Goal: Task Accomplishment & Management: Use online tool/utility

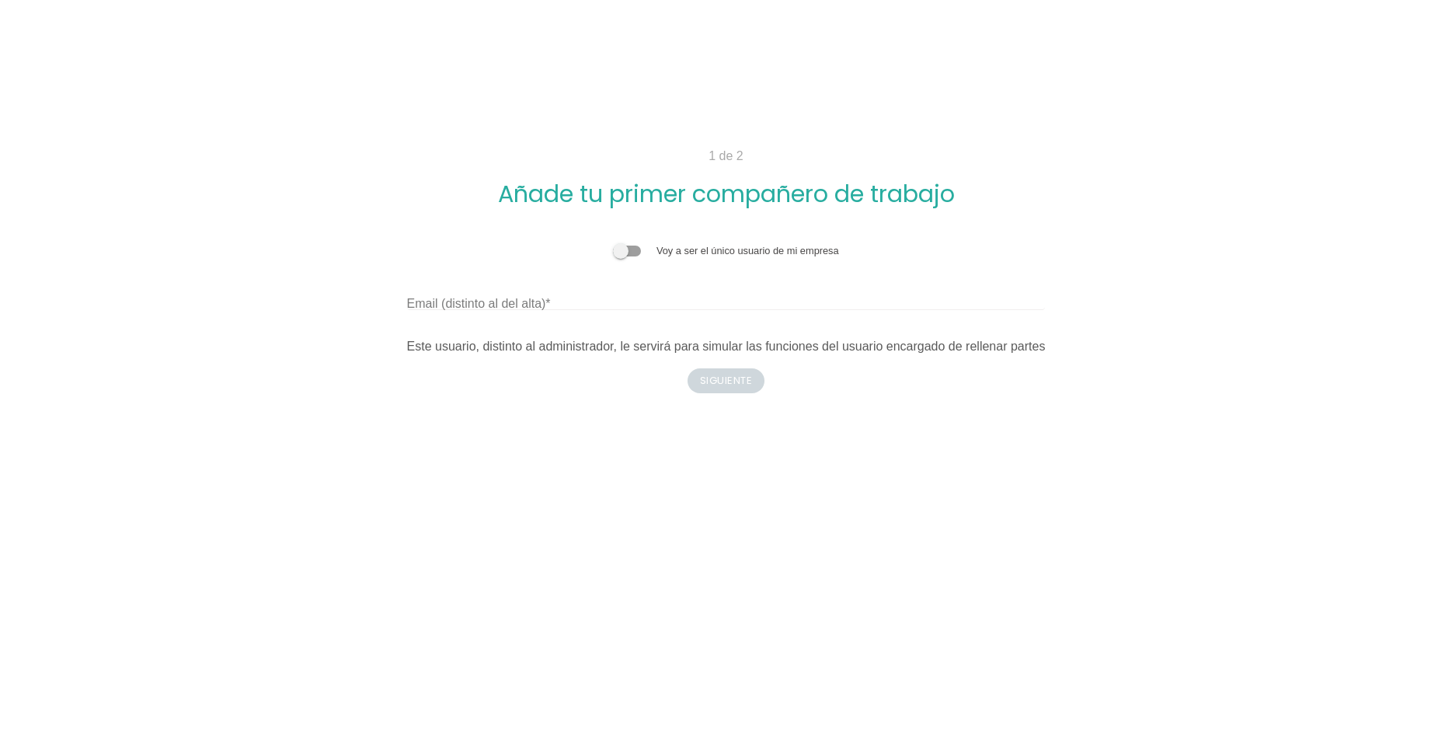
click at [631, 246] on span at bounding box center [627, 251] width 28 height 11
click at [613, 243] on input "checkbox" at bounding box center [613, 243] width 0 height 0
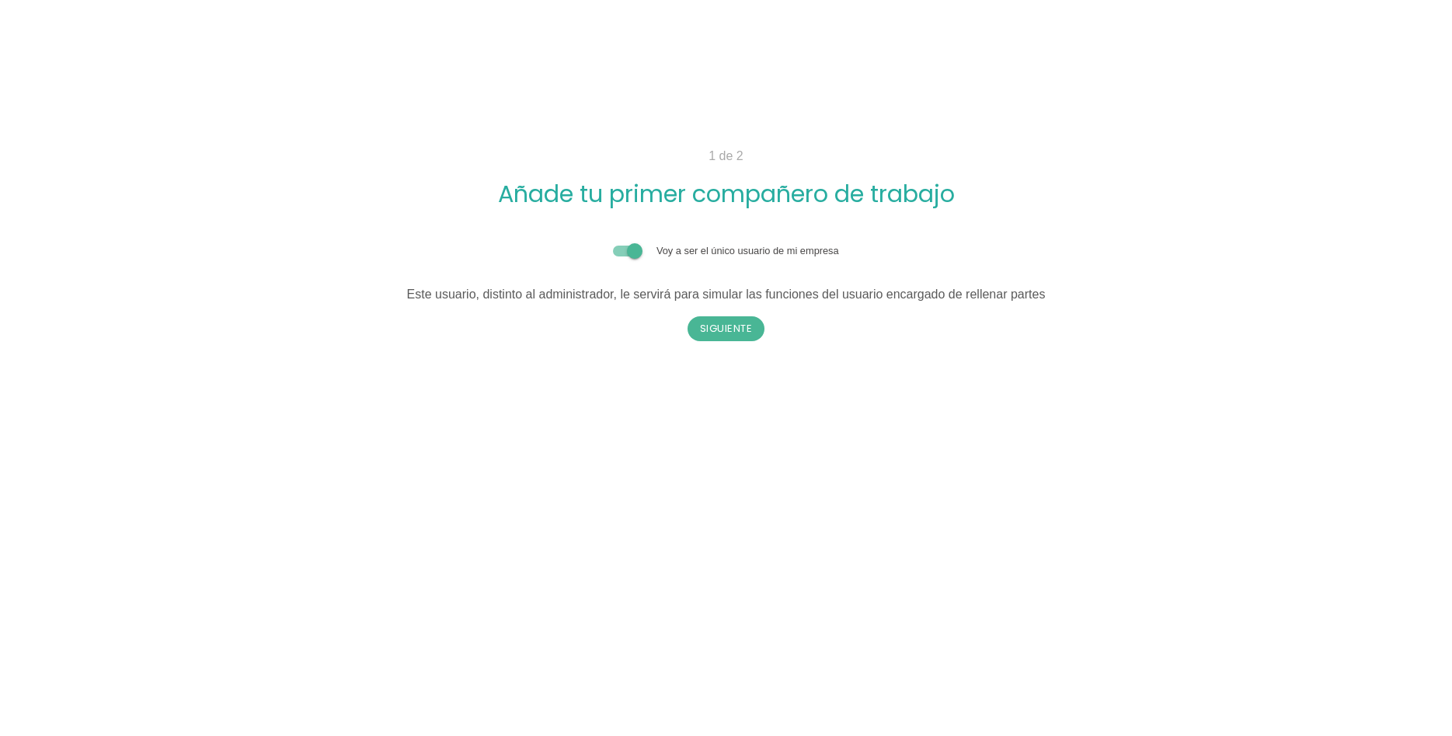
click at [617, 246] on span at bounding box center [627, 251] width 28 height 11
click at [613, 243] on input "checkbox" at bounding box center [613, 243] width 0 height 0
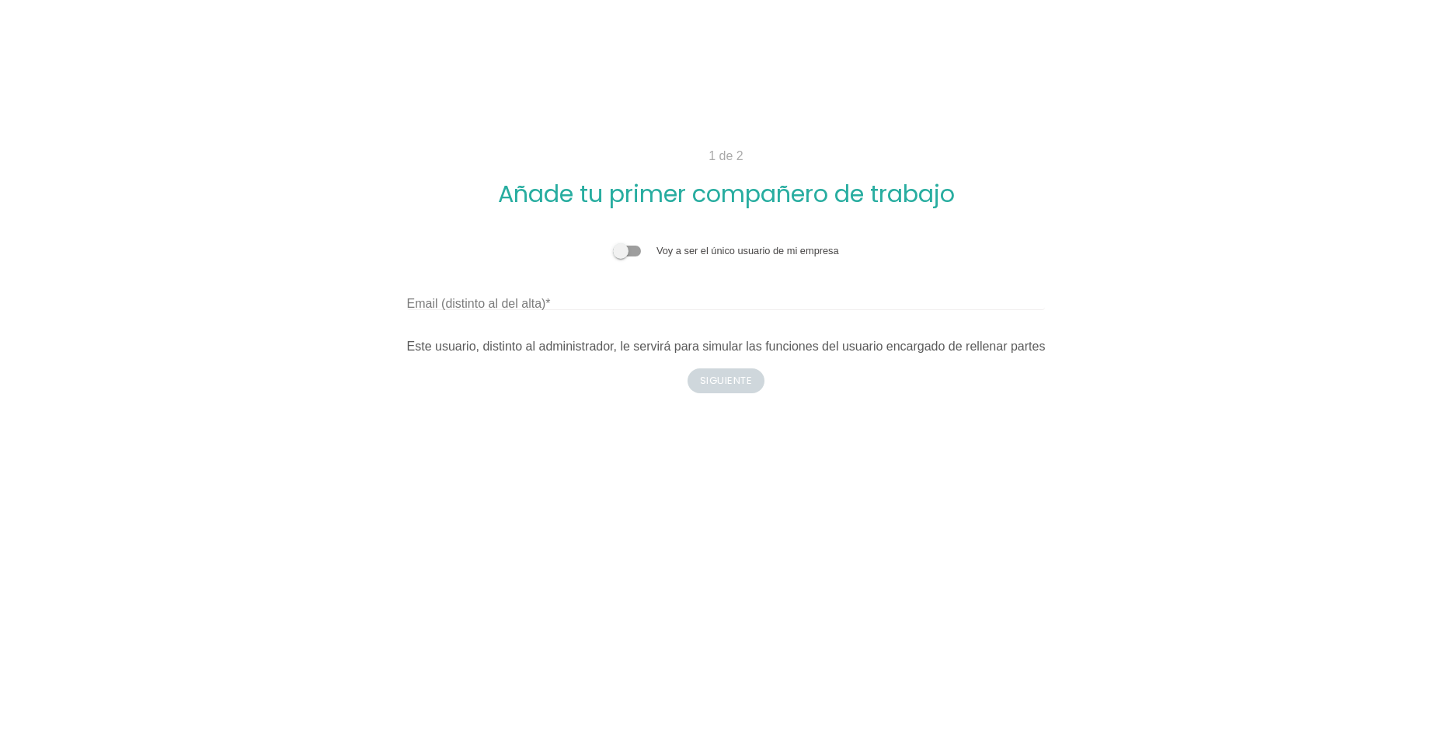
click at [563, 243] on div "Voy a ser el único usuario de mi empresa Email (distinto al del alta) Este usua…" at bounding box center [726, 299] width 639 height 113
click at [557, 285] on input "Email (distinto al del alta)" at bounding box center [726, 297] width 639 height 25
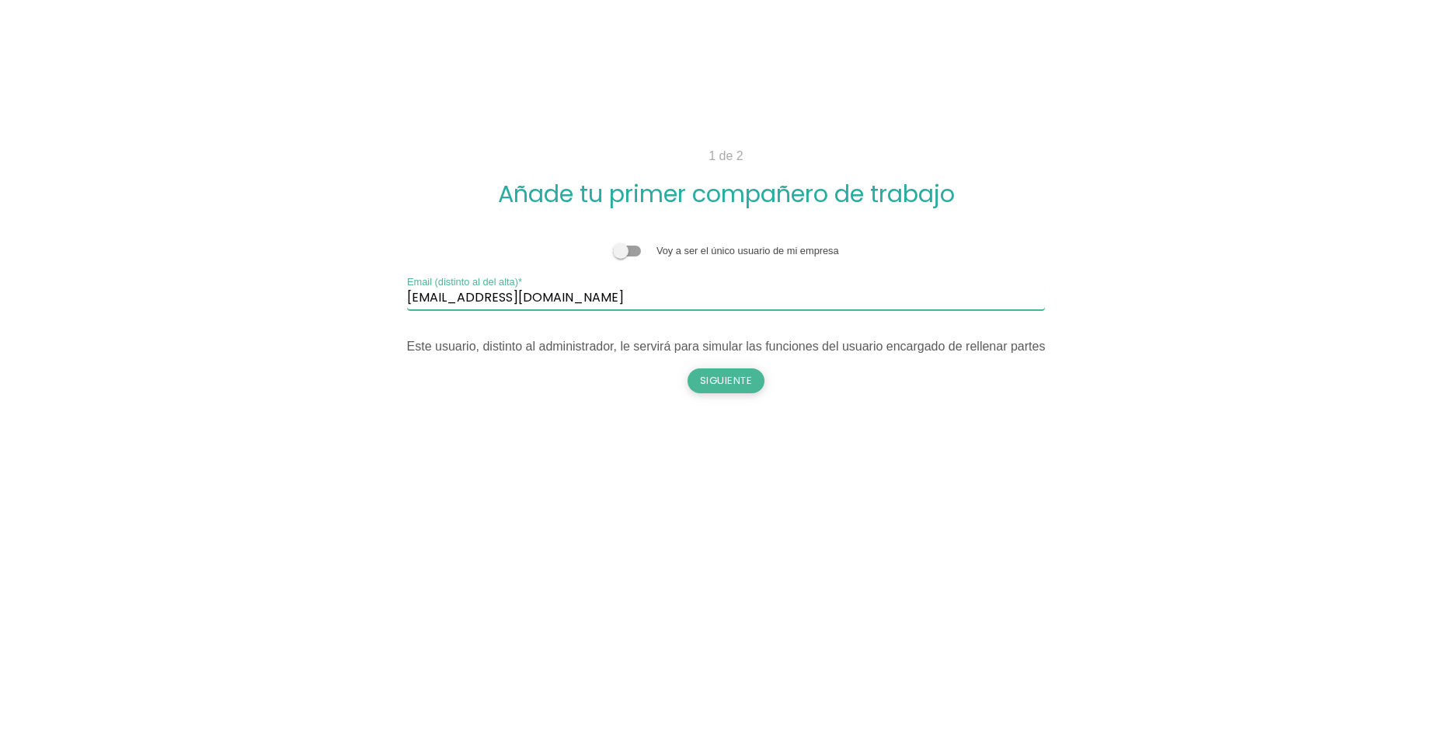
type input "mmira@guerola.es"
click at [717, 368] on button "Siguiente" at bounding box center [727, 380] width 78 height 25
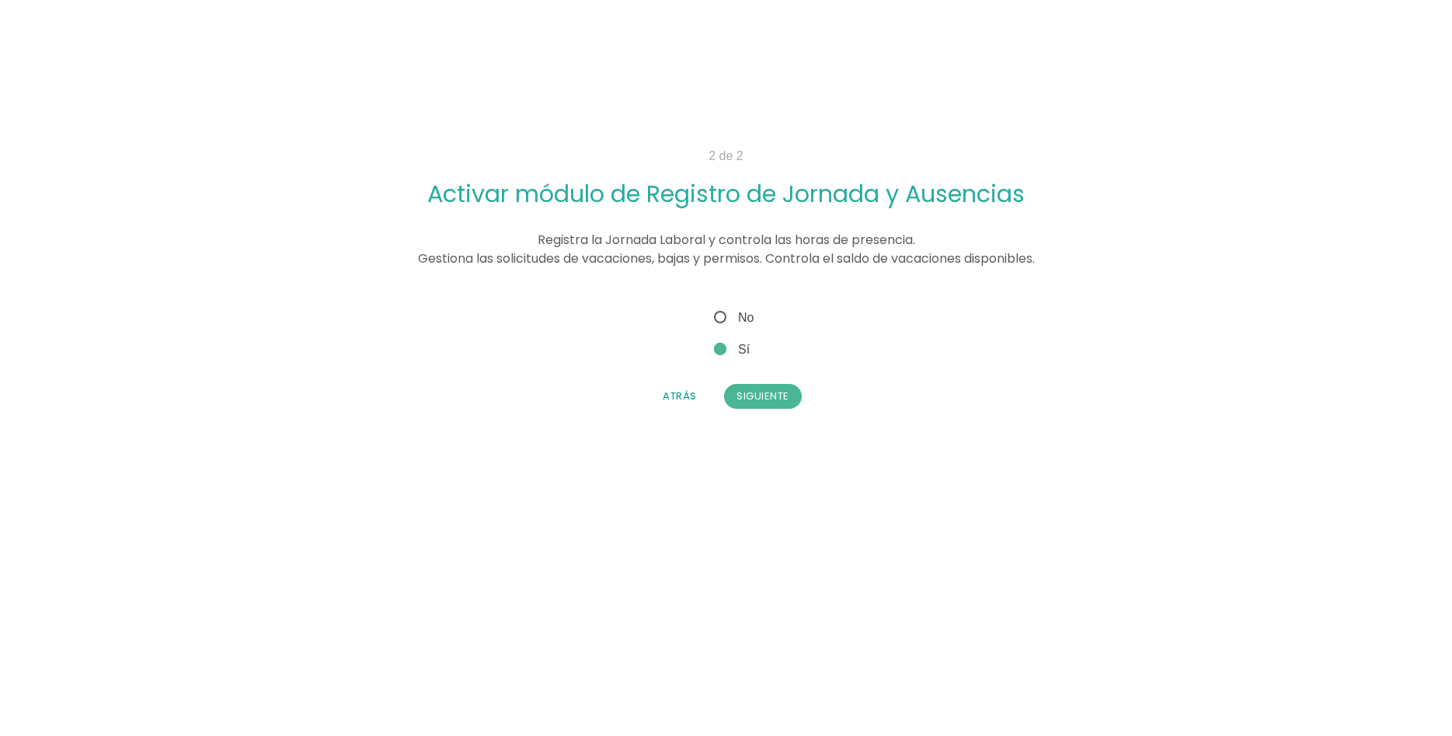
click at [743, 308] on span "No" at bounding box center [732, 317] width 43 height 19
click at [721, 308] on input "No" at bounding box center [716, 313] width 10 height 10
radio input "true"
click at [765, 384] on button "Siguiente" at bounding box center [763, 396] width 78 height 25
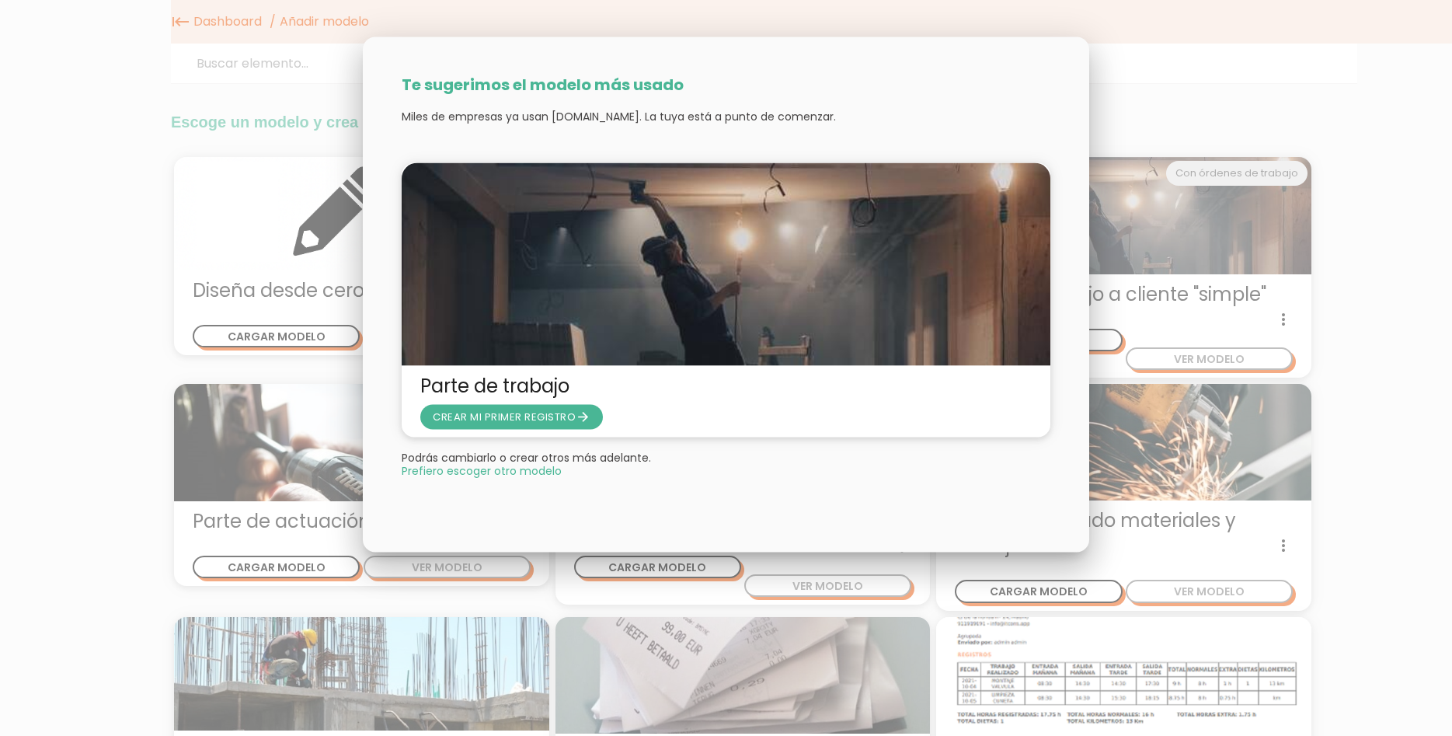
click at [515, 468] on span "Prefiero escoger otro modelo" at bounding box center [482, 470] width 160 height 11
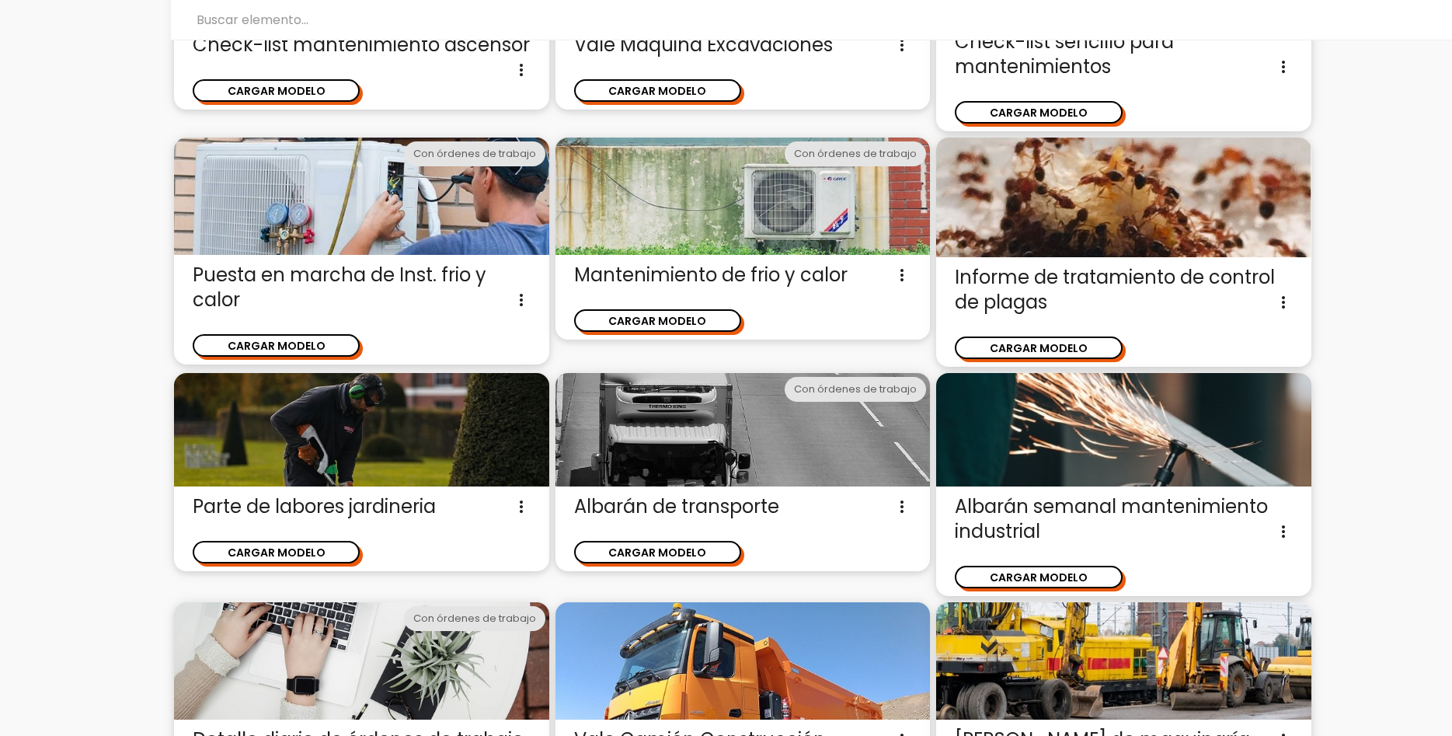
scroll to position [1189, 0]
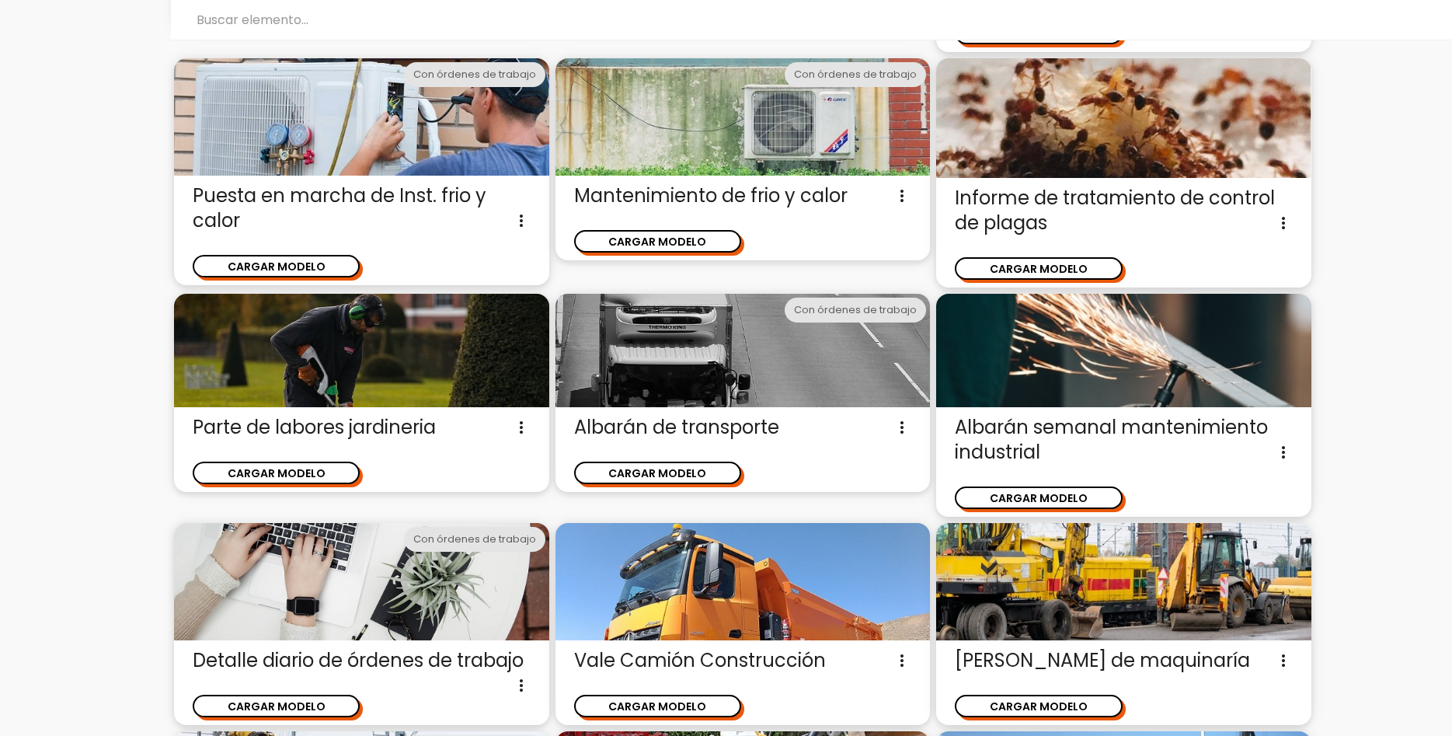
click at [1067, 373] on img at bounding box center [1123, 350] width 375 height 113
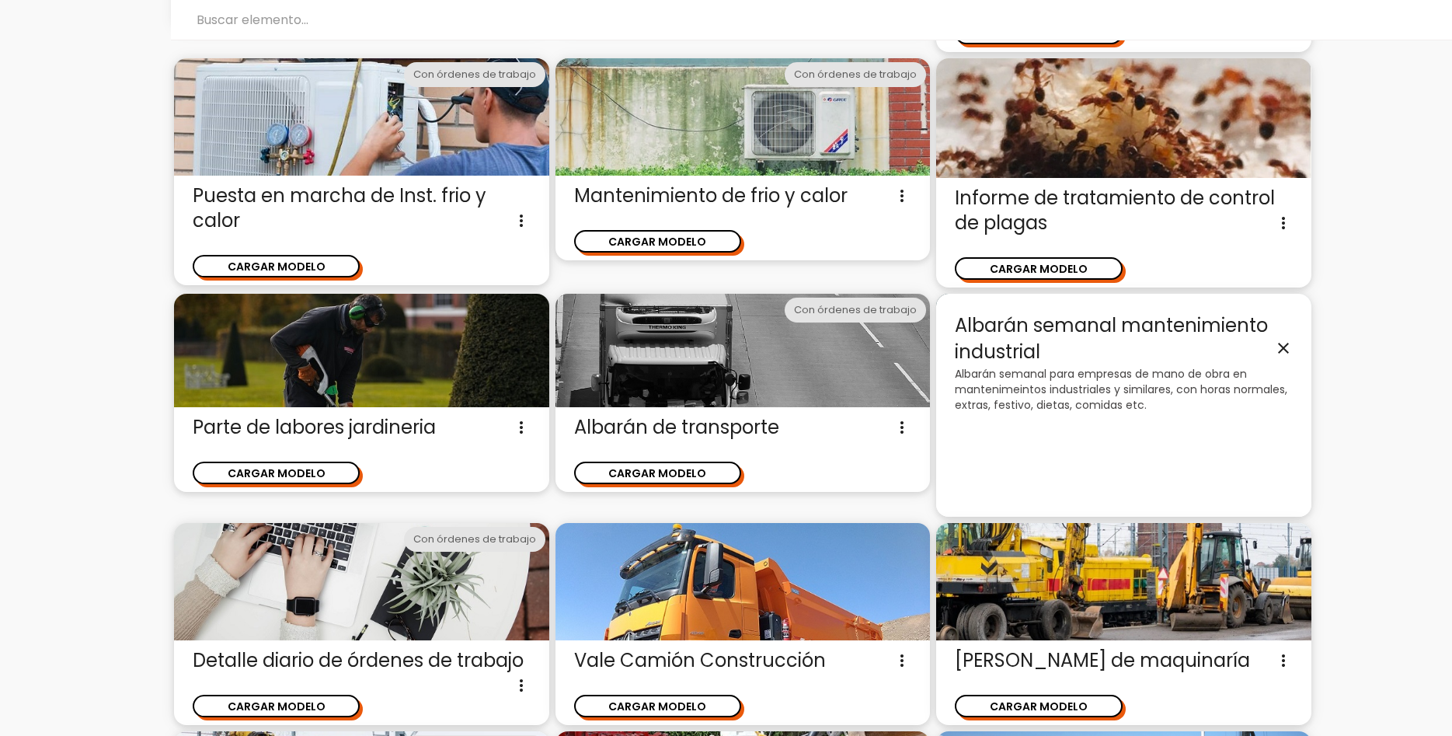
click at [1286, 347] on icon "close" at bounding box center [1283, 348] width 19 height 19
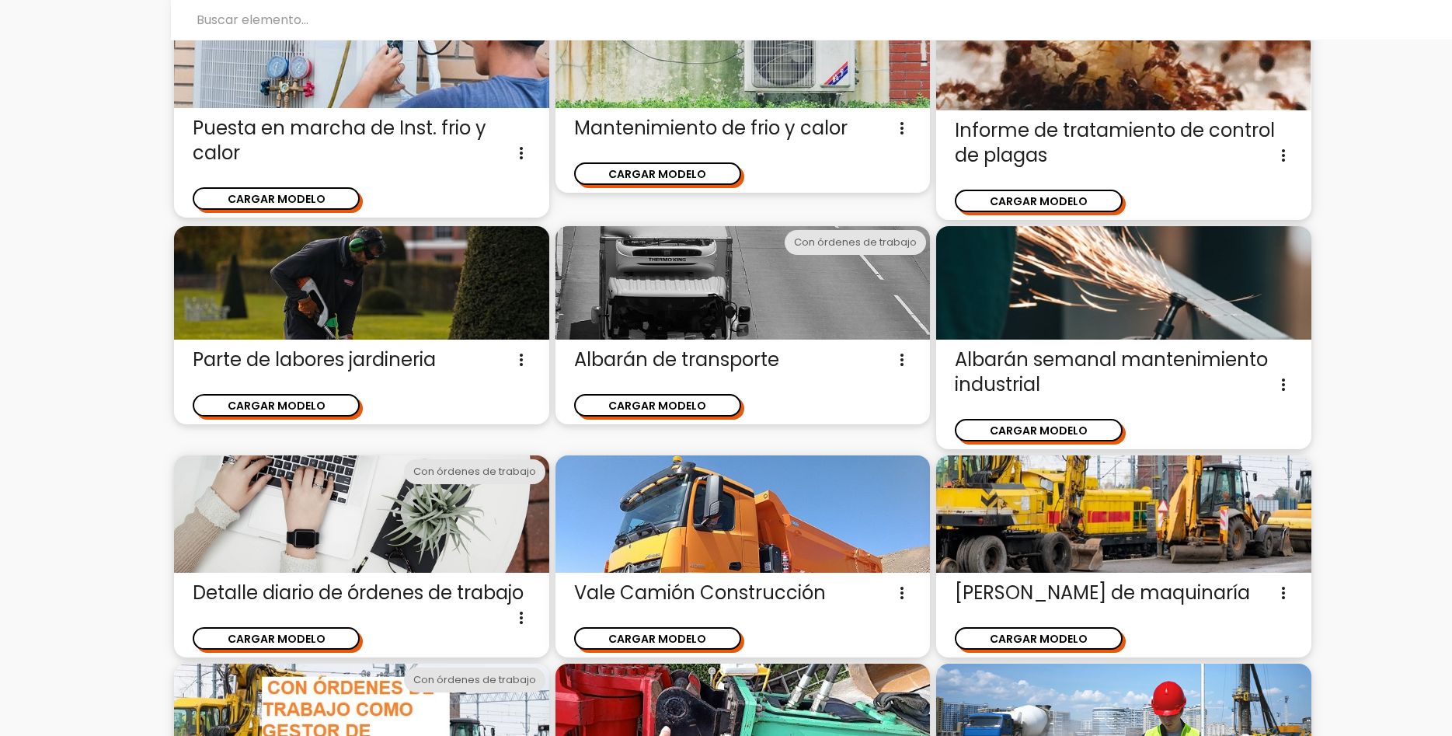
scroll to position [1347, 0]
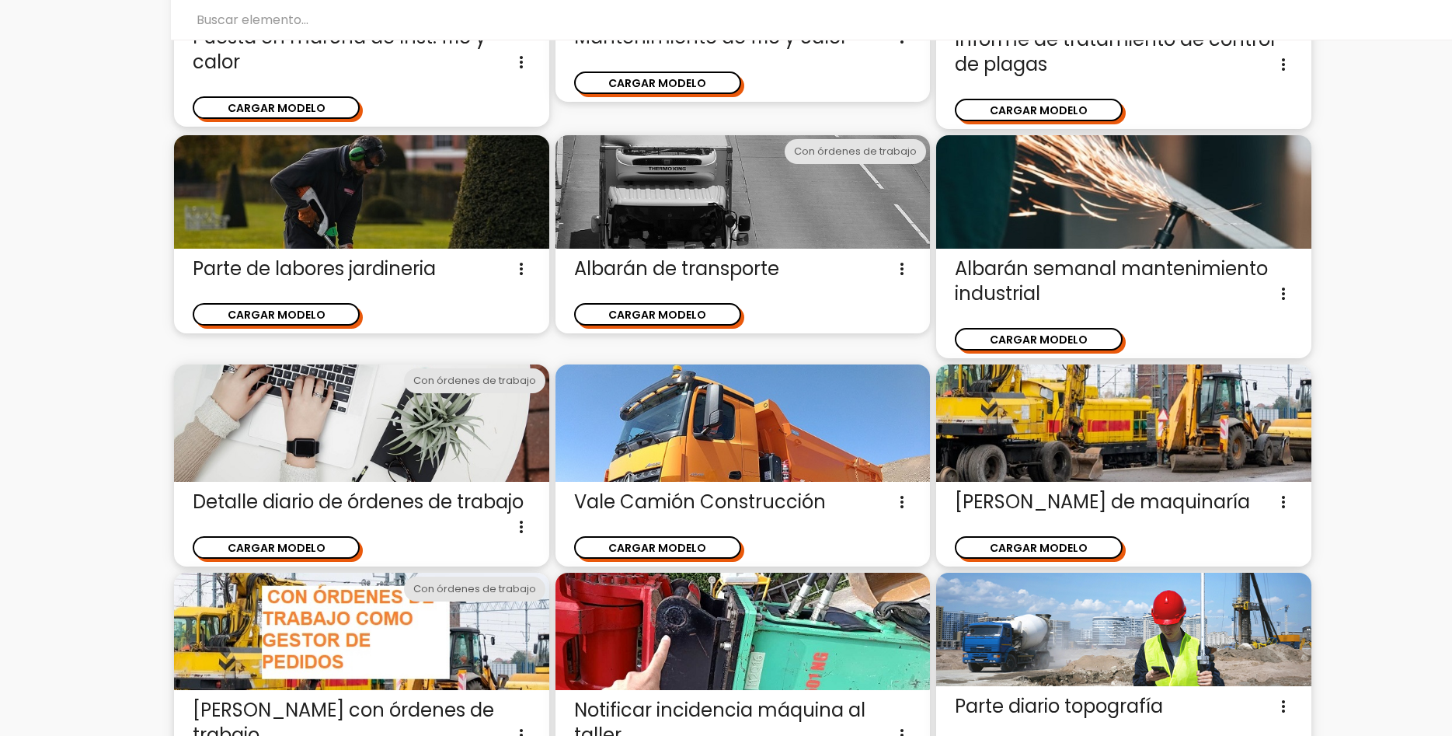
click at [328, 497] on span "Detalle diario de órdenes de trabajo Modelo pensado para resumir en un parte la…" at bounding box center [362, 502] width 338 height 25
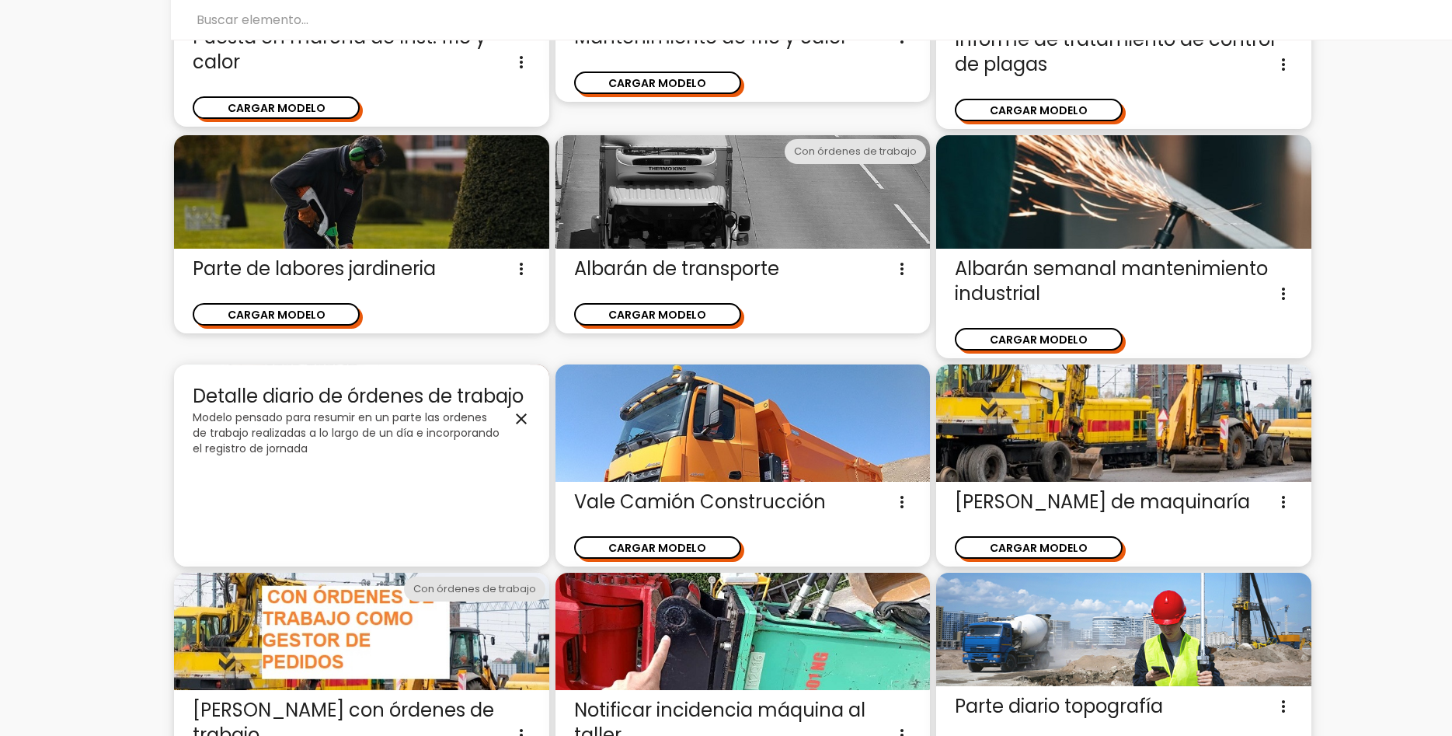
click at [521, 414] on icon "close" at bounding box center [521, 418] width 19 height 19
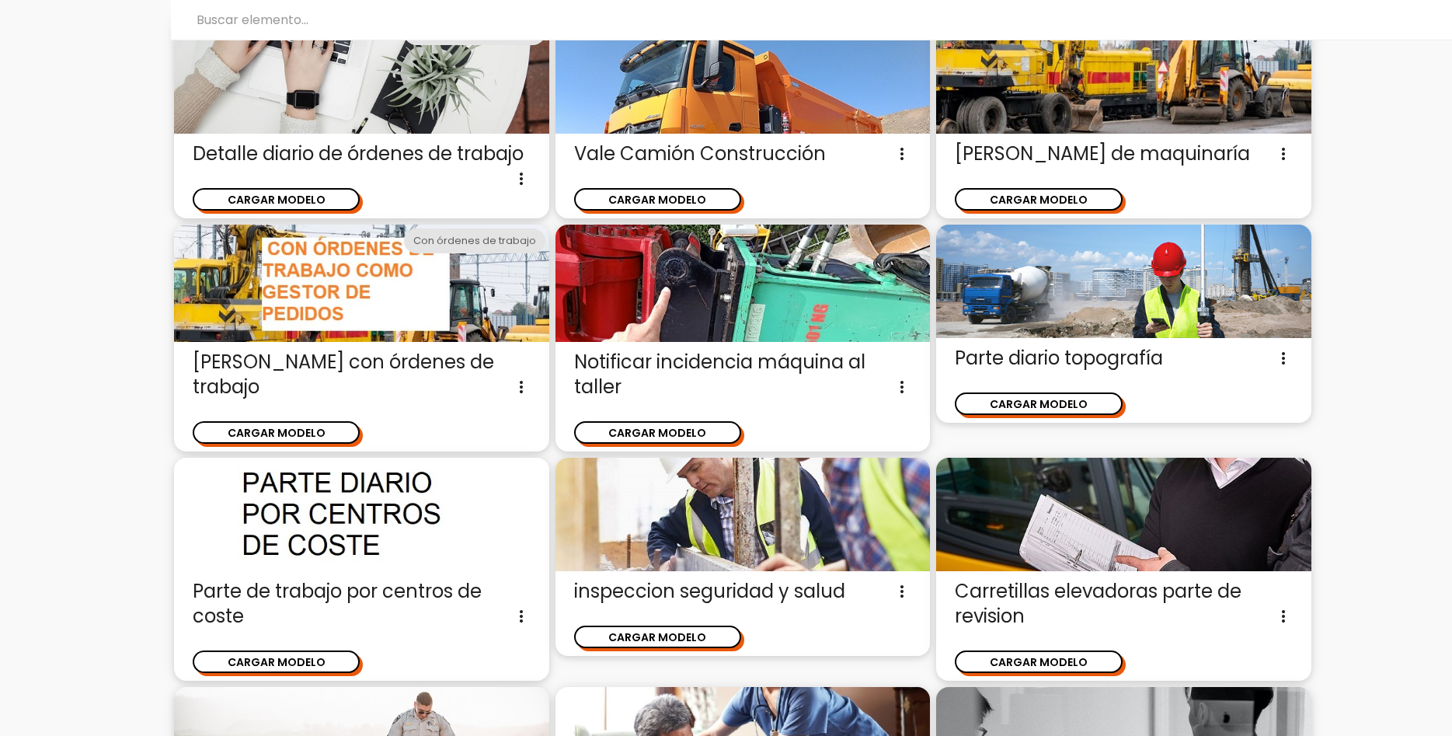
scroll to position [1823, 0]
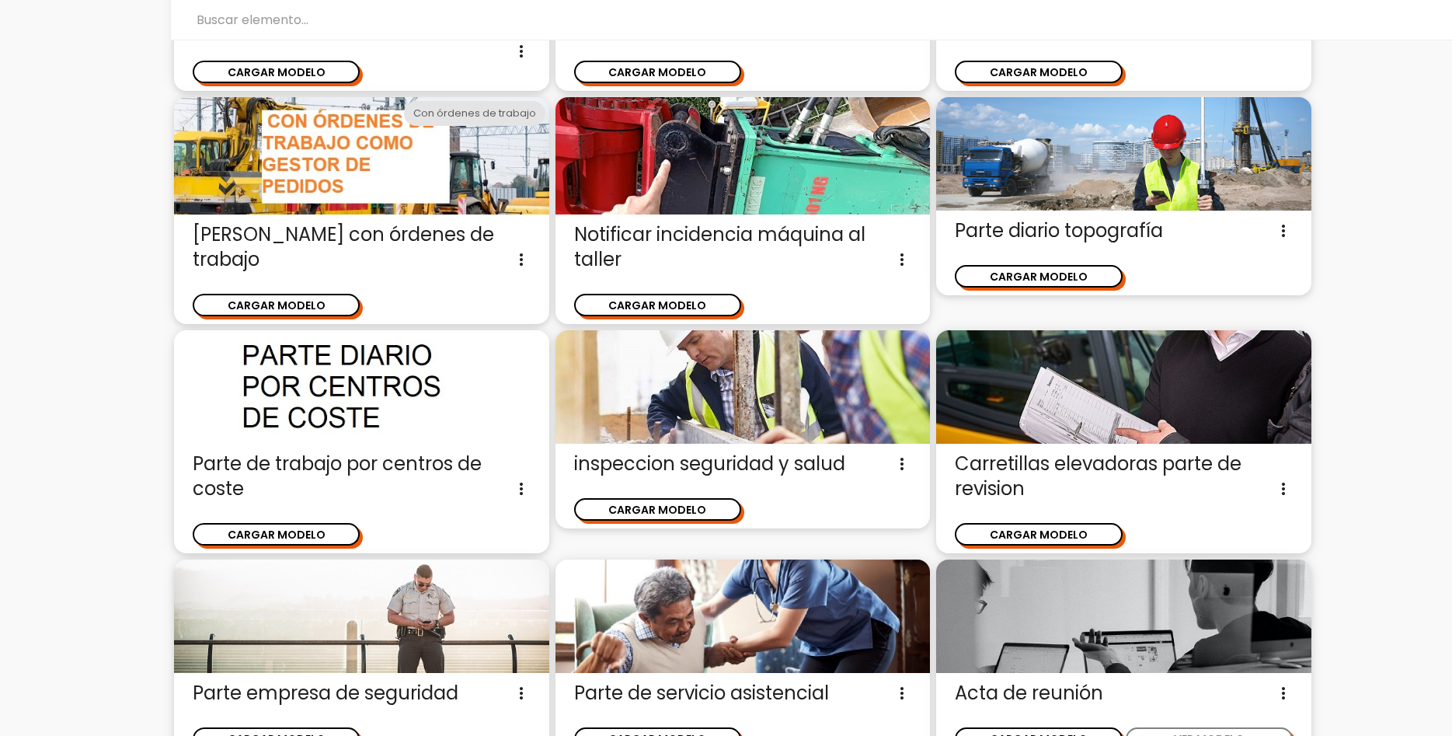
click at [469, 404] on img at bounding box center [361, 386] width 375 height 113
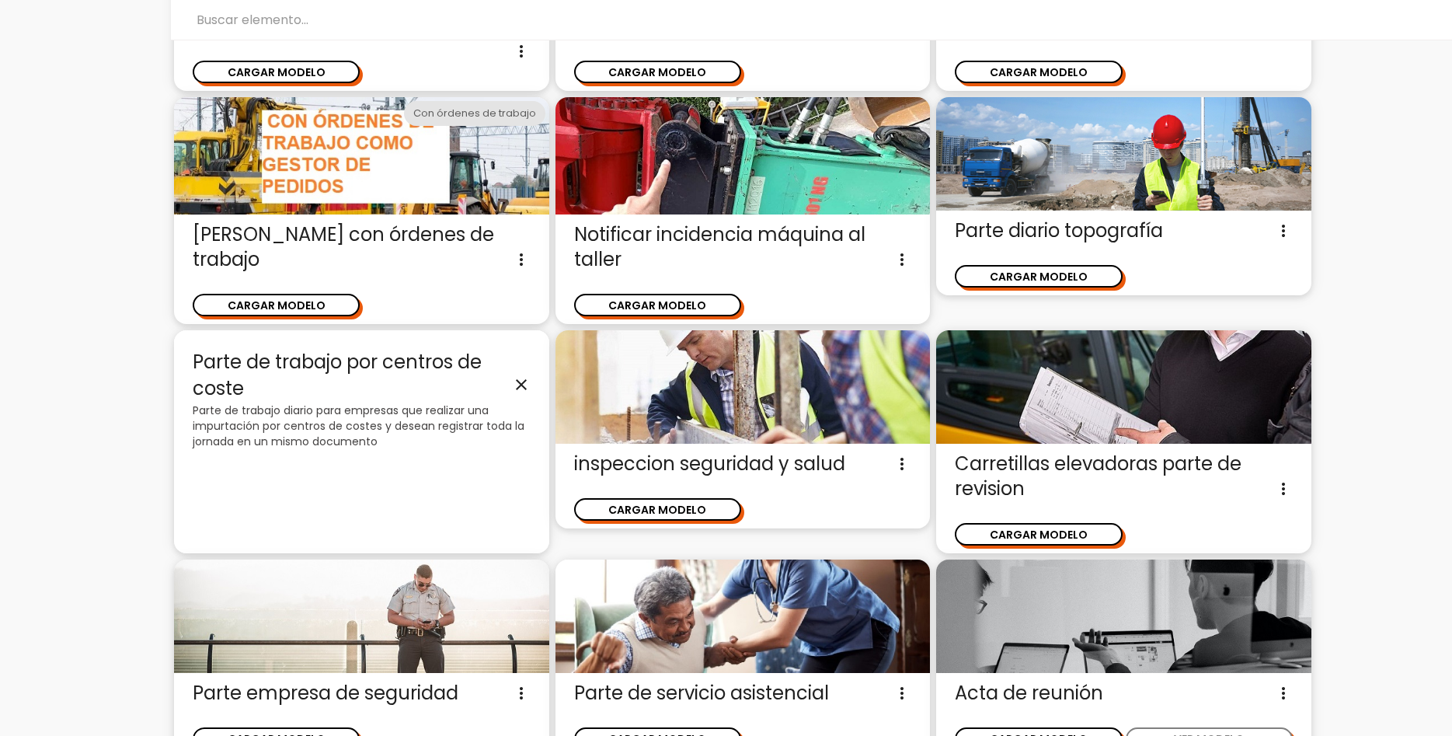
click at [331, 420] on p "Parte de trabajo diario para empresas que realizar una impurtación por centros …" at bounding box center [362, 425] width 338 height 47
click at [517, 378] on icon "close" at bounding box center [521, 384] width 19 height 19
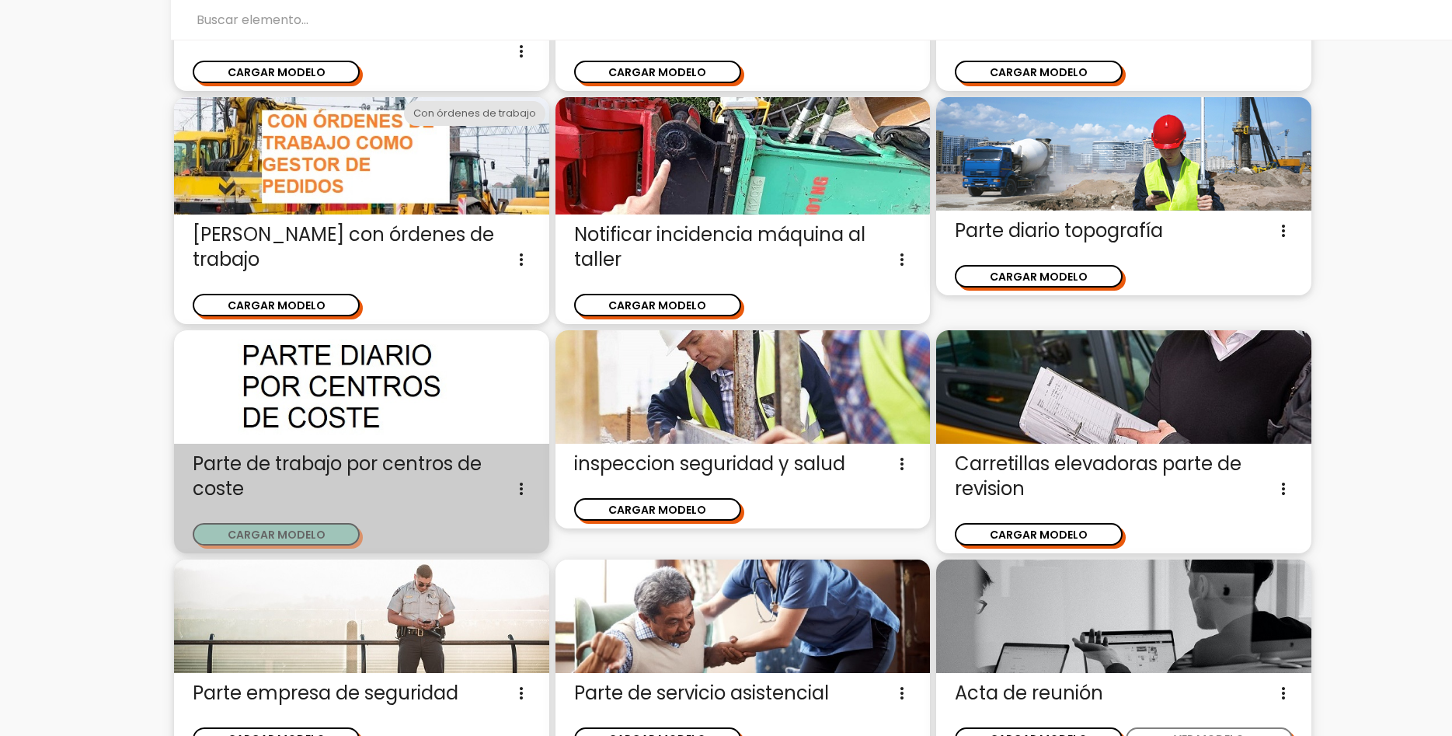
click at [333, 531] on button "CARGAR MODELO" at bounding box center [276, 534] width 167 height 23
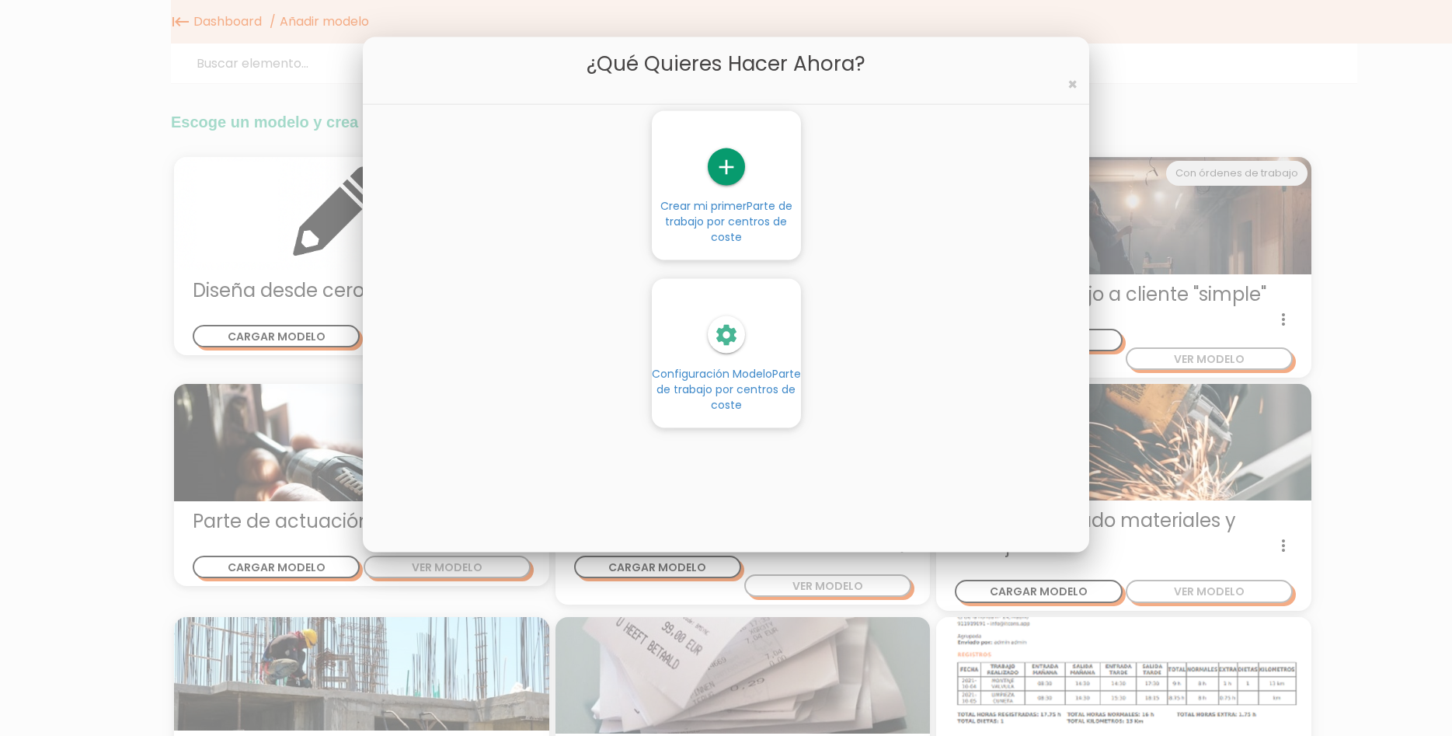
click at [733, 376] on span "Configuración Modelo Parte de trabajo por centros de coste" at bounding box center [726, 389] width 149 height 47
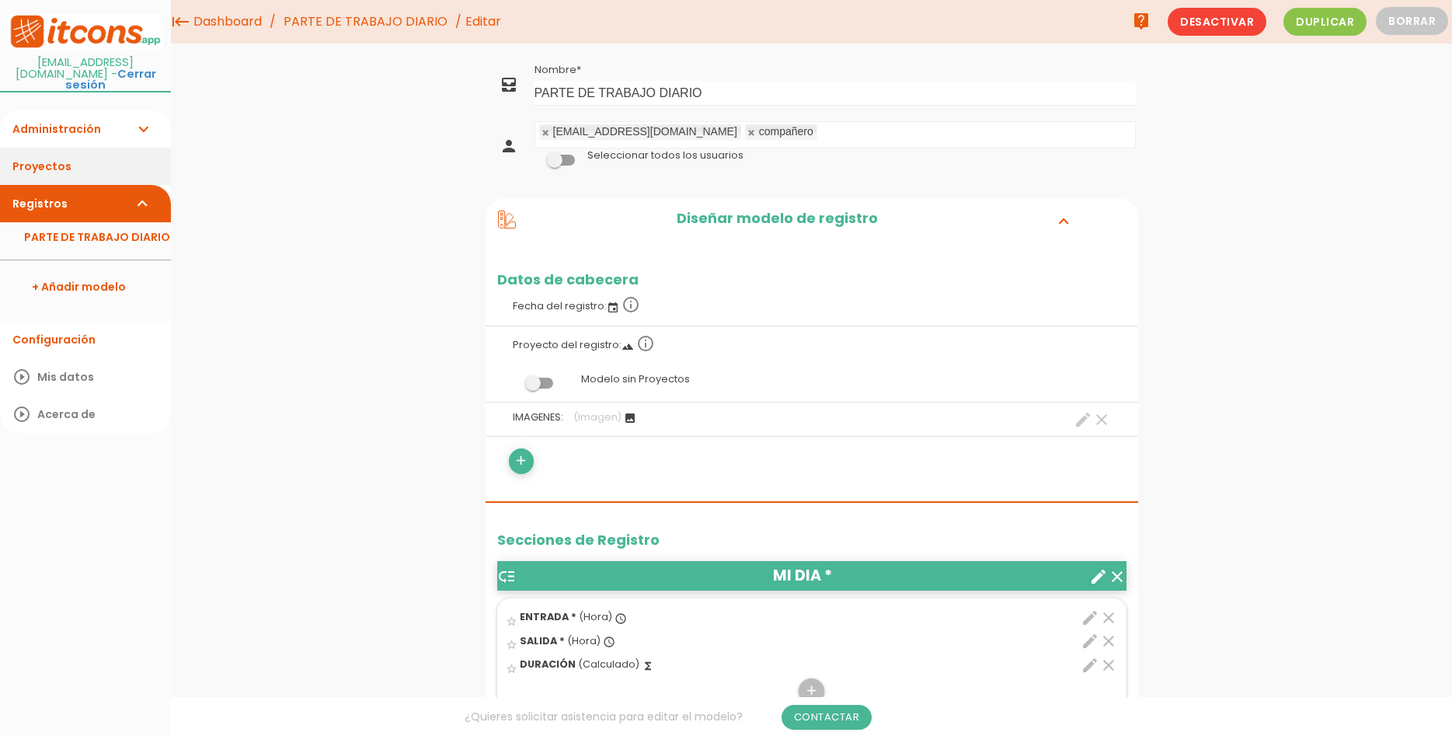
click at [66, 149] on link "Proyectos" at bounding box center [85, 166] width 171 height 37
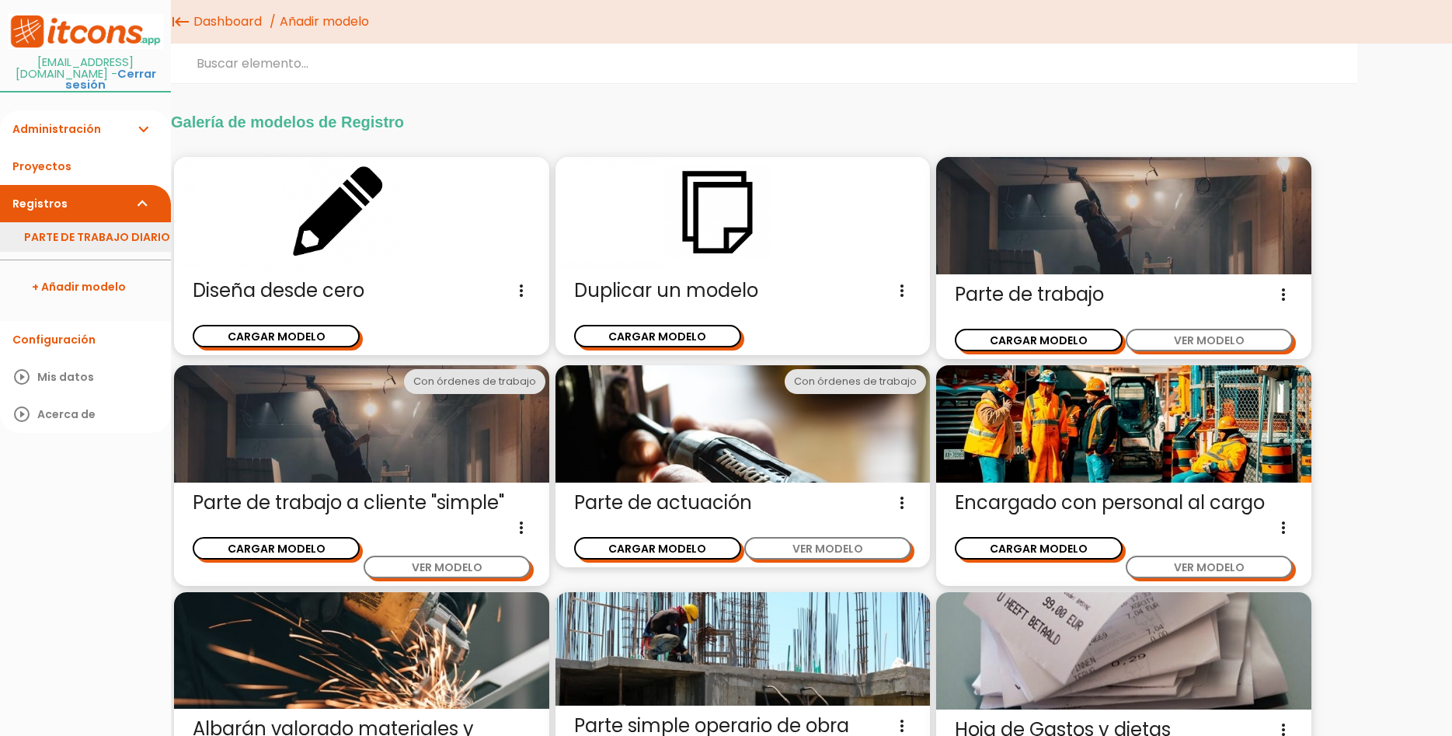
click at [56, 228] on link "PARTE DE TRABAJO DIARIO" at bounding box center [85, 237] width 171 height 30
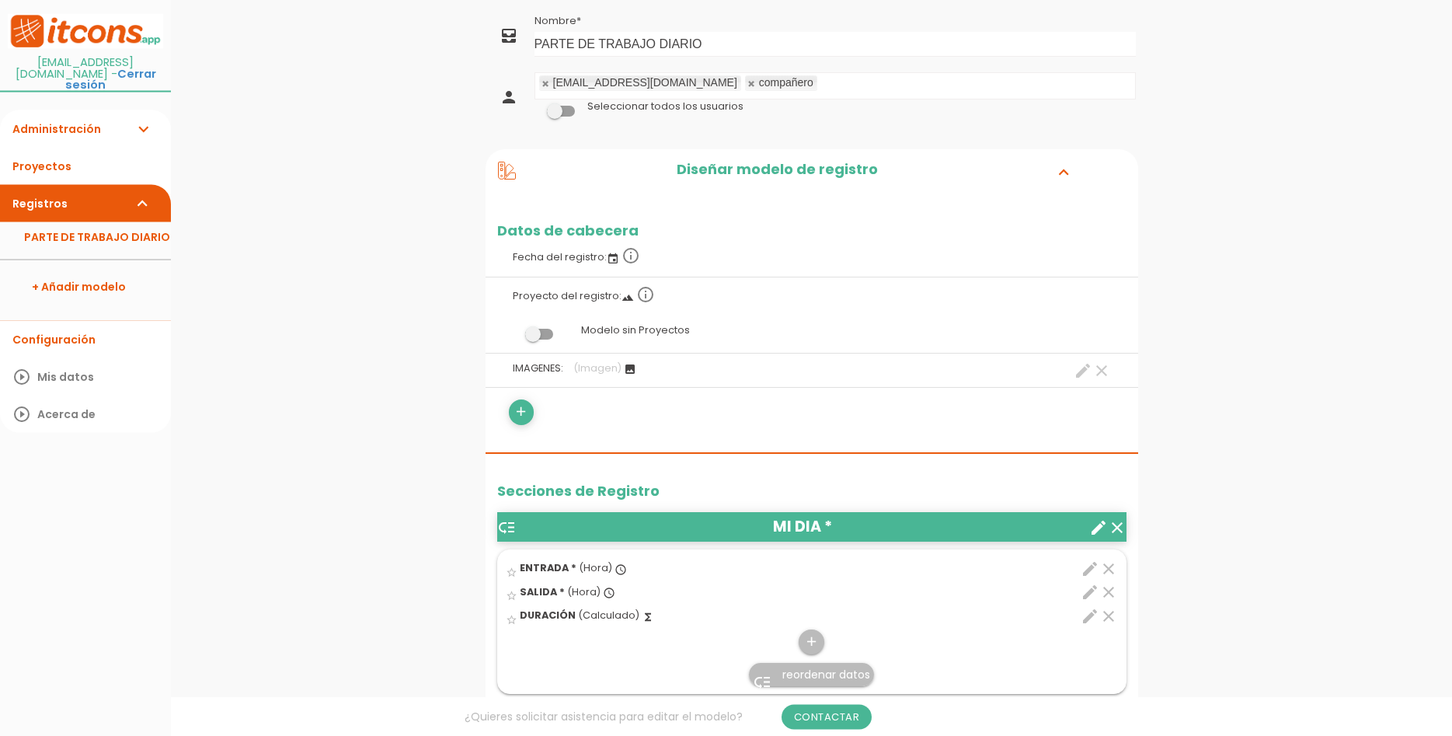
scroll to position [79, 0]
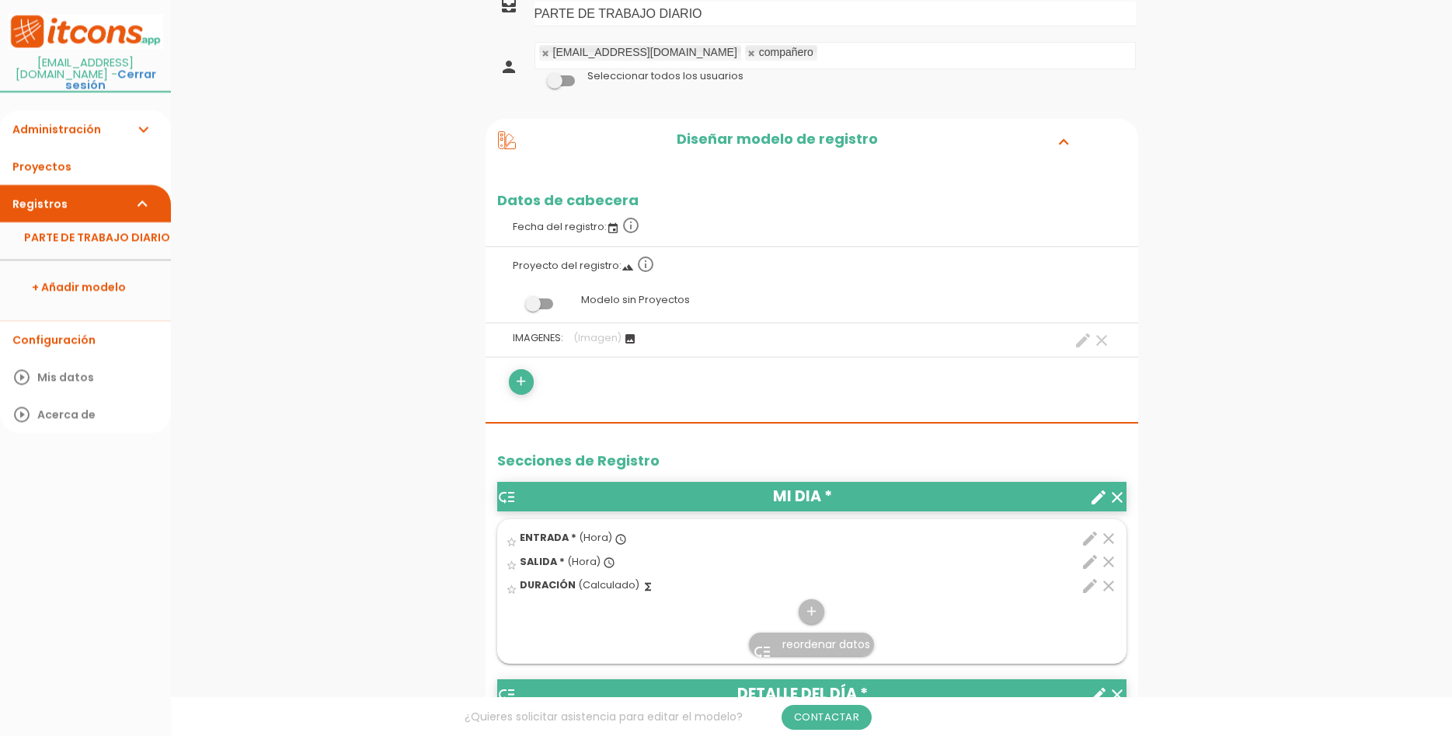
click at [551, 303] on span at bounding box center [539, 303] width 28 height 11
click at [513, 300] on input "checkbox" at bounding box center [513, 300] width 0 height 0
click at [530, 301] on span at bounding box center [539, 303] width 28 height 11
click at [513, 300] on input "checkbox" at bounding box center [513, 300] width 0 height 0
click at [1104, 336] on icon "clear" at bounding box center [1101, 340] width 19 height 19
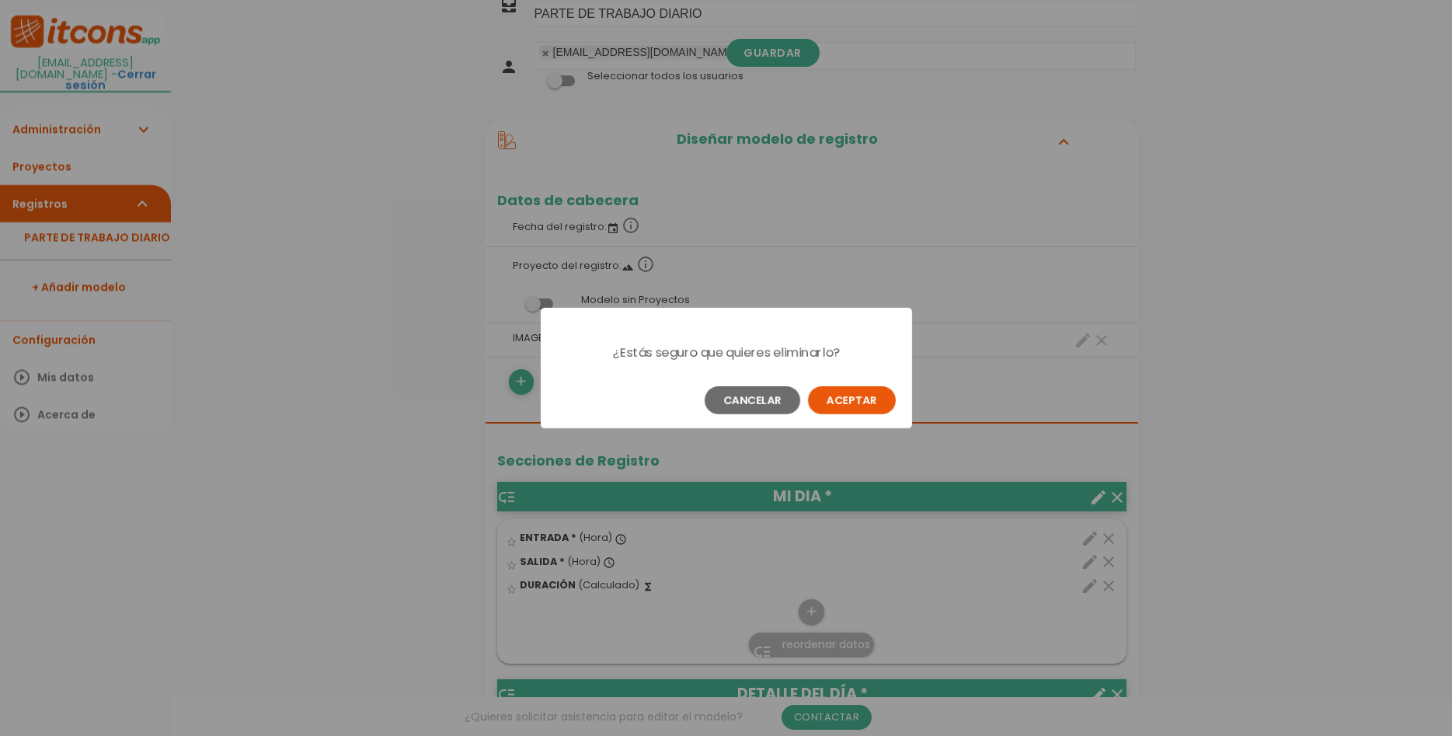
click at [861, 394] on button "Aceptar" at bounding box center [852, 400] width 88 height 28
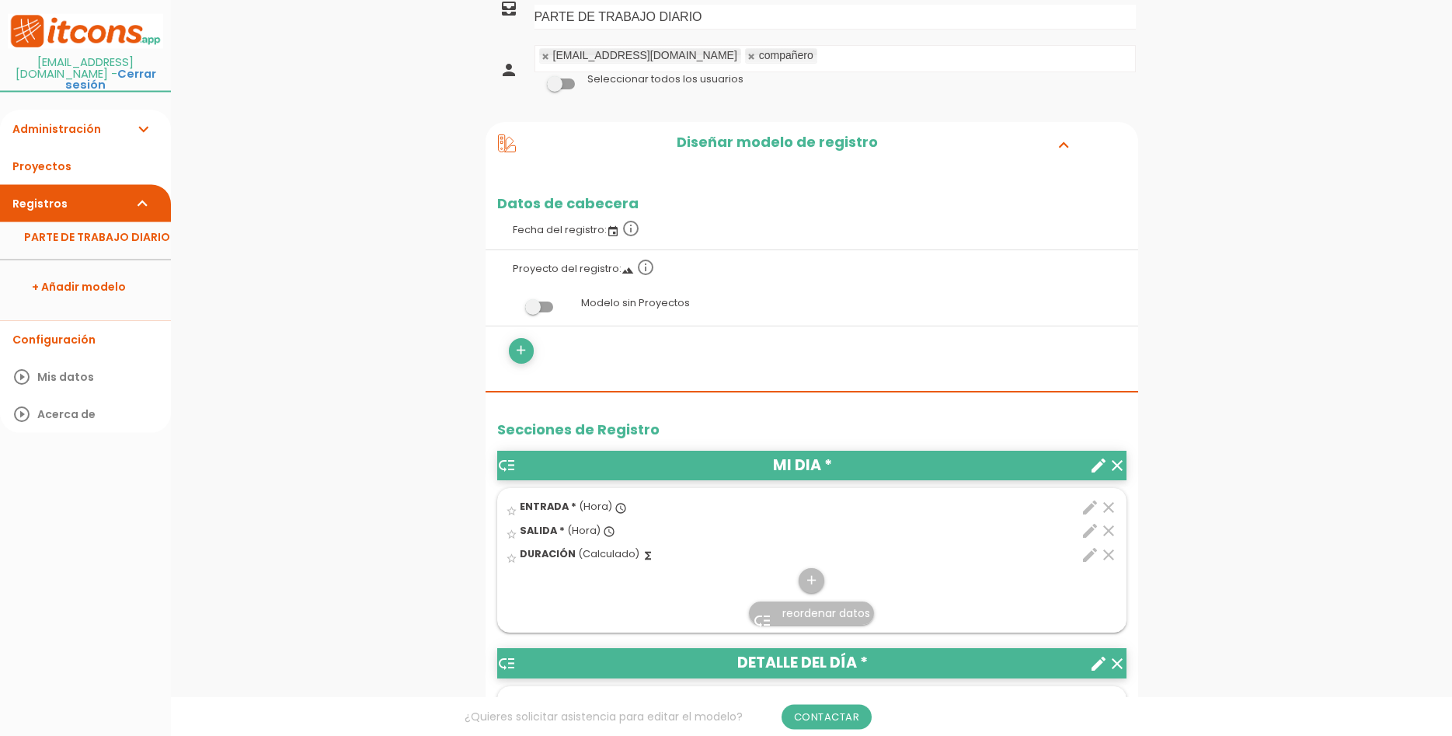
scroll to position [238, 0]
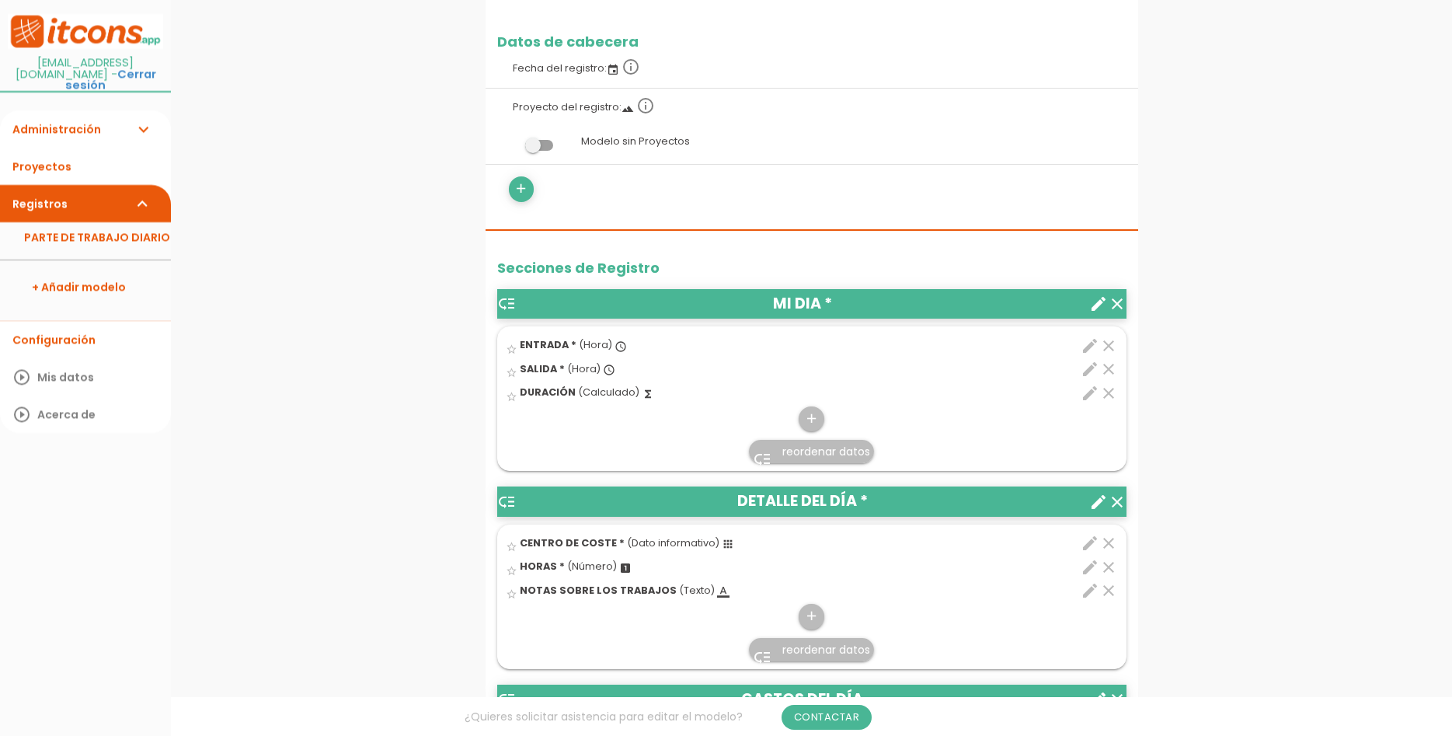
click at [808, 307] on header "low_priority MI DIA * clear create" at bounding box center [811, 304] width 629 height 30
click at [1093, 306] on icon "create" at bounding box center [1098, 303] width 19 height 19
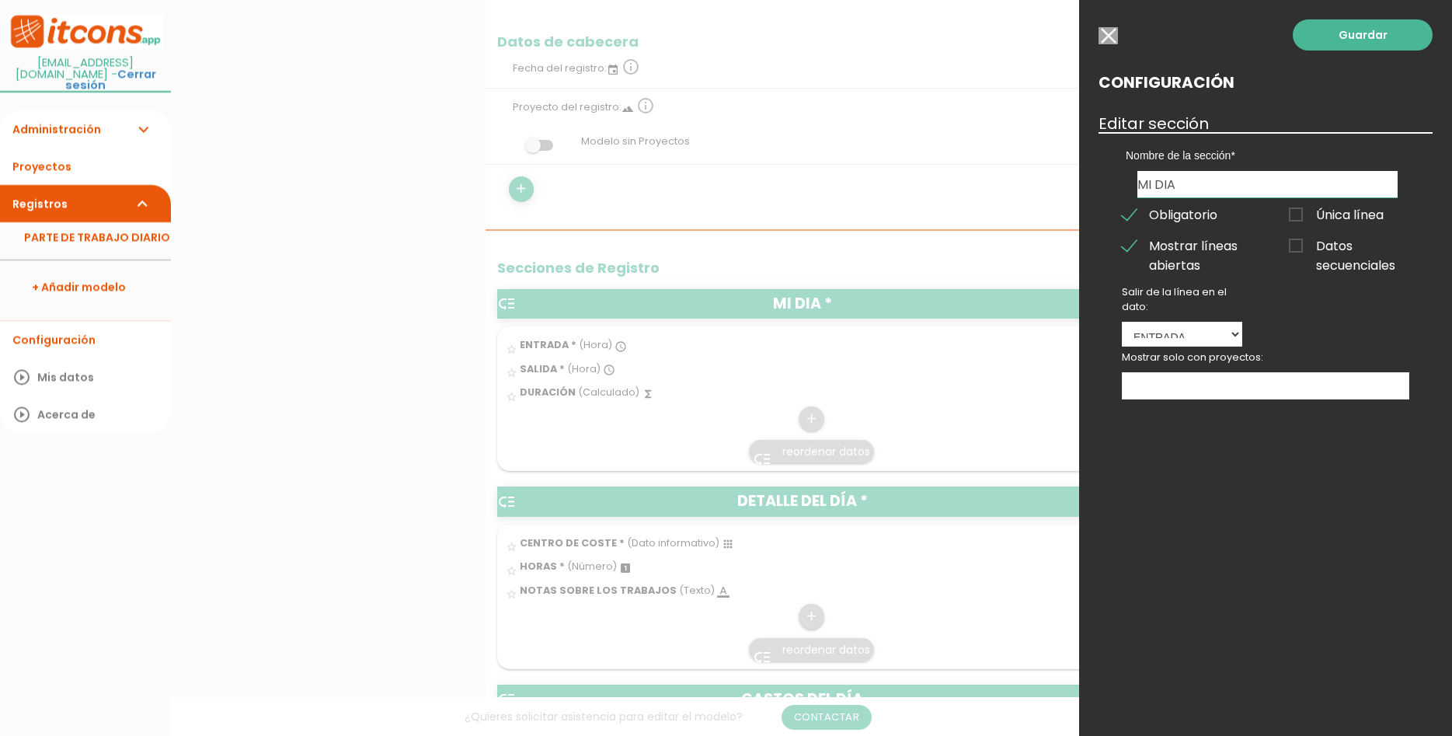
click at [1232, 173] on input "MI DIA" at bounding box center [1268, 184] width 260 height 26
click at [1237, 163] on label "Nombre de la sección" at bounding box center [1268, 156] width 284 height 16
click at [1235, 179] on input "MI DIA" at bounding box center [1268, 184] width 260 height 26
drag, startPoint x: 1235, startPoint y: 179, endPoint x: 1086, endPoint y: 179, distance: 148.4
click at [1138, 179] on input "MI DIA" at bounding box center [1268, 184] width 260 height 26
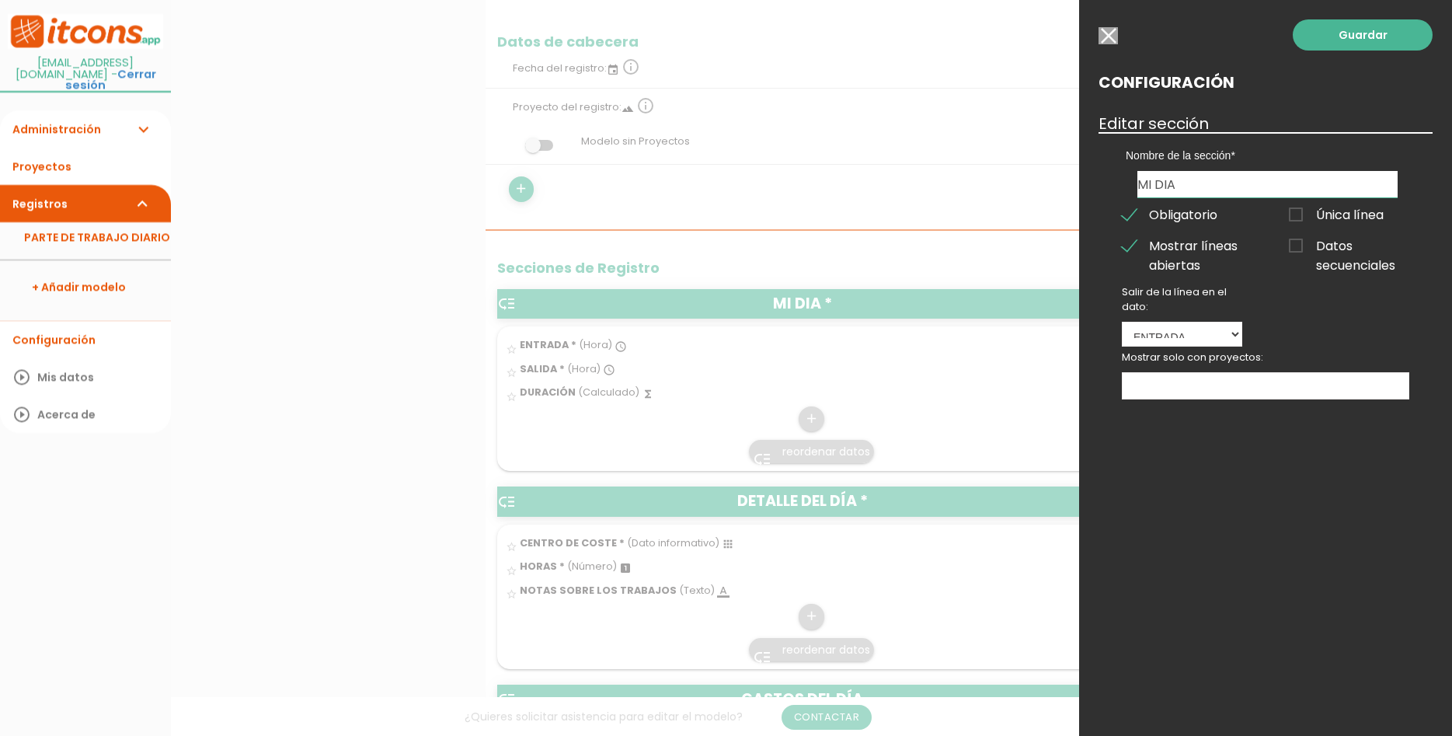
click at [1260, 181] on input "MI DIA" at bounding box center [1268, 184] width 260 height 26
drag, startPoint x: 1260, startPoint y: 181, endPoint x: 1111, endPoint y: 179, distance: 149.2
click at [1138, 179] on input "MI DIA" at bounding box center [1268, 184] width 260 height 26
type input "TAREAS DE MANTENIMIENTO"
click at [1207, 332] on select "ENTRADA SALIDA DURACIÓN" at bounding box center [1182, 334] width 120 height 25
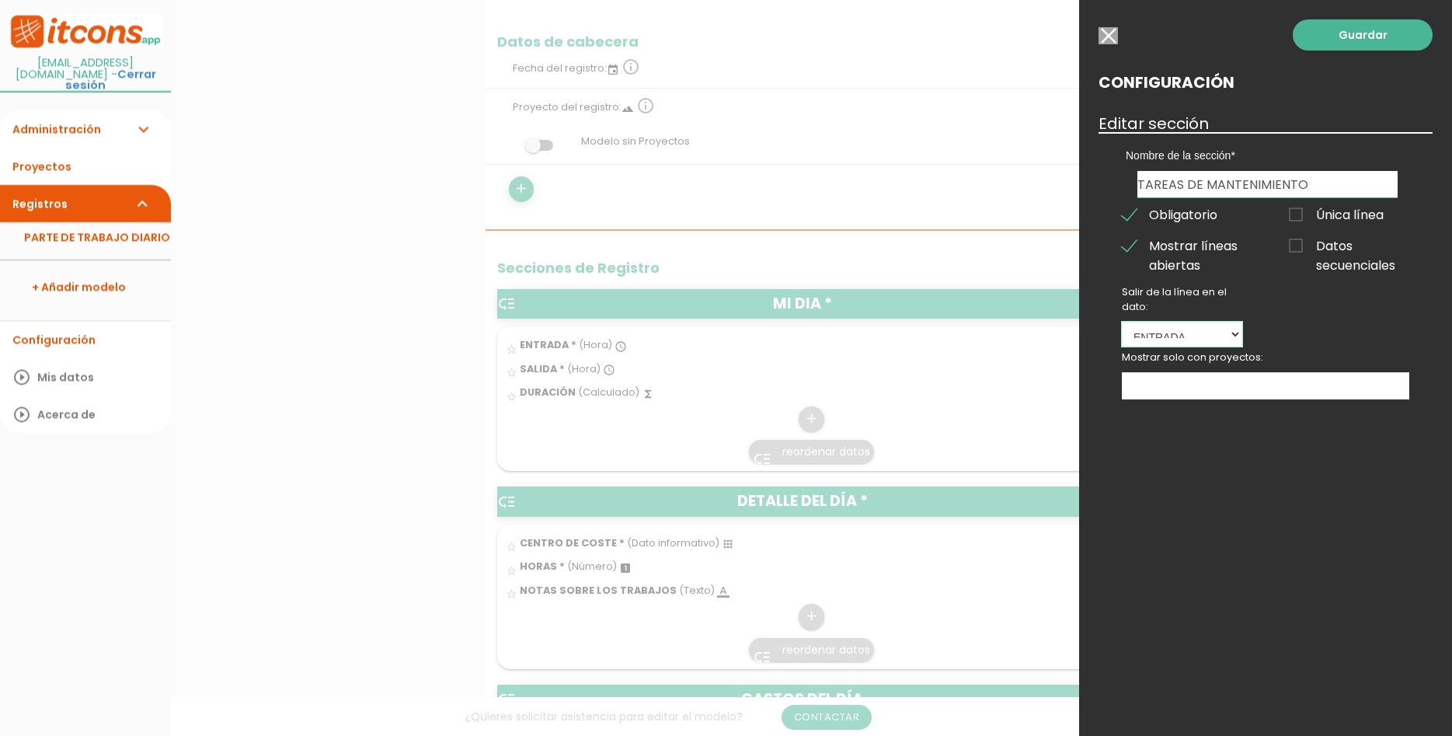
click at [1122, 322] on select "ENTRADA SALIDA DURACIÓN" at bounding box center [1182, 334] width 120 height 25
click option at bounding box center [0, 0] width 0 height 0
click at [1122, 322] on select "ENTRADA SALIDA DURACIÓN" at bounding box center [1182, 334] width 120 height 25
click at [1203, 340] on select "ENTRADA SALIDA DURACIÓN" at bounding box center [1182, 334] width 120 height 25
click at [1122, 322] on select "ENTRADA SALIDA DURACIÓN" at bounding box center [1182, 334] width 120 height 25
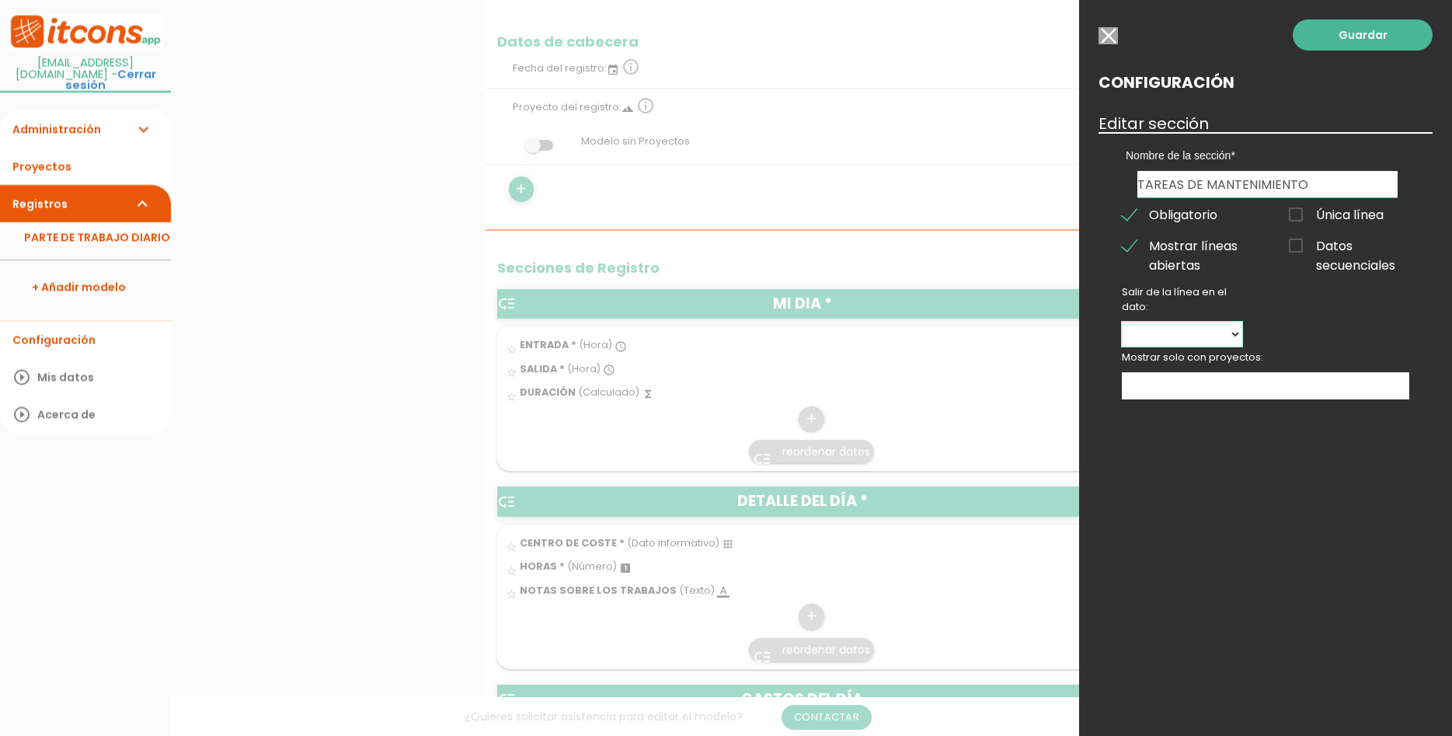
click at [1122, 322] on select "ENTRADA SALIDA DURACIÓN" at bounding box center [1182, 334] width 120 height 25
click at [1239, 336] on select "ENTRADA SALIDA DURACIÓN" at bounding box center [1182, 334] width 120 height 25
click at [1122, 322] on select "ENTRADA SALIDA DURACIÓN" at bounding box center [1182, 334] width 120 height 25
select select "3977"
click option "DURACIÓN" at bounding box center [0, 0] width 0 height 0
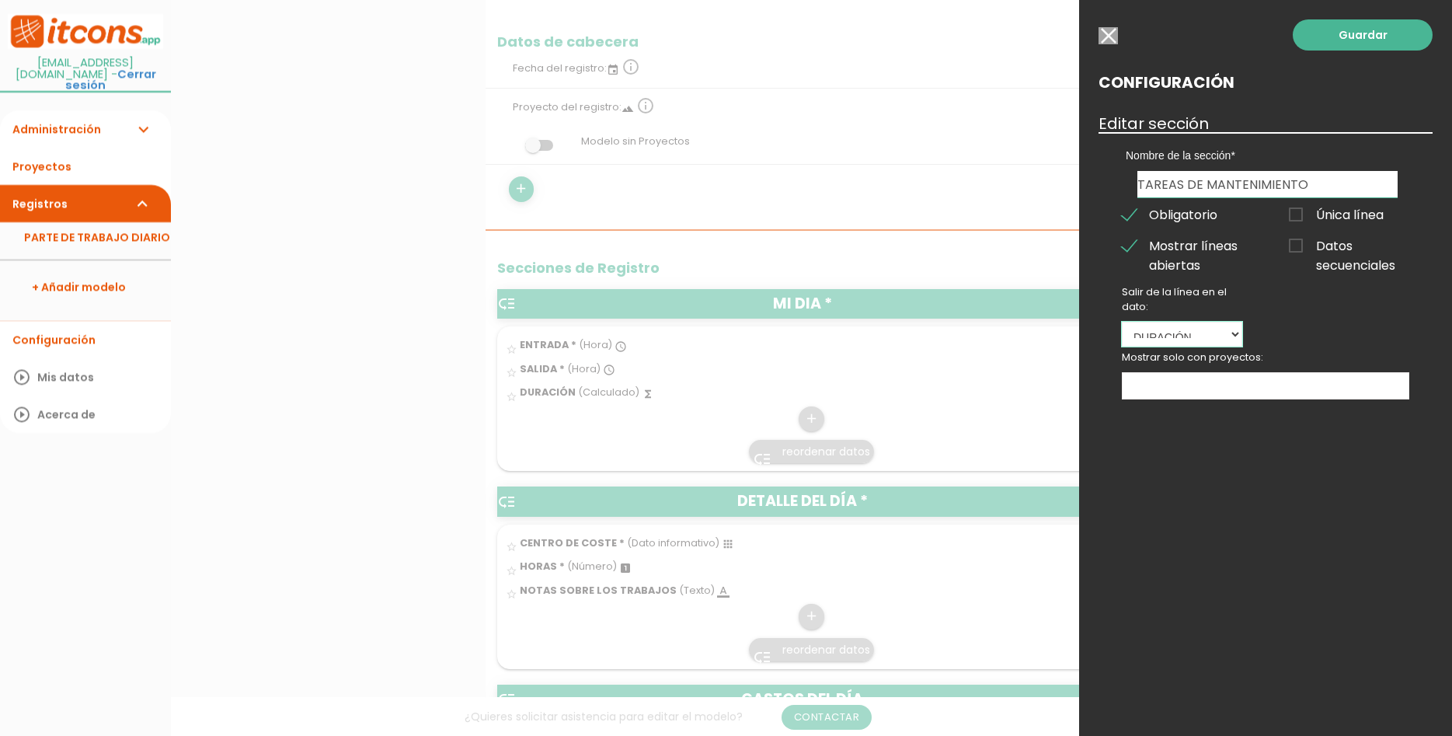
click at [1122, 322] on select "ENTRADA SALIDA DURACIÓN" at bounding box center [1182, 334] width 120 height 25
click at [1211, 335] on select "ENTRADA SALIDA DURACIÓN" at bounding box center [1182, 334] width 120 height 25
click at [1205, 385] on ul at bounding box center [1266, 386] width 286 height 26
click at [1130, 382] on link at bounding box center [1133, 383] width 9 height 10
click at [1346, 246] on span "Datos secuenciales" at bounding box center [1349, 245] width 120 height 19
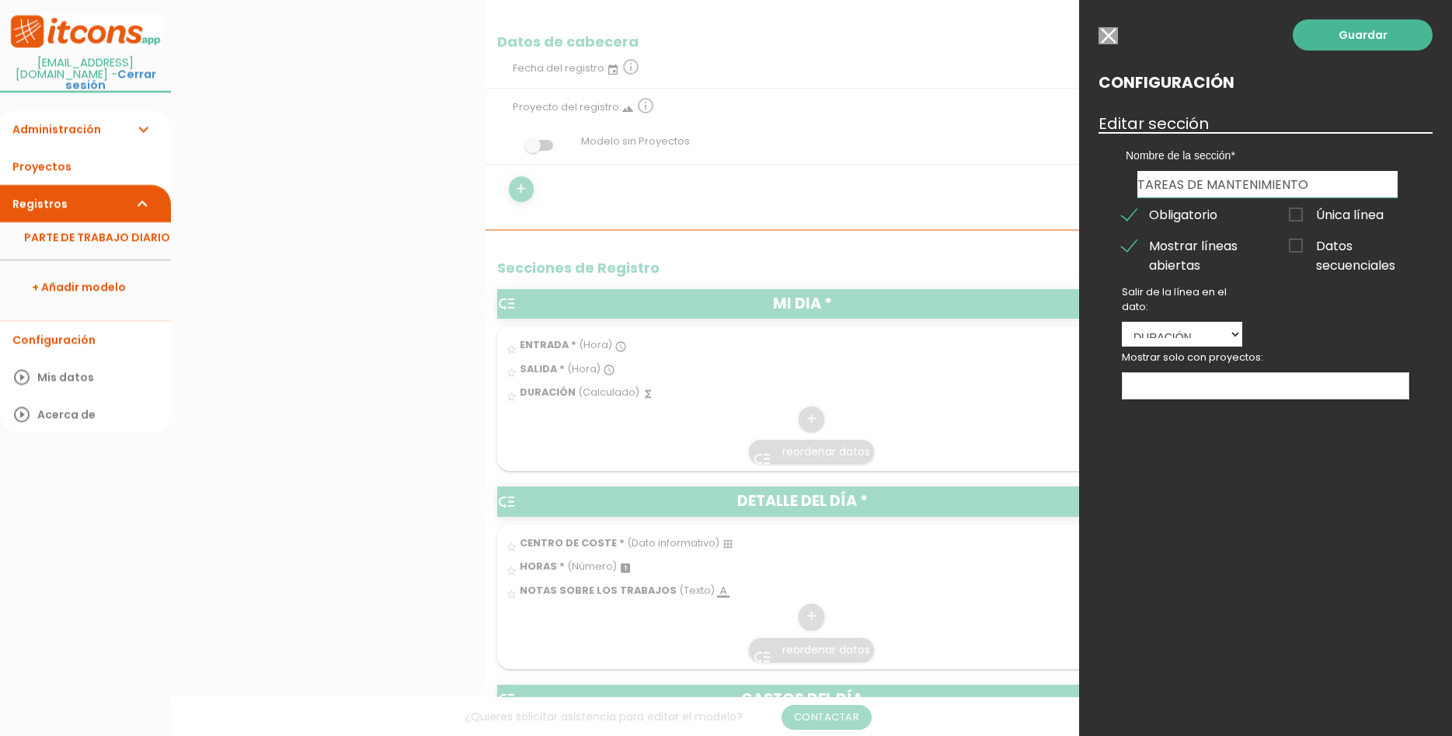
click at [0, 0] on input "Datos secuenciales" at bounding box center [0, 0] width 0 height 0
click at [1355, 44] on link "Guardar" at bounding box center [1363, 34] width 140 height 31
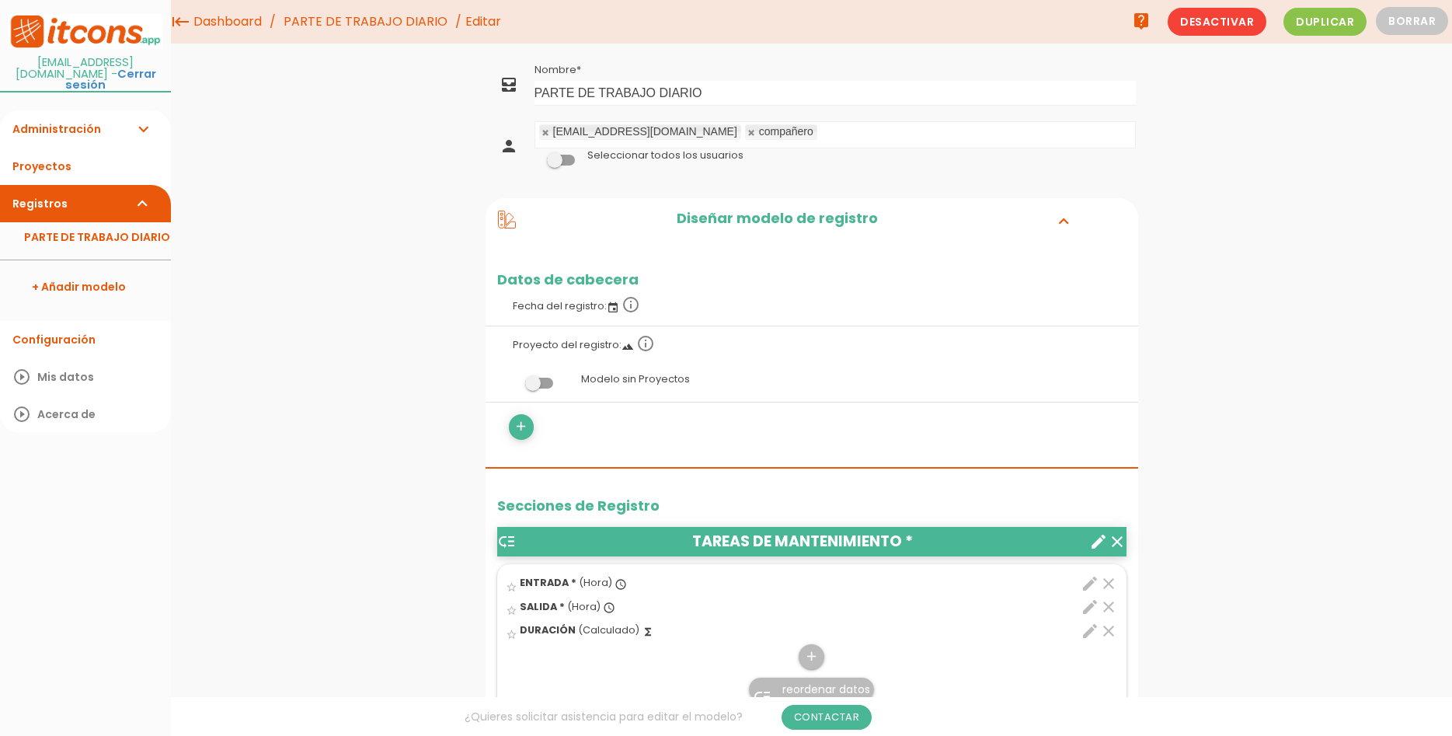
scroll to position [79, 0]
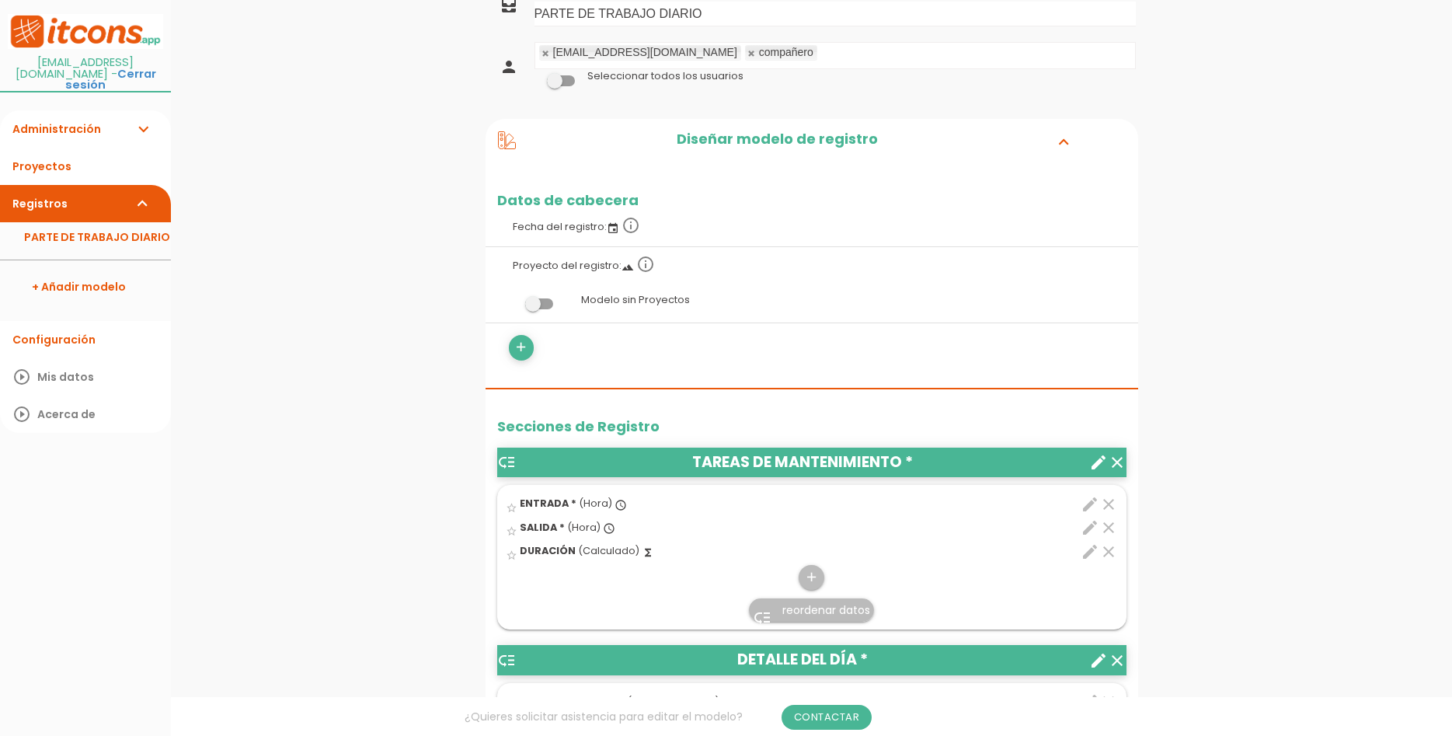
click at [1089, 497] on icon "edit" at bounding box center [1090, 504] width 19 height 19
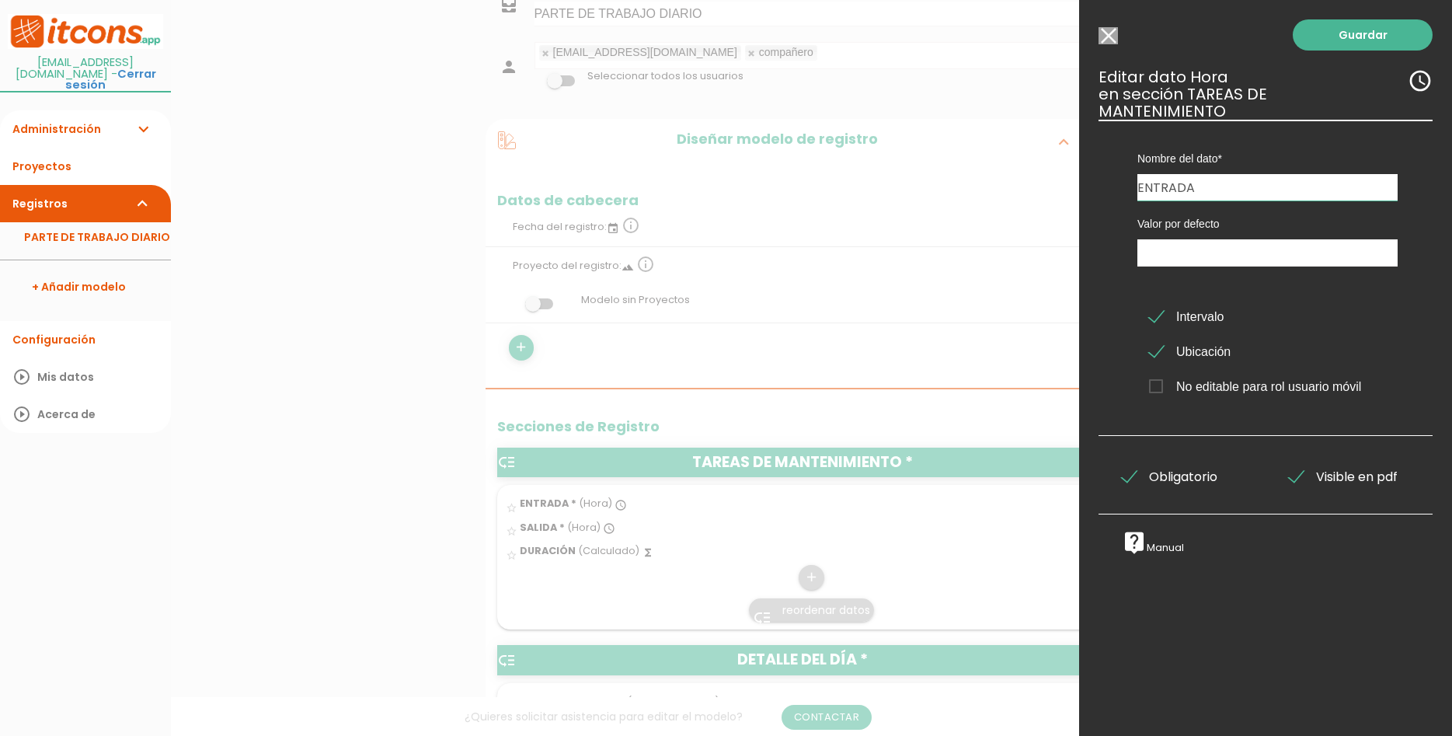
click at [1151, 342] on span "Ubicación" at bounding box center [1190, 351] width 82 height 19
click at [0, 0] on input "Ubicación" at bounding box center [0, 0] width 0 height 0
click at [1246, 174] on input "ENTRADA" at bounding box center [1268, 187] width 260 height 26
drag, startPoint x: 1246, startPoint y: 168, endPoint x: 1014, endPoint y: 172, distance: 232.4
click at [1138, 174] on input "ENTRADA" at bounding box center [1268, 187] width 260 height 26
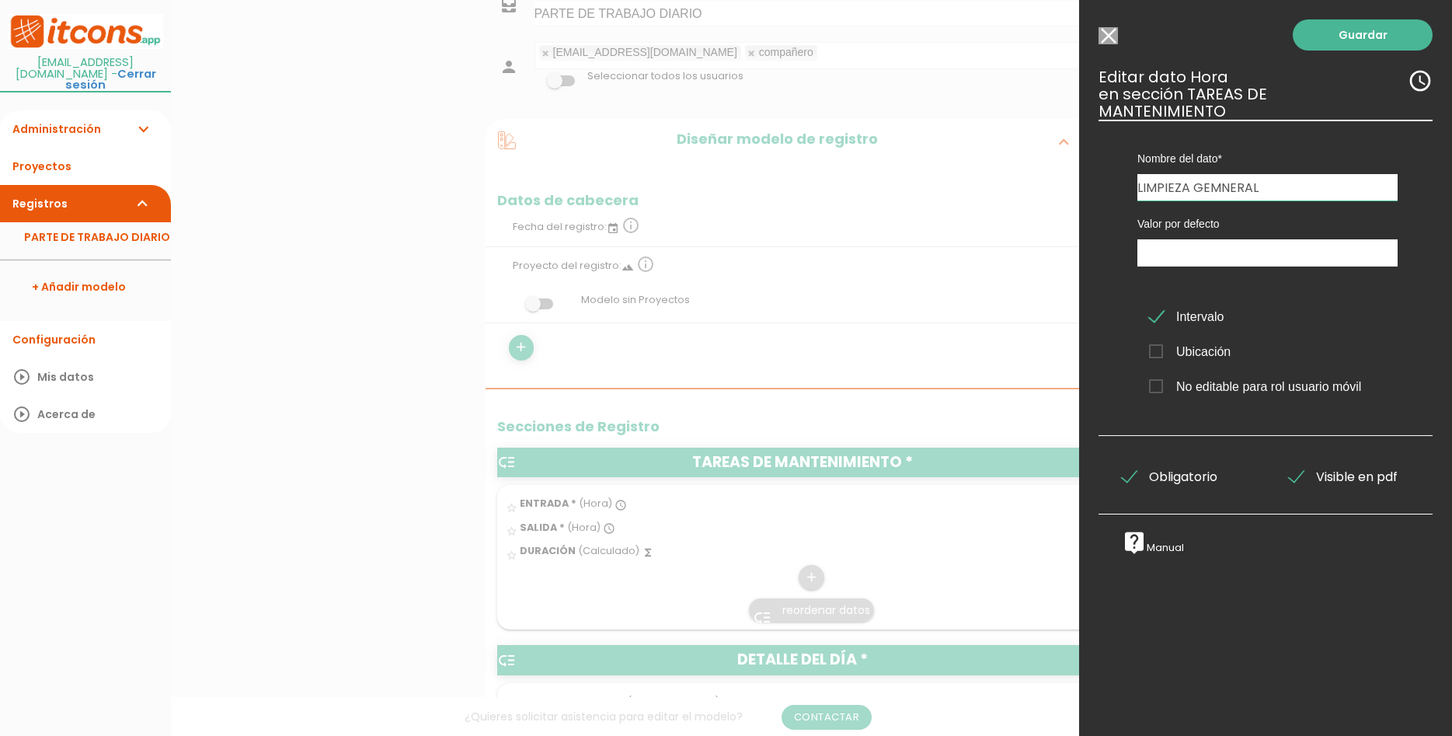
click at [1217, 174] on input "LIMPIEZA GEMNERAL" at bounding box center [1268, 187] width 260 height 26
type input "LIMPIEZA GENERAL"
type input "11:44"
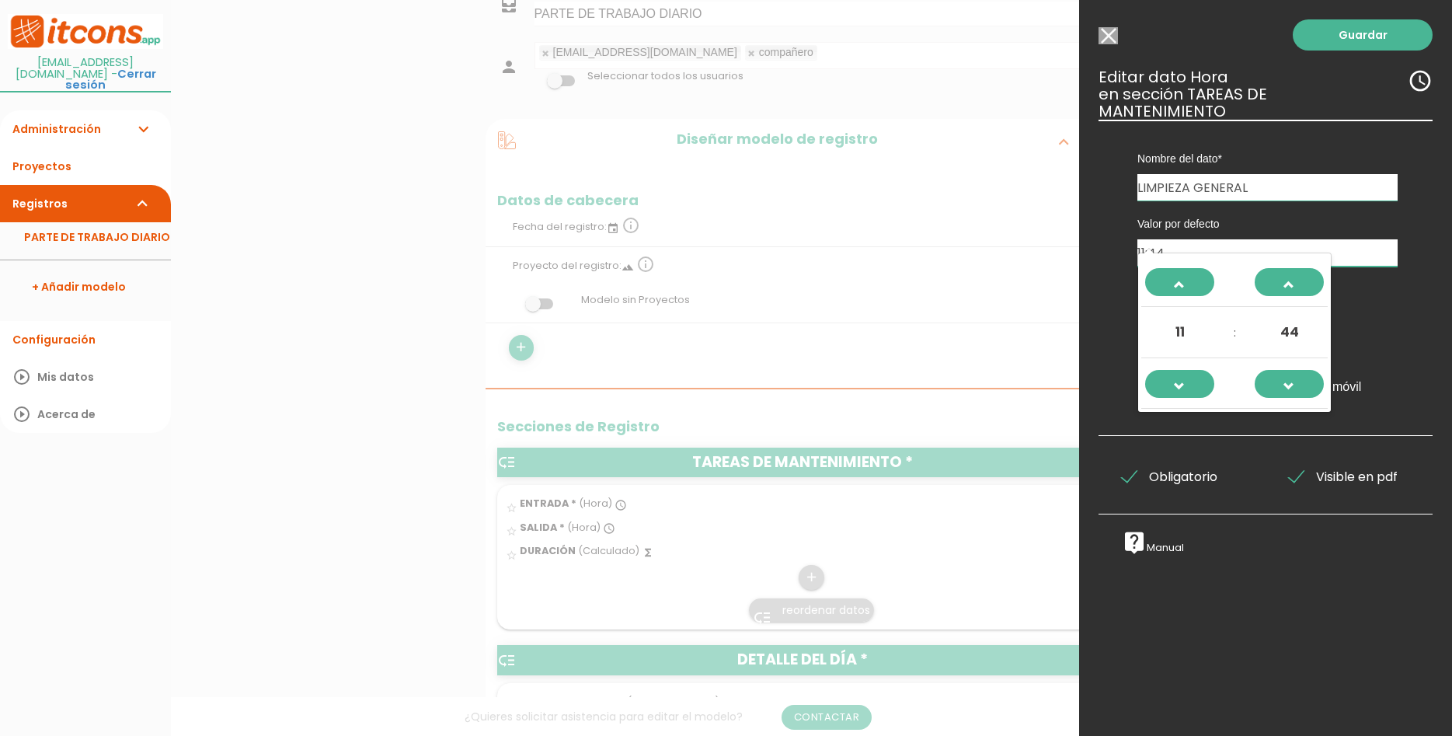
click at [1268, 239] on input "11:44" at bounding box center [1268, 252] width 260 height 27
drag, startPoint x: 1166, startPoint y: 239, endPoint x: 1124, endPoint y: 239, distance: 42.0
click at [1138, 239] on input "11:44" at bounding box center [1268, 252] width 260 height 27
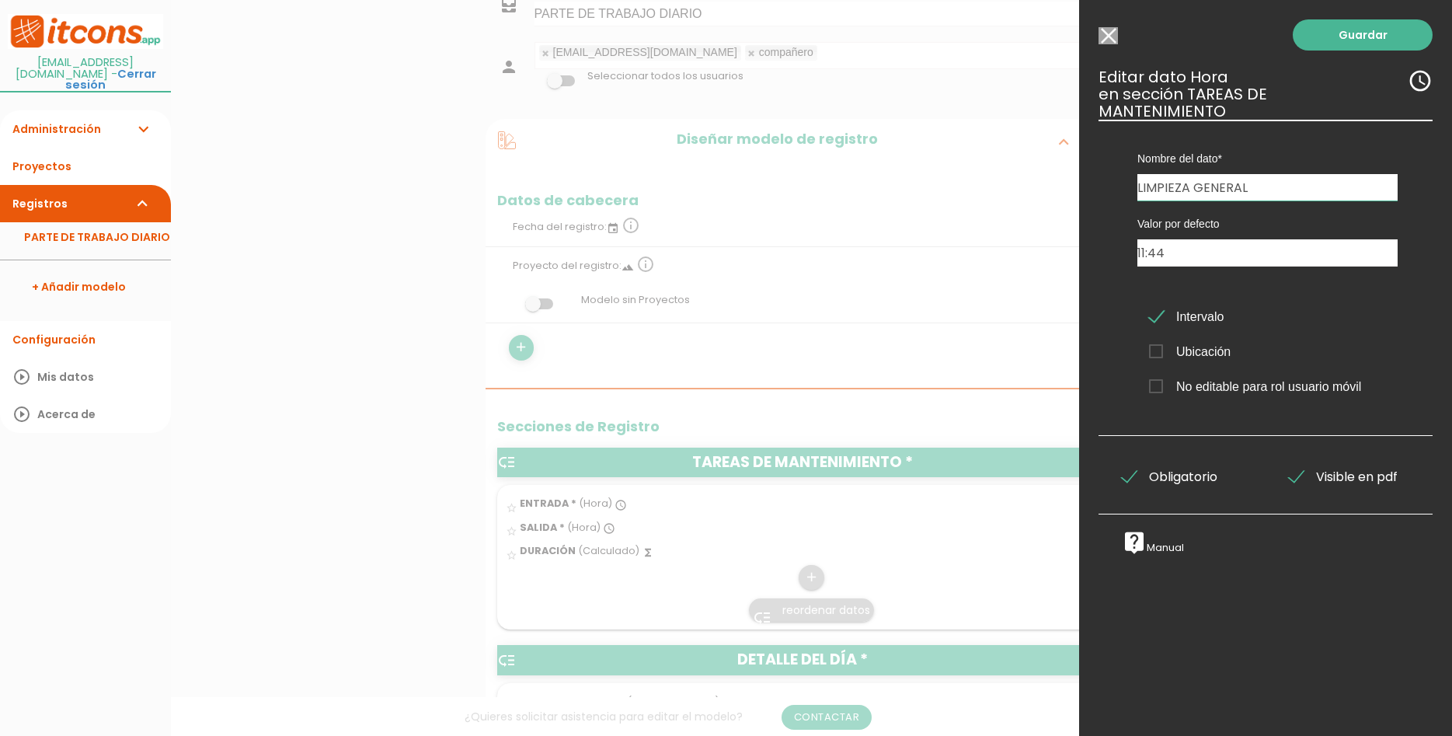
click at [1420, 200] on div "Valor por defecto 11:44 Intervalo Ubicación No editable para rol usuario móvil" at bounding box center [1267, 305] width 307 height 211
click at [1371, 33] on link "Guardar" at bounding box center [1363, 34] width 140 height 31
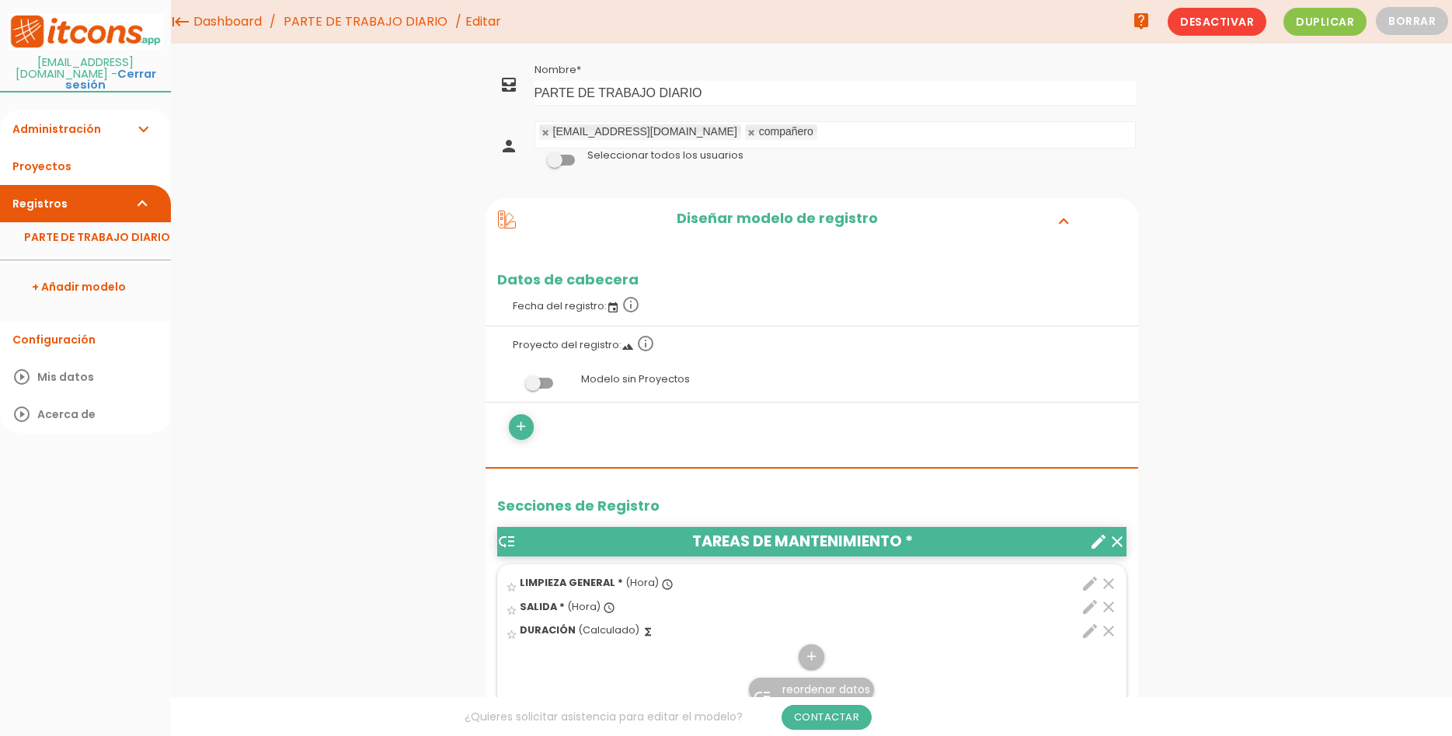
click at [1082, 585] on icon "edit" at bounding box center [1090, 583] width 19 height 19
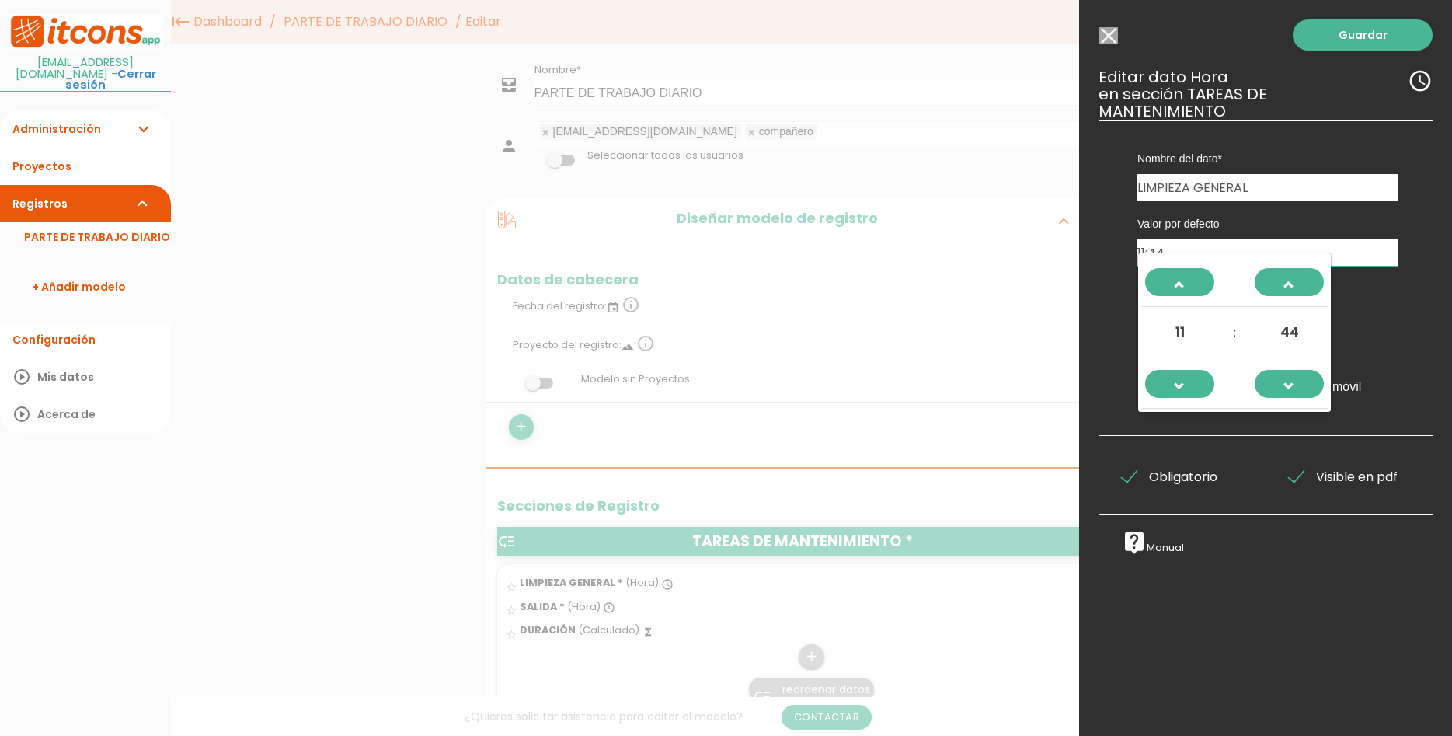
click at [1218, 245] on input "11:44" at bounding box center [1268, 252] width 260 height 27
click at [1220, 216] on label "Valor por defecto" at bounding box center [1268, 224] width 260 height 16
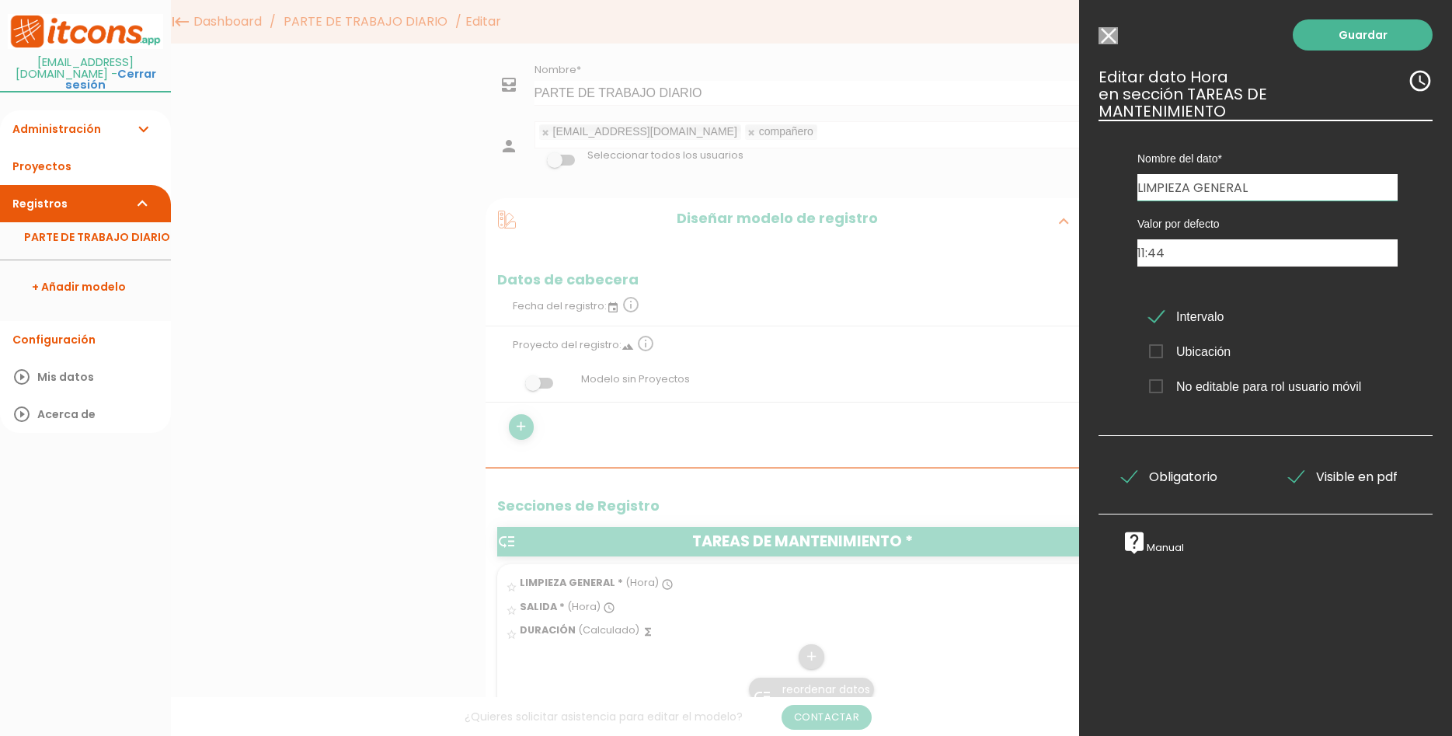
click at [1218, 216] on label "Valor por defecto" at bounding box center [1268, 224] width 260 height 16
drag, startPoint x: 1156, startPoint y: 294, endPoint x: 1256, endPoint y: 294, distance: 99.5
click at [1156, 307] on span "Intervalo" at bounding box center [1186, 316] width 75 height 19
click at [0, 0] on input "Intervalo" at bounding box center [0, 0] width 0 height 0
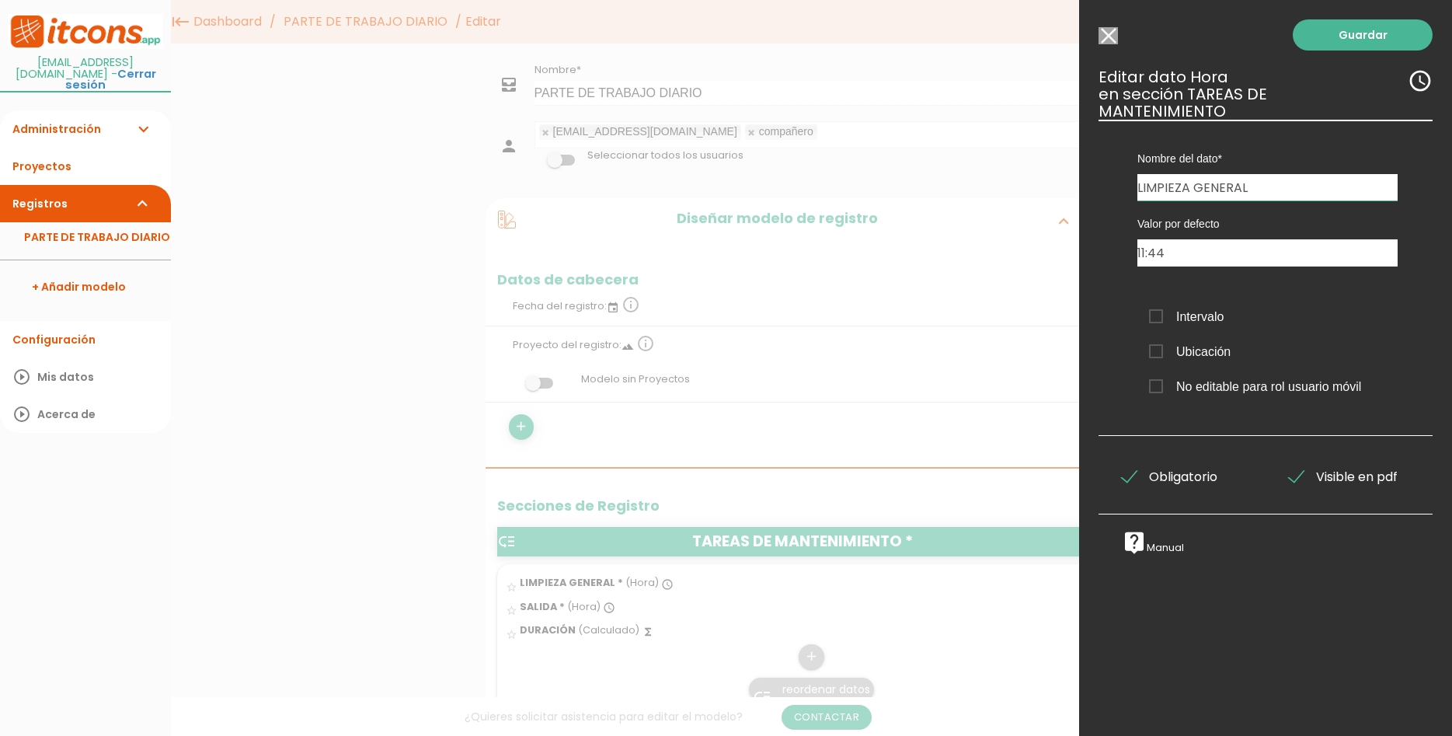
click at [1413, 87] on icon "access_time" at bounding box center [1420, 80] width 25 height 25
click at [1389, 35] on link "Guardar" at bounding box center [1363, 34] width 140 height 31
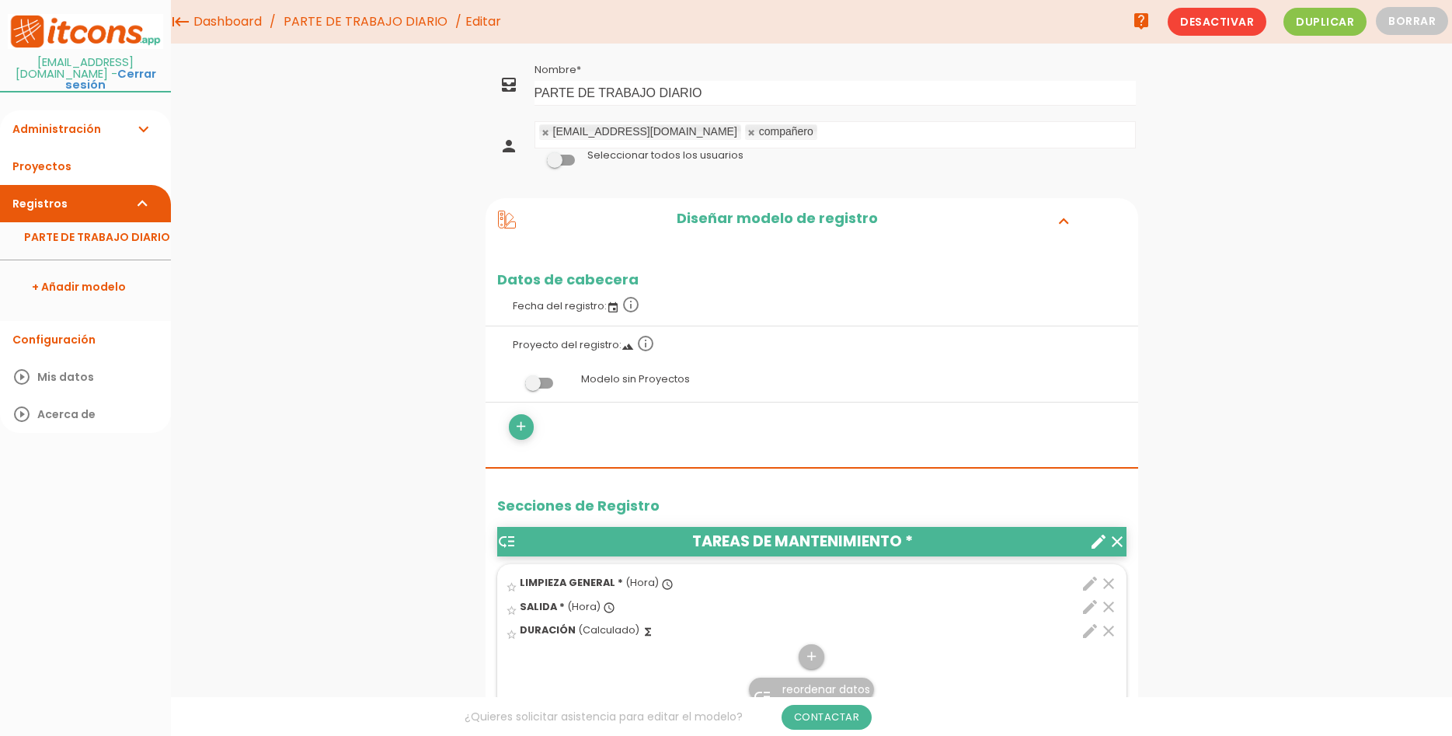
click at [661, 582] on icon "access_time" at bounding box center [667, 584] width 12 height 12
click at [0, 0] on input "star_border" at bounding box center [0, 0] width 0 height 0
click at [1085, 578] on icon "edit" at bounding box center [1090, 583] width 19 height 19
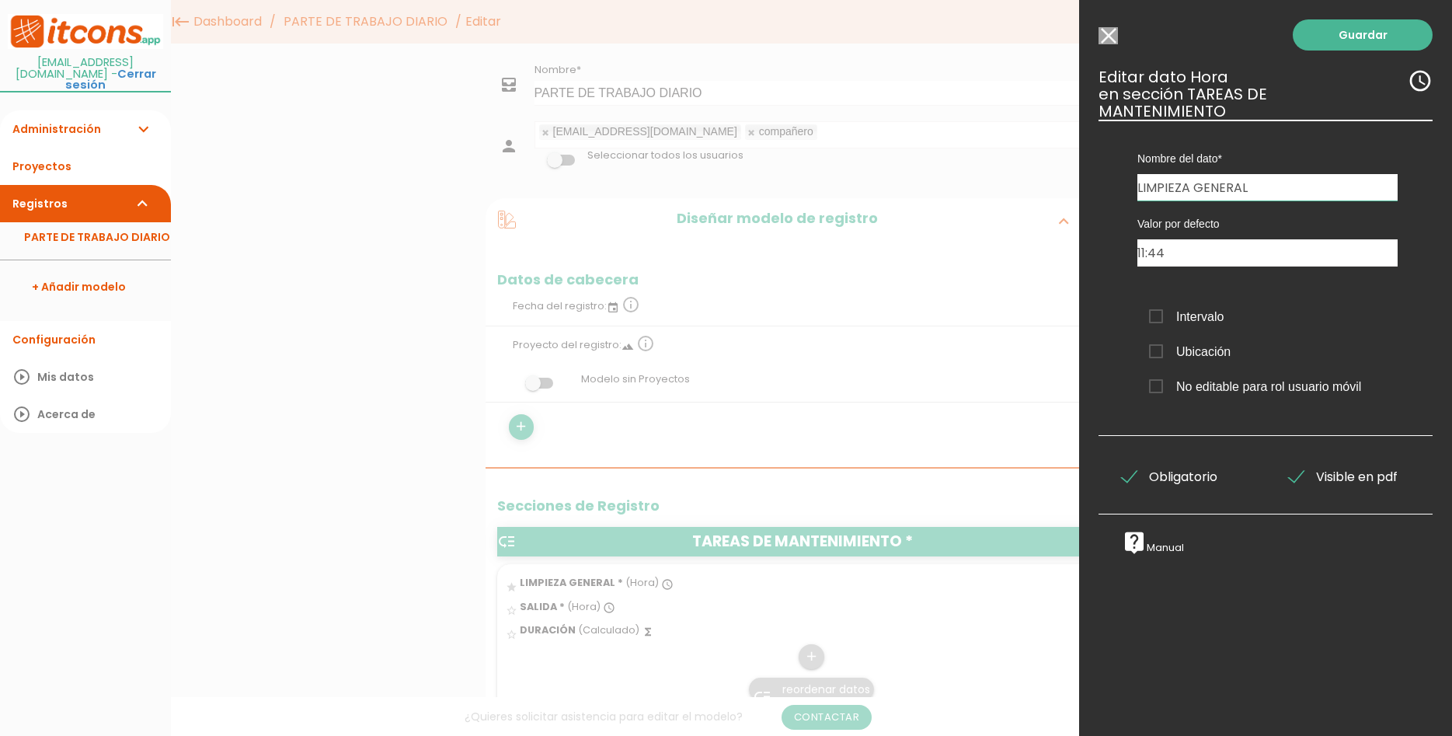
click at [1207, 307] on span "Intervalo" at bounding box center [1186, 316] width 75 height 19
click at [0, 0] on input "Intervalo" at bounding box center [0, 0] width 0 height 0
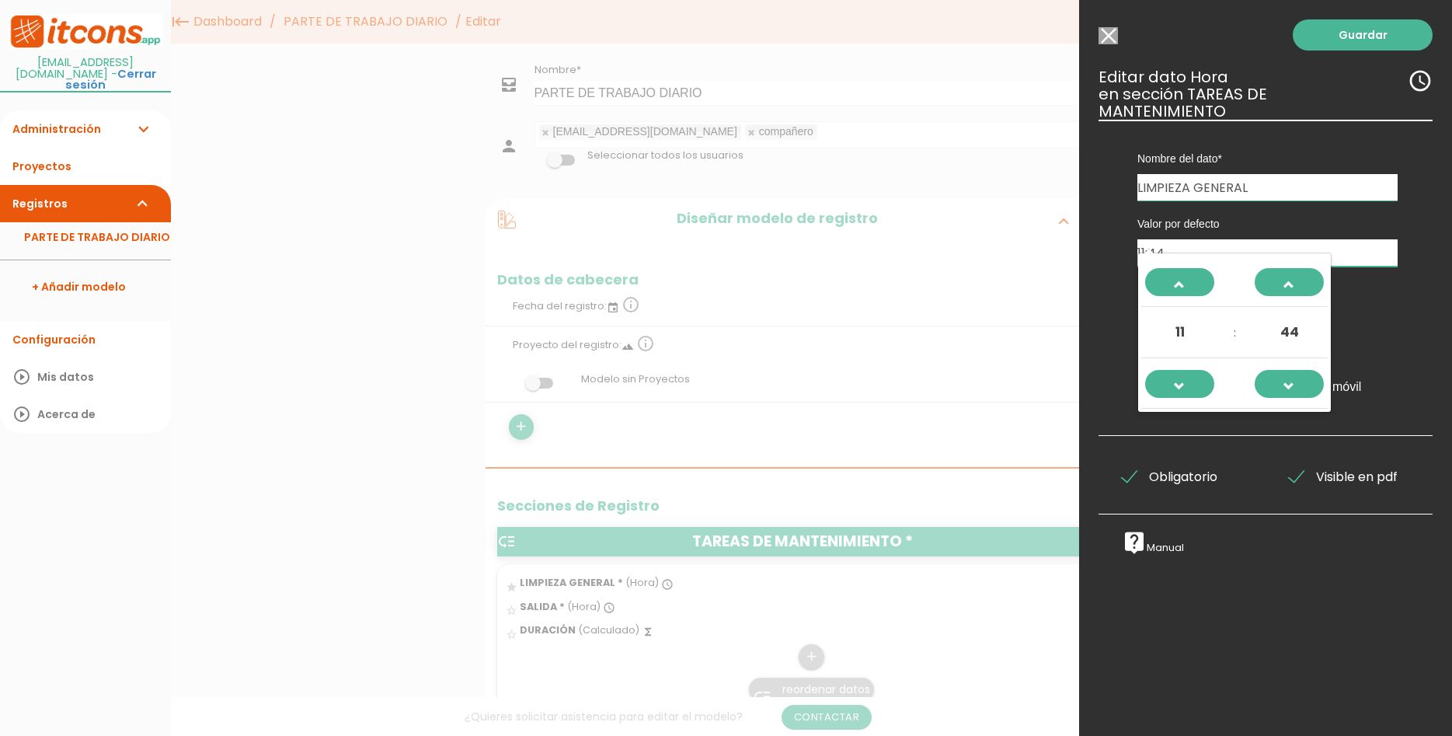
drag, startPoint x: 1204, startPoint y: 235, endPoint x: 1032, endPoint y: 232, distance: 172.5
click at [1138, 239] on input "11:44" at bounding box center [1268, 252] width 260 height 27
click at [1398, 291] on div "Intervalo Ubicación No editable para rol usuario móvil" at bounding box center [1268, 347] width 284 height 113
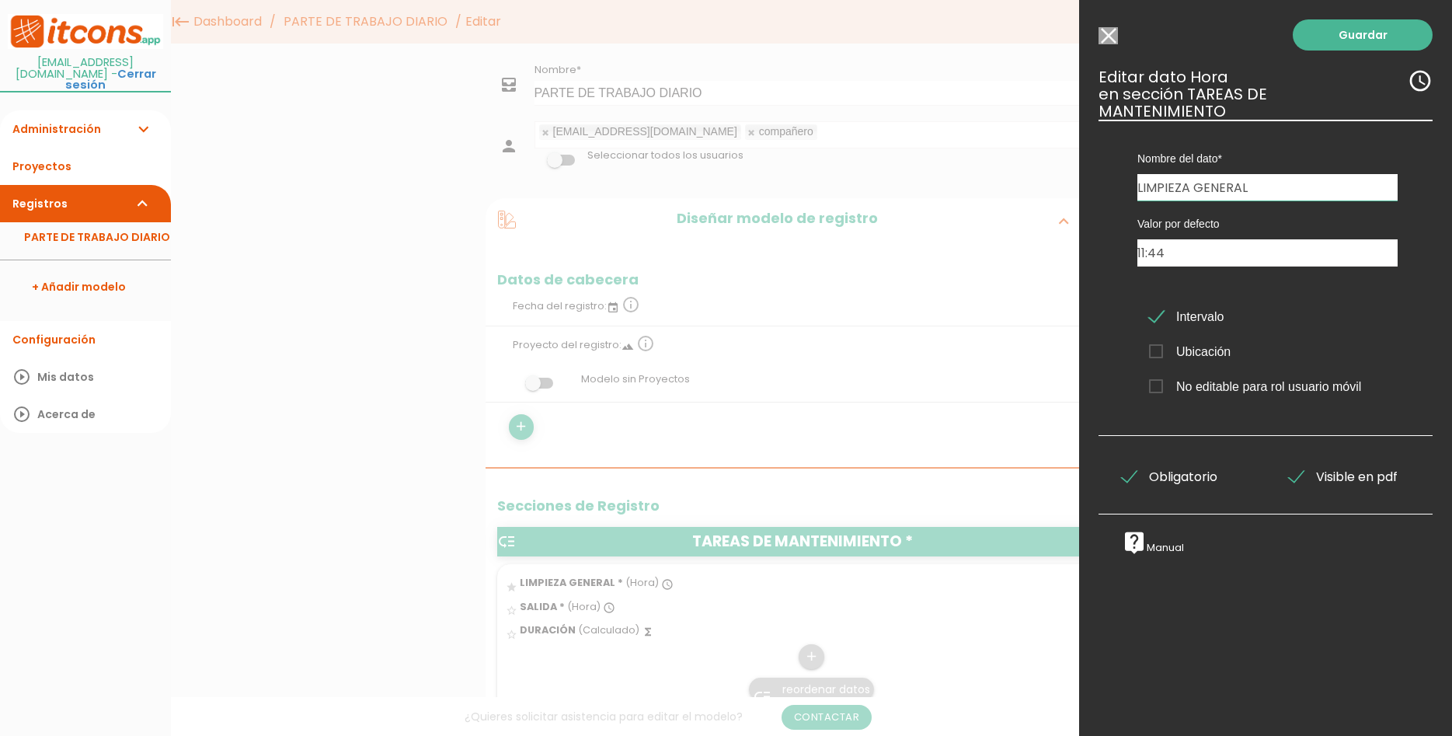
click at [1421, 79] on icon "access_time" at bounding box center [1420, 80] width 25 height 25
click at [1159, 307] on span "Intervalo" at bounding box center [1186, 316] width 75 height 19
click at [0, 0] on input "Intervalo" at bounding box center [0, 0] width 0 height 0
click at [1106, 32] on input "Seleccionar todos los usuarios" at bounding box center [1108, 35] width 19 height 17
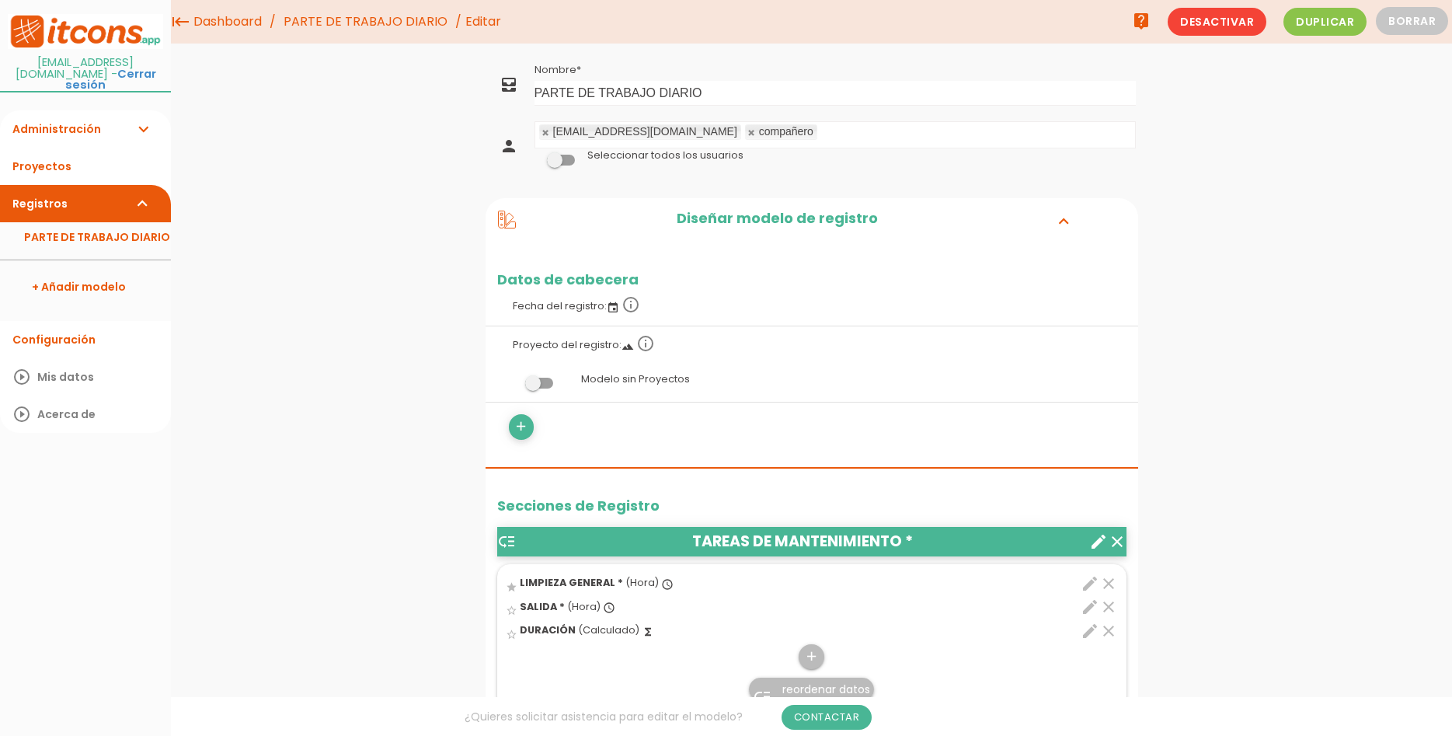
click at [643, 577] on span "(Hora)" at bounding box center [641, 582] width 33 height 13
click at [0, 0] on input "star" at bounding box center [0, 0] width 0 height 0
click at [79, 358] on link "play_circle_outline Mis datos" at bounding box center [85, 376] width 171 height 37
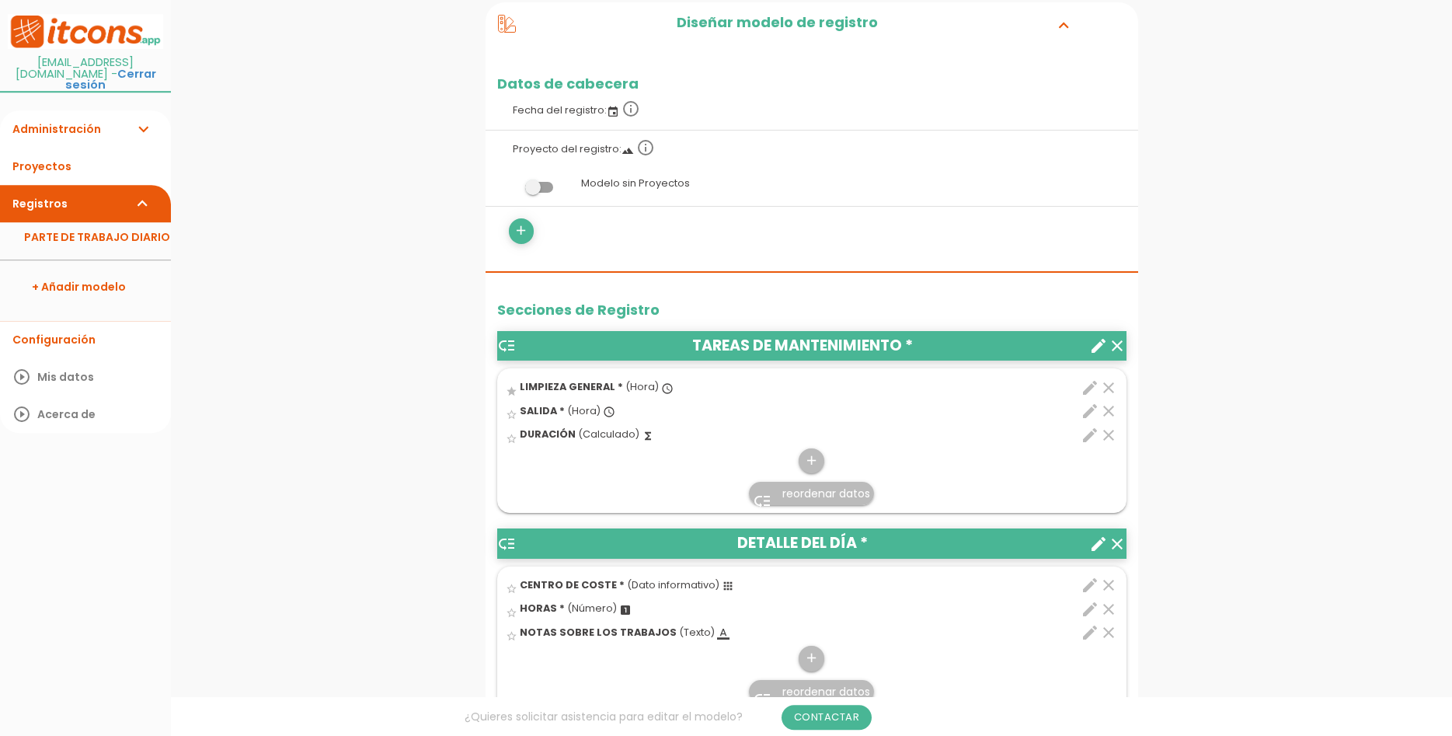
scroll to position [238, 0]
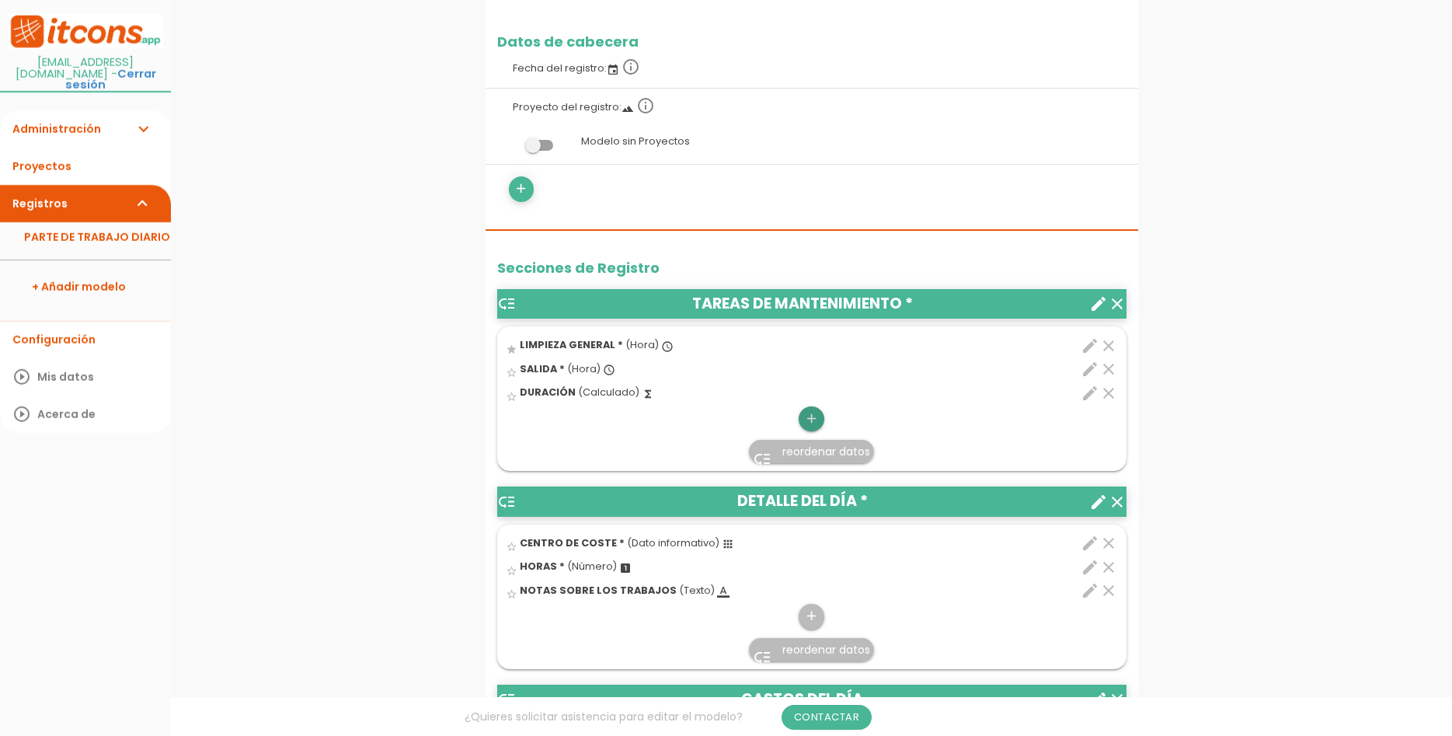
click at [808, 416] on icon "add" at bounding box center [811, 418] width 15 height 25
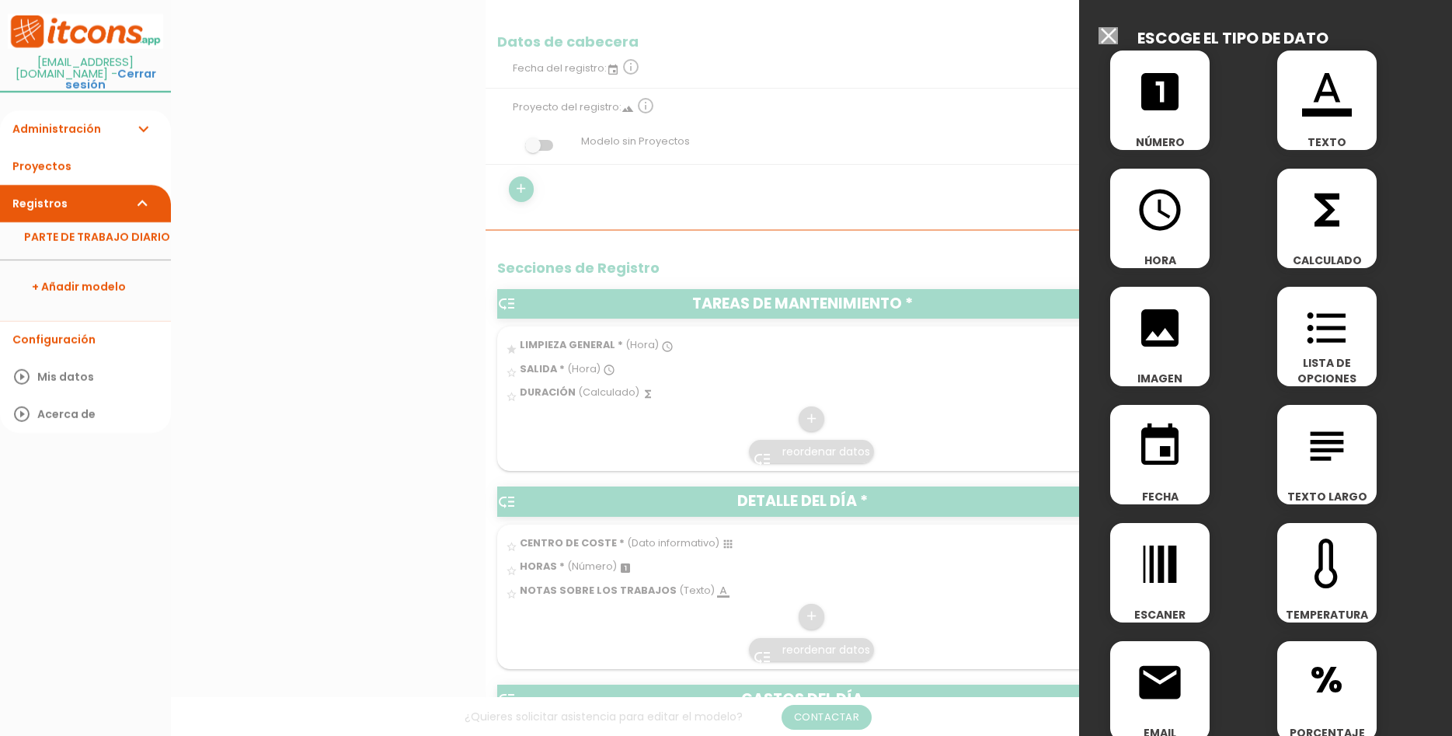
click at [1356, 356] on div "format_list_bulleted LISTA DE OPCIONES" at bounding box center [1326, 336] width 99 height 99
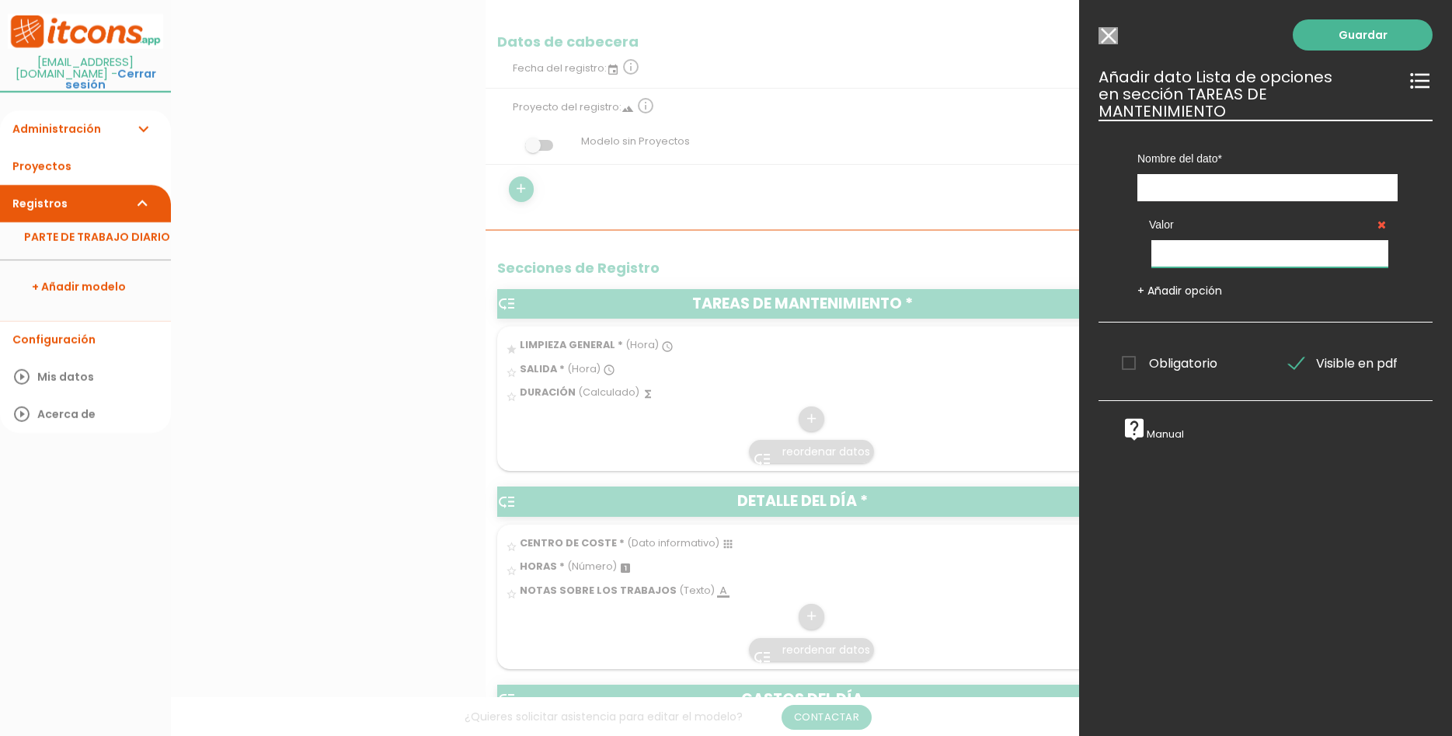
click at [1332, 242] on input "text" at bounding box center [1270, 253] width 237 height 27
click at [1211, 283] on link "+ Añadir opción" at bounding box center [1180, 291] width 85 height 16
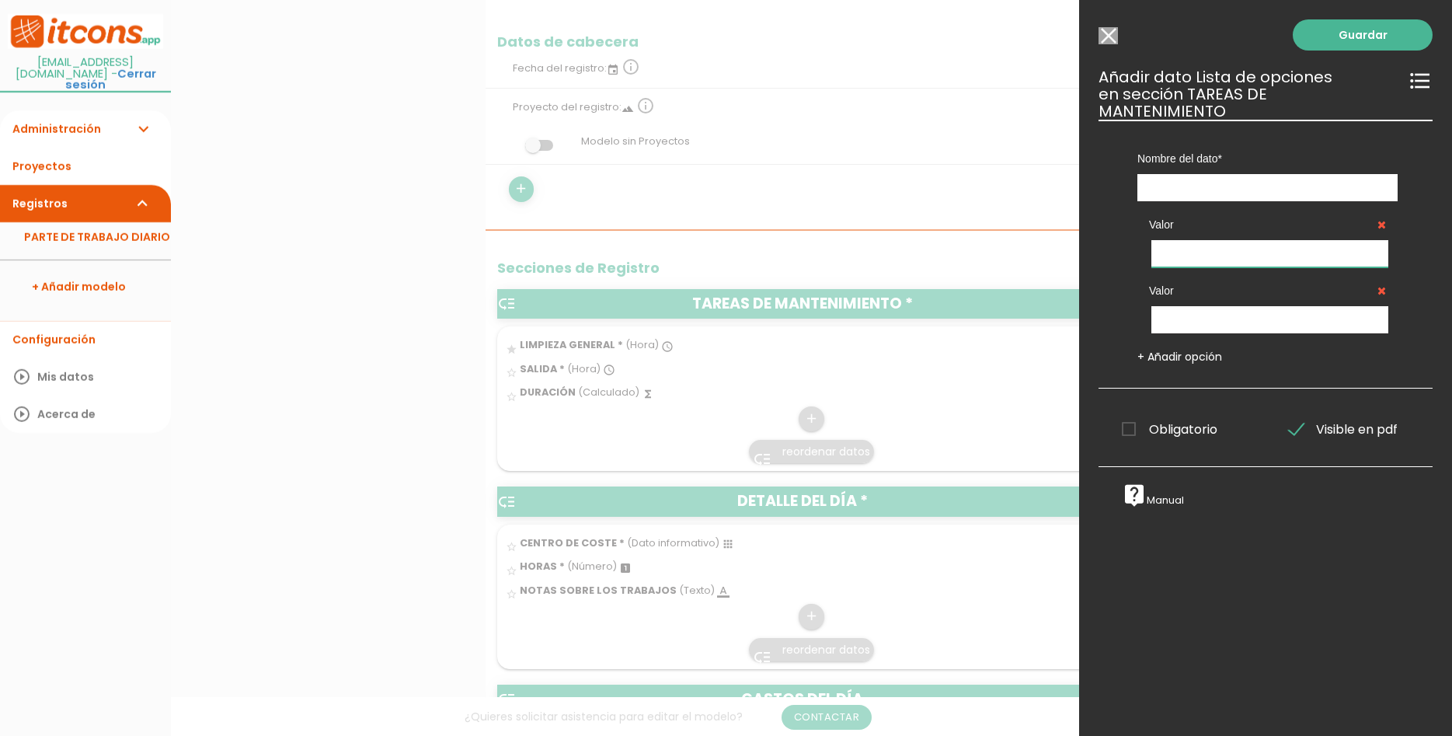
click at [1220, 240] on input "text" at bounding box center [1270, 253] width 237 height 27
drag, startPoint x: 1219, startPoint y: 238, endPoint x: 1146, endPoint y: 229, distance: 73.5
click at [1152, 240] on input "SI" at bounding box center [1270, 253] width 237 height 27
type input "CORRECTO"
click at [1241, 306] on input "text" at bounding box center [1270, 319] width 237 height 27
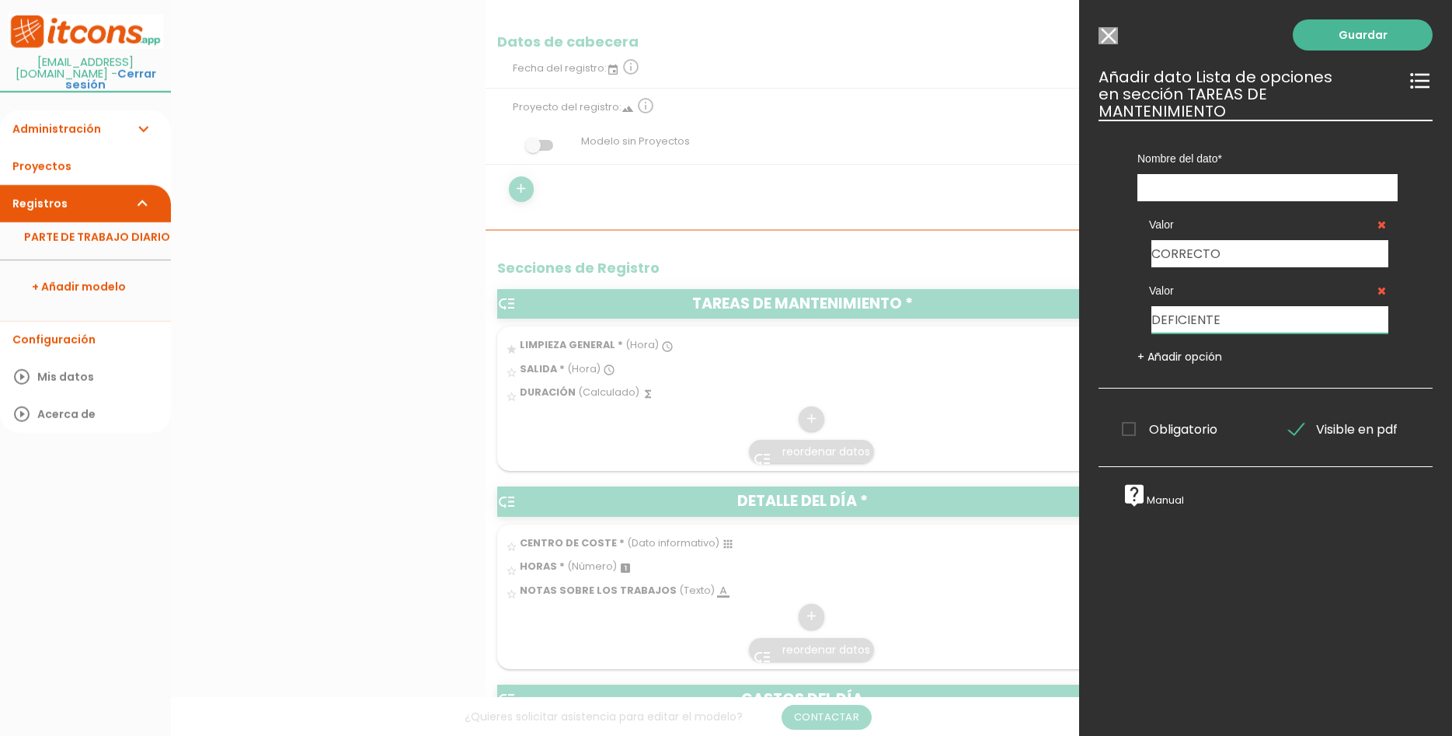
type input "DEFICIENTE"
click at [1202, 420] on span "Obligatorio" at bounding box center [1170, 429] width 96 height 19
click at [0, 0] on input "Obligatorio" at bounding box center [0, 0] width 0 height 0
click at [1373, 47] on link "Guardar" at bounding box center [1363, 34] width 140 height 31
click at [1287, 174] on input "text" at bounding box center [1268, 187] width 260 height 27
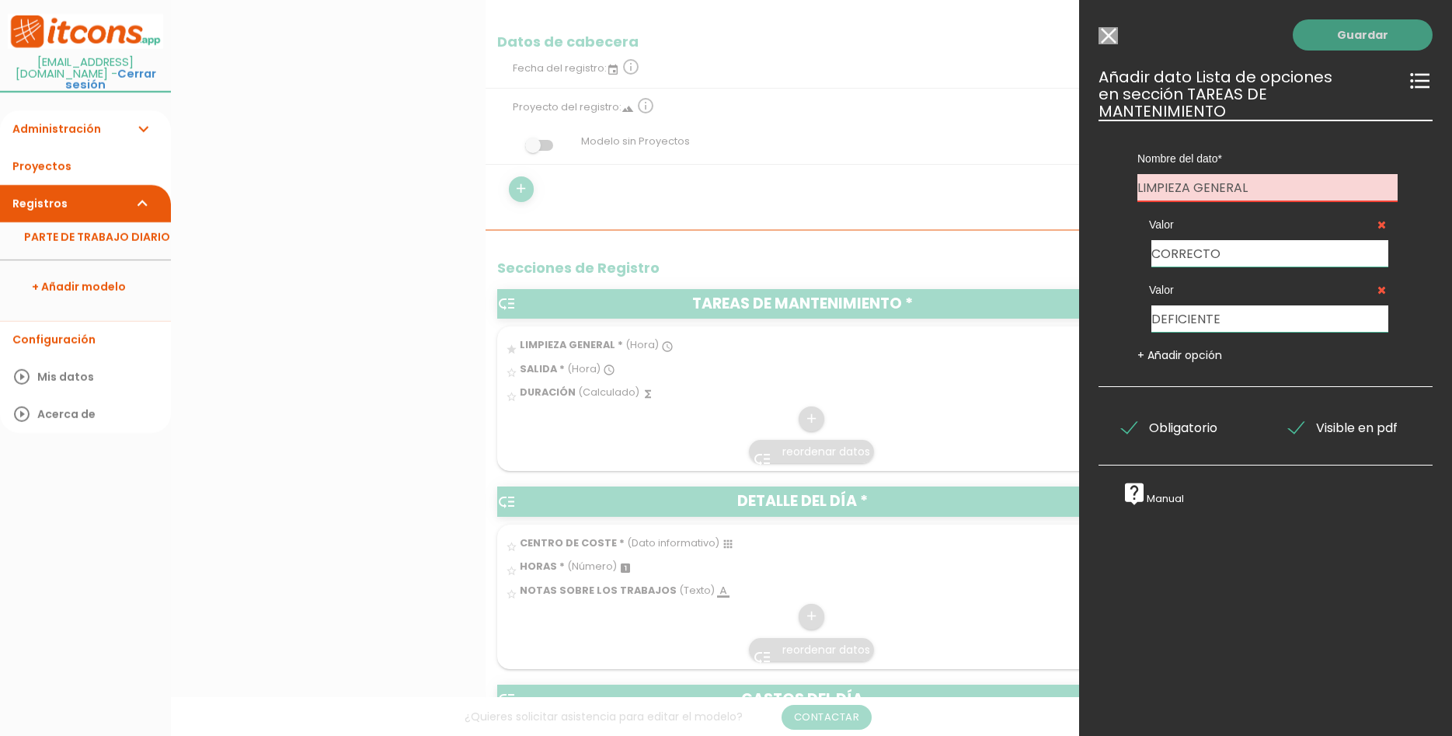
type input "LIMPIEZA GENERAL"
click at [1373, 33] on link "Guardar" at bounding box center [1363, 34] width 140 height 31
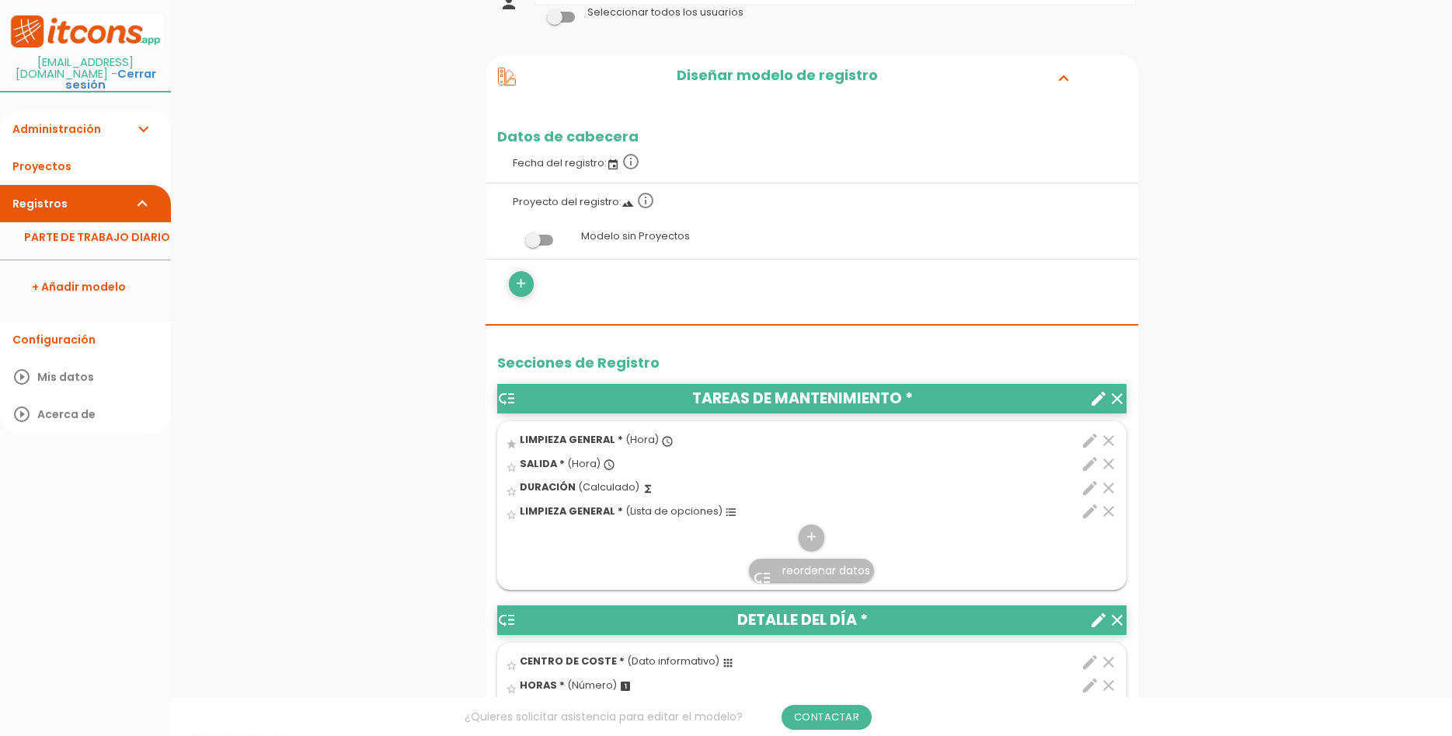
scroll to position [159, 0]
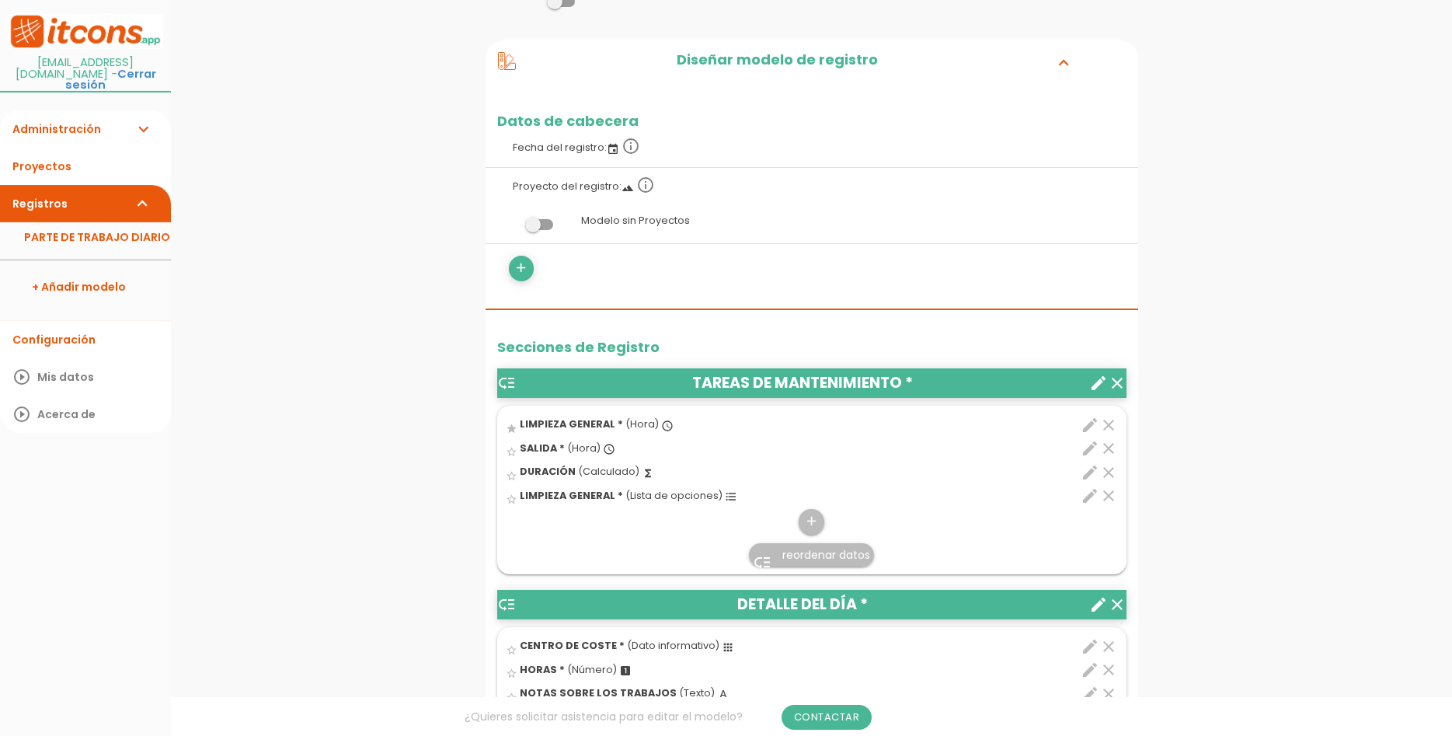
click at [725, 497] on icon "format_list_bulleted" at bounding box center [731, 496] width 12 height 12
click at [0, 0] on input "star_border" at bounding box center [0, 0] width 0 height 0
click at [1111, 423] on icon "clear" at bounding box center [1108, 425] width 19 height 19
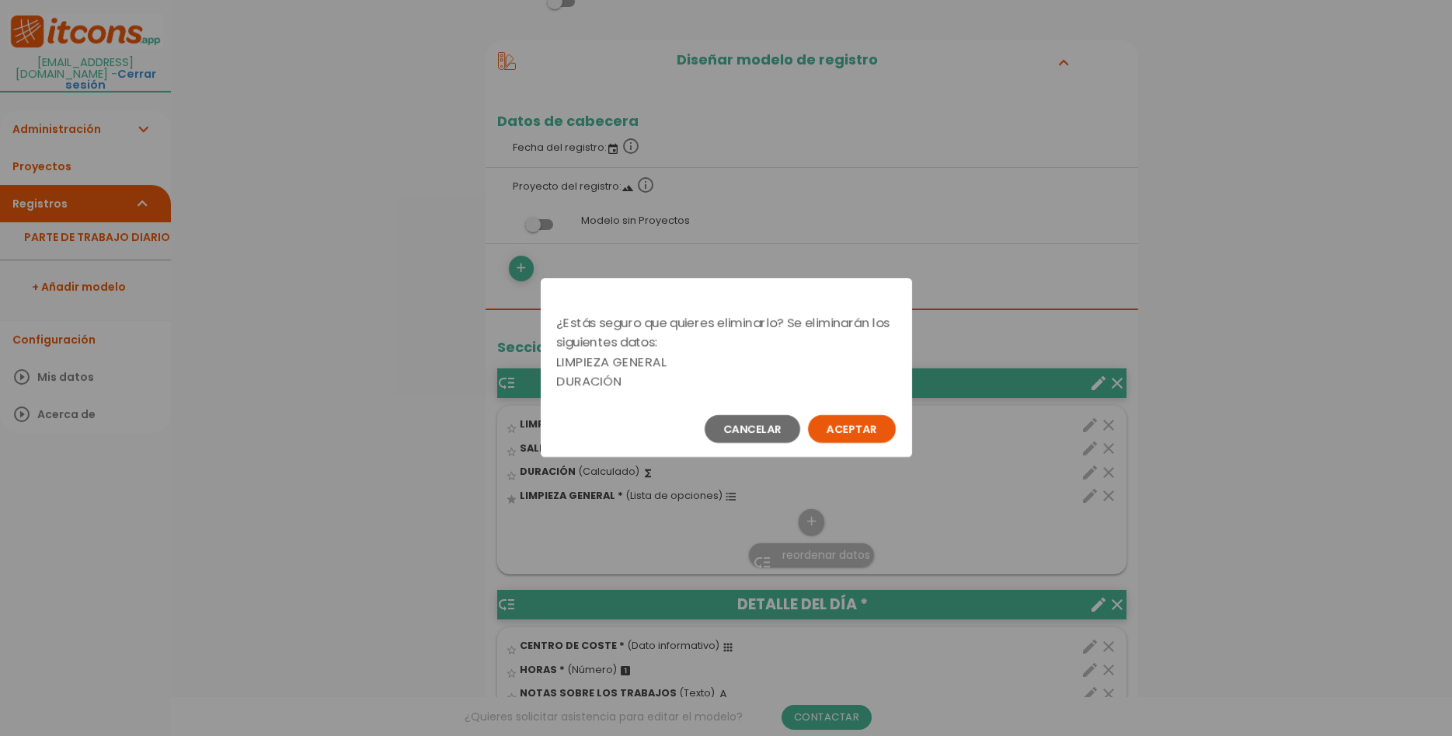
click at [869, 425] on button "Aceptar" at bounding box center [852, 429] width 88 height 28
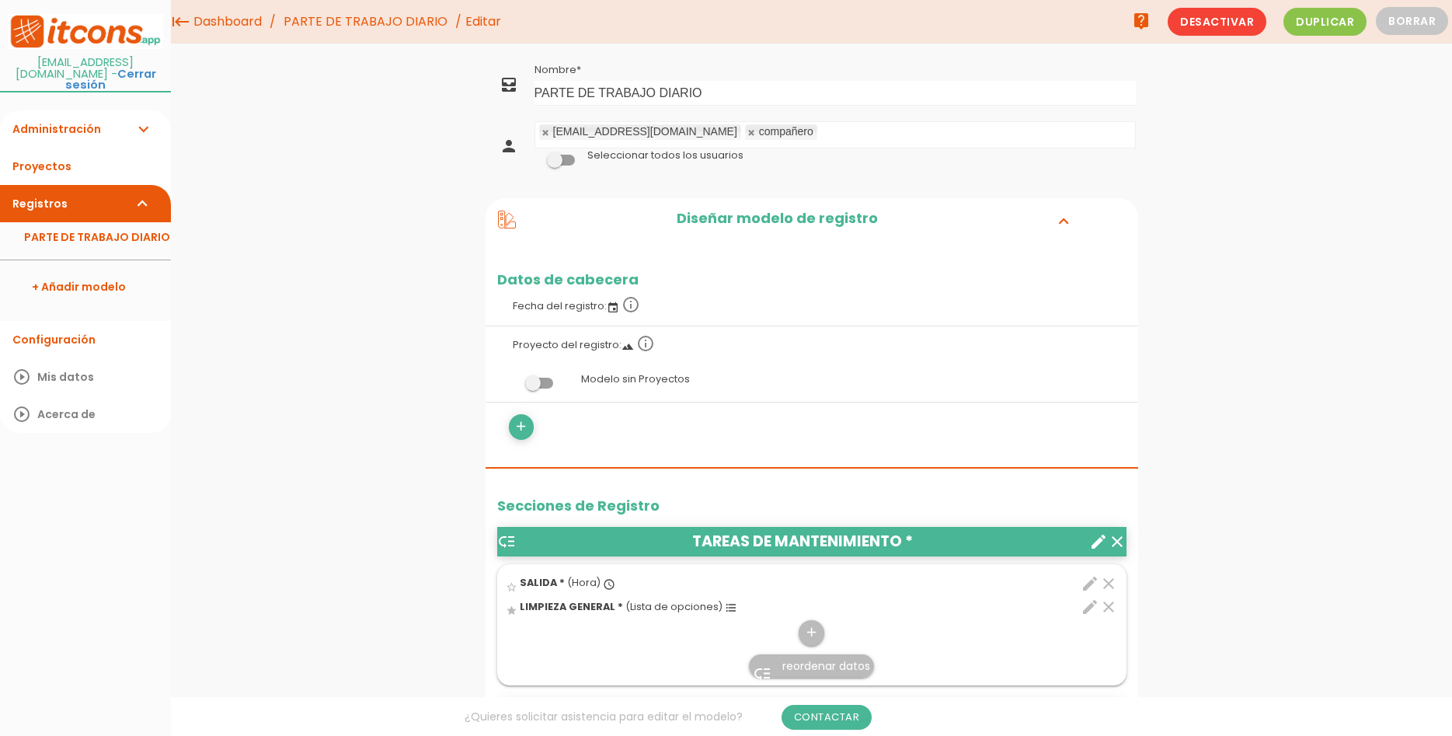
click at [1109, 581] on icon "clear" at bounding box center [1108, 583] width 19 height 19
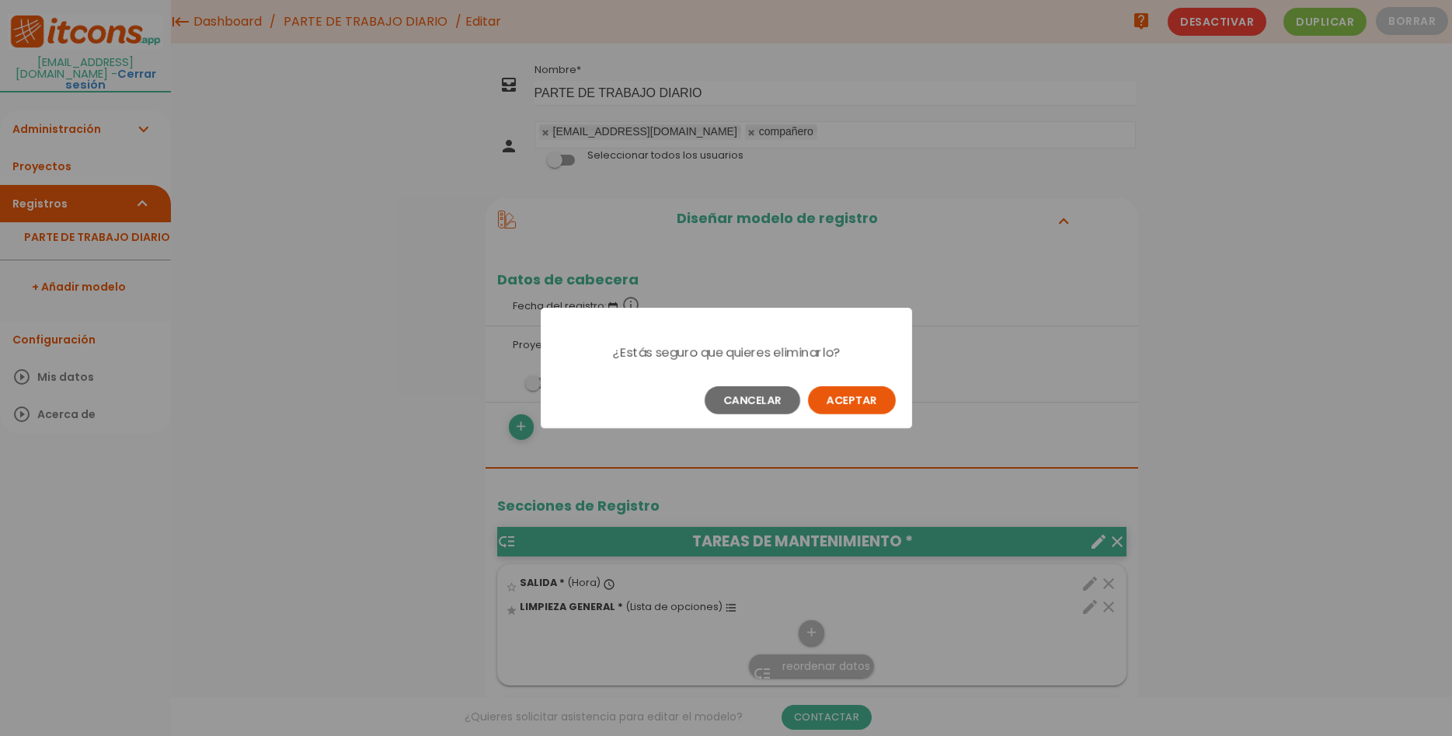
click at [852, 395] on button "Aceptar" at bounding box center [852, 400] width 88 height 28
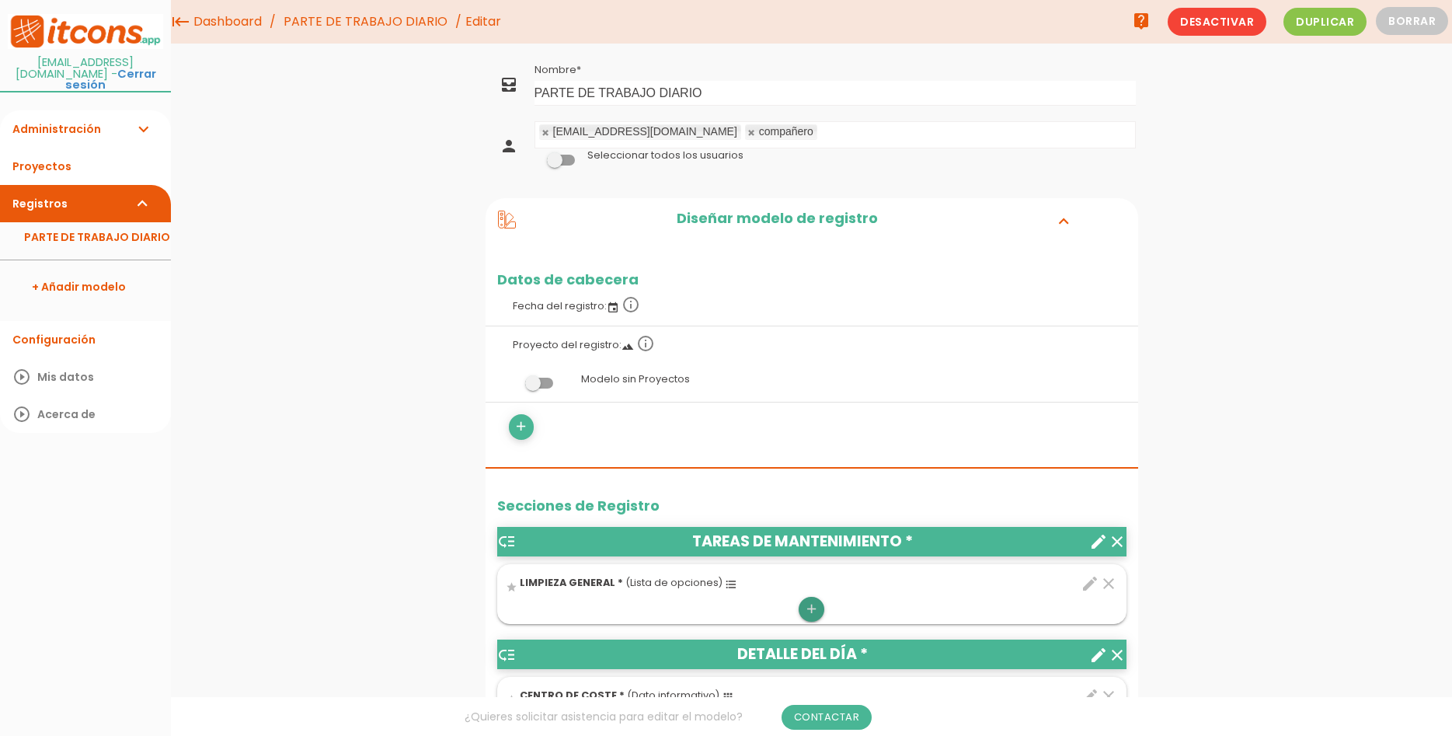
click at [809, 608] on icon "add" at bounding box center [811, 609] width 15 height 25
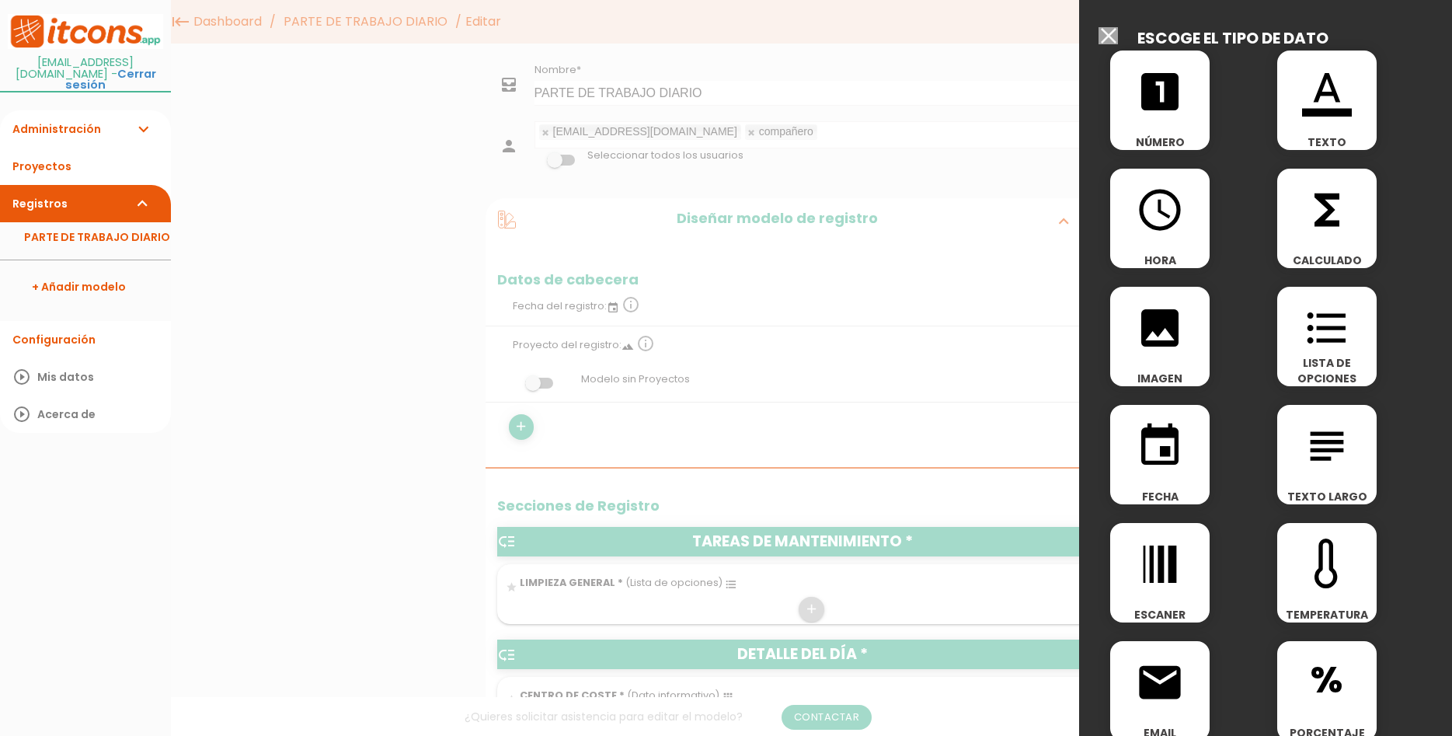
click at [1332, 375] on span "LISTA DE OPCIONES" at bounding box center [1326, 370] width 99 height 31
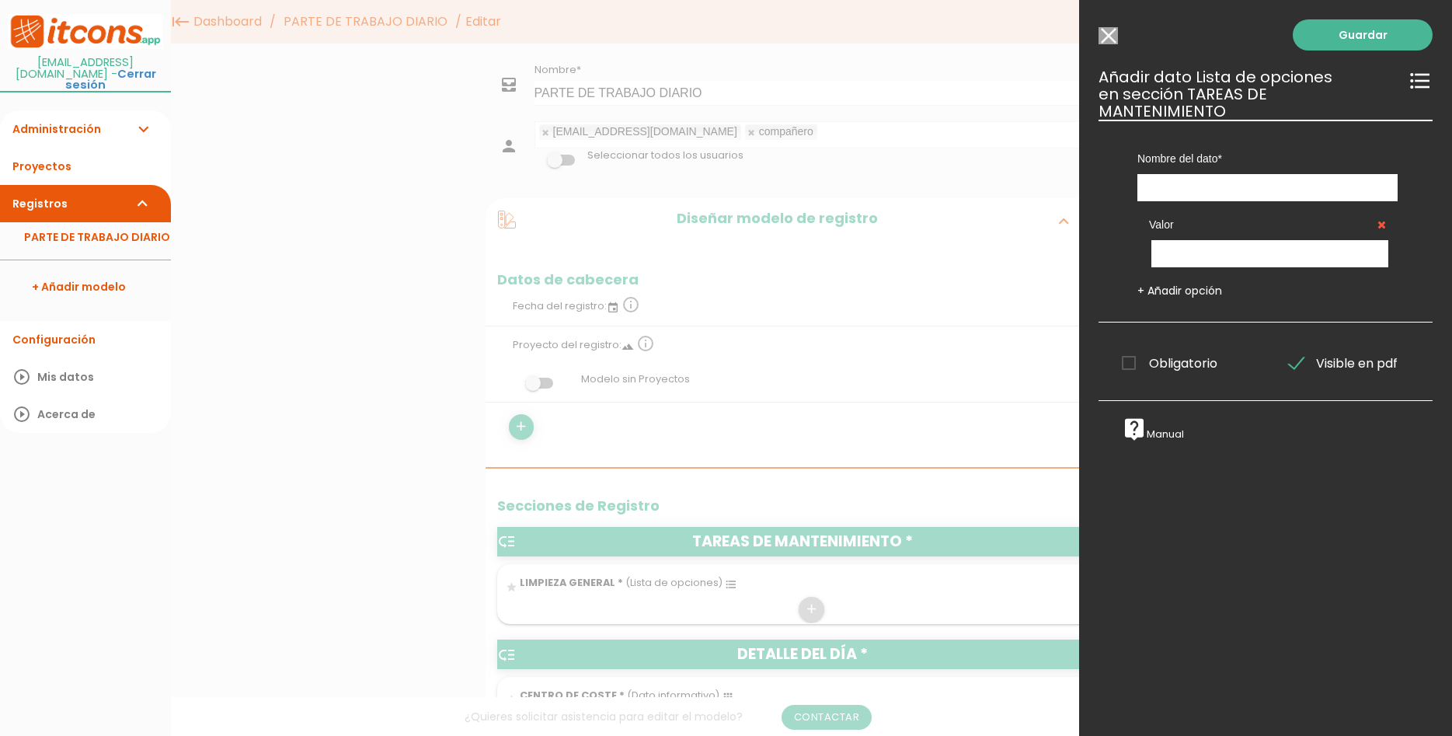
click at [1106, 30] on input "Seleccionar todos los usuarios" at bounding box center [1108, 35] width 19 height 17
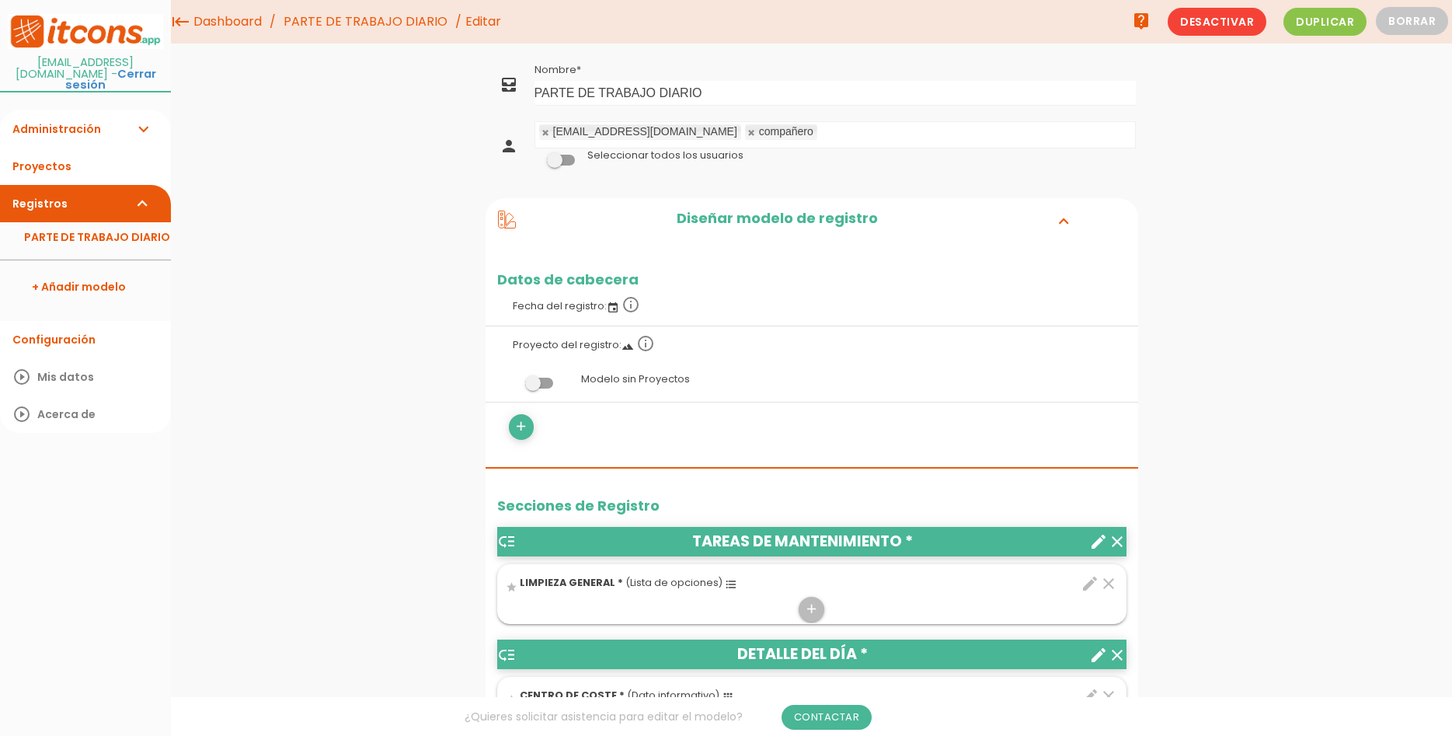
click at [725, 585] on icon "format_list_bulleted" at bounding box center [731, 584] width 12 height 12
click at [0, 0] on input "star" at bounding box center [0, 0] width 0 height 0
click at [690, 582] on span "(Lista de opciones)" at bounding box center [673, 582] width 97 height 13
click at [0, 0] on input "star" at bounding box center [0, 0] width 0 height 0
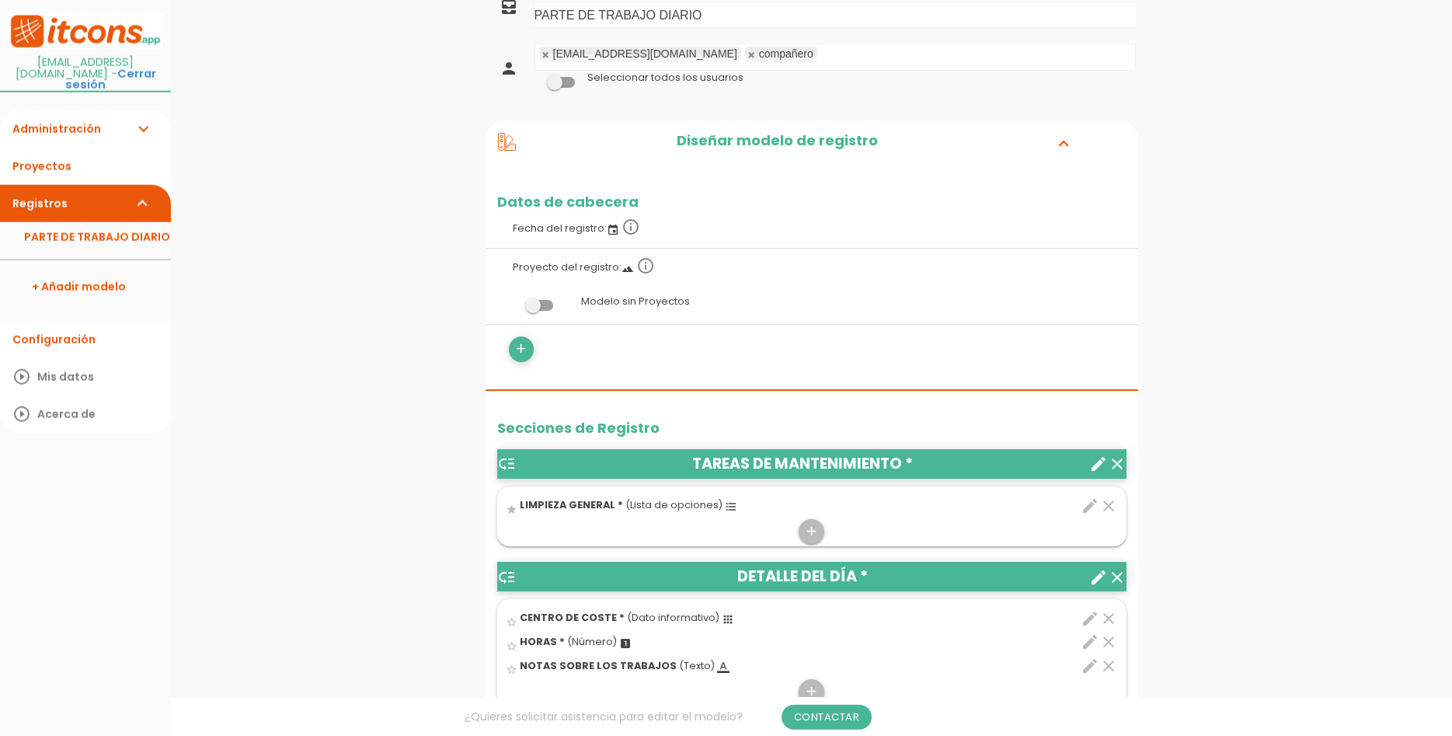
scroll to position [79, 0]
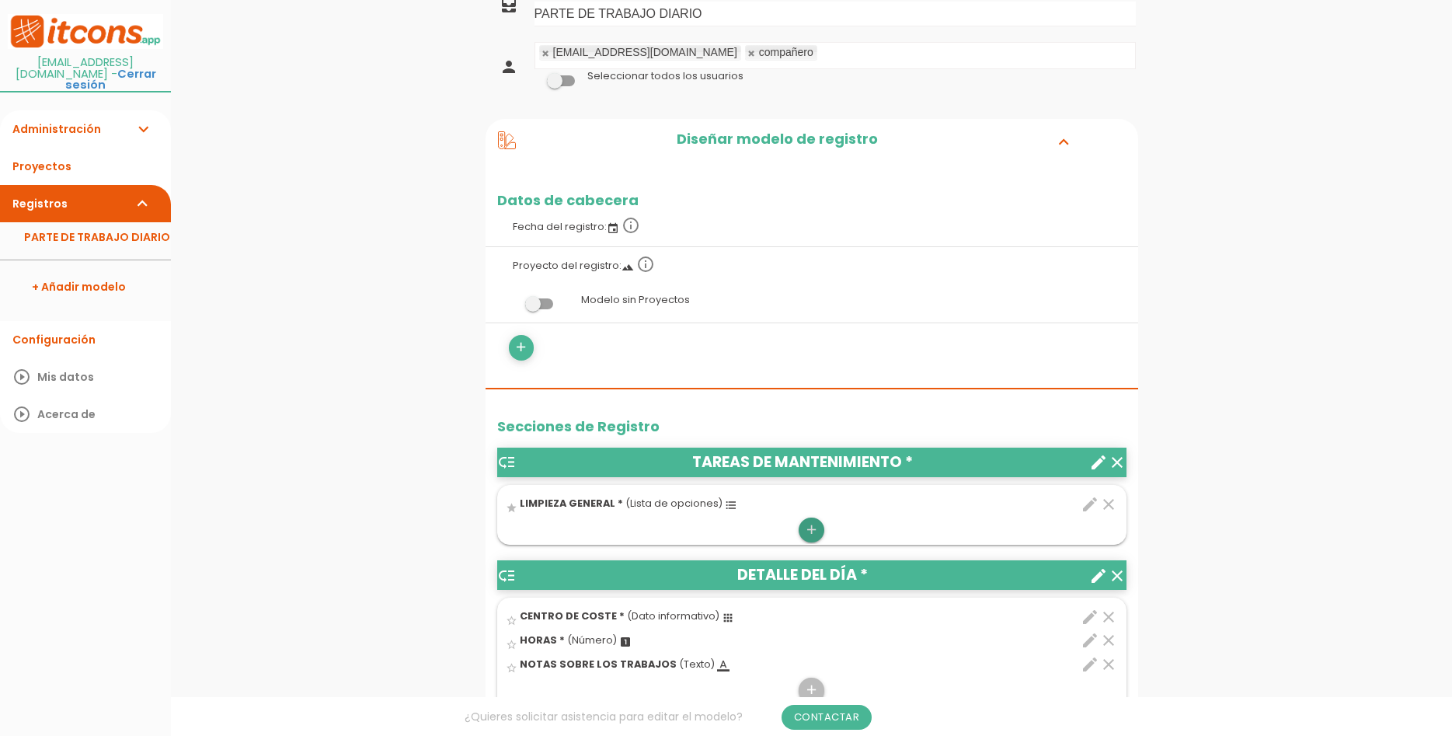
click at [820, 528] on link "add" at bounding box center [811, 529] width 25 height 25
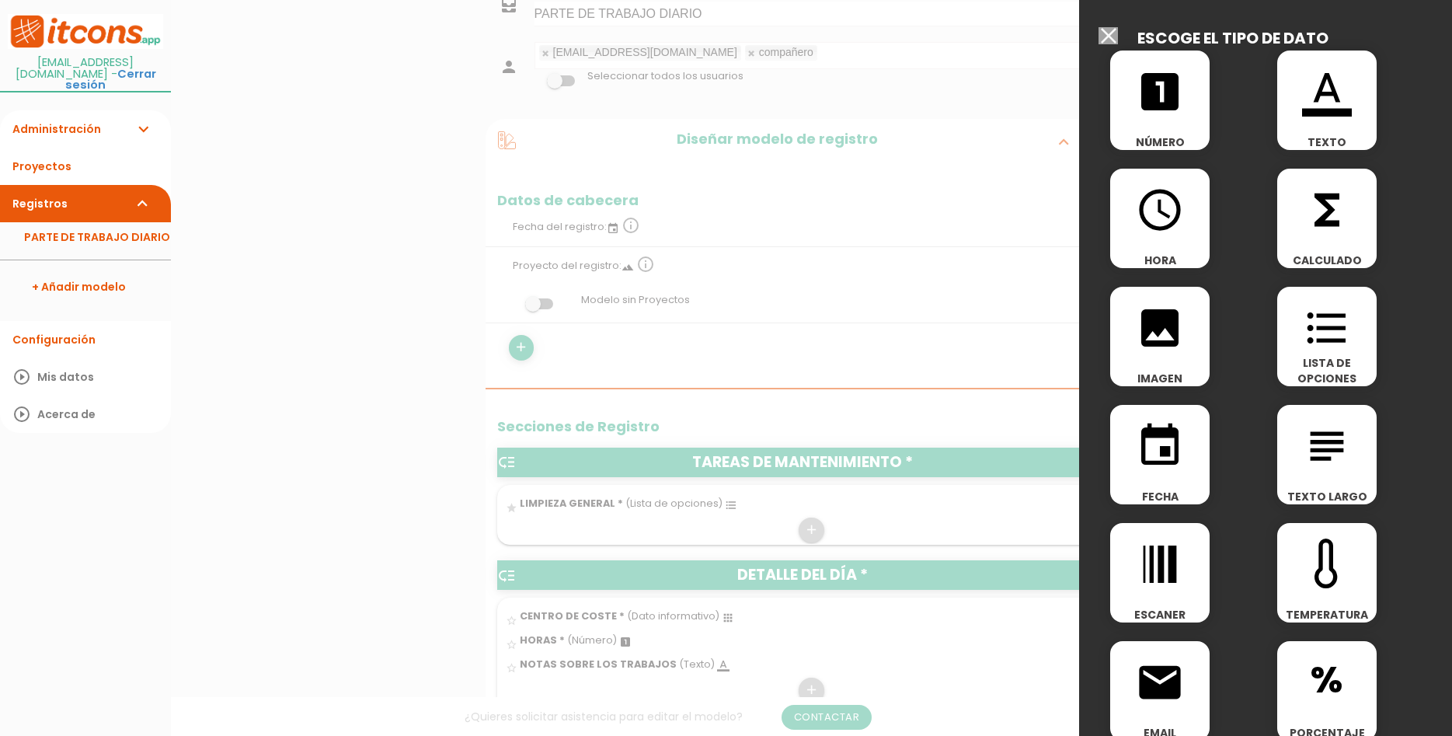
click at [1012, 398] on div at bounding box center [726, 276] width 1452 height 920
click at [1100, 27] on input "Seleccionar todos los usuarios" at bounding box center [1108, 35] width 19 height 17
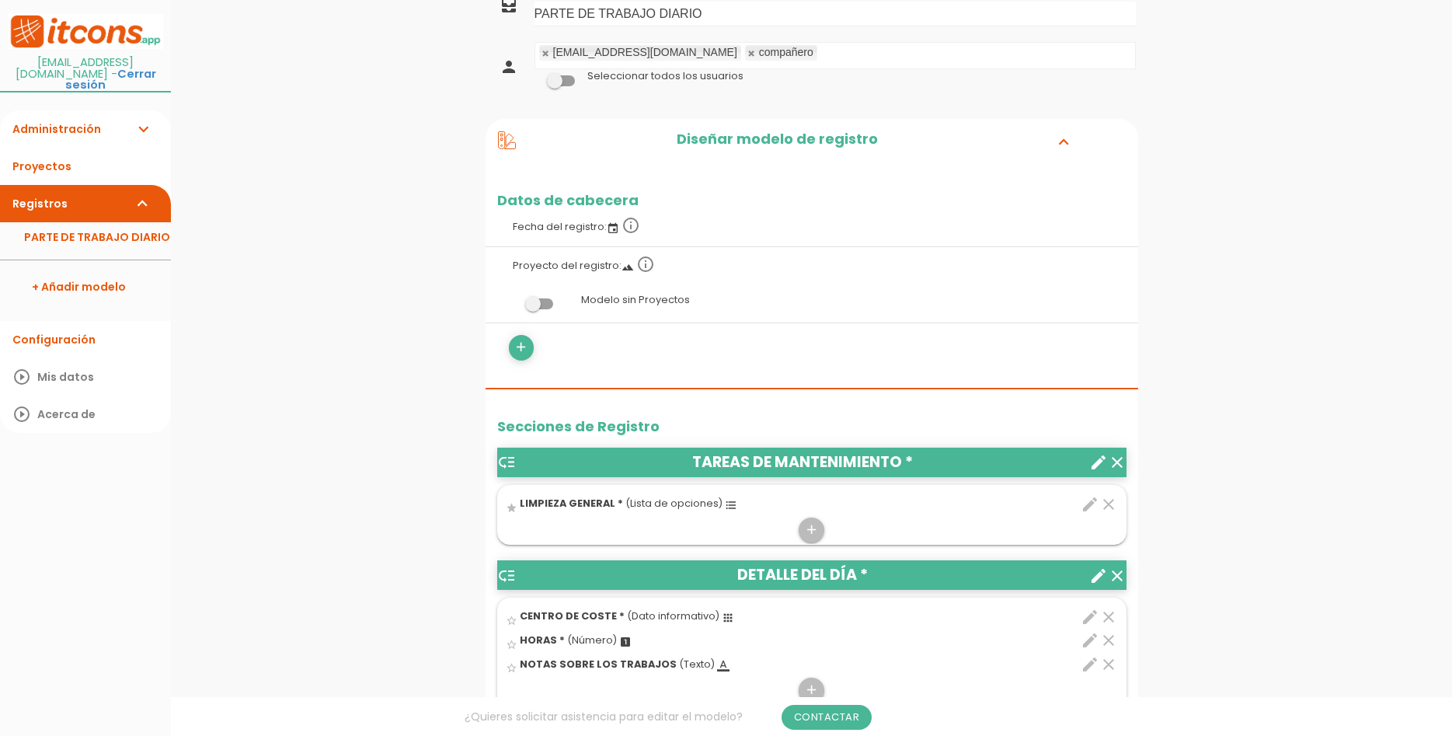
click at [1091, 503] on icon "edit" at bounding box center [1090, 504] width 19 height 19
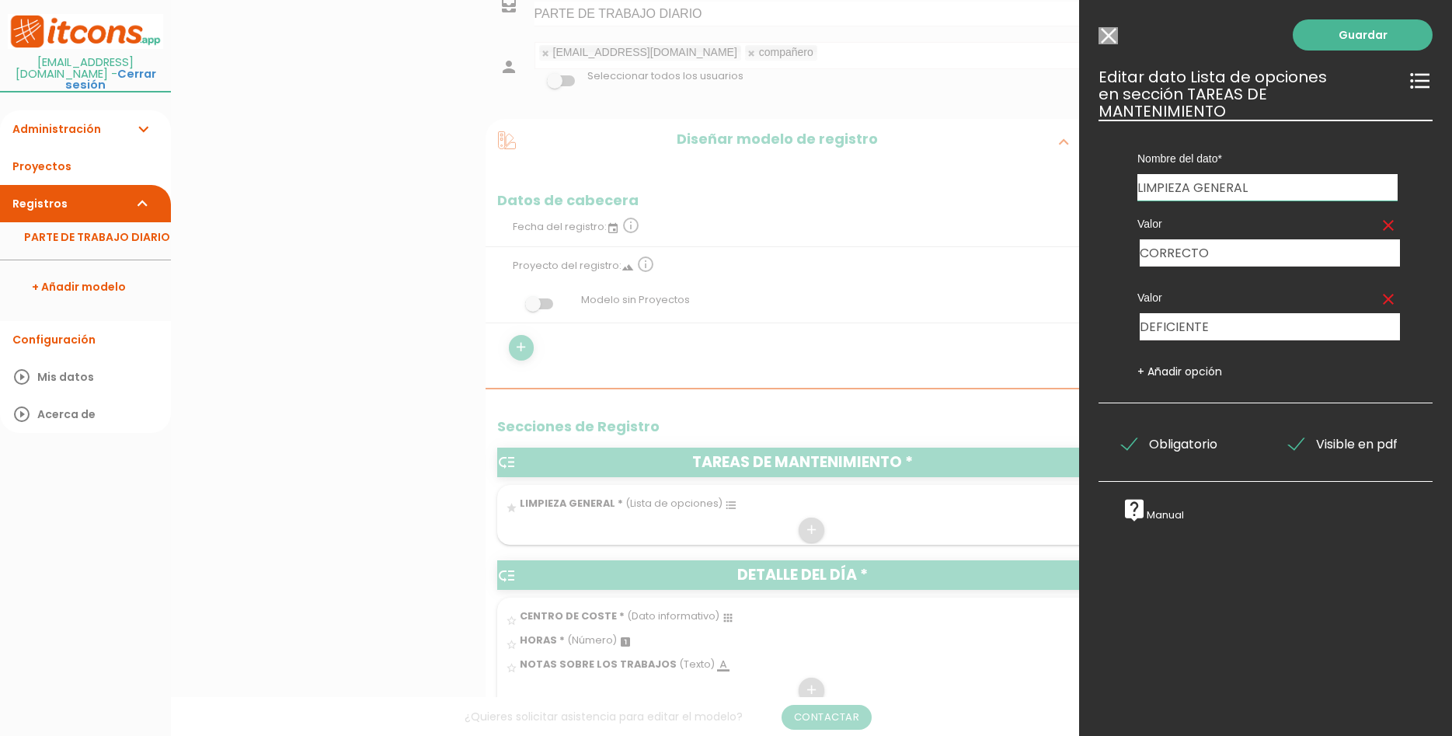
click at [1252, 174] on input "LIMPIEZA GENERAL" at bounding box center [1268, 187] width 260 height 26
drag, startPoint x: 1252, startPoint y: 174, endPoint x: 1250, endPoint y: 166, distance: 7.9
click at [1250, 174] on input "LIMPIEZA GENERAL" at bounding box center [1268, 187] width 260 height 26
click at [1389, 23] on link "Guardar" at bounding box center [1363, 34] width 140 height 31
click at [1395, 44] on link "Guardar" at bounding box center [1363, 34] width 140 height 31
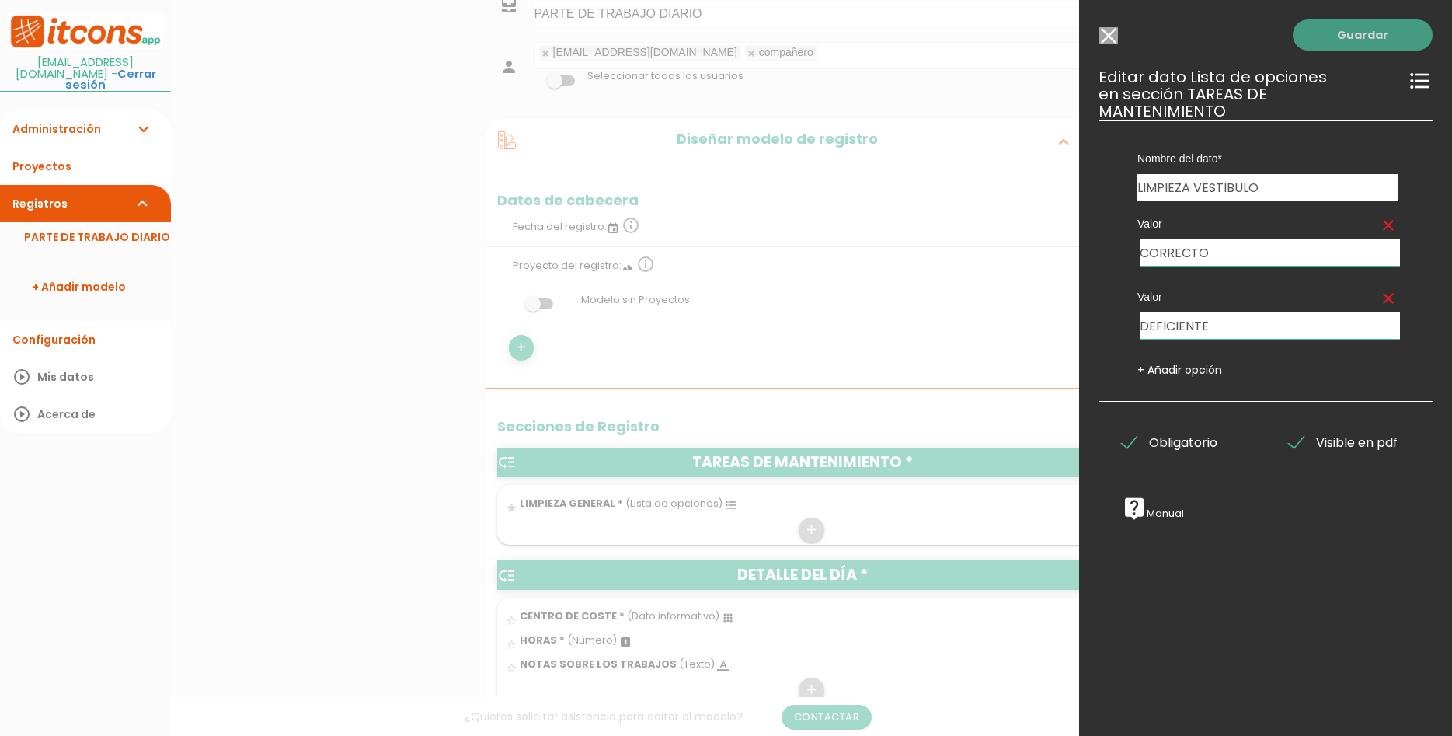
click at [1395, 44] on link "Guardar" at bounding box center [1363, 34] width 140 height 31
click at [940, 305] on div at bounding box center [726, 276] width 1452 height 920
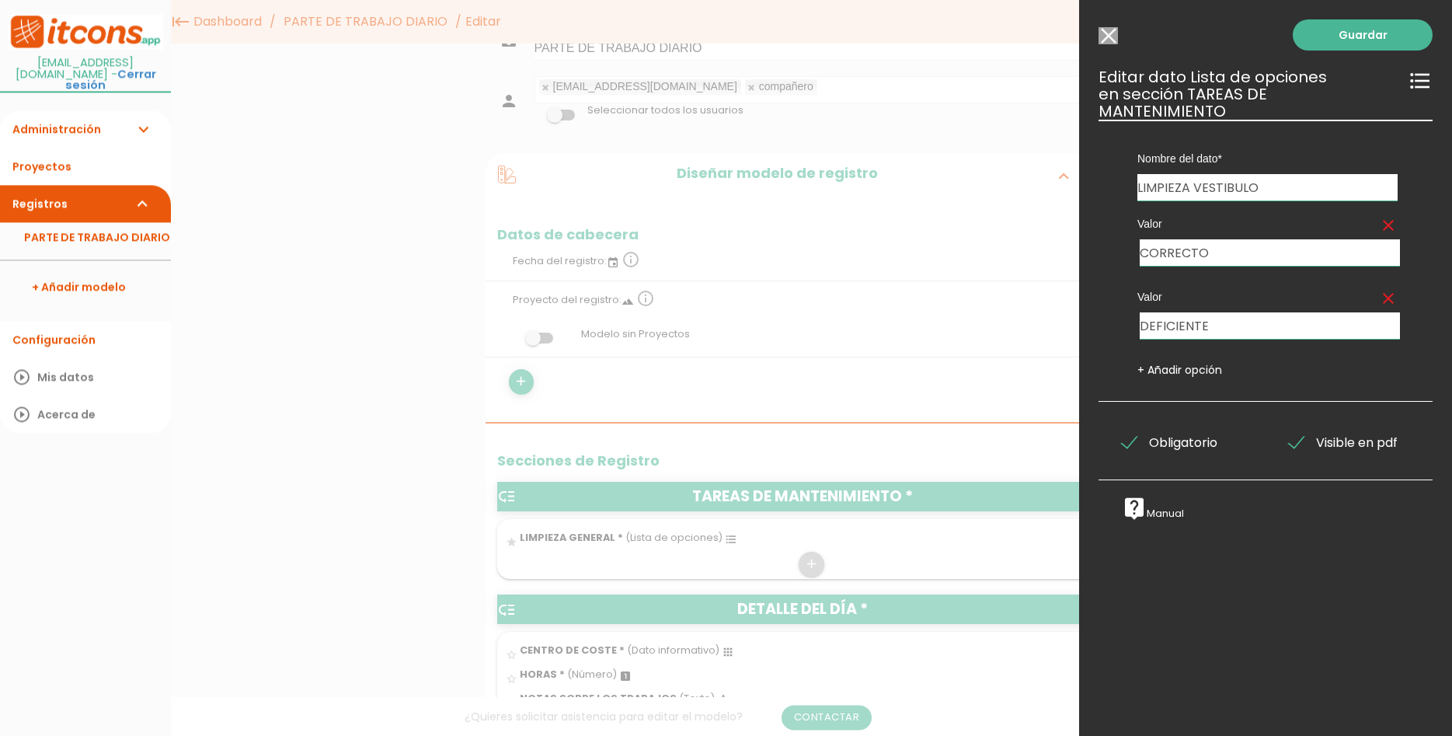
scroll to position [0, 0]
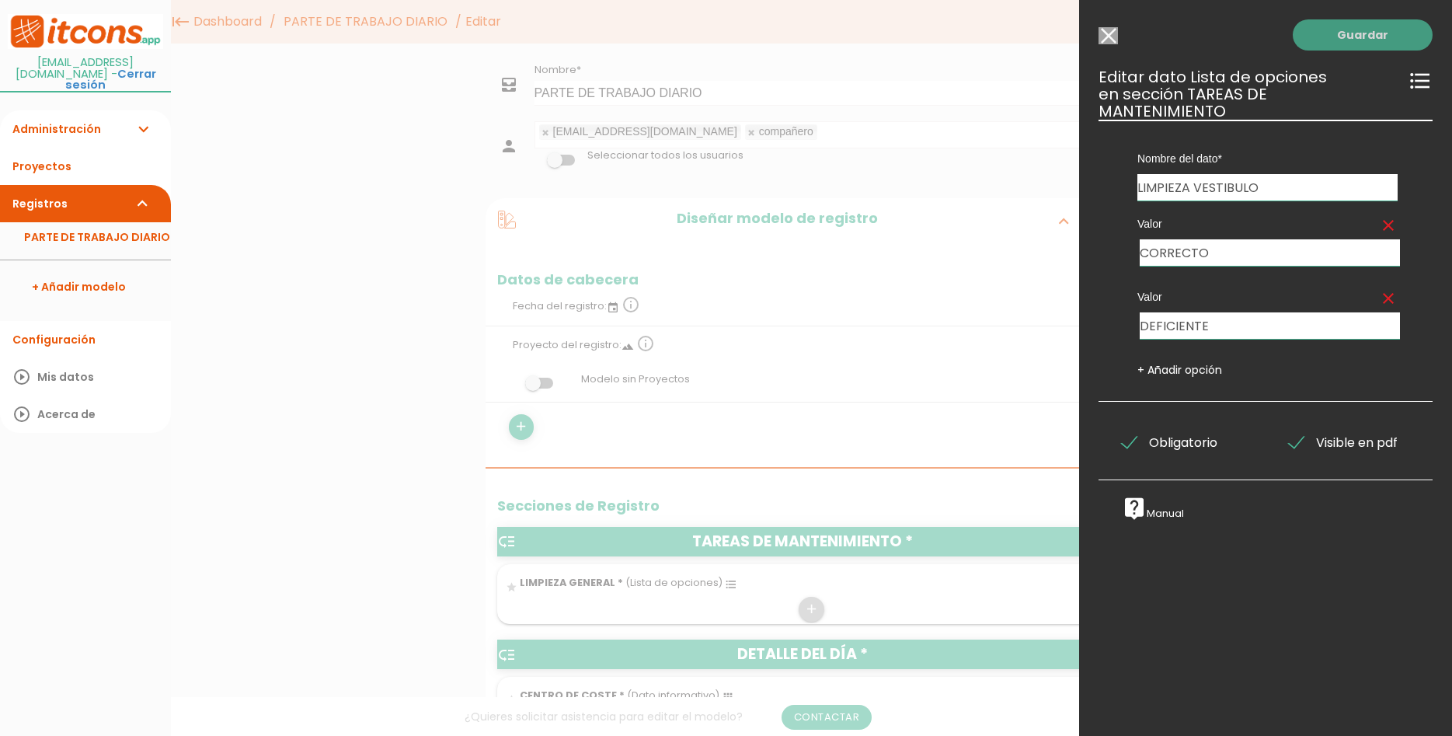
click at [1408, 25] on link "Guardar" at bounding box center [1363, 34] width 140 height 31
click at [1318, 289] on label "Valor clear" at bounding box center [1268, 297] width 260 height 16
click at [1214, 556] on div "Guardar ESCOGE EL TIPO DE DATO looks_one NÚMERO format_color_text TEXTO access_…" at bounding box center [1265, 368] width 373 height 736
click at [1110, 31] on input "Seleccionar todos los usuarios" at bounding box center [1108, 35] width 19 height 17
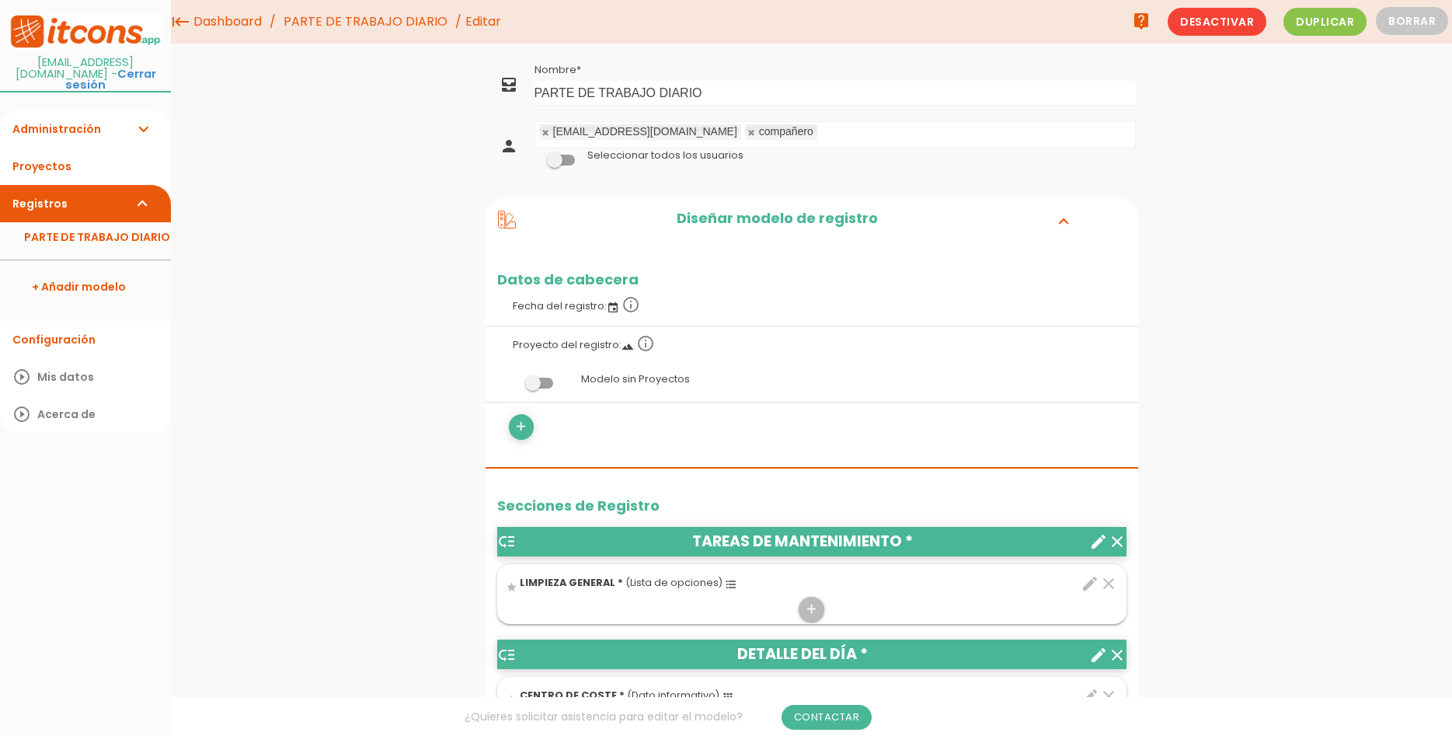
click at [1087, 583] on icon "edit" at bounding box center [1090, 583] width 19 height 19
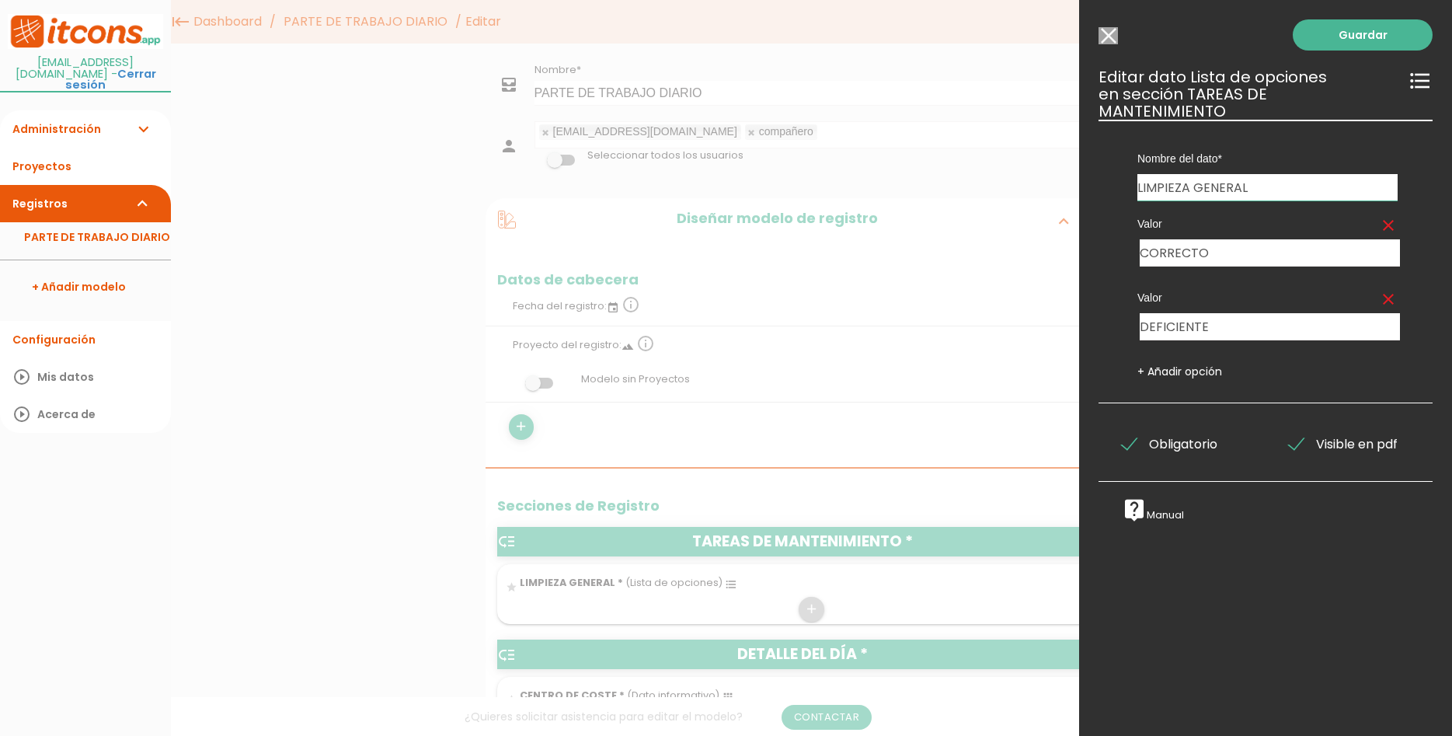
drag, startPoint x: 1266, startPoint y: 165, endPoint x: 1193, endPoint y: 158, distance: 73.4
click at [1193, 174] on input "LIMPIEZA GENERAL" at bounding box center [1268, 187] width 260 height 26
type input "LIMPIEZA VESTIBULO"
click at [1393, 30] on link "Guardar" at bounding box center [1363, 34] width 140 height 31
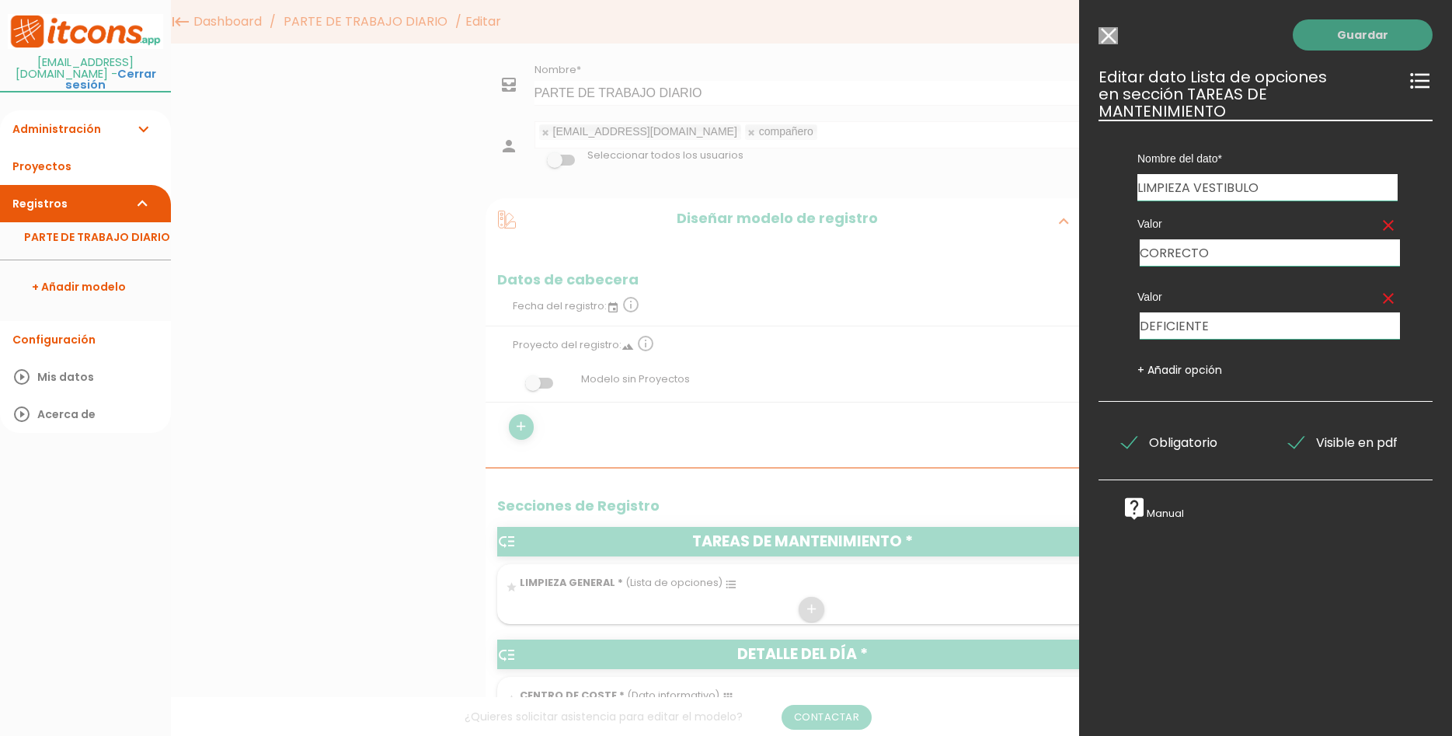
click at [1393, 30] on link "Guardar" at bounding box center [1363, 34] width 140 height 31
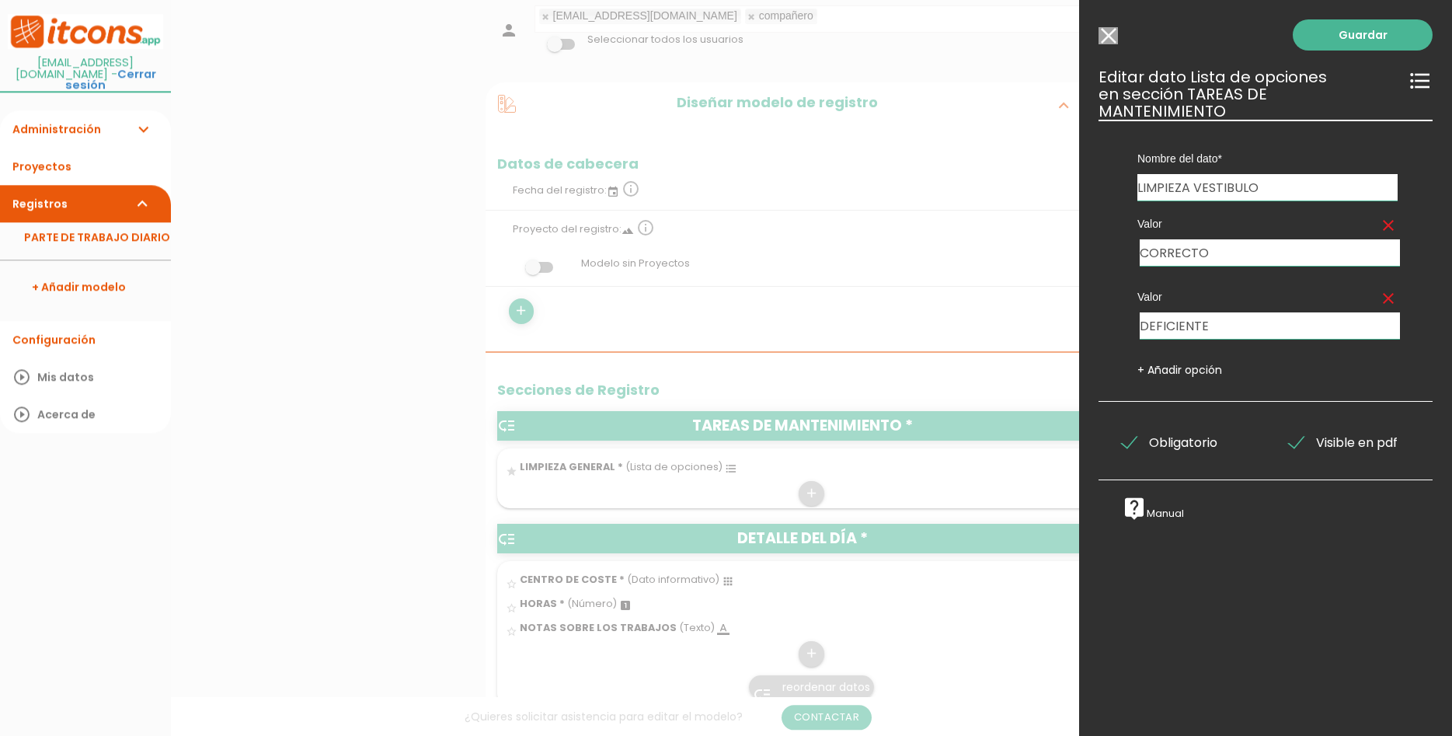
scroll to position [317, 0]
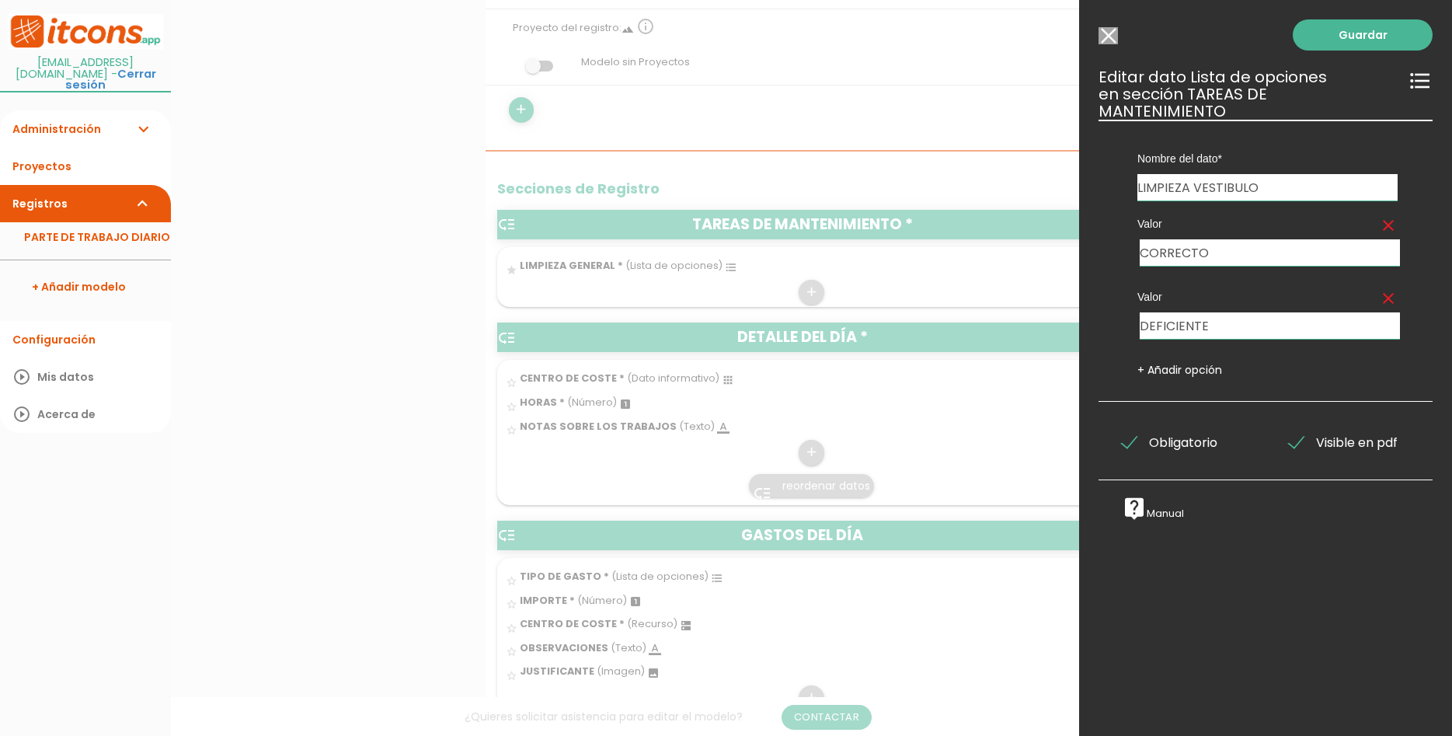
click at [1115, 31] on input "Seleccionar todos los usuarios" at bounding box center [1108, 35] width 19 height 17
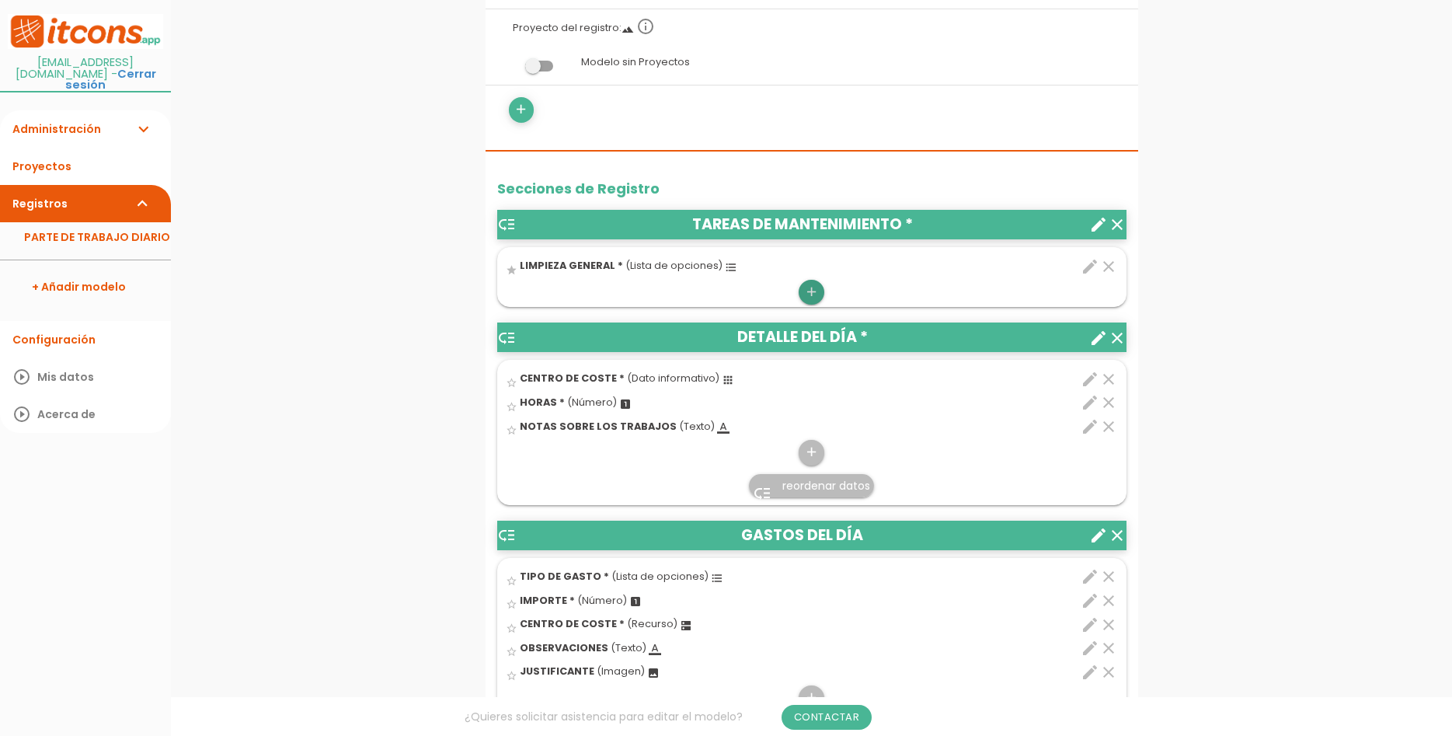
click at [816, 286] on icon "add" at bounding box center [811, 292] width 15 height 25
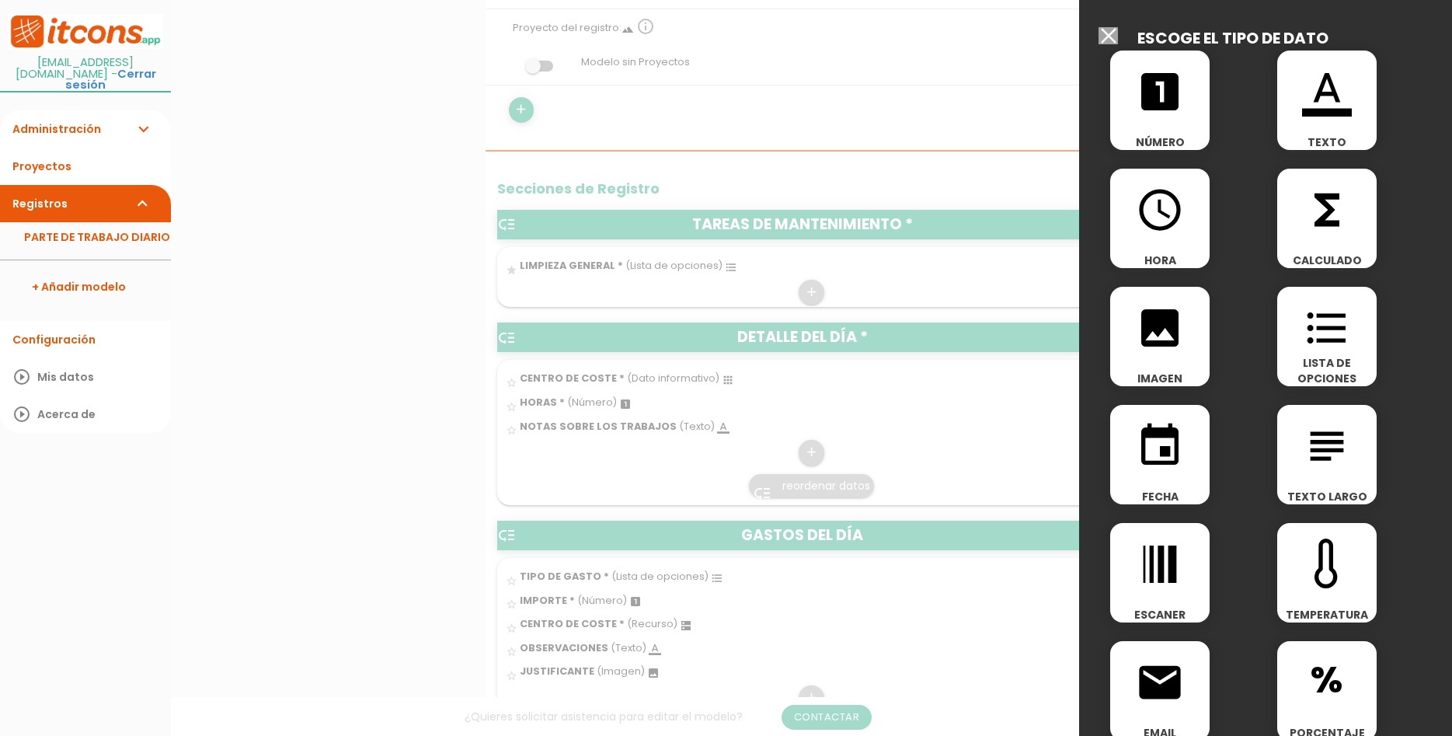
click at [1289, 343] on span "format_list_bulleted" at bounding box center [1326, 320] width 99 height 66
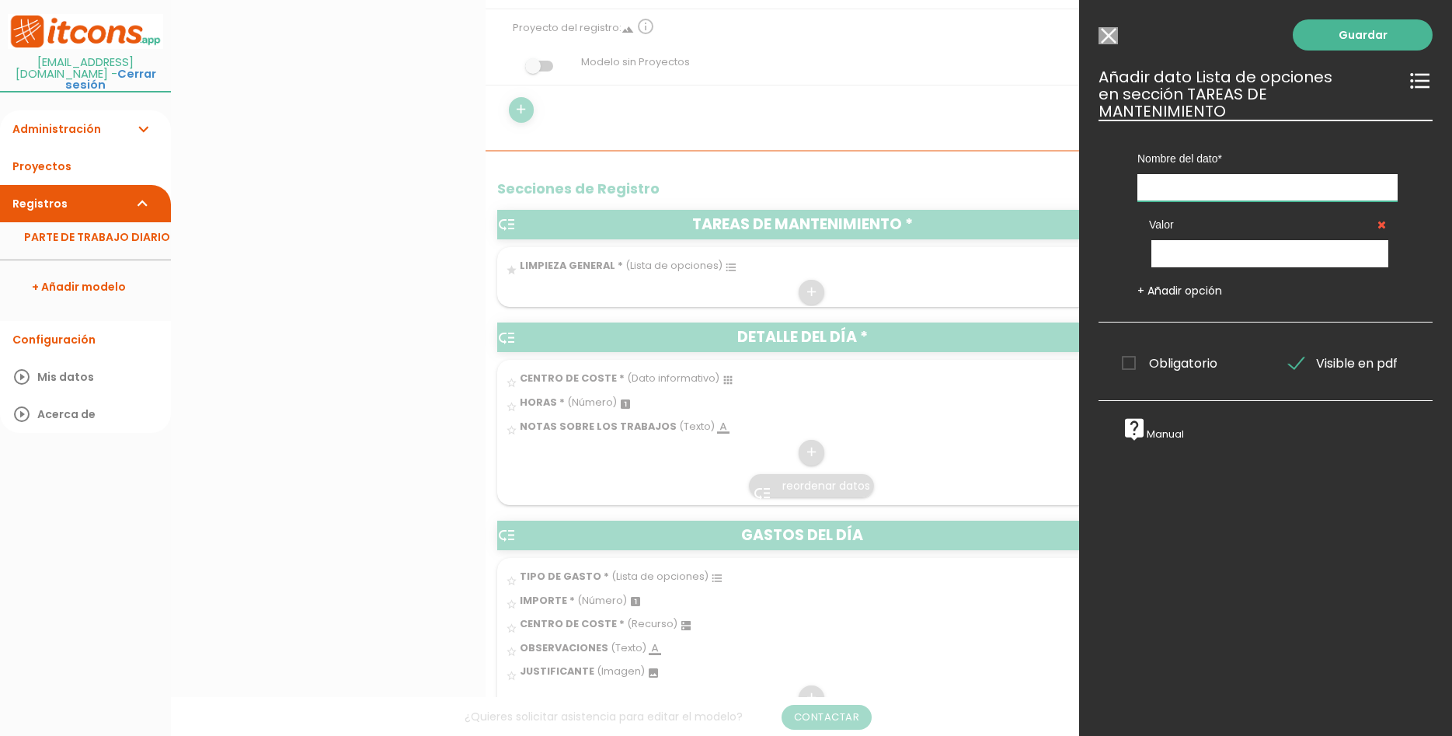
click at [1216, 179] on input "text" at bounding box center [1268, 187] width 260 height 27
type input "LIMPIEZA ESCALERA"
click at [1178, 283] on link "+ Añadir opción" at bounding box center [1180, 291] width 85 height 16
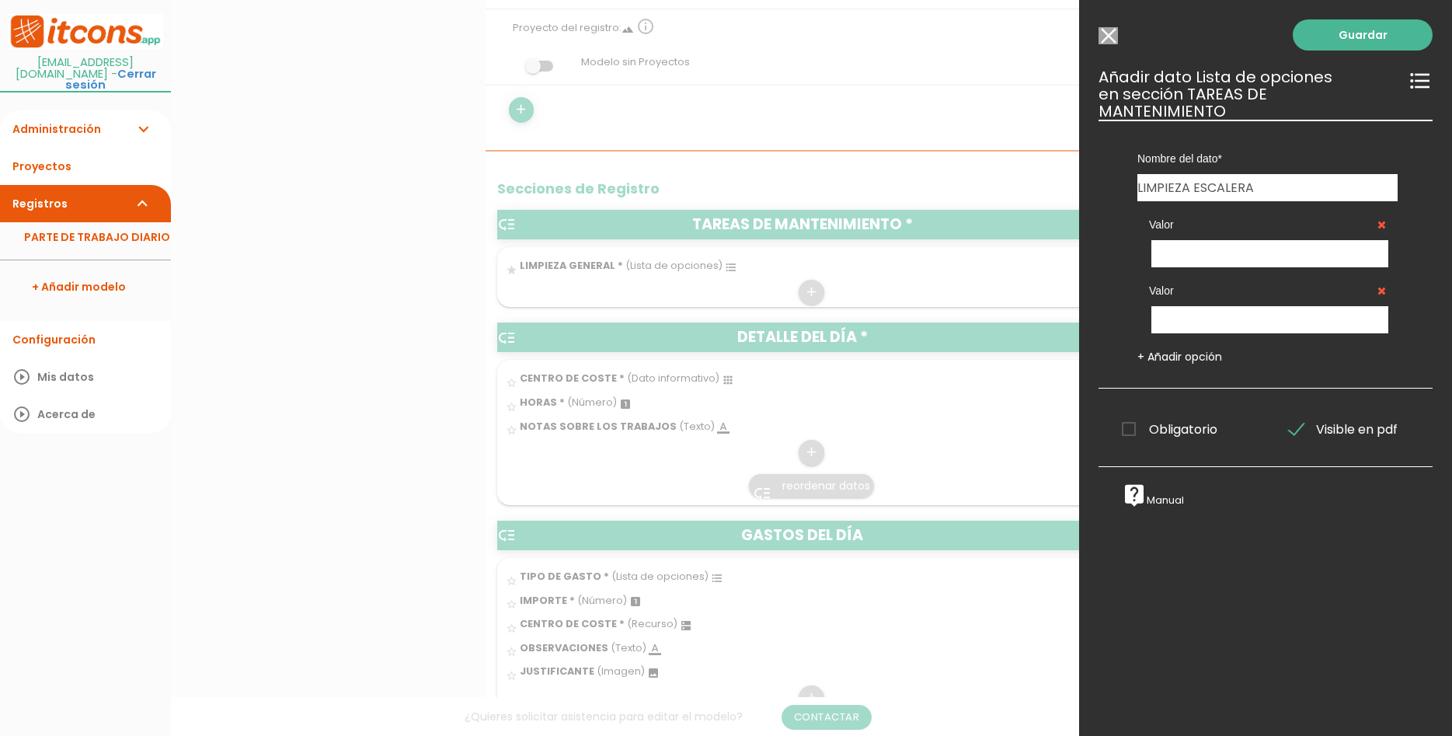
click at [1216, 223] on div "Valor" at bounding box center [1268, 234] width 260 height 66
click at [1223, 240] on input "text" at bounding box center [1270, 253] width 237 height 27
type input "CORRECTO"
click at [1260, 306] on input "text" at bounding box center [1270, 319] width 237 height 27
type input "DEFICIENTE"
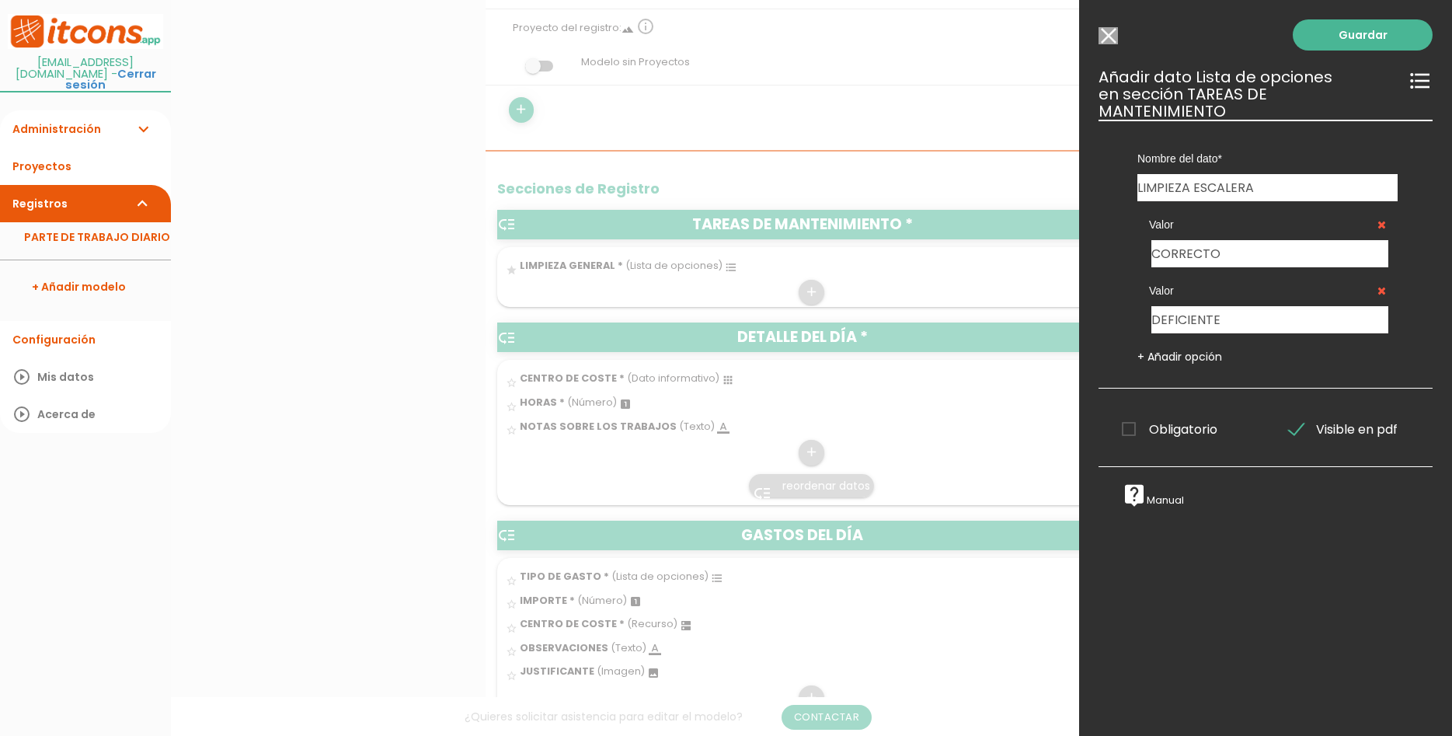
click at [1122, 420] on span "Obligatorio" at bounding box center [1170, 429] width 96 height 19
click at [0, 0] on input "Obligatorio" at bounding box center [0, 0] width 0 height 0
click at [1353, 31] on link "Guardar" at bounding box center [1363, 34] width 140 height 31
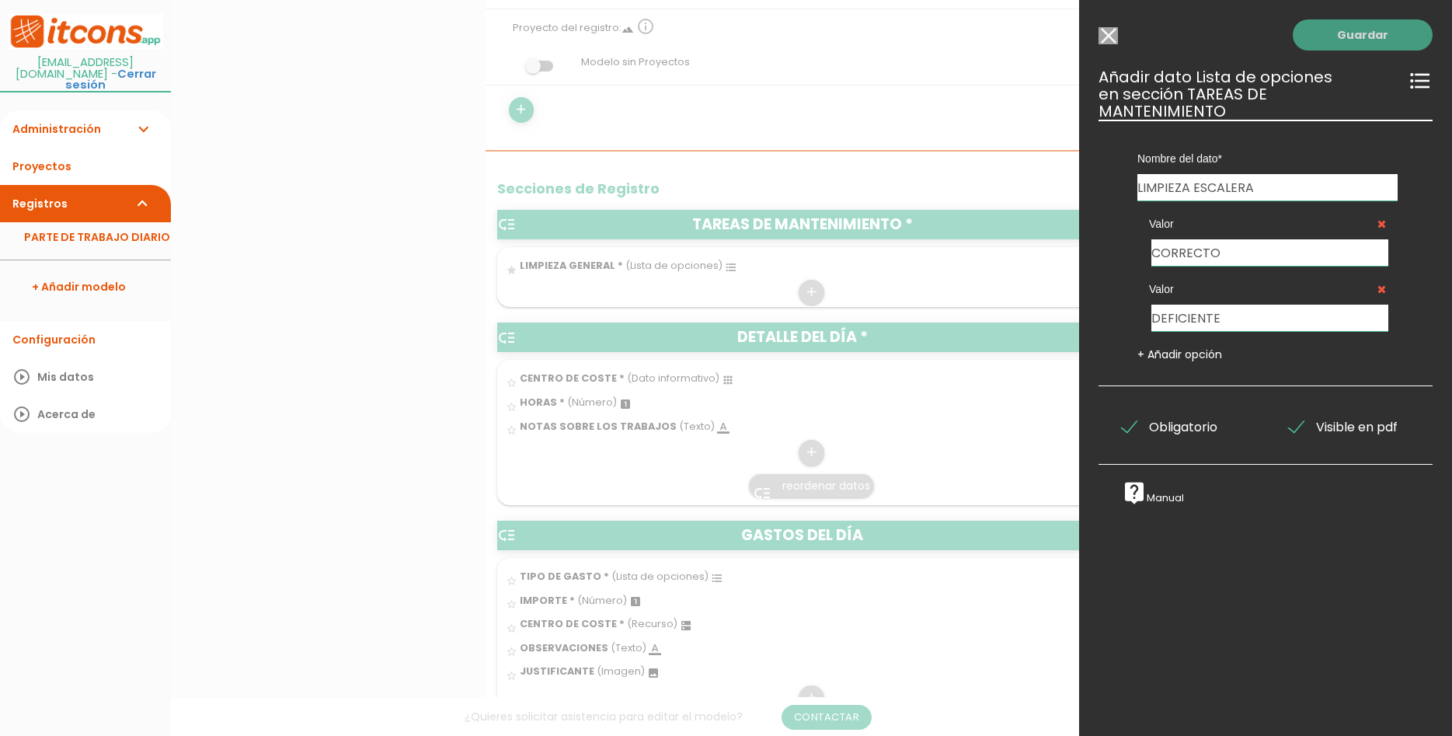
click at [1353, 31] on link "Guardar" at bounding box center [1363, 34] width 140 height 31
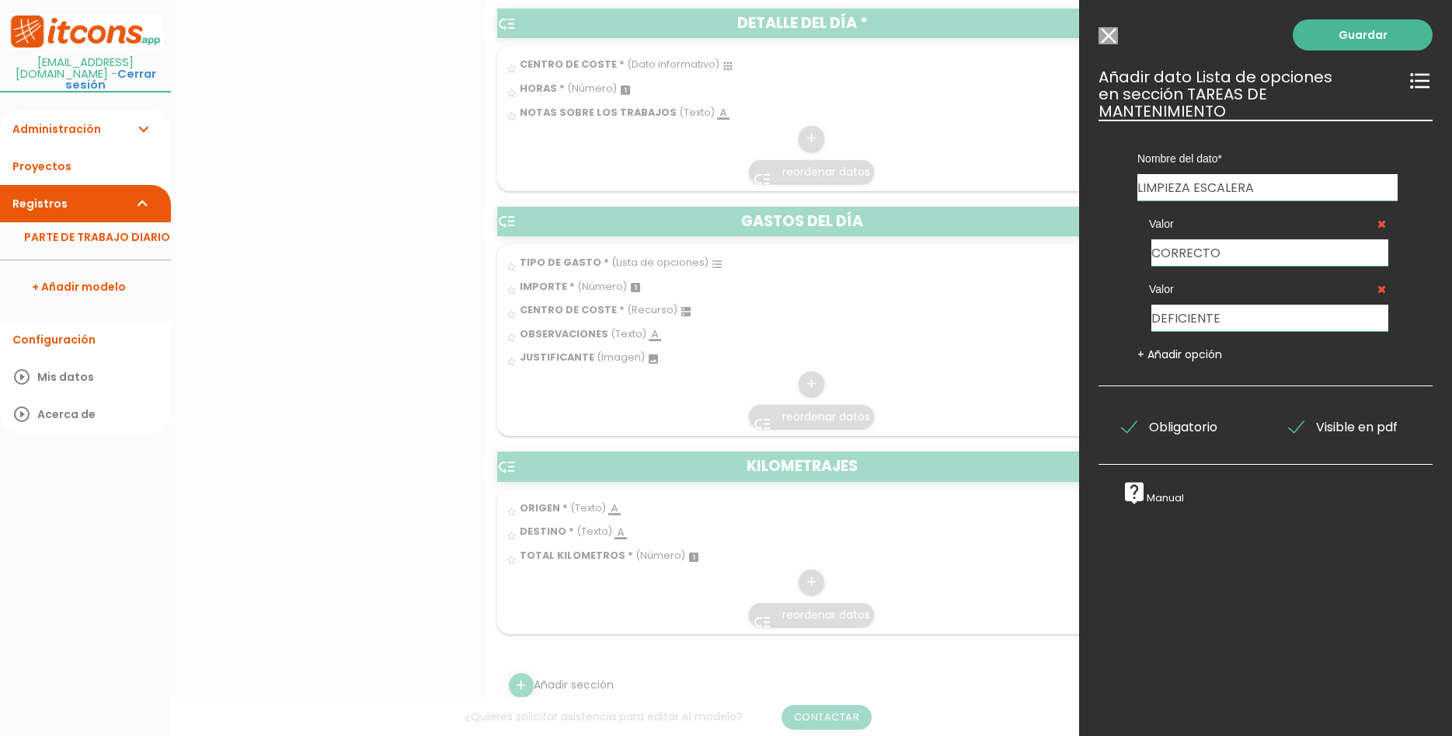
scroll to position [713, 0]
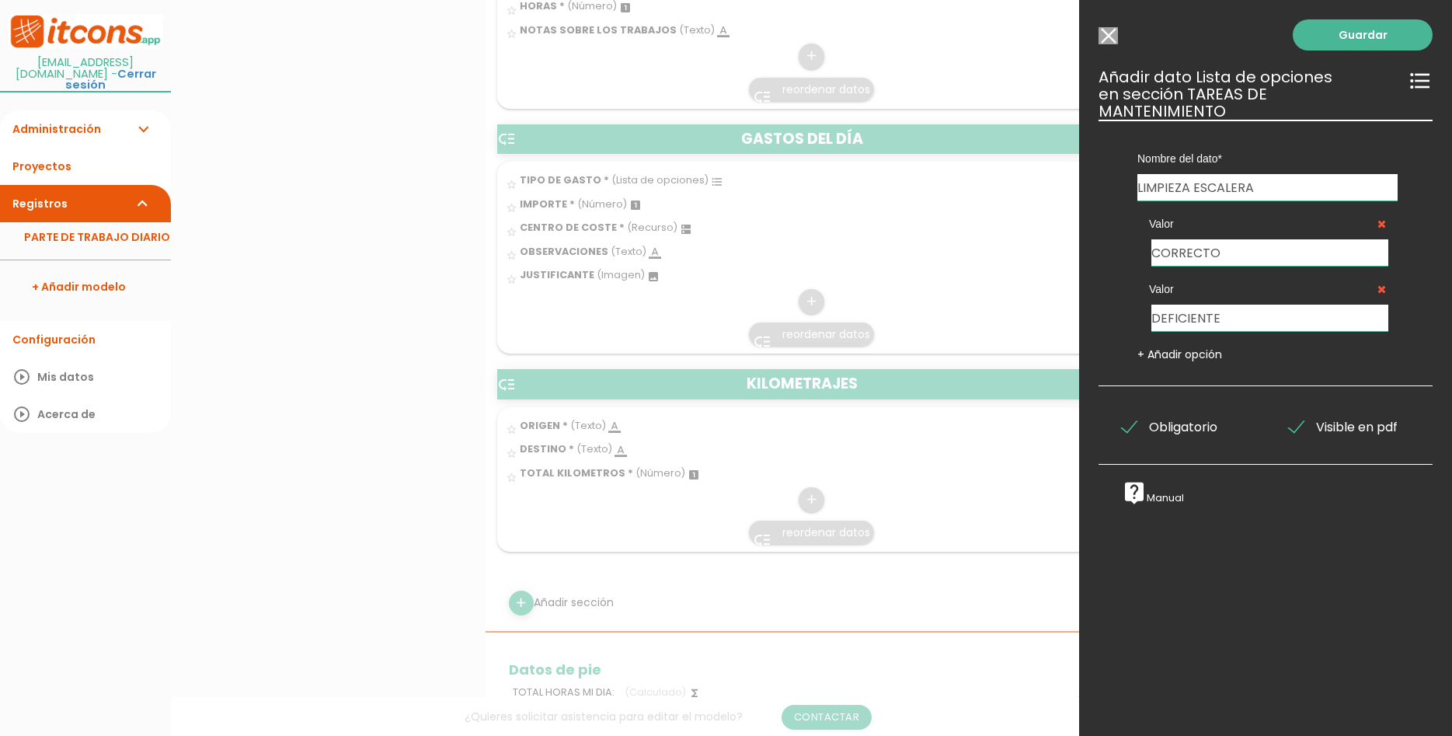
click at [915, 249] on div at bounding box center [726, 276] width 1452 height 920
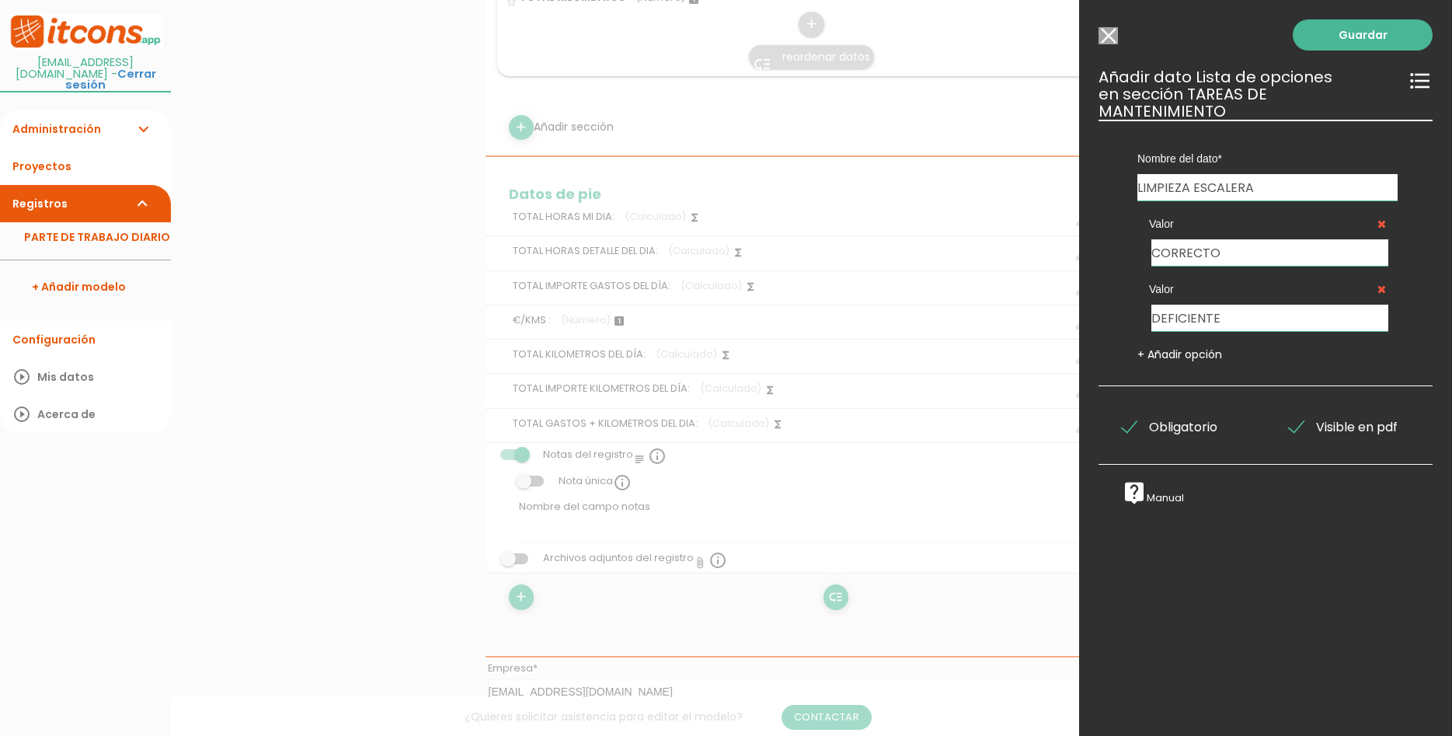
click at [1243, 546] on div "Guardar ESCOGE EL TIPO DE DATO looks_one NÚMERO format_color_text TEXTO access_…" at bounding box center [1265, 368] width 373 height 736
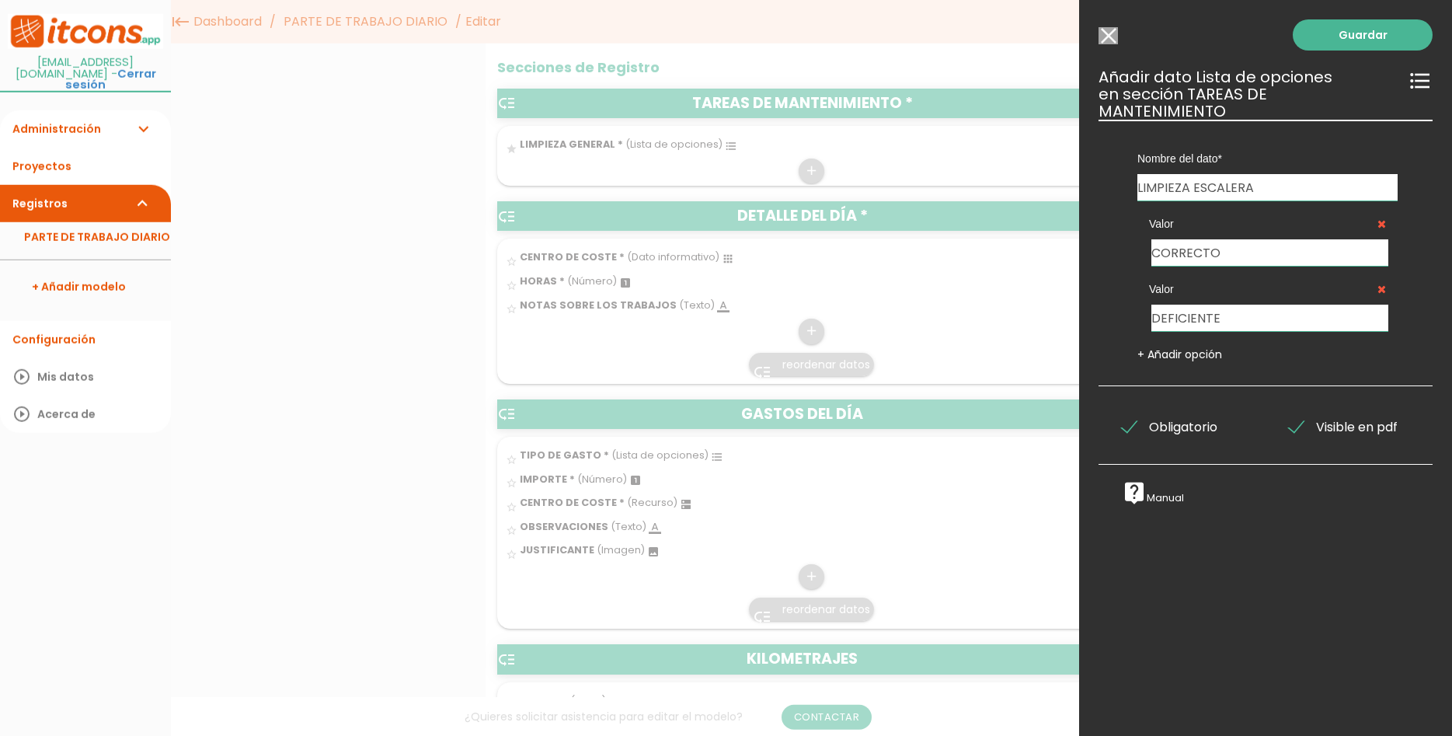
scroll to position [390, 0]
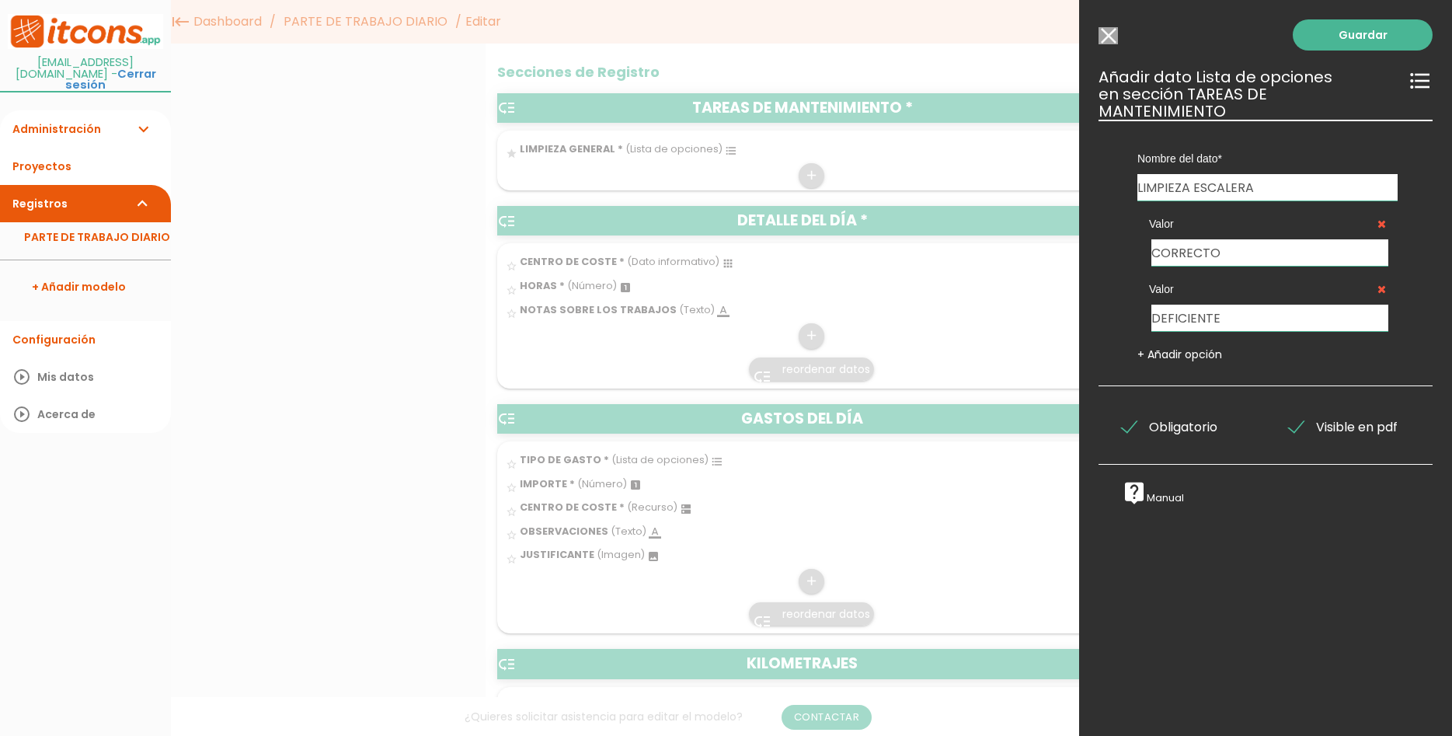
click at [329, 215] on div at bounding box center [726, 276] width 1452 height 920
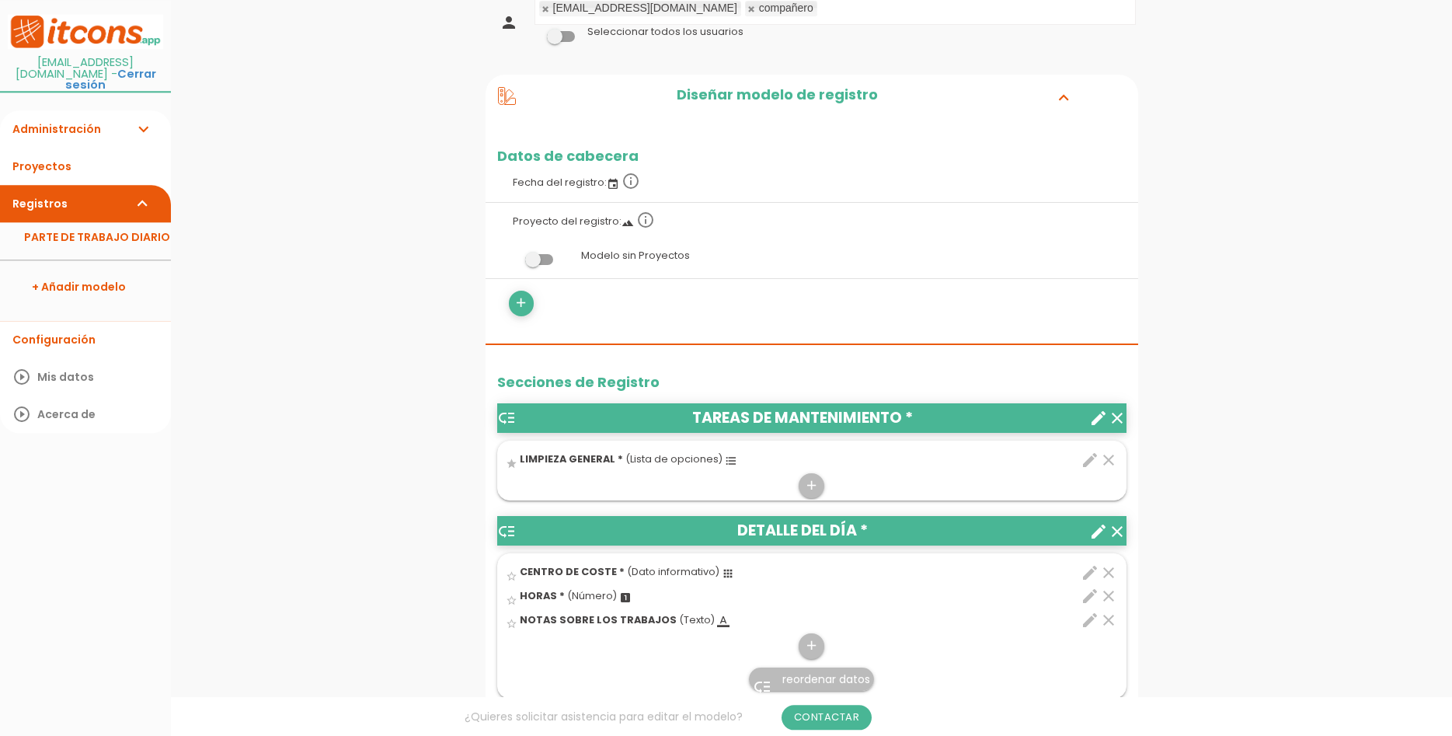
scroll to position [238, 0]
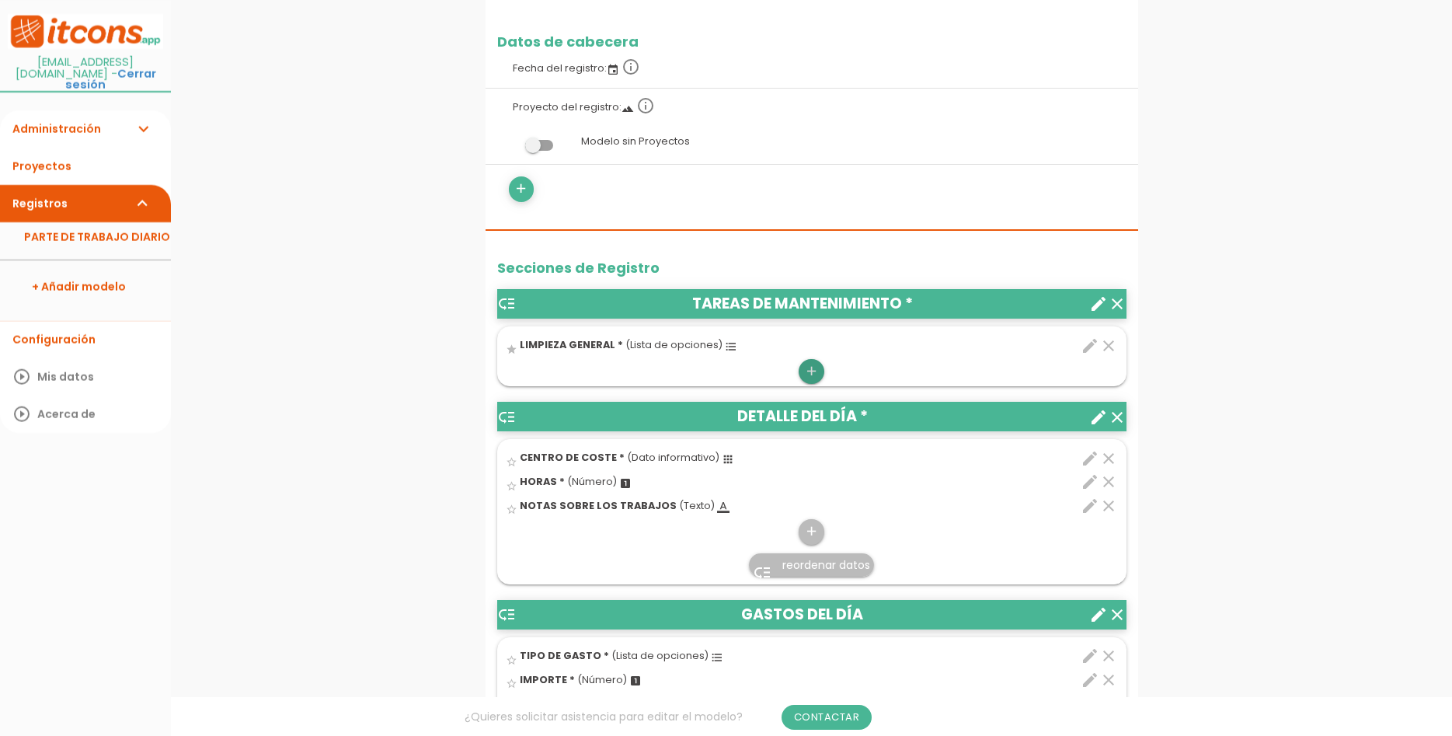
click at [803, 369] on link "add" at bounding box center [811, 371] width 25 height 25
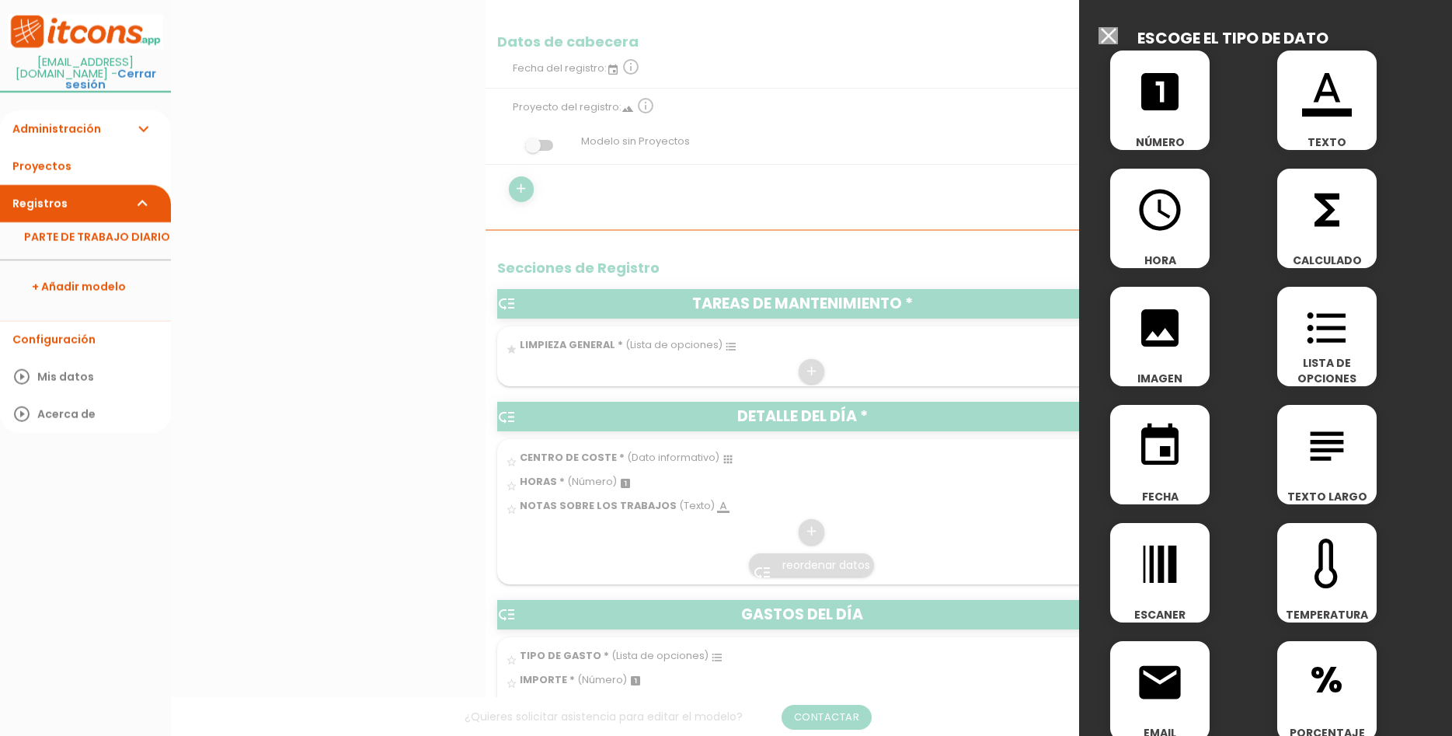
click at [1343, 368] on span "LISTA DE OPCIONES" at bounding box center [1326, 370] width 99 height 31
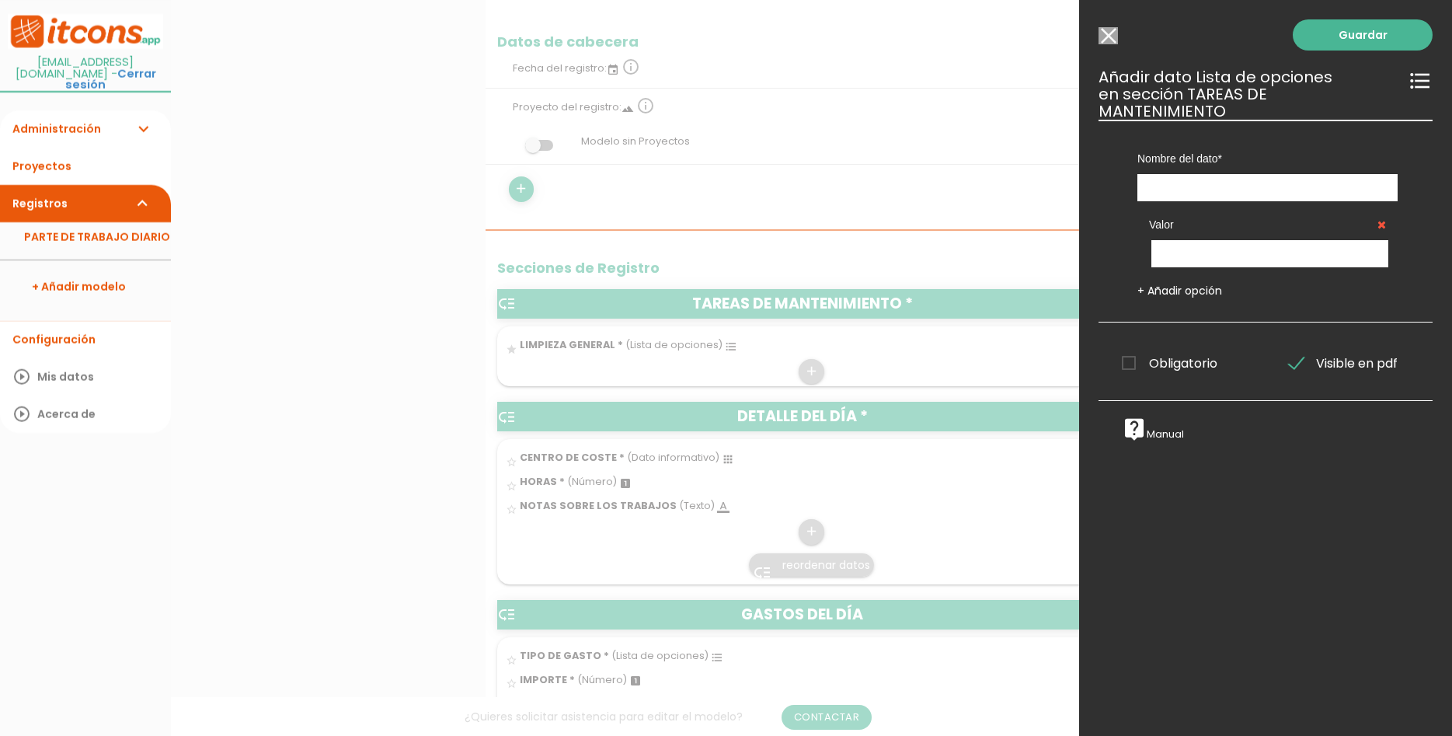
click at [1239, 155] on div "Nombre del dato CENTRO DE COSTE TIPO DE GASTO ORIGEN HORAS IMPORTE DESTINO NOTA…" at bounding box center [1268, 161] width 284 height 82
click at [1246, 174] on input "text" at bounding box center [1268, 187] width 260 height 27
type input "LIMPIEZA ESCALERAS"
click at [1279, 222] on div "Valor" at bounding box center [1268, 234] width 260 height 66
click at [1281, 240] on input "text" at bounding box center [1270, 253] width 237 height 27
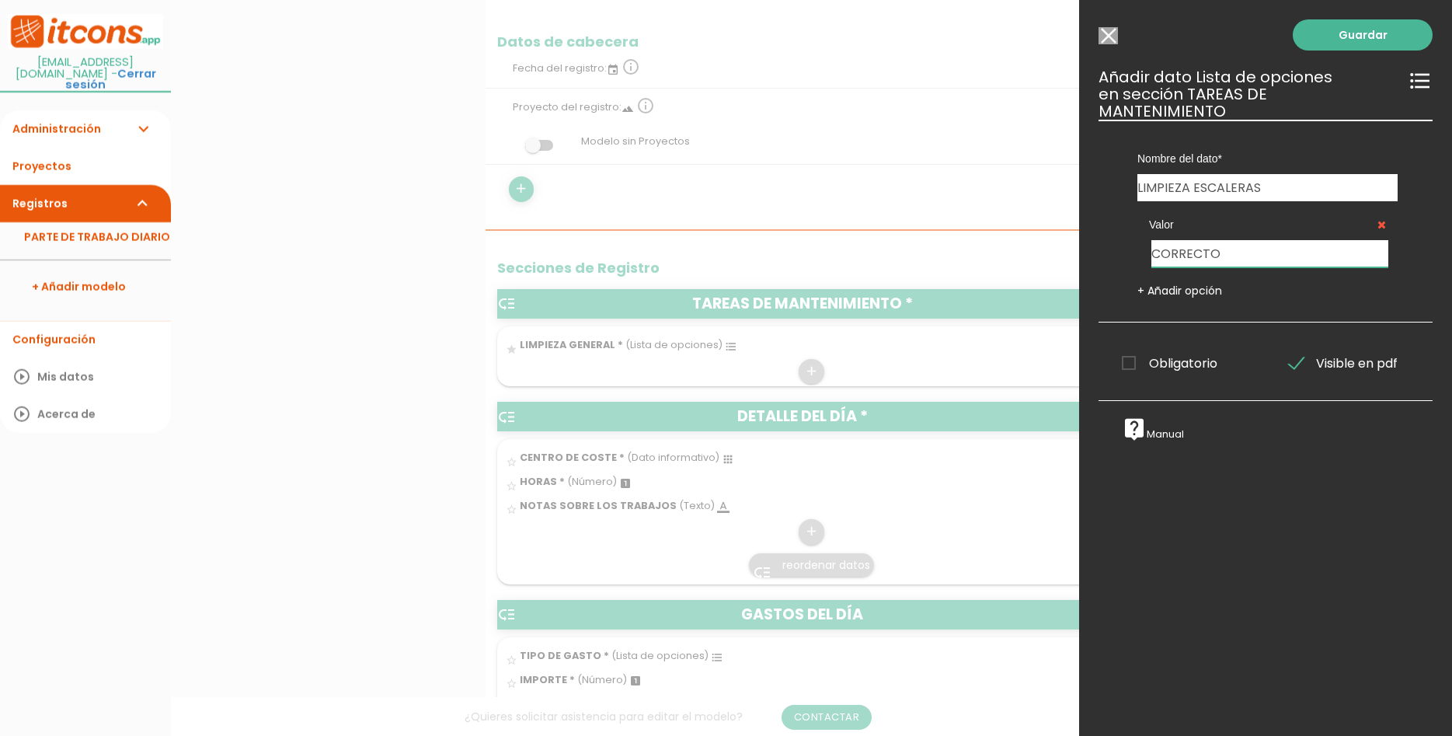
type input "CORRECTO"
click at [1214, 283] on link "+ Añadir opción" at bounding box center [1180, 291] width 85 height 16
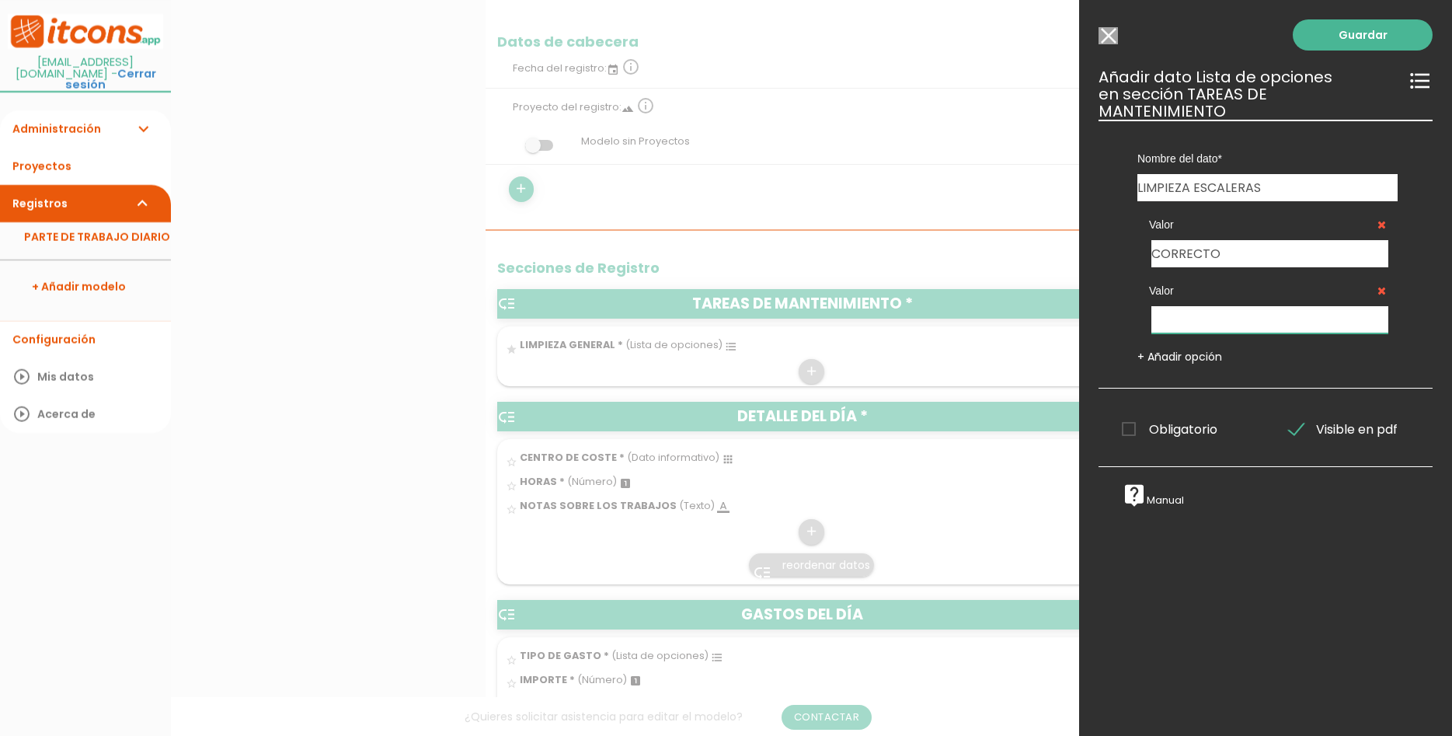
click at [1226, 306] on input "text" at bounding box center [1270, 319] width 237 height 27
type input "DEFICIENTE"
click at [1162, 420] on span "Obligatorio" at bounding box center [1170, 429] width 96 height 19
click at [0, 0] on input "Obligatorio" at bounding box center [0, 0] width 0 height 0
click at [1371, 36] on link "Guardar" at bounding box center [1363, 34] width 140 height 31
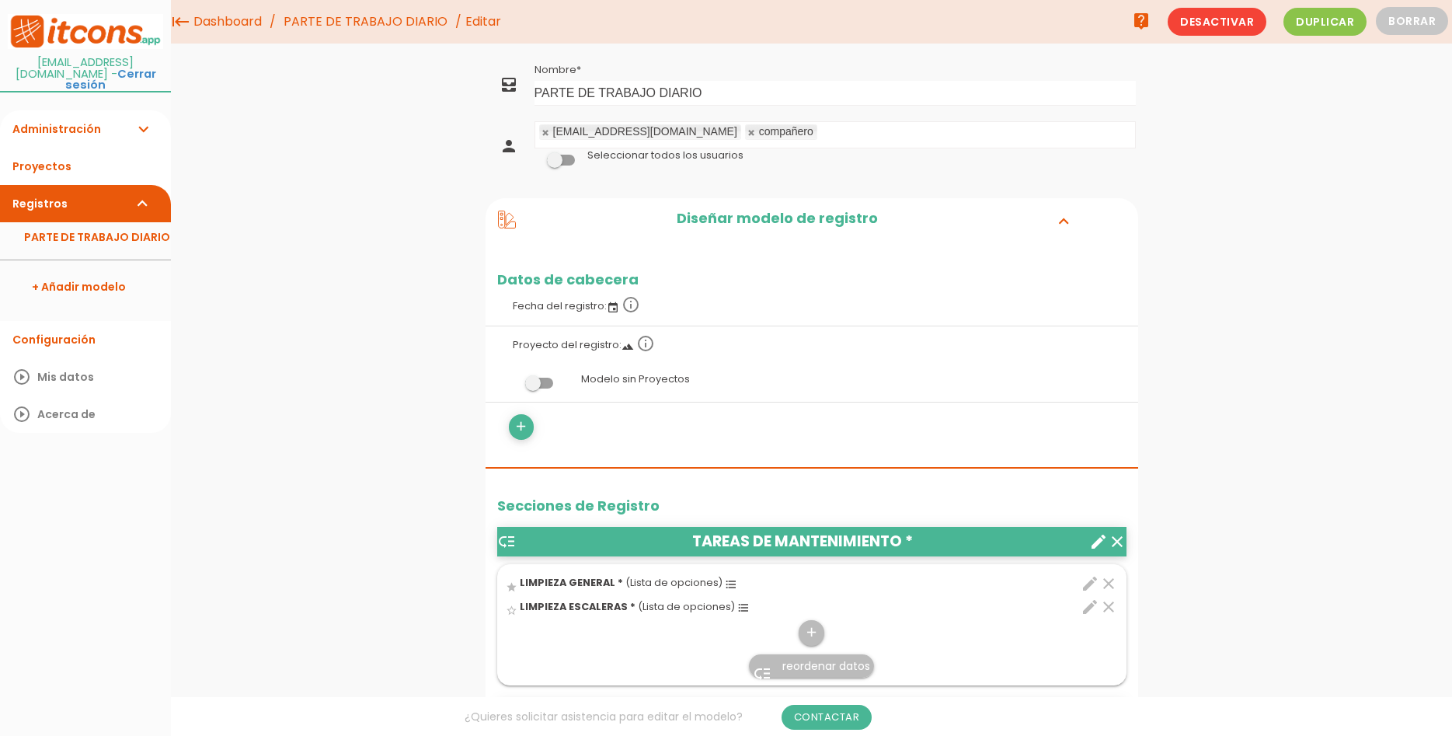
click at [1091, 580] on icon "edit" at bounding box center [1090, 583] width 19 height 19
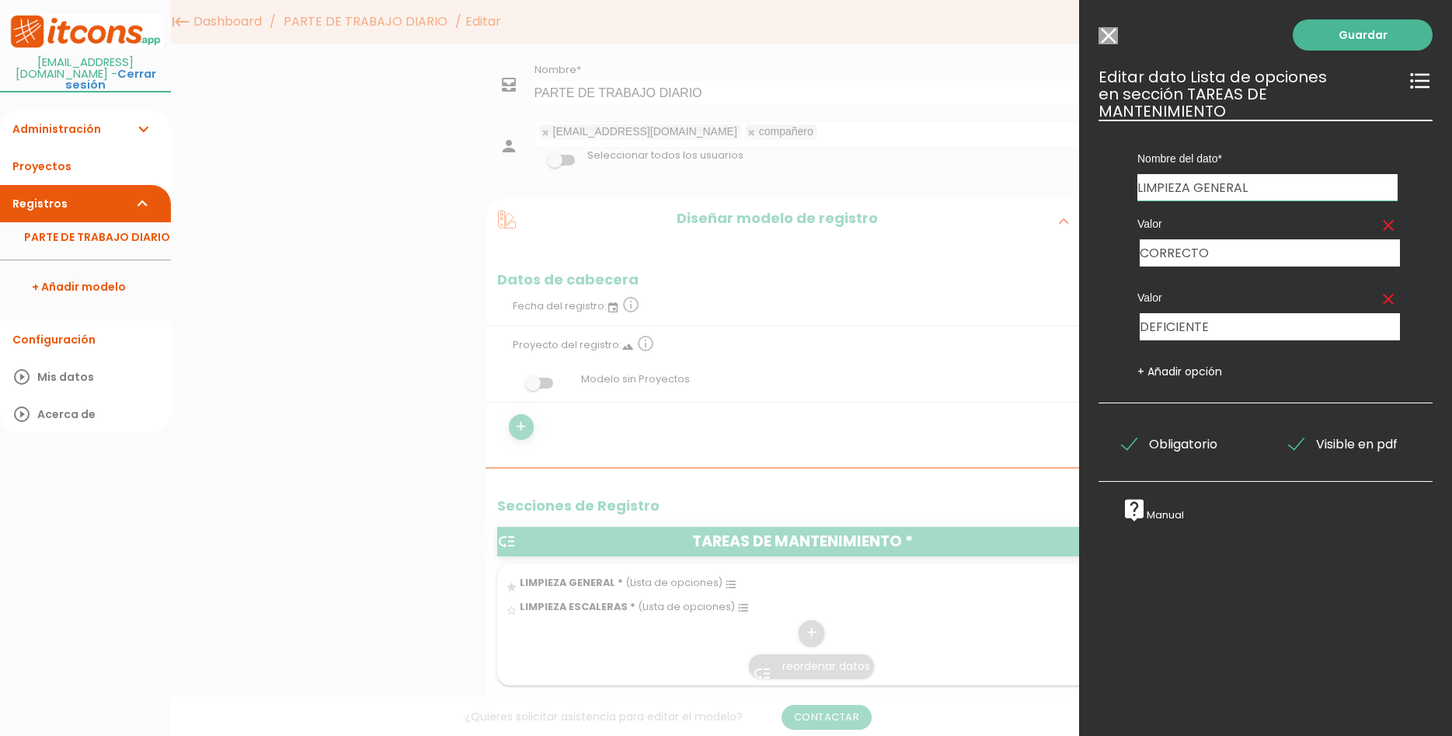
drag, startPoint x: 1260, startPoint y: 169, endPoint x: 1193, endPoint y: 167, distance: 66.1
click at [1193, 174] on input "LIMPIEZA GENERAL" at bounding box center [1268, 187] width 260 height 26
type input "LIMPIEZA VESTIBULO"
click at [1402, 31] on link "Guardar" at bounding box center [1363, 34] width 140 height 31
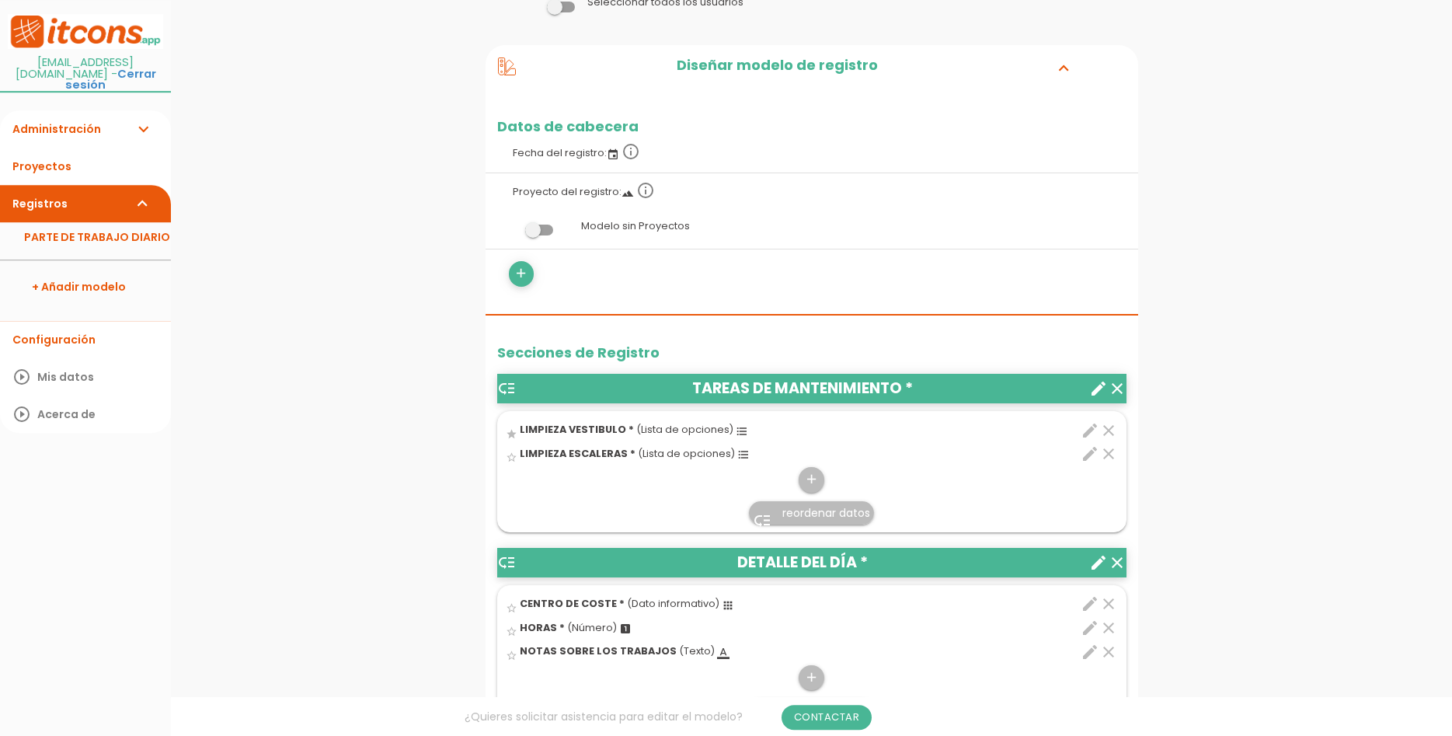
scroll to position [159, 0]
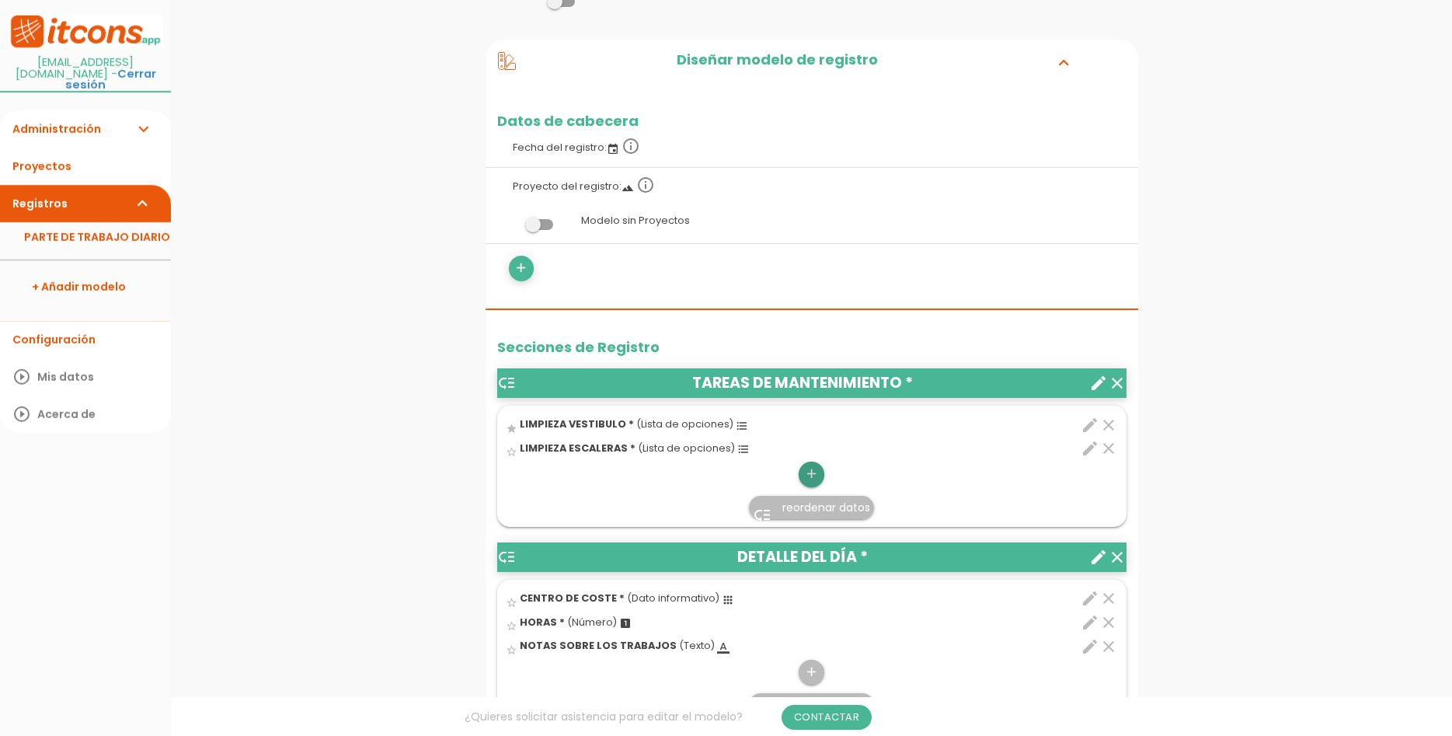
click at [814, 472] on icon "add" at bounding box center [811, 474] width 15 height 25
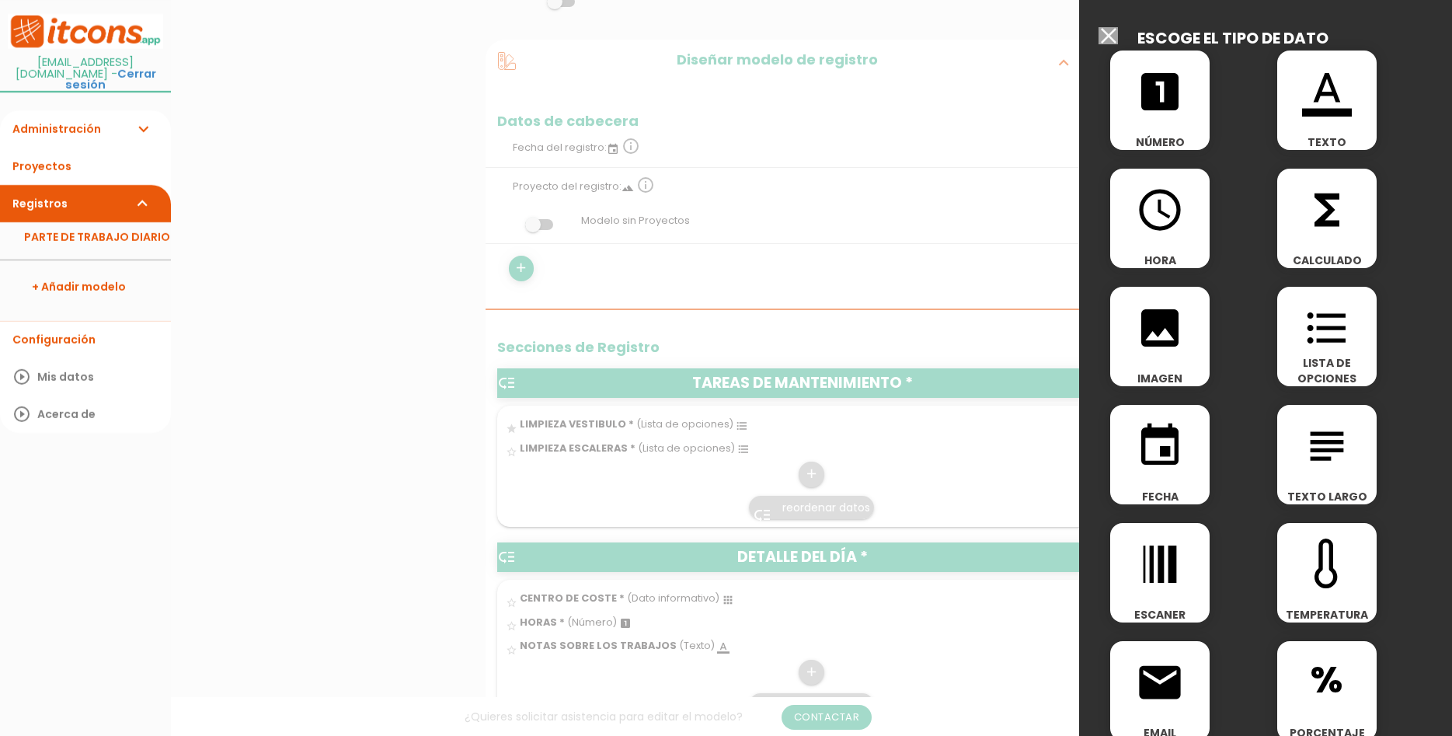
click at [1347, 346] on icon "format_list_bulleted" at bounding box center [1327, 328] width 50 height 50
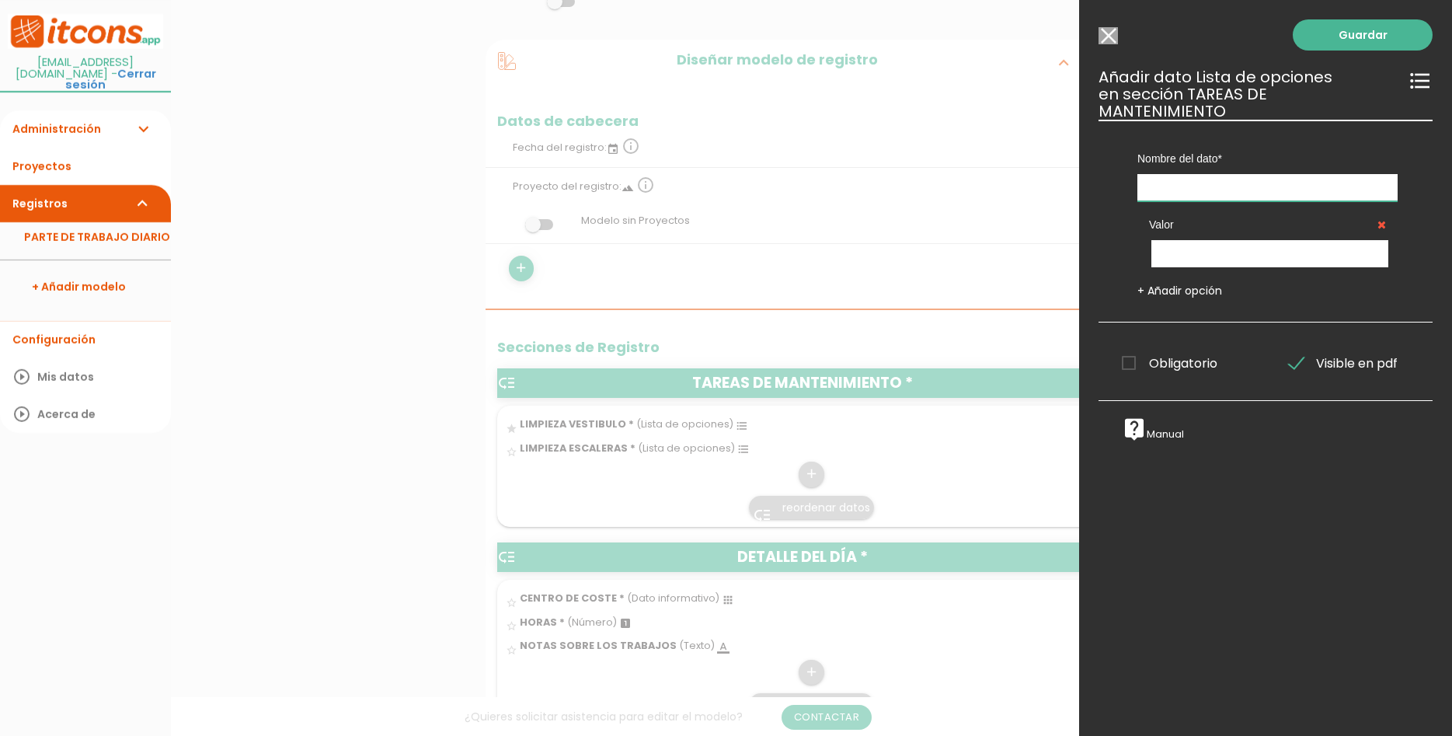
click at [1258, 178] on input "text" at bounding box center [1268, 187] width 260 height 27
type input "LIMPIEZA ASCENSORES"
click at [1248, 240] on input "text" at bounding box center [1270, 253] width 237 height 27
type input "CORRECTO"
click at [1149, 283] on link "+ Añadir opción" at bounding box center [1180, 291] width 85 height 16
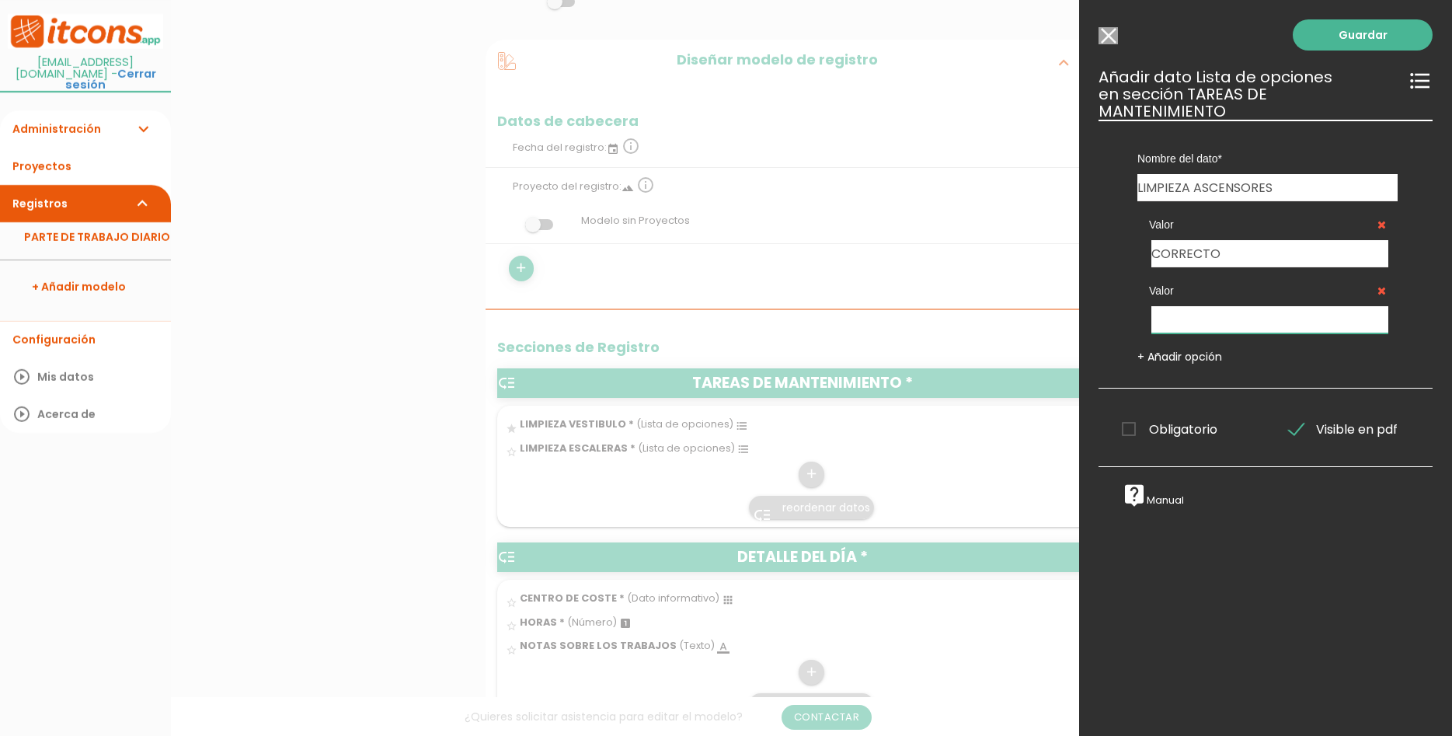
click at [1246, 306] on input "text" at bounding box center [1270, 319] width 237 height 27
type input "DEFICIENTE"
click at [1176, 420] on span "Obligatorio" at bounding box center [1170, 429] width 96 height 19
click at [0, 0] on input "Obligatorio" at bounding box center [0, 0] width 0 height 0
click at [1374, 33] on link "Guardar" at bounding box center [1363, 34] width 140 height 31
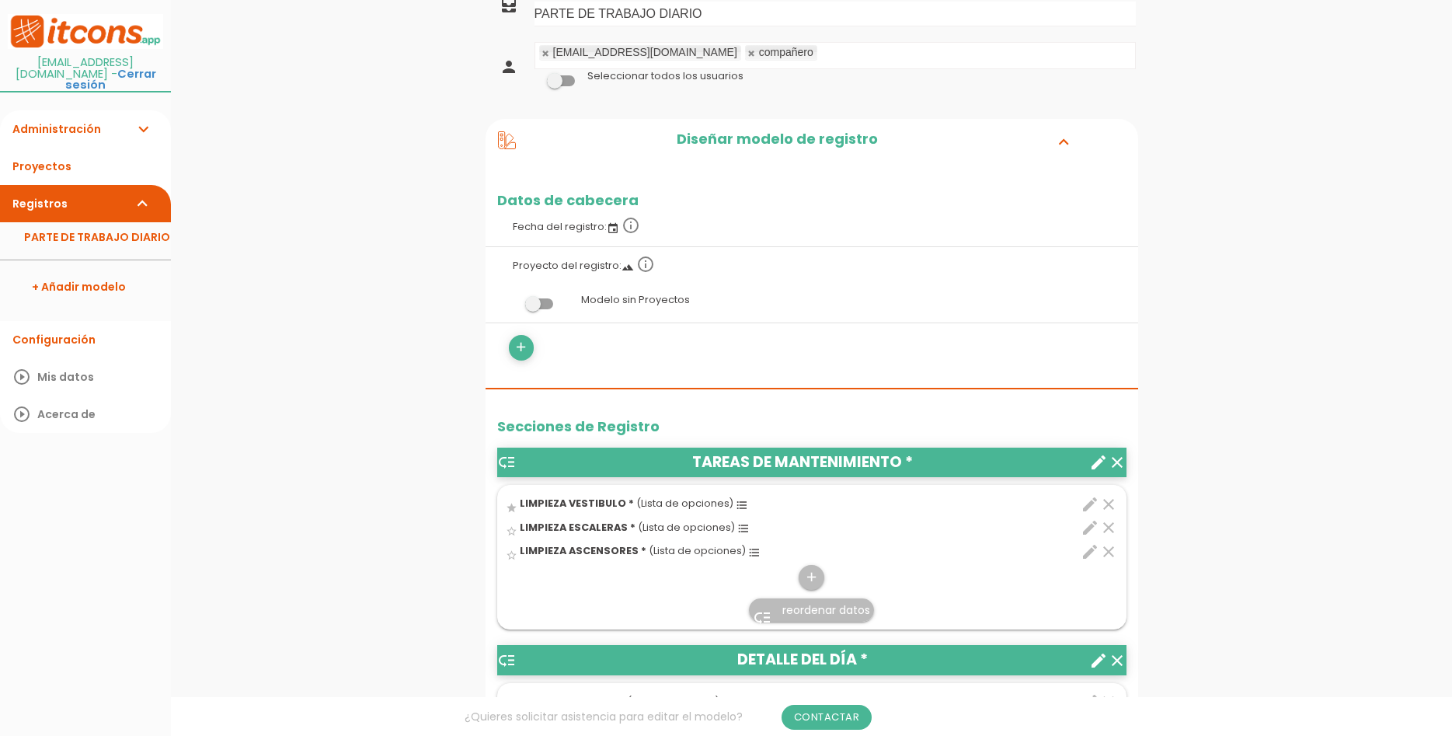
scroll to position [238, 0]
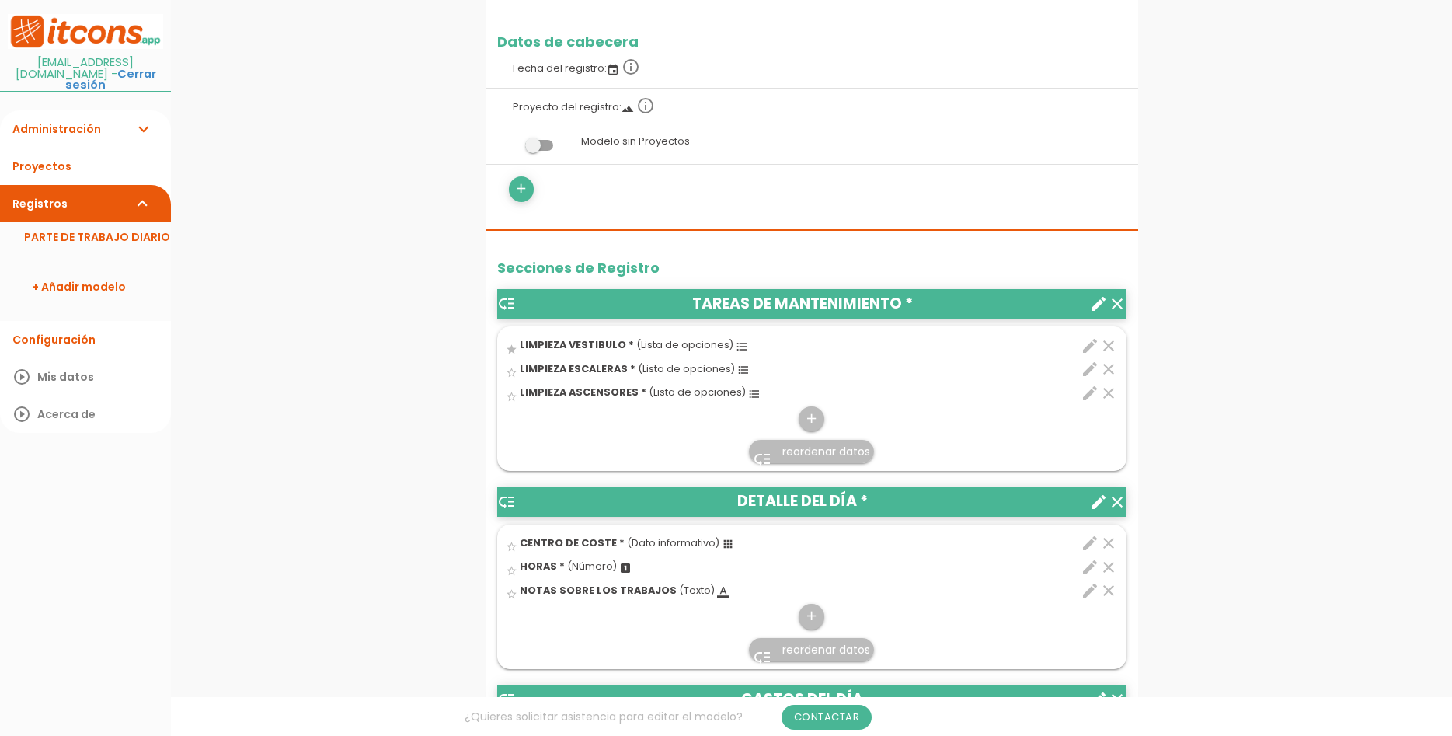
click at [1092, 494] on icon "create" at bounding box center [1098, 502] width 19 height 19
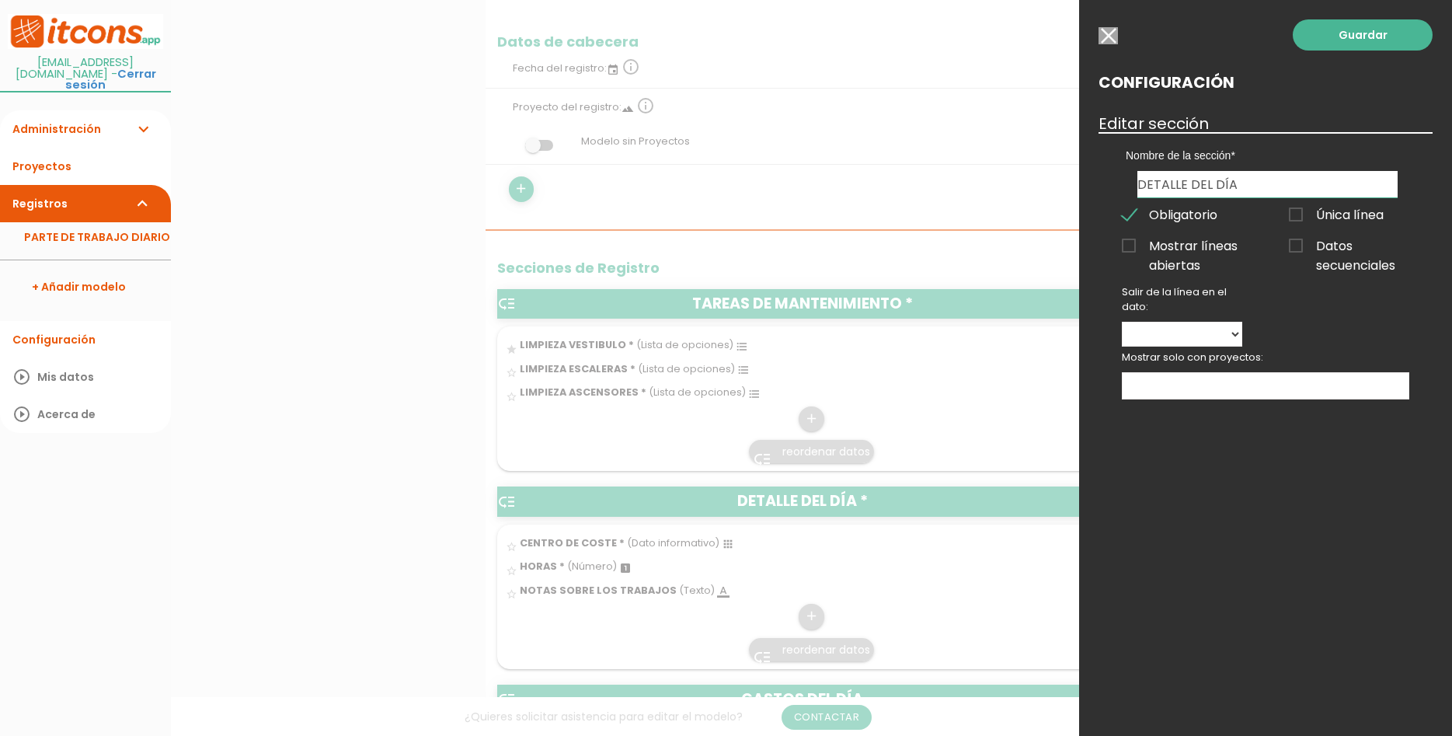
drag, startPoint x: 1235, startPoint y: 193, endPoint x: 977, endPoint y: 183, distance: 258.1
click at [1138, 183] on input "DETALLE DEL DÍA" at bounding box center [1268, 184] width 260 height 26
type input "REPARACIÓN O REEMPLAZO EN ELEMENTOS COMUNIES"
click at [1122, 322] on select "CENTRO DE COSTE HORAS NOTAS SOBRE LOS TRABAJOS" at bounding box center [1182, 334] width 120 height 25
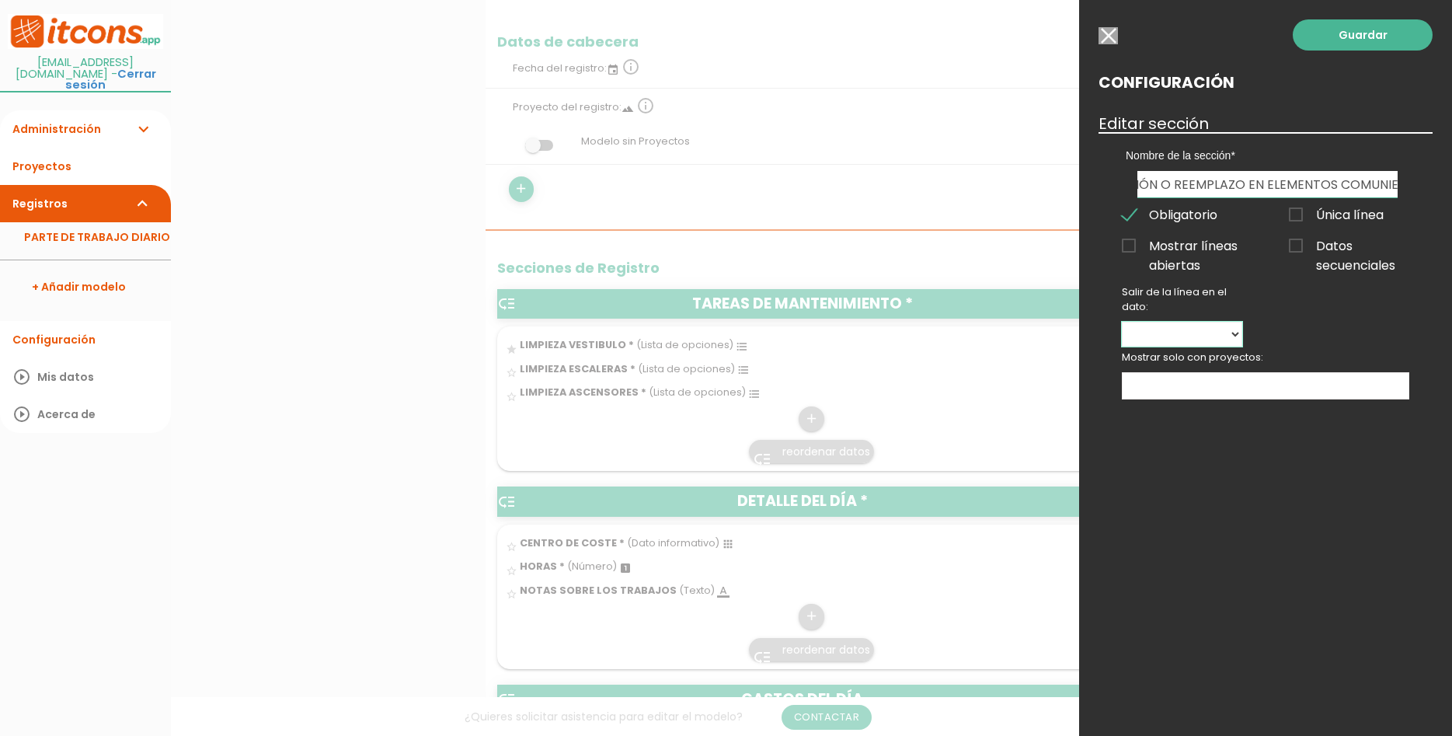
click at [1221, 336] on select "CENTRO DE COSTE HORAS NOTAS SOBRE LOS TRABAJOS" at bounding box center [1182, 334] width 120 height 25
click at [1375, 37] on link "Guardar" at bounding box center [1363, 34] width 140 height 31
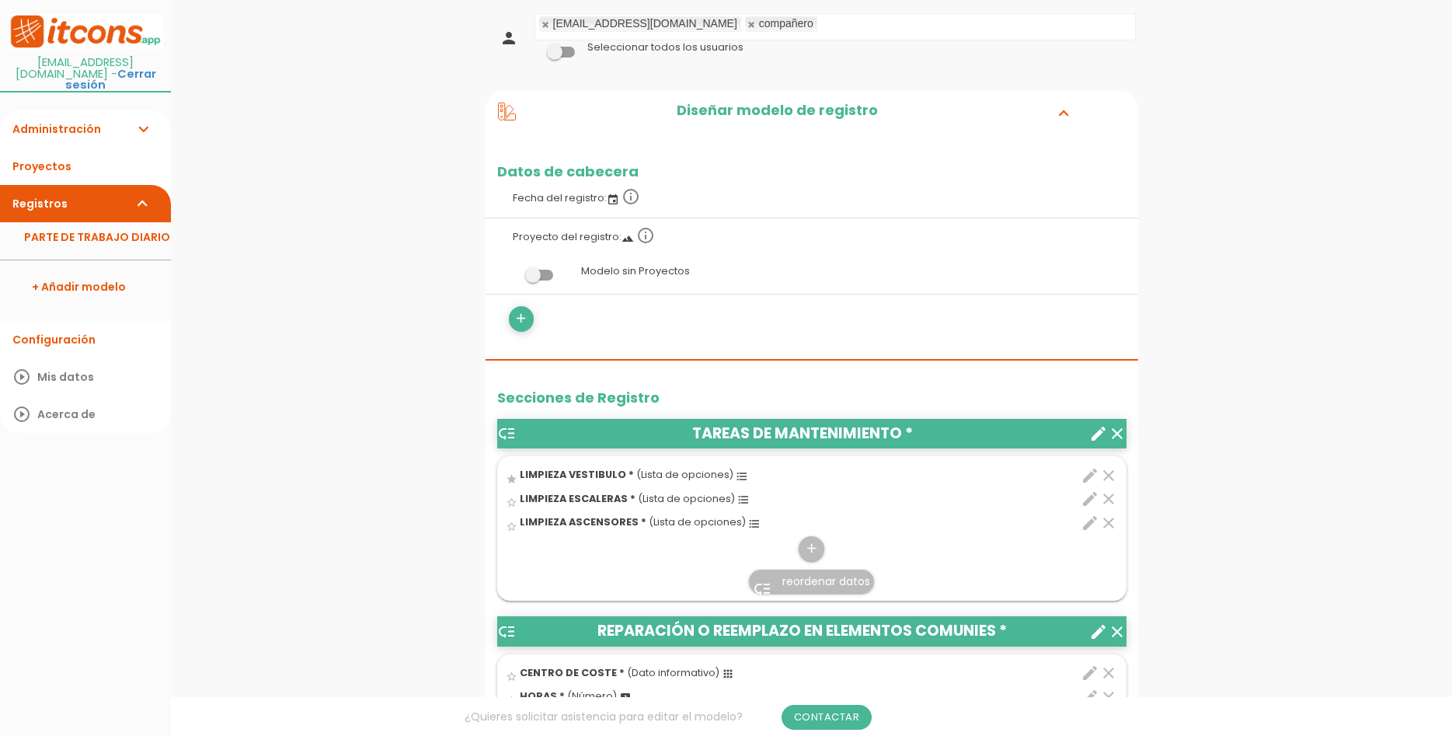
scroll to position [238, 0]
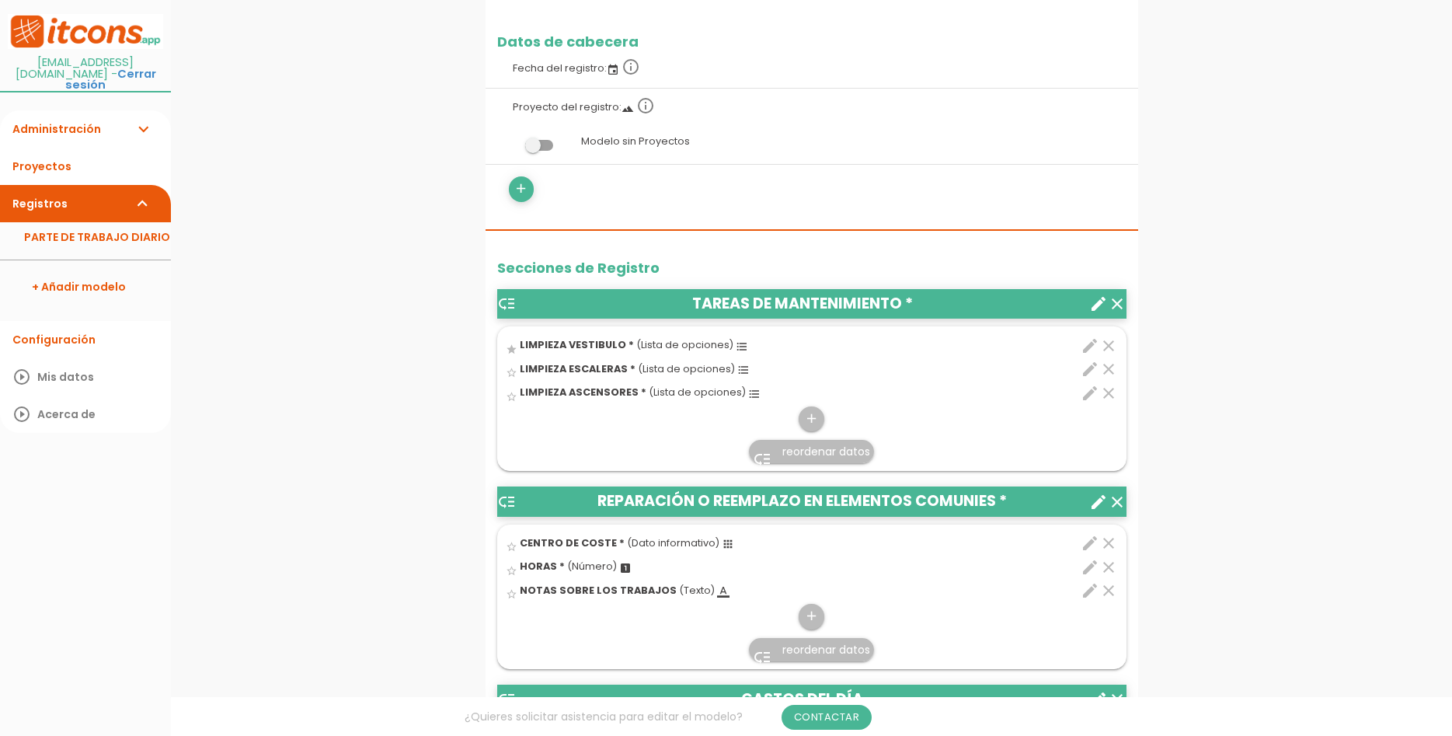
click at [685, 544] on span "(Dato informativo)" at bounding box center [673, 542] width 92 height 13
click at [0, 0] on input "star_border" at bounding box center [0, 0] width 0 height 0
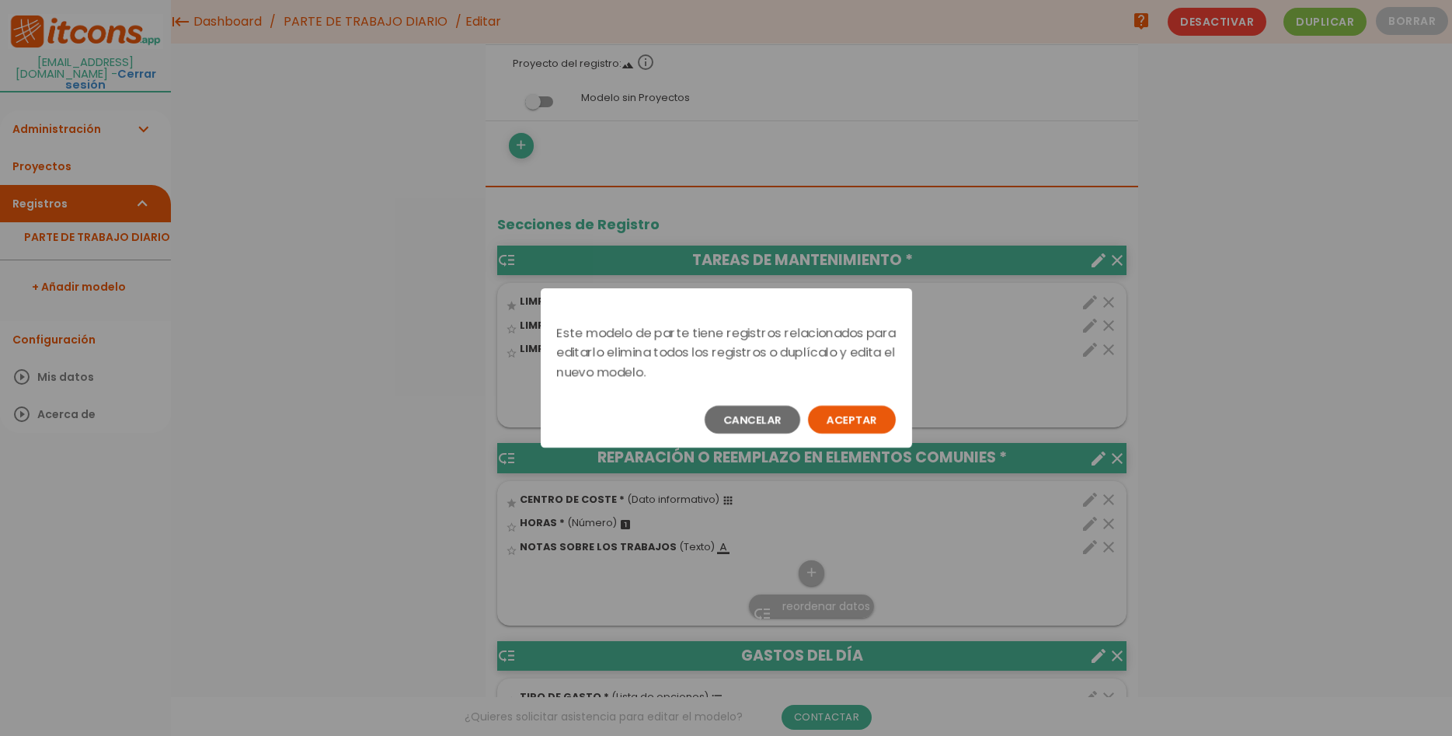
click at [852, 417] on button "Aceptar" at bounding box center [852, 420] width 88 height 28
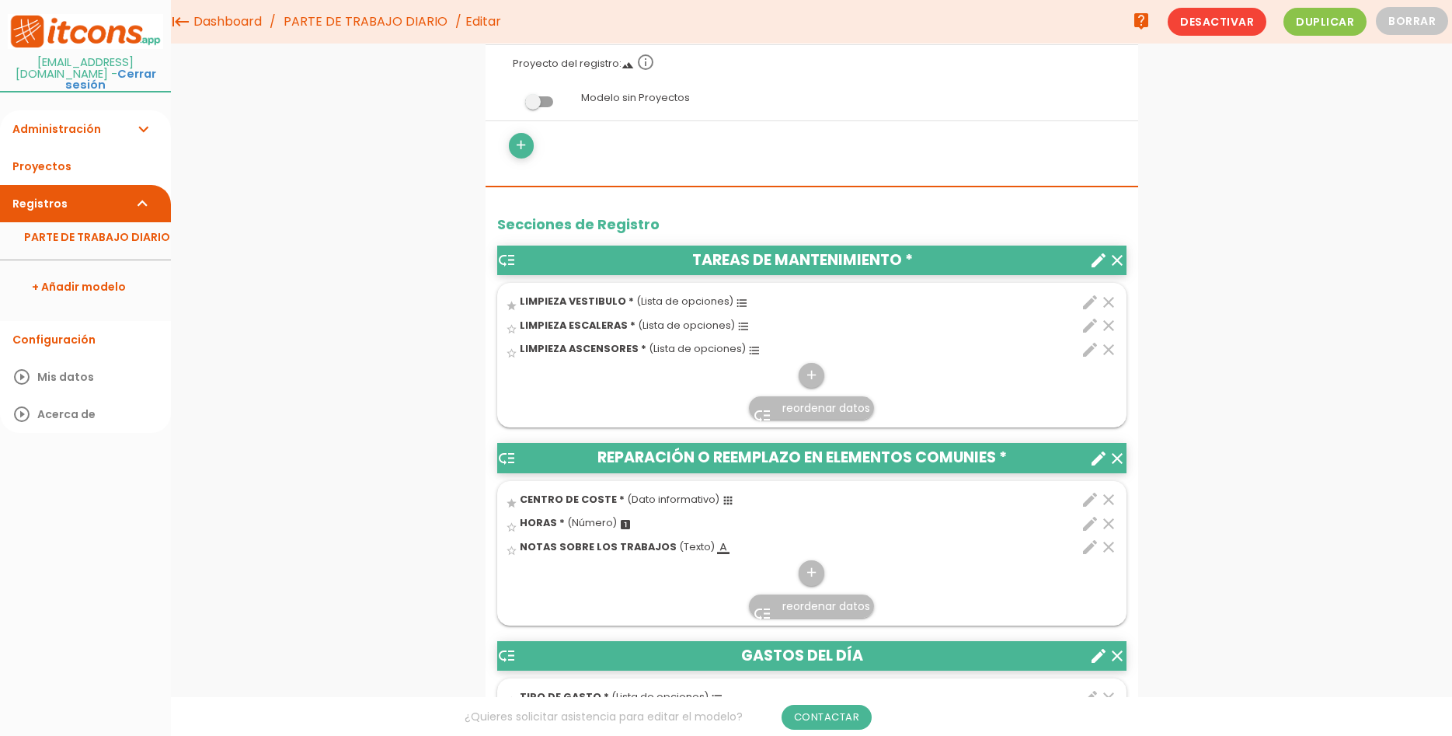
click at [1096, 455] on icon "create" at bounding box center [1098, 458] width 19 height 19
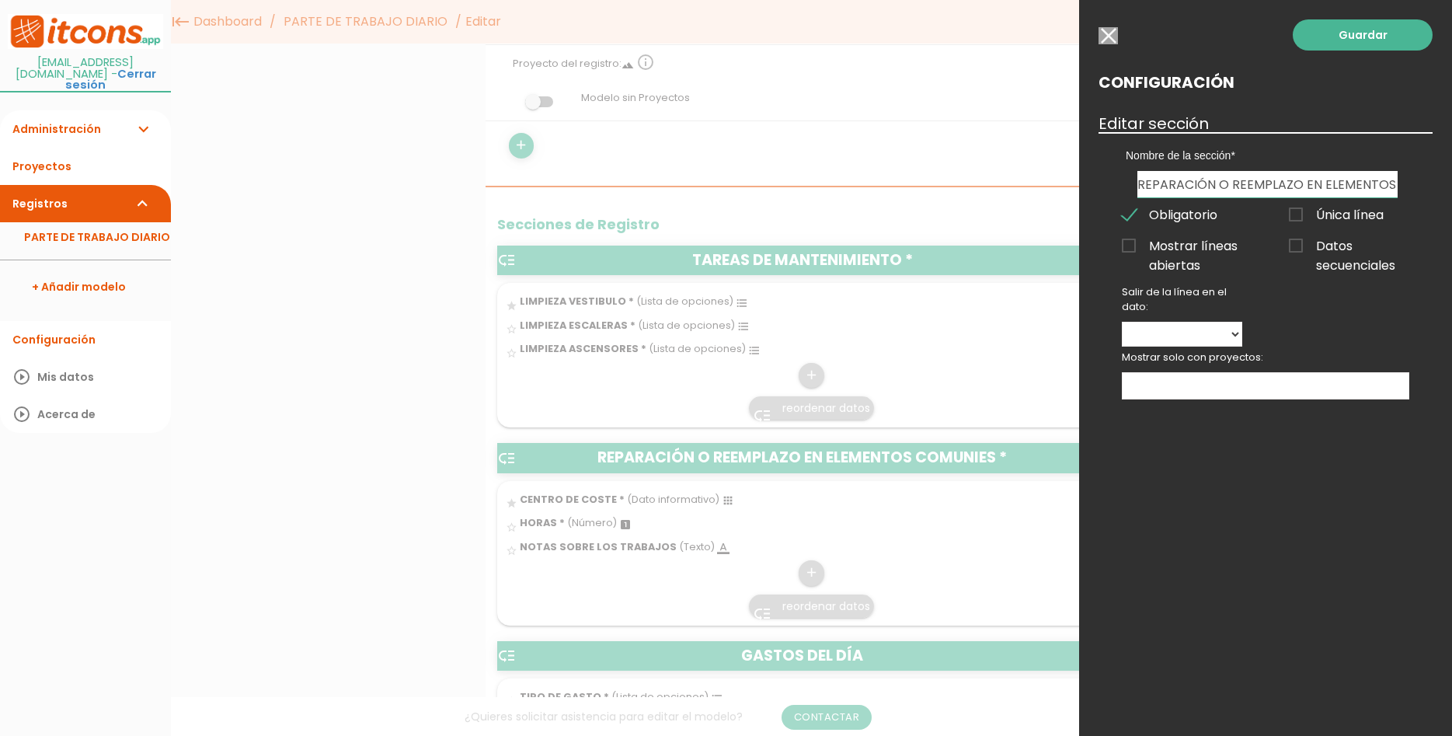
click at [1389, 184] on input "REPARACIÓN O REEMPLAZO EN ELEMENTOS COMUNIES" at bounding box center [1268, 184] width 260 height 26
click at [1392, 183] on input "REPARACIÓN O REEMPLAZO EN ELEMENTOS COMUNIES" at bounding box center [1268, 184] width 260 height 26
type input "REPARACIÓN O REEMPLAZO EN ELEMENTOS COMUNES"
click at [1395, 45] on link "Guardar" at bounding box center [1363, 34] width 140 height 31
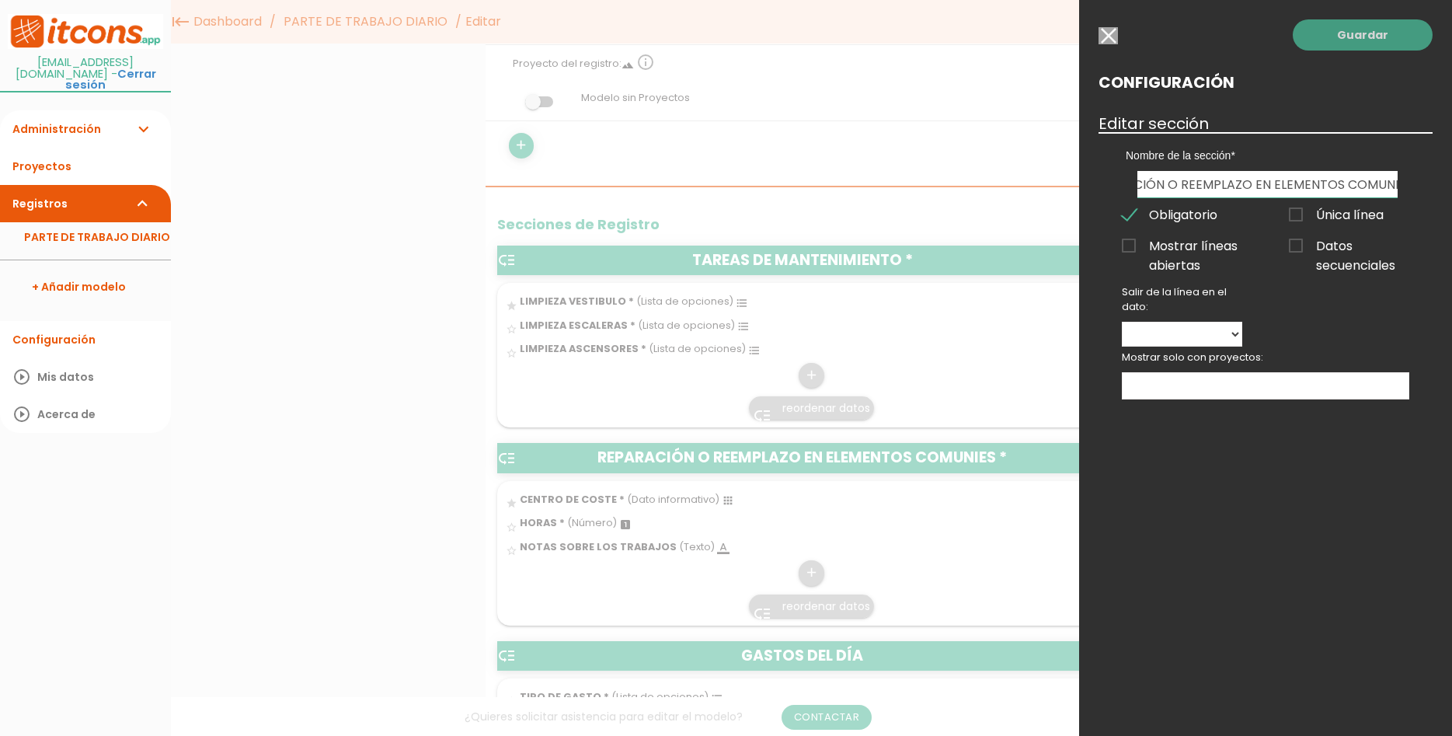
click at [1395, 33] on link "Guardar" at bounding box center [1363, 34] width 140 height 31
click at [1382, 37] on link "Guardar" at bounding box center [1363, 34] width 140 height 31
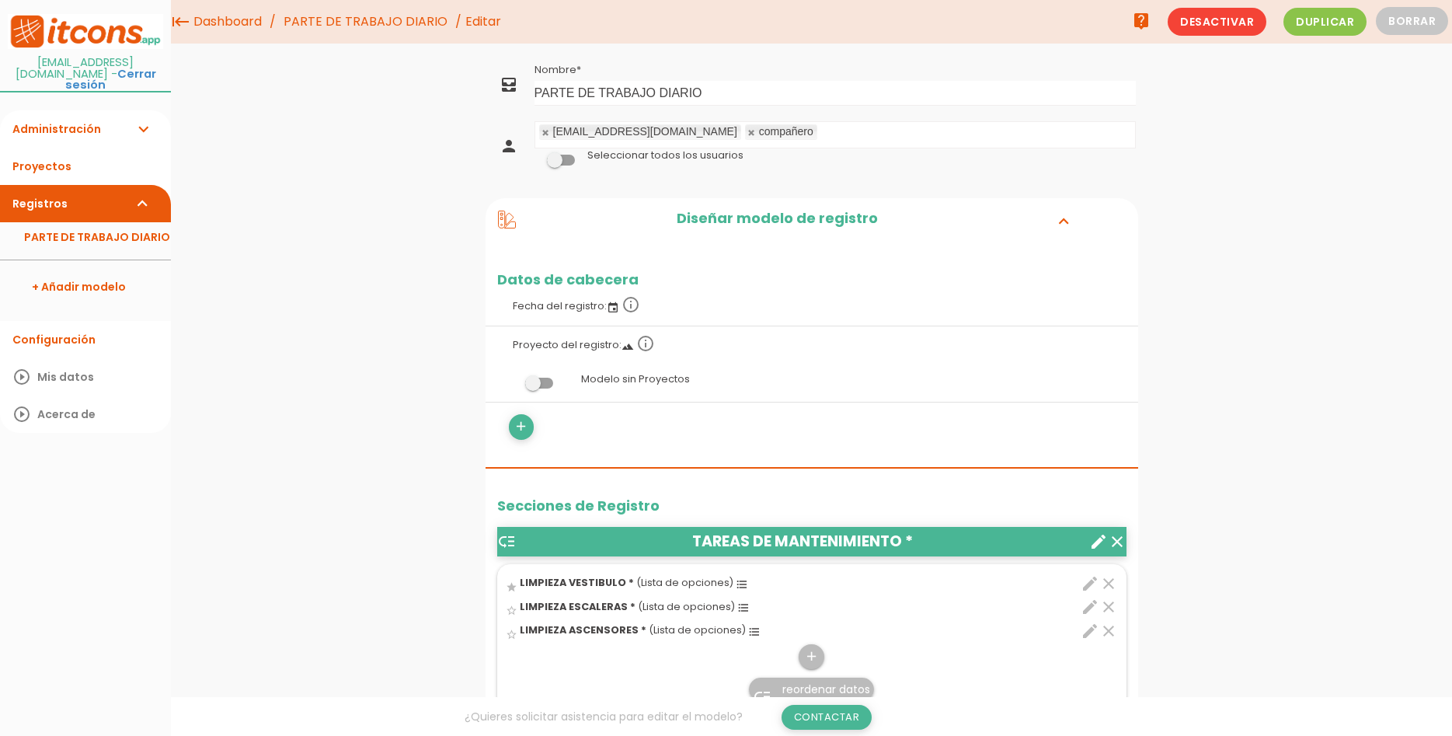
scroll to position [317, 0]
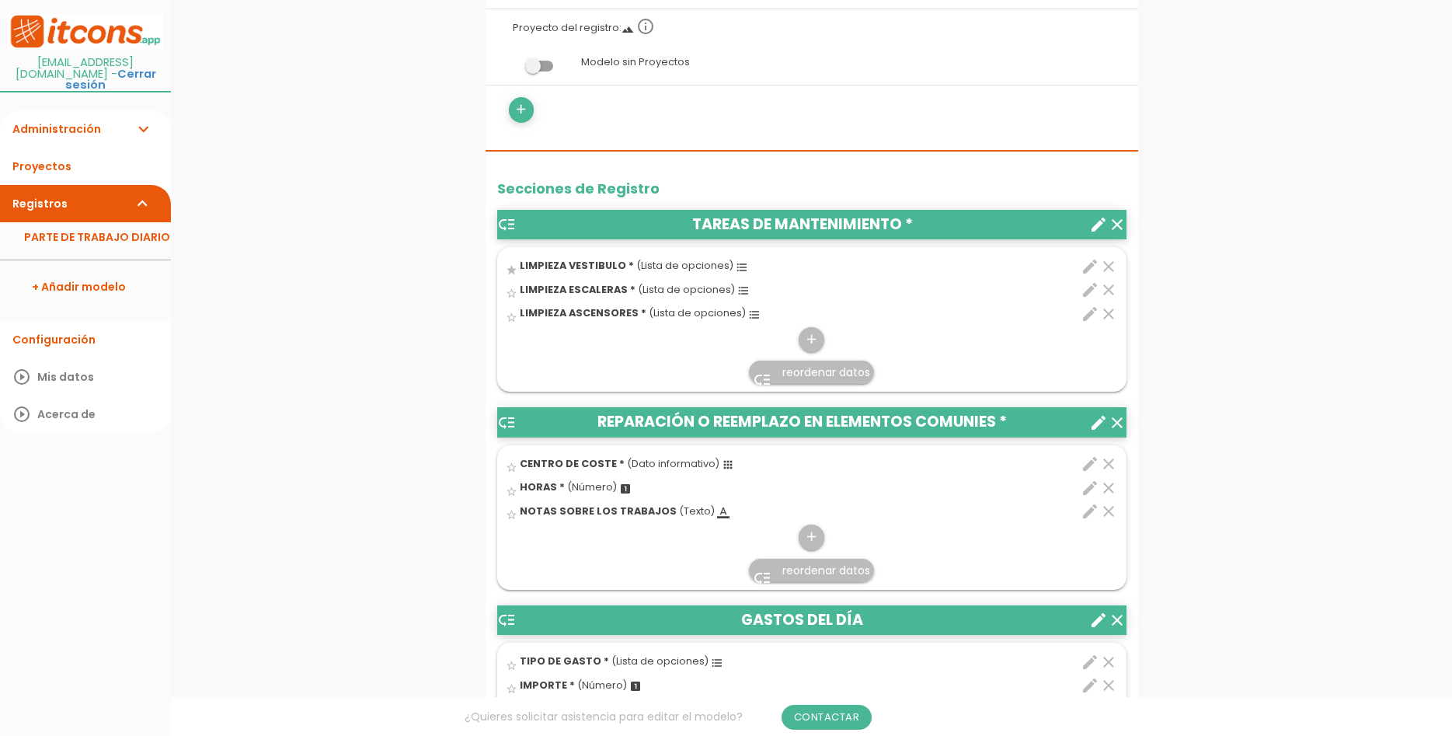
click at [1098, 419] on icon "create" at bounding box center [1098, 422] width 19 height 19
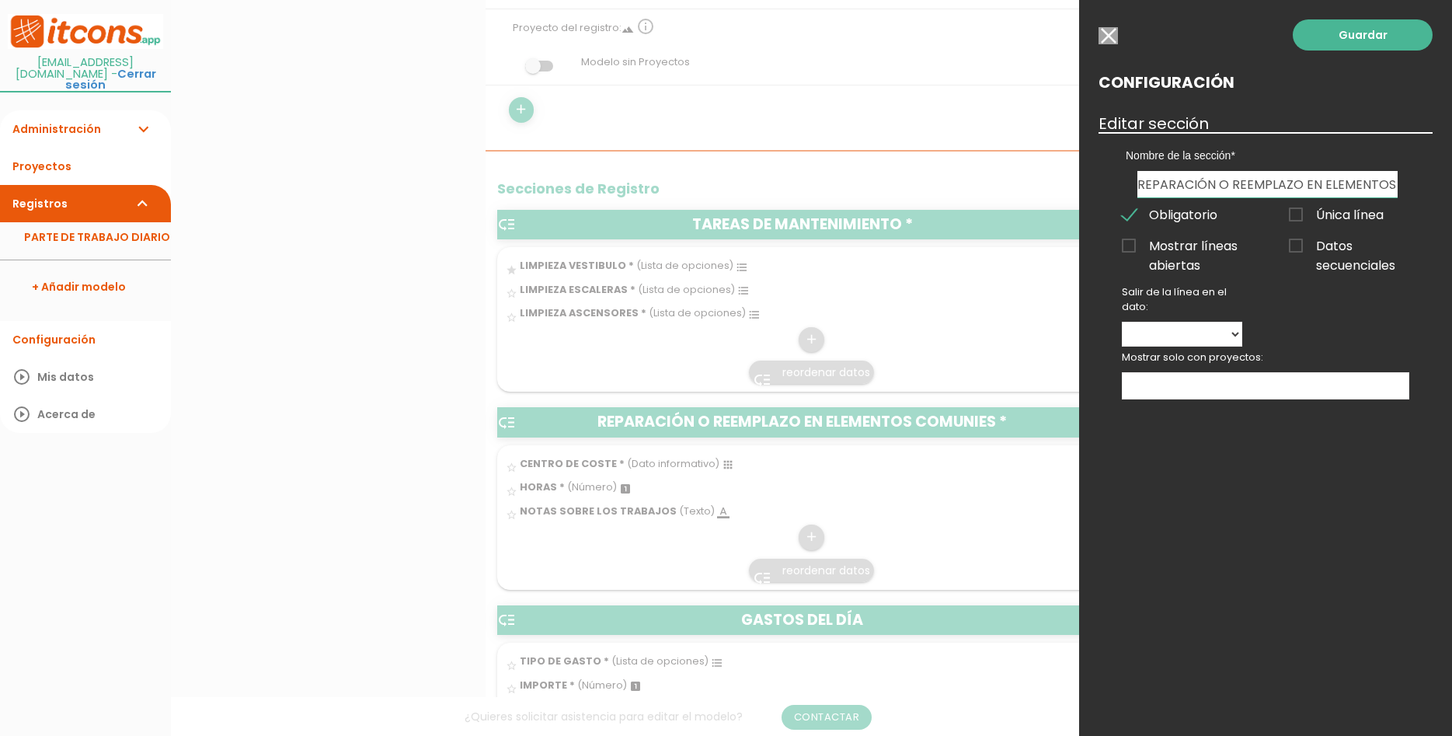
scroll to position [0, 51]
click at [1376, 183] on input "REPARACIÓN O REEMPLAZO EN ELEMENTOS COMUNES" at bounding box center [1268, 184] width 260 height 26
click at [1363, 27] on link "Guardar" at bounding box center [1363, 34] width 140 height 31
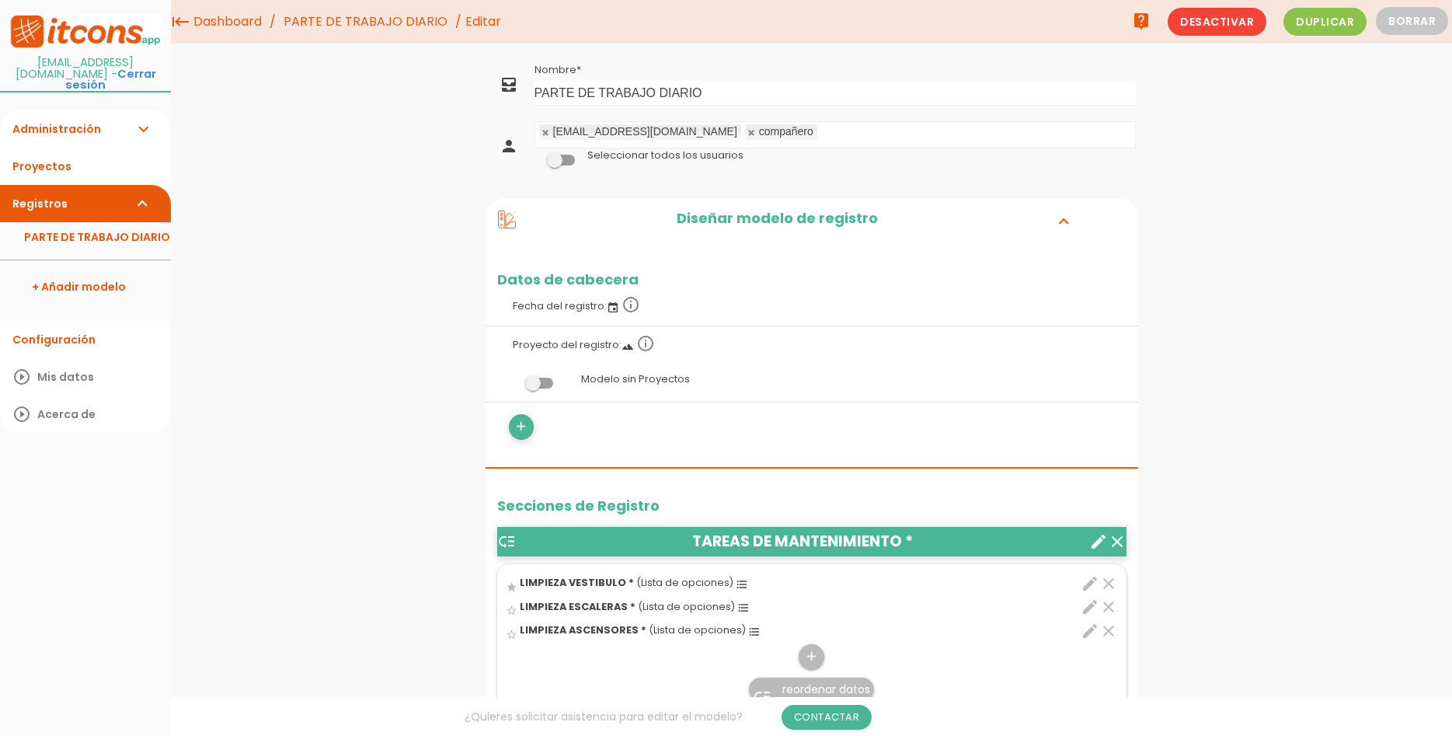
scroll to position [396, 0]
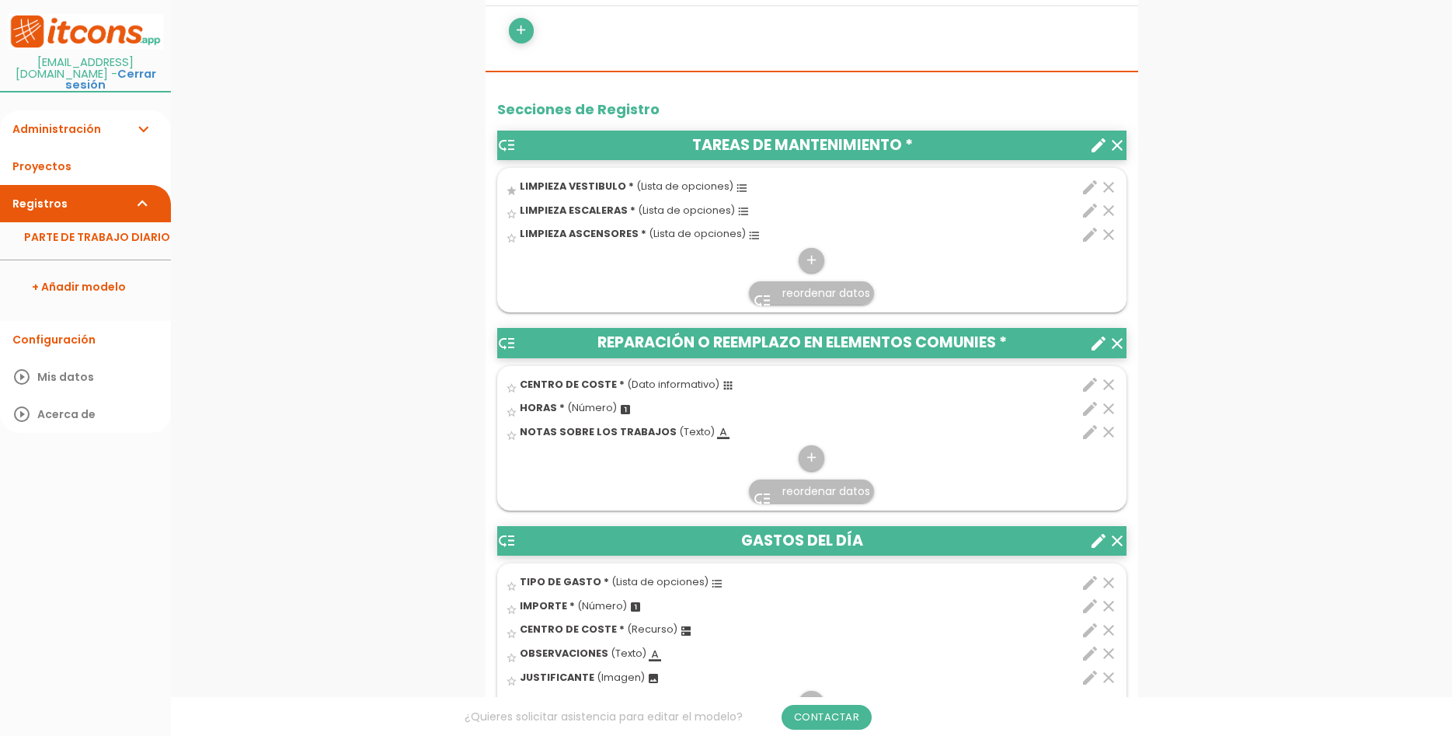
click at [1106, 378] on icon "clear" at bounding box center [1108, 384] width 19 height 19
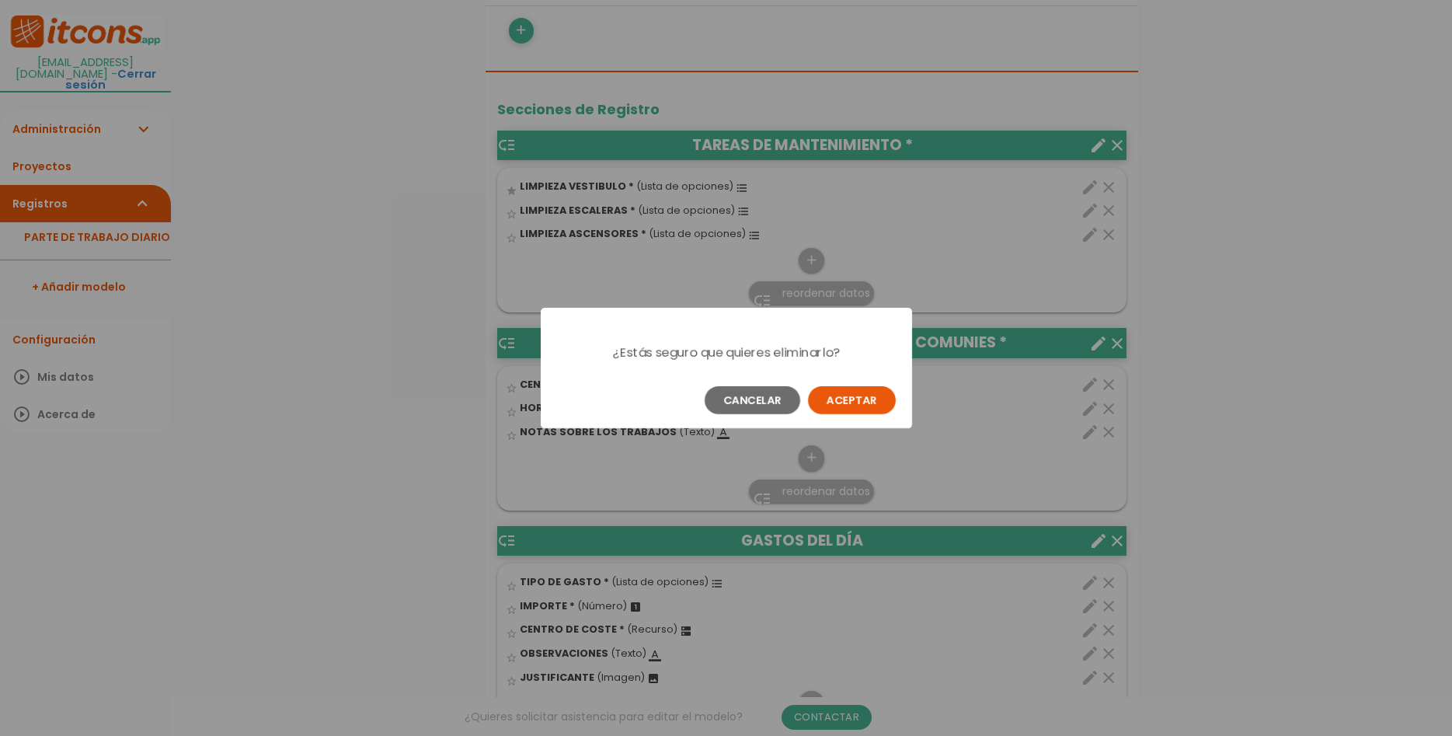
scroll to position [0, 0]
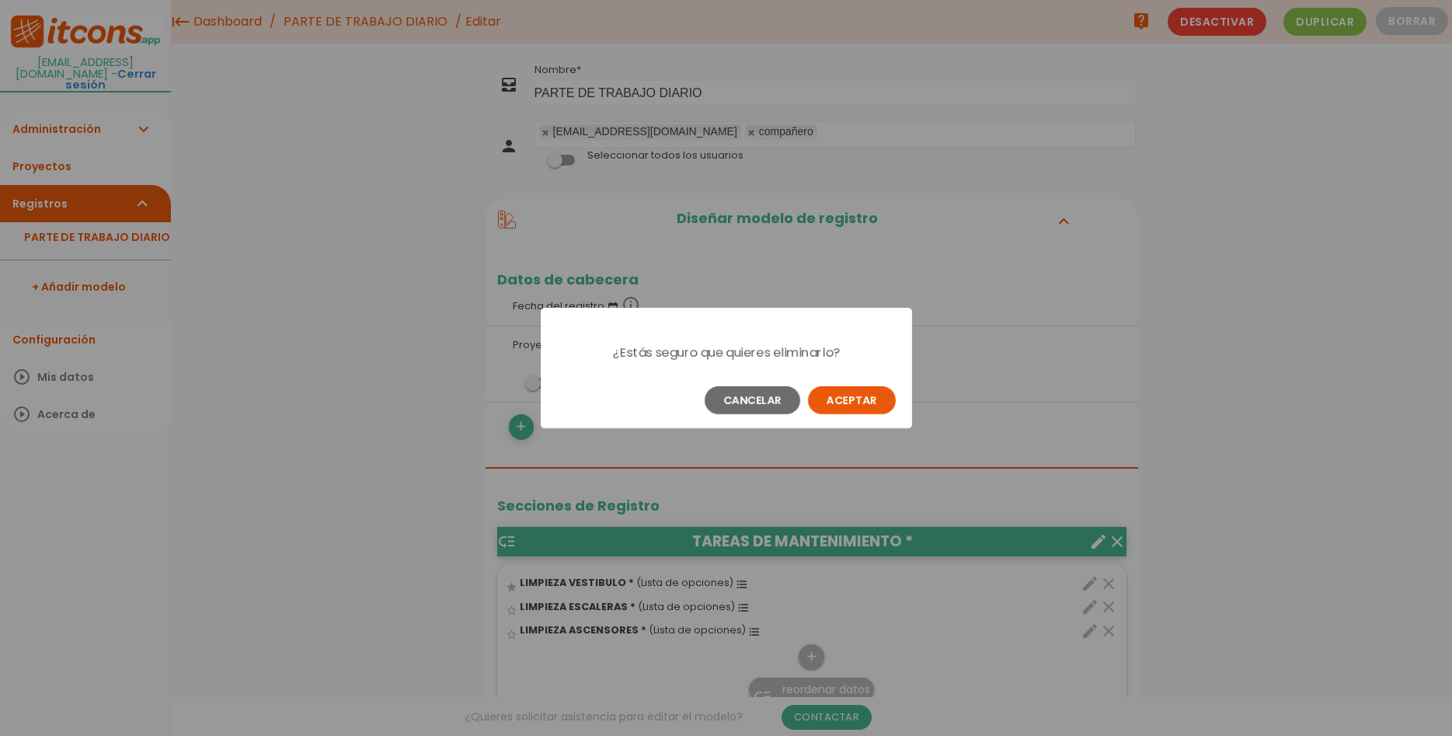
click at [855, 409] on button "Aceptar" at bounding box center [852, 400] width 88 height 28
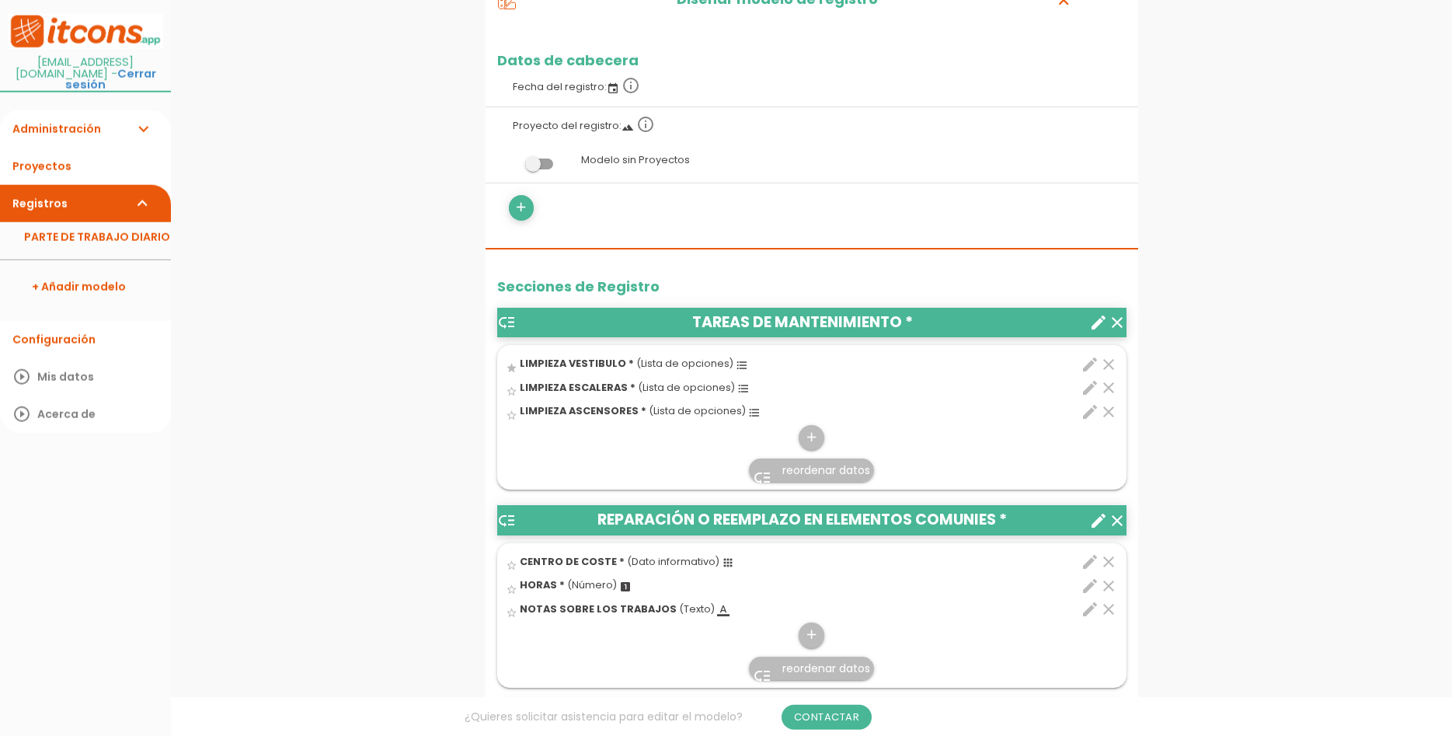
scroll to position [378, 0]
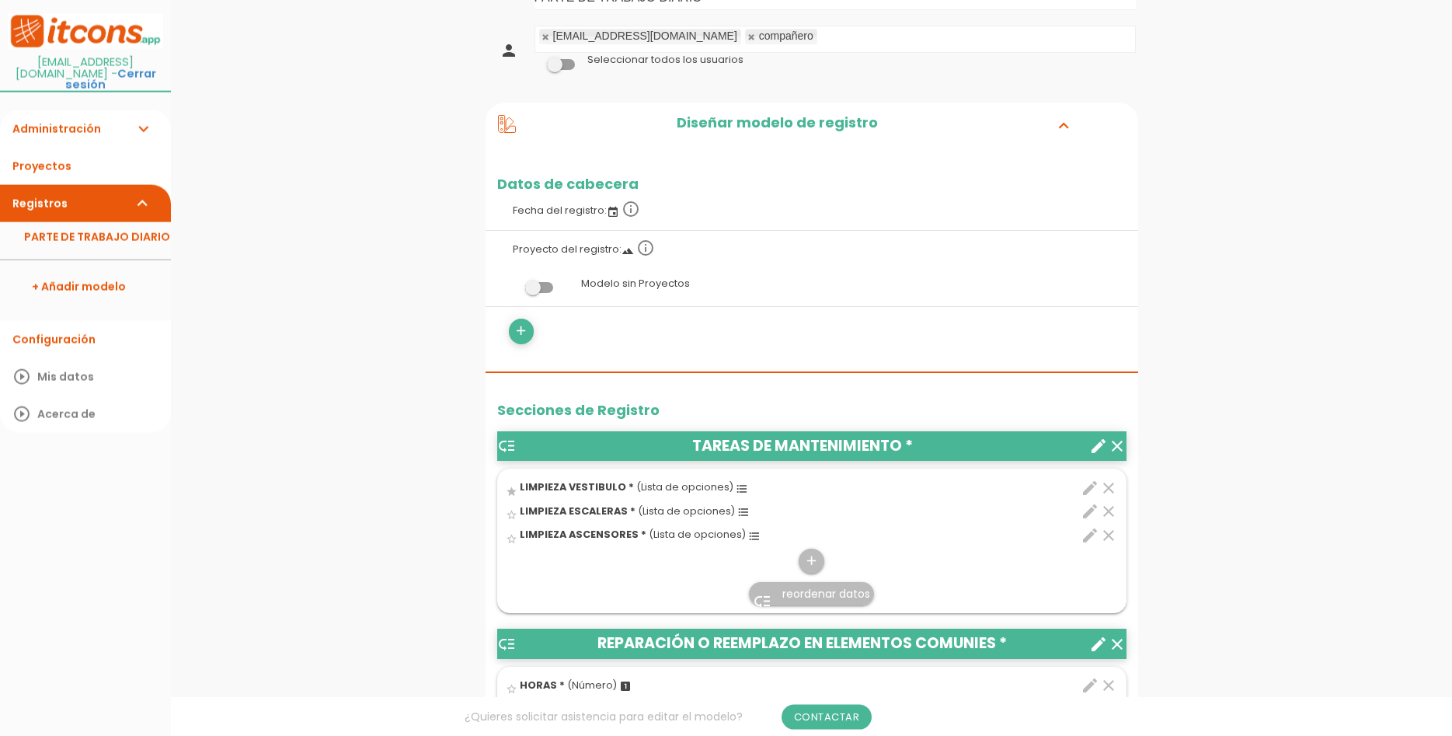
scroll to position [317, 0]
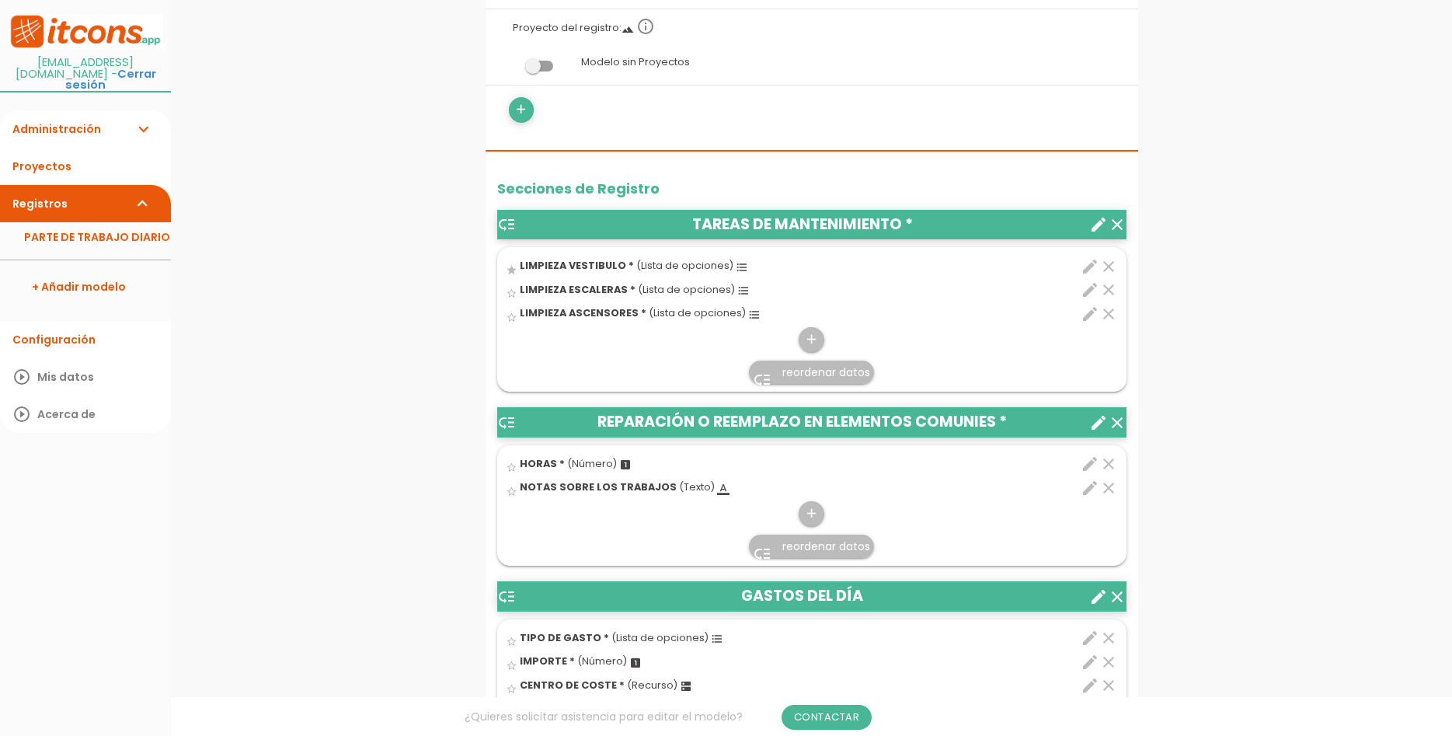
click at [1113, 460] on icon "clear" at bounding box center [1108, 464] width 19 height 19
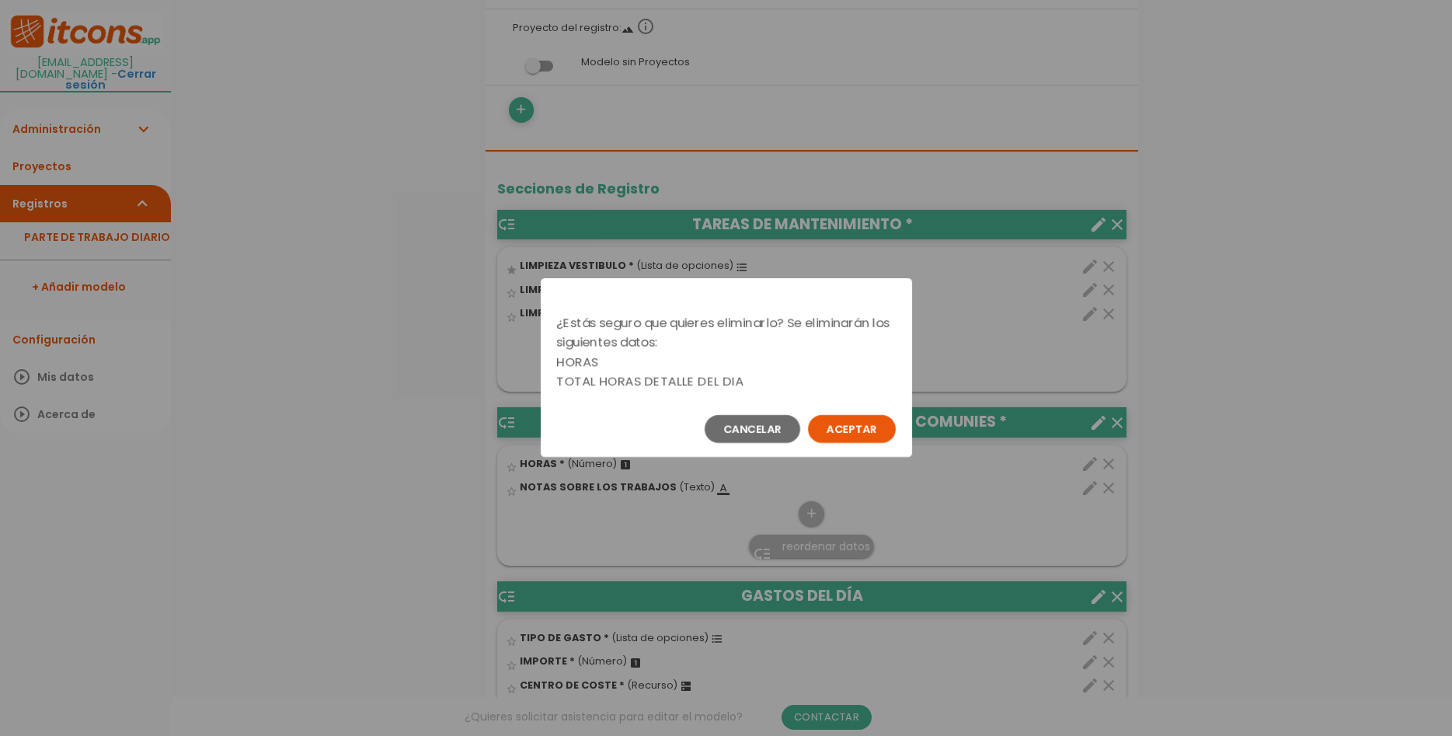
scroll to position [0, 0]
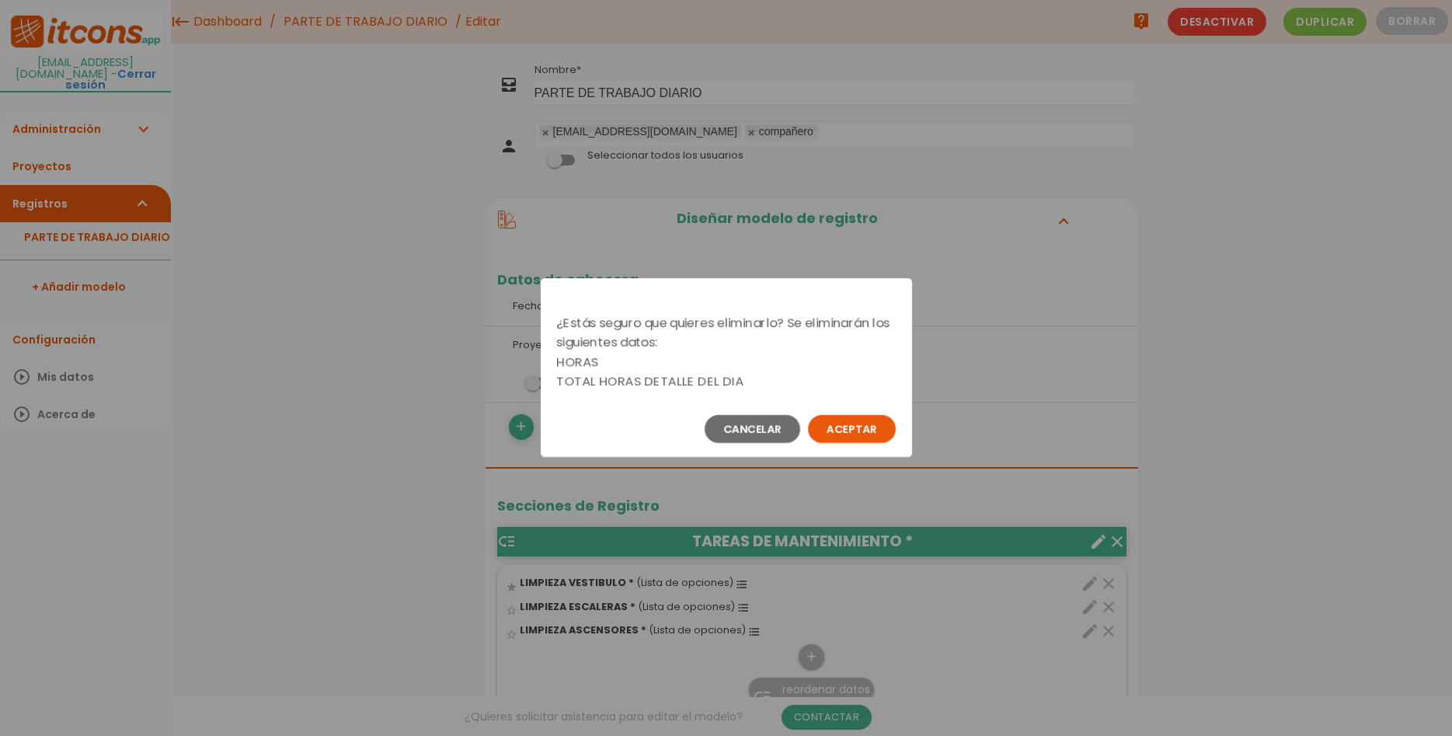
click at [841, 433] on button "Aceptar" at bounding box center [852, 429] width 88 height 28
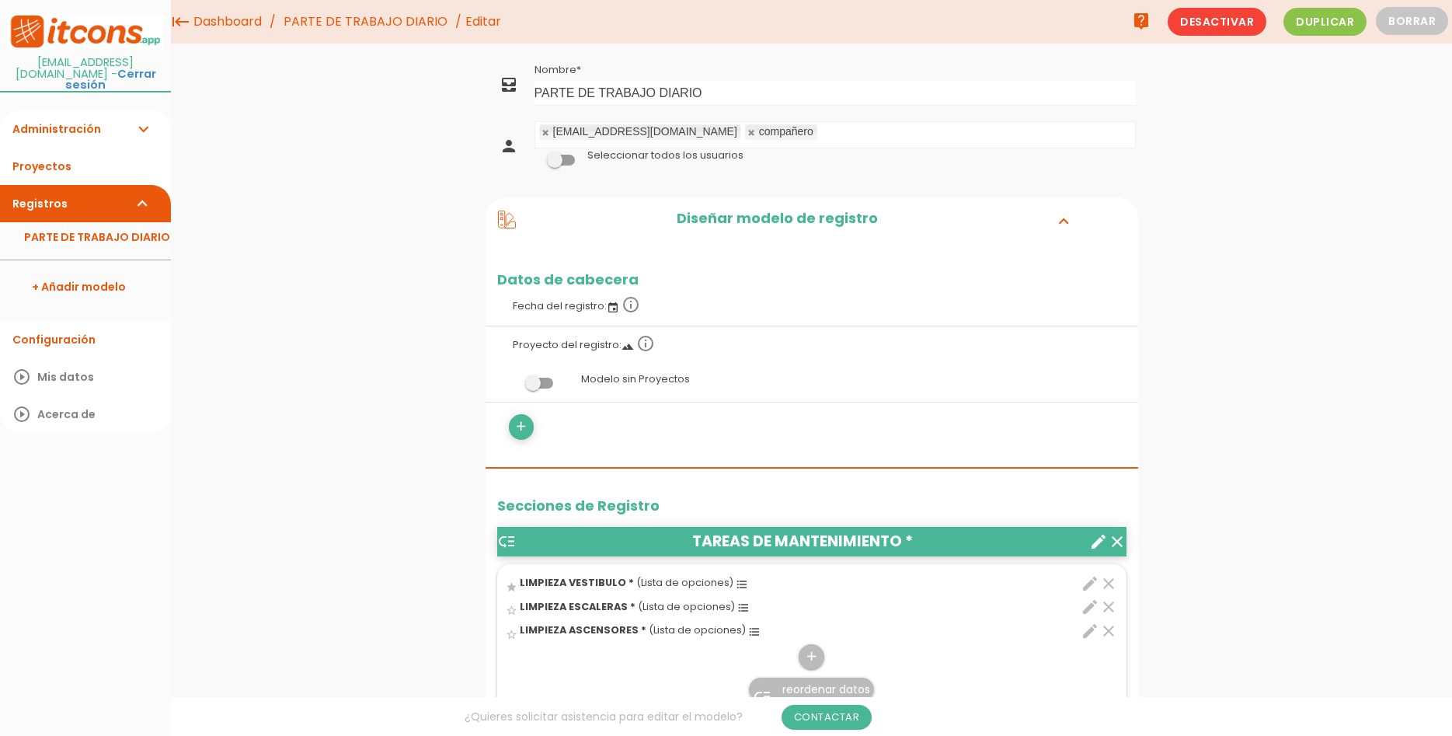
scroll to position [317, 0]
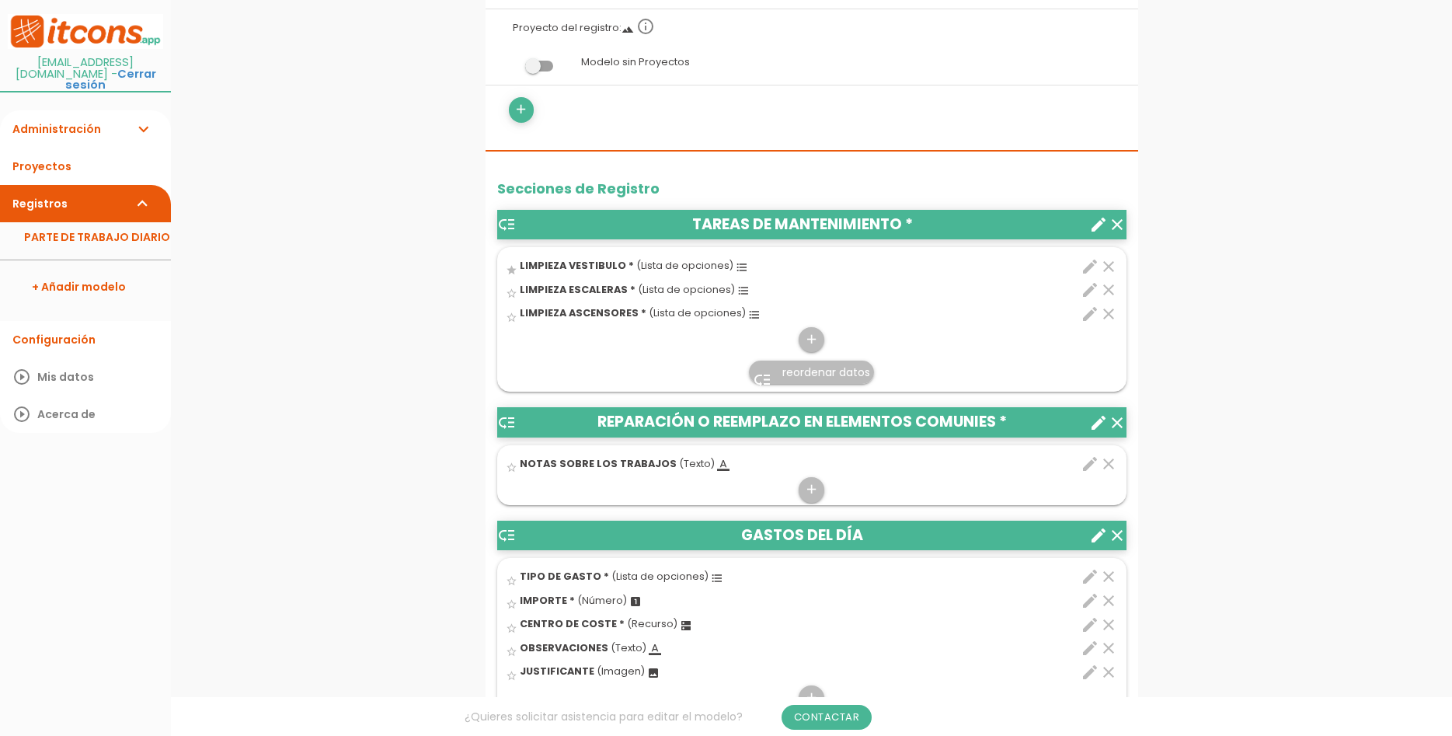
click at [1089, 464] on icon "edit" at bounding box center [1090, 464] width 19 height 19
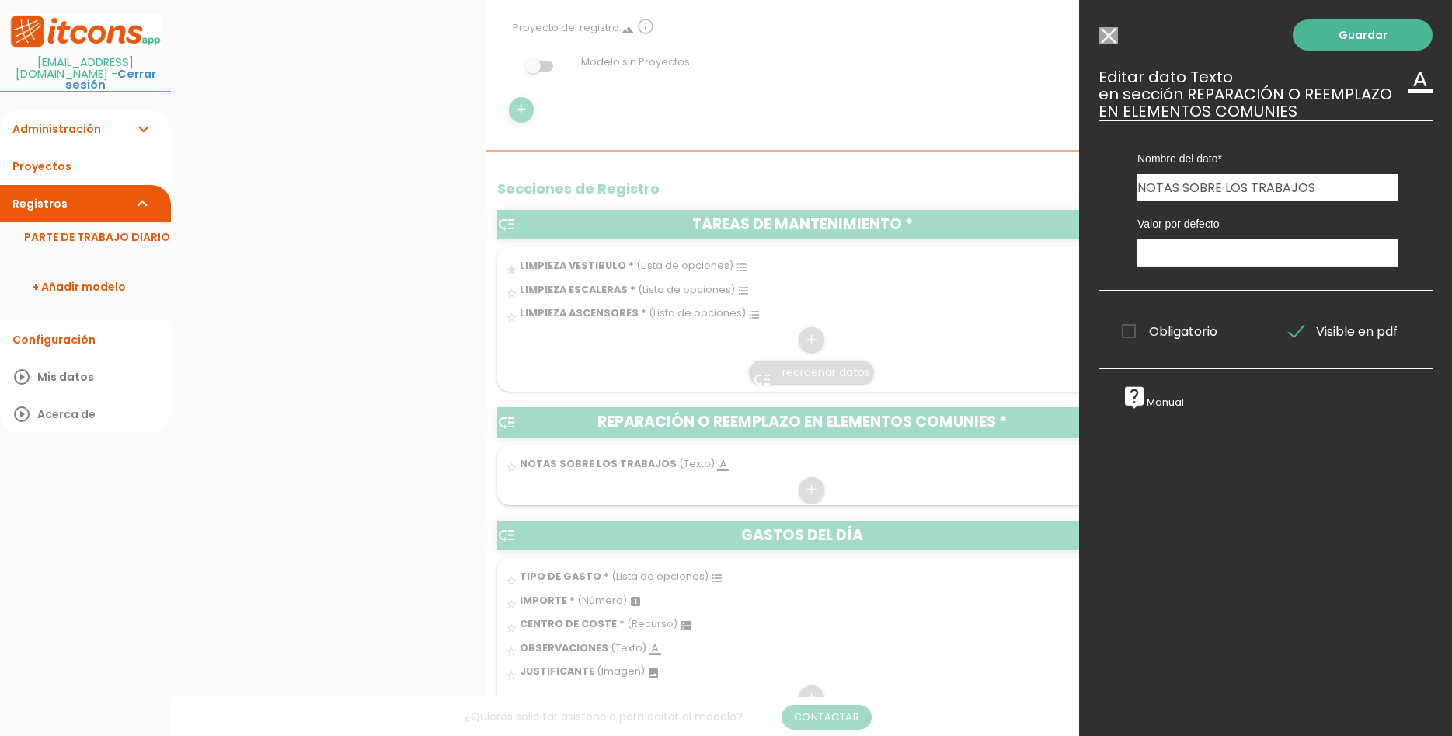
drag, startPoint x: 1335, startPoint y: 190, endPoint x: 1001, endPoint y: 176, distance: 334.4
click at [1138, 176] on input "NOTAS SOBRE LOS TRABAJOS" at bounding box center [1268, 187] width 260 height 26
type input "P"
type input "ESTADO DE LAS PUERTAS"
click at [1168, 253] on input "text" at bounding box center [1268, 252] width 260 height 27
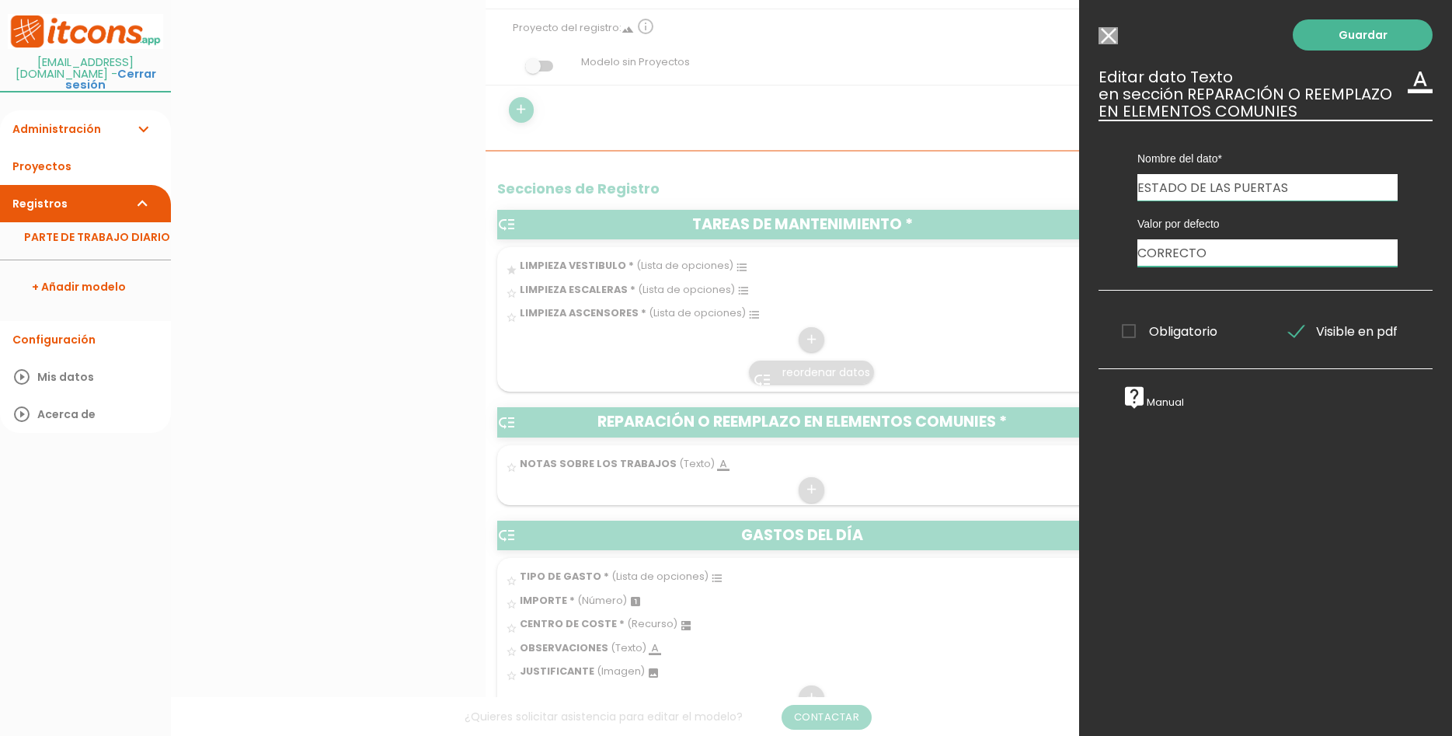
type input "CORRECTO"
click at [1166, 336] on span "Obligatorio" at bounding box center [1170, 331] width 96 height 19
click at [0, 0] on input "Obligatorio" at bounding box center [0, 0] width 0 height 0
click at [1111, 35] on input "Seleccionar todos los usuarios" at bounding box center [1108, 35] width 19 height 17
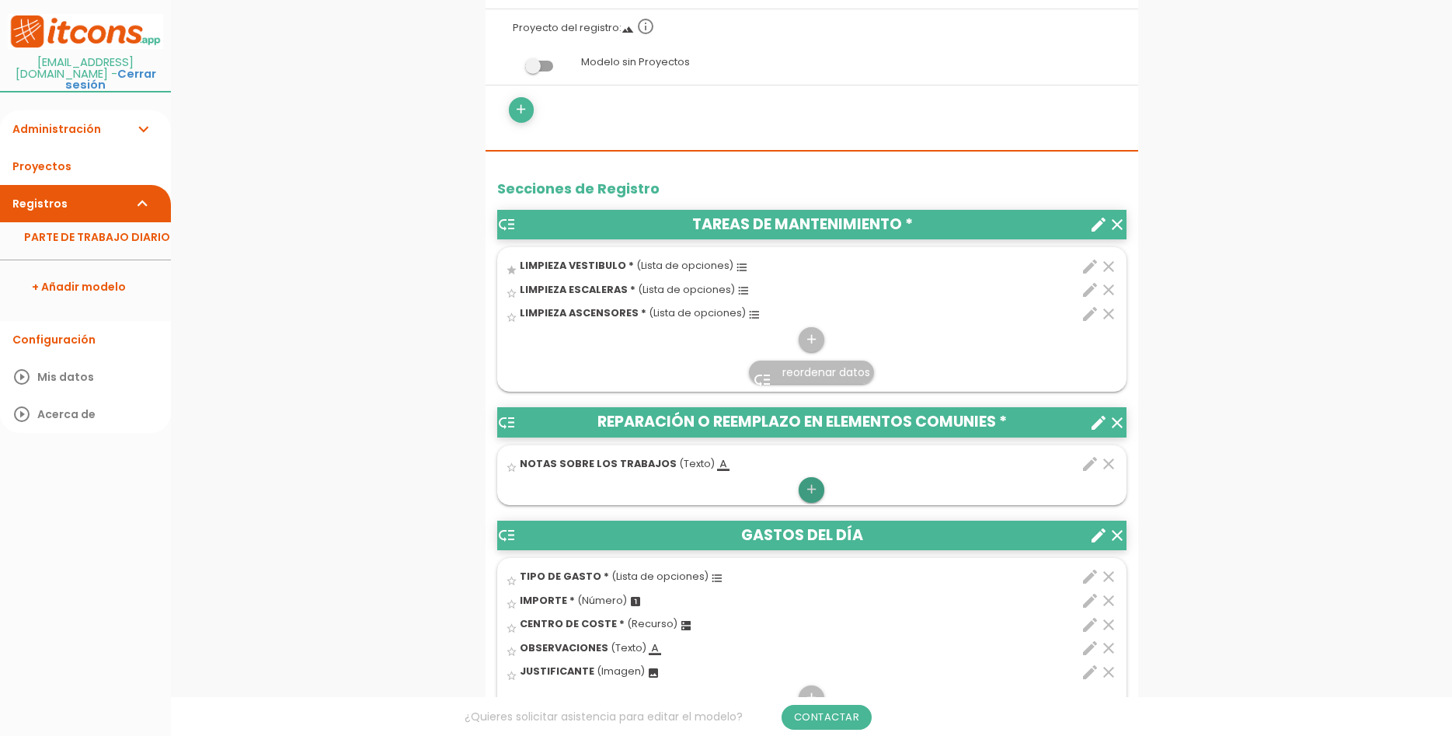
click at [810, 485] on icon "add" at bounding box center [811, 489] width 15 height 25
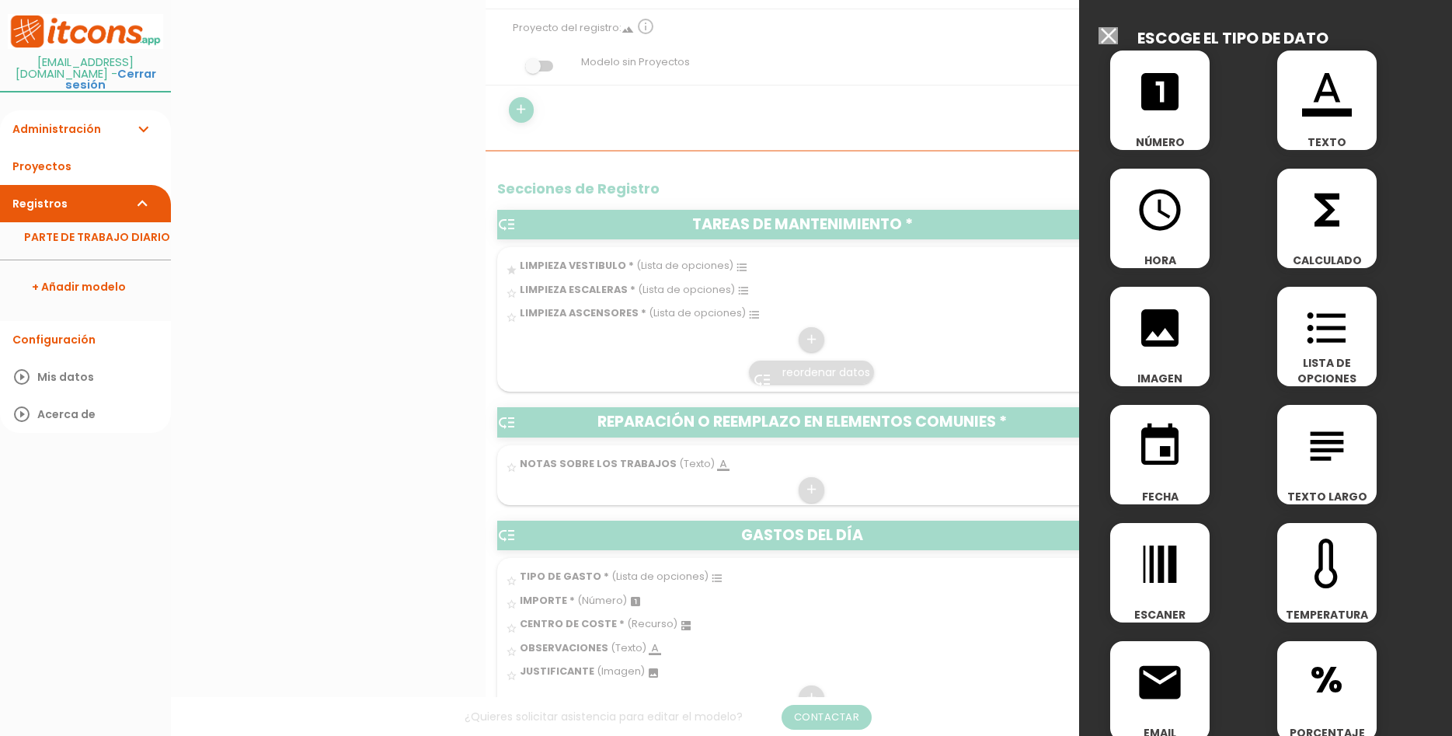
click at [1323, 353] on icon "format_list_bulleted" at bounding box center [1327, 328] width 50 height 50
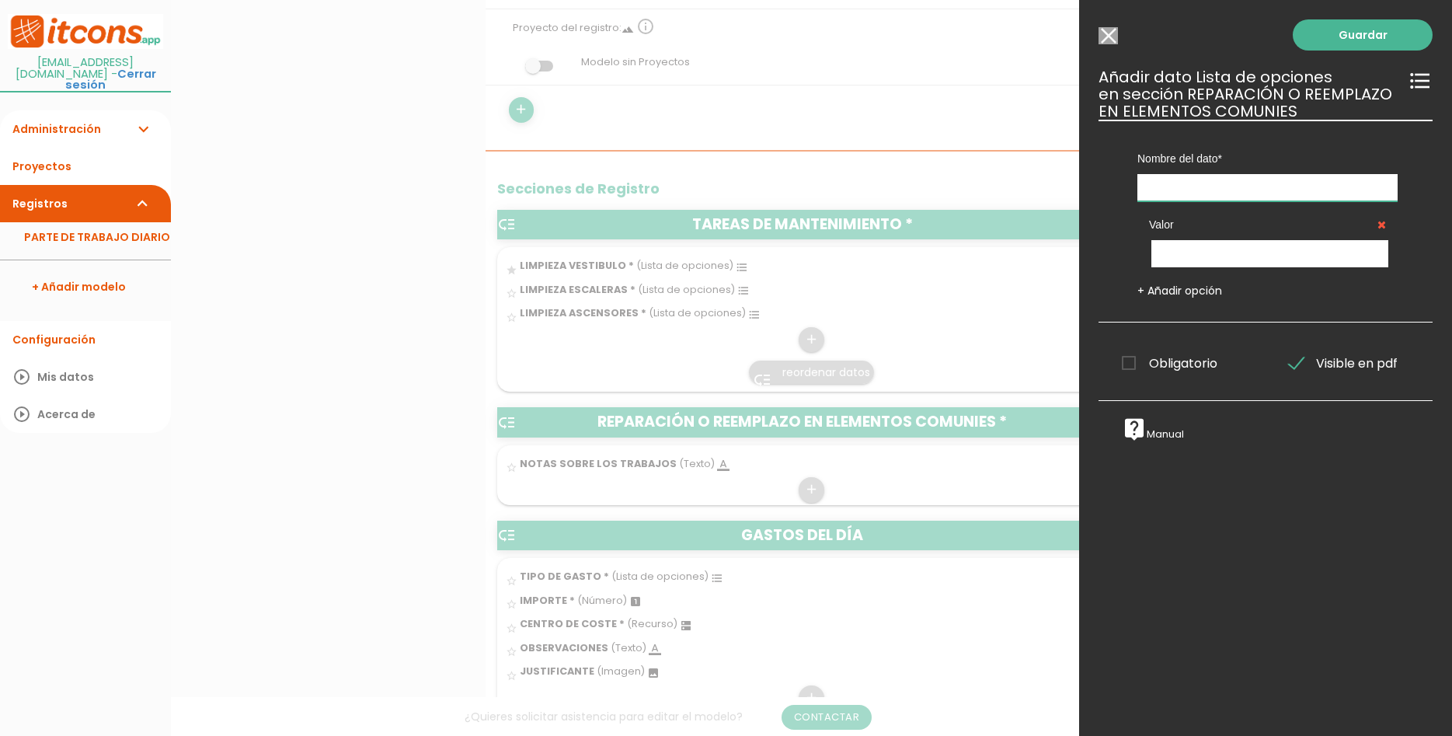
click at [1229, 193] on input "text" at bounding box center [1268, 187] width 260 height 27
type input "ESTADO DE LAS PUERTAS"
click at [1251, 252] on input "text" at bounding box center [1270, 253] width 237 height 27
type input "CORRECTO"
click at [1161, 298] on link "+ Añadir opción" at bounding box center [1180, 291] width 85 height 16
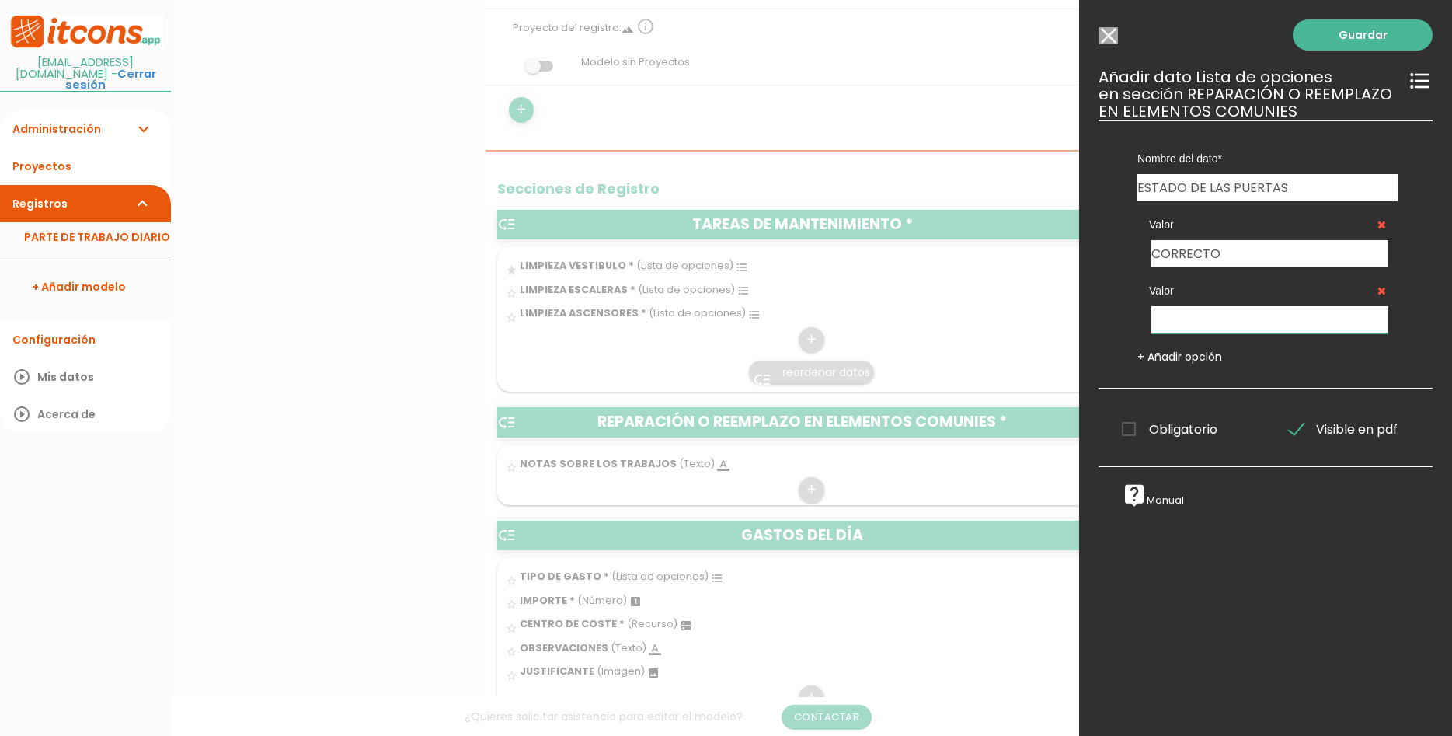
click at [1237, 319] on input "text" at bounding box center [1270, 319] width 237 height 27
type input "DEFICIENTE"
click at [1392, 27] on link "Guardar" at bounding box center [1363, 34] width 140 height 31
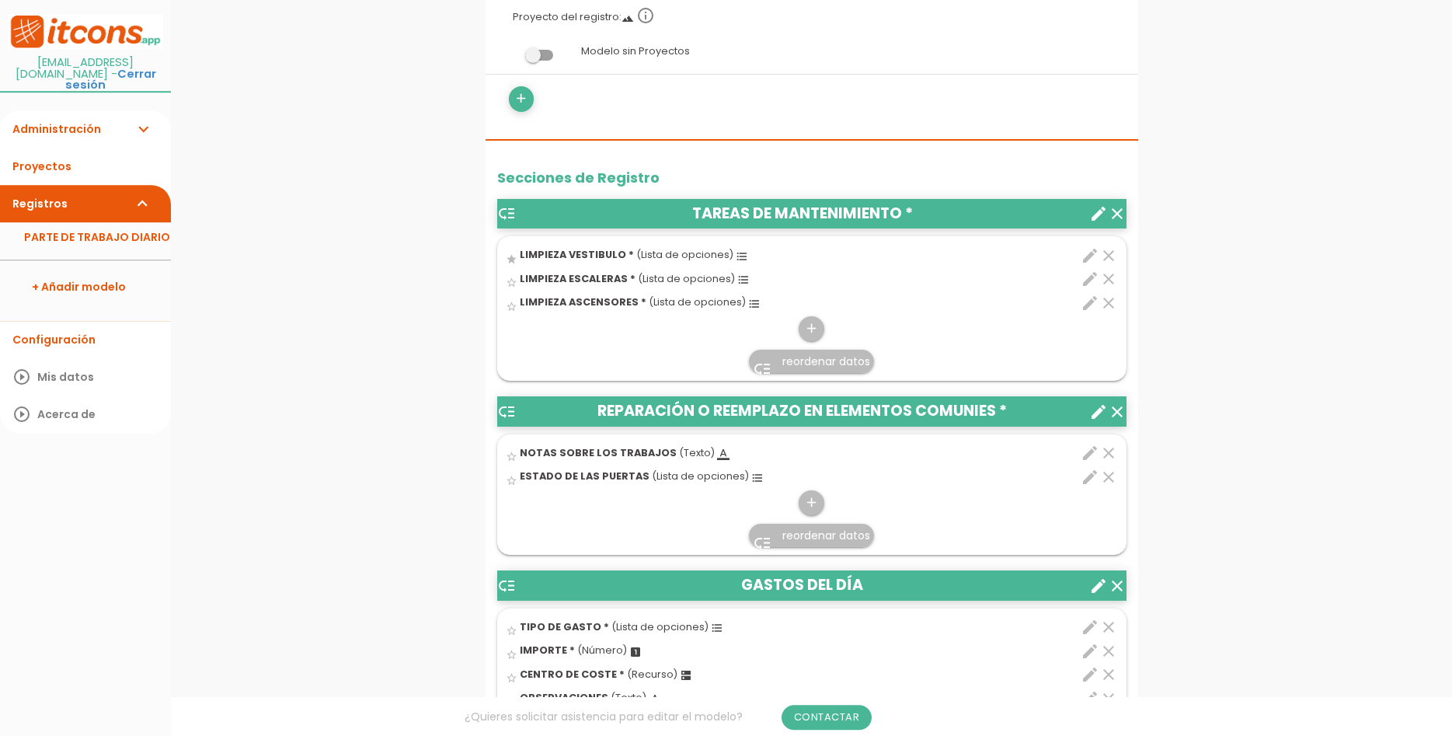
scroll to position [396, 0]
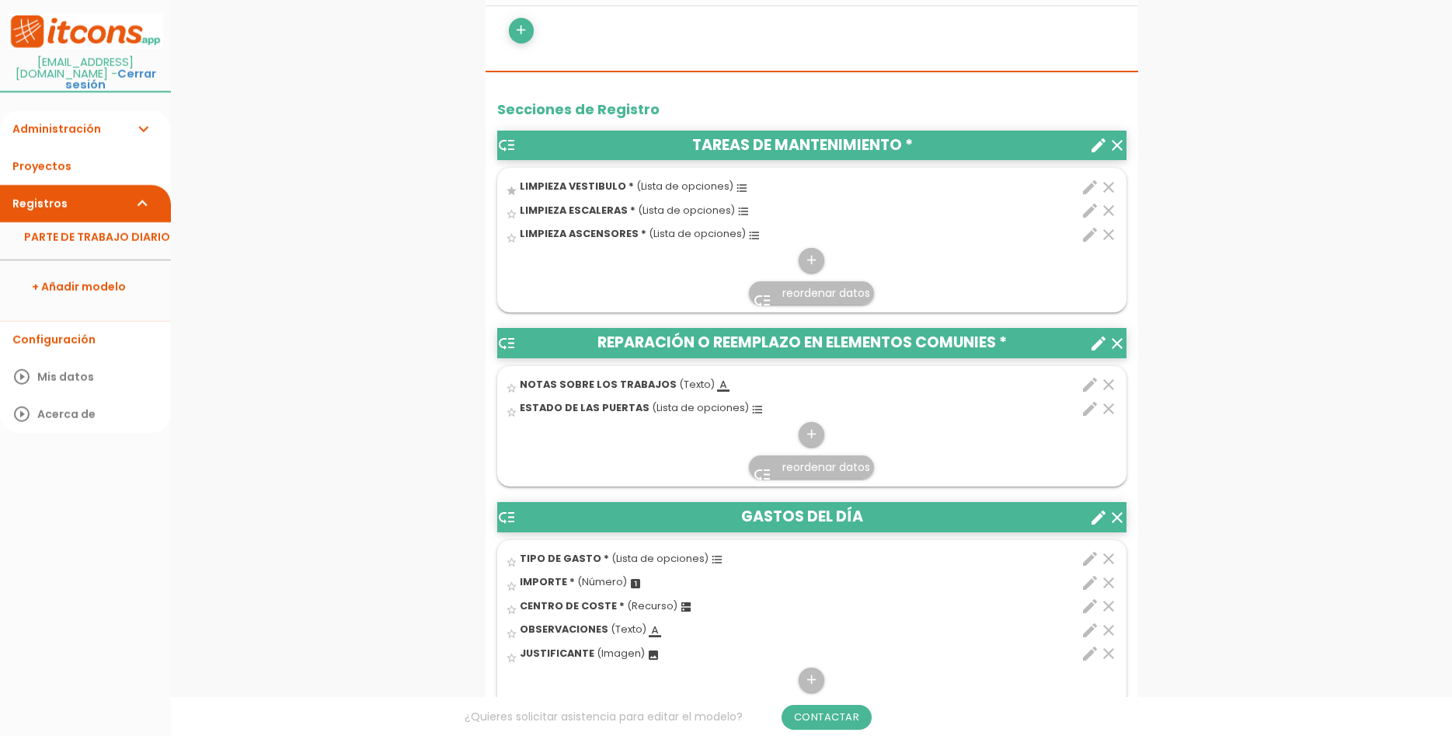
click at [1104, 382] on icon "clear" at bounding box center [1108, 384] width 19 height 19
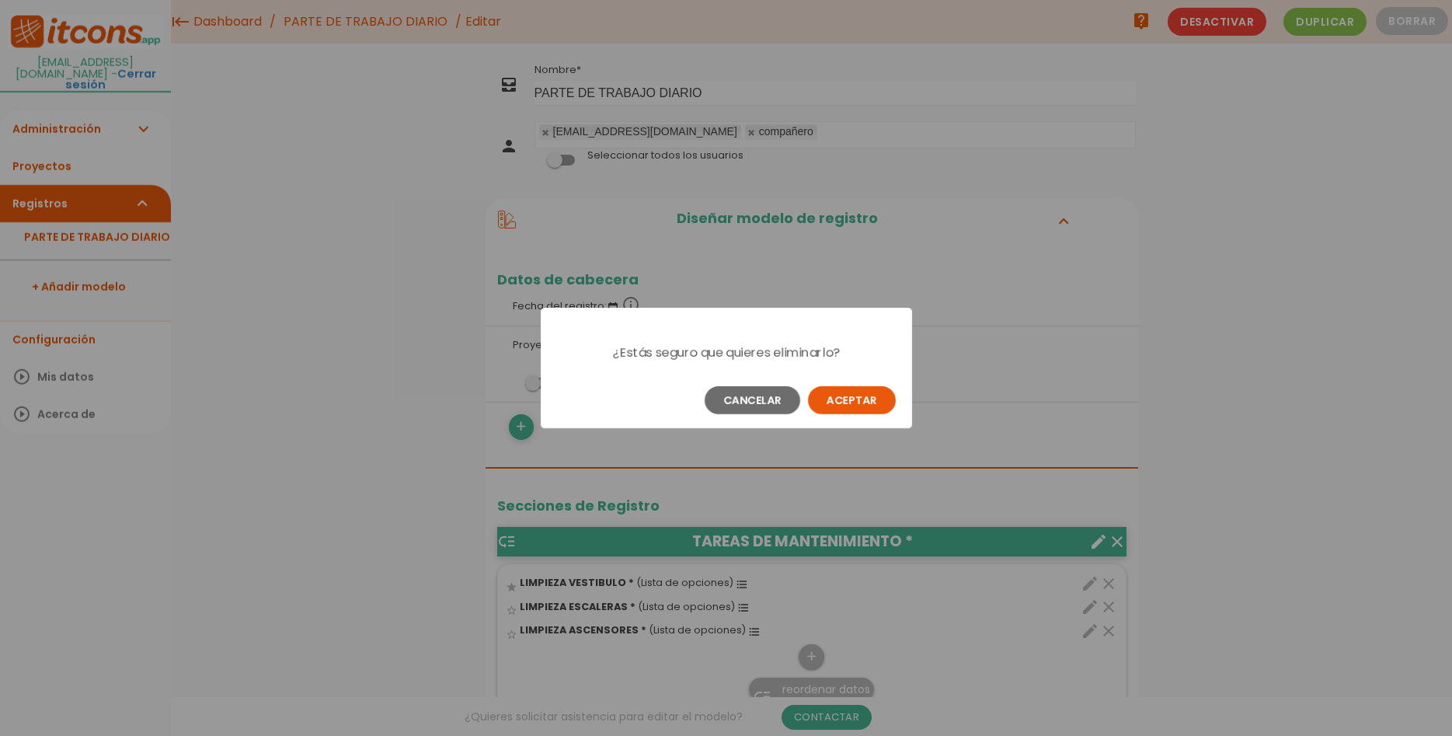
click at [859, 412] on button "Aceptar" at bounding box center [852, 400] width 88 height 28
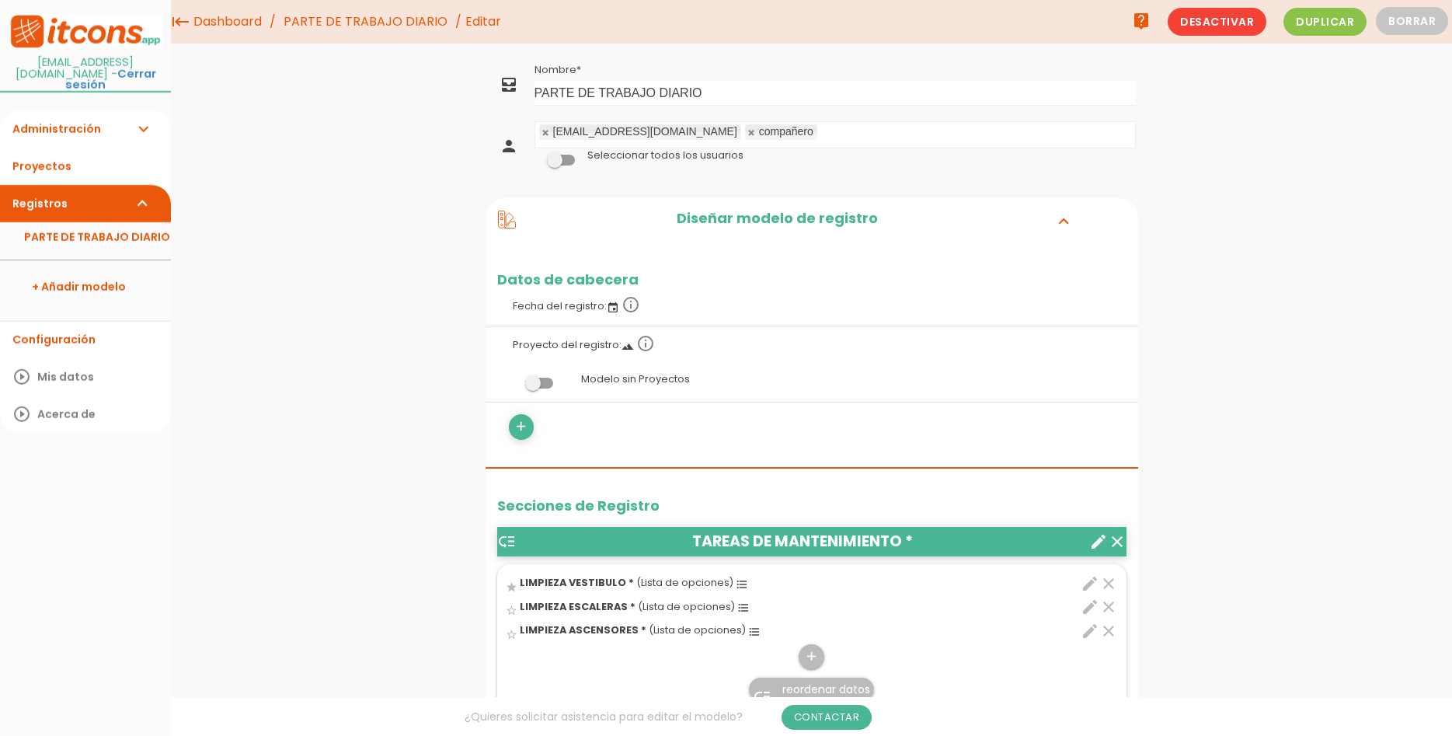
scroll to position [555, 0]
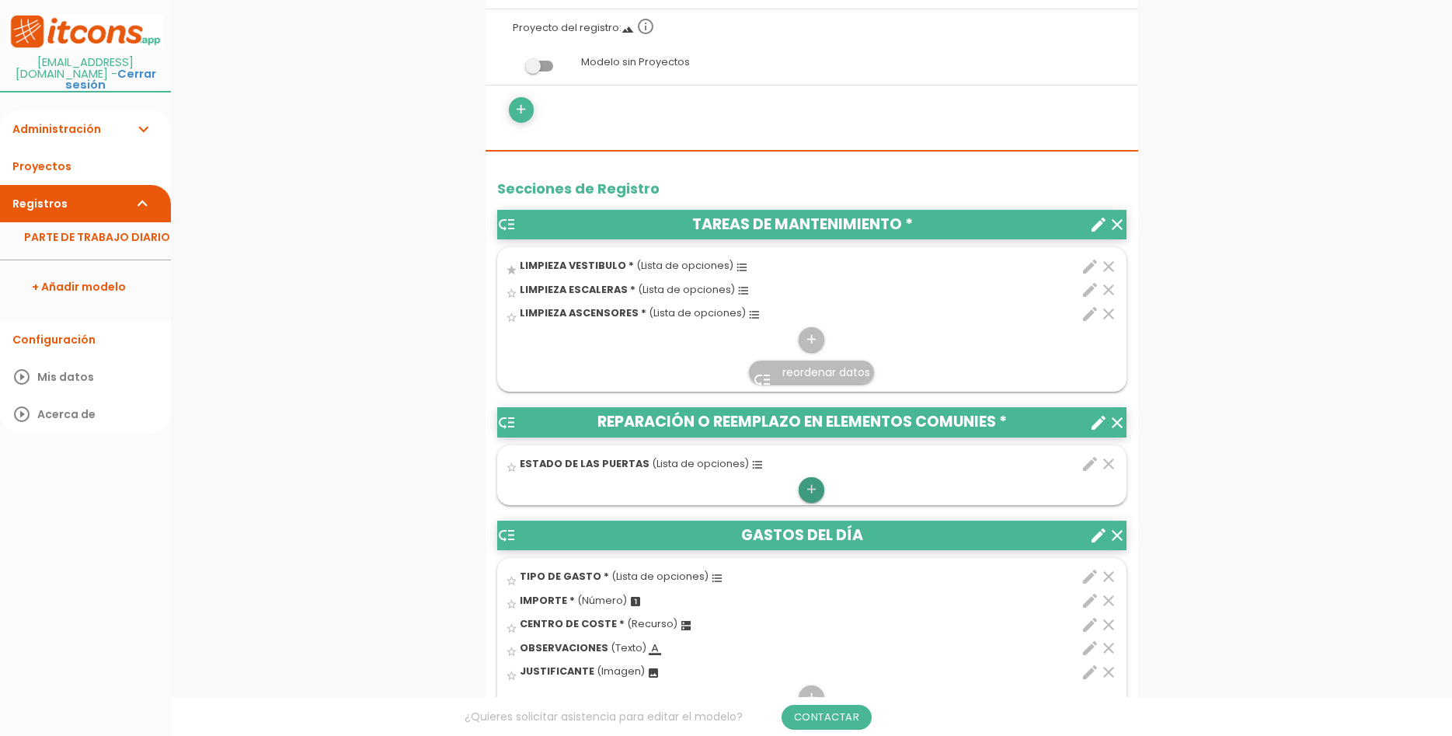
click at [814, 490] on icon "add" at bounding box center [811, 489] width 15 height 25
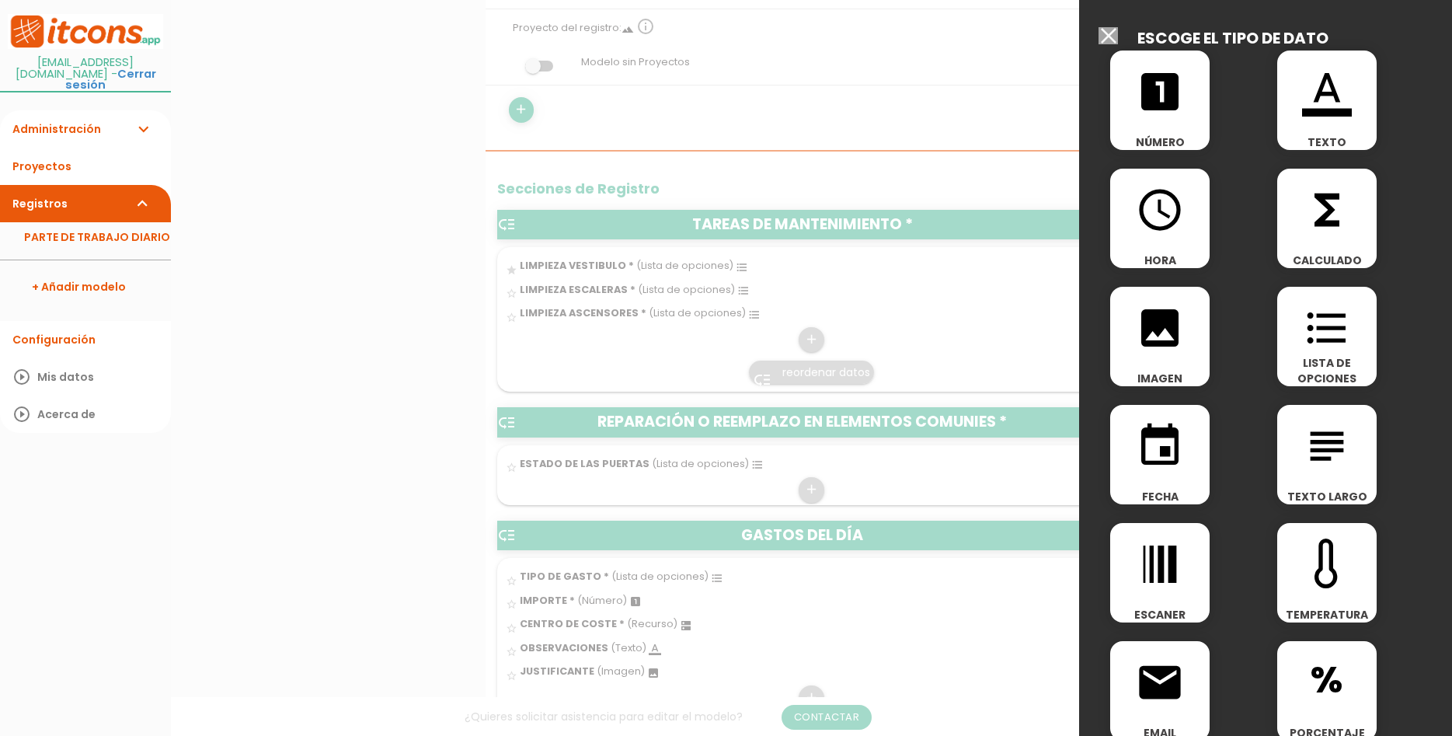
click at [1313, 347] on icon "format_list_bulleted" at bounding box center [1327, 328] width 50 height 50
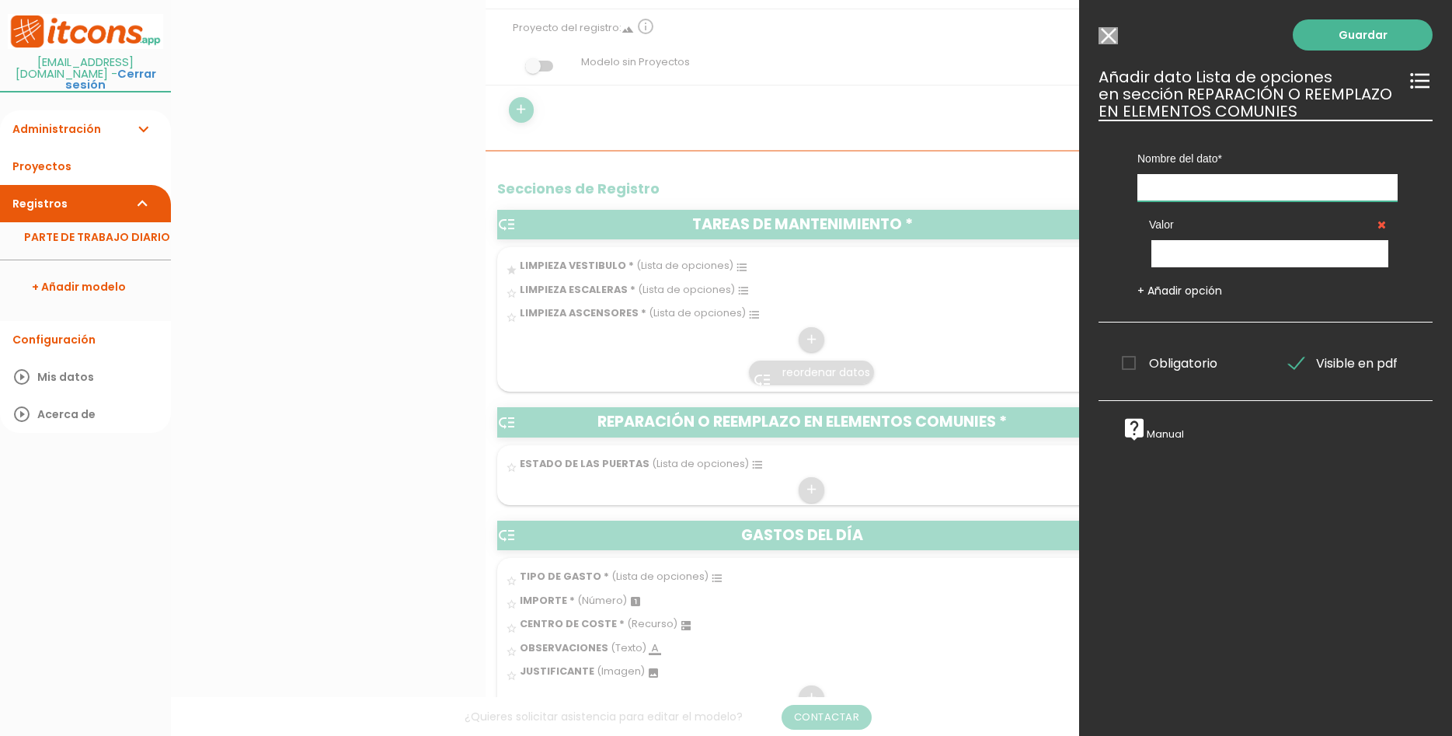
click at [1260, 193] on input "text" at bounding box center [1268, 187] width 260 height 27
type input "ESTADO DE LOS CRISTALES"
click at [1275, 246] on input "text" at bounding box center [1270, 253] width 237 height 27
type input "CORRECTO"
click at [1138, 289] on link "+ Añadir opción" at bounding box center [1180, 291] width 85 height 16
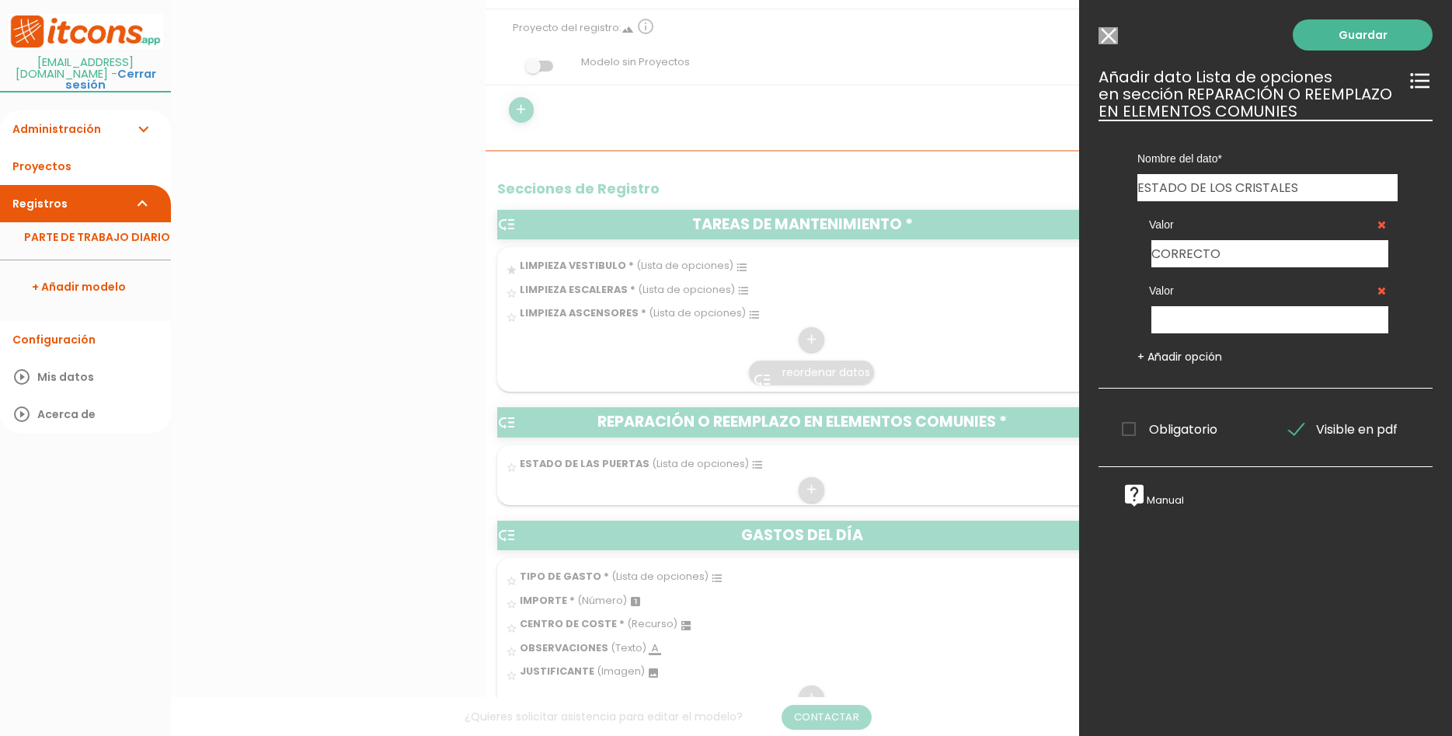
click at [1214, 302] on div "Valor" at bounding box center [1268, 300] width 260 height 66
click at [1224, 322] on input "text" at bounding box center [1270, 319] width 237 height 27
click at [1215, 321] on input "DEFECTUROSO" at bounding box center [1270, 319] width 237 height 27
type input "DEFECTUOSO"
click at [1204, 431] on span "Obligatorio" at bounding box center [1170, 429] width 96 height 19
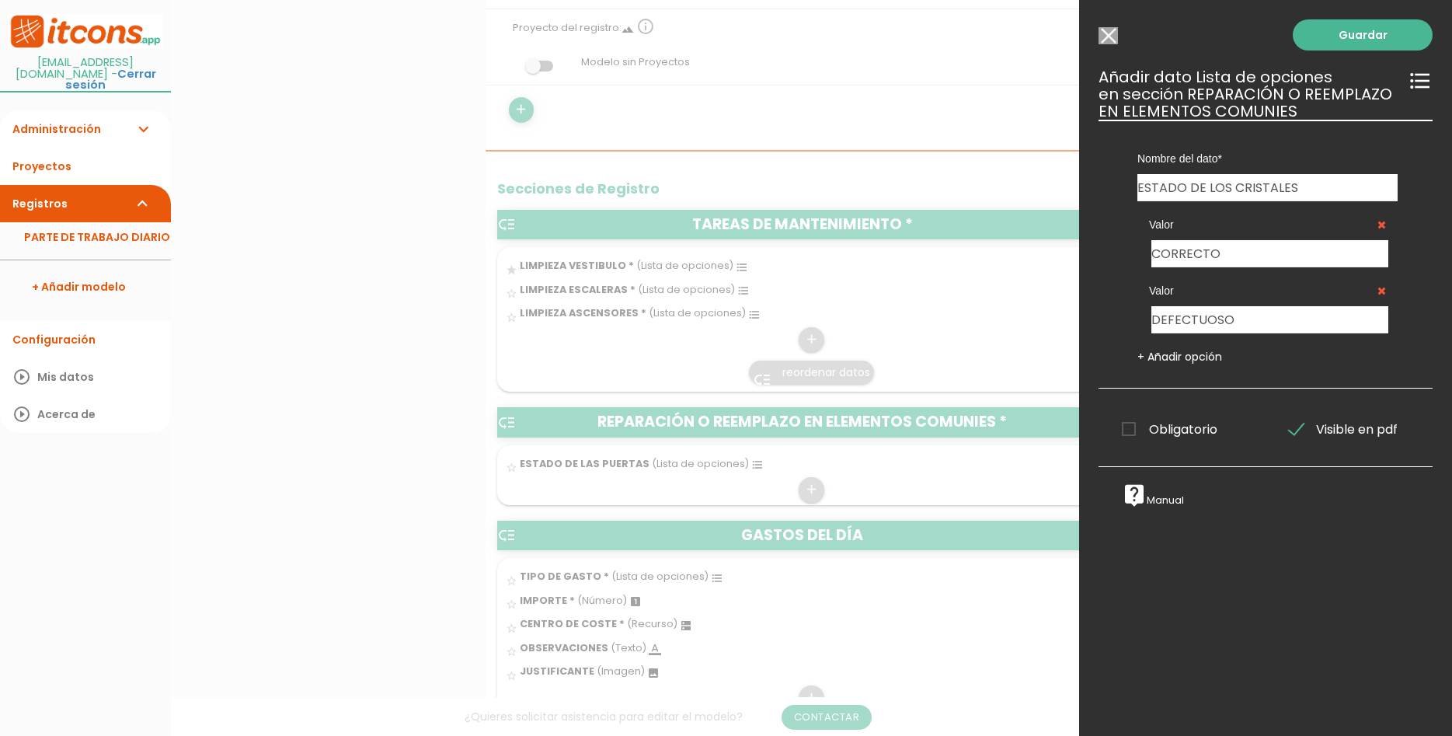
click at [0, 0] on input "Obligatorio" at bounding box center [0, 0] width 0 height 0
click at [1382, 43] on link "Guardar" at bounding box center [1363, 34] width 140 height 31
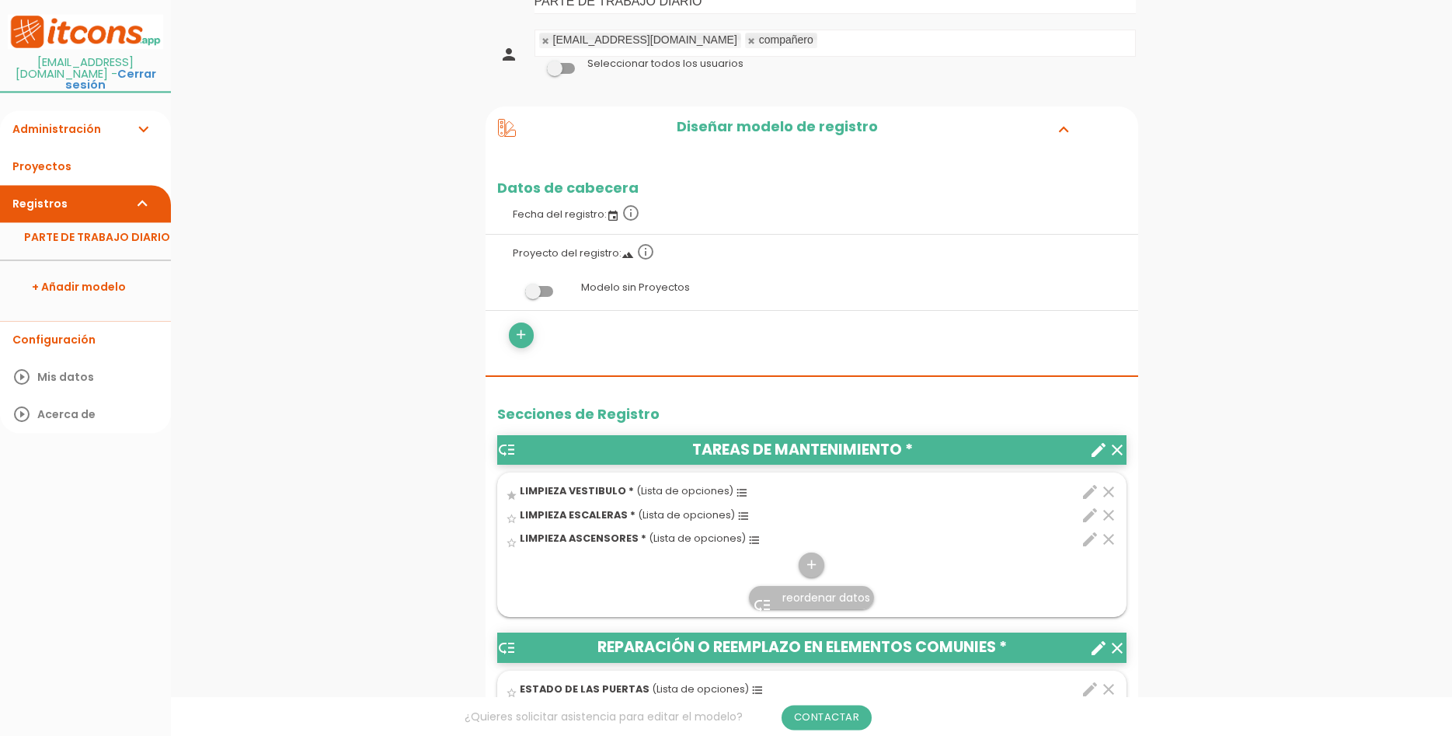
scroll to position [159, 0]
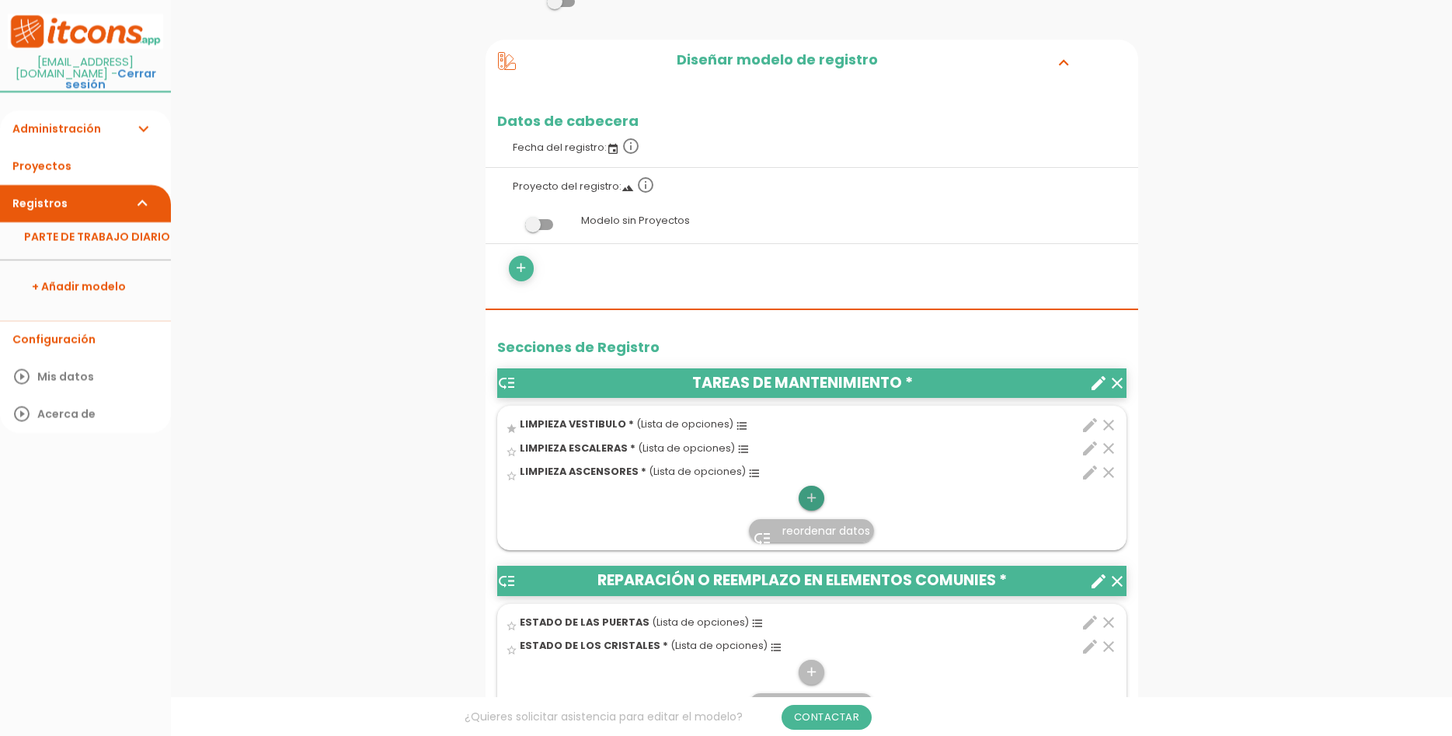
click at [816, 491] on icon "add" at bounding box center [811, 498] width 15 height 25
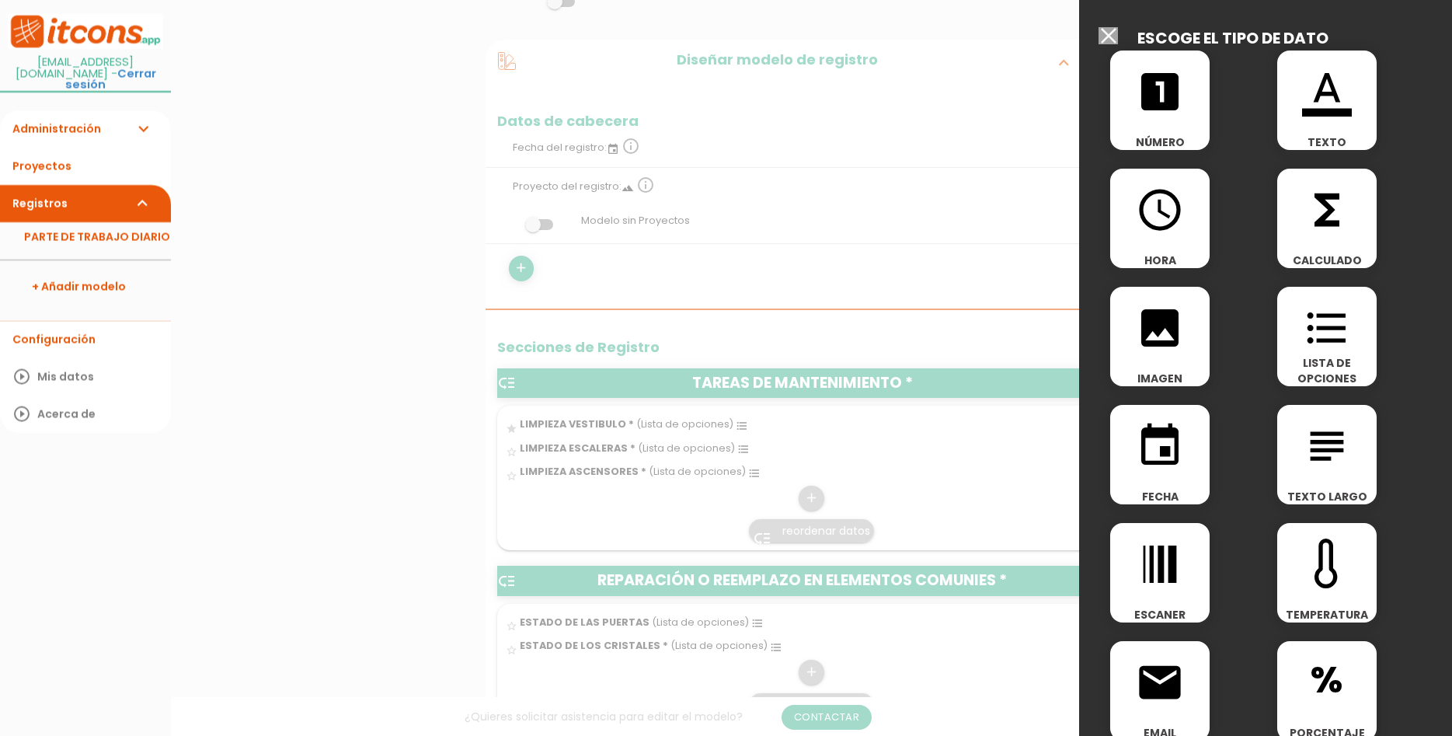
click at [1304, 364] on span "LISTA DE OPCIONES" at bounding box center [1326, 370] width 99 height 31
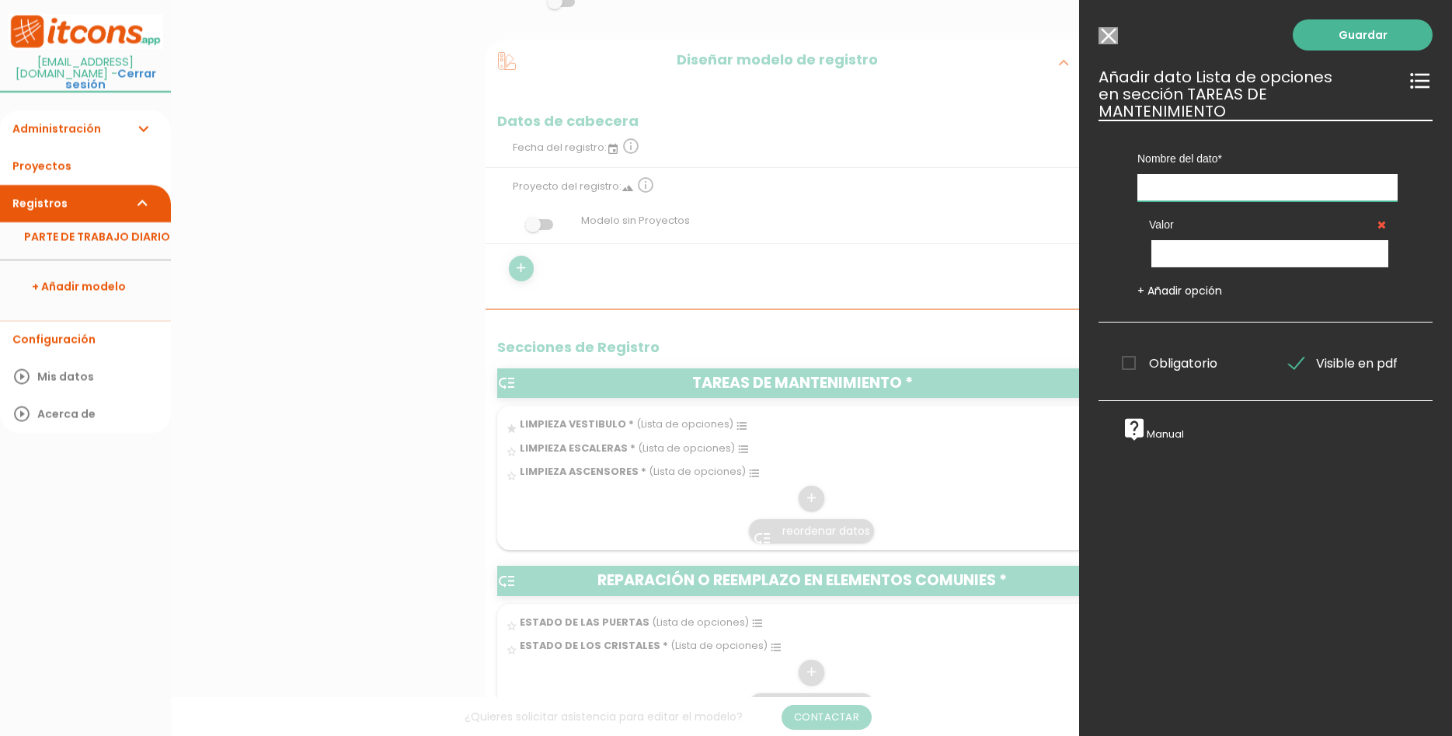
click at [1251, 174] on input "text" at bounding box center [1268, 187] width 260 height 27
type input "LIMPIEZA CRISTALES"
click at [1284, 221] on div "Valor" at bounding box center [1268, 234] width 260 height 66
click at [1294, 240] on input "text" at bounding box center [1270, 253] width 237 height 27
type input "CORRECTO"
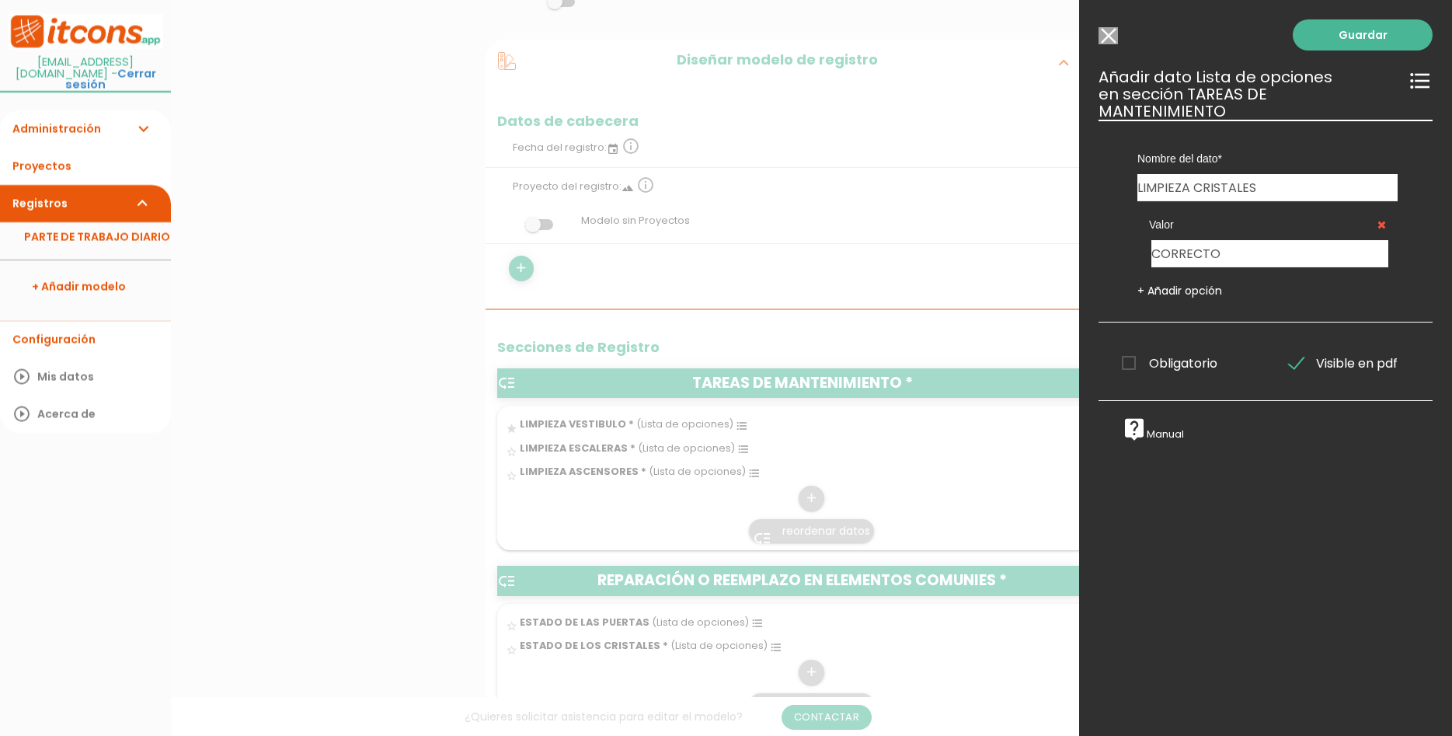
click at [1172, 283] on link "+ Añadir opción" at bounding box center [1180, 291] width 85 height 16
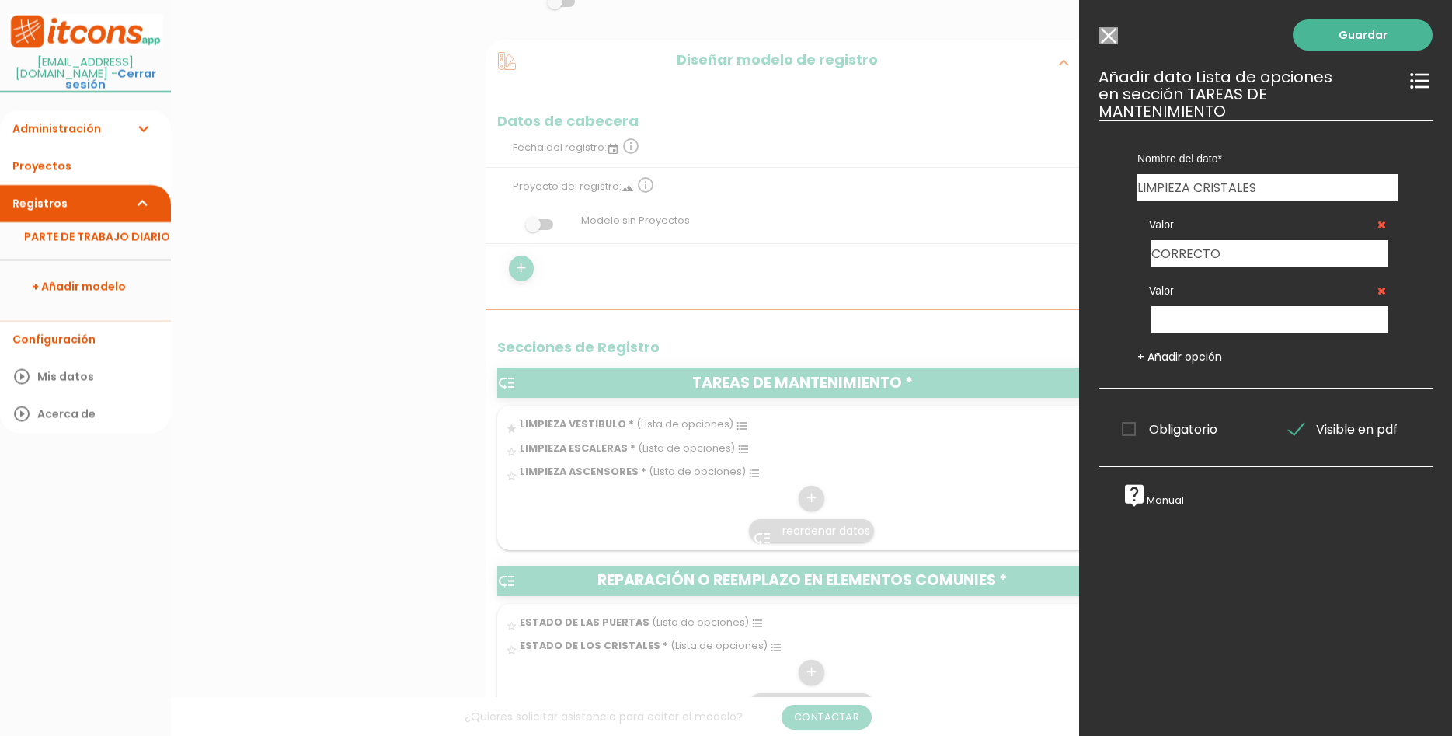
click at [1252, 322] on div "Valor CORRECTO Valor + Añadir opción" at bounding box center [1267, 282] width 307 height 163
click at [1279, 308] on input "text" at bounding box center [1270, 319] width 237 height 27
type input "DEFECTUOSO"
click at [1343, 46] on link "Guardar" at bounding box center [1363, 34] width 140 height 31
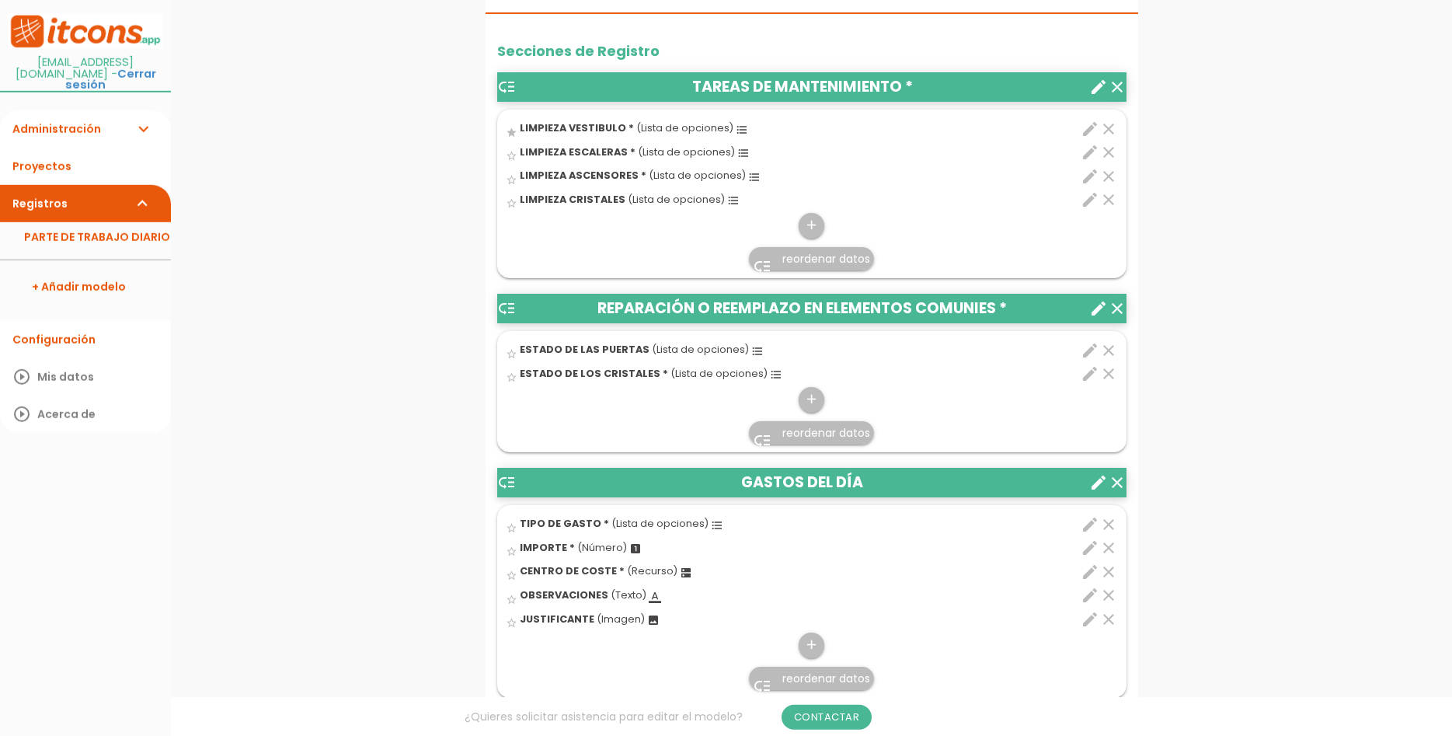
scroll to position [476, 0]
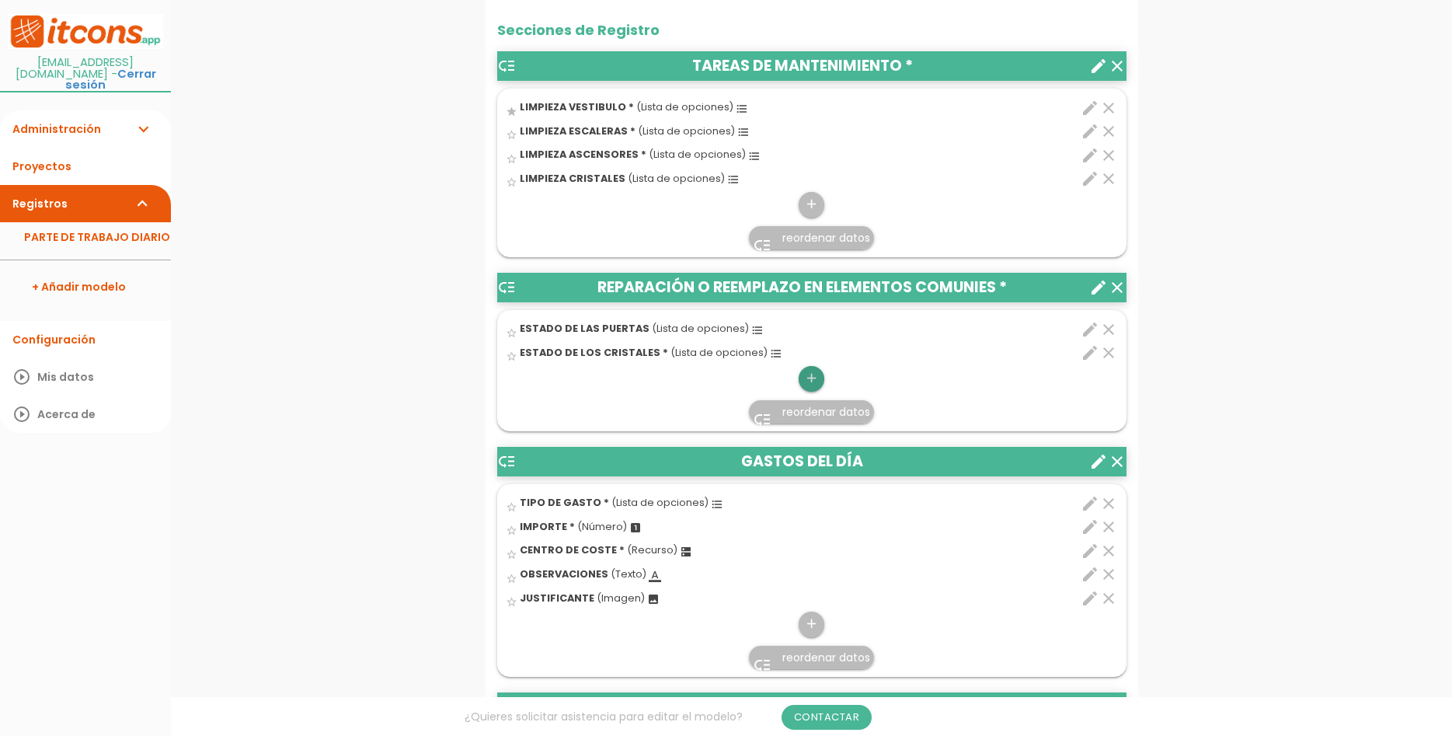
click at [809, 377] on icon "add" at bounding box center [811, 378] width 15 height 25
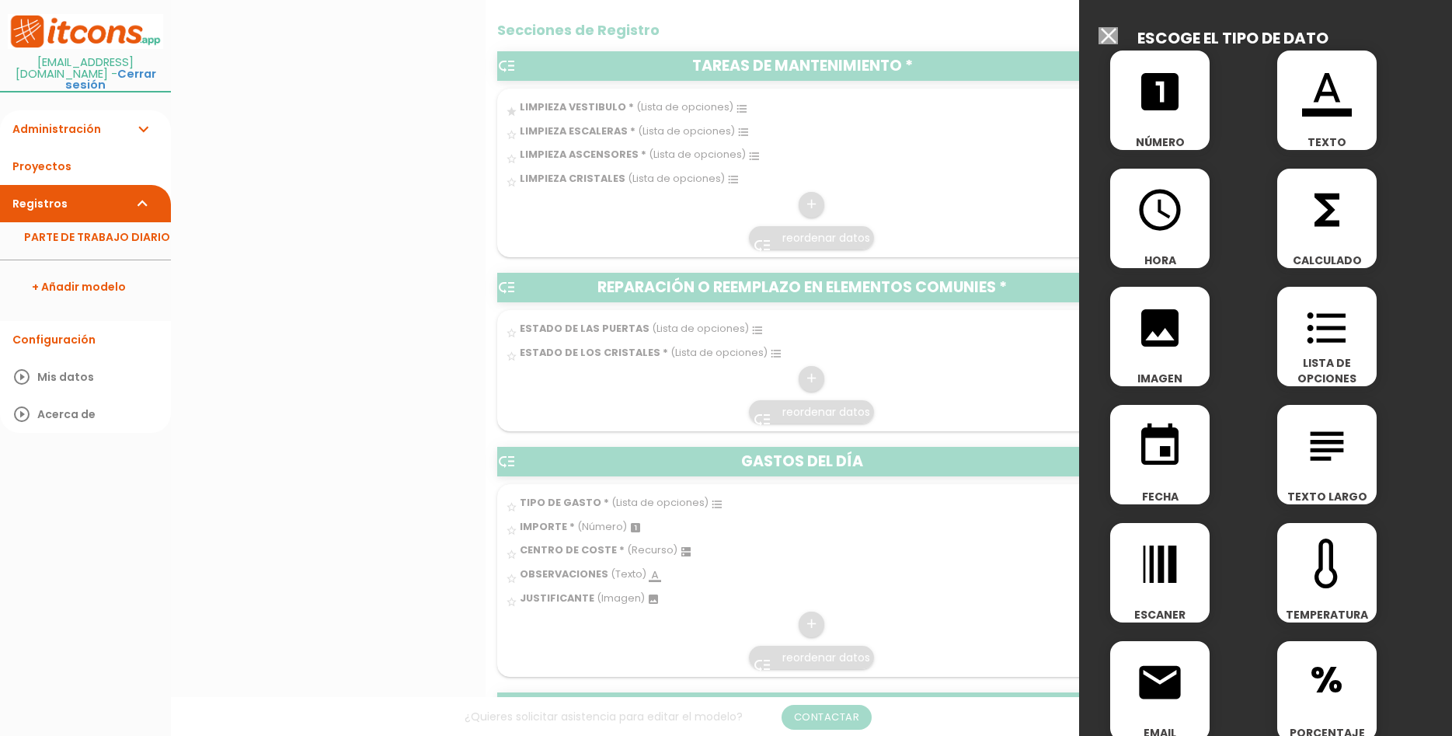
click at [1329, 363] on span "LISTA DE OPCIONES" at bounding box center [1326, 370] width 99 height 31
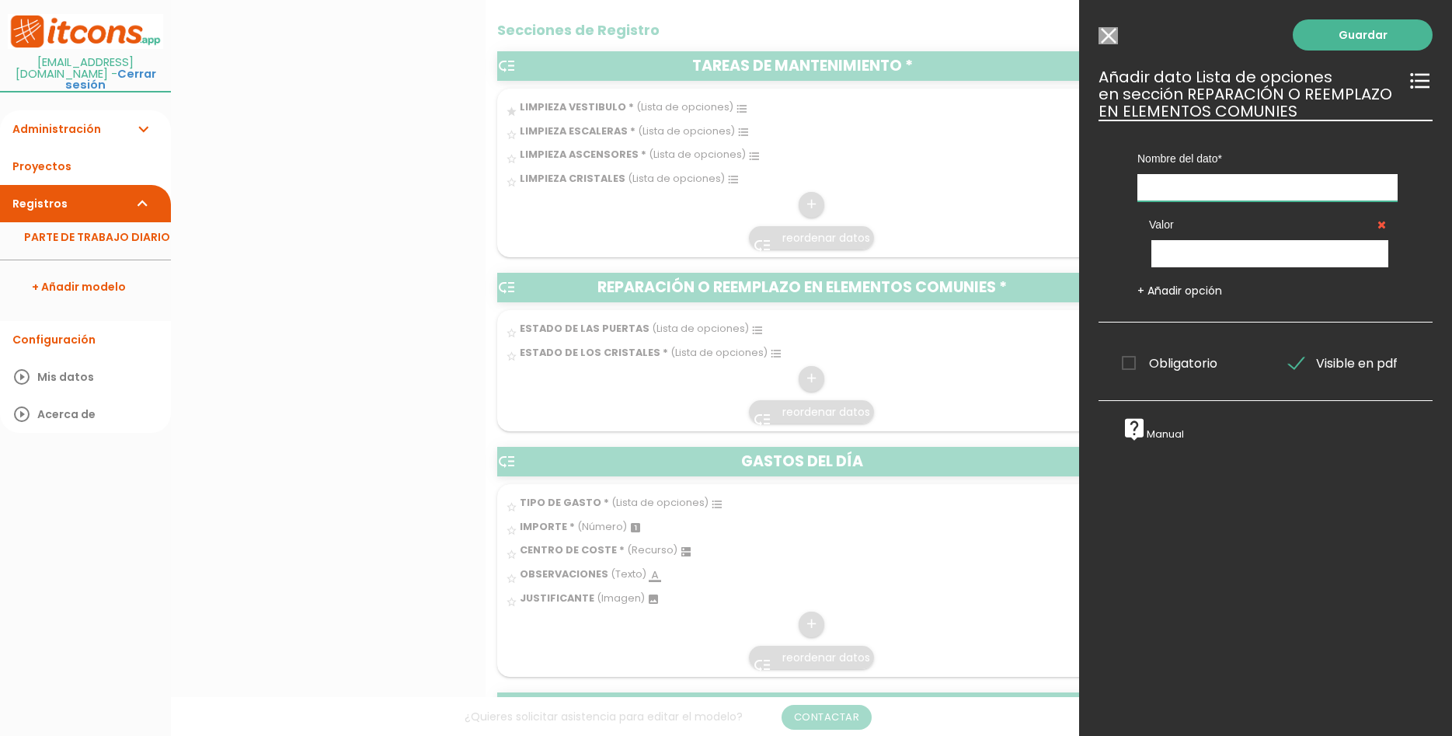
click at [1221, 191] on input "text" at bounding box center [1268, 187] width 260 height 27
type input "ESTADO DE LAS VENTANAS"
click at [1274, 251] on input "text" at bounding box center [1270, 253] width 237 height 27
type input "CORRECTO"
click at [1190, 293] on link "+ Añadir opción" at bounding box center [1180, 291] width 85 height 16
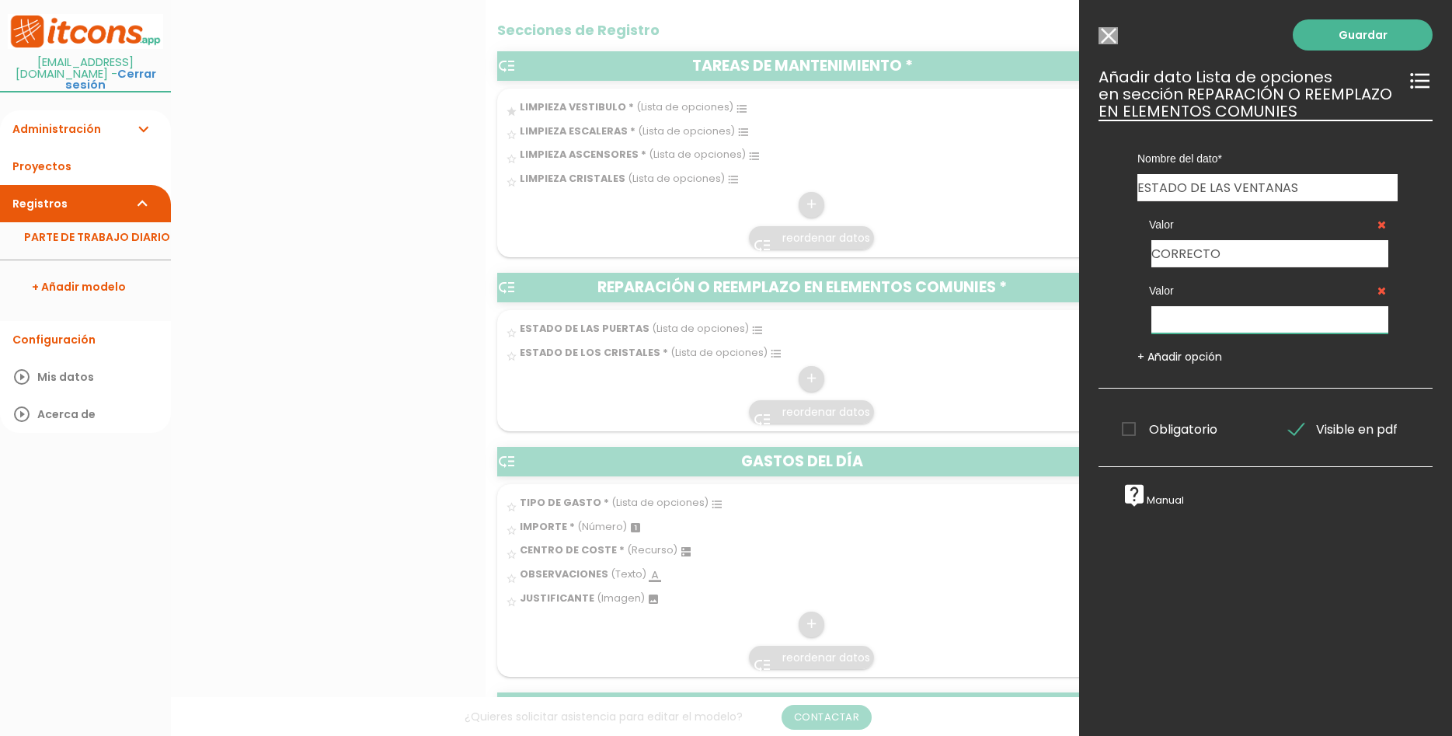
click at [1213, 322] on input "text" at bounding box center [1270, 319] width 237 height 27
type input "DEFECTUOSO"
click at [1202, 434] on span "Obligatorio" at bounding box center [1170, 429] width 96 height 19
click at [0, 0] on input "Obligatorio" at bounding box center [0, 0] width 0 height 0
click at [1338, 39] on link "Guardar" at bounding box center [1363, 34] width 140 height 31
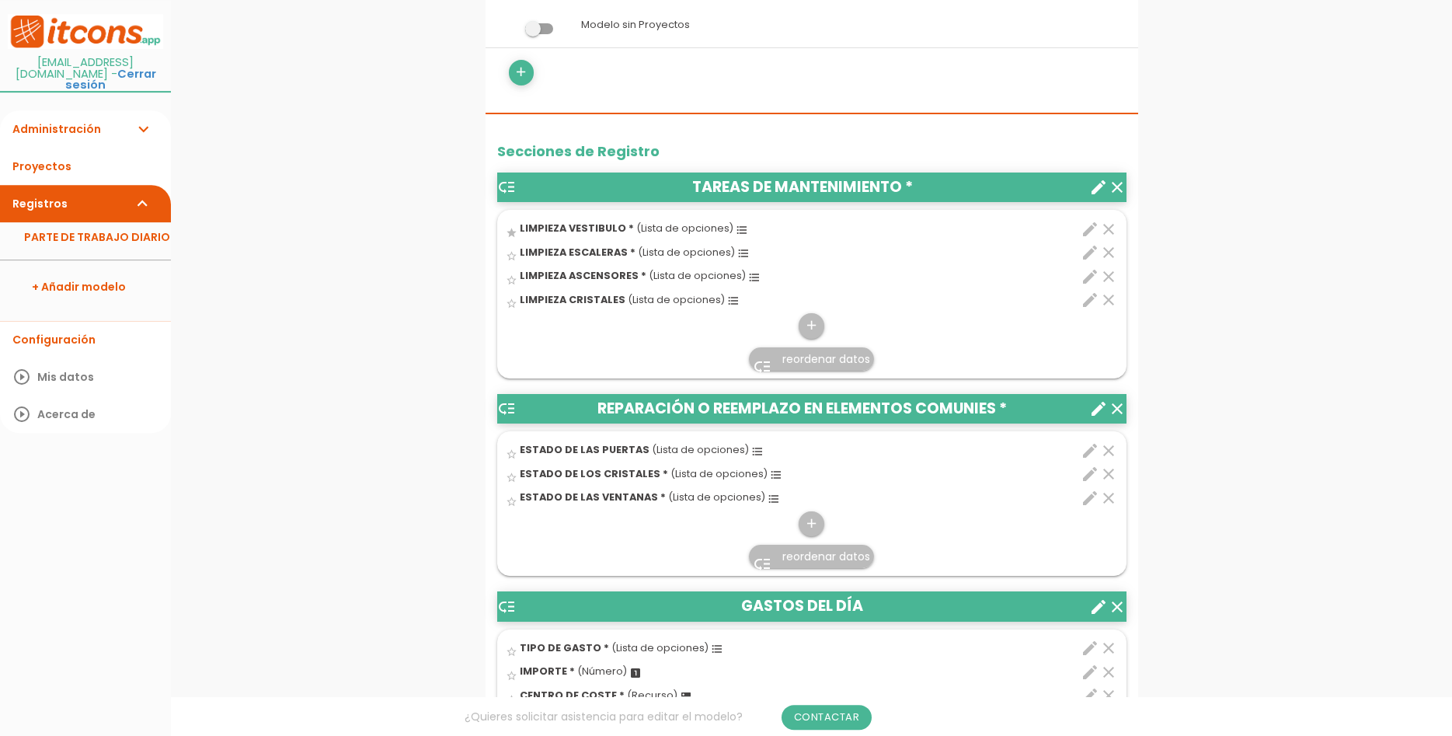
scroll to position [476, 0]
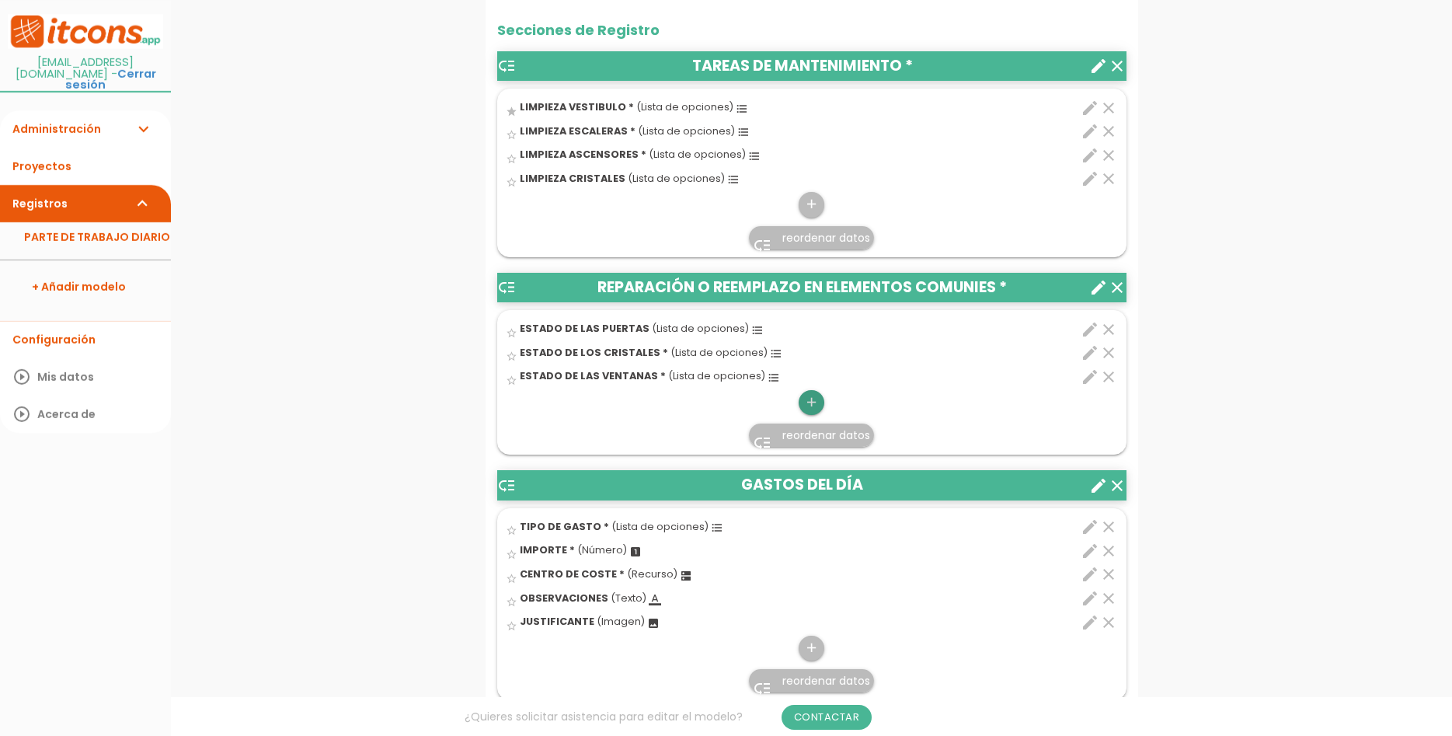
click at [809, 406] on icon "add" at bounding box center [811, 402] width 15 height 25
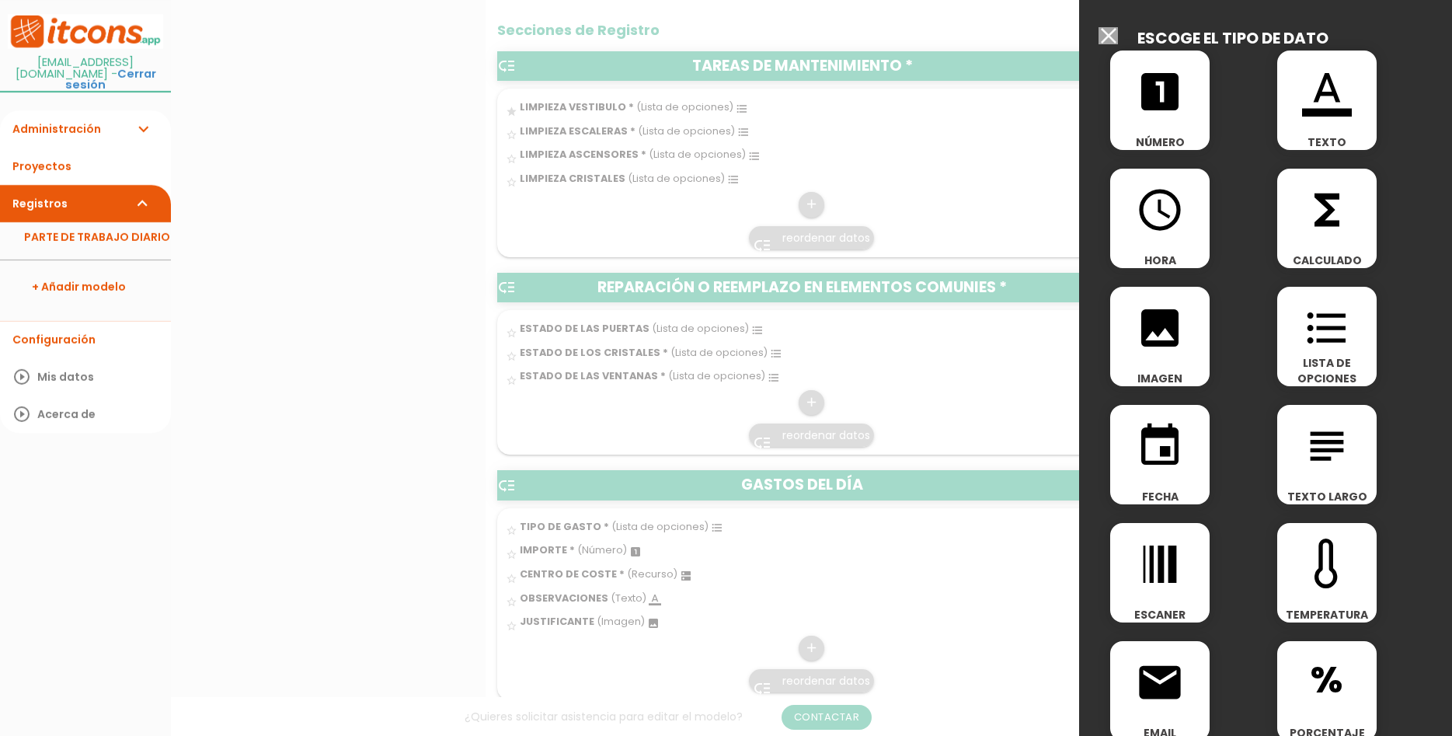
click at [1346, 350] on icon "format_list_bulleted" at bounding box center [1327, 328] width 50 height 50
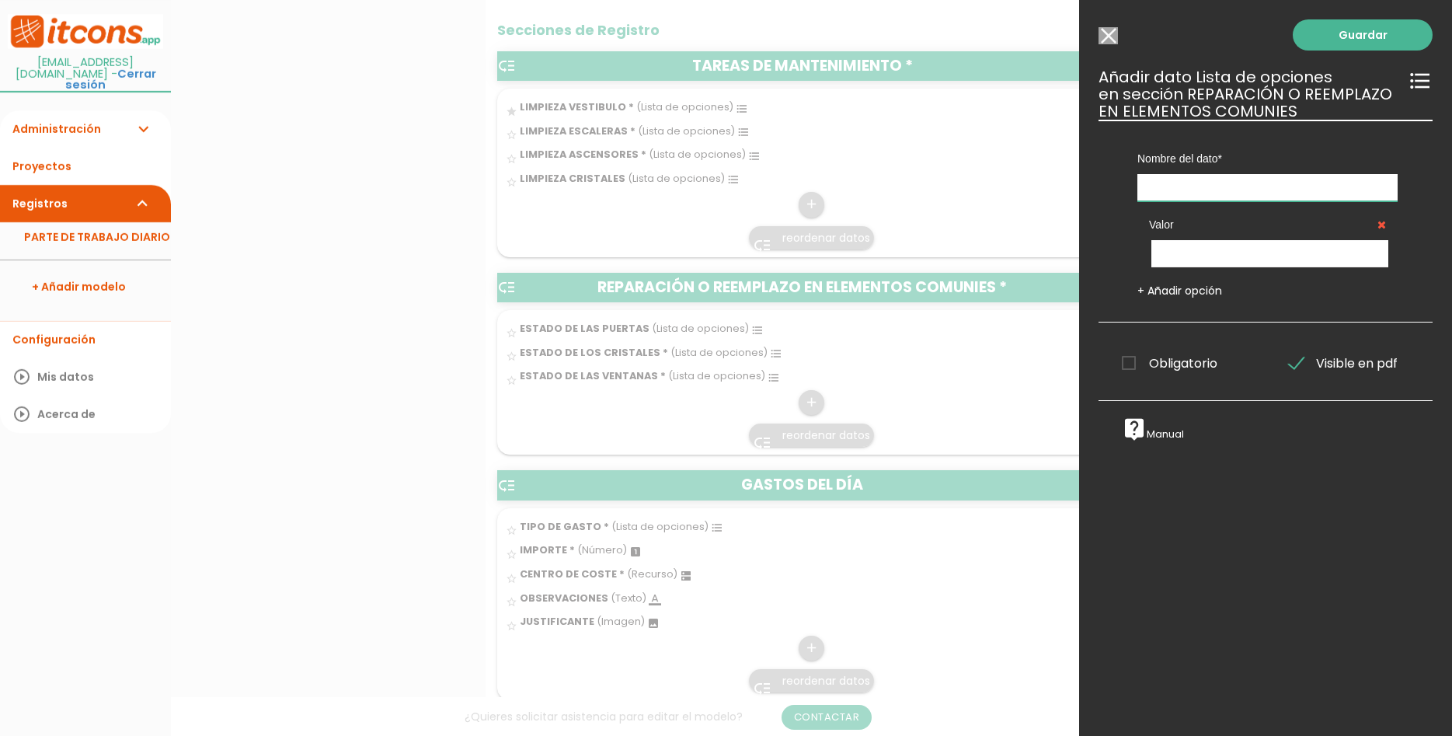
click at [1225, 180] on input "text" at bounding box center [1268, 187] width 260 height 27
click at [1186, 189] on input "ESTADODE LA PINTURA" at bounding box center [1268, 187] width 260 height 27
click at [1271, 189] on input "ESTADO DE LA PINTURA" at bounding box center [1268, 187] width 260 height 27
type input "ESTADO DE LA PINTURA EN ESCALERA"
click at [1328, 263] on input "text" at bounding box center [1270, 253] width 237 height 27
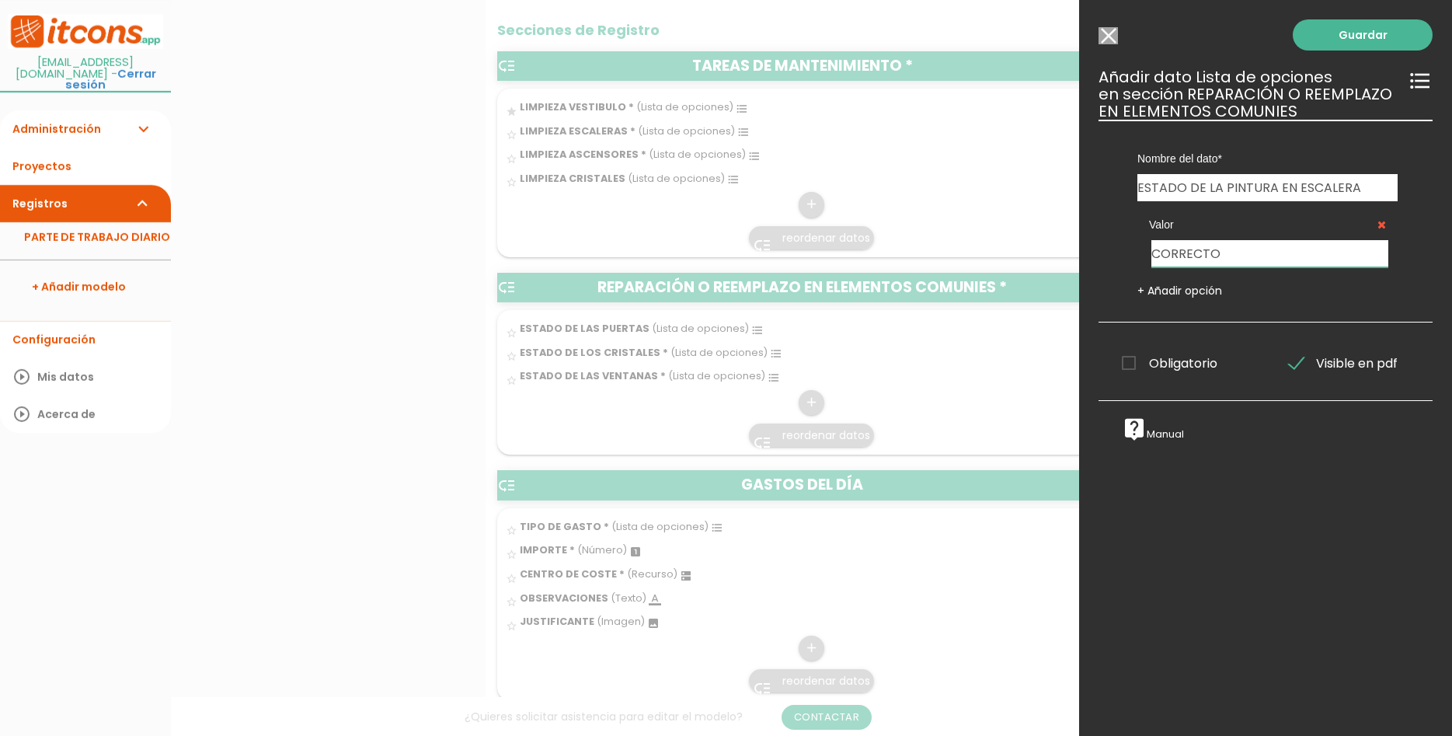
type input "CORRECTO"
click at [1162, 290] on link "+ Añadir opción" at bounding box center [1180, 291] width 85 height 16
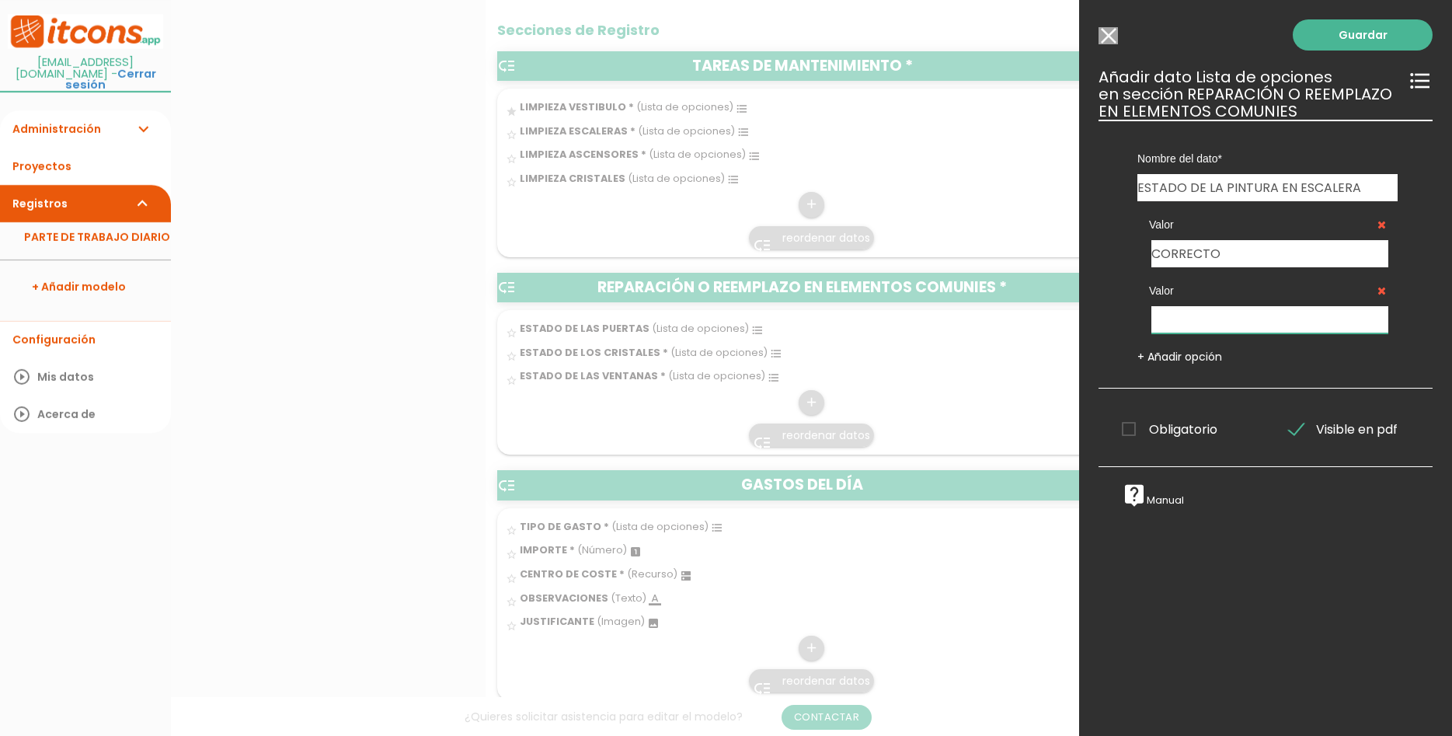
click at [1206, 316] on input "text" at bounding box center [1270, 319] width 237 height 27
type input "DEFECTUOSO"
click at [1190, 434] on span "Obligatorio" at bounding box center [1170, 429] width 96 height 19
click at [0, 0] on input "Obligatorio" at bounding box center [0, 0] width 0 height 0
click at [1376, 40] on link "Guardar" at bounding box center [1363, 34] width 140 height 31
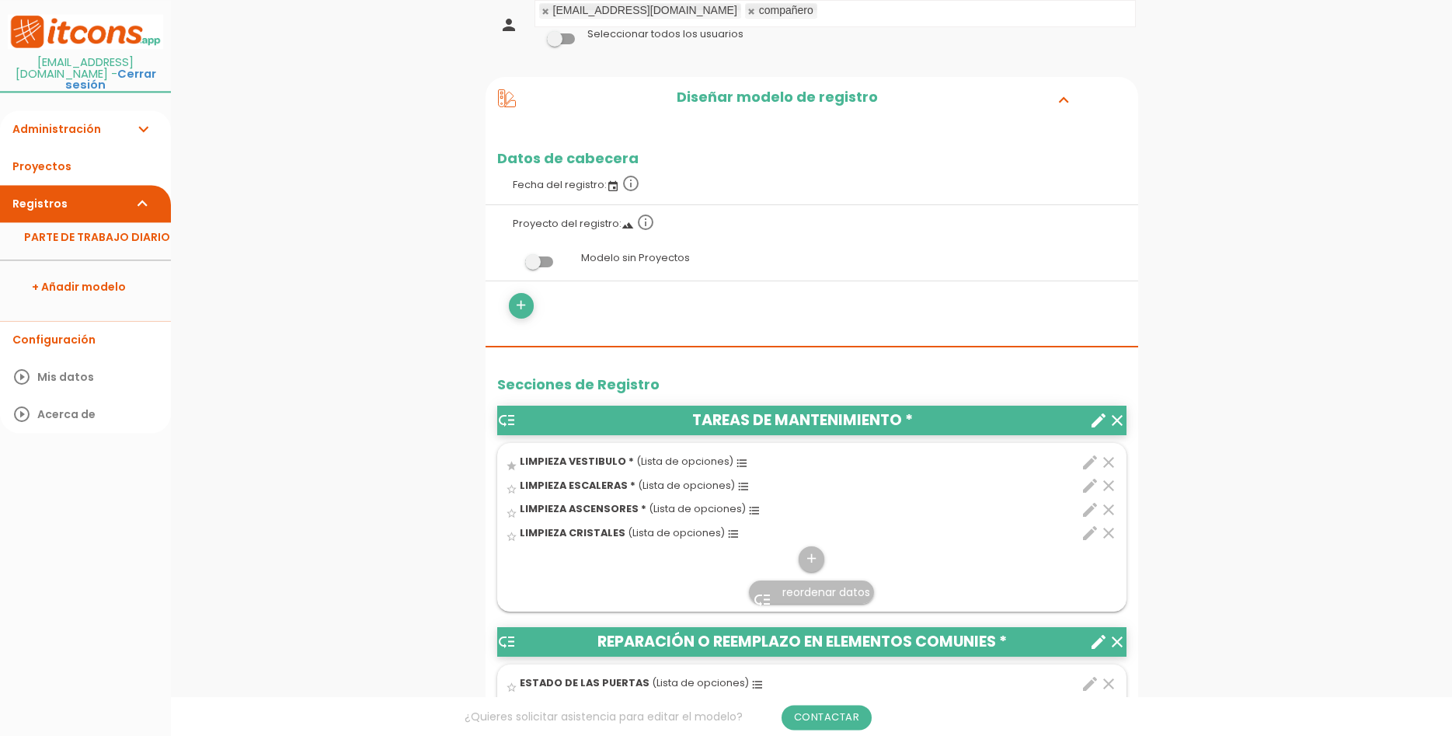
scroll to position [159, 0]
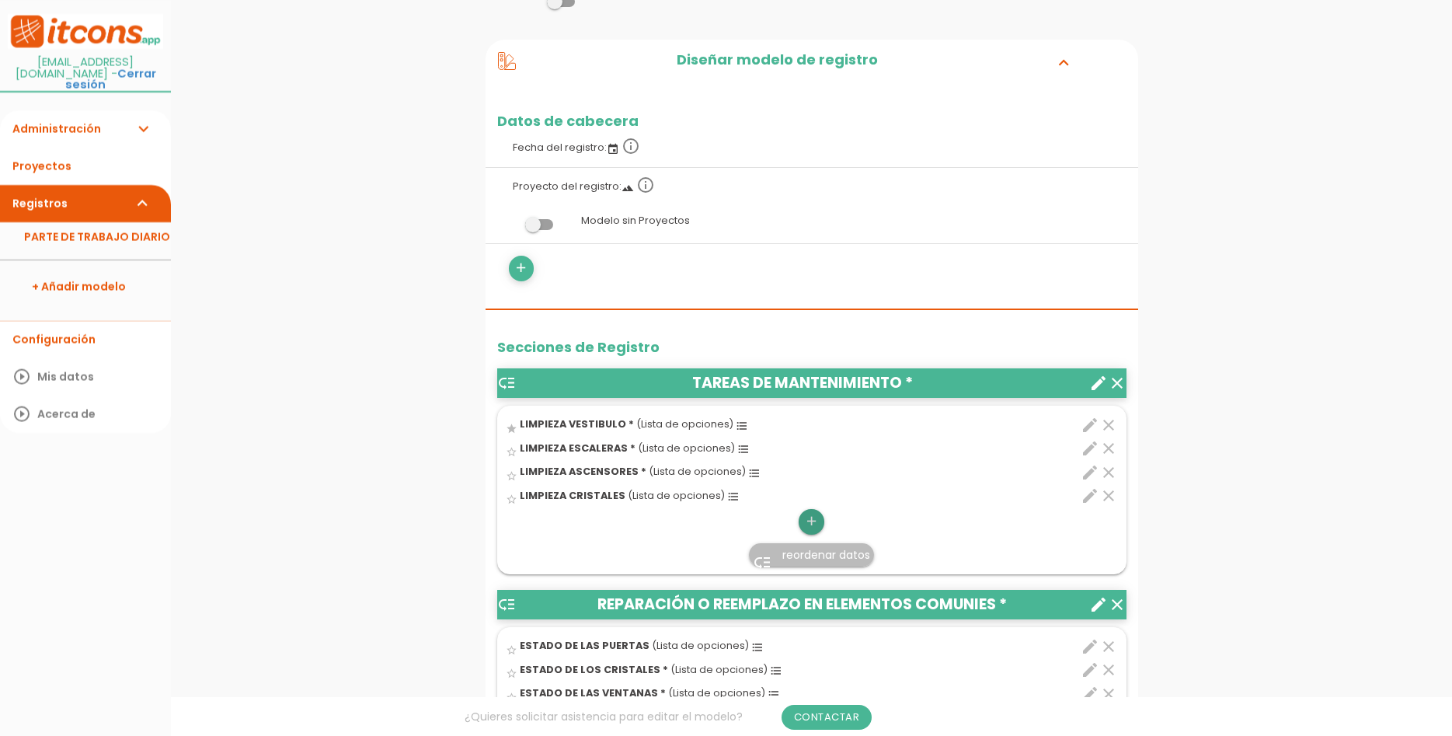
click at [815, 512] on icon "add" at bounding box center [811, 521] width 15 height 25
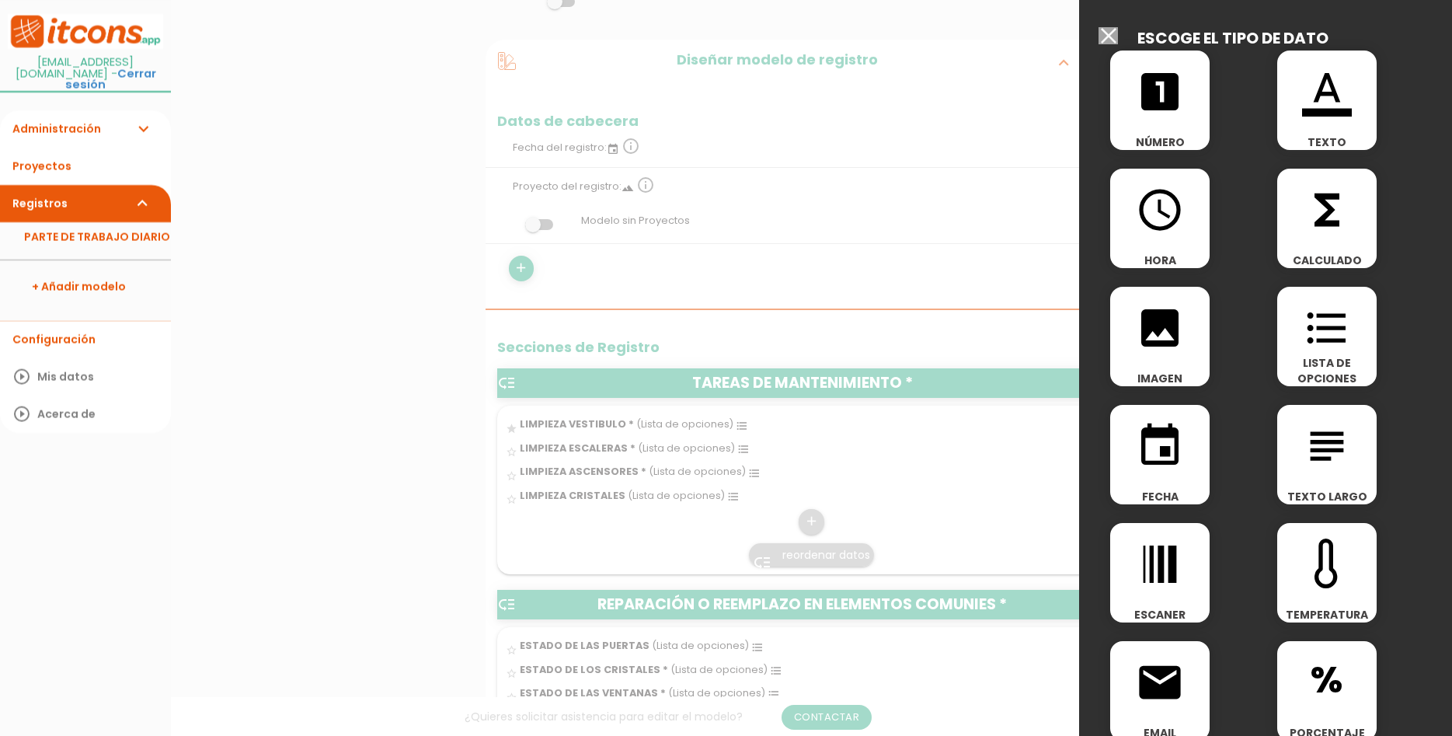
click at [1340, 347] on icon "format_list_bulleted" at bounding box center [1327, 328] width 50 height 50
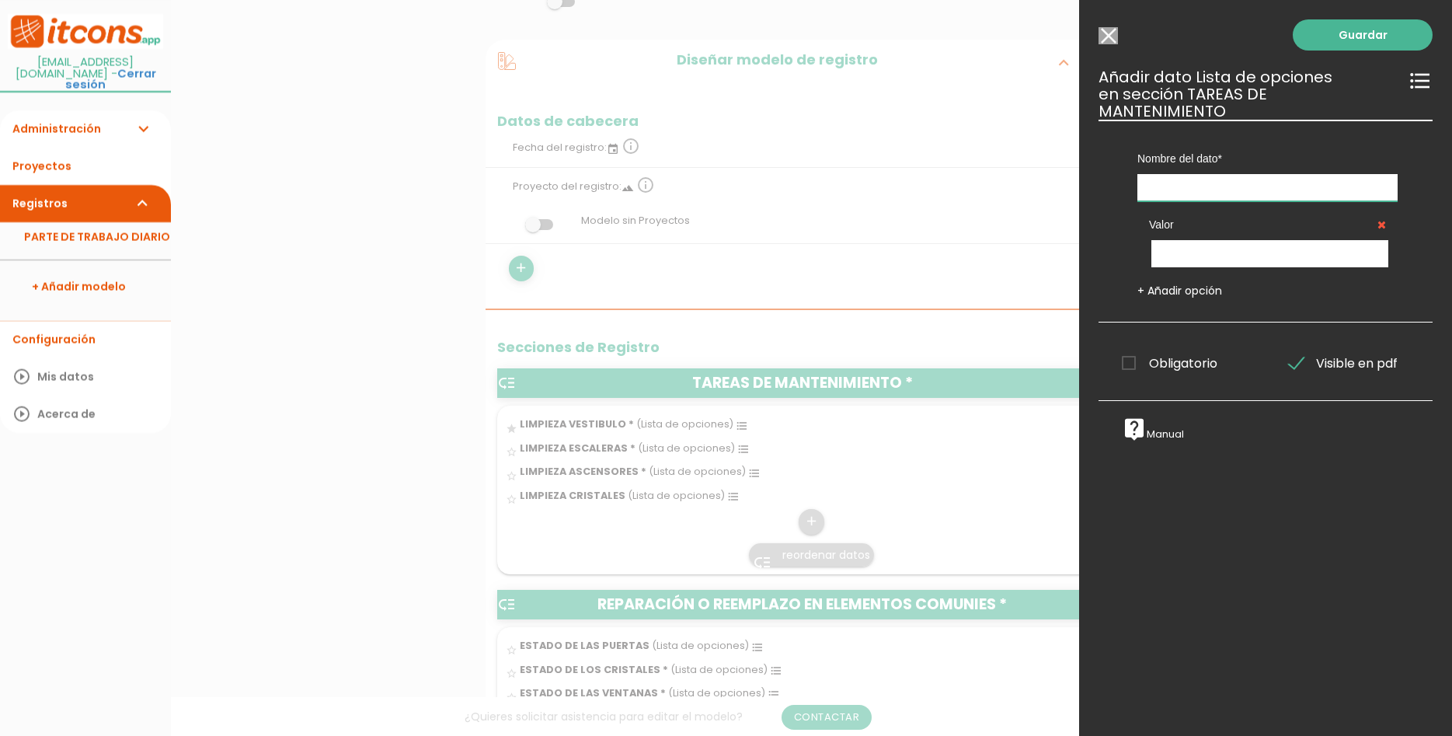
click at [1206, 174] on input "text" at bounding box center [1268, 187] width 260 height 27
type input "ESTADO DE LA PINTURA EN TECHOS"
click at [1238, 245] on input "text" at bounding box center [1270, 253] width 237 height 27
type input "CORRECTO"
click at [1155, 283] on link "+ Añadir opción" at bounding box center [1180, 291] width 85 height 16
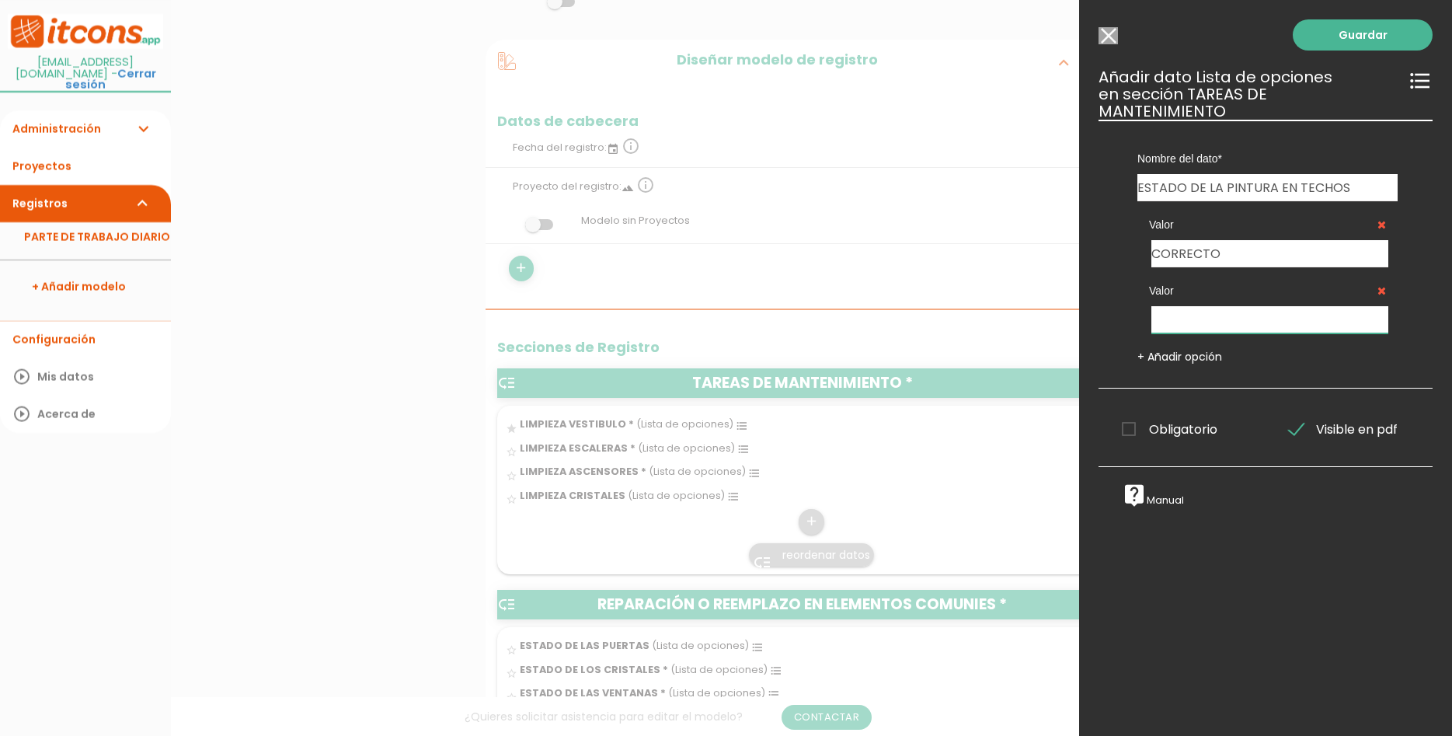
click at [1219, 317] on input "text" at bounding box center [1270, 319] width 237 height 27
type input "DEFECTUOSO"
click at [1207, 420] on span "Obligatorio" at bounding box center [1170, 429] width 96 height 19
click at [0, 0] on input "Obligatorio" at bounding box center [0, 0] width 0 height 0
click at [1364, 36] on link "Guardar" at bounding box center [1363, 34] width 140 height 31
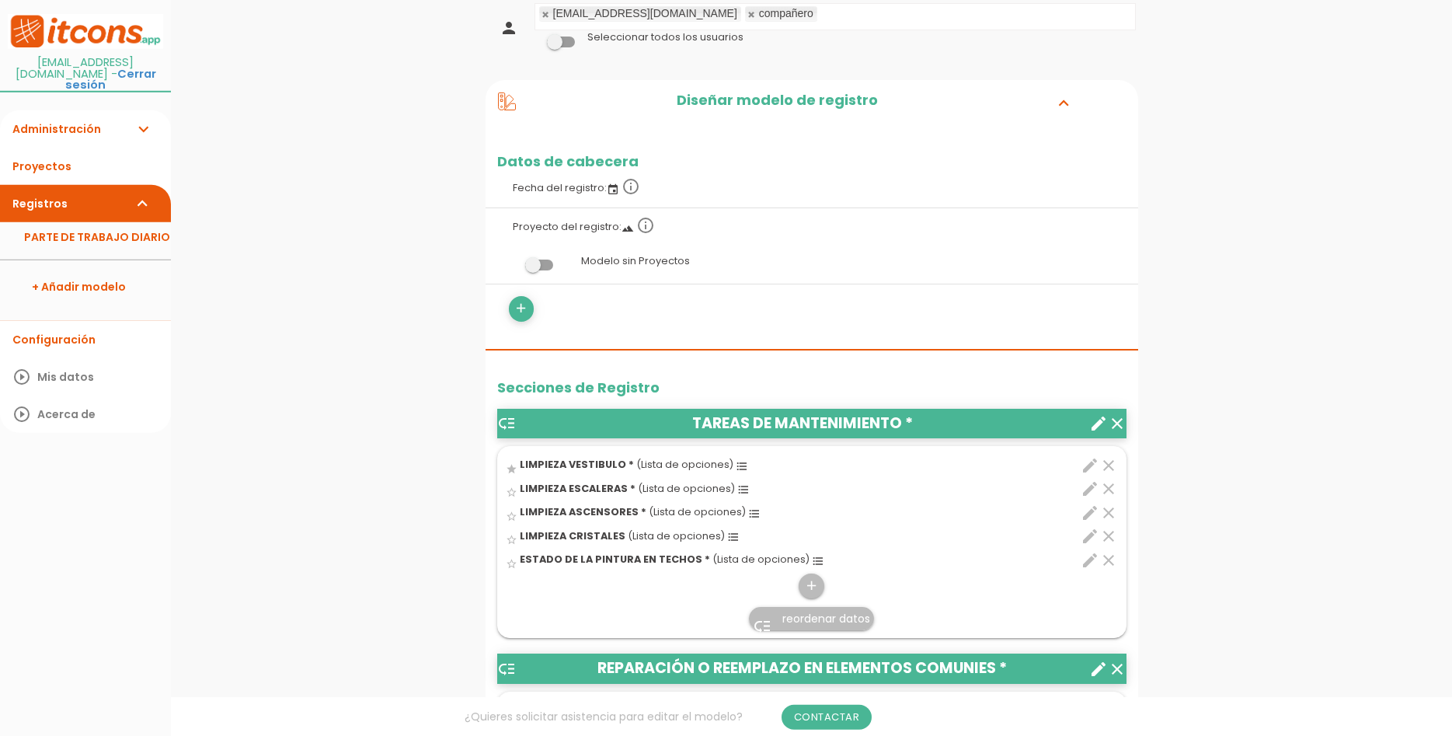
scroll to position [238, 0]
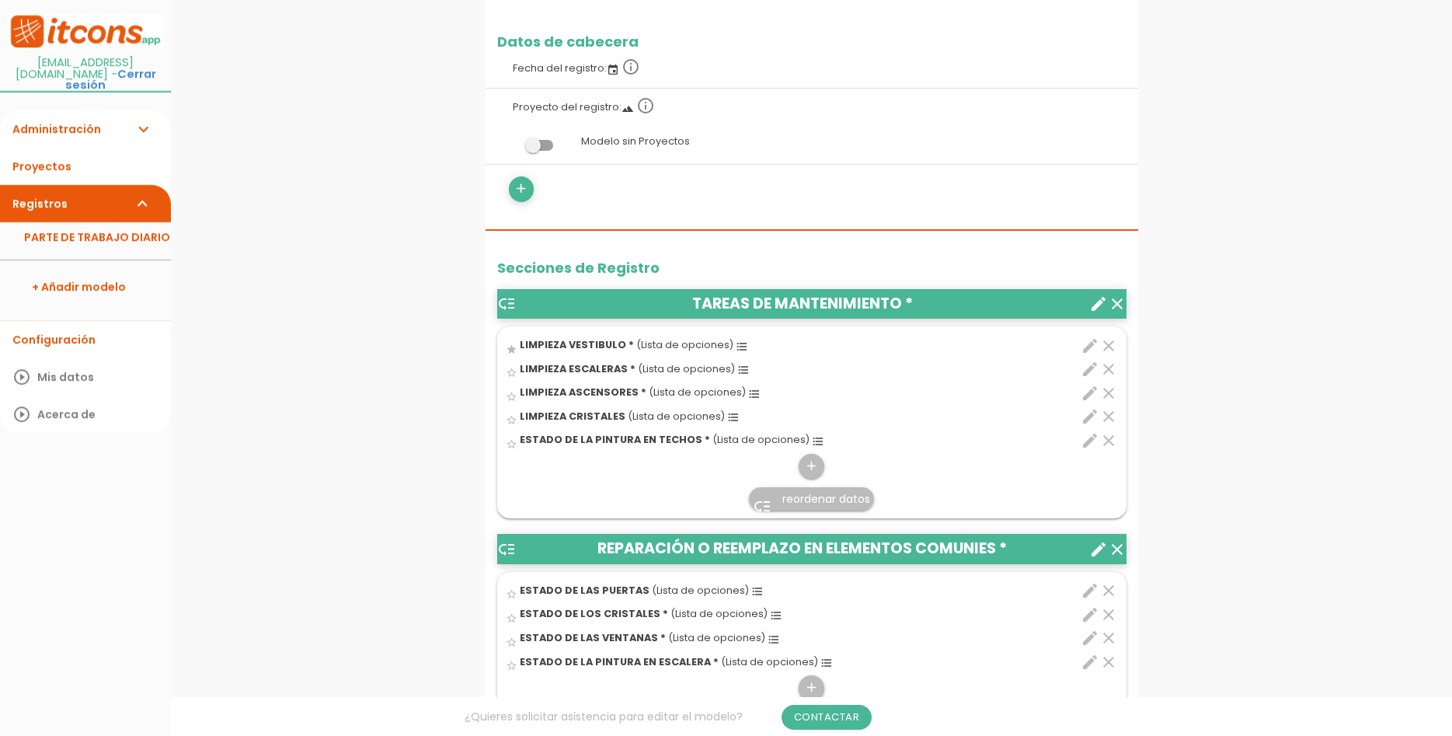
click at [1084, 413] on icon "edit" at bounding box center [1090, 416] width 19 height 19
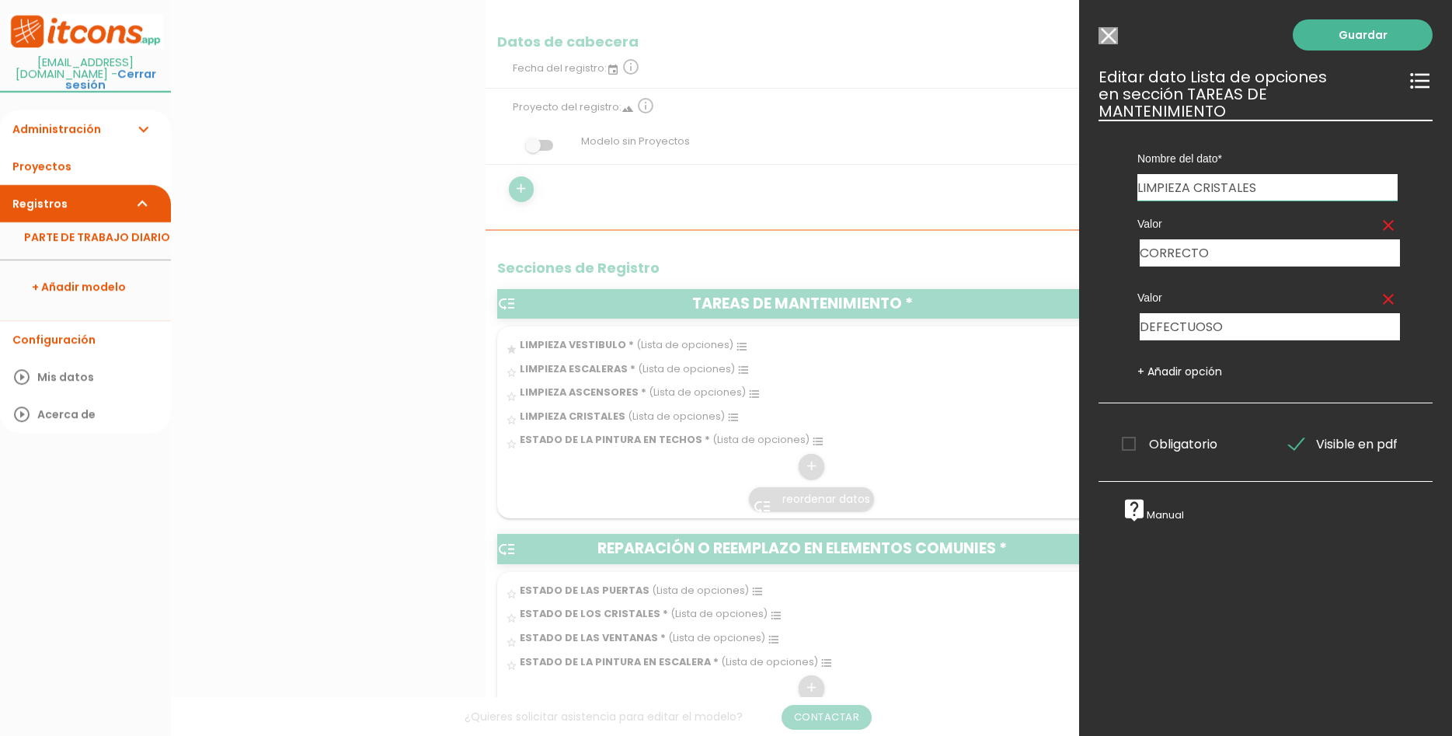
click at [1166, 434] on span "Obligatorio" at bounding box center [1170, 443] width 96 height 19
click at [0, 0] on input "Obligatorio" at bounding box center [0, 0] width 0 height 0
click at [1350, 32] on link "Guardar" at bounding box center [1363, 34] width 140 height 31
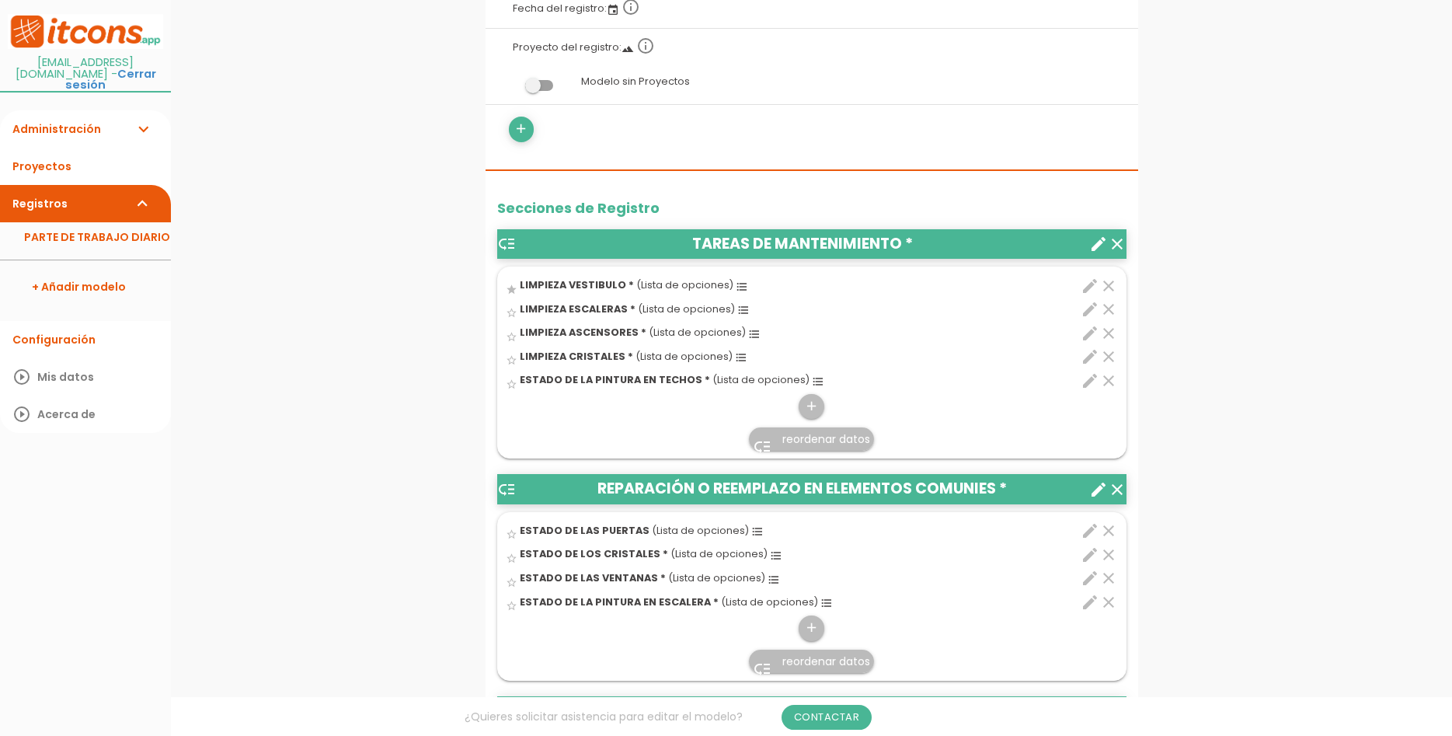
scroll to position [396, 0]
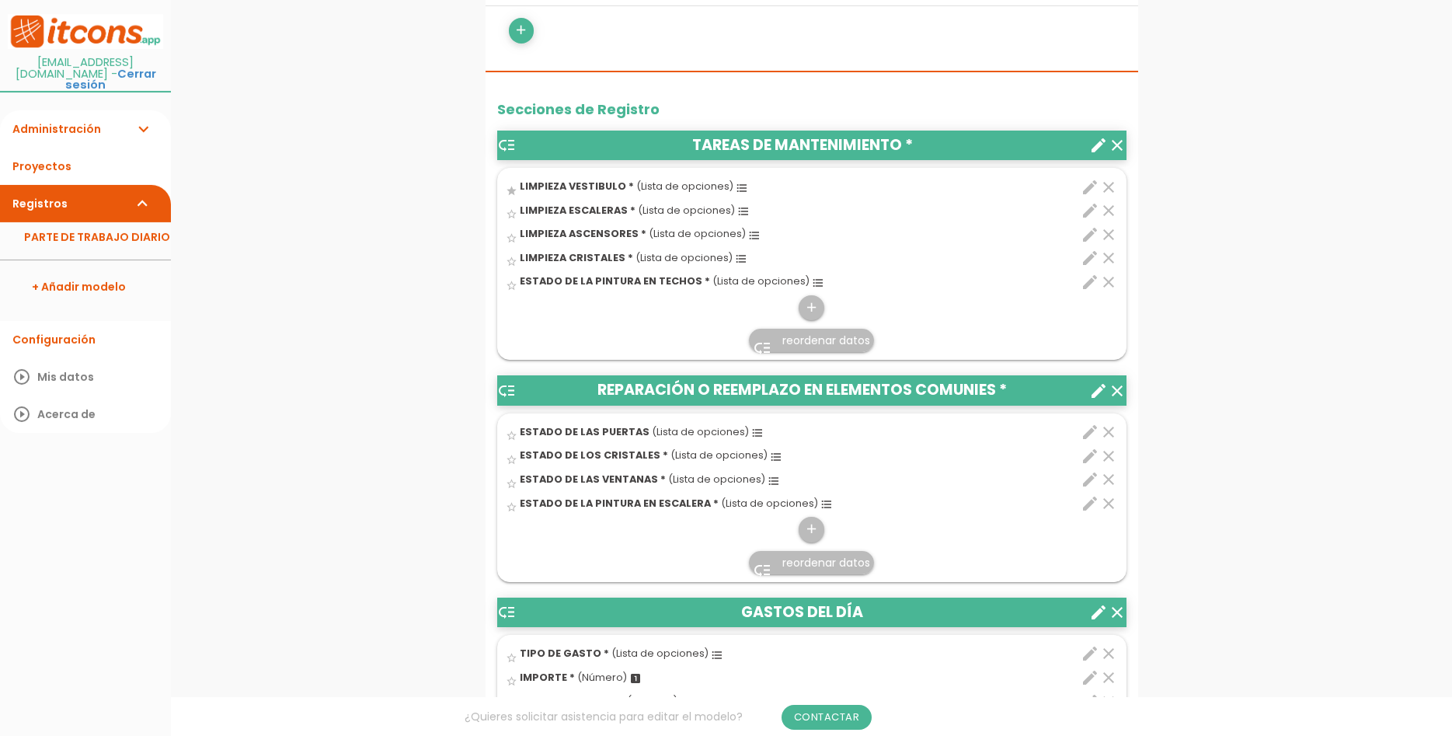
click at [1085, 430] on icon "edit" at bounding box center [1090, 432] width 19 height 19
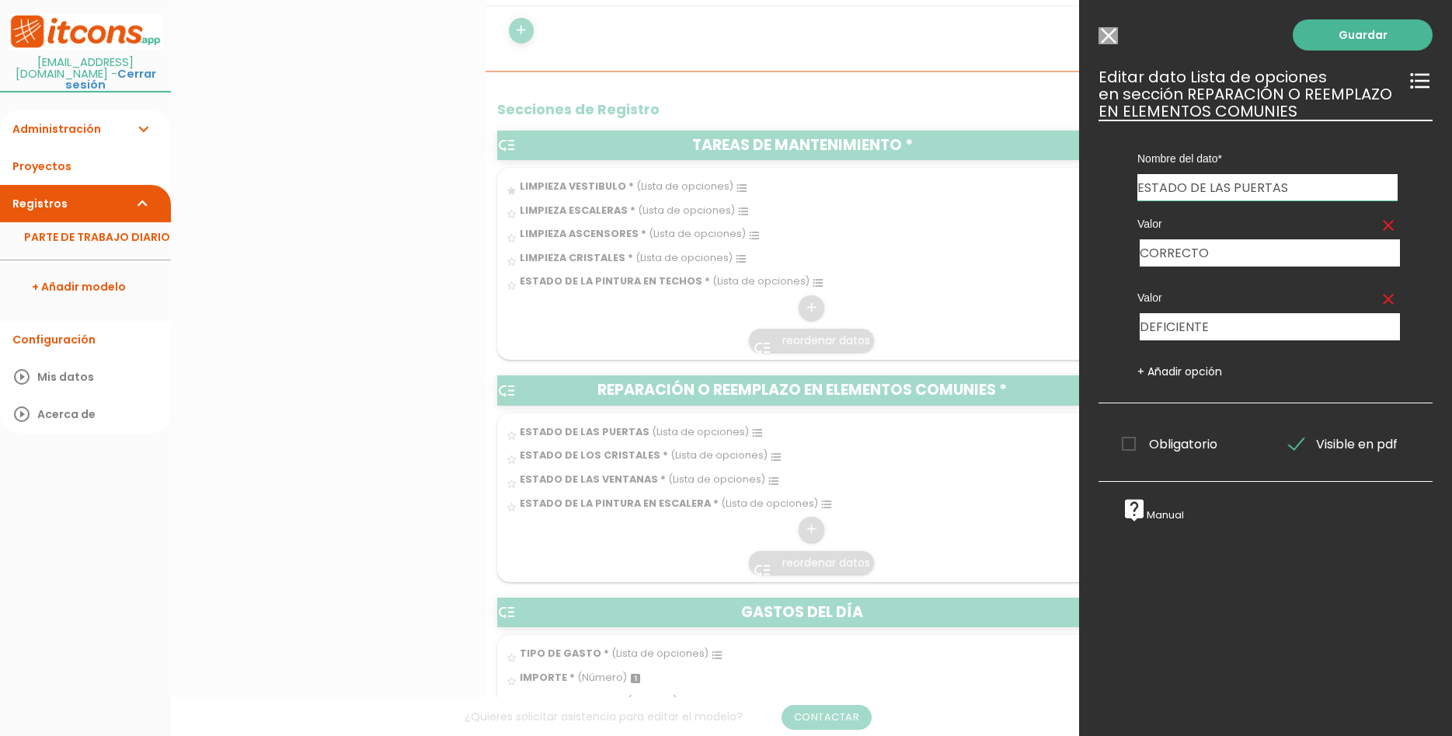
click at [1166, 445] on span "Obligatorio" at bounding box center [1170, 443] width 96 height 19
click at [0, 0] on input "Obligatorio" at bounding box center [0, 0] width 0 height 0
click at [1404, 33] on link "Guardar" at bounding box center [1363, 34] width 140 height 31
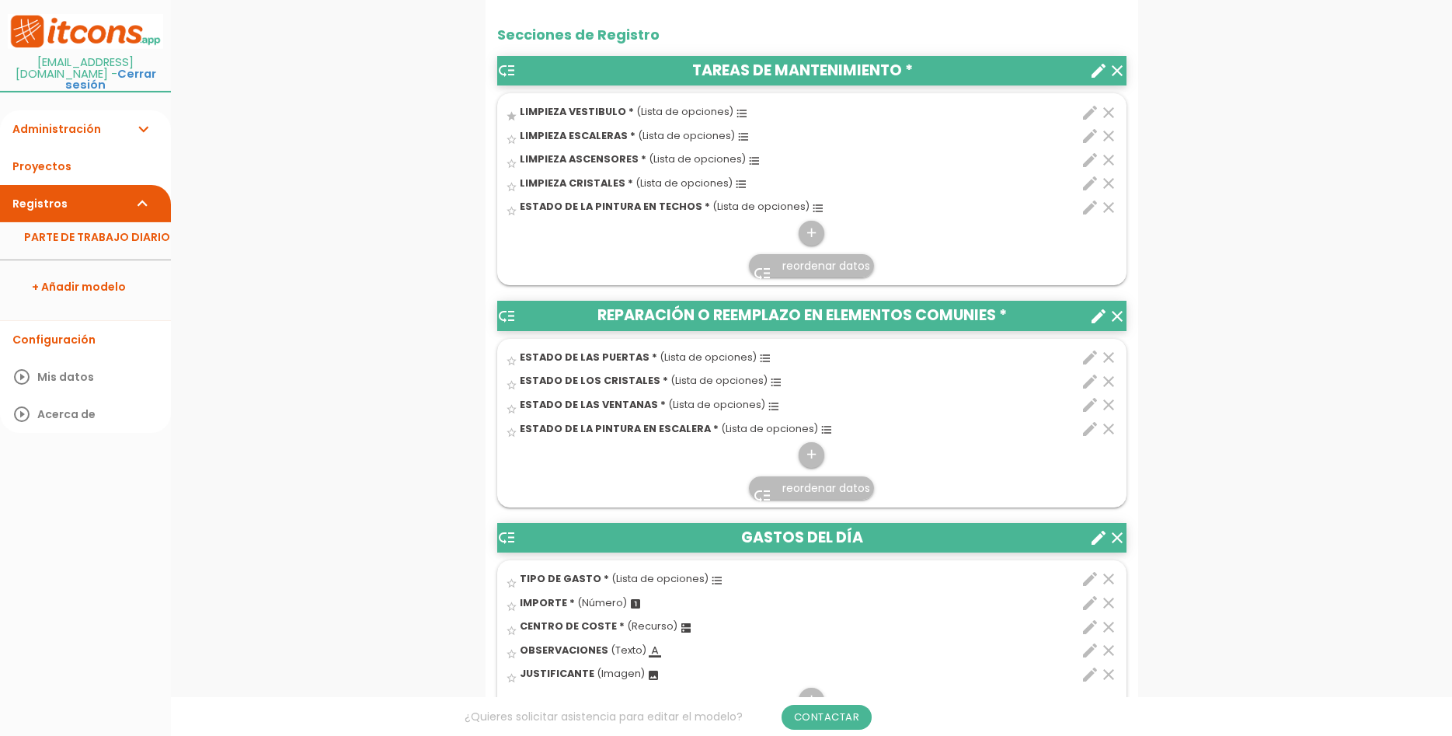
scroll to position [555, 0]
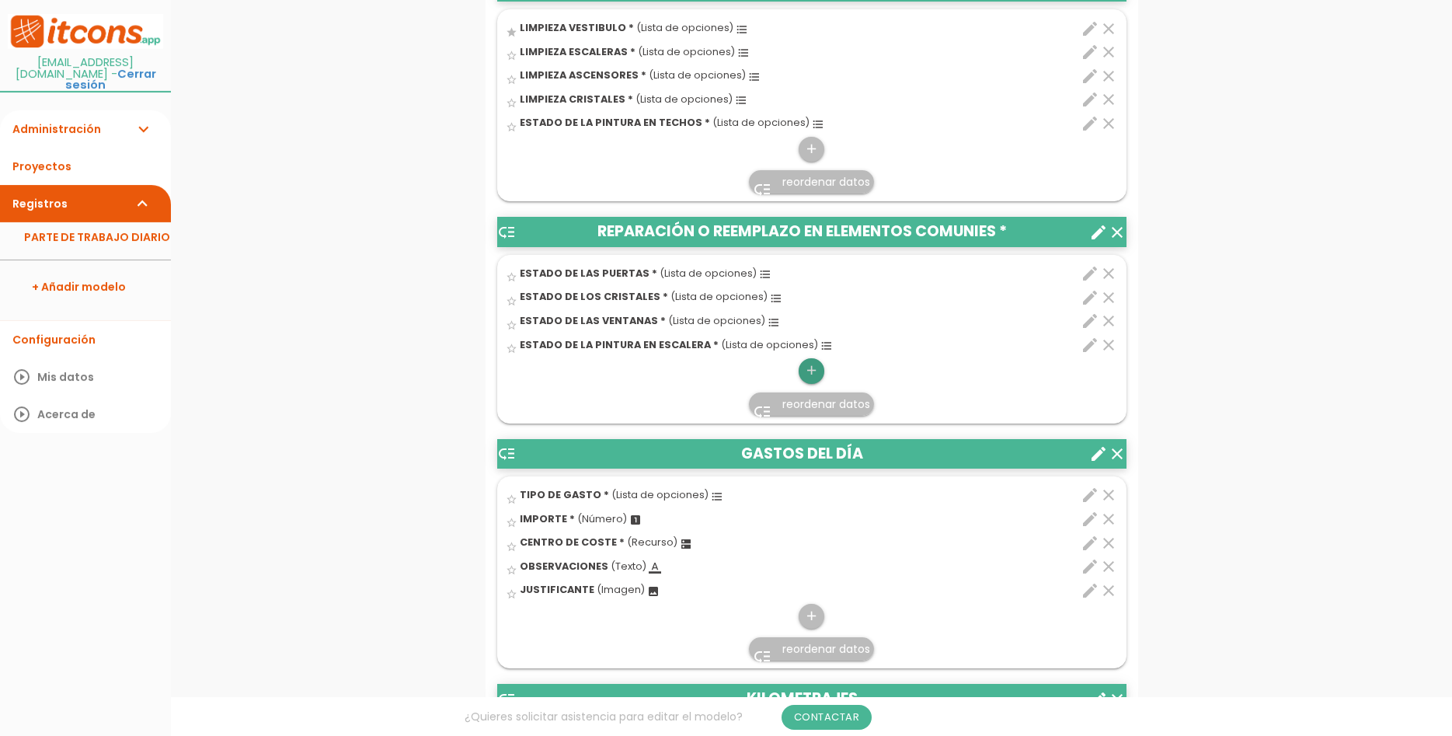
click at [810, 364] on icon "add" at bounding box center [811, 370] width 15 height 25
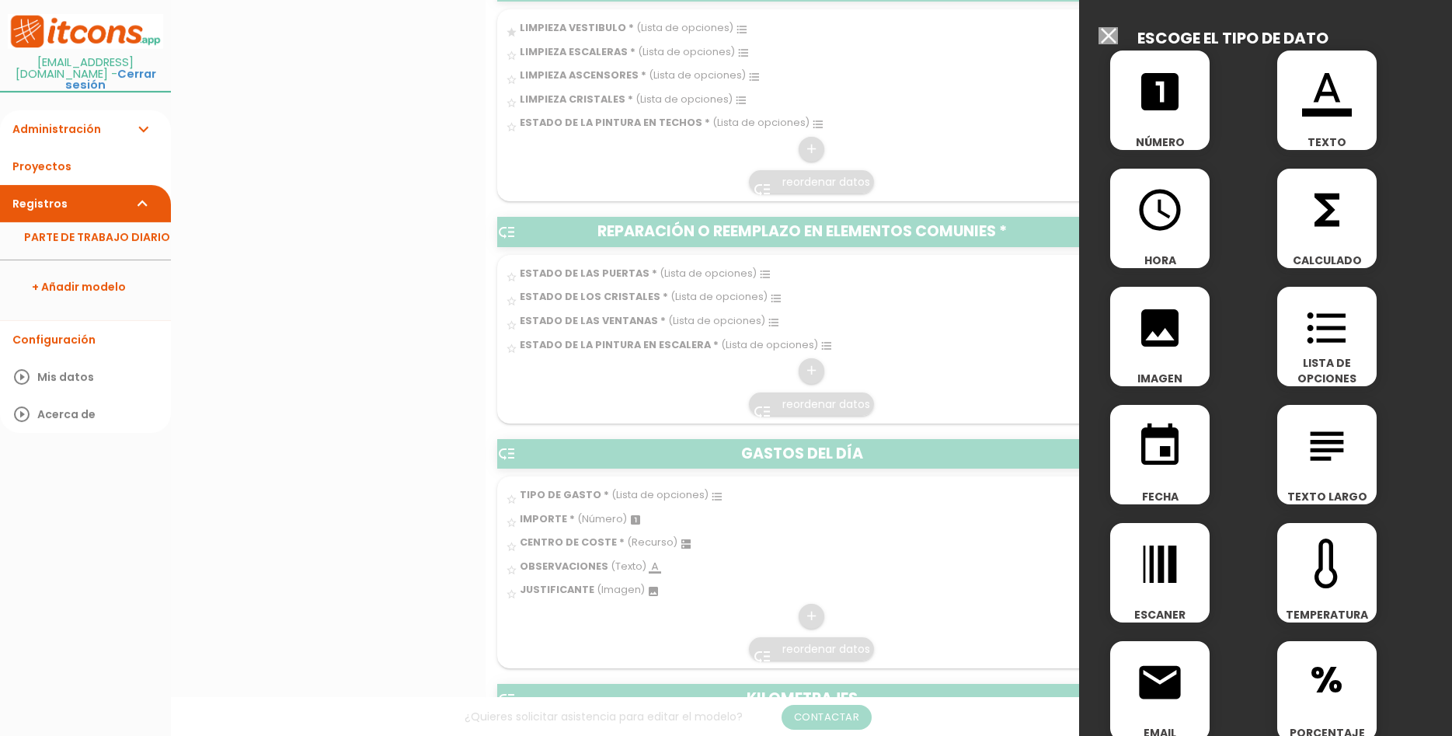
click at [1340, 357] on span "LISTA DE OPCIONES" at bounding box center [1326, 370] width 99 height 31
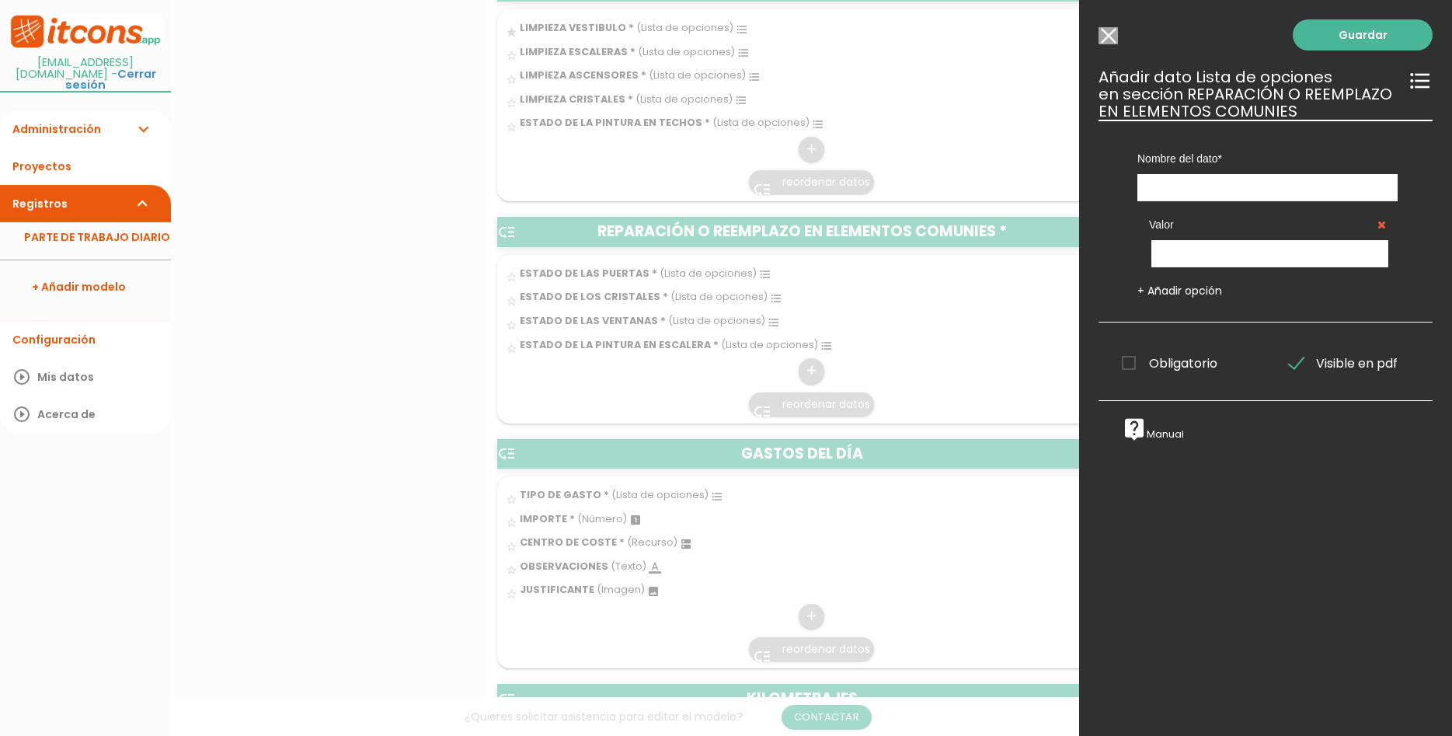
drag, startPoint x: 1232, startPoint y: 168, endPoint x: 1225, endPoint y: 193, distance: 26.4
click at [1232, 183] on div "Nombre del dato TIPO DE GASTO ORIGEN IMPORTE DESTINO CENTRO DE COSTE TOTAL KILO…" at bounding box center [1268, 161] width 284 height 82
click at [1225, 193] on input "text" at bounding box center [1268, 187] width 260 height 27
click at [1263, 192] on input "ESTADO MANETAS O TIRADORES PUERTAS" at bounding box center [1268, 187] width 260 height 27
click at [1315, 186] on input "ESTADO MANETAS, TIRADORES PUERTAS" at bounding box center [1268, 187] width 260 height 27
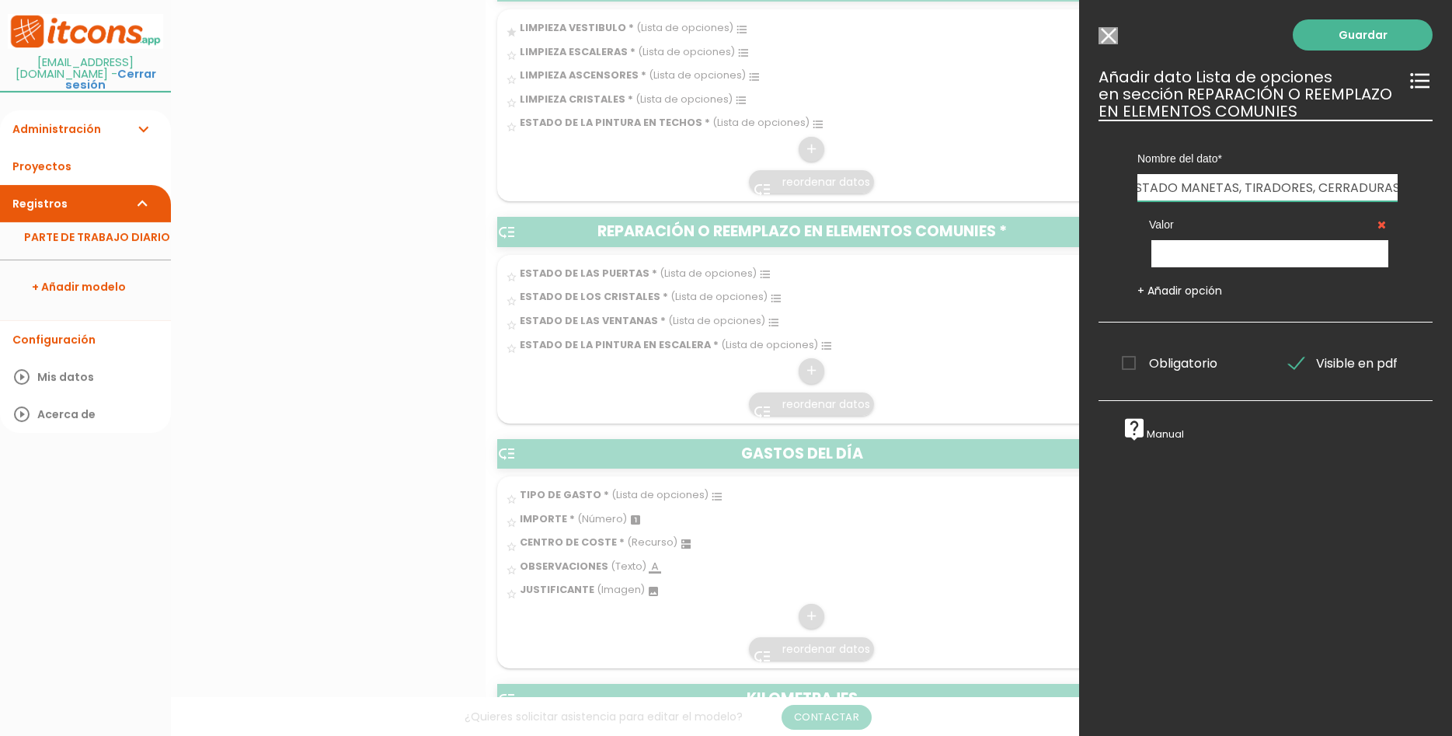
scroll to position [0, 15]
type input "ESTADO MANETAS, TIRADORES, CERRADURAS.... PUERTAS"
click at [1274, 253] on input "text" at bounding box center [1270, 253] width 237 height 27
type input "CORRECTO"
click at [1141, 289] on link "+ Añadir opción" at bounding box center [1180, 291] width 85 height 16
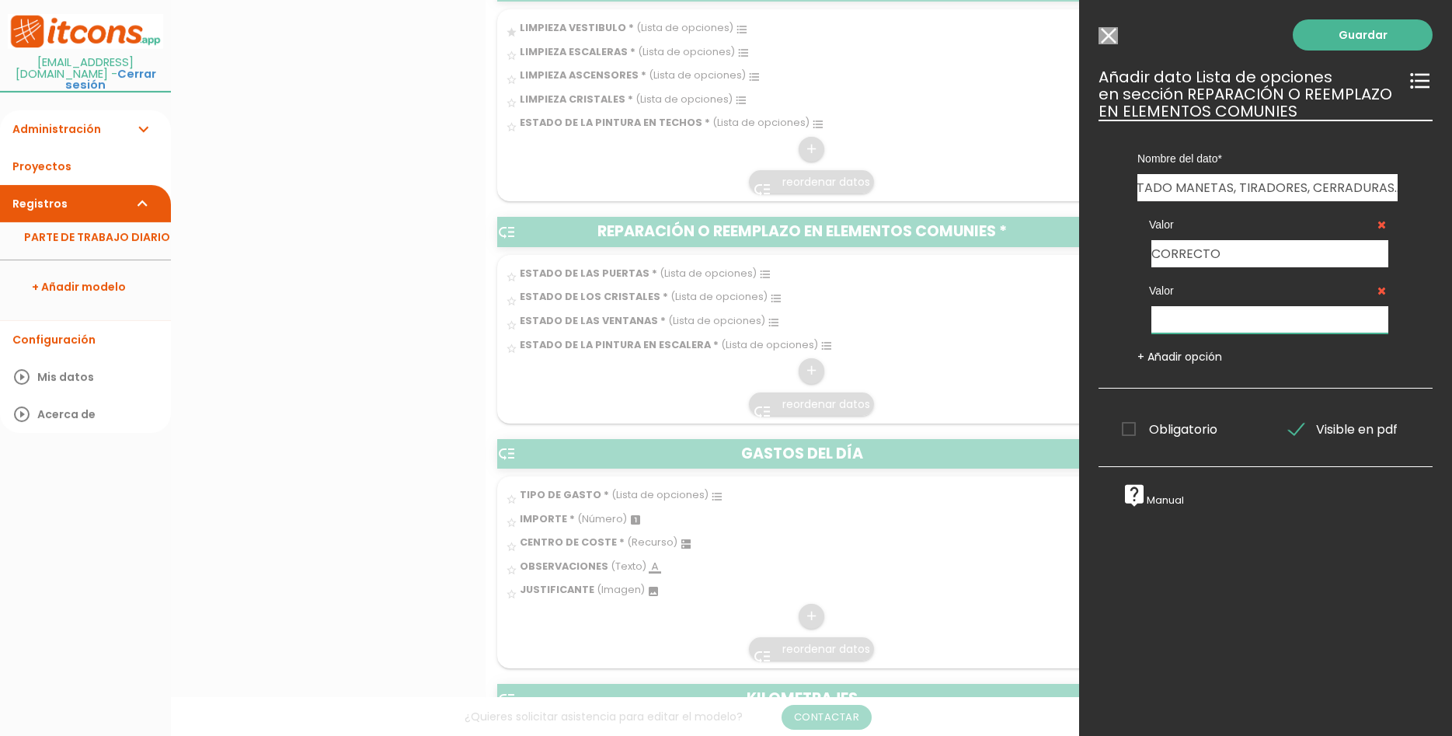
click at [1192, 329] on input "text" at bounding box center [1270, 319] width 237 height 27
type input "DEFECTUOSO"
click at [1161, 433] on span "Obligatorio" at bounding box center [1170, 429] width 96 height 19
click at [0, 0] on input "Obligatorio" at bounding box center [0, 0] width 0 height 0
click at [1368, 30] on link "Guardar" at bounding box center [1363, 34] width 140 height 31
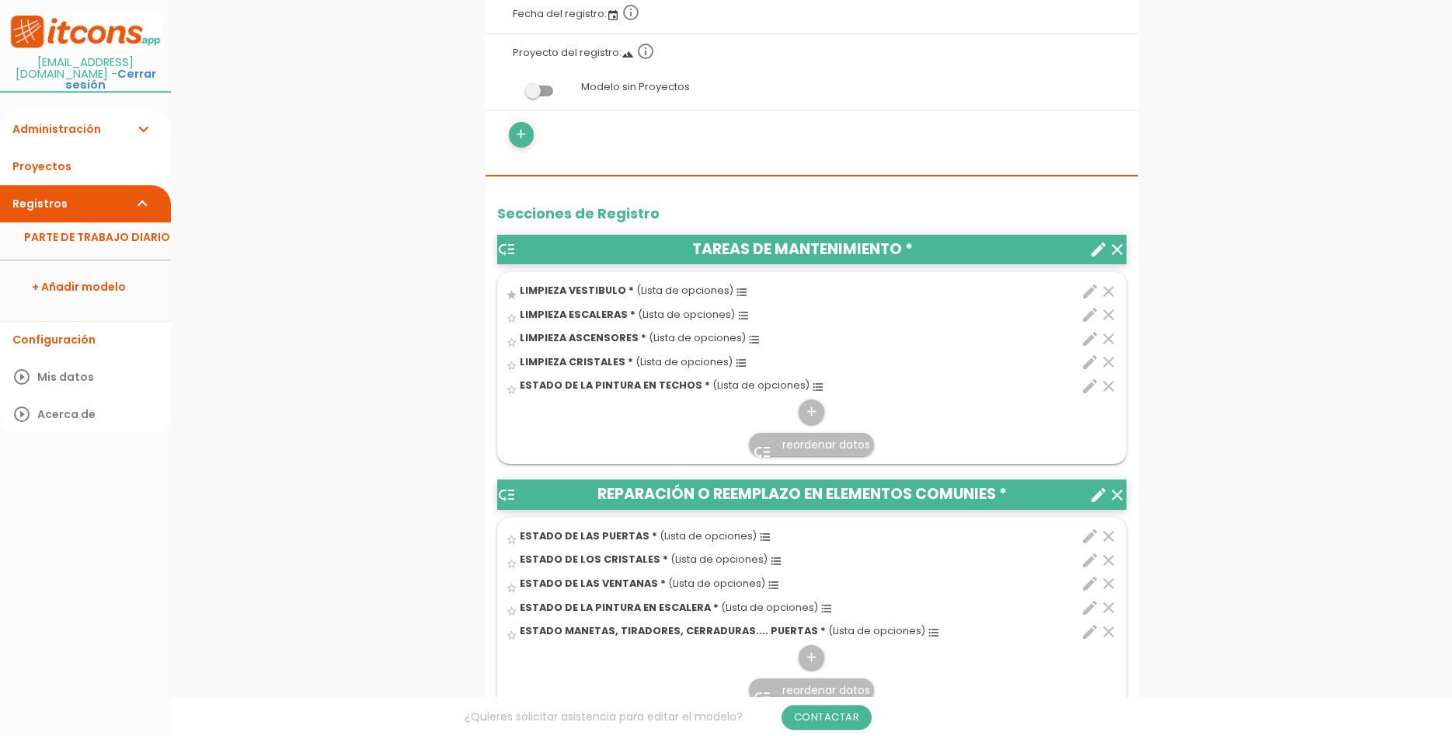
scroll to position [476, 0]
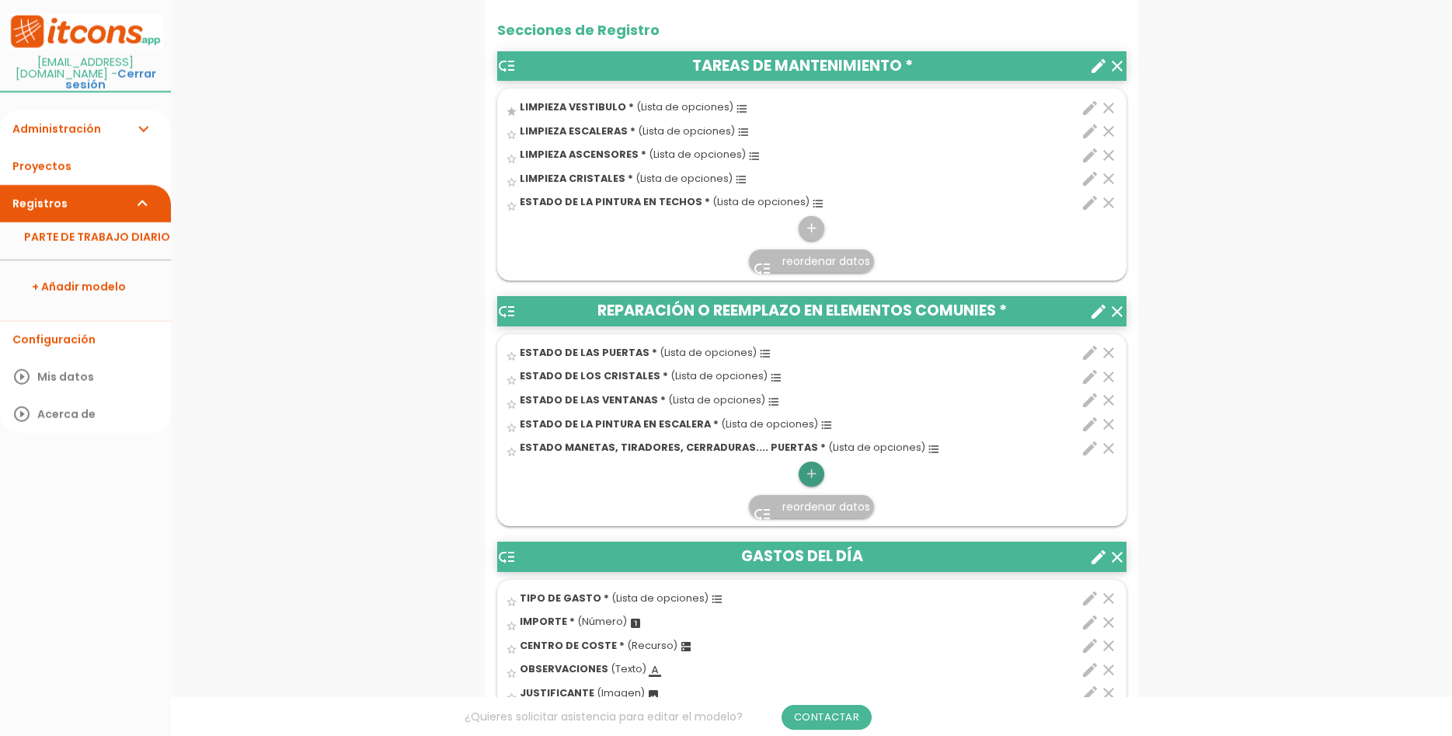
click at [812, 477] on icon "add" at bounding box center [811, 474] width 15 height 25
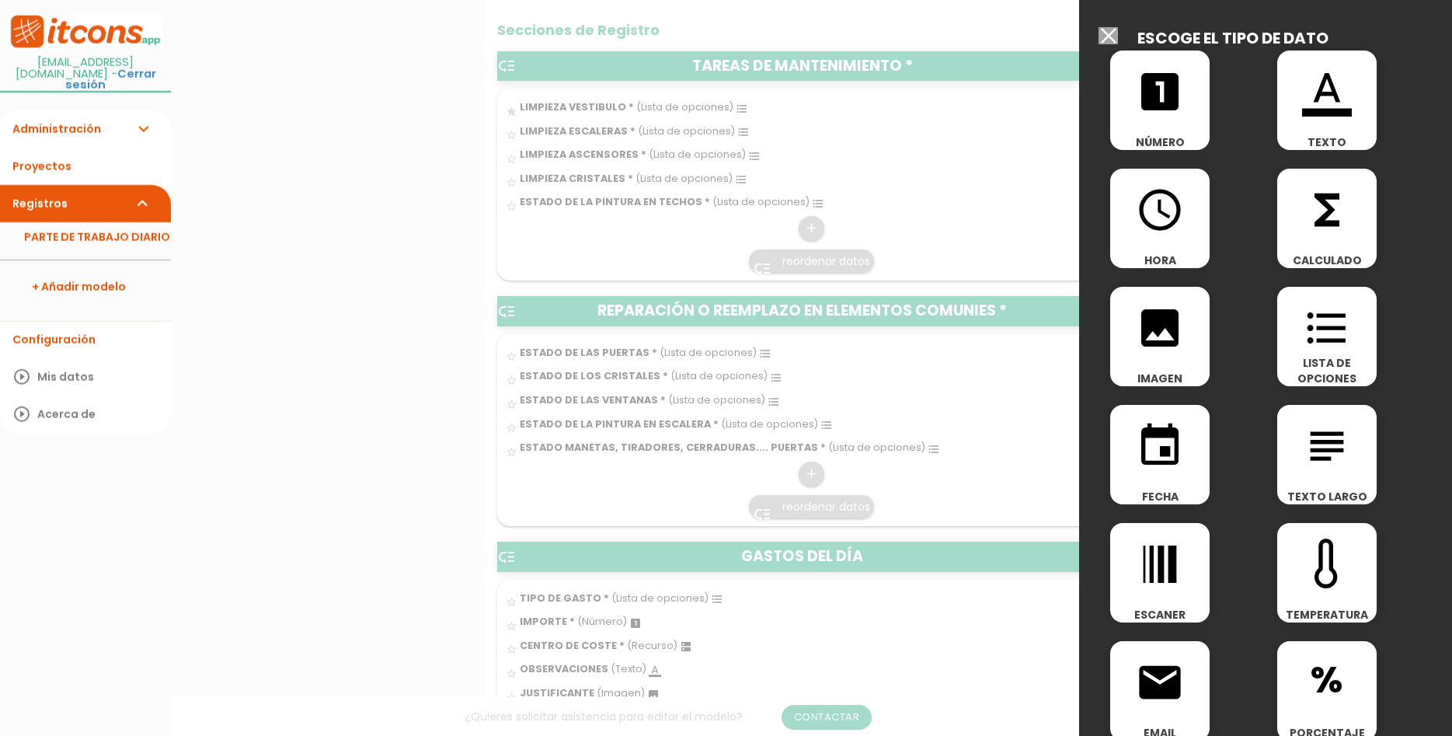
click at [1313, 342] on icon "format_list_bulleted" at bounding box center [1327, 328] width 50 height 50
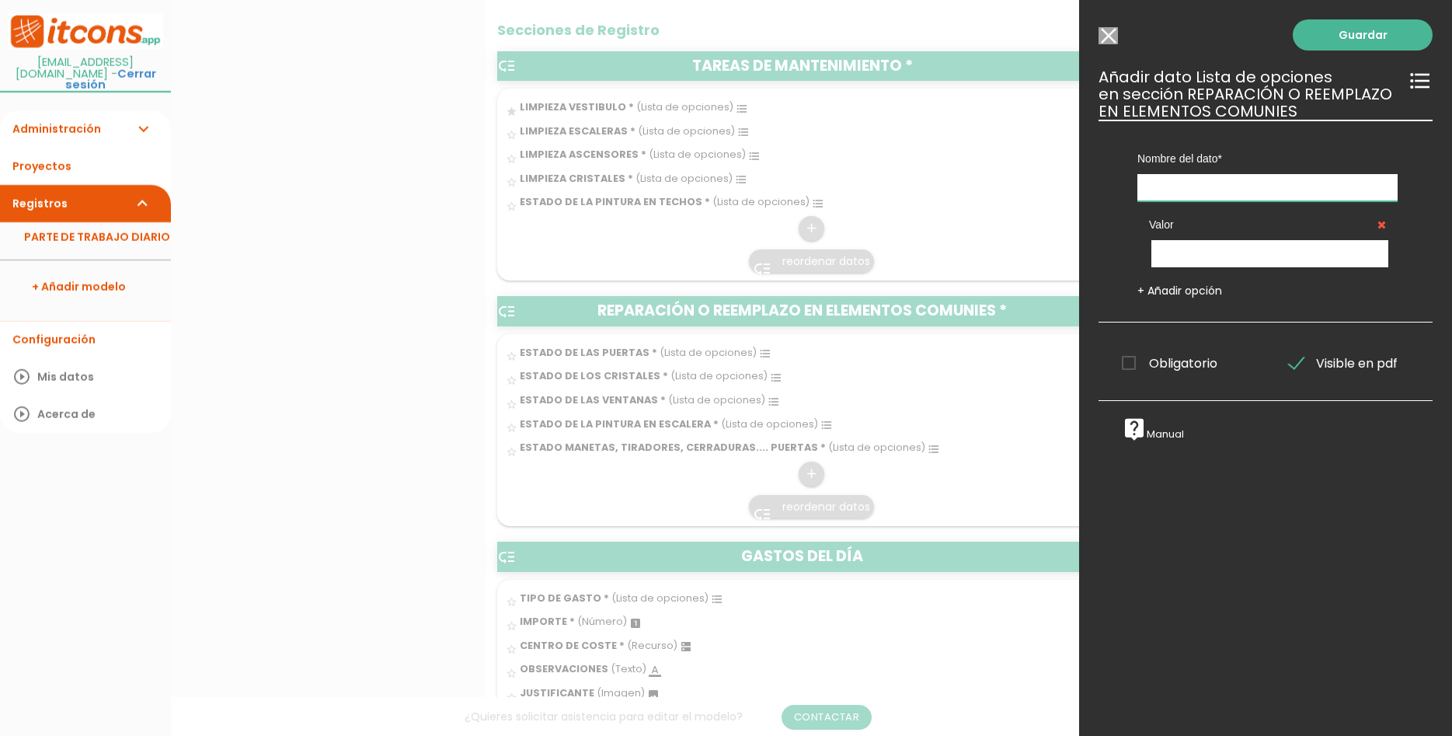
click at [1248, 190] on input "text" at bounding box center [1268, 187] width 260 height 27
type input "ESTADO DE ELEMENTOS DECORATIVOS: ESPEJOS, LÁMPARAS, MOBILIARIO..."
click at [1317, 252] on input "text" at bounding box center [1270, 253] width 237 height 27
type input "CORRECTO"
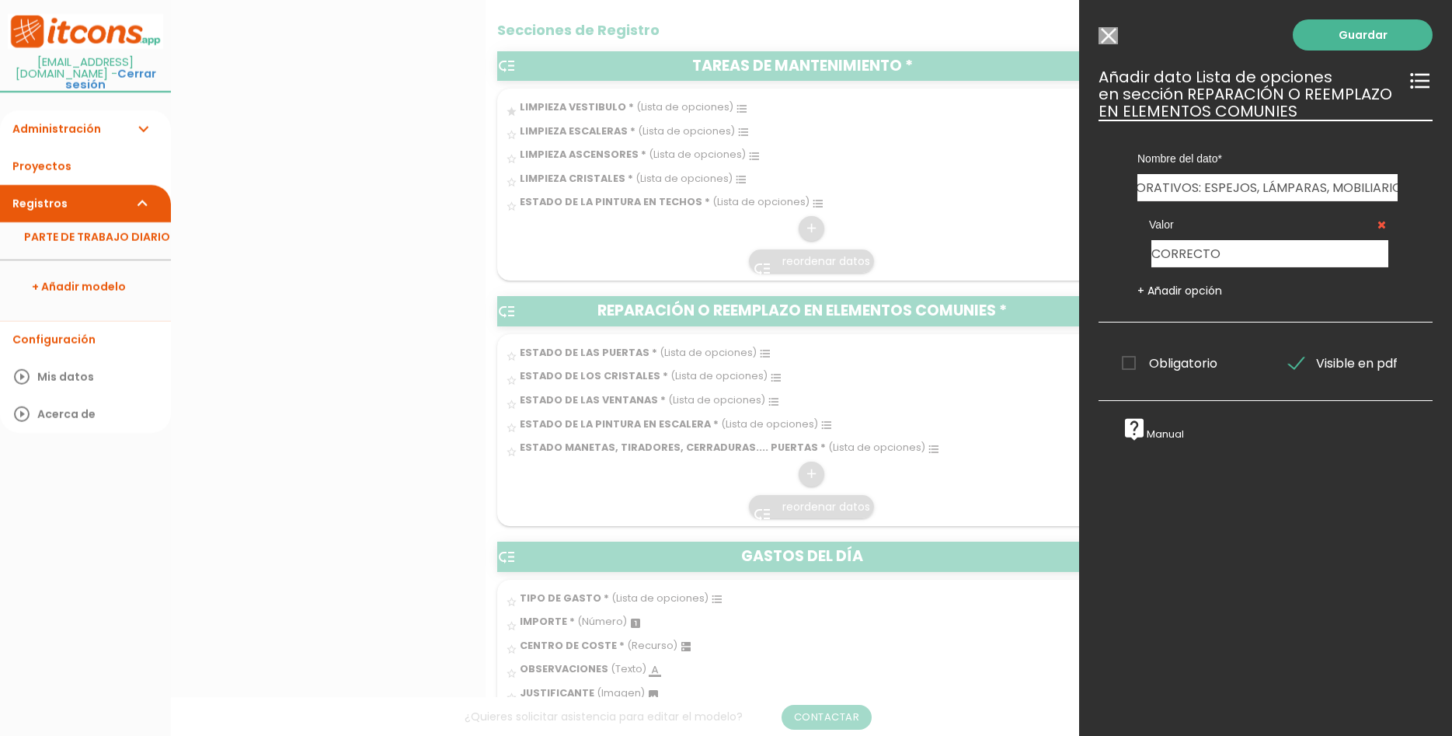
click at [1162, 293] on link "+ Añadir opción" at bounding box center [1180, 291] width 85 height 16
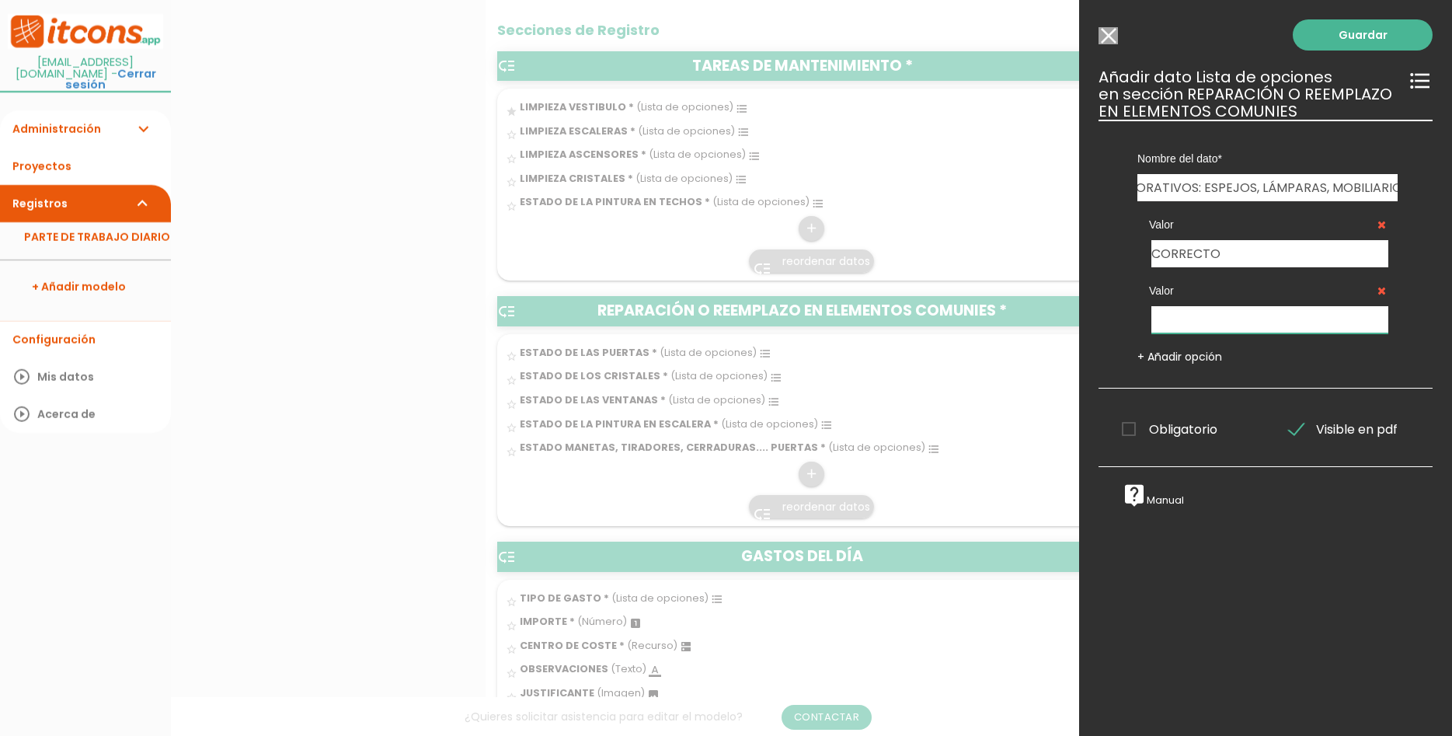
click at [1194, 319] on input "text" at bounding box center [1270, 319] width 237 height 27
type input "DEFECTUOSO"
click at [1154, 439] on span "Obligatorio" at bounding box center [1170, 429] width 96 height 19
click at [1155, 432] on span "Obligatorio" at bounding box center [1170, 429] width 96 height 19
click at [0, 0] on input "Obligatorio" at bounding box center [0, 0] width 0 height 0
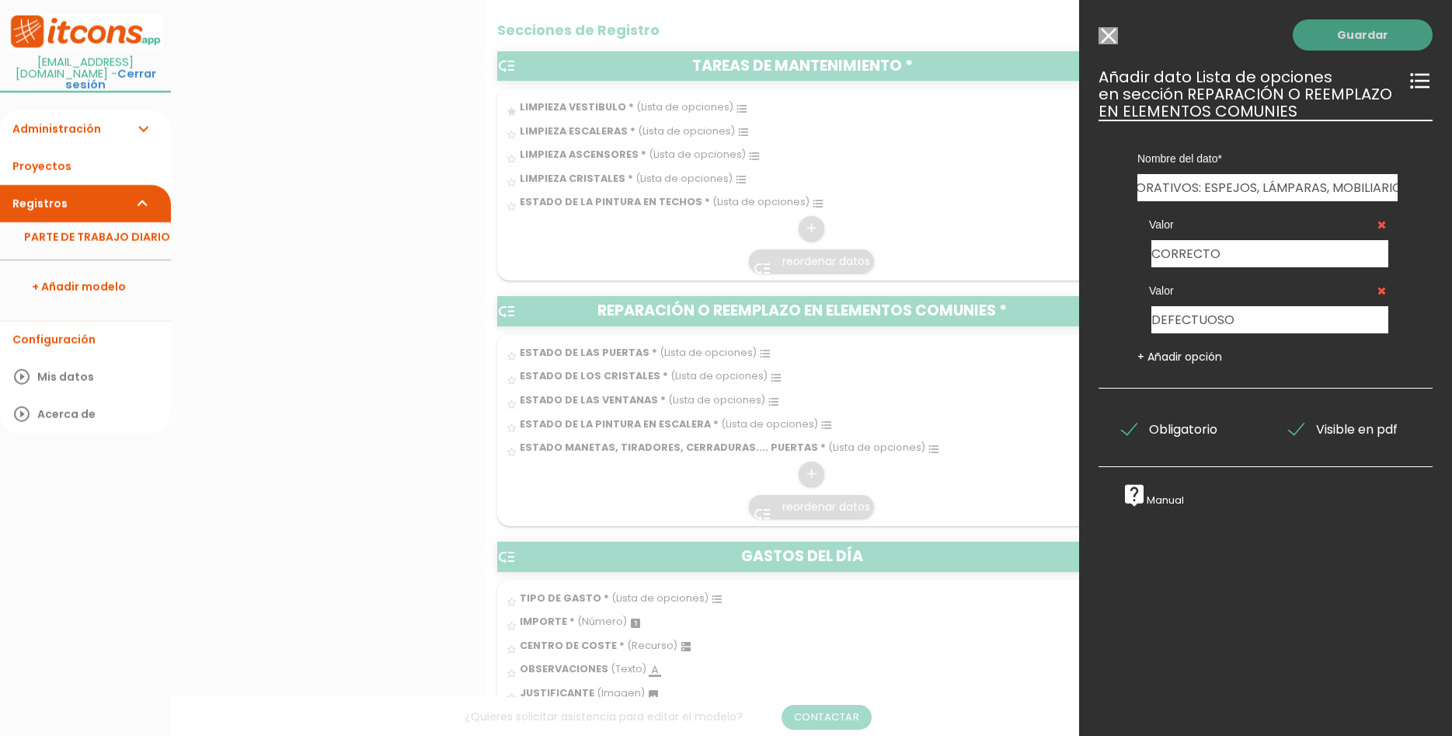
click at [1364, 33] on link "Guardar" at bounding box center [1363, 34] width 140 height 31
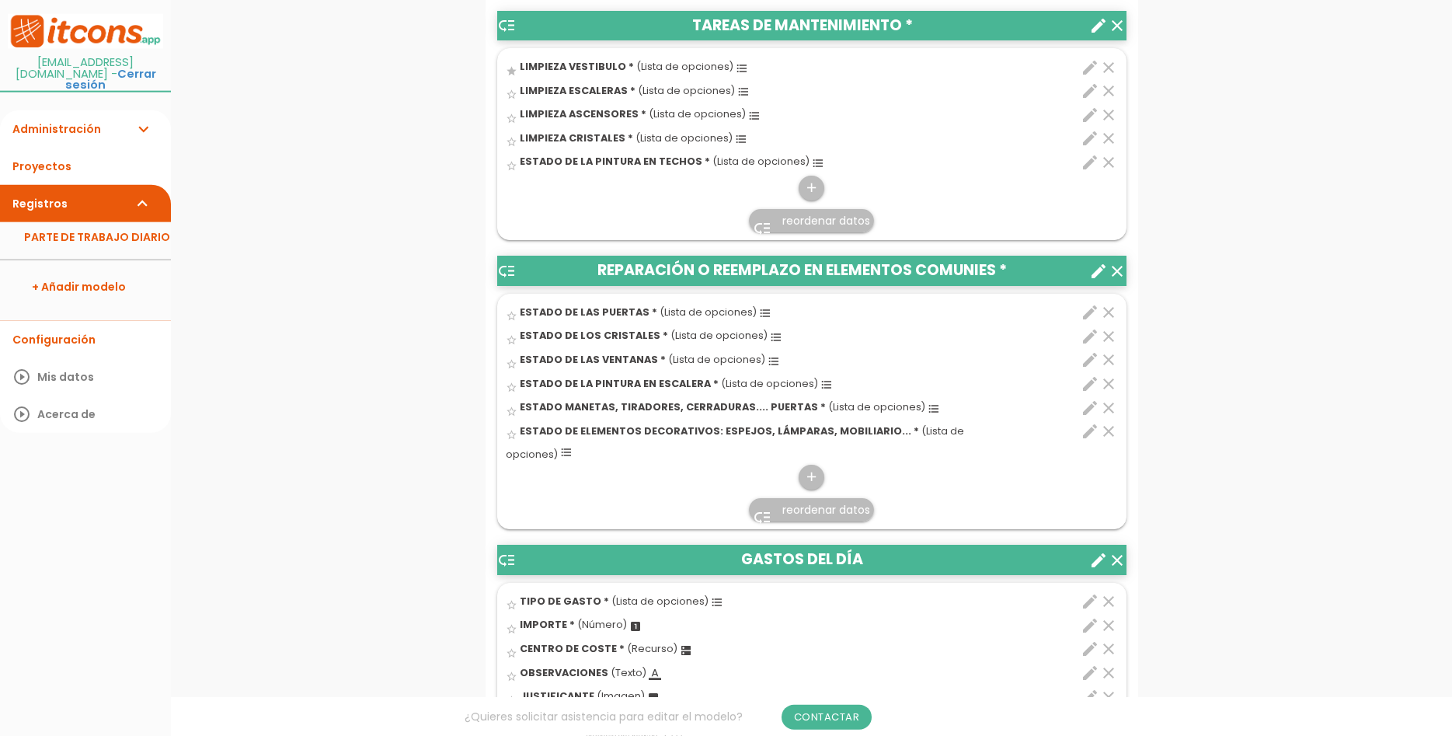
scroll to position [555, 0]
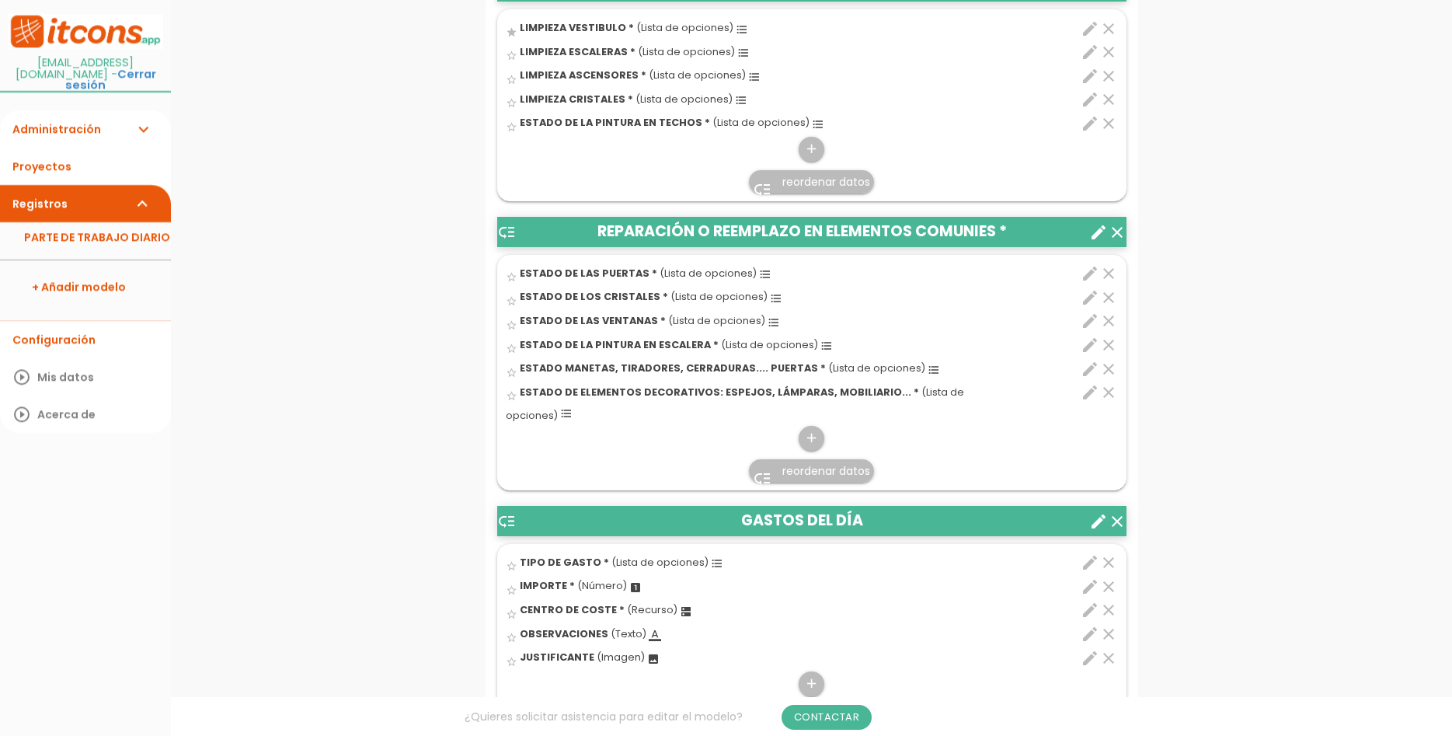
click at [1090, 230] on icon "create" at bounding box center [1098, 232] width 19 height 19
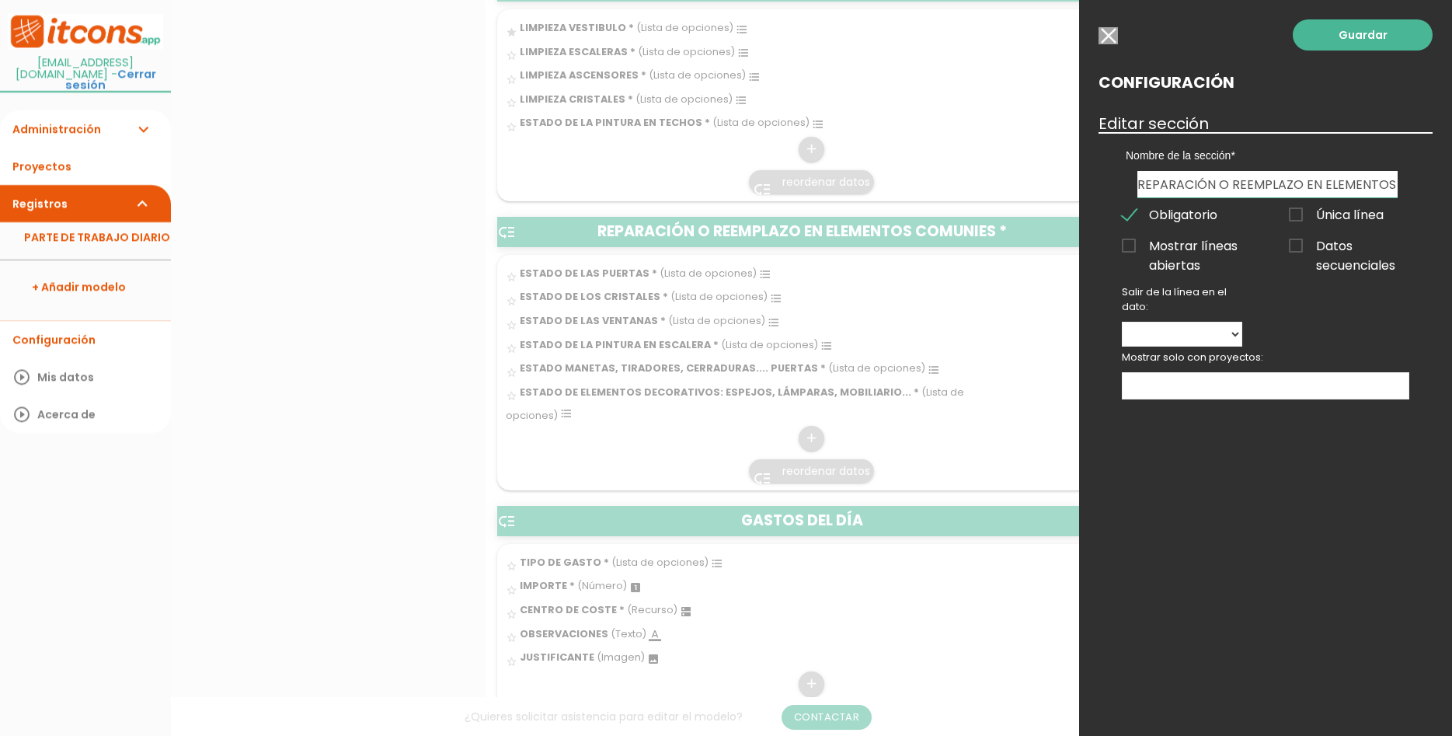
click at [1305, 177] on input "REPARACIÓN O REEMPLAZO EN ELEMENTOS COMUNIES" at bounding box center [1268, 184] width 260 height 26
type input "REPARACIÓN O REEMPLAZO EN ELEMENTOS COMUNES INTERNOS"
click at [1355, 41] on link "Guardar" at bounding box center [1363, 34] width 140 height 31
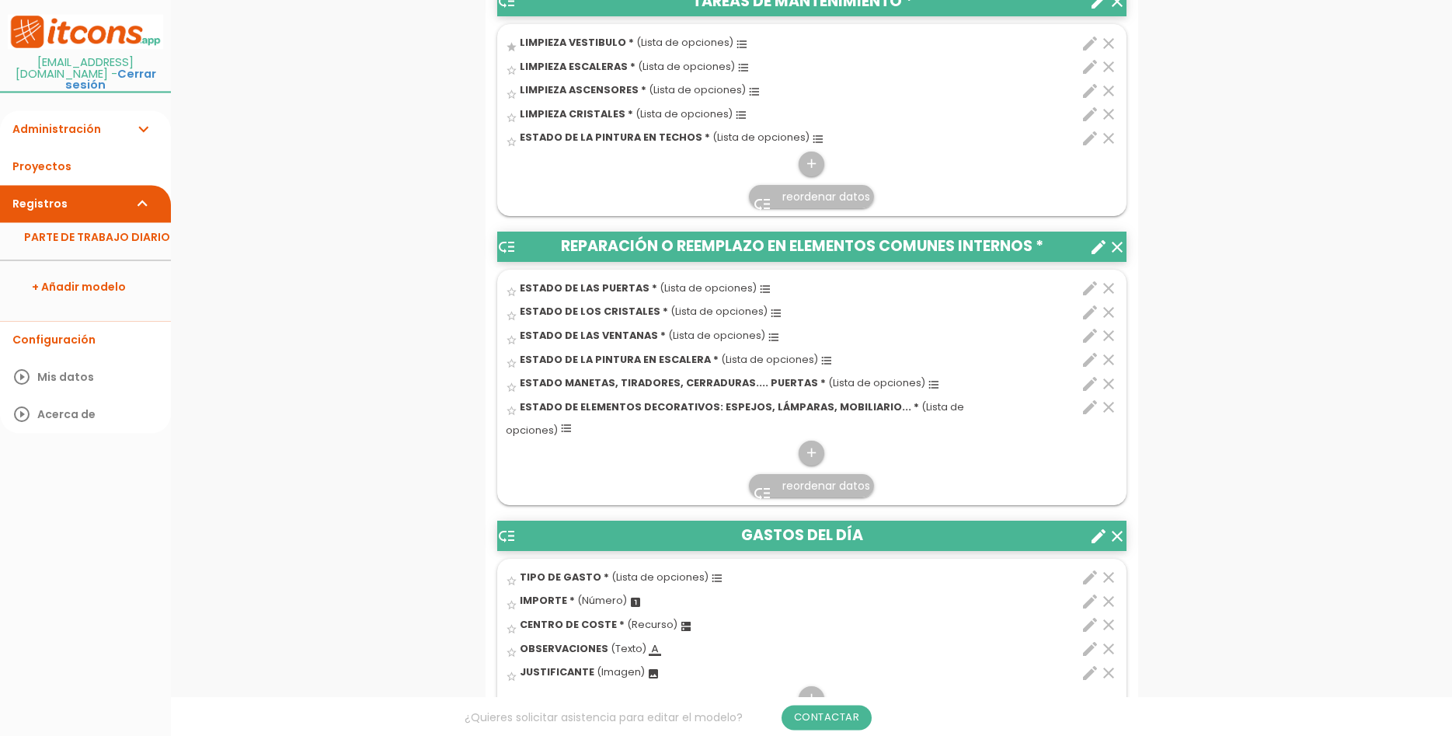
scroll to position [634, 0]
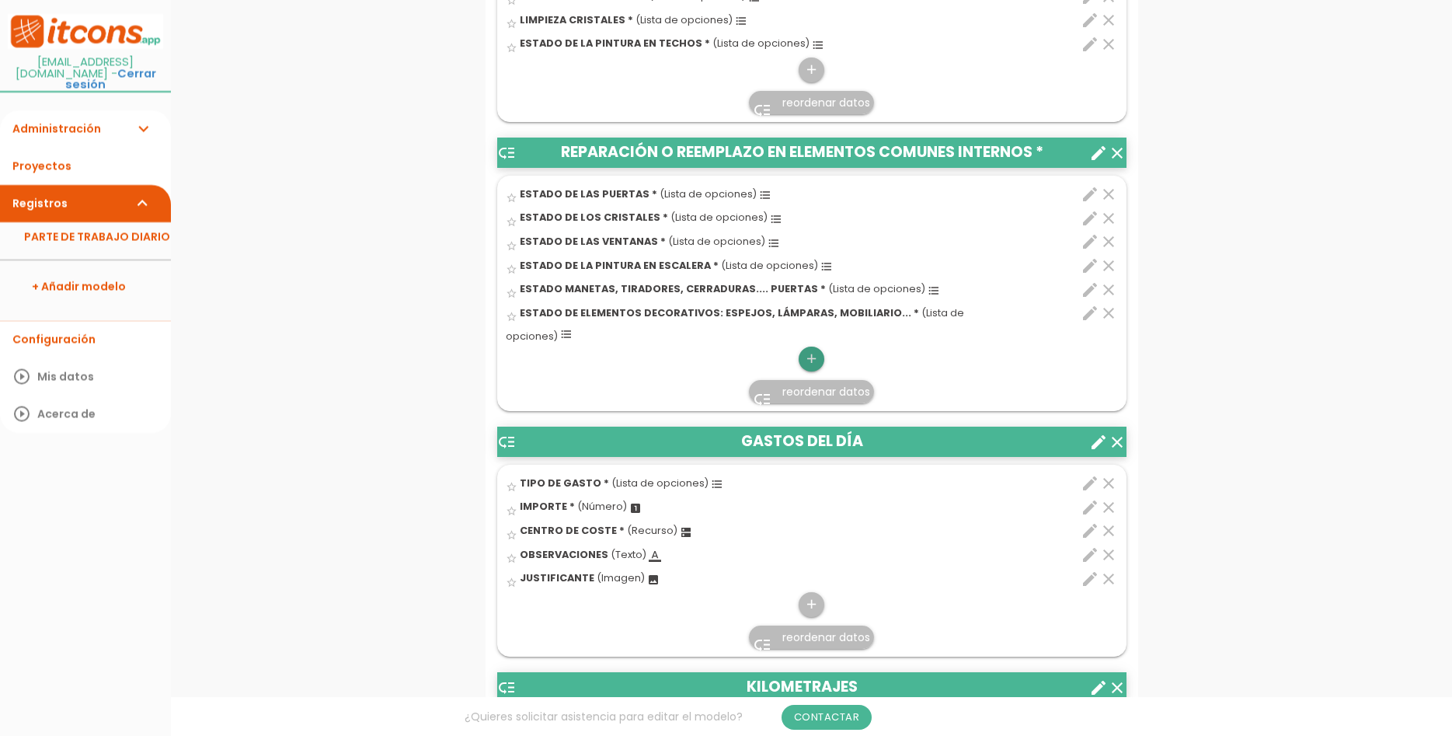
click at [803, 347] on link "add" at bounding box center [811, 359] width 25 height 25
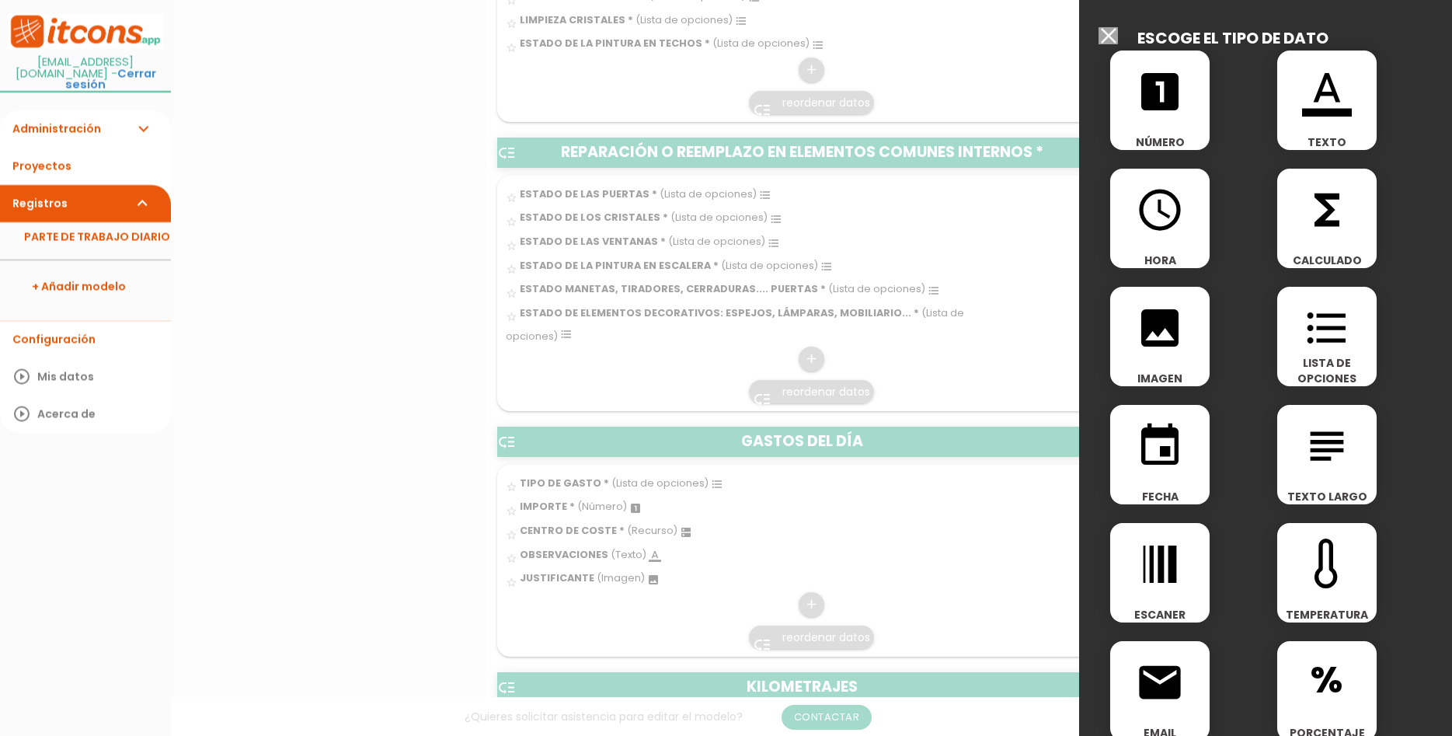
click at [1355, 119] on div "format_color_text TEXTO" at bounding box center [1326, 100] width 99 height 99
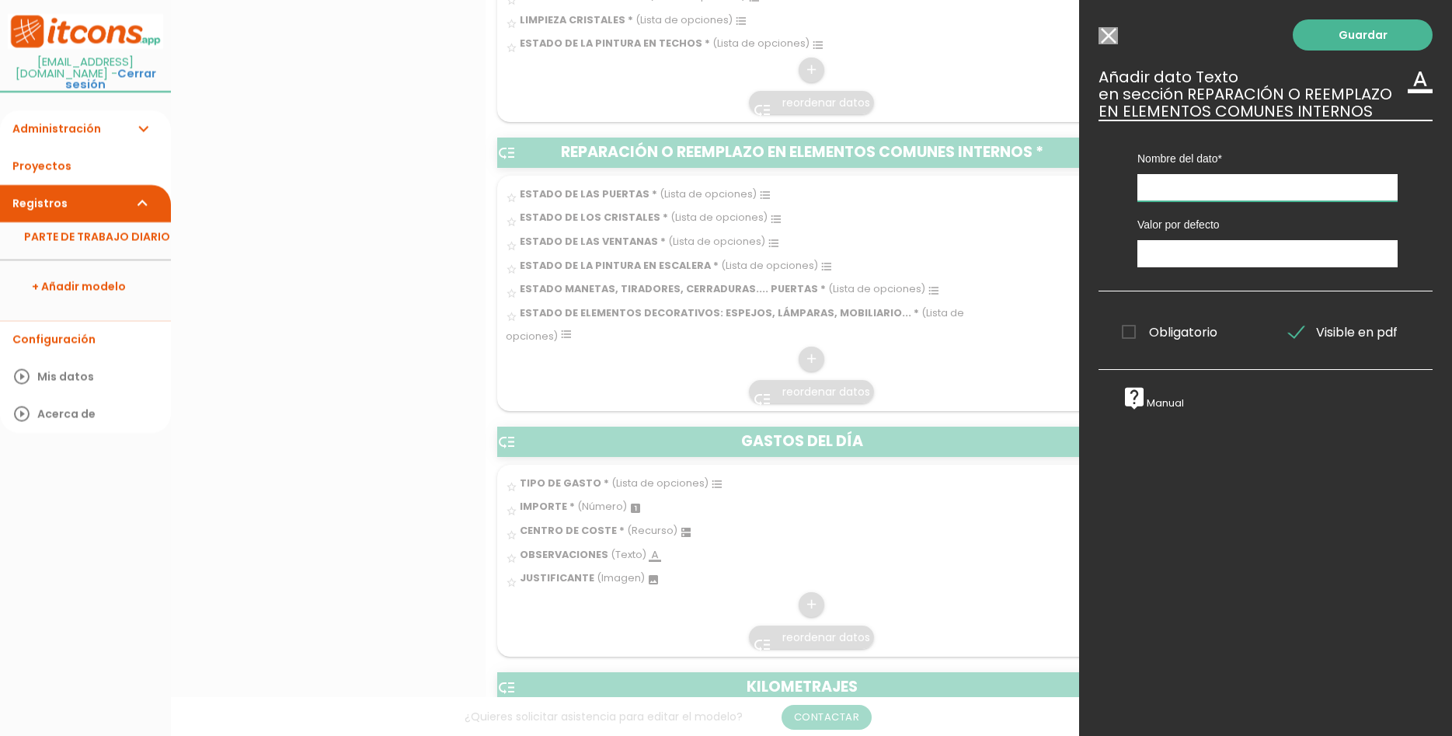
click at [1198, 183] on input "text" at bounding box center [1268, 187] width 260 height 27
type input "NOTAS"
click at [1382, 30] on link "Guardar" at bounding box center [1363, 34] width 140 height 31
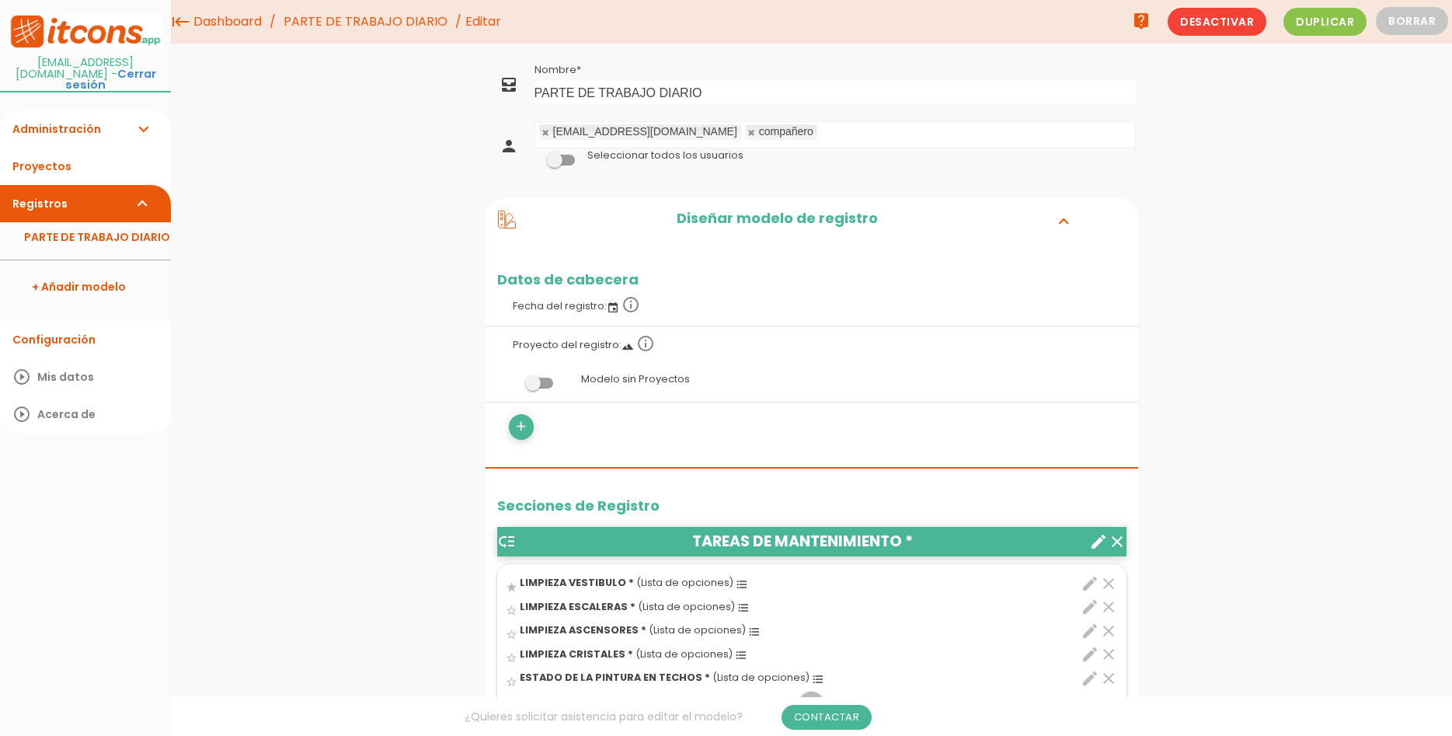
scroll to position [396, 0]
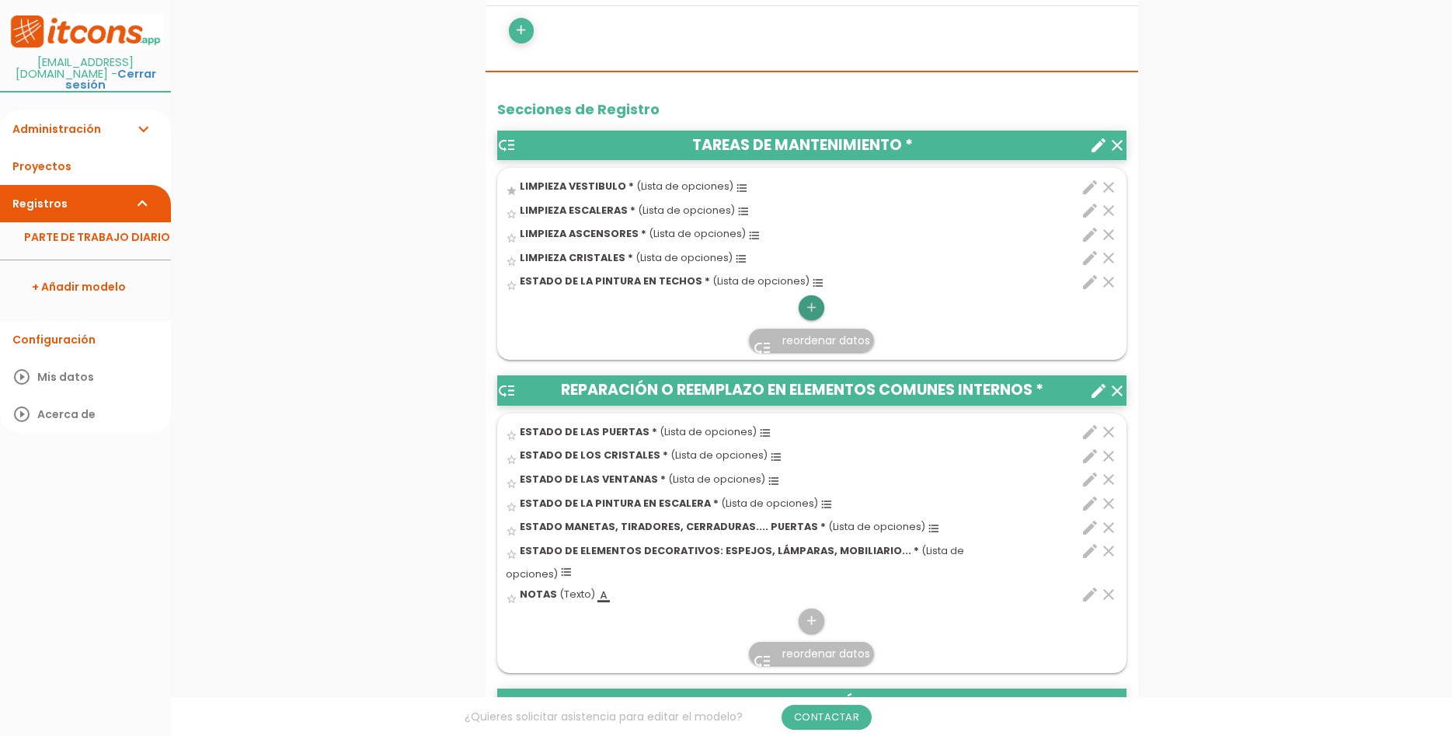
click at [821, 305] on link "add" at bounding box center [811, 307] width 25 height 25
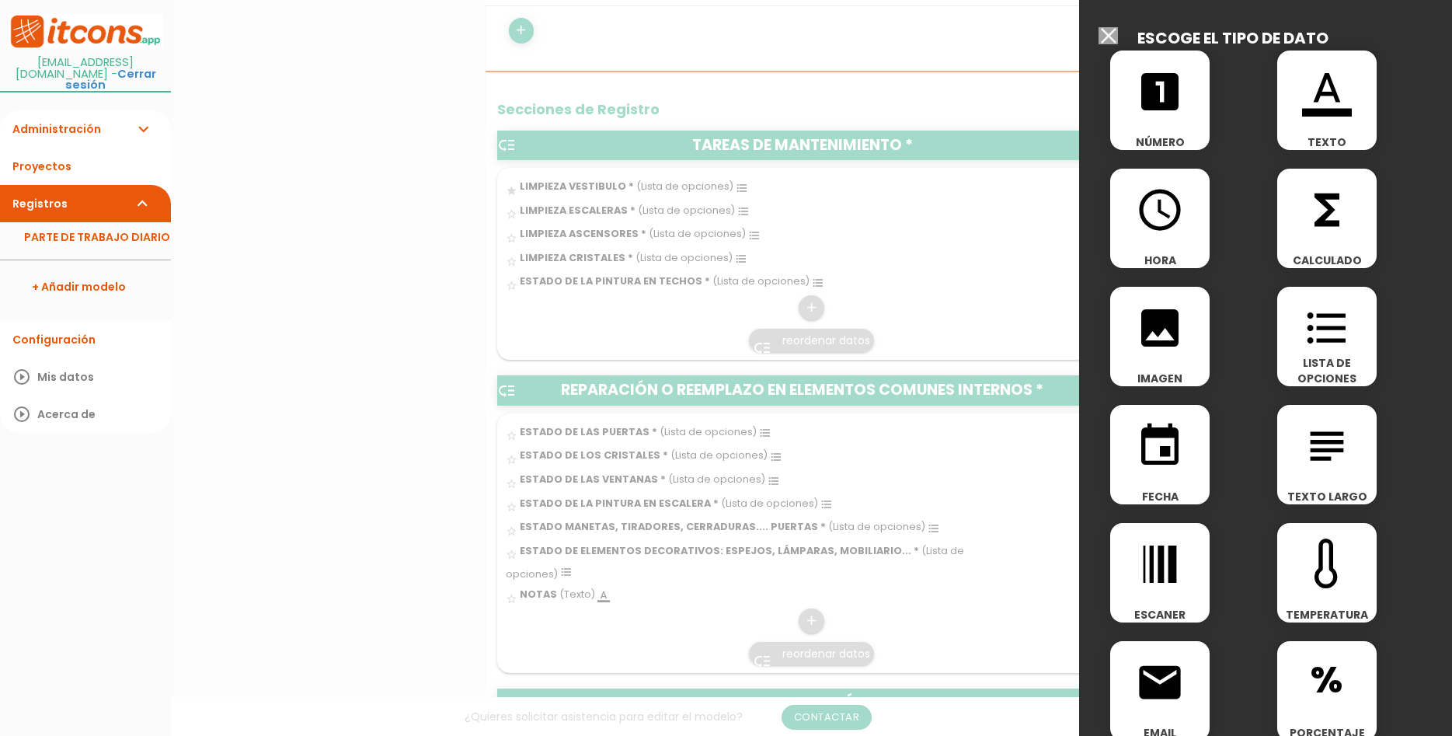
click at [1327, 127] on div "format_color_text TEXTO" at bounding box center [1326, 100] width 99 height 99
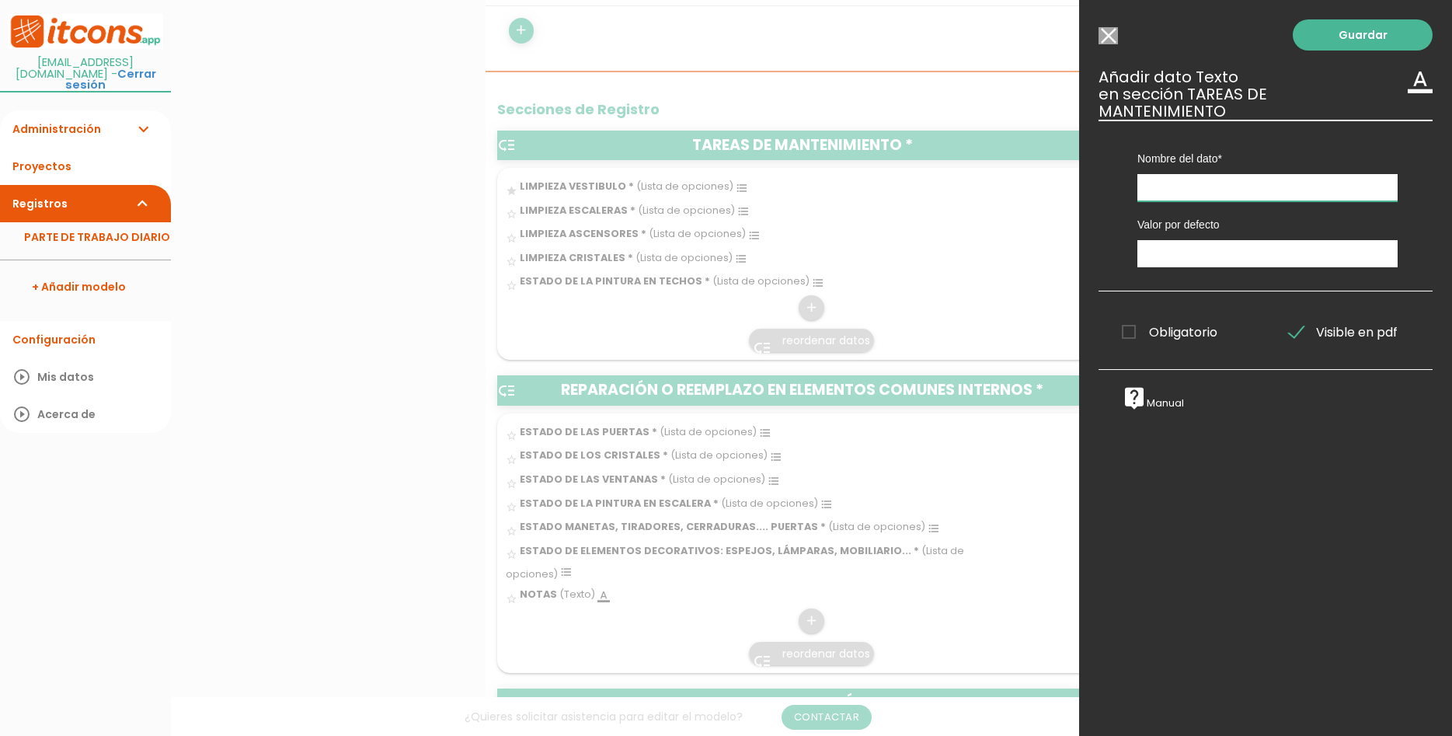
click at [1269, 174] on input "text" at bounding box center [1268, 187] width 260 height 27
type input "NOTAS"
click at [1357, 35] on link "Guardar" at bounding box center [1363, 34] width 140 height 31
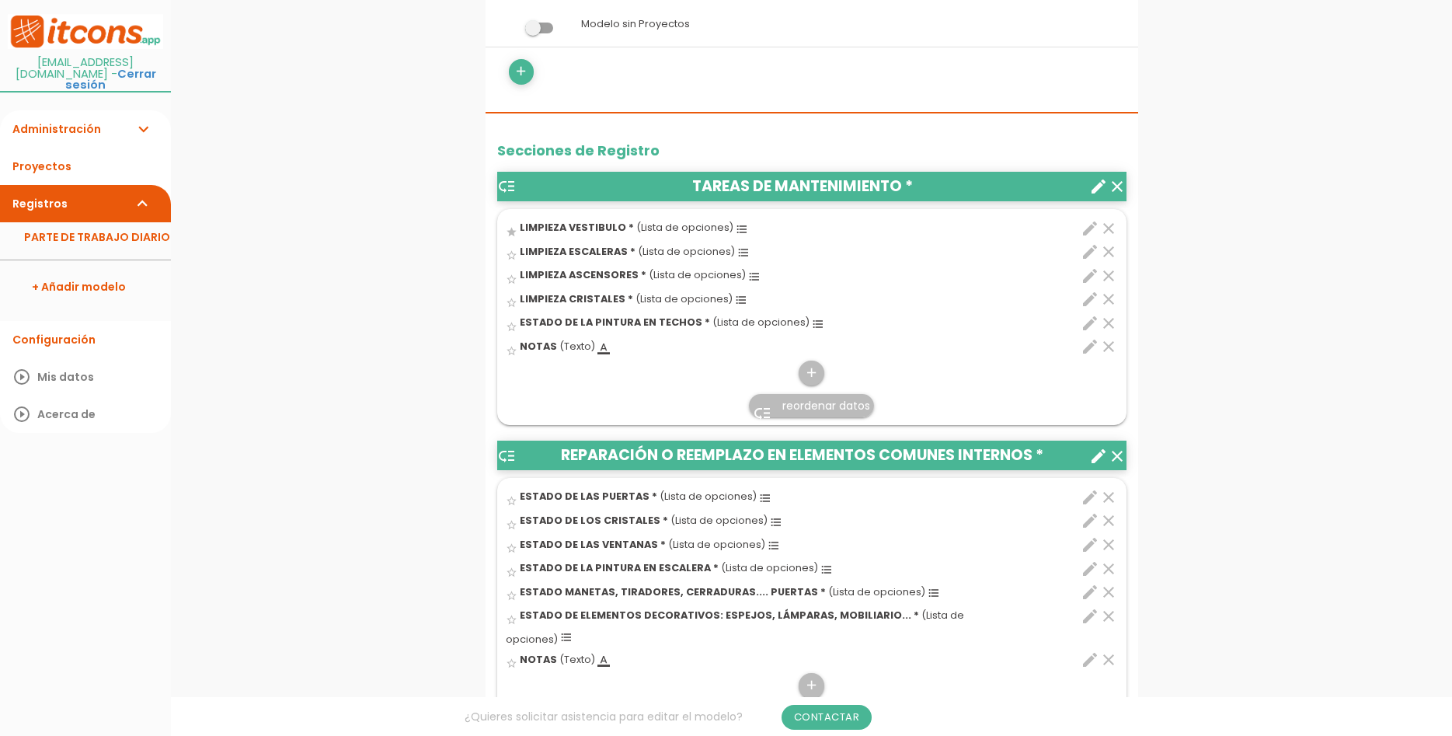
scroll to position [396, 0]
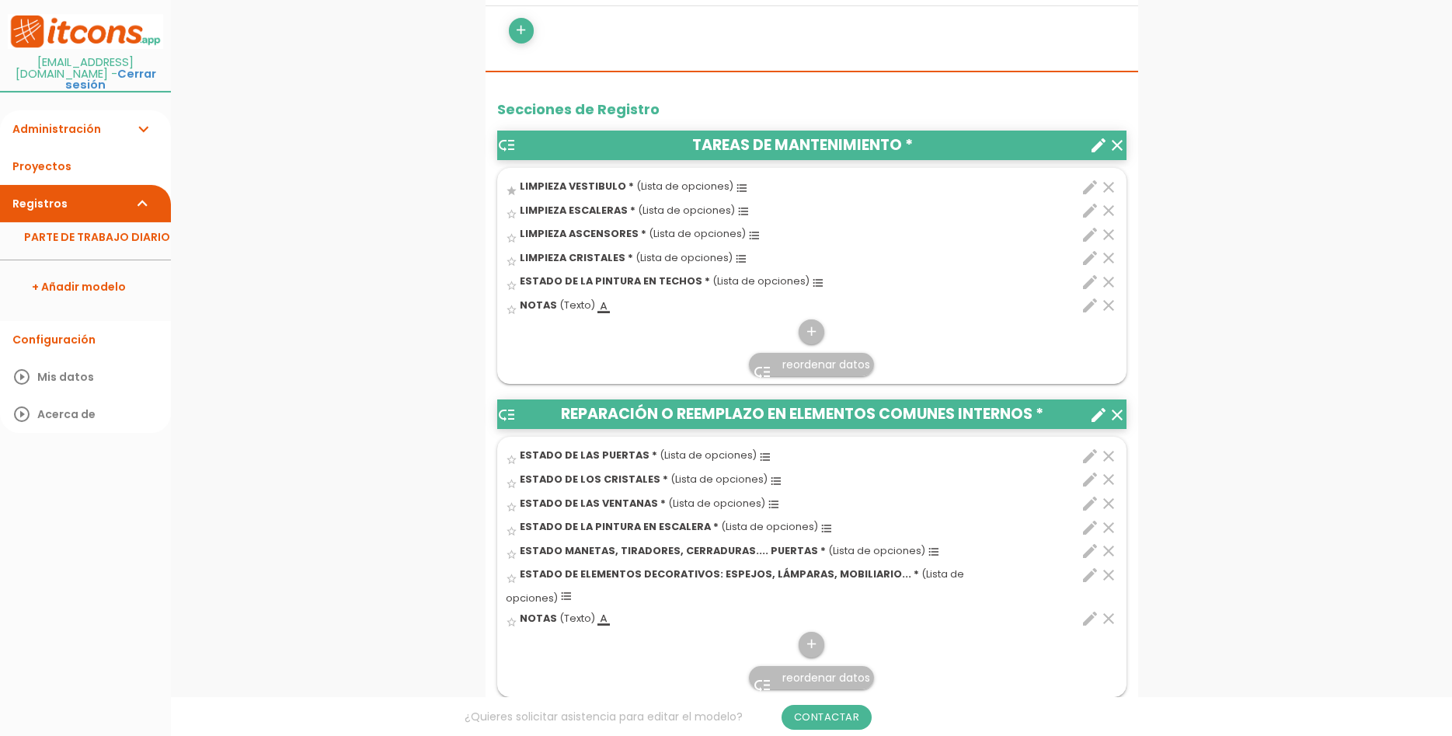
click at [1114, 274] on icon "clear" at bounding box center [1108, 282] width 19 height 19
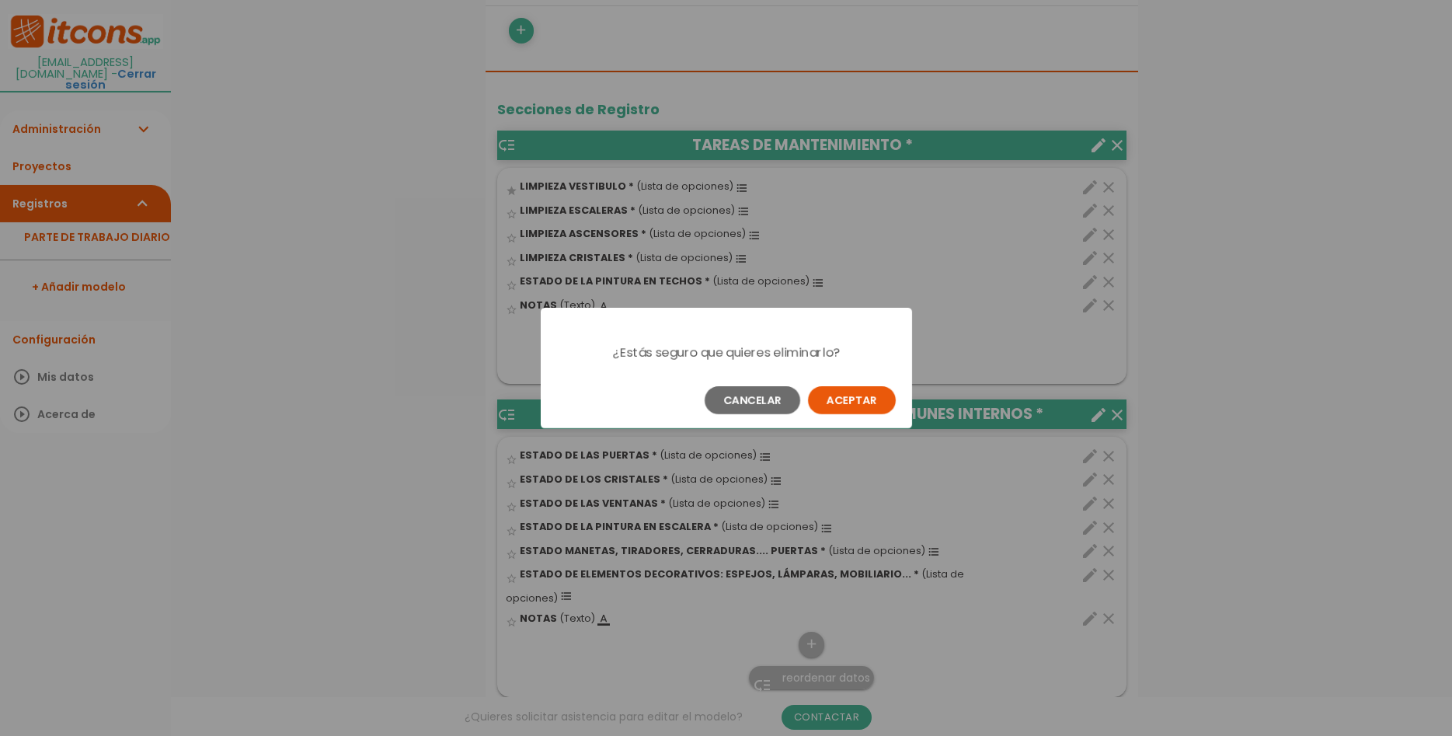
scroll to position [0, 0]
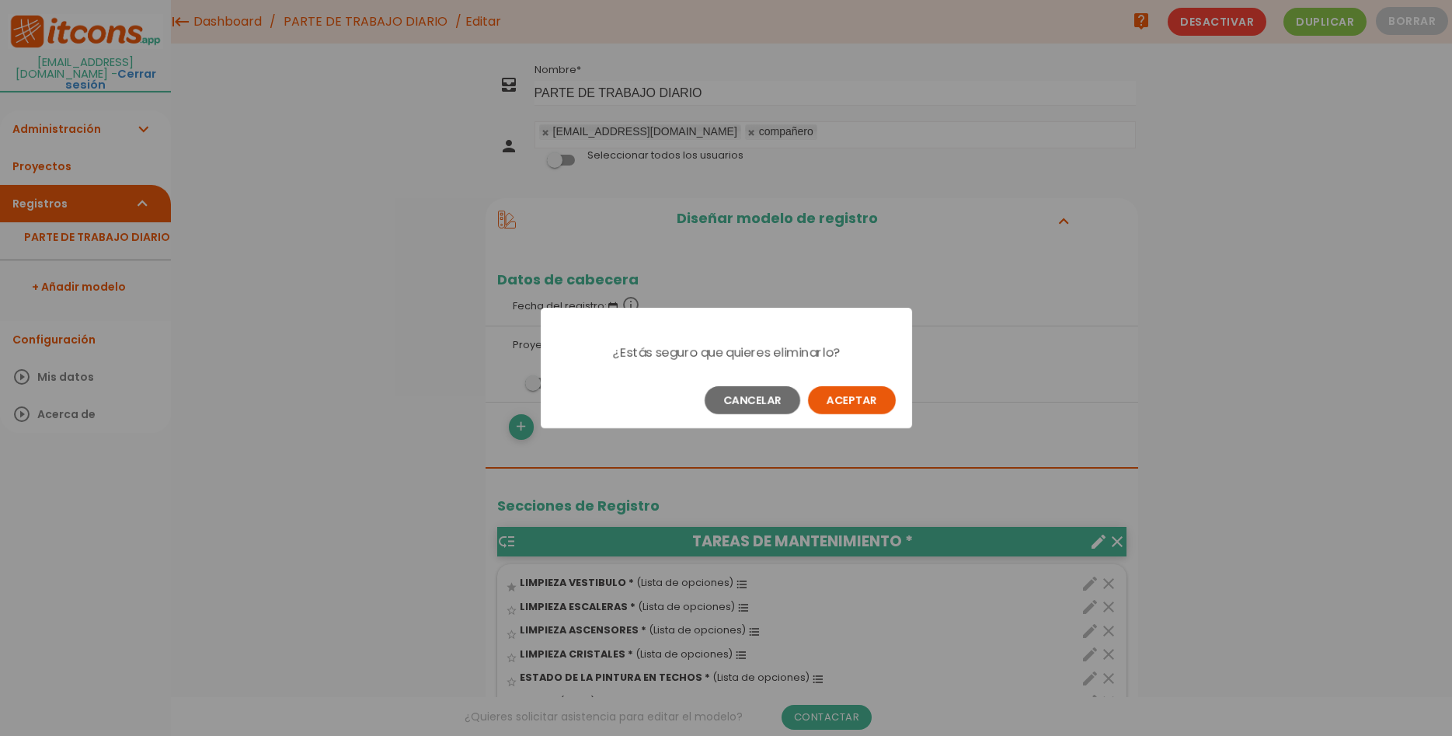
click at [831, 399] on button "Aceptar" at bounding box center [852, 400] width 88 height 28
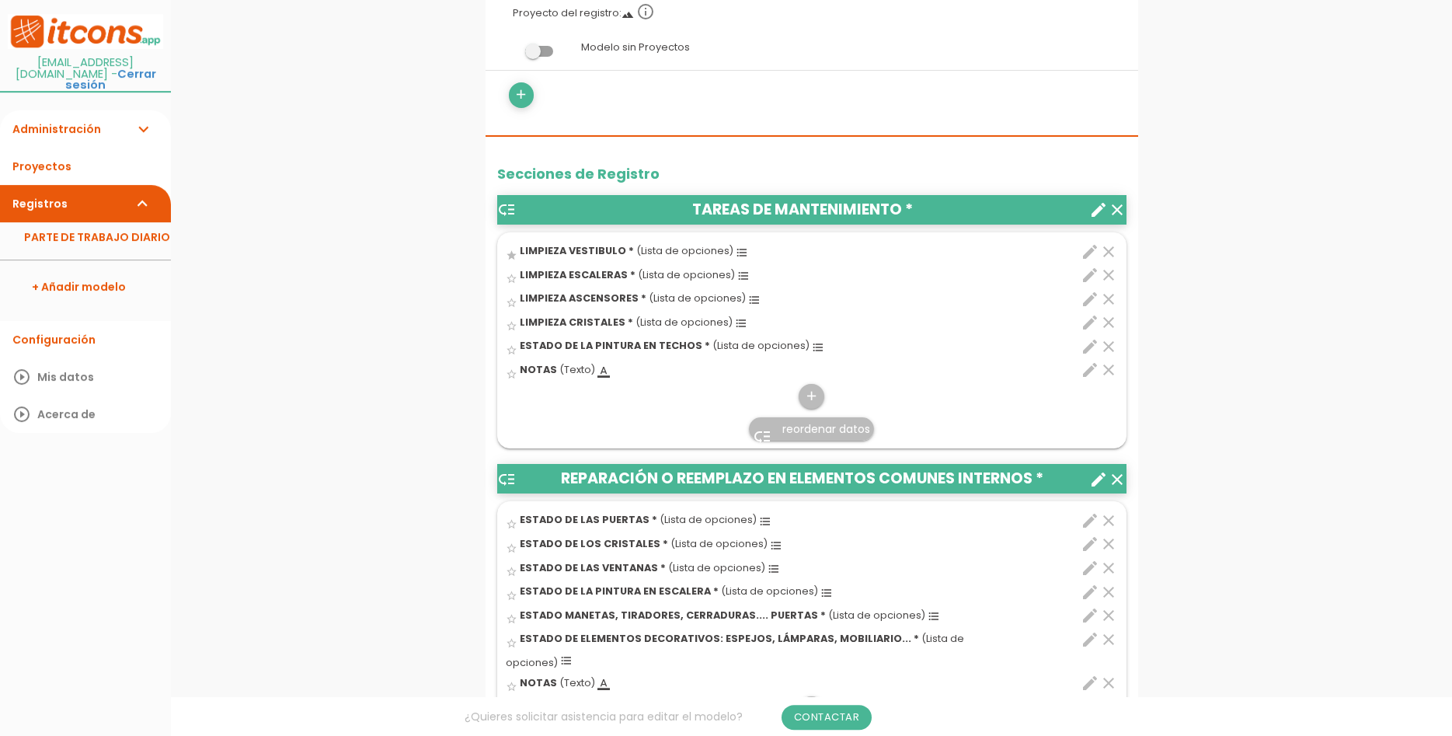
scroll to position [476, 0]
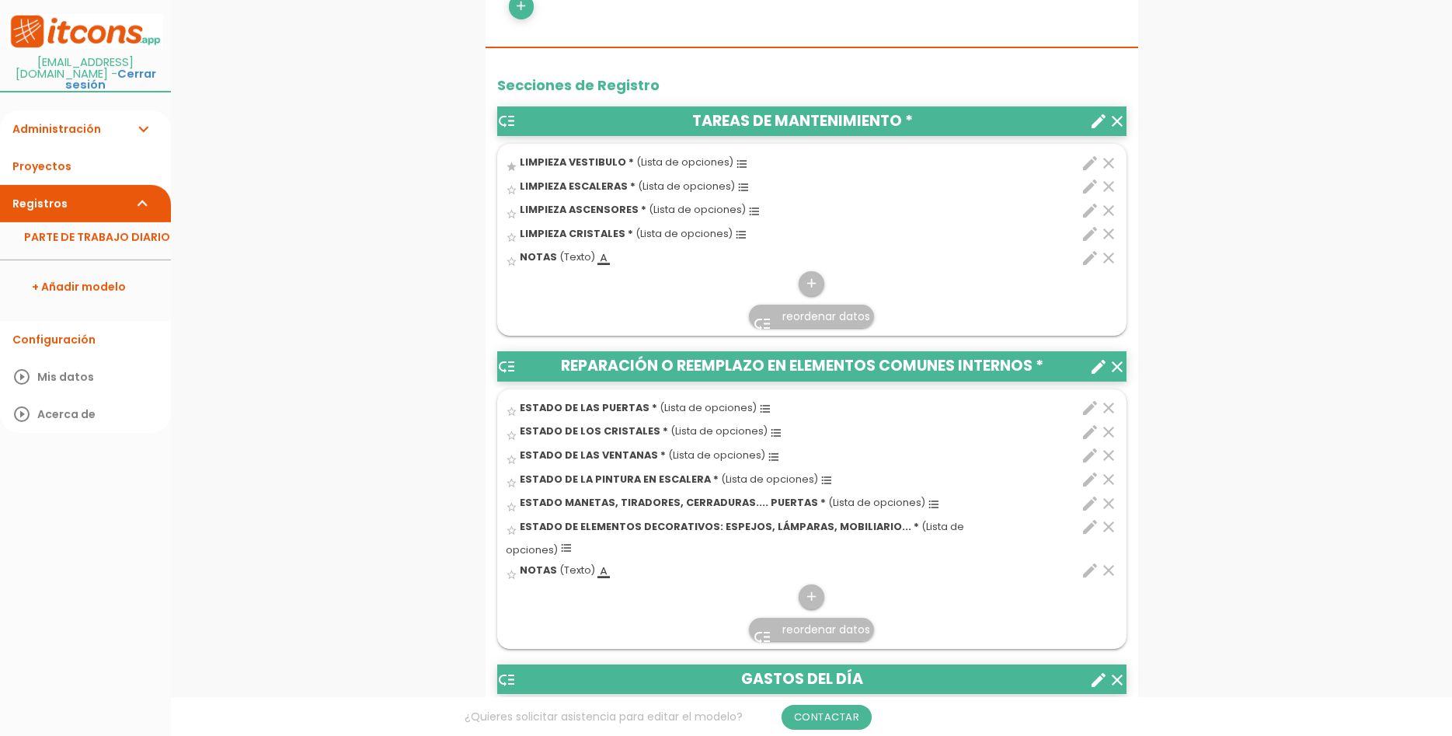
scroll to position [555, 0]
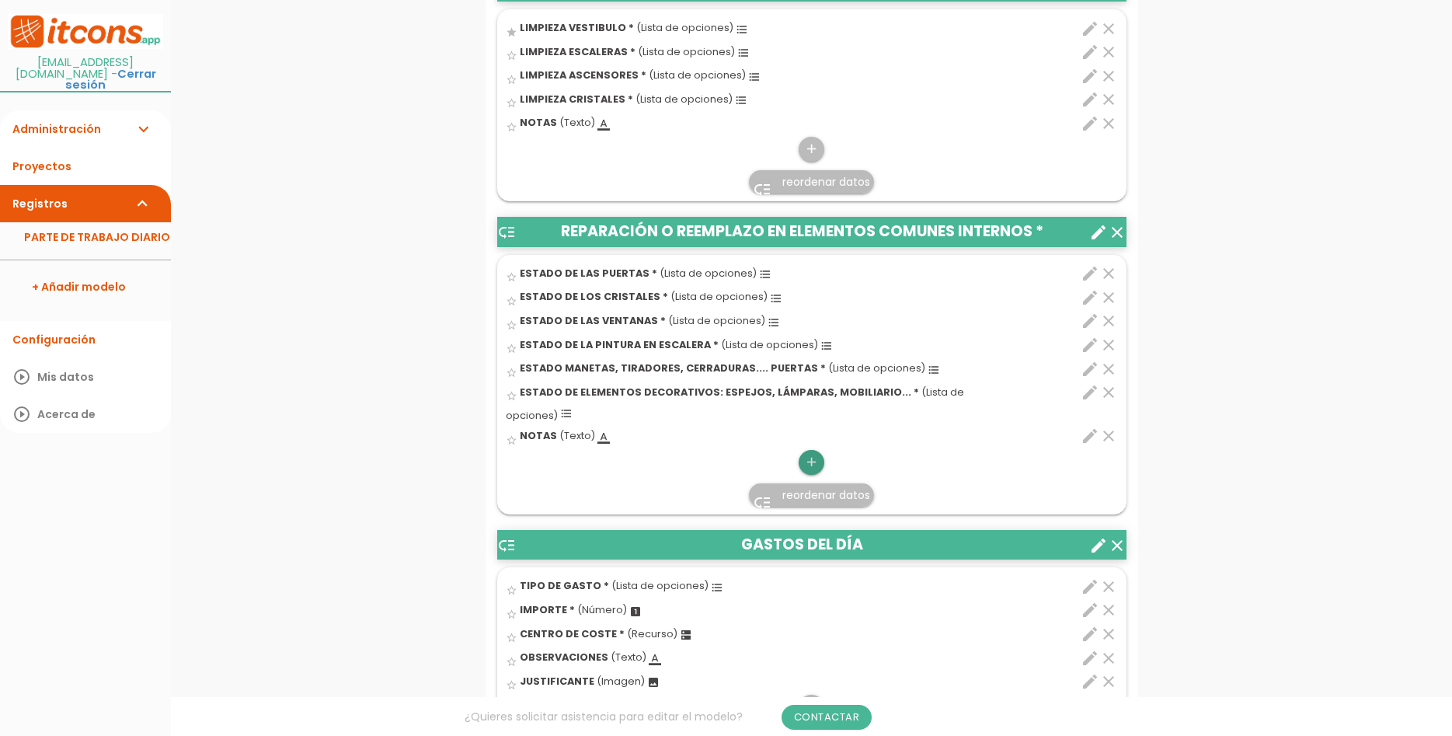
click at [814, 450] on icon "add" at bounding box center [811, 462] width 15 height 25
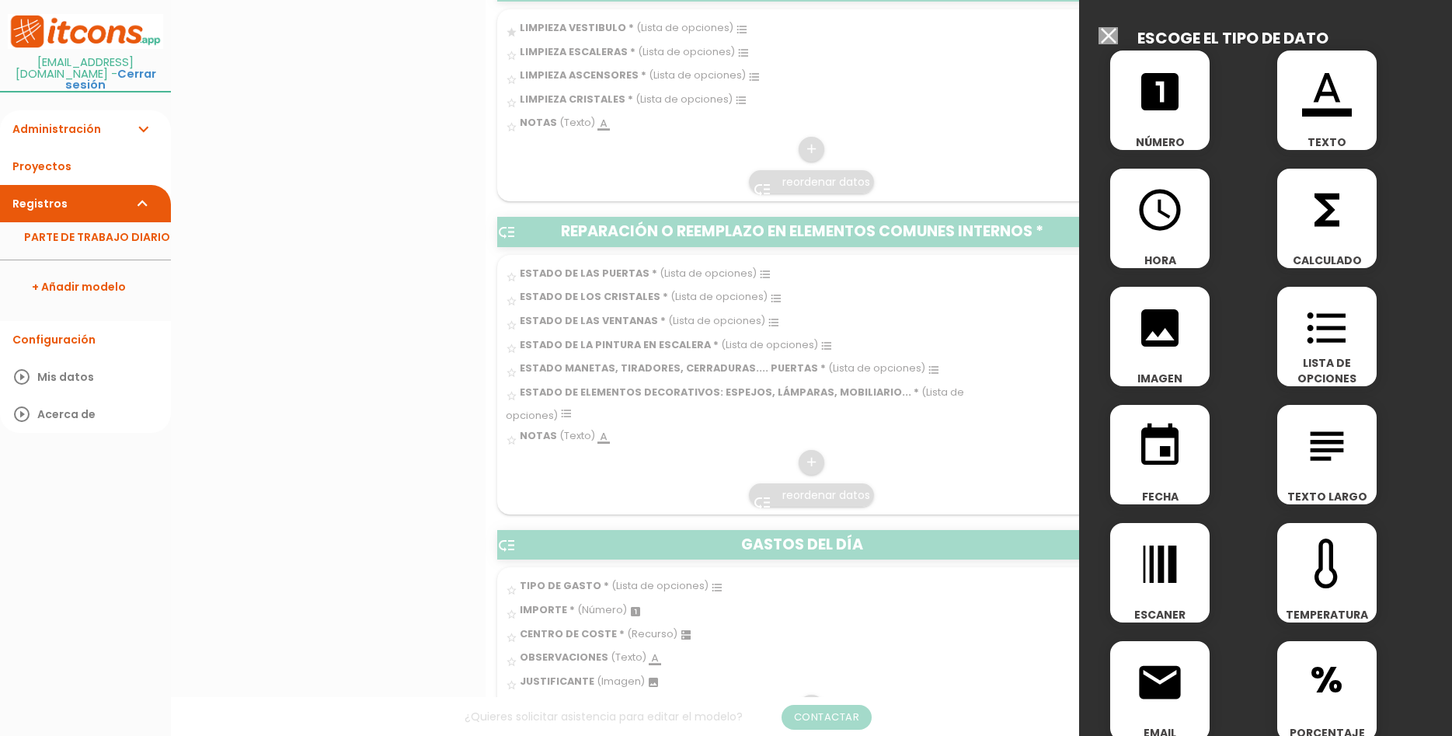
click at [1323, 344] on icon "format_list_bulleted" at bounding box center [1327, 328] width 50 height 50
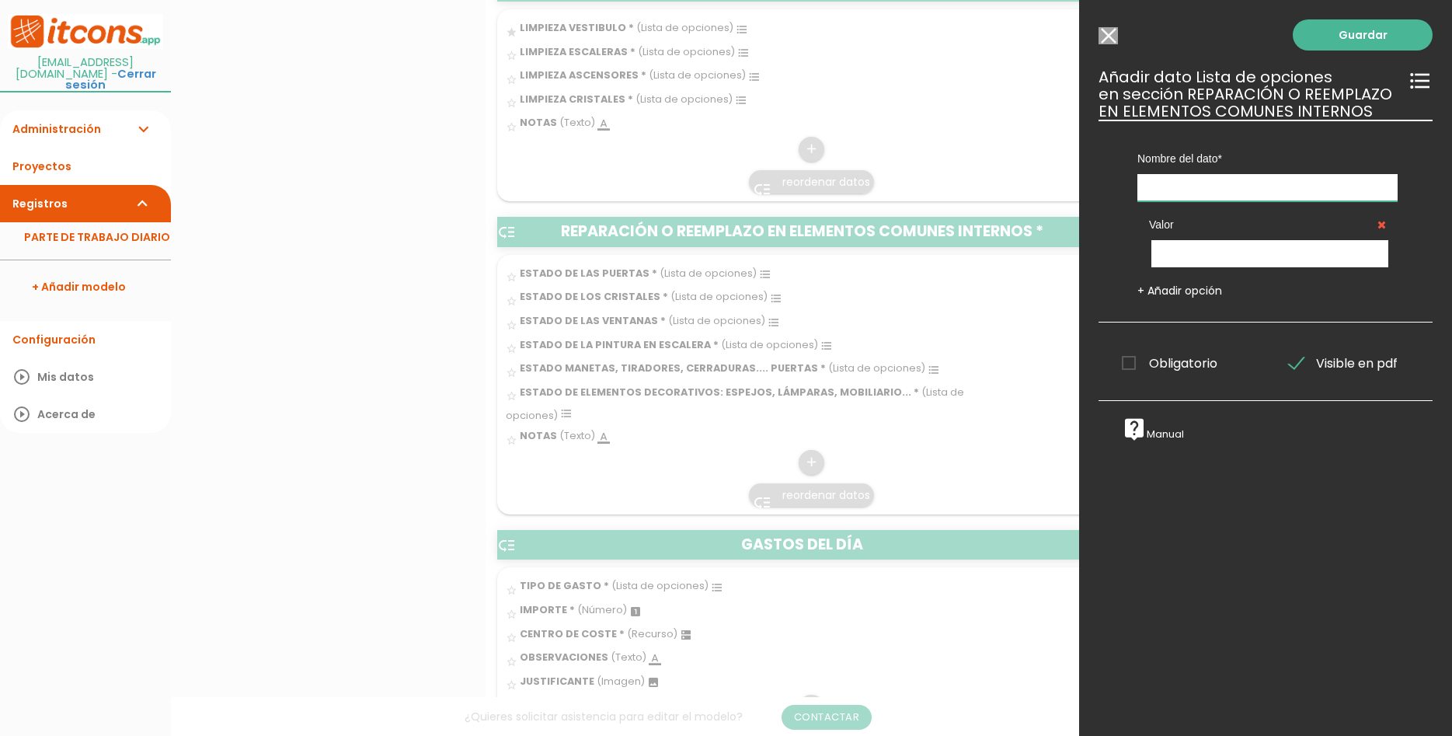
click at [1197, 179] on input "text" at bounding box center [1268, 187] width 260 height 27
type input "ESTADO DE LA PINTURA EN TECHOS"
click at [1228, 238] on div "Valor" at bounding box center [1268, 234] width 260 height 66
click at [1229, 252] on input "text" at bounding box center [1270, 253] width 237 height 27
type input "CORRECTO"
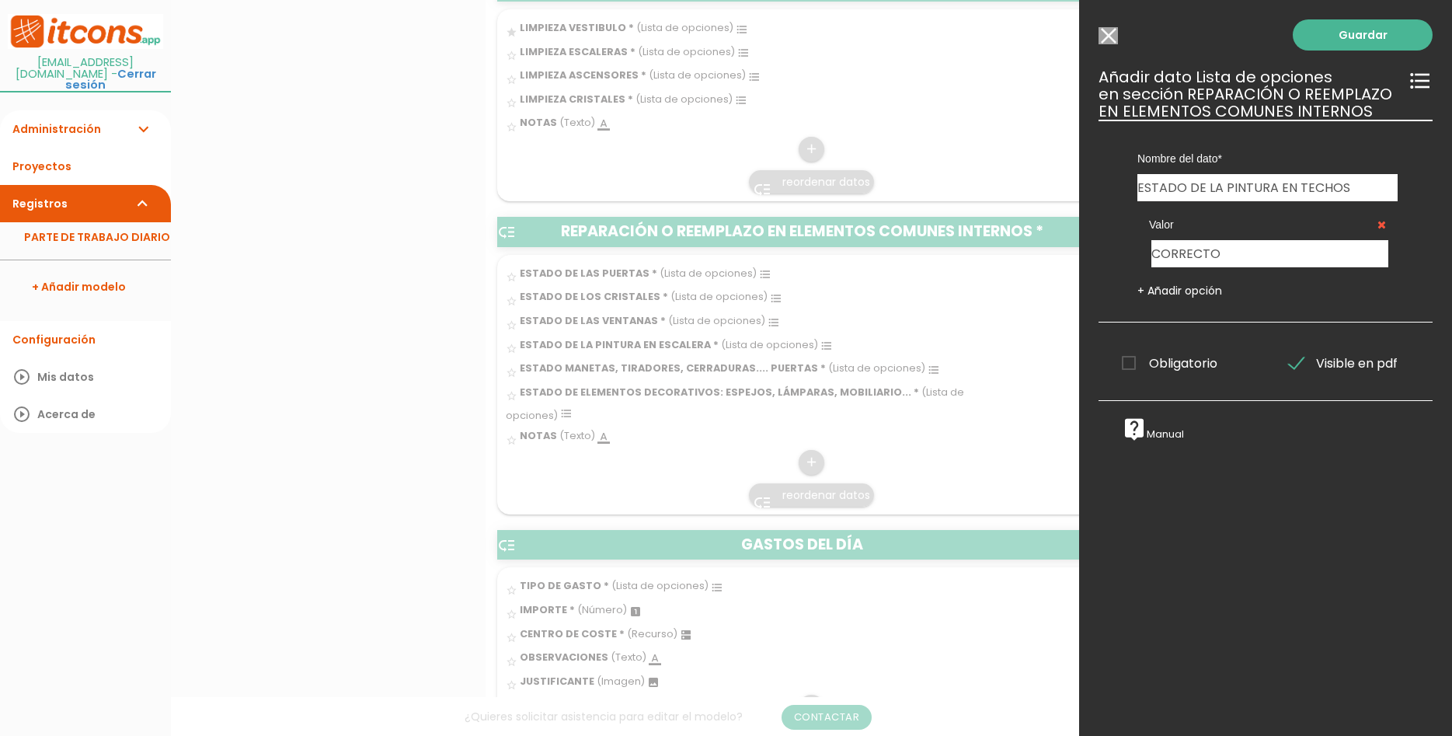
click at [1145, 286] on link "+ Añadir opción" at bounding box center [1180, 291] width 85 height 16
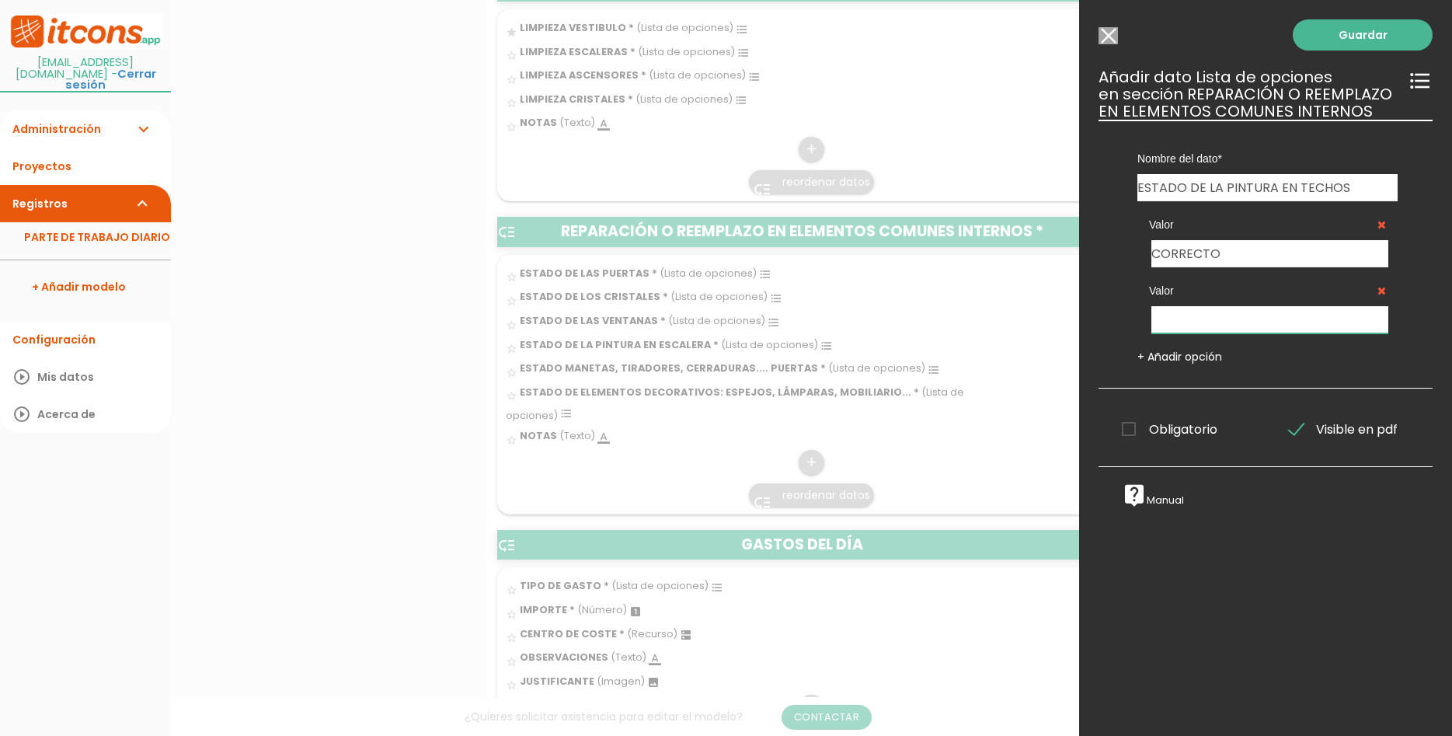
click at [1211, 326] on input "text" at bounding box center [1270, 319] width 237 height 27
type input "DEFECTUOSO"
click at [1185, 426] on span "Obligatorio" at bounding box center [1170, 429] width 96 height 19
click at [0, 0] on input "Obligatorio" at bounding box center [0, 0] width 0 height 0
click at [1392, 39] on link "Guardar" at bounding box center [1363, 34] width 140 height 31
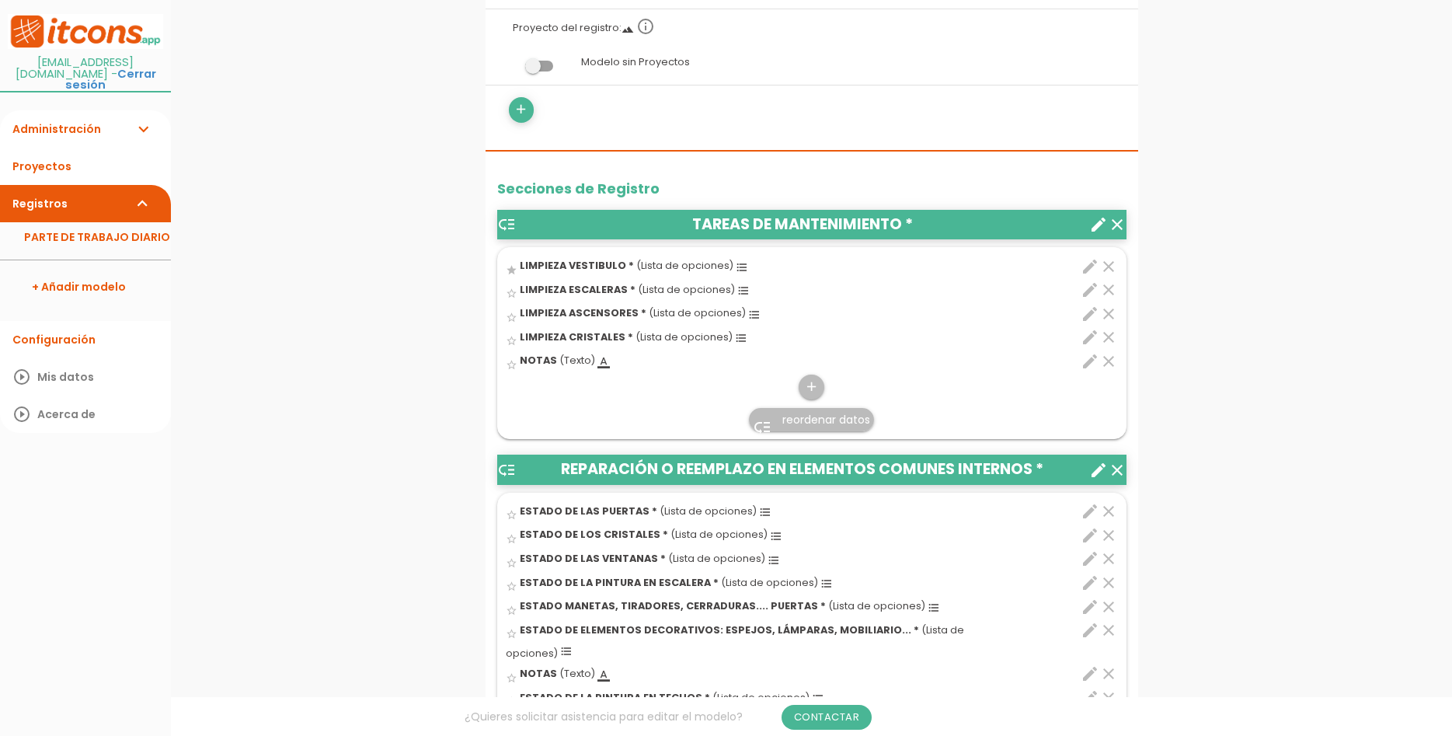
scroll to position [634, 0]
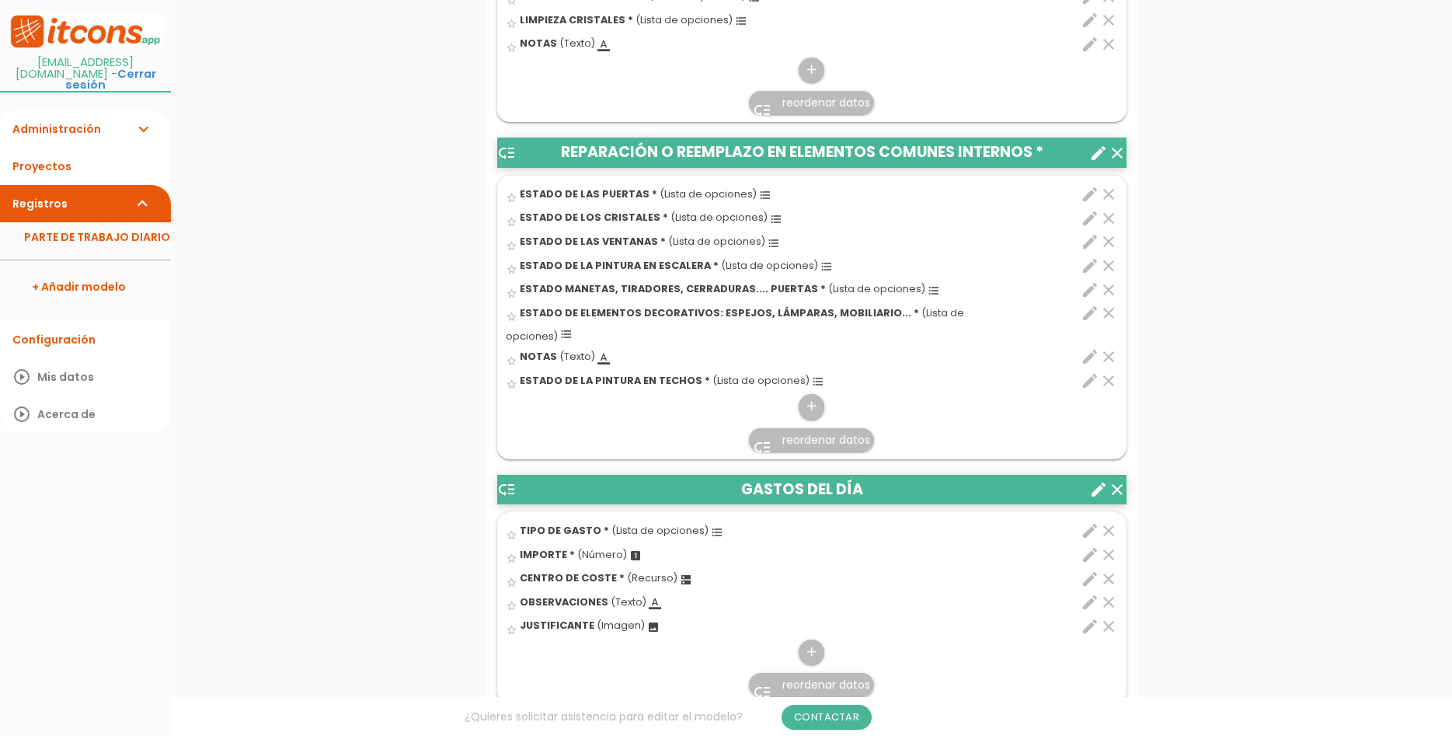
click at [807, 432] on span "reordenar datos" at bounding box center [826, 440] width 88 height 16
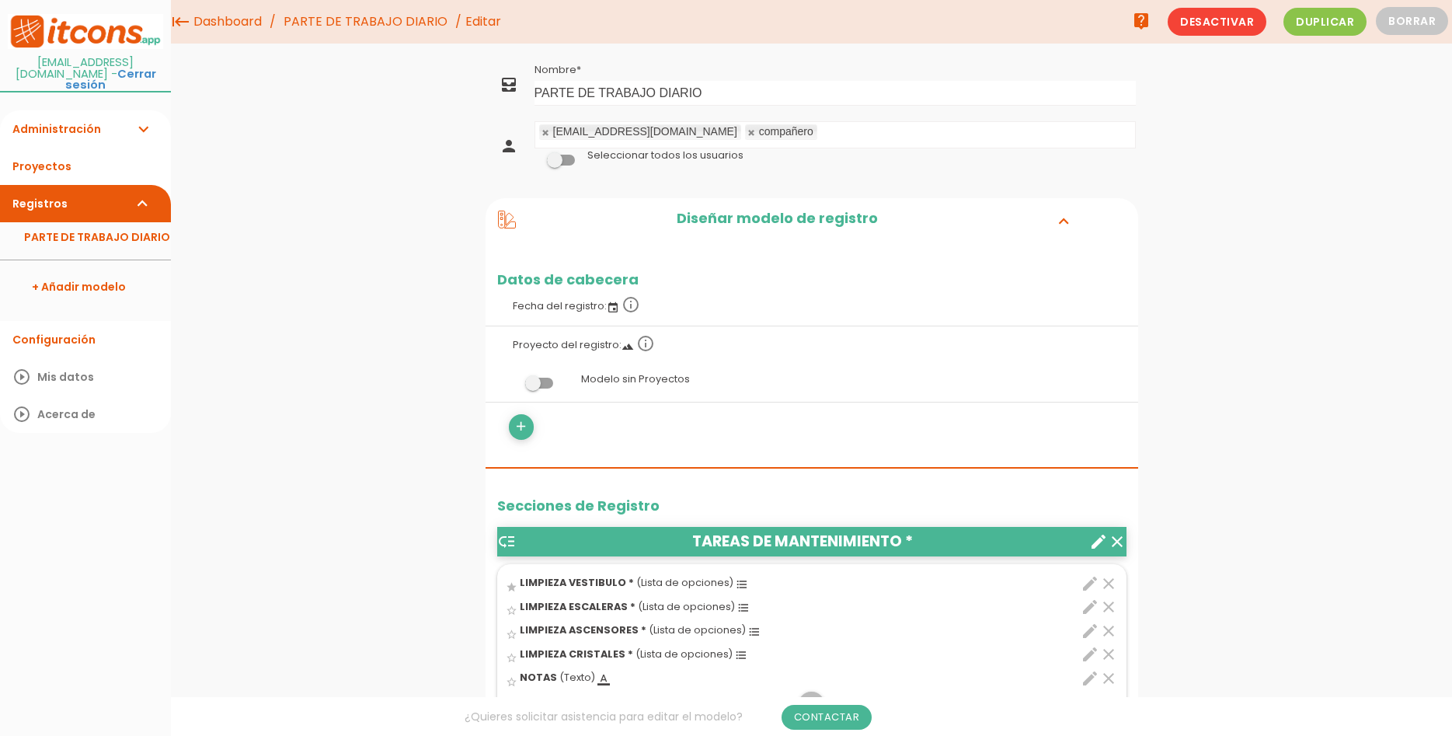
scroll to position [0, 0]
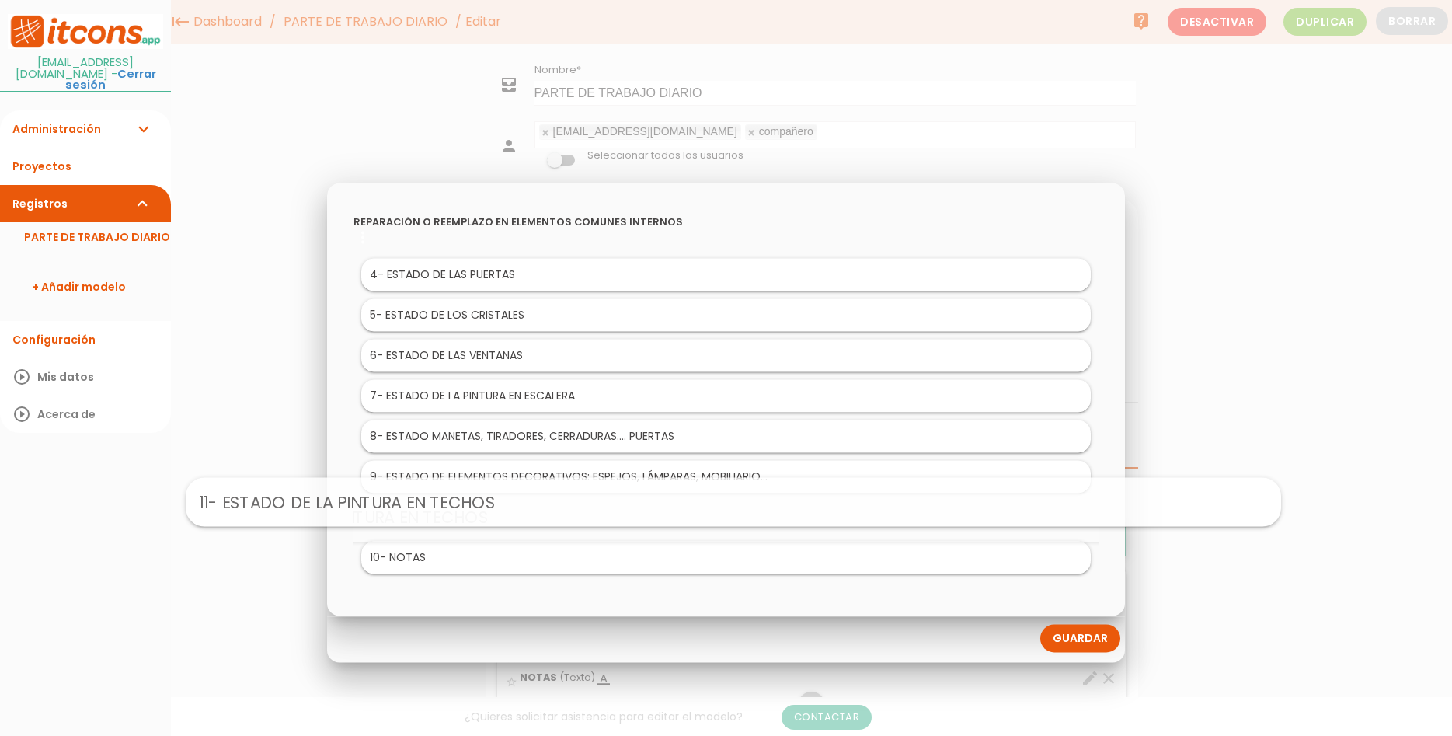
drag, startPoint x: 580, startPoint y: 555, endPoint x: 587, endPoint y: 497, distance: 58.0
click at [587, 497] on body "menu keyboard_tab Dashboard PARTE DE TRABAJO DIARIO Editar" at bounding box center [726, 368] width 1452 height 736
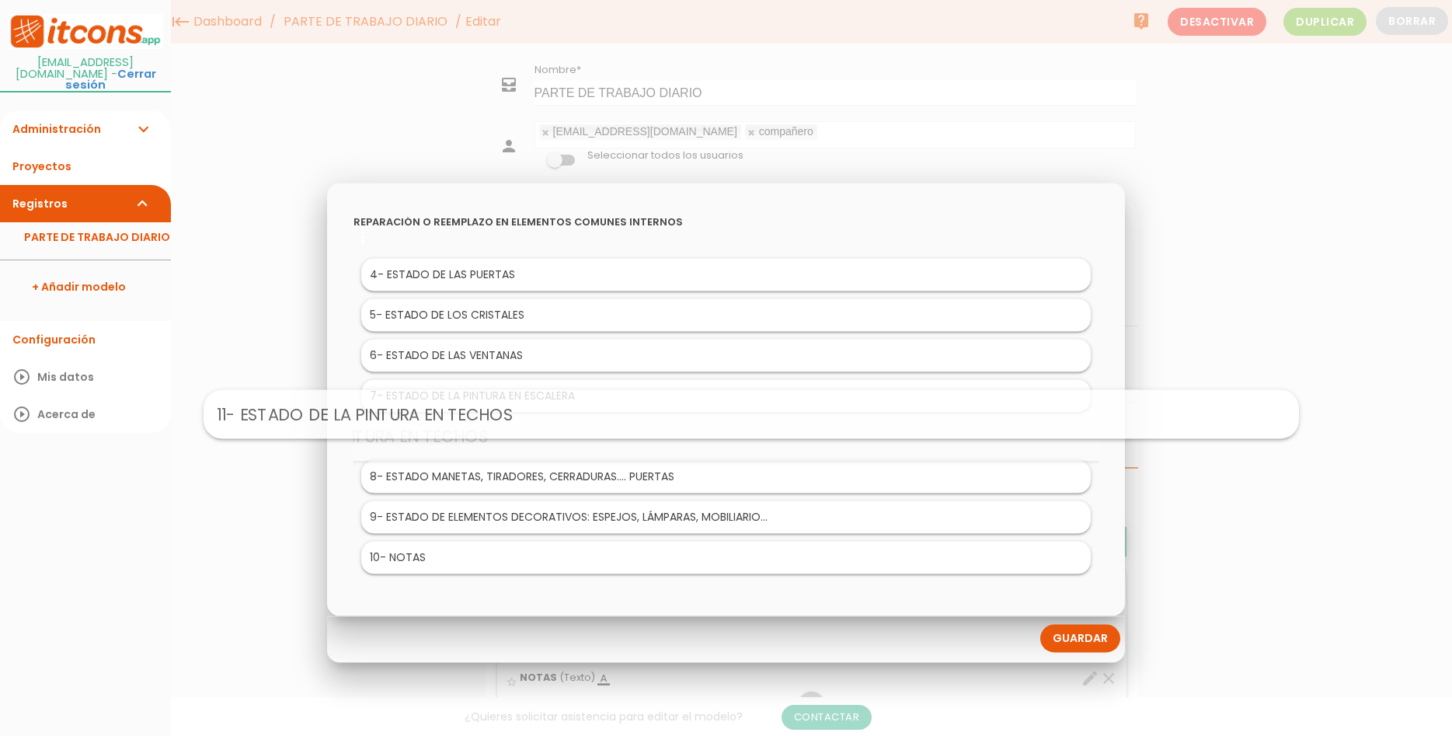
drag, startPoint x: 538, startPoint y: 527, endPoint x: 567, endPoint y: 417, distance: 113.3
click at [567, 417] on body "menu keyboard_tab Dashboard PARTE DE TRABAJO DIARIO Editar" at bounding box center [726, 368] width 1452 height 736
click at [1092, 639] on link "Guardar" at bounding box center [1080, 638] width 80 height 28
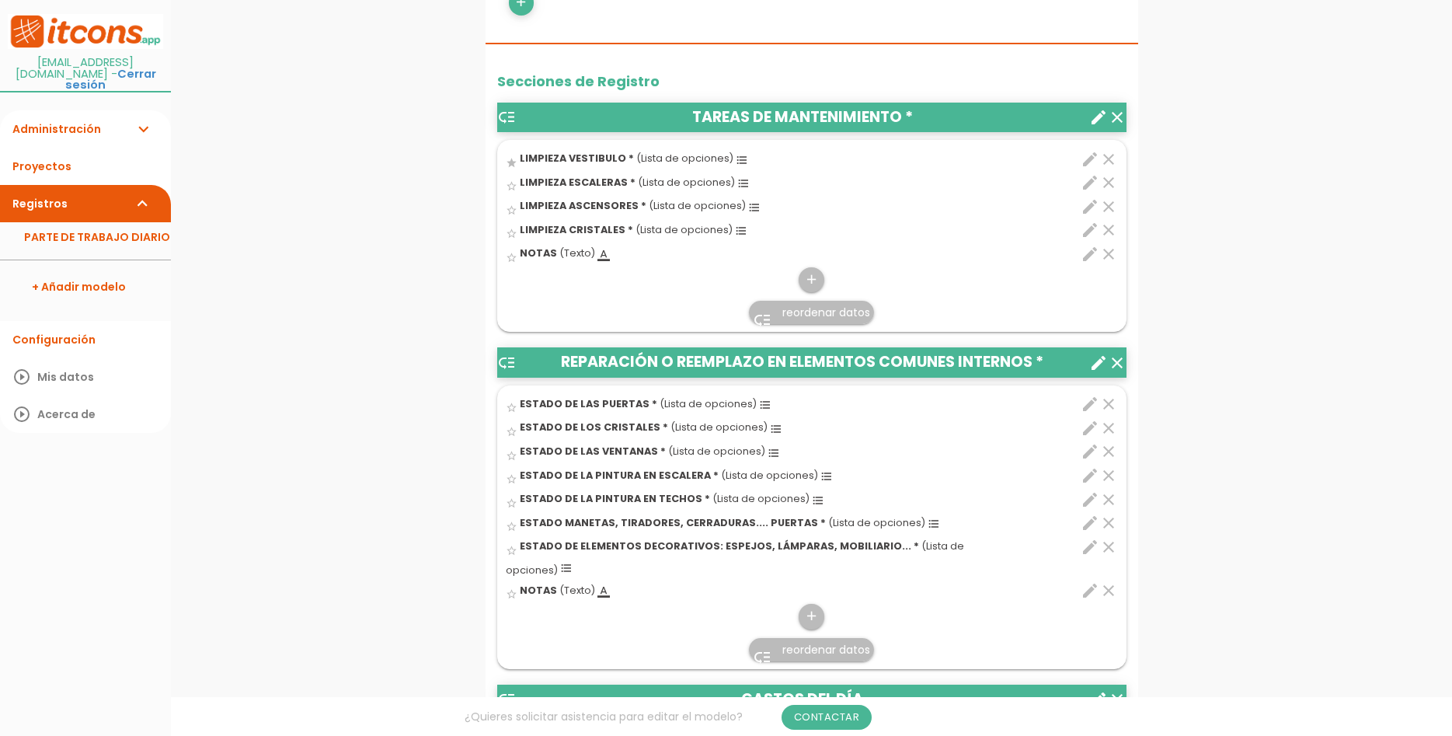
scroll to position [662, 0]
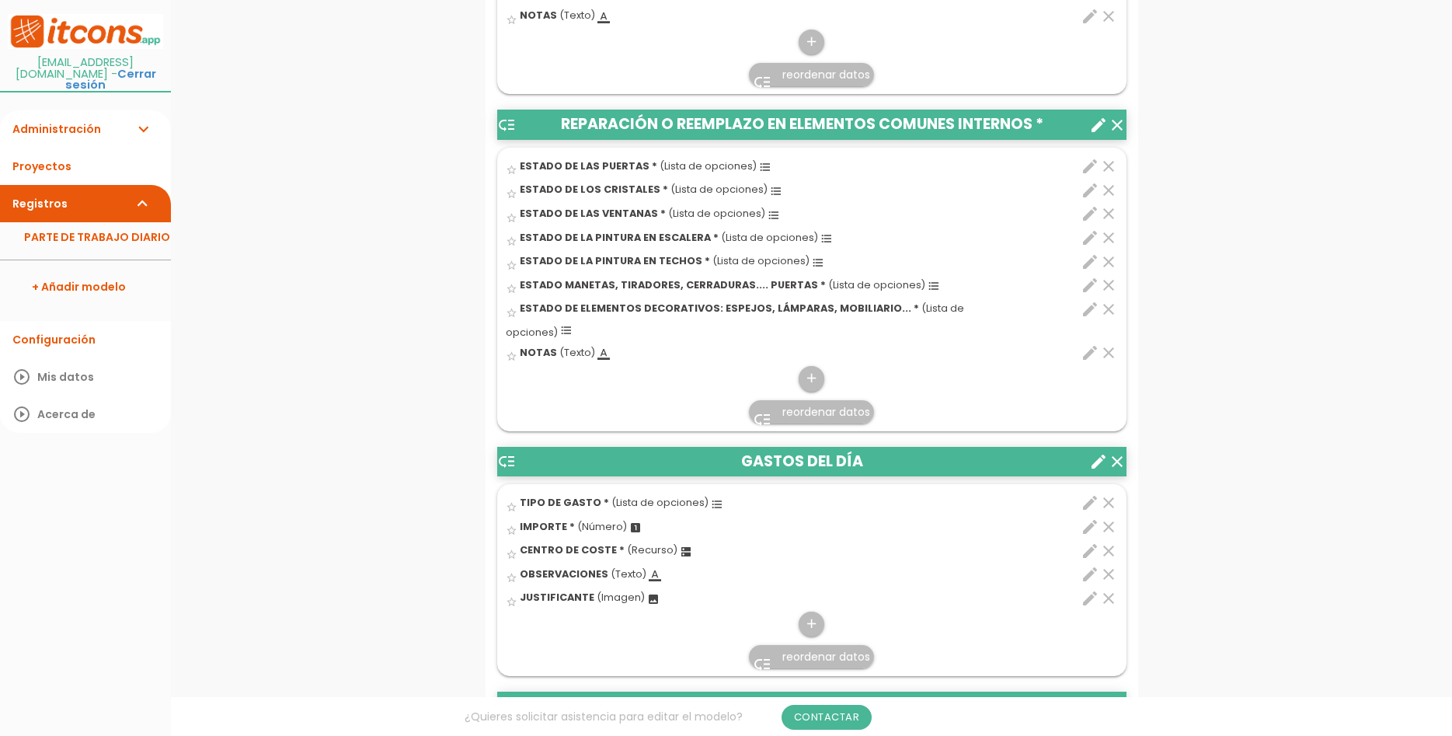
click at [1099, 452] on icon "create" at bounding box center [1098, 461] width 19 height 19
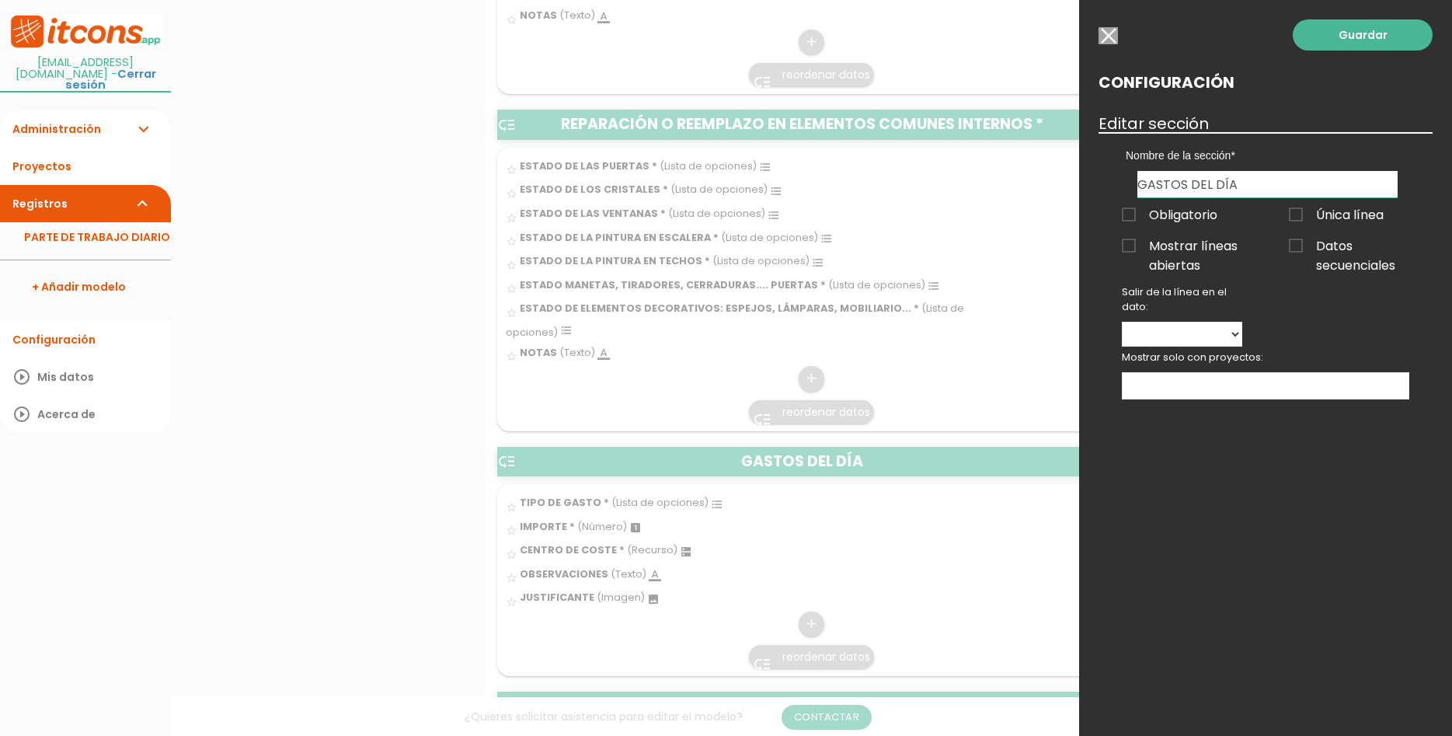
drag, startPoint x: 1272, startPoint y: 183, endPoint x: 1088, endPoint y: 174, distance: 184.4
click at [1138, 174] on input "GASTOS DEL DÍA" at bounding box center [1268, 184] width 260 height 26
type input "r"
type input "CONSERVACIÓN EXTERNA"
click at [1200, 217] on span "Obligatorio" at bounding box center [1170, 214] width 96 height 19
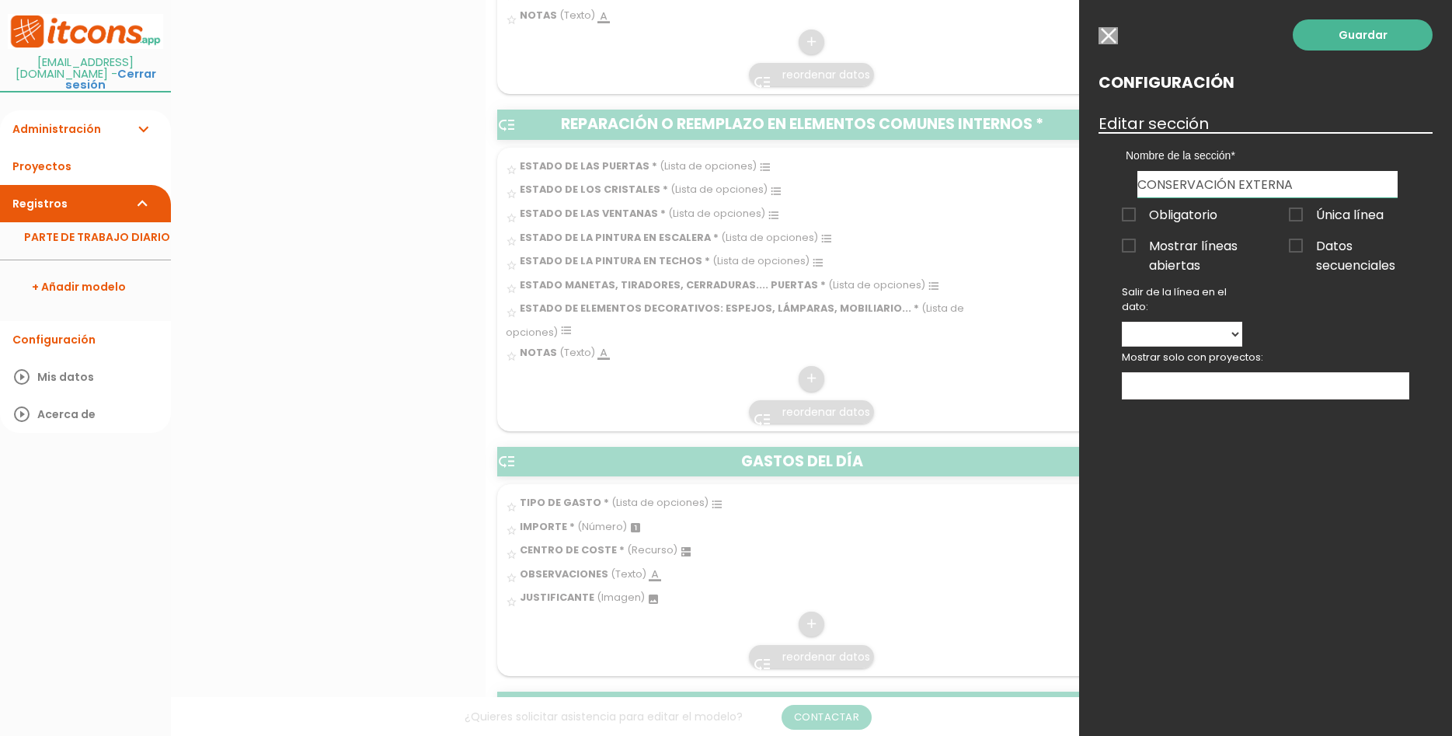
click at [0, 0] on input "Obligatorio" at bounding box center [0, 0] width 0 height 0
click at [1364, 39] on link "Guardar" at bounding box center [1363, 34] width 140 height 31
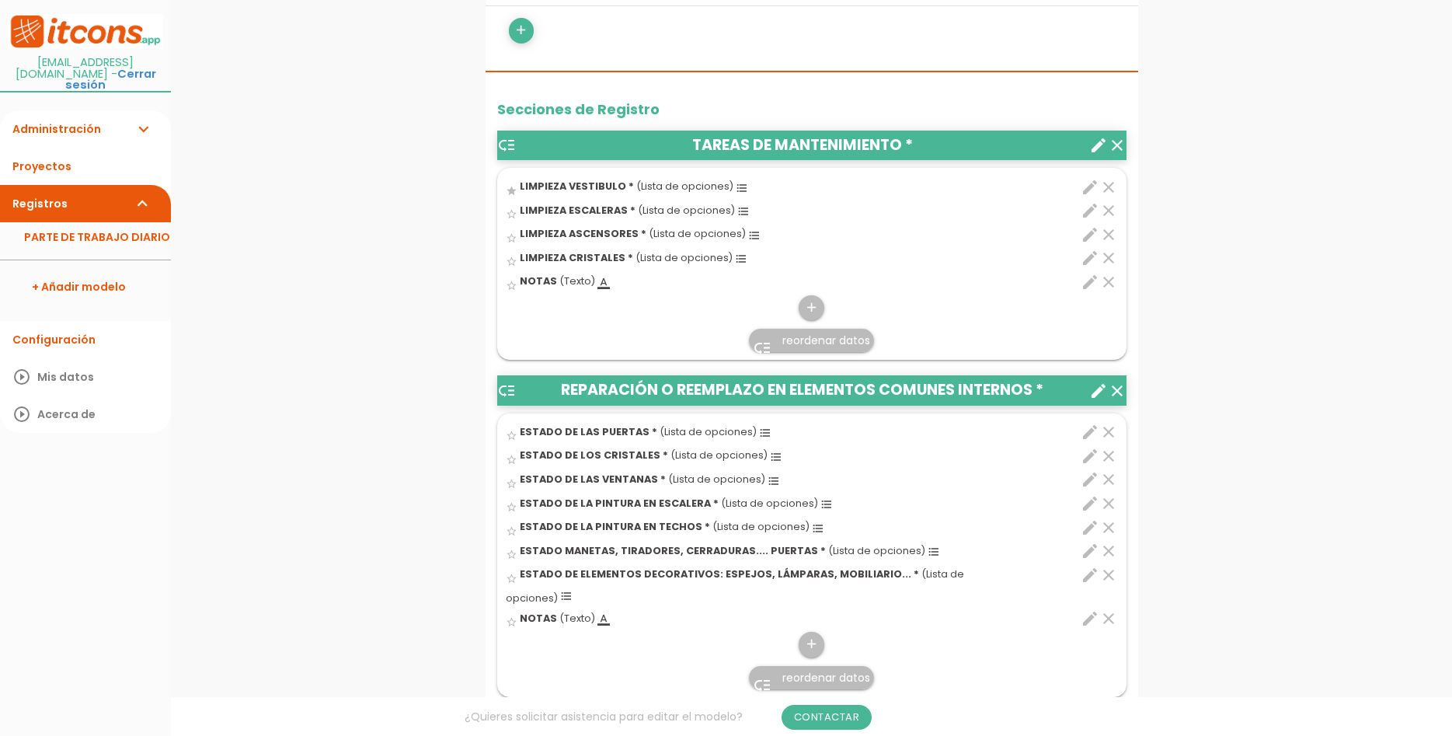
scroll to position [793, 0]
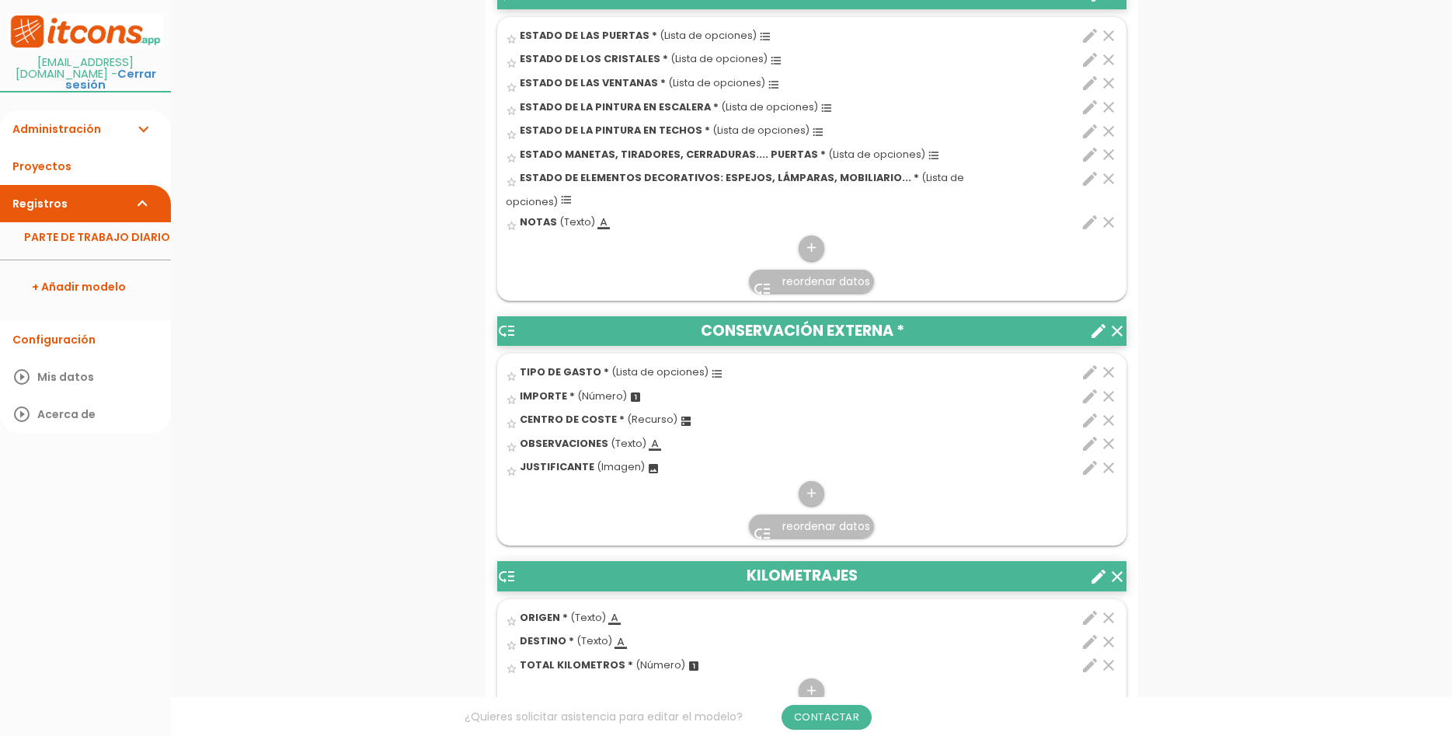
click at [1108, 363] on icon "clear" at bounding box center [1108, 372] width 19 height 19
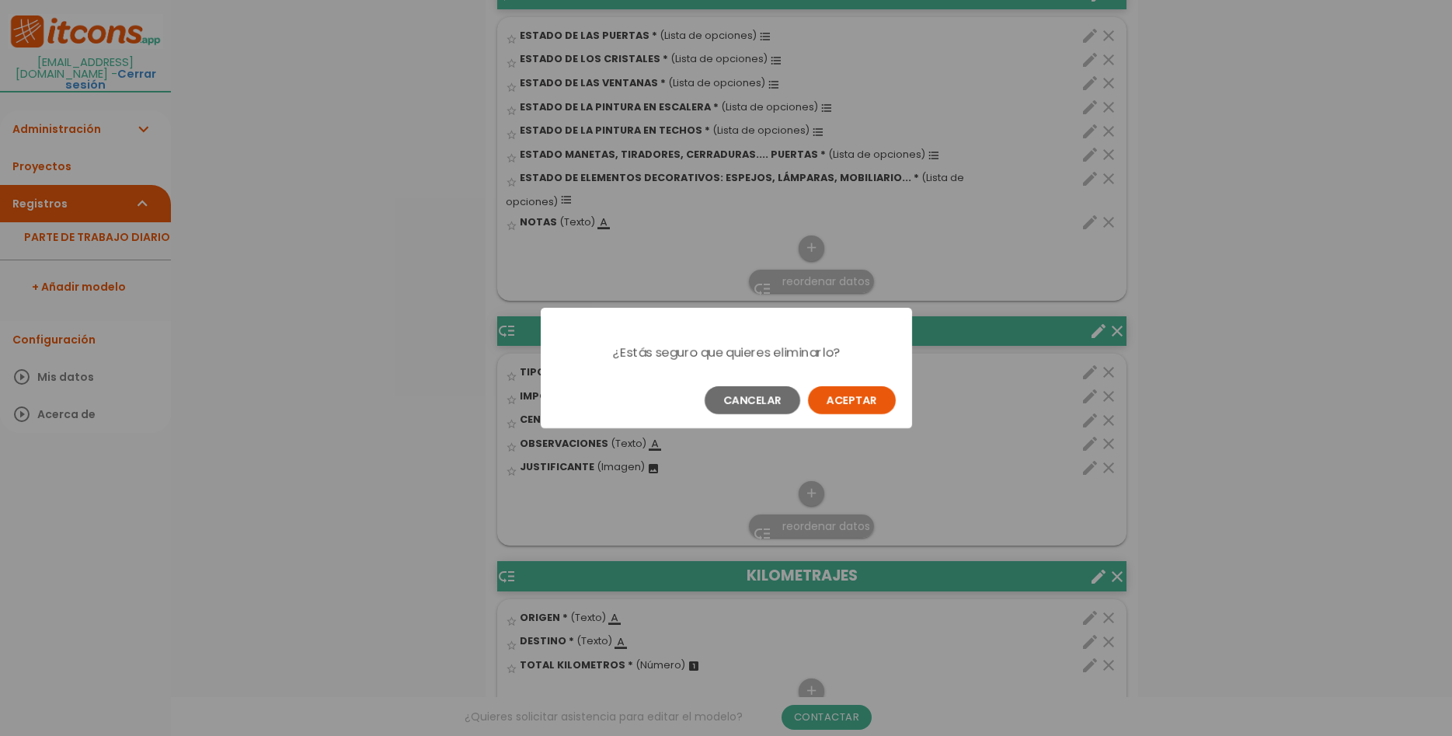
scroll to position [0, 0]
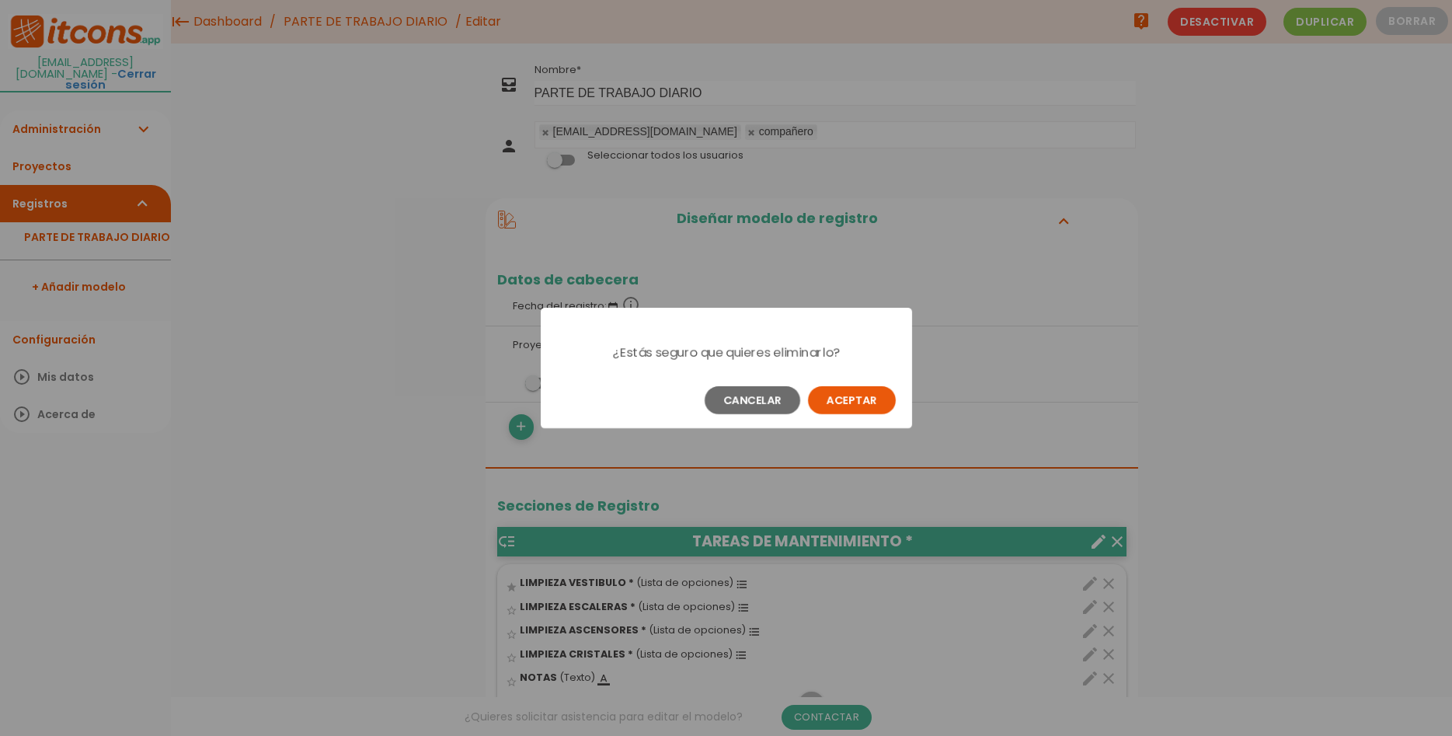
click at [860, 399] on button "Aceptar" at bounding box center [852, 400] width 88 height 28
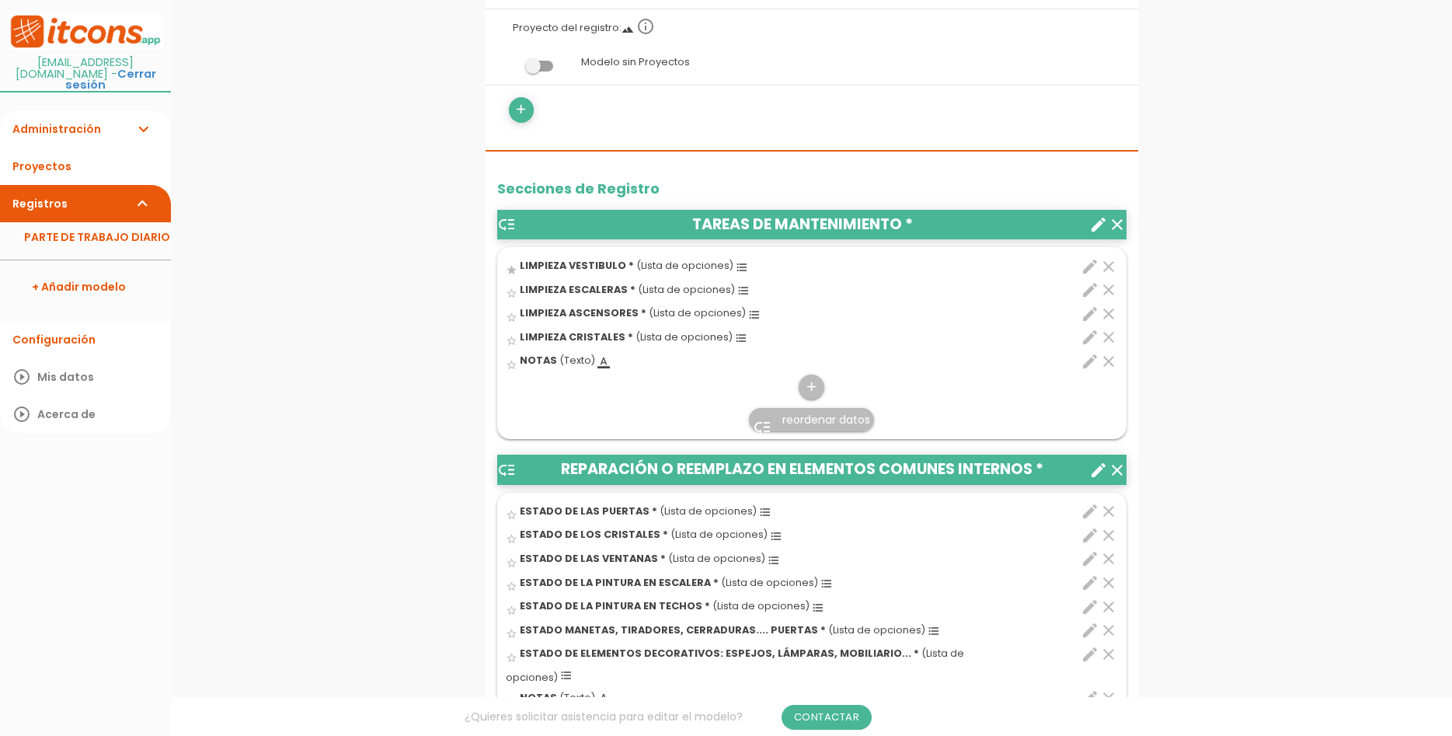
scroll to position [514, 0]
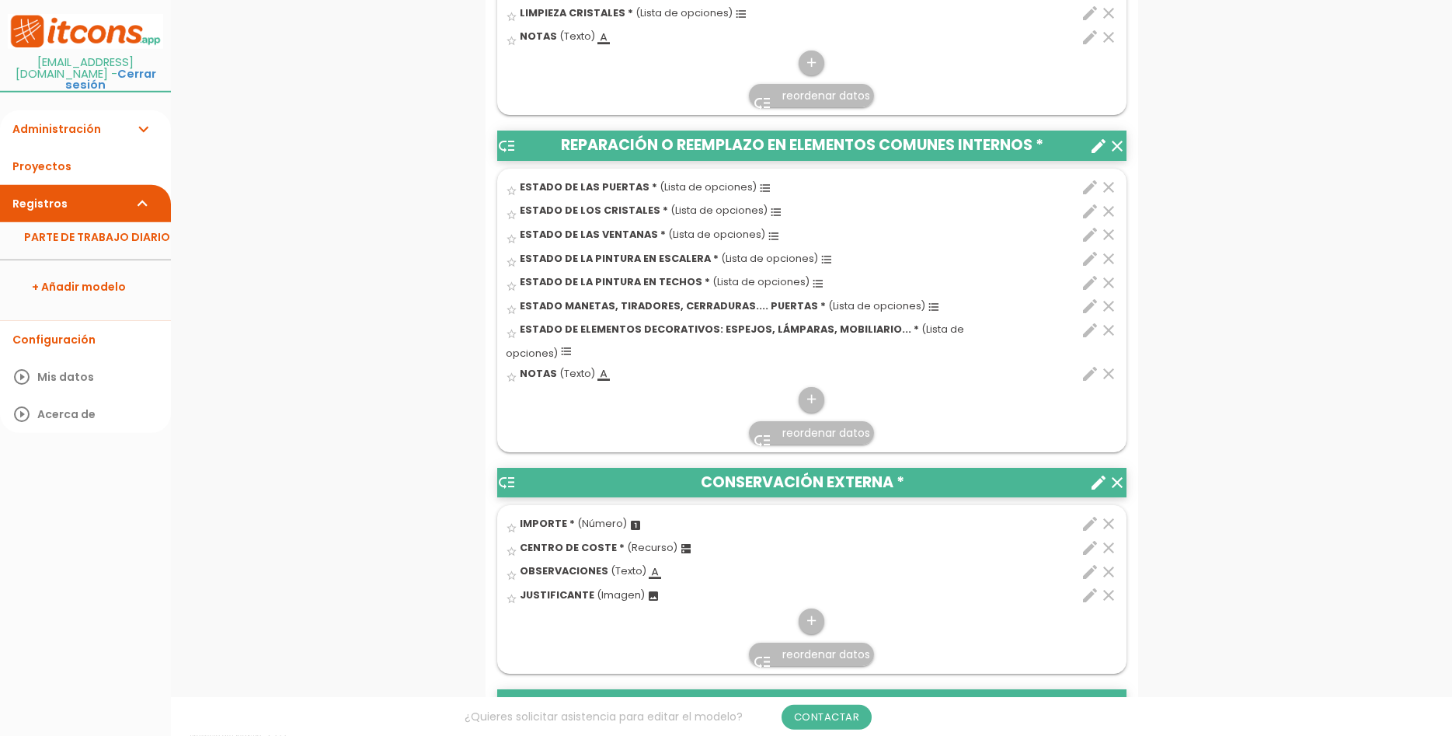
scroll to position [713, 0]
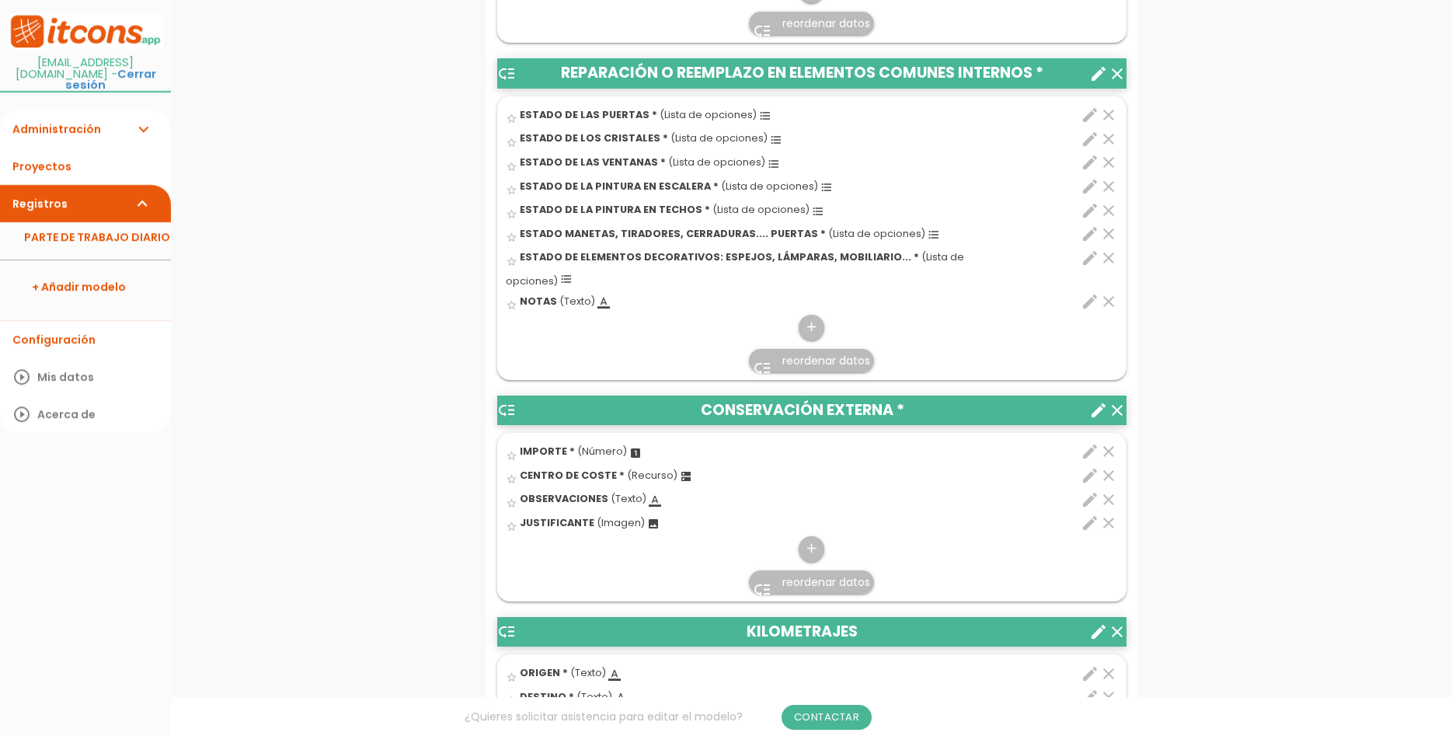
click at [1110, 442] on icon "clear" at bounding box center [1108, 451] width 19 height 19
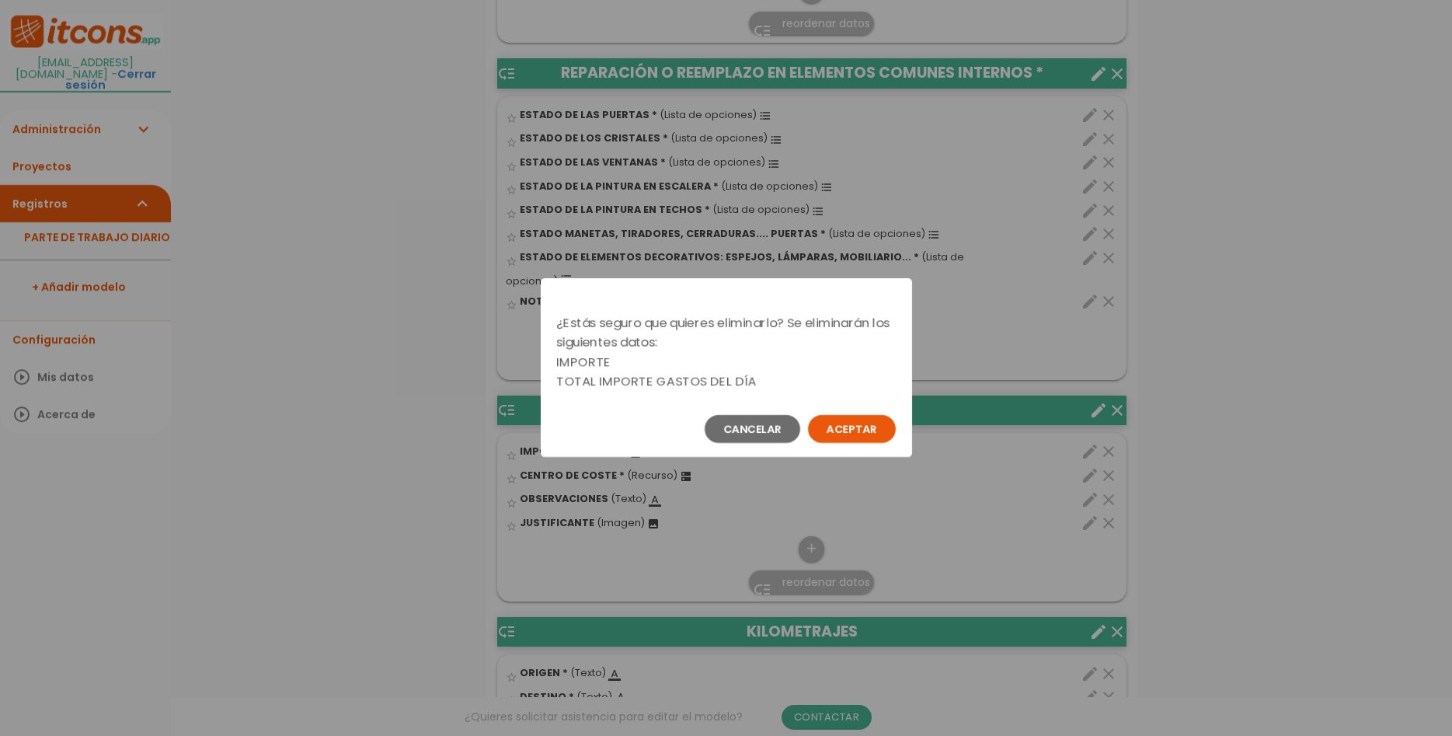
scroll to position [0, 0]
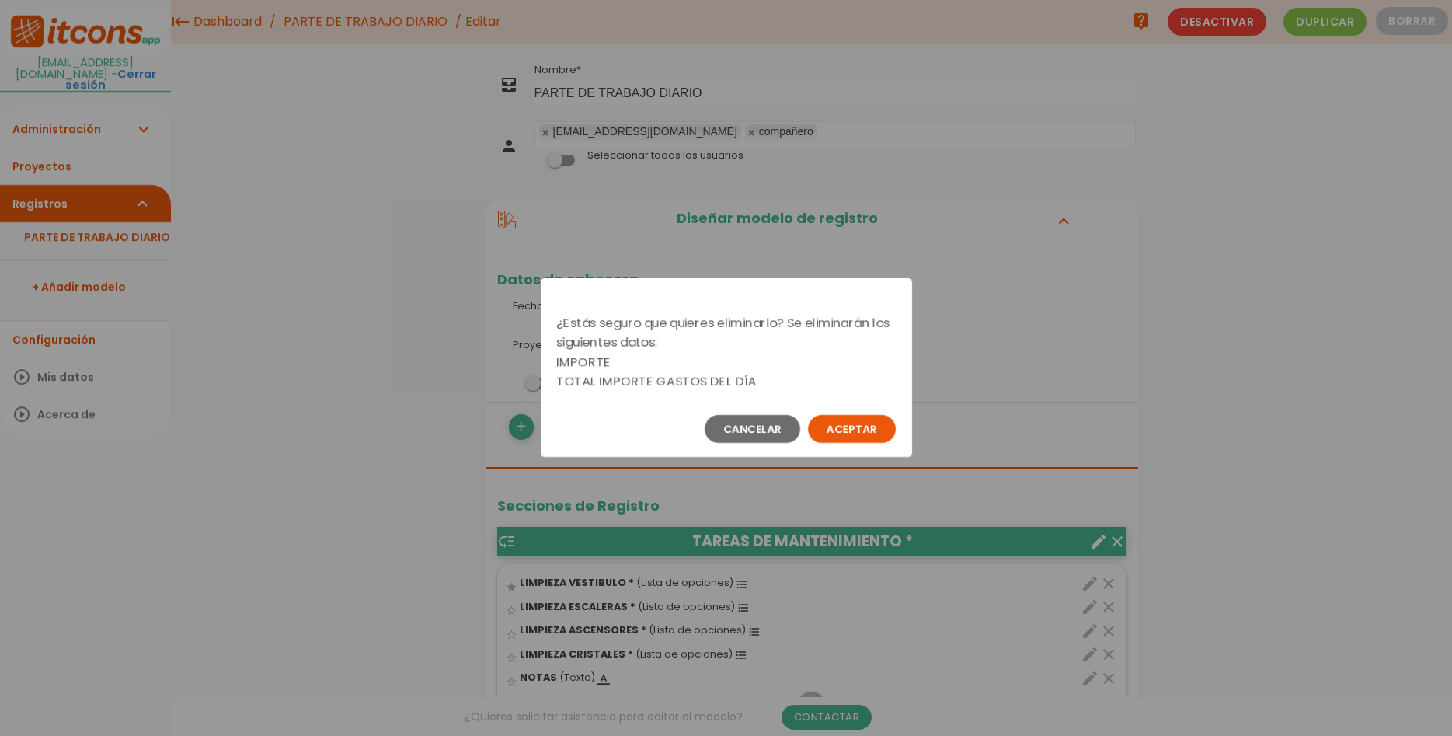
click at [876, 432] on button "Aceptar" at bounding box center [852, 429] width 88 height 28
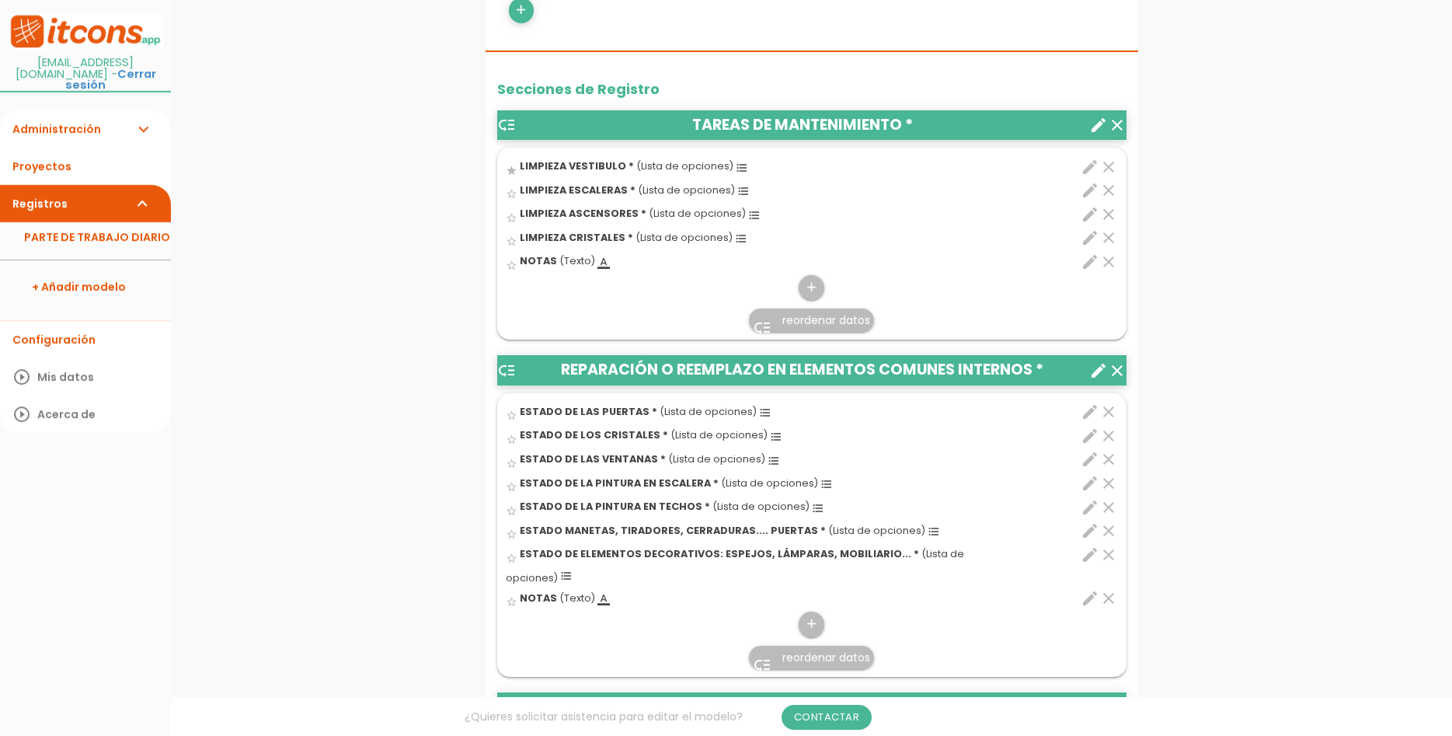
scroll to position [476, 0]
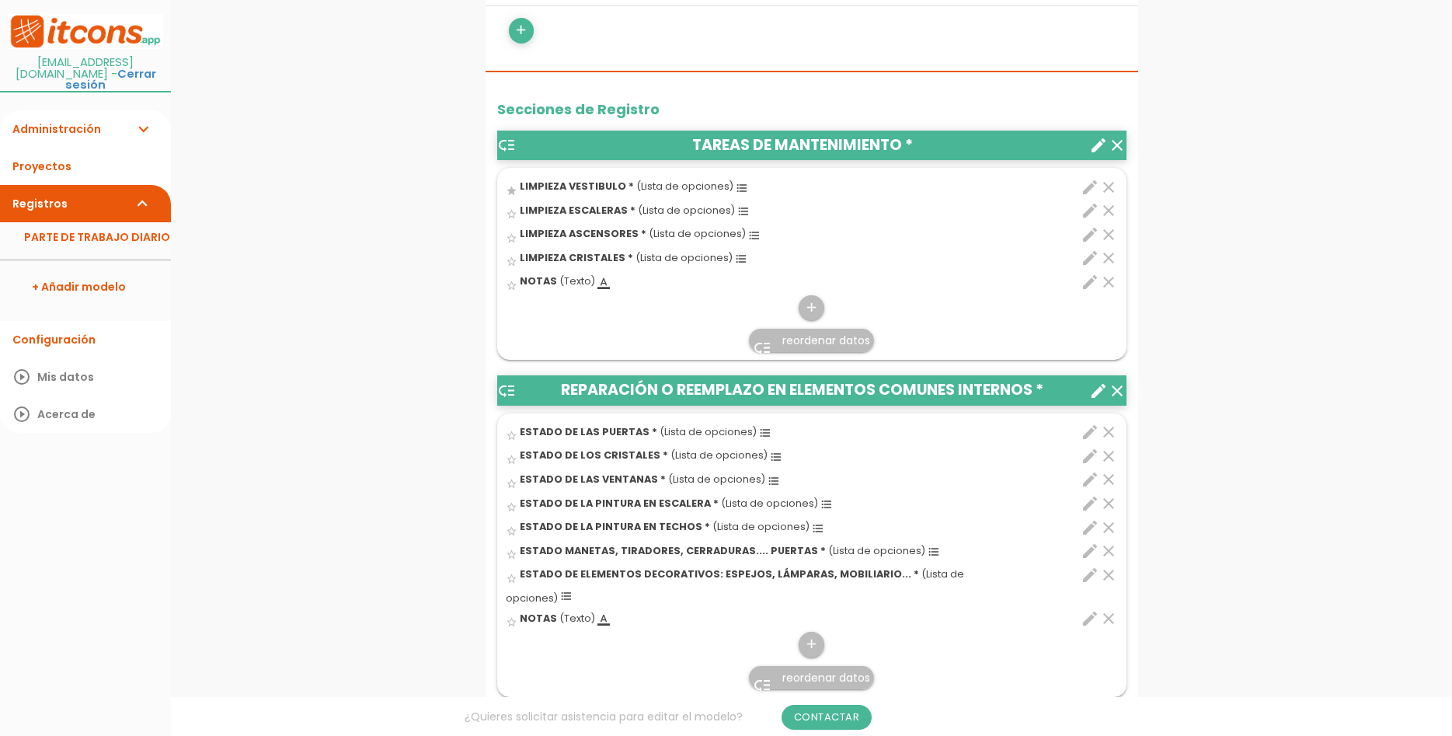
scroll to position [793, 0]
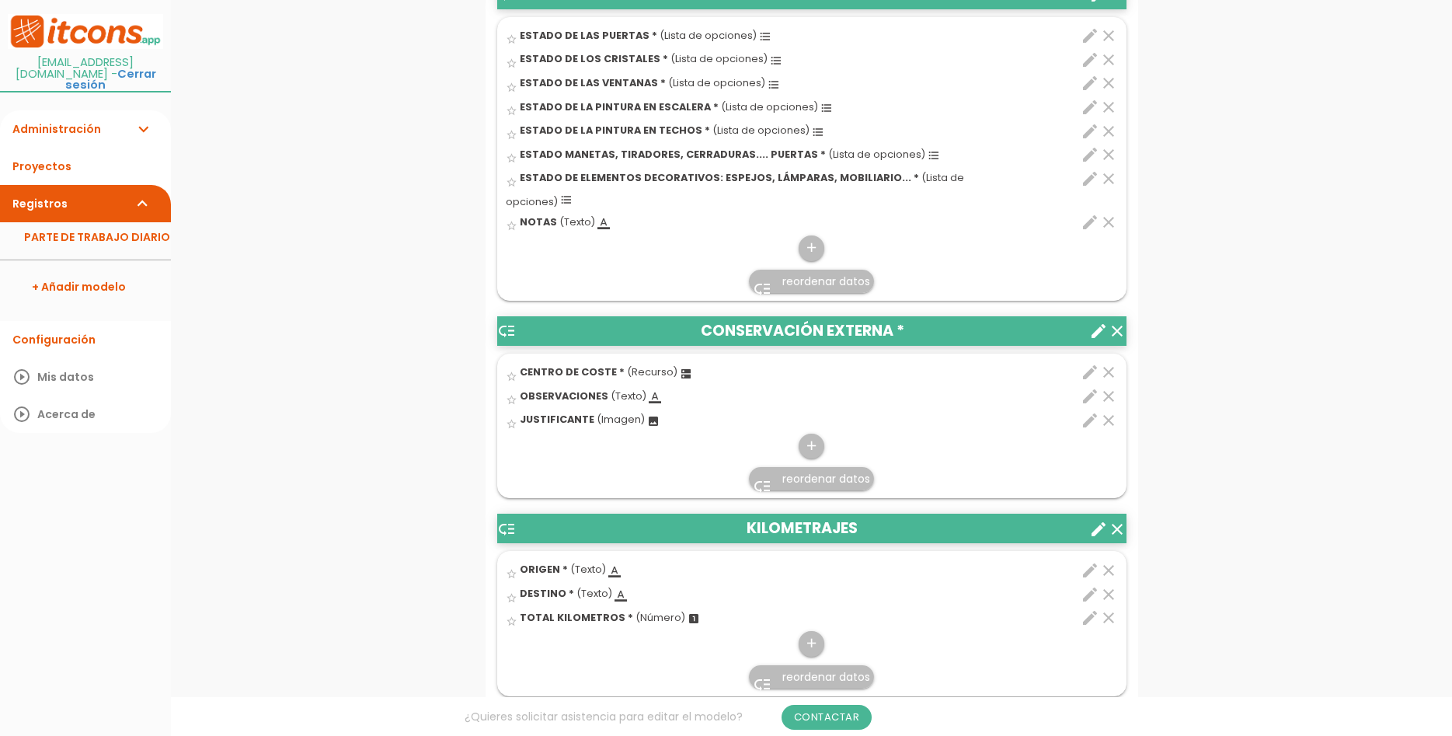
click at [1110, 363] on icon "clear" at bounding box center [1108, 372] width 19 height 19
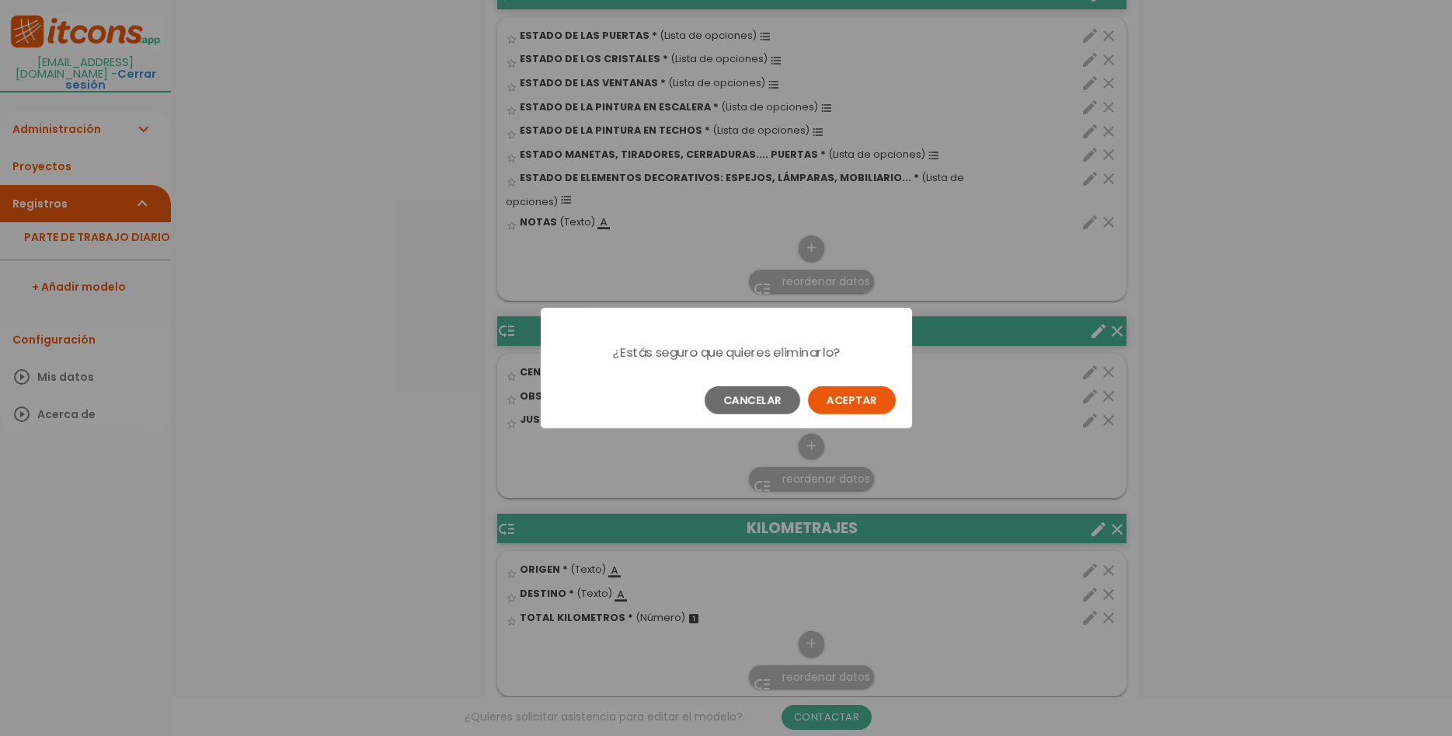
scroll to position [0, 0]
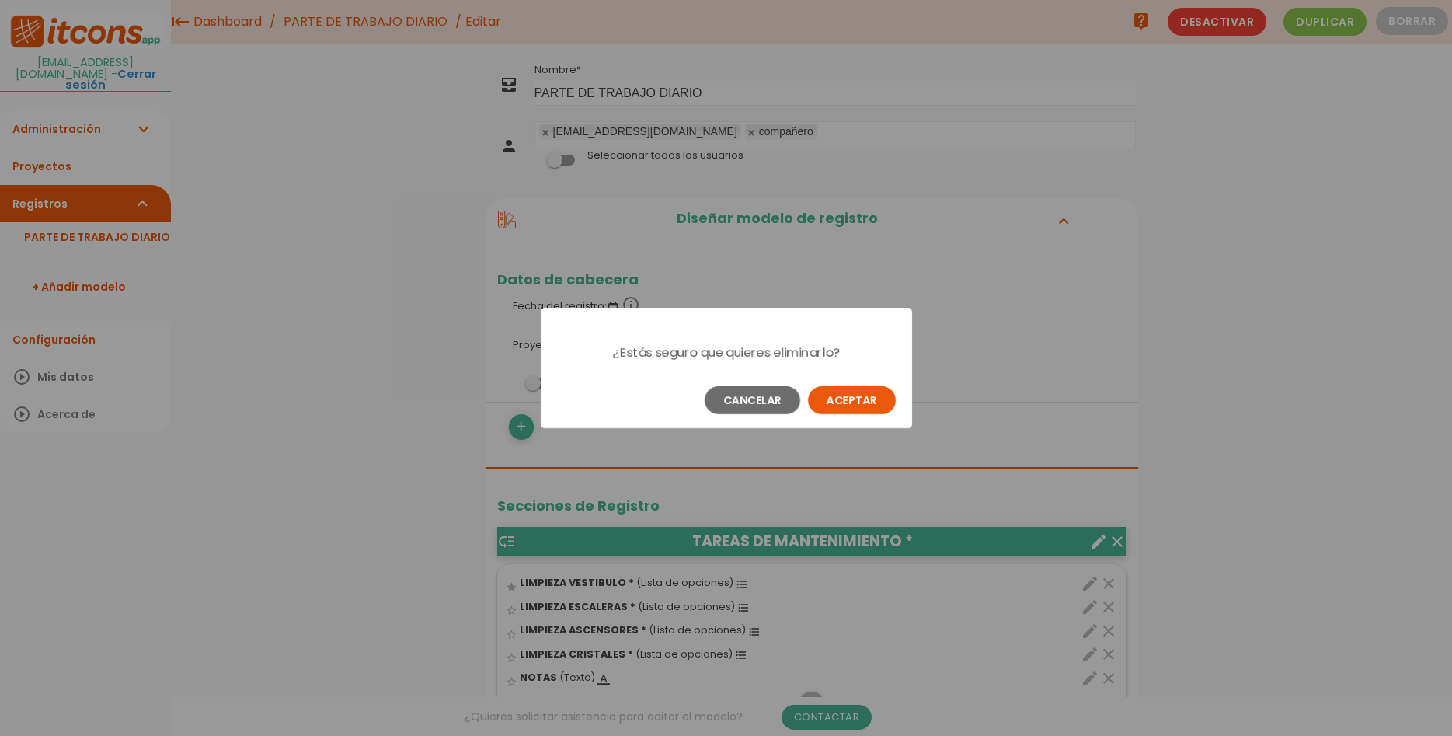
click at [869, 394] on button "Aceptar" at bounding box center [852, 400] width 88 height 28
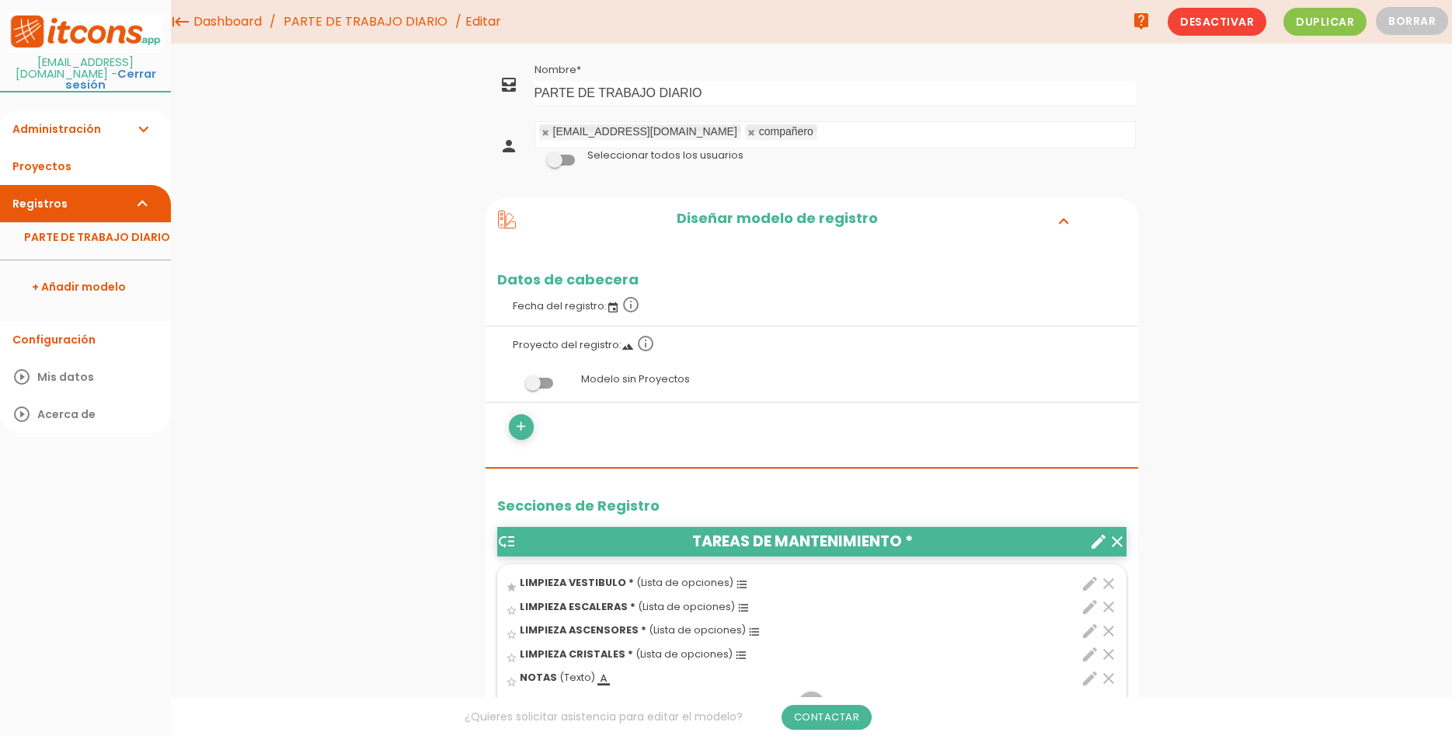
scroll to position [476, 0]
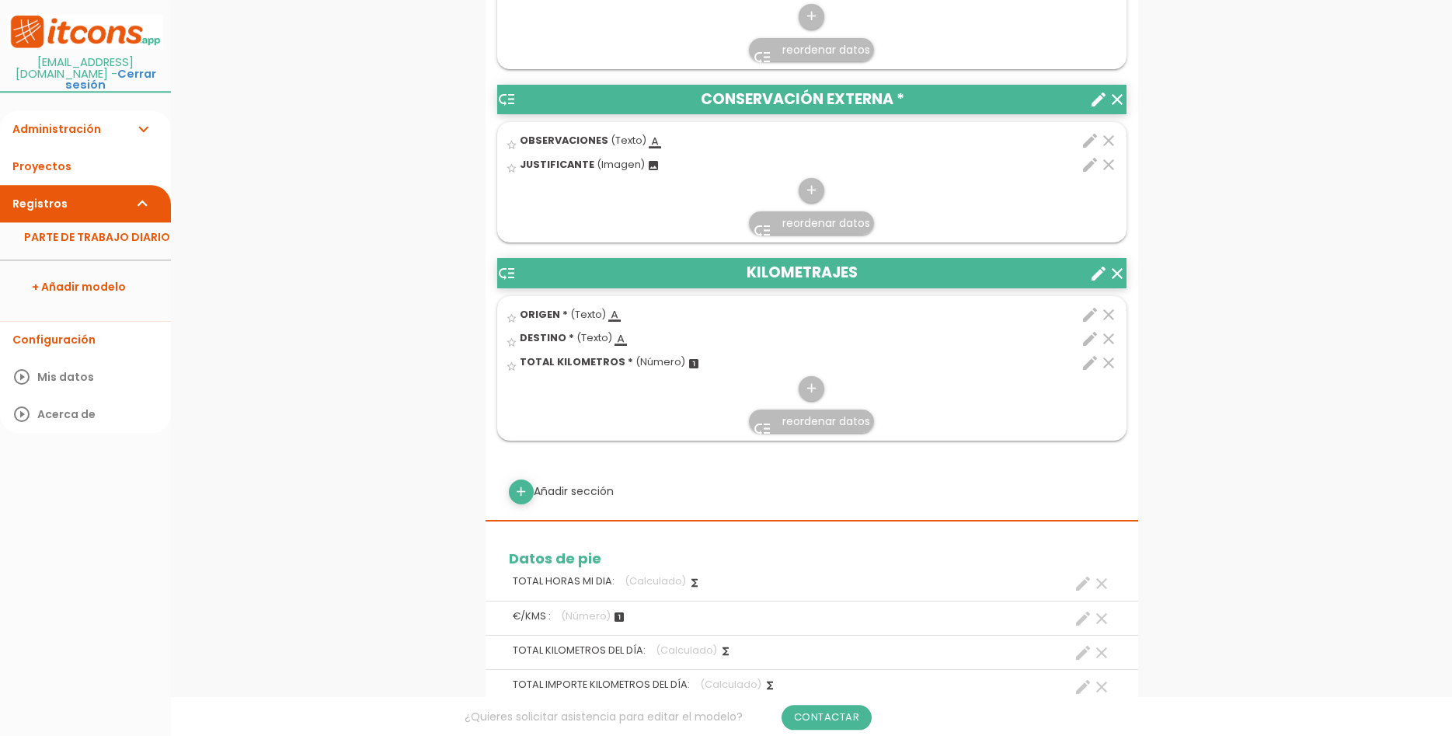
scroll to position [1110, 0]
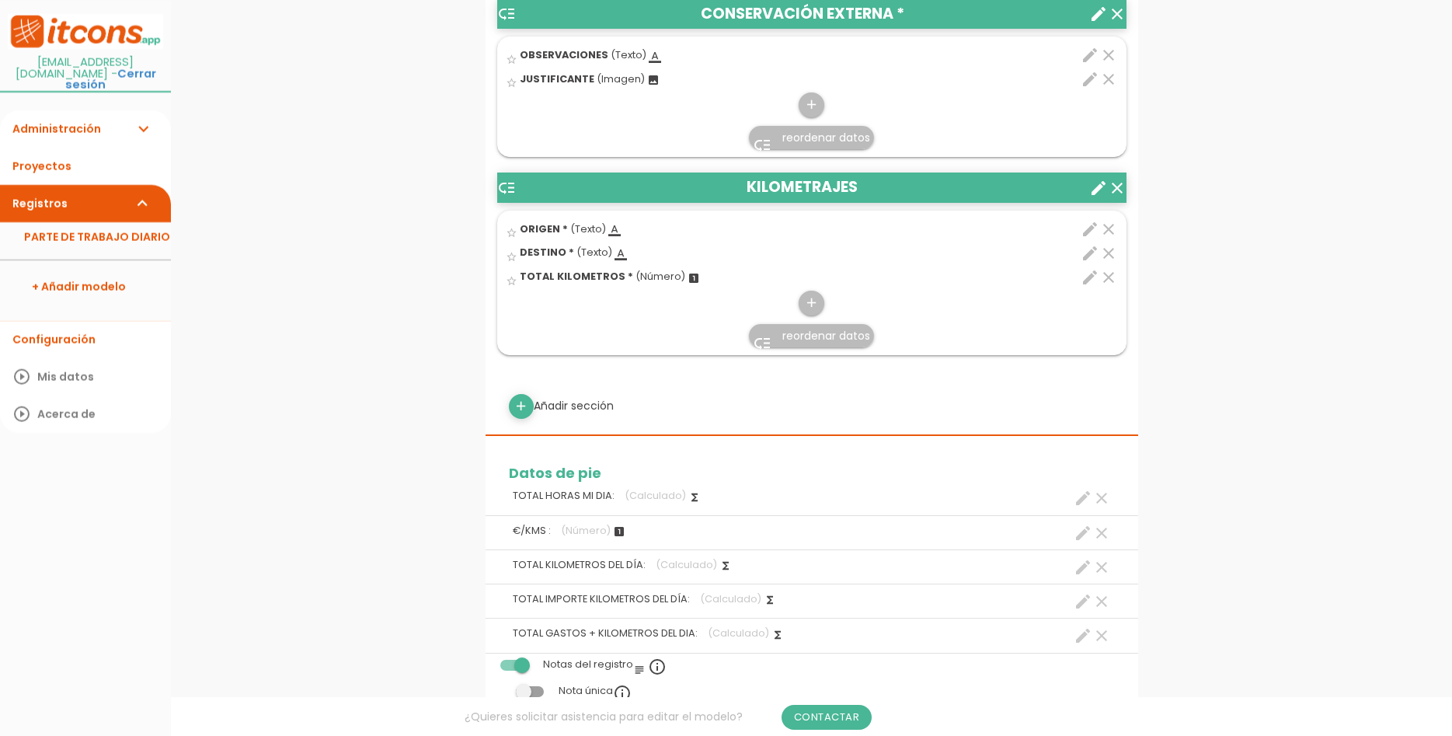
click at [1107, 220] on icon "clear" at bounding box center [1108, 229] width 19 height 19
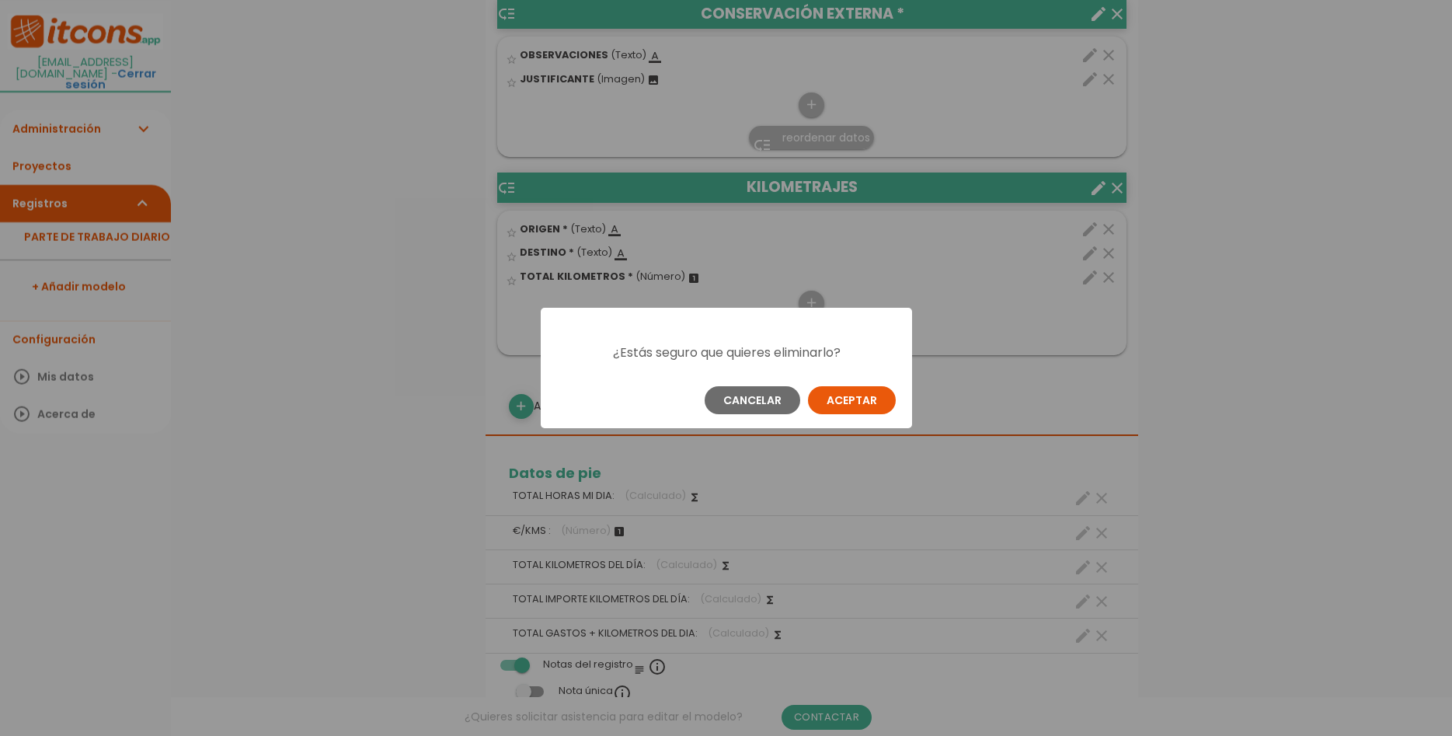
scroll to position [0, 0]
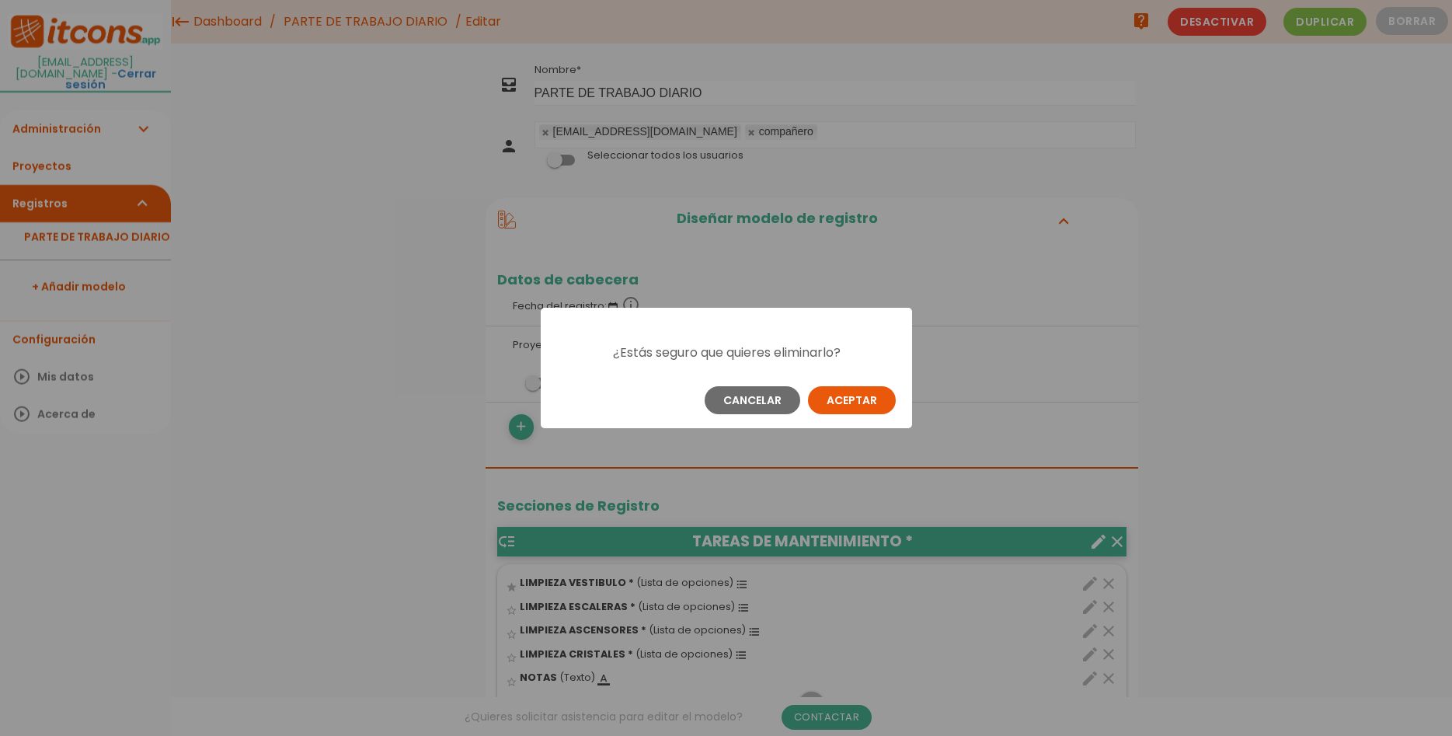
click at [866, 402] on button "Aceptar" at bounding box center [852, 400] width 88 height 28
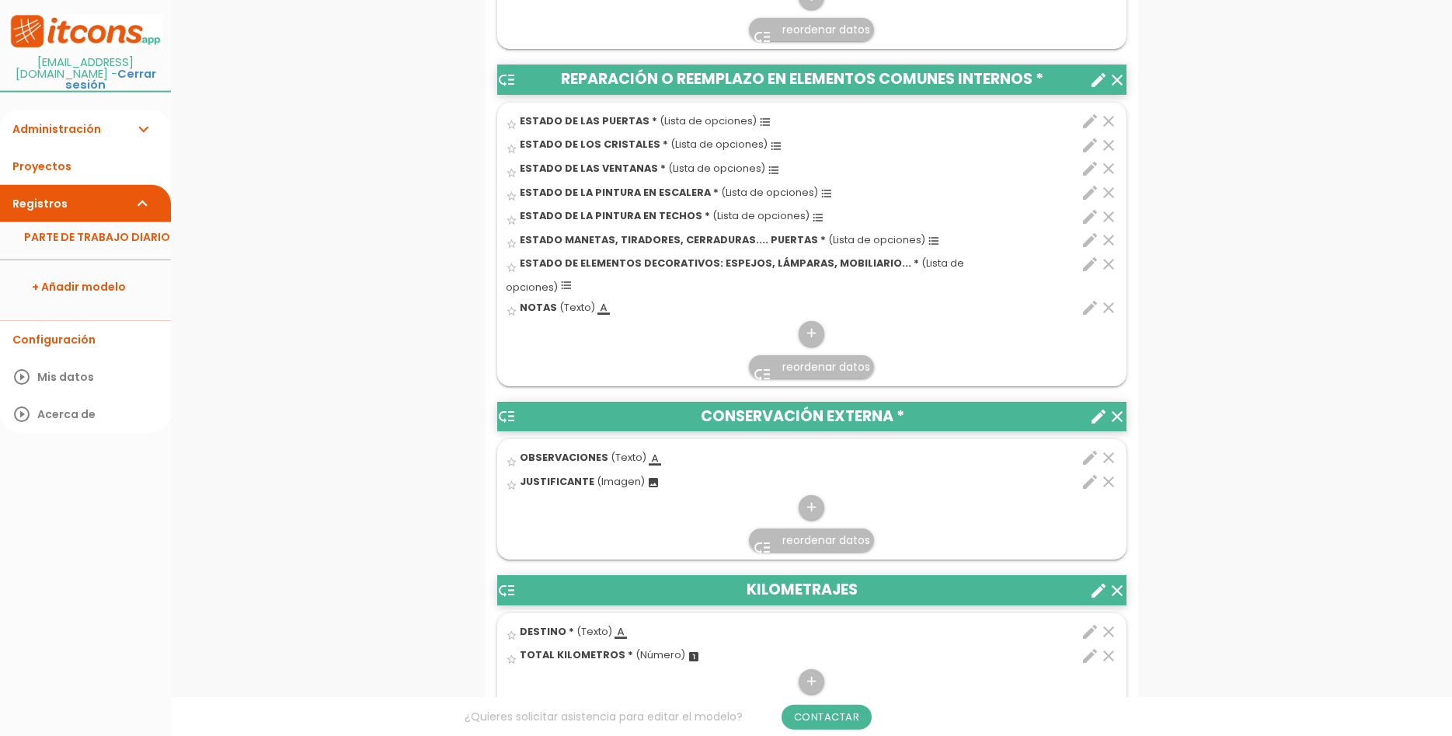
scroll to position [793, 0]
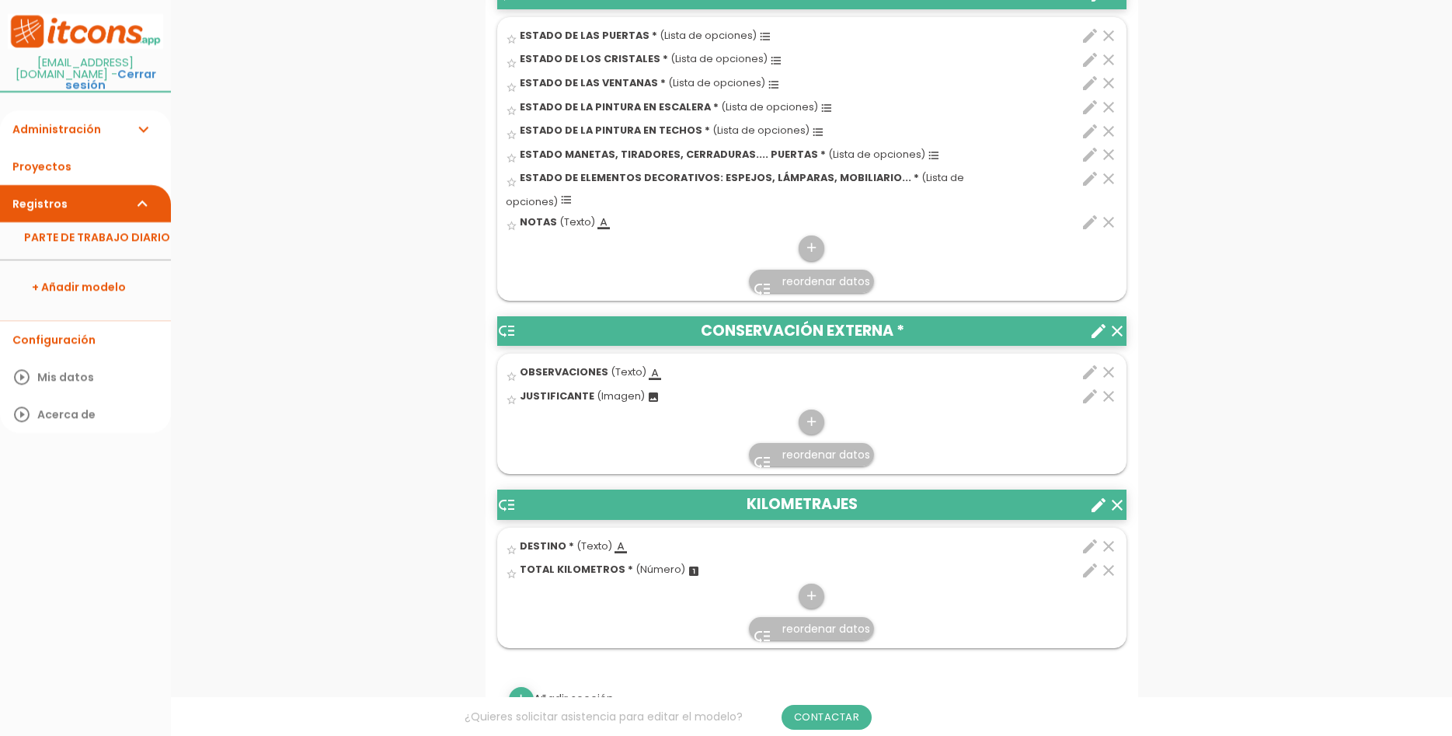
click at [1107, 363] on icon "clear" at bounding box center [1108, 372] width 19 height 19
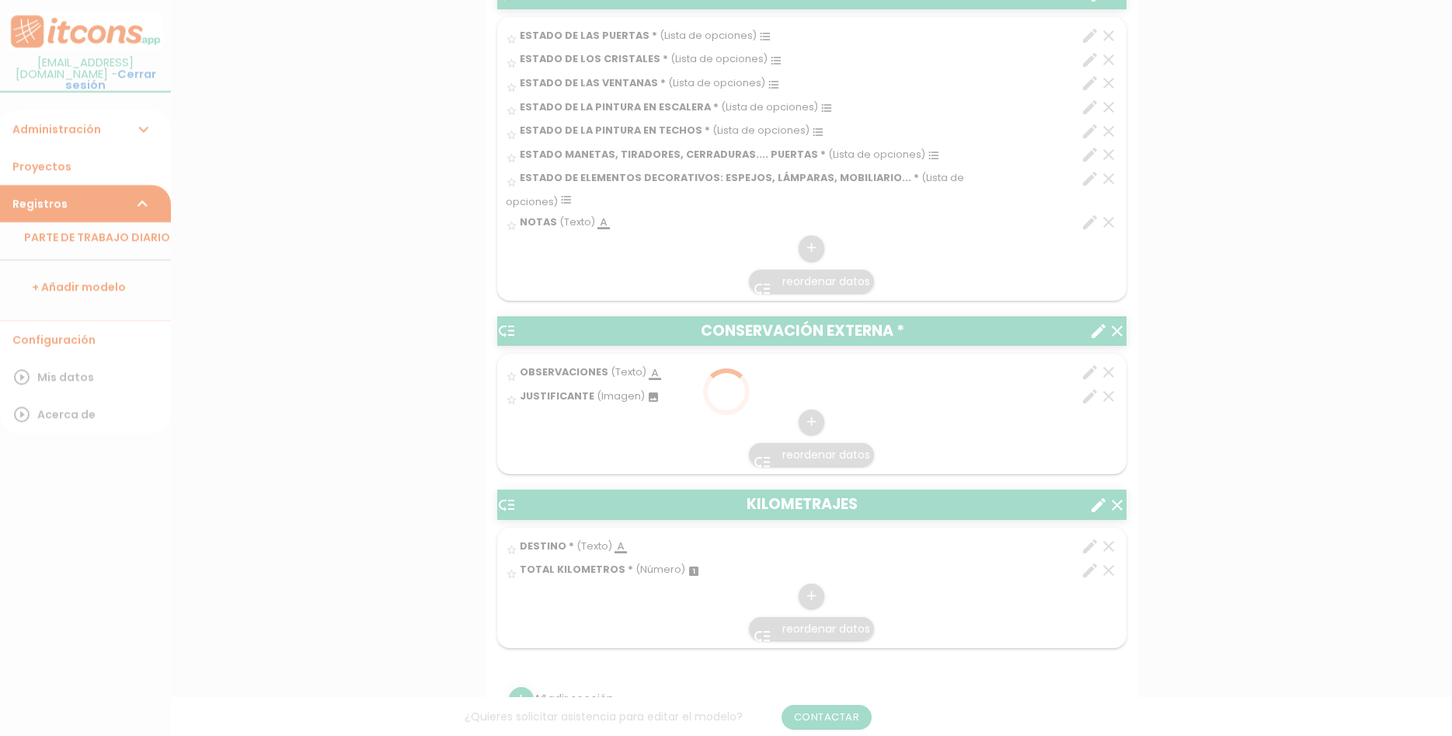
scroll to position [0, 0]
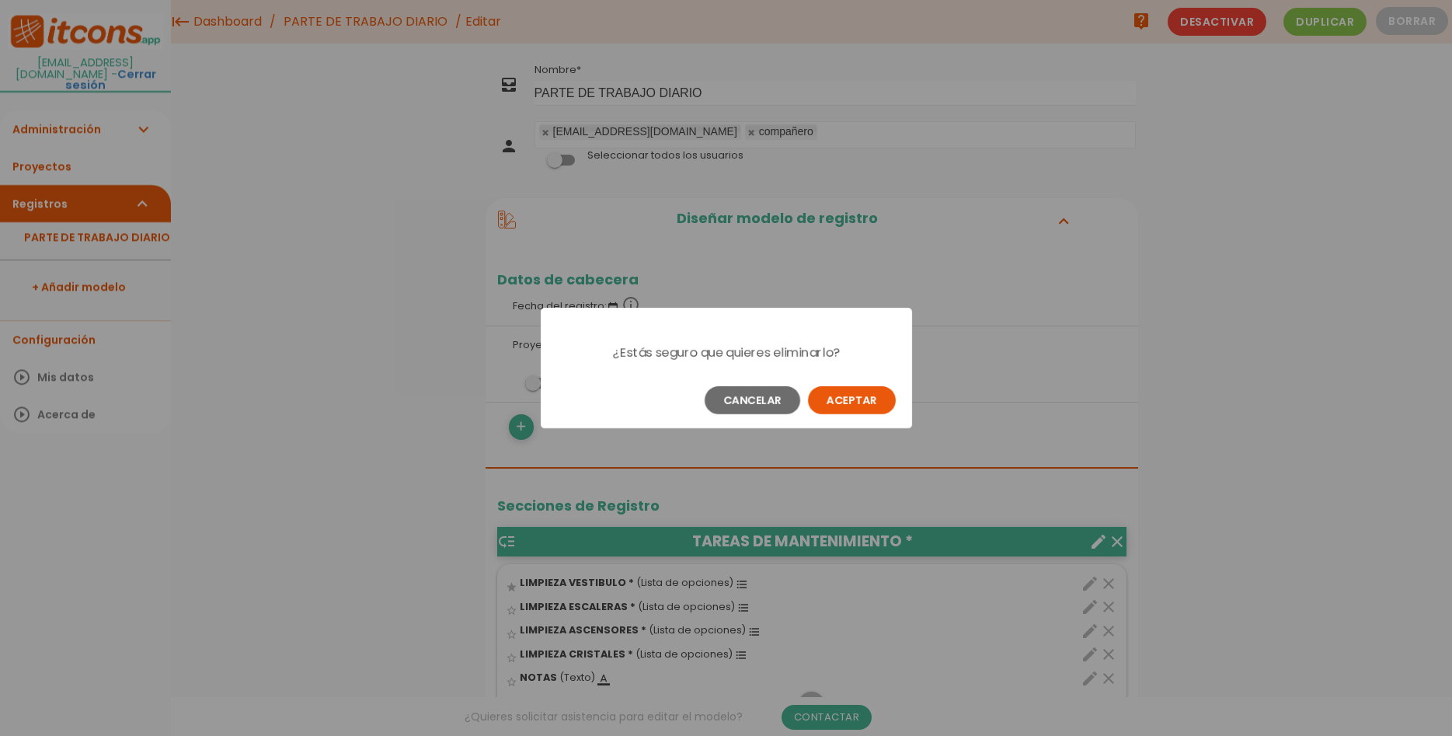
click at [837, 399] on button "Aceptar" at bounding box center [852, 400] width 88 height 28
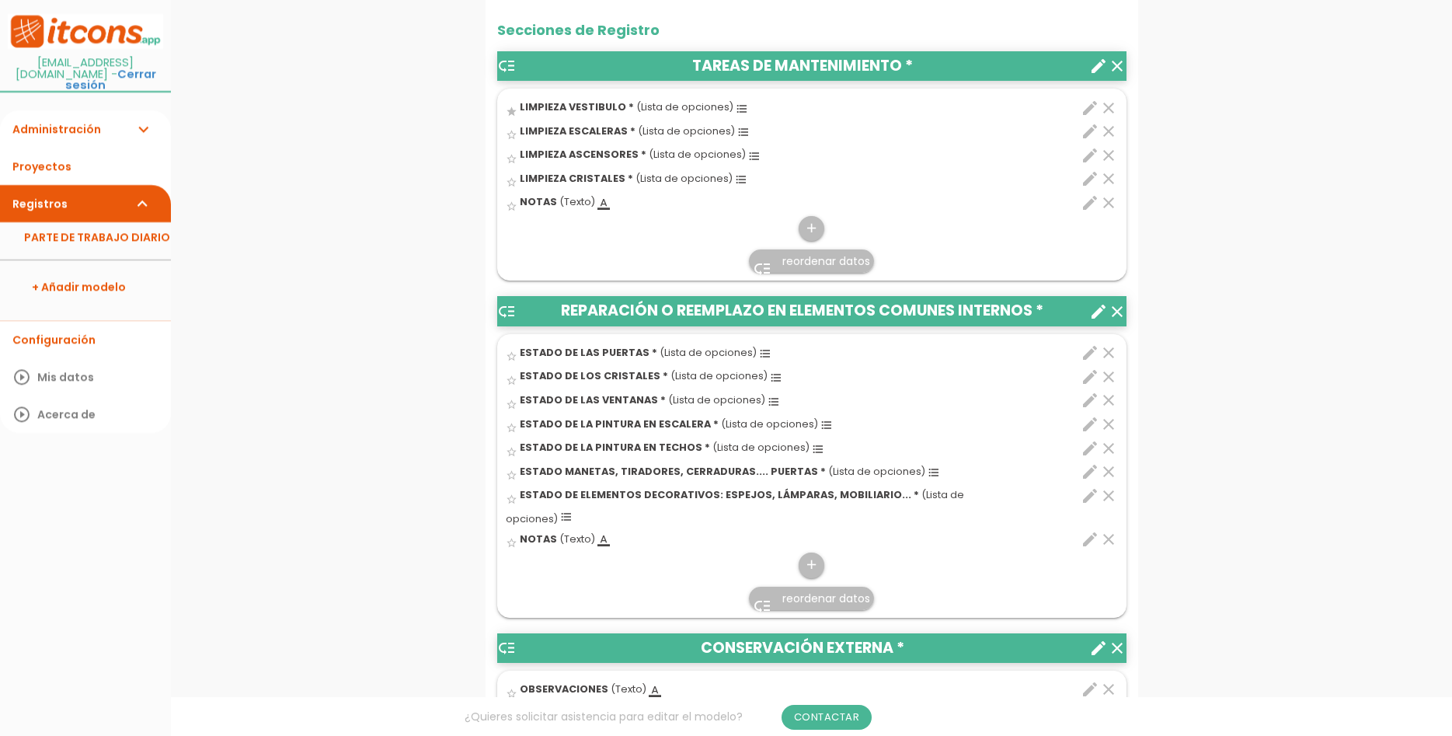
scroll to position [793, 0]
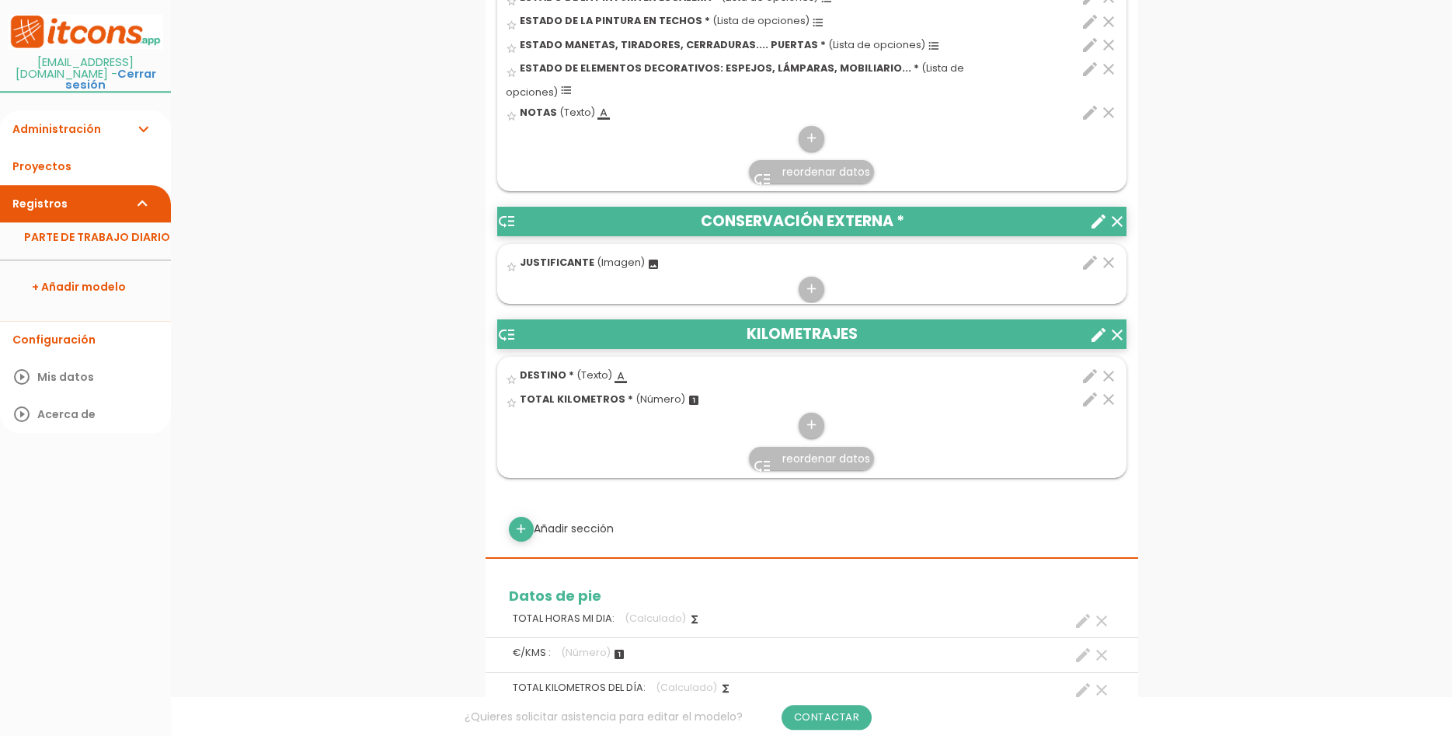
scroll to position [872, 0]
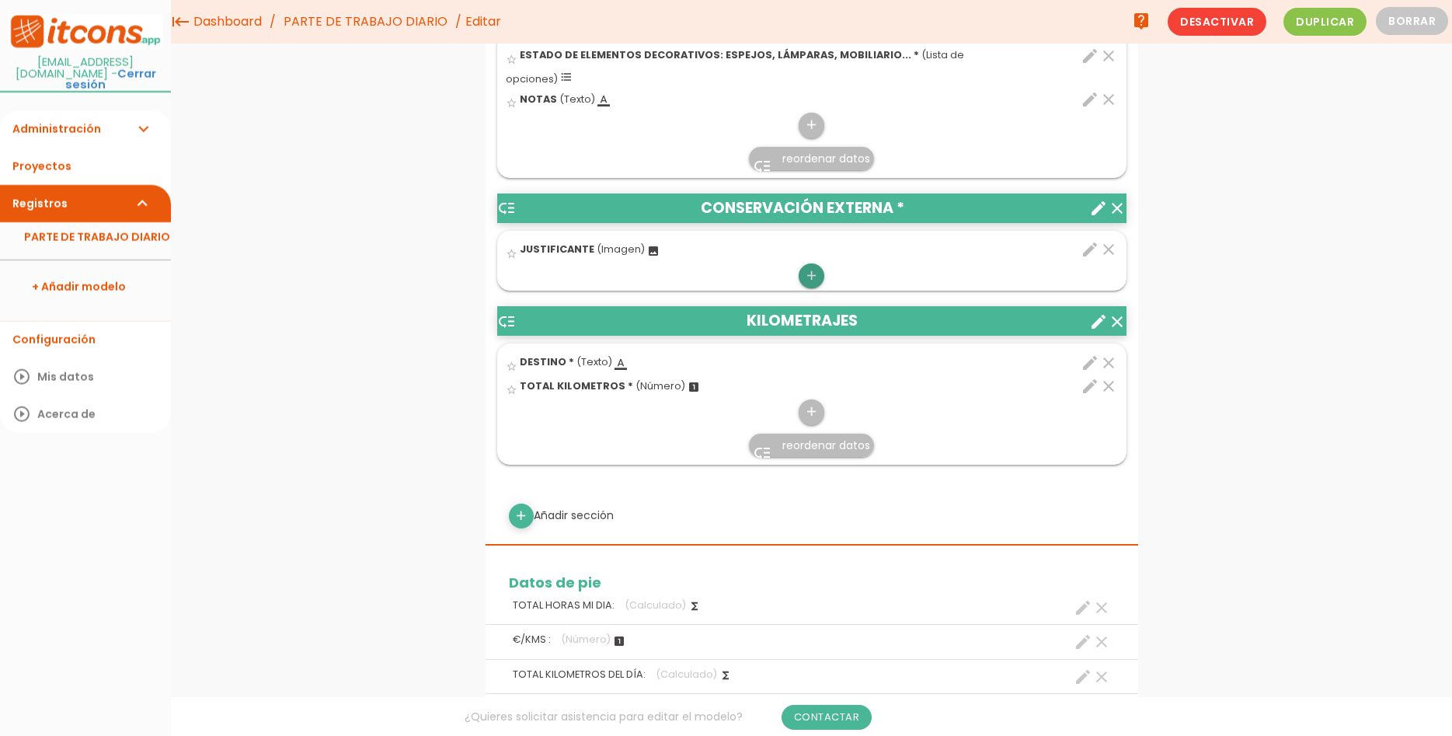
click at [810, 263] on icon "add" at bounding box center [811, 275] width 15 height 25
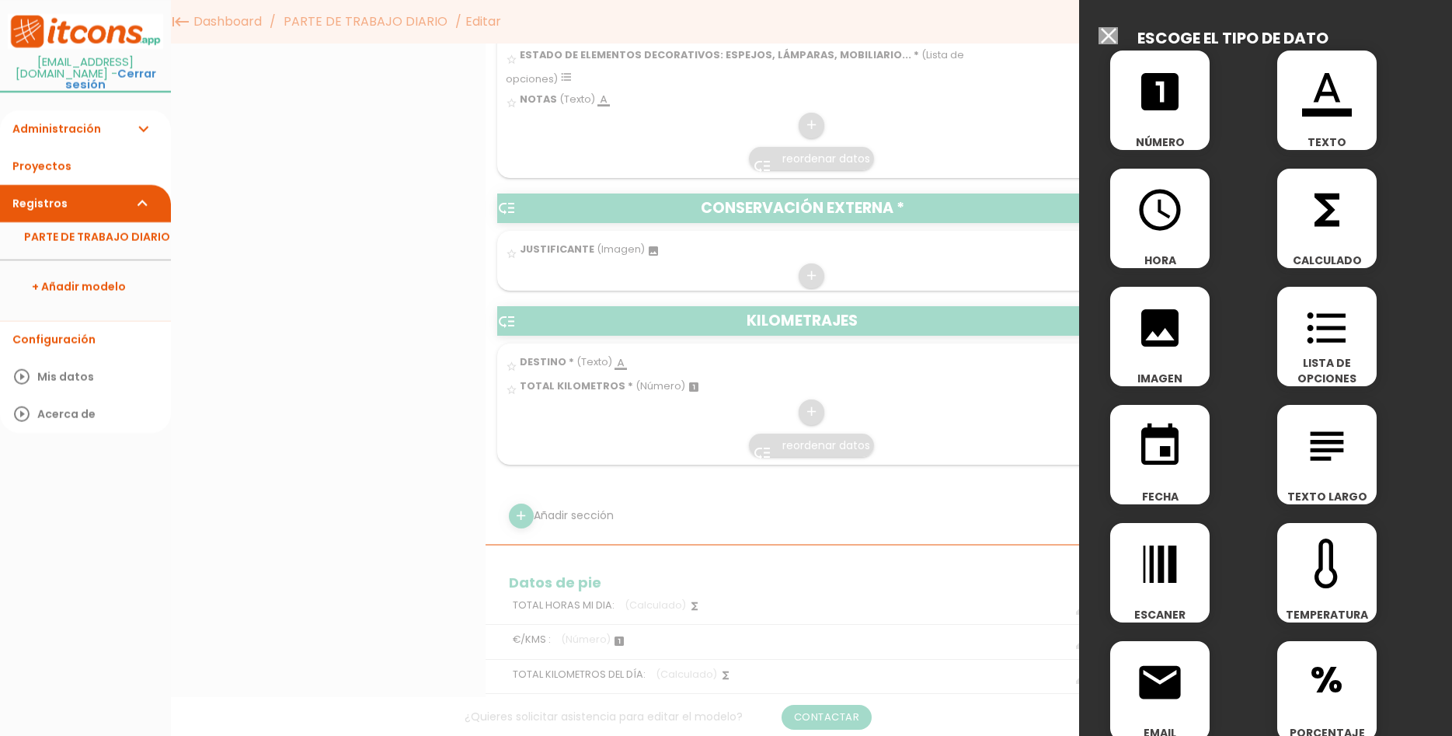
click at [1315, 366] on span "LISTA DE OPCIONES" at bounding box center [1326, 370] width 99 height 31
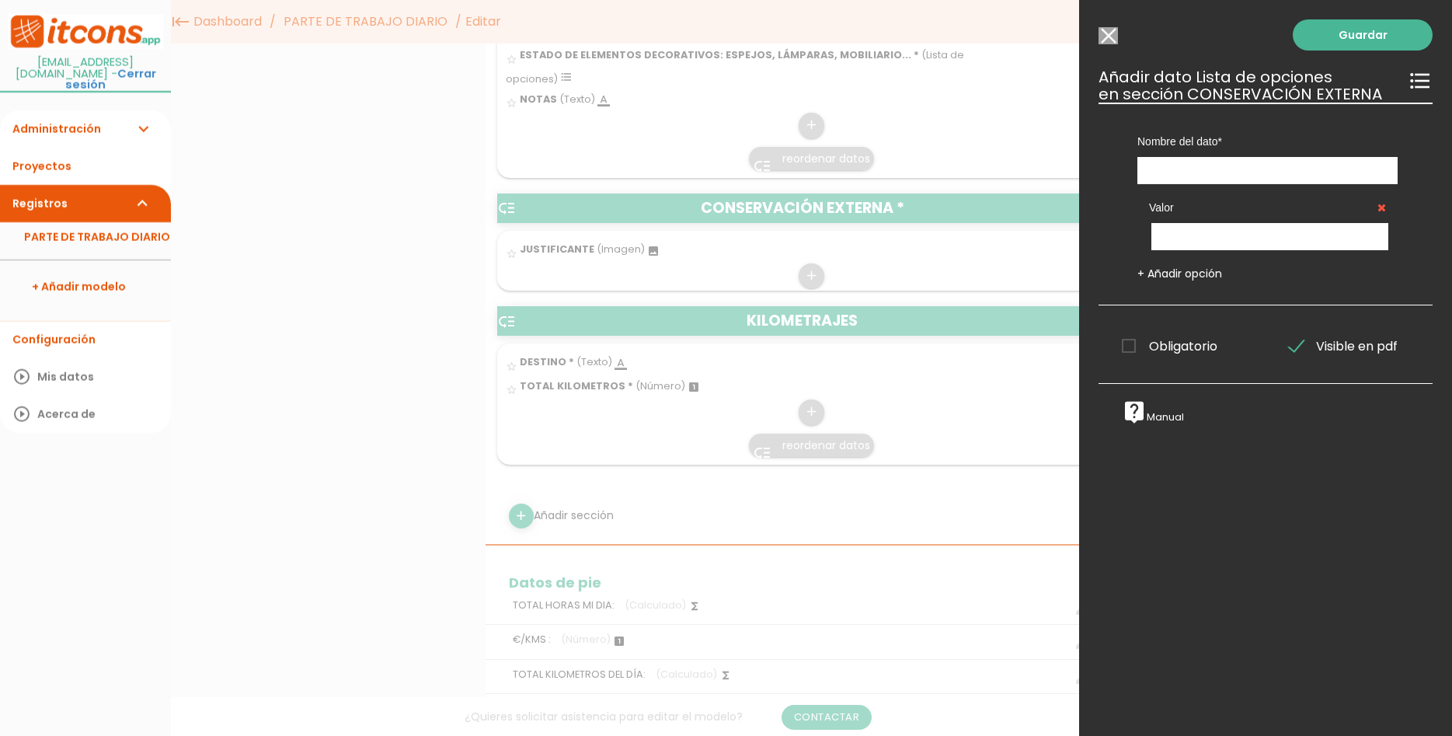
click at [1252, 158] on div "Nombre del dato ESTADO DE LAS PUERTAS DESTINO ESTADO DE LOS CRISTALES TOTAL KIL…" at bounding box center [1268, 144] width 284 height 82
click at [1252, 162] on input "text" at bounding box center [1268, 170] width 260 height 27
type input "PINTURA Y REVESTIMIENTO FACHADA"
click at [1249, 242] on input "text" at bounding box center [1270, 236] width 237 height 27
type input "CORRECTO"
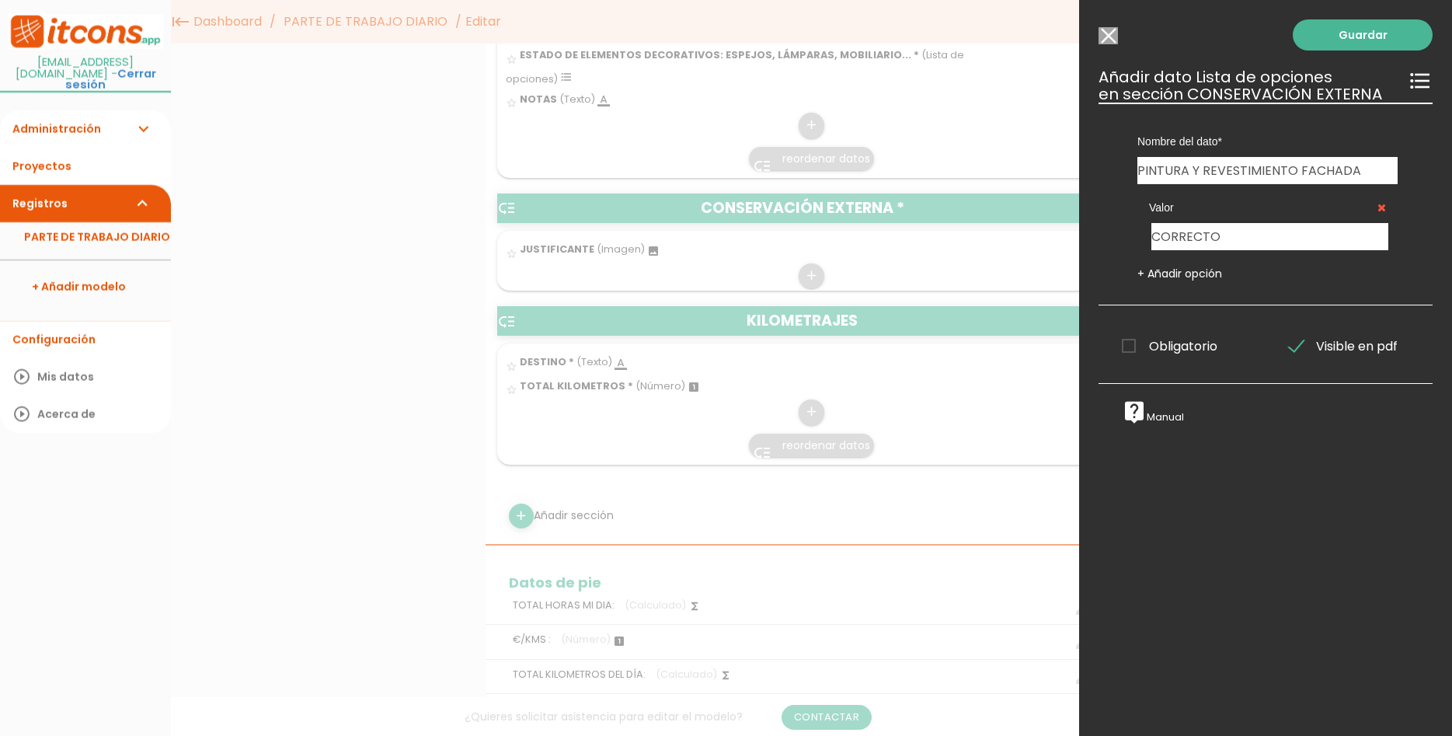
click at [1172, 271] on link "+ Añadir opción" at bounding box center [1180, 274] width 85 height 16
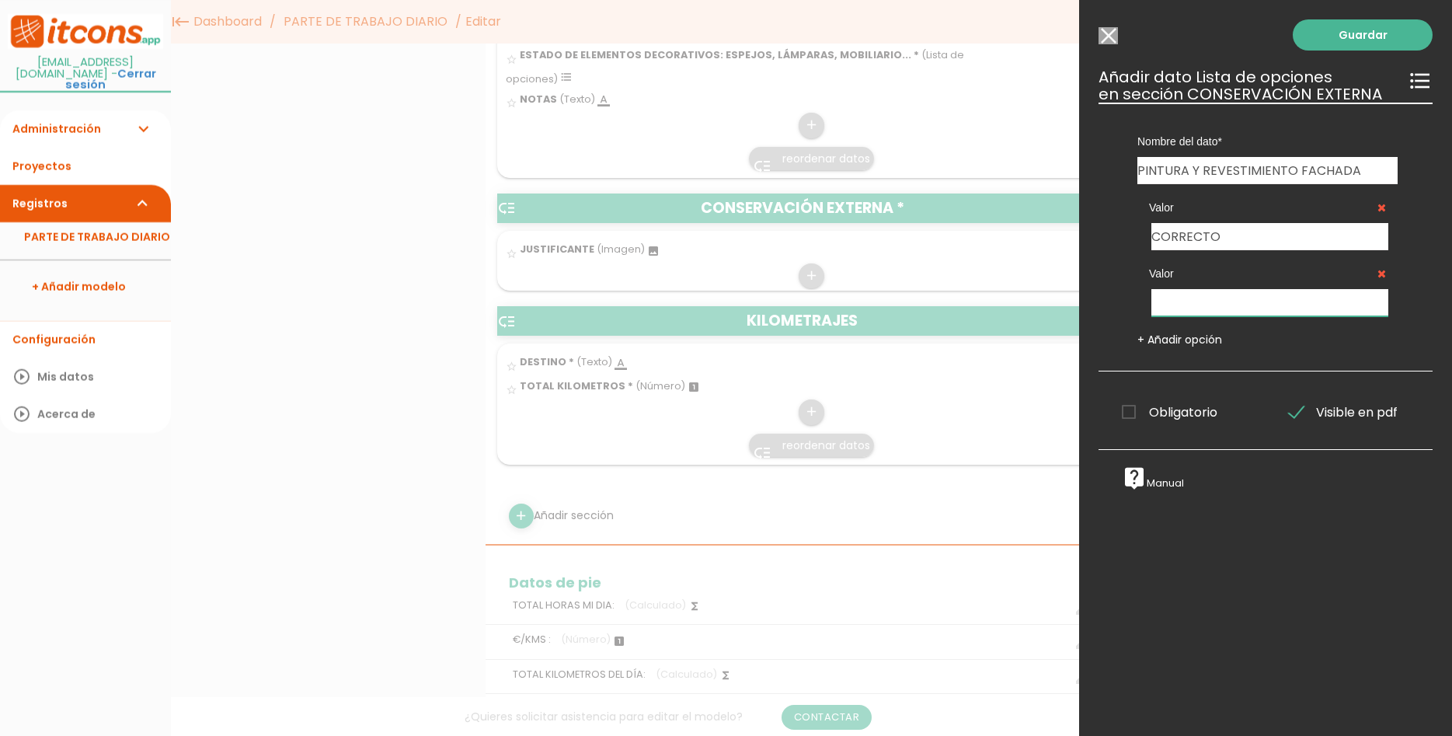
click at [1196, 297] on input "text" at bounding box center [1270, 302] width 237 height 27
type input "DEFECTUOSO"
click at [1171, 410] on span "Obligatorio" at bounding box center [1170, 411] width 96 height 19
click at [0, 0] on input "Obligatorio" at bounding box center [0, 0] width 0 height 0
click at [1392, 34] on link "Guardar" at bounding box center [1363, 34] width 140 height 31
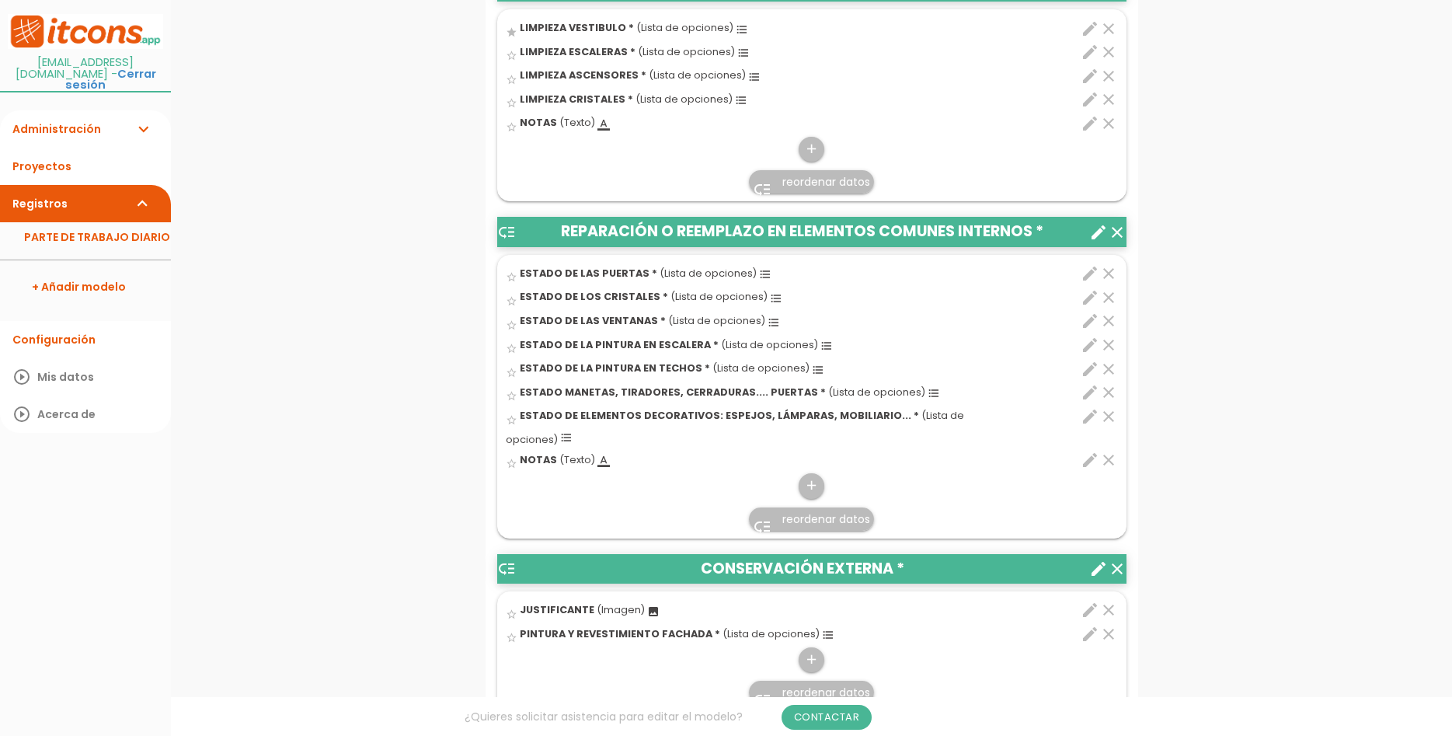
scroll to position [634, 0]
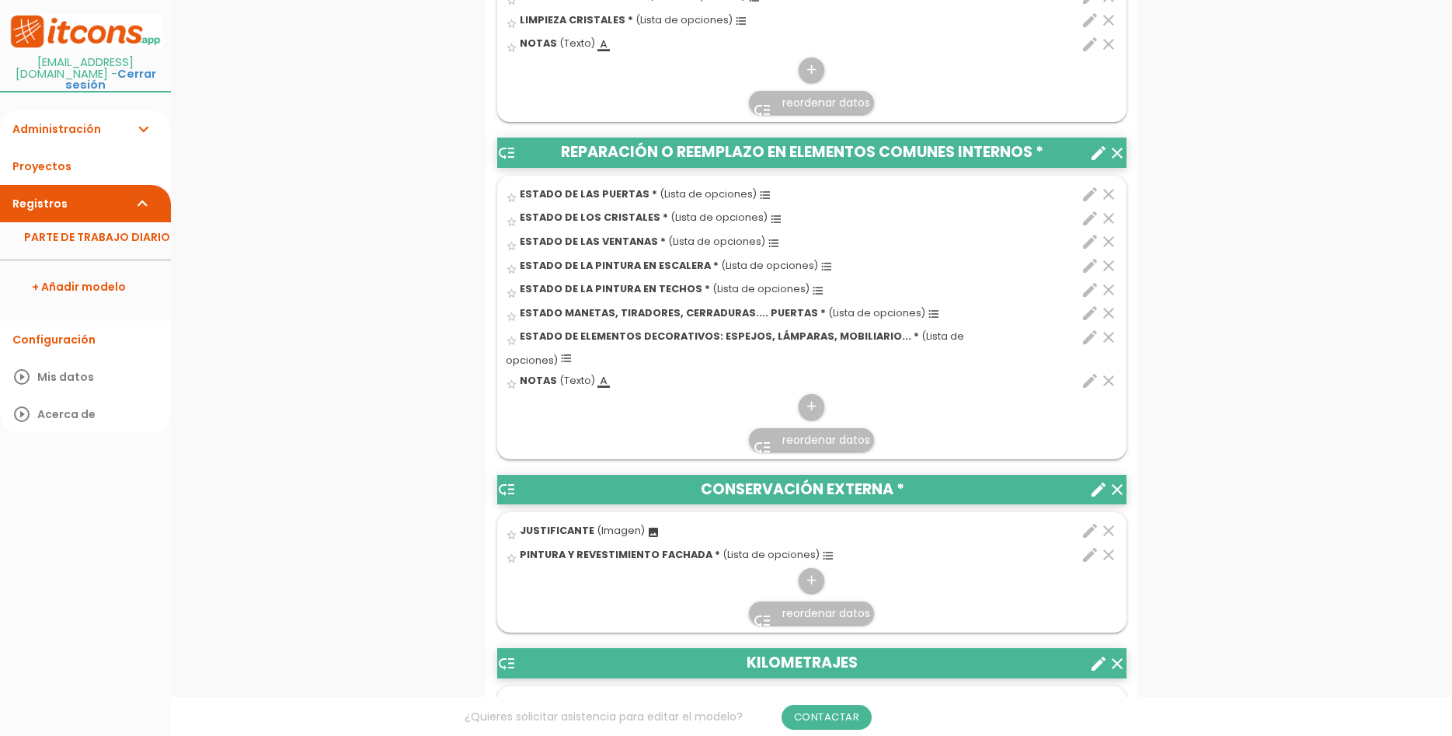
click at [1103, 521] on icon "clear" at bounding box center [1108, 530] width 19 height 19
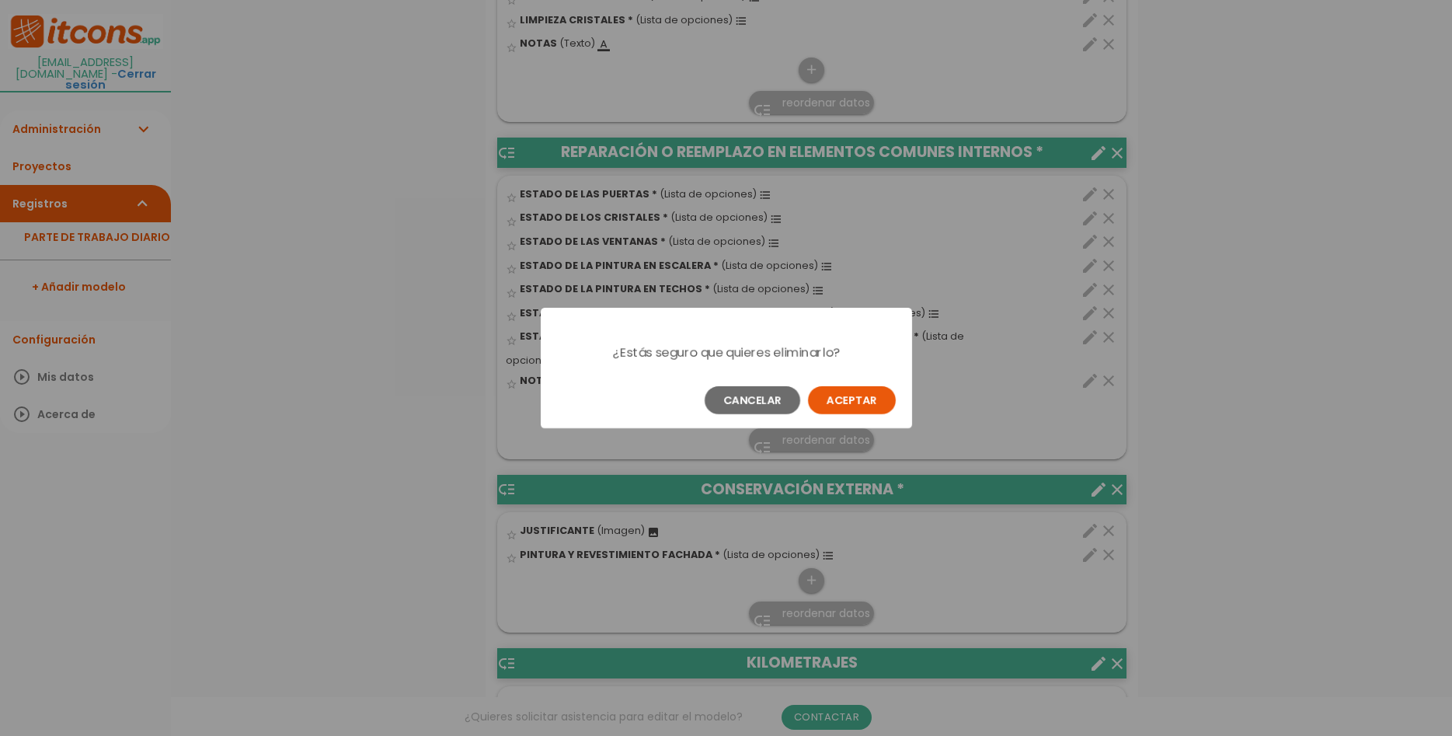
scroll to position [0, 0]
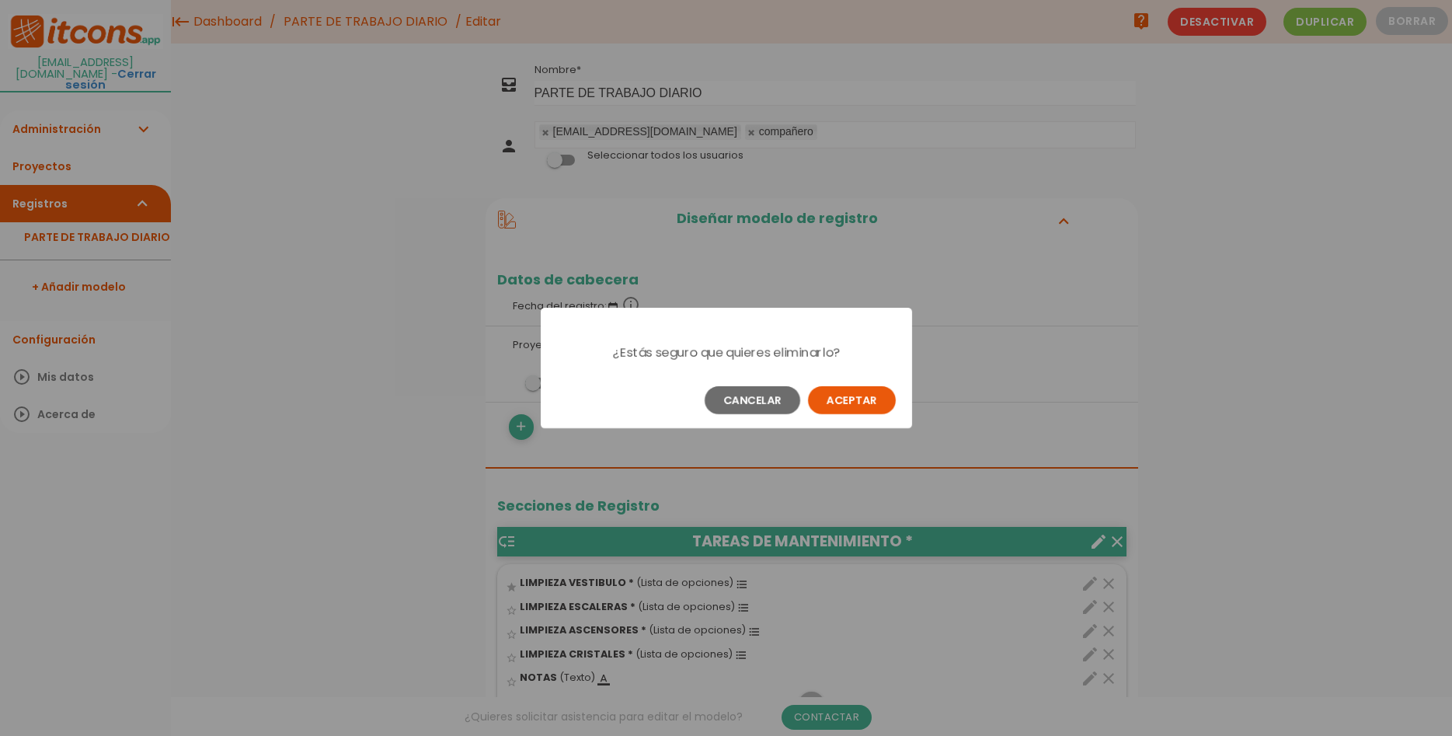
click at [860, 406] on button "Aceptar" at bounding box center [852, 400] width 88 height 28
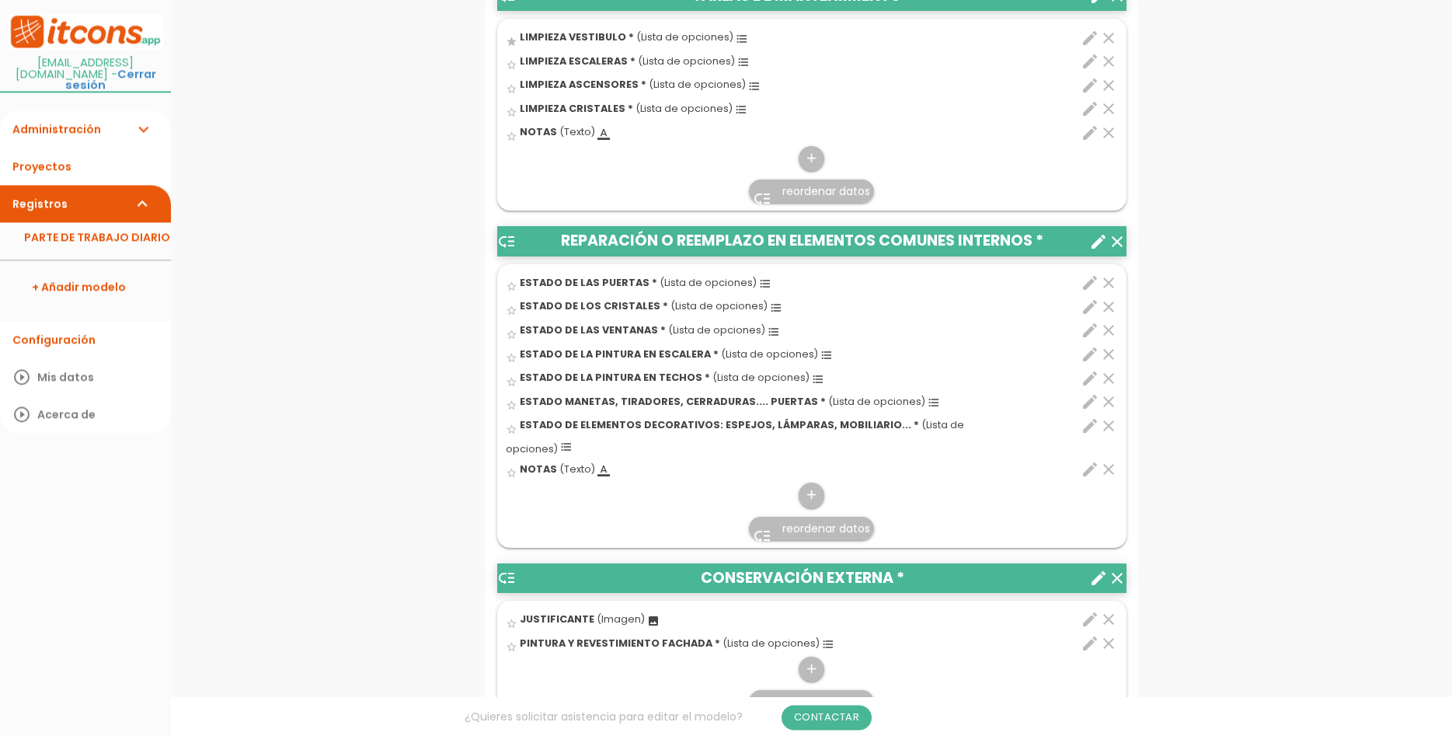
scroll to position [555, 0]
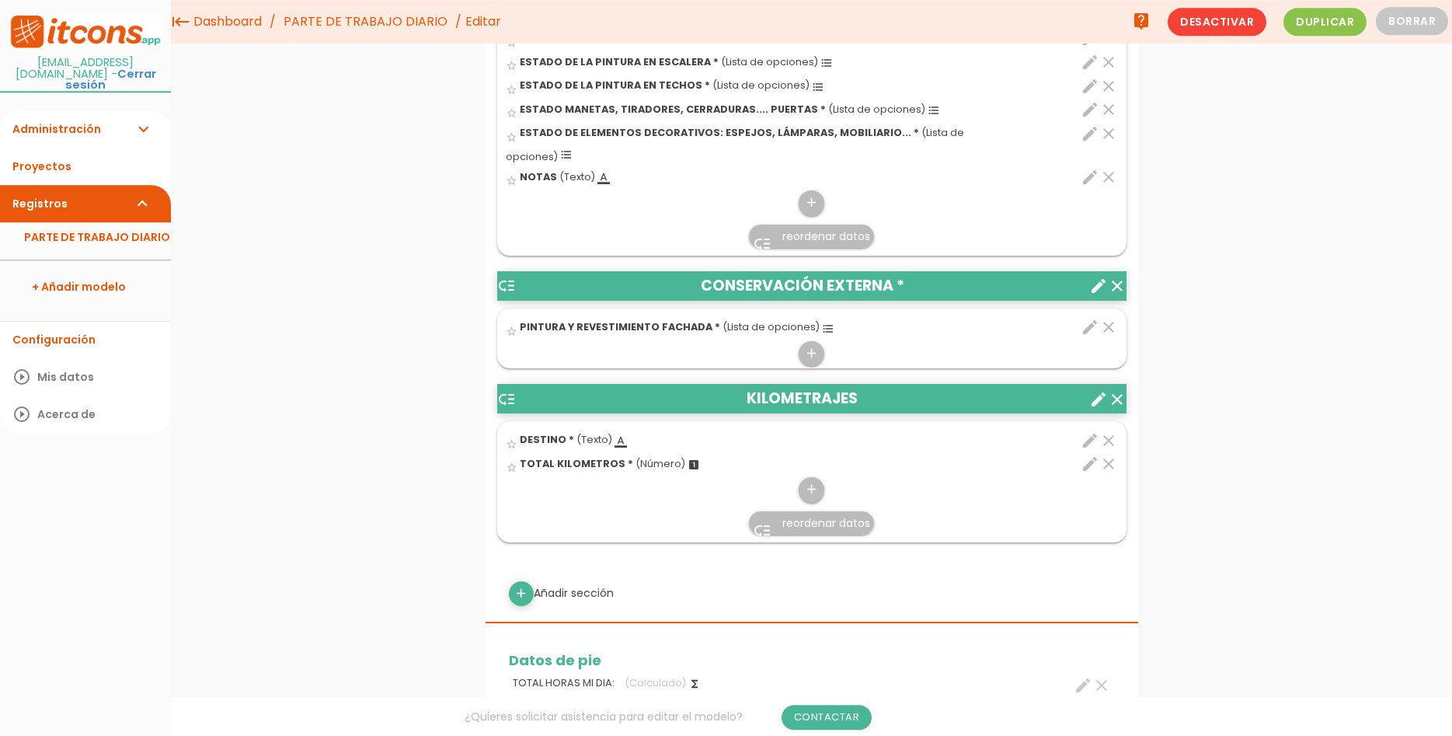
scroll to position [793, 0]
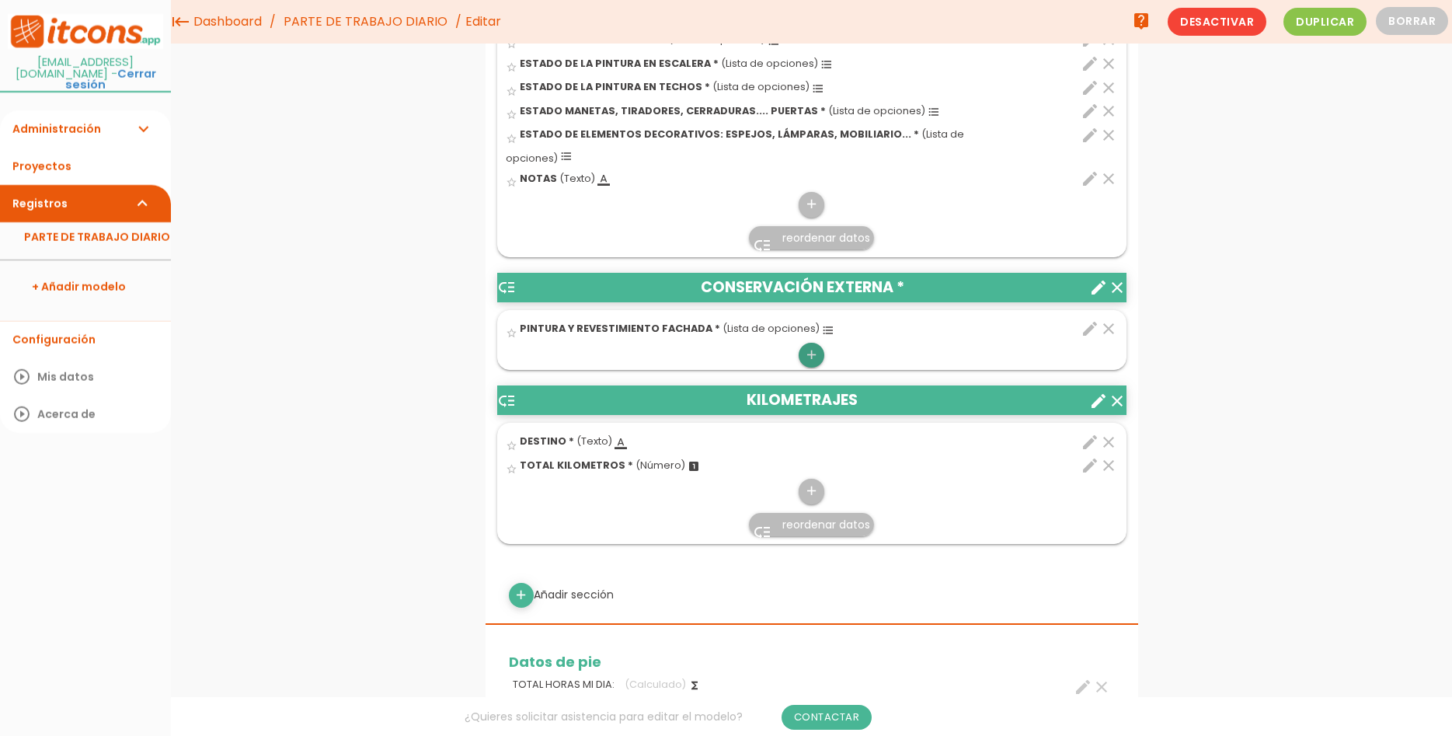
click at [809, 343] on icon "add" at bounding box center [811, 355] width 15 height 25
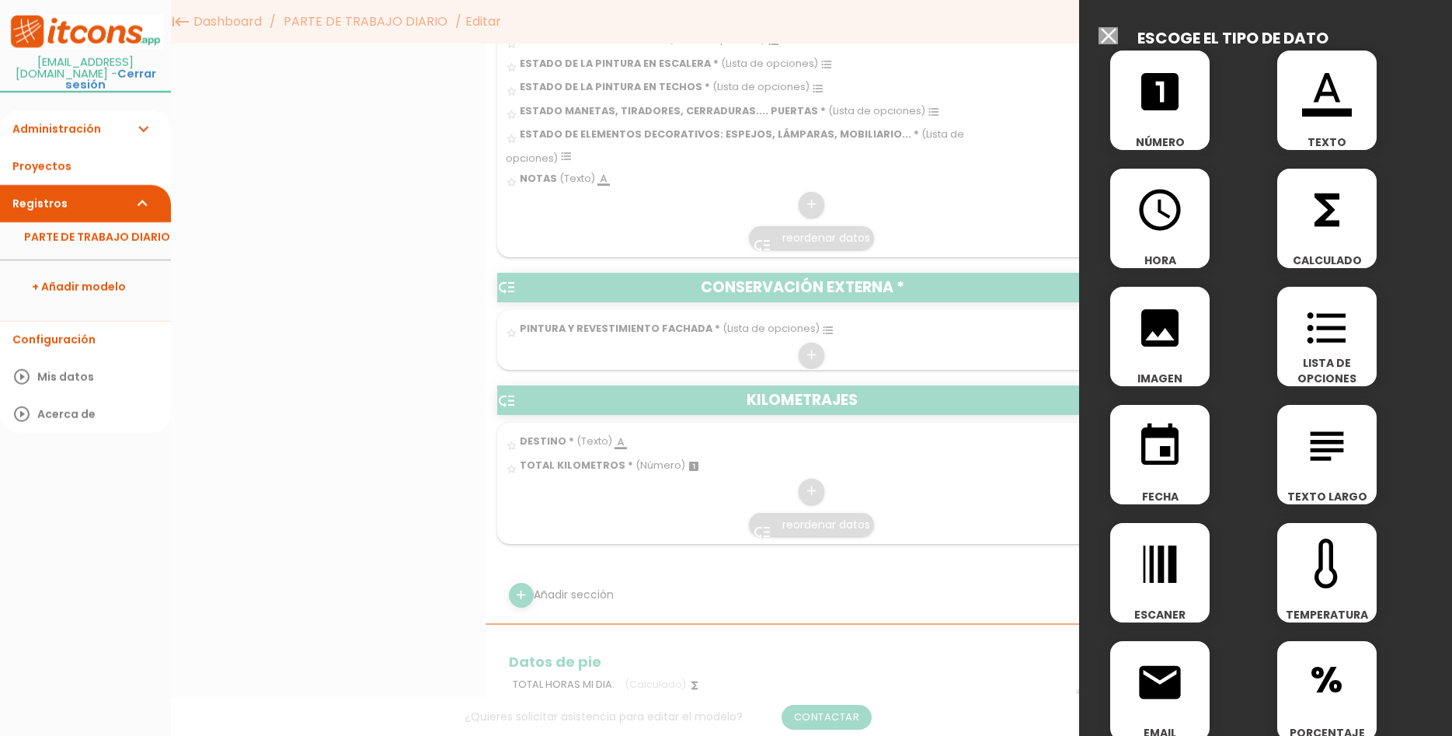
click at [1340, 340] on icon "format_list_bulleted" at bounding box center [1327, 328] width 50 height 50
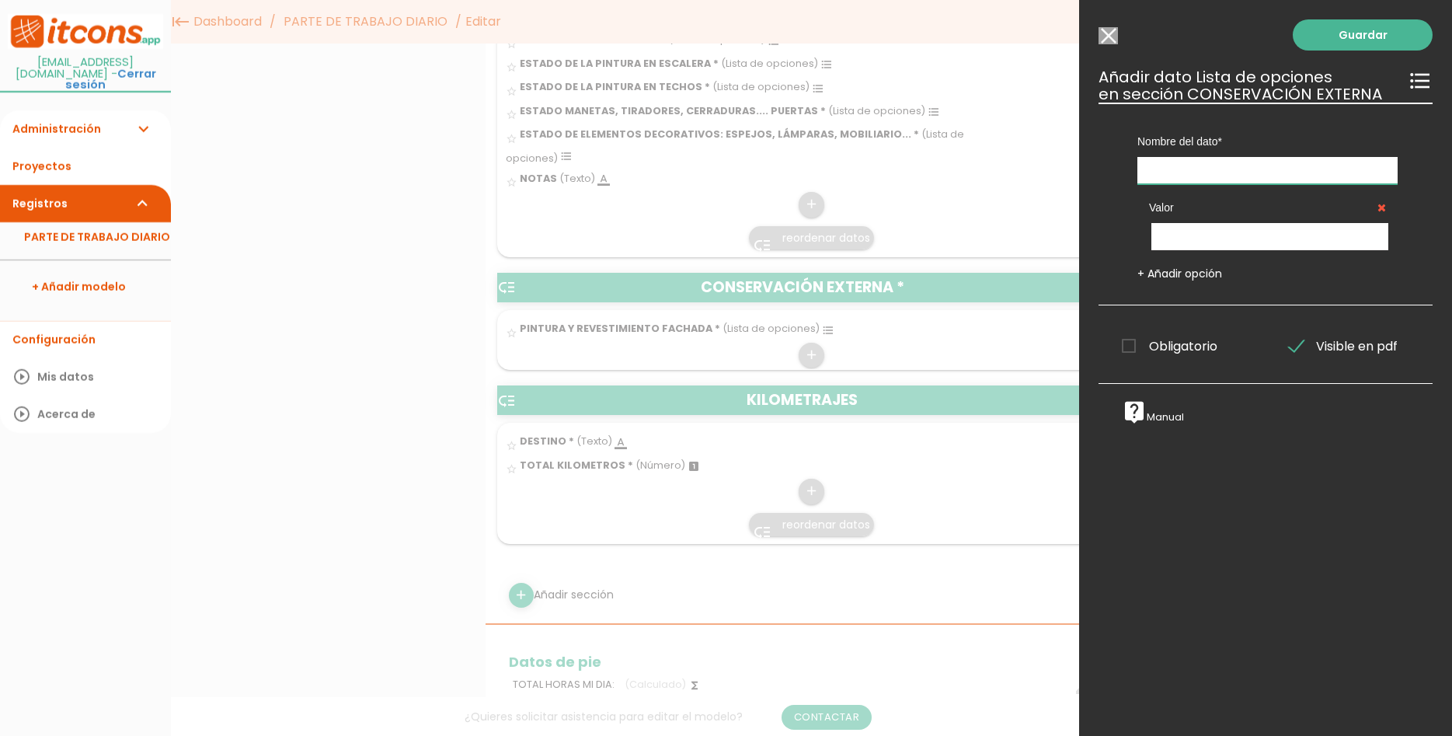
click at [1315, 175] on input "text" at bounding box center [1268, 170] width 260 height 27
type input "P"
type input "ESTADO BARANDILLAS BALCONES O VENTANAS"
click at [1308, 250] on input "text" at bounding box center [1270, 236] width 237 height 27
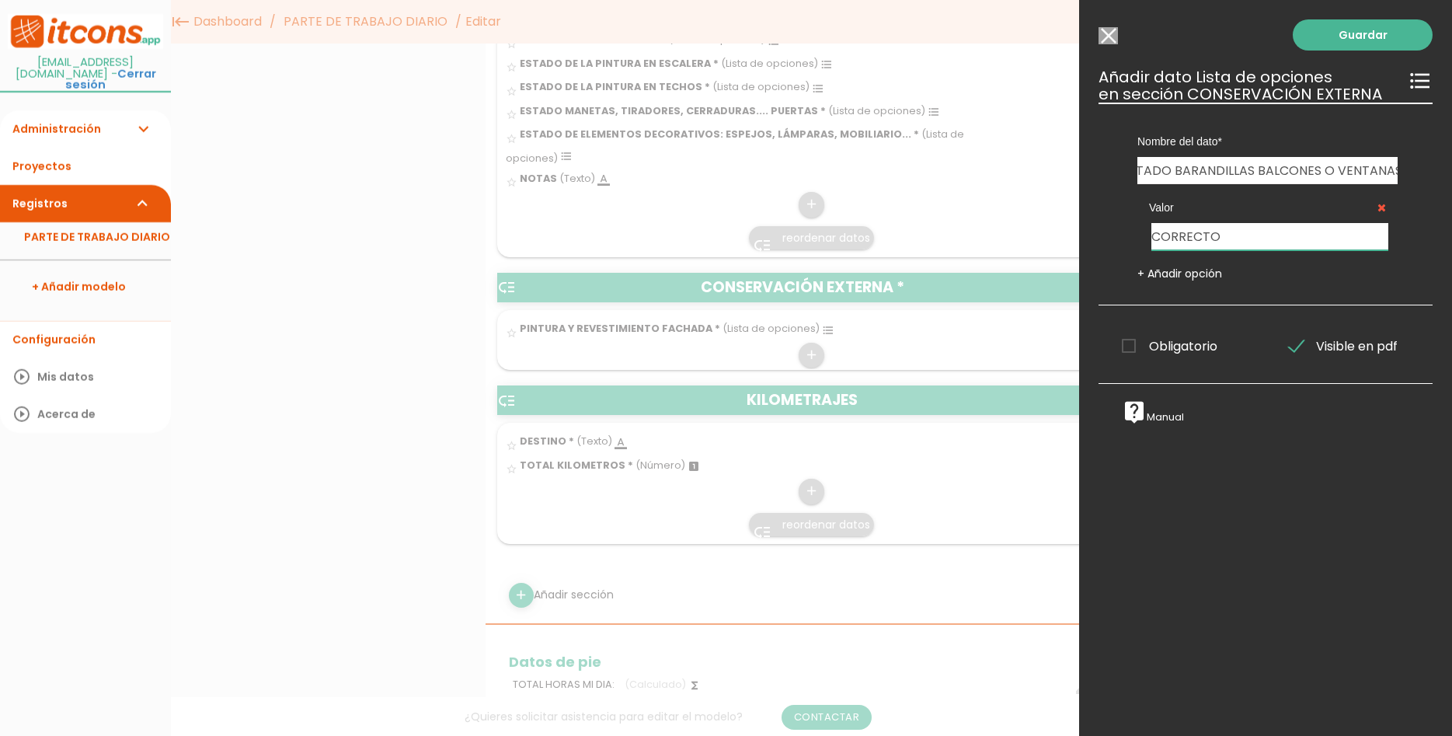
type input "CORRECTO"
click at [1180, 267] on div "Valor CORRECTO + Añadir opción" at bounding box center [1267, 232] width 307 height 97
click at [1179, 271] on link "+ Añadir opción" at bounding box center [1180, 274] width 85 height 16
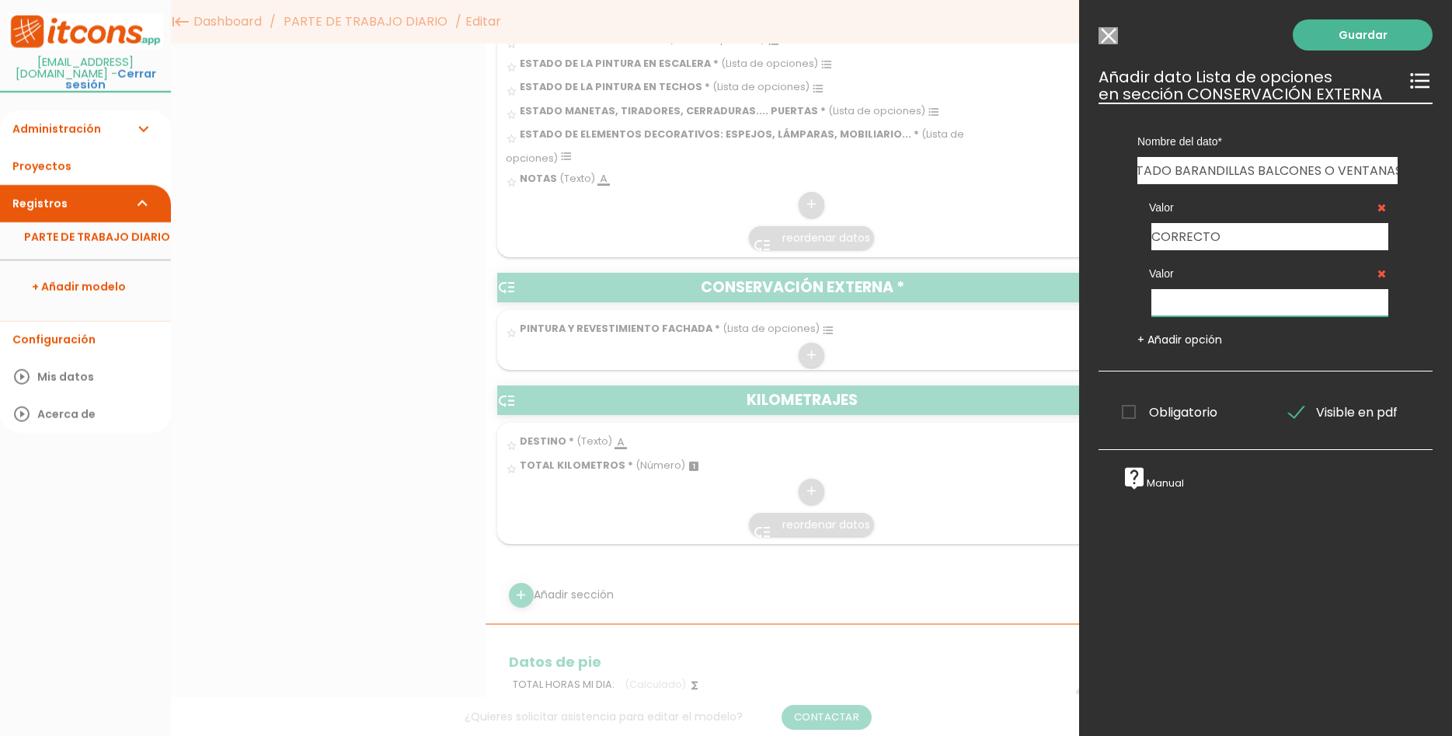
click at [1233, 309] on input "text" at bounding box center [1270, 302] width 237 height 27
type input "DEFECTUOSO"
click at [1186, 412] on span "Obligatorio" at bounding box center [1170, 411] width 96 height 19
click at [0, 0] on input "Obligatorio" at bounding box center [0, 0] width 0 height 0
click at [1354, 39] on link "Guardar" at bounding box center [1363, 34] width 140 height 31
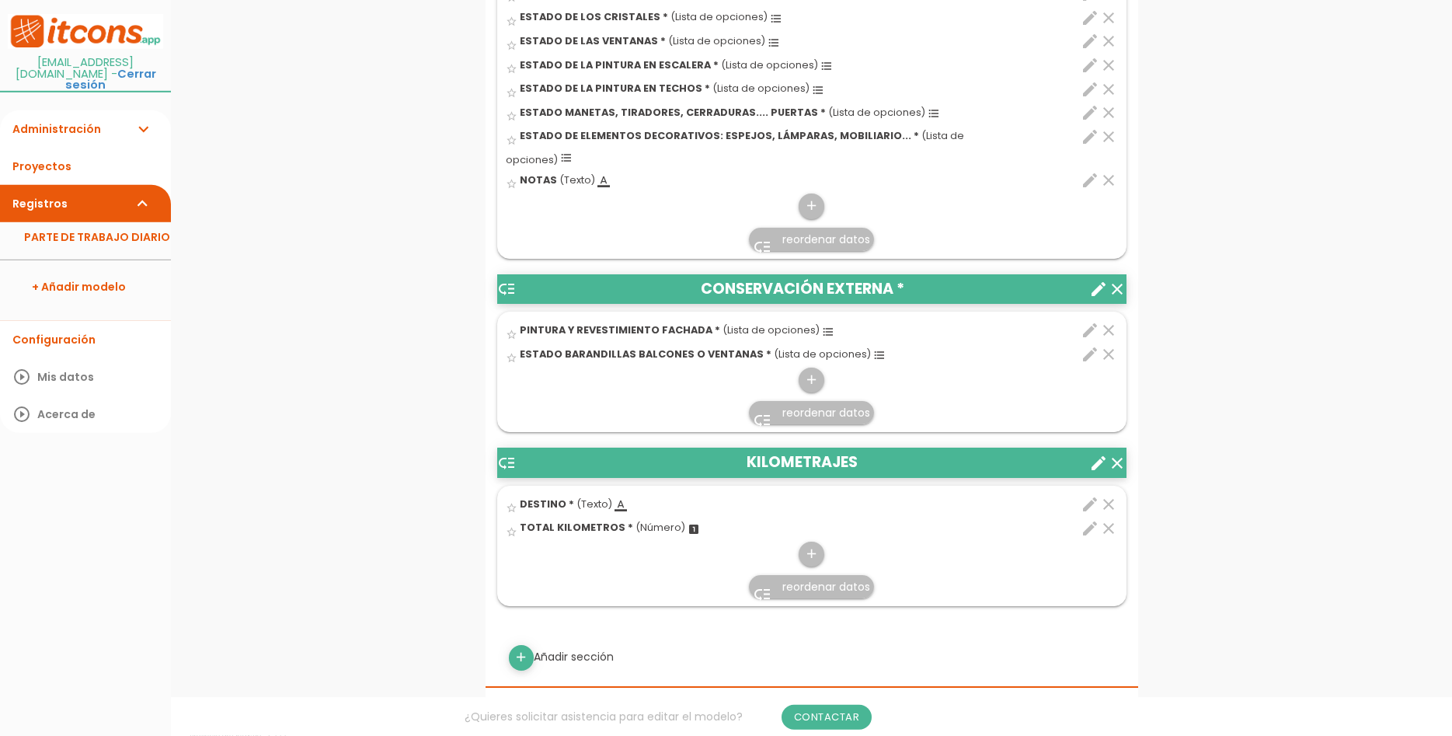
scroll to position [872, 0]
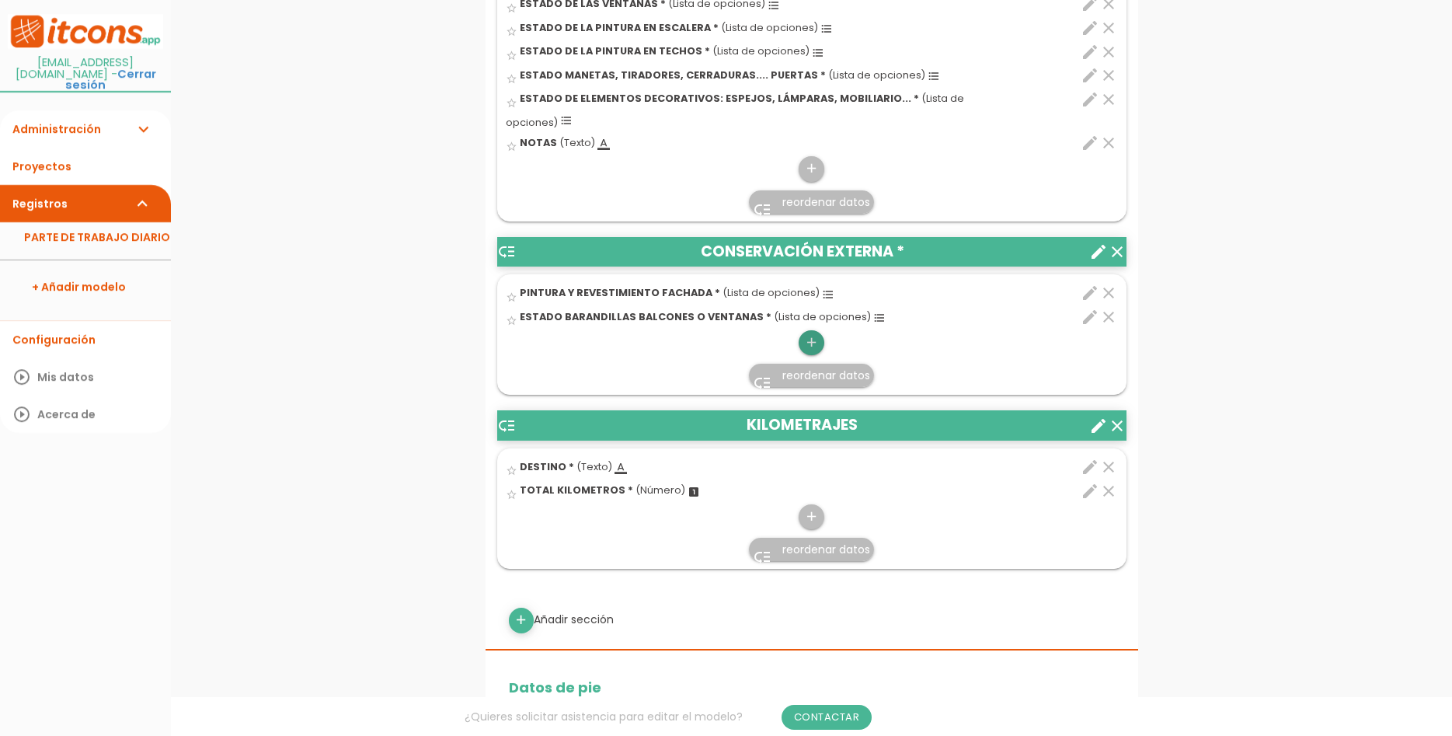
click at [815, 330] on icon "add" at bounding box center [811, 342] width 15 height 25
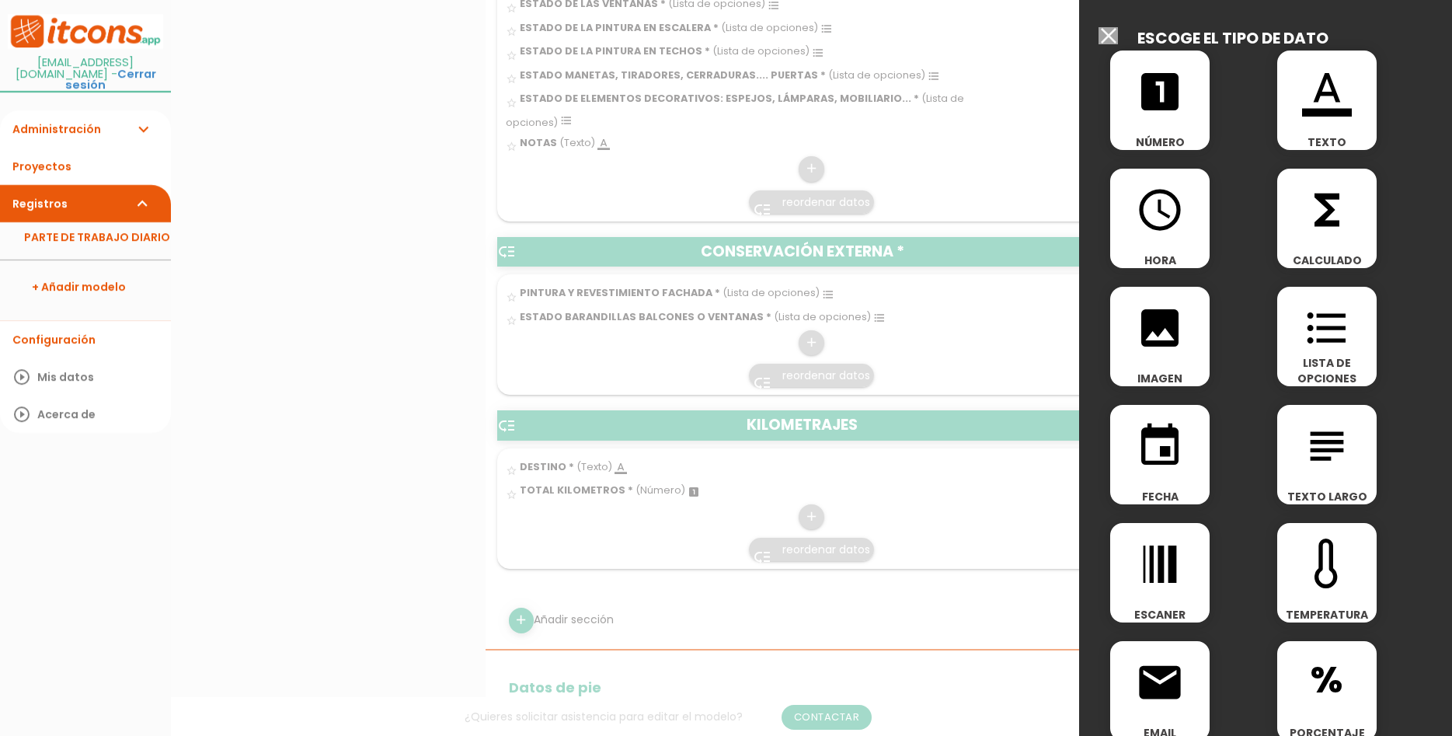
click at [1340, 364] on span "LISTA DE OPCIONES" at bounding box center [1326, 370] width 99 height 31
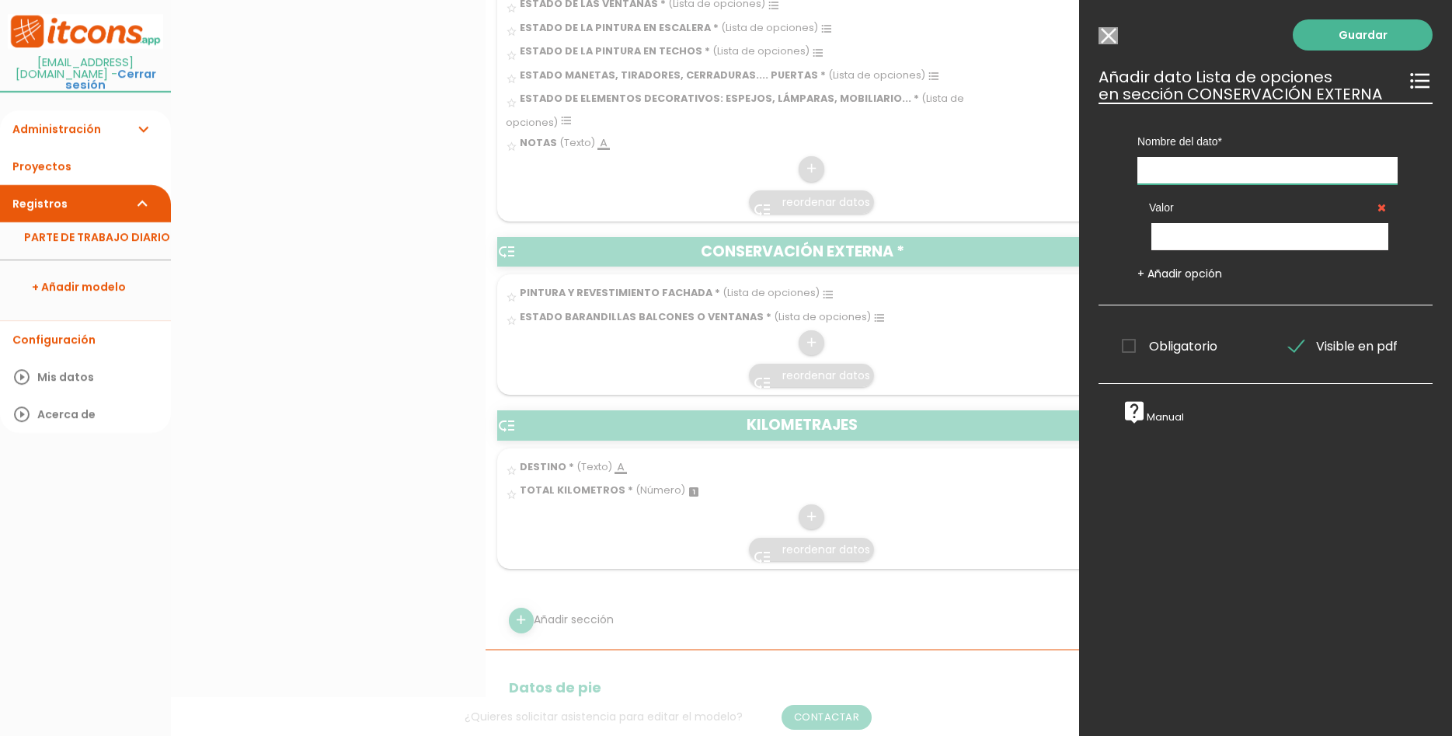
click at [1270, 159] on input "text" at bounding box center [1268, 170] width 260 height 27
type input "ESTADO DEL ACCESO POR PUERA PRINCIPAL"
click at [1196, 231] on input "text" at bounding box center [1270, 236] width 237 height 27
type input "O"
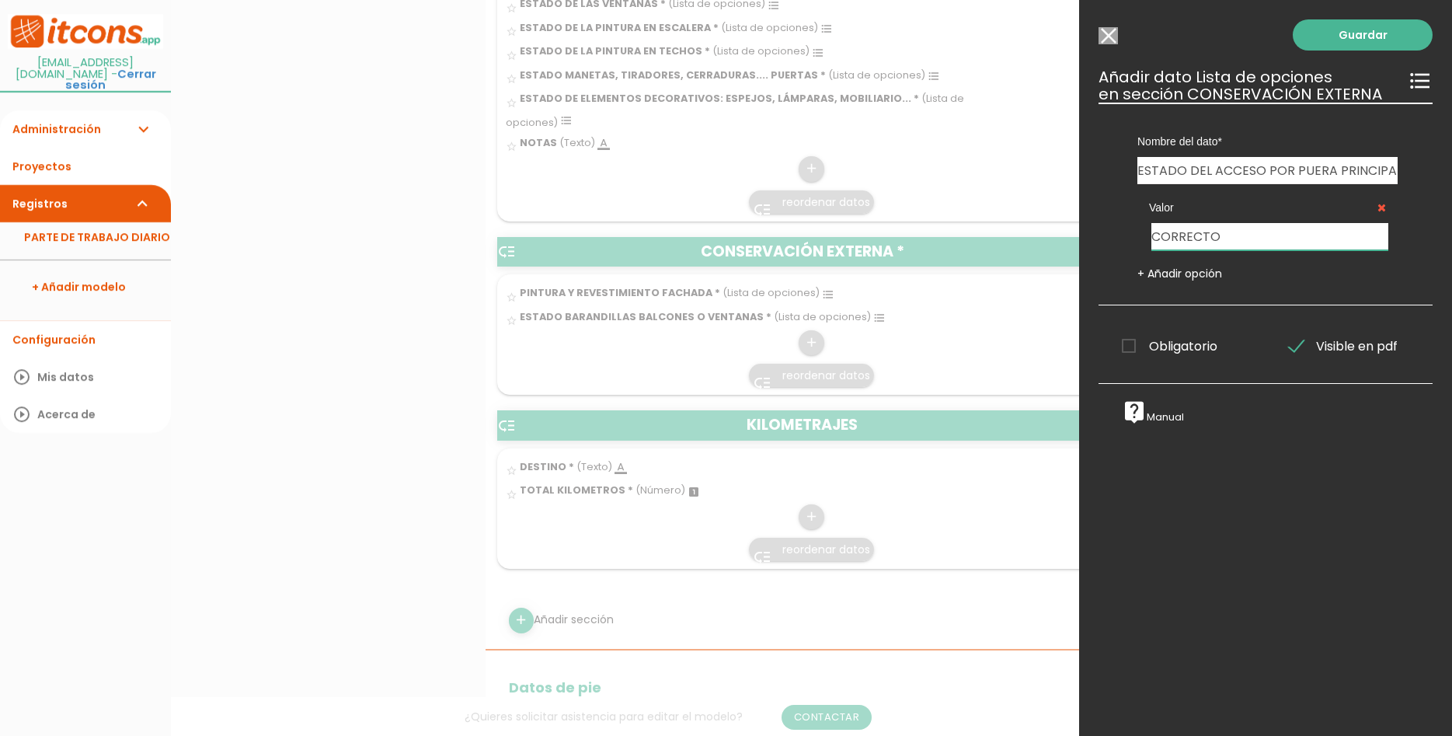
type input "CORRECTO"
click at [1206, 281] on link "+ Añadir opción" at bounding box center [1180, 274] width 85 height 16
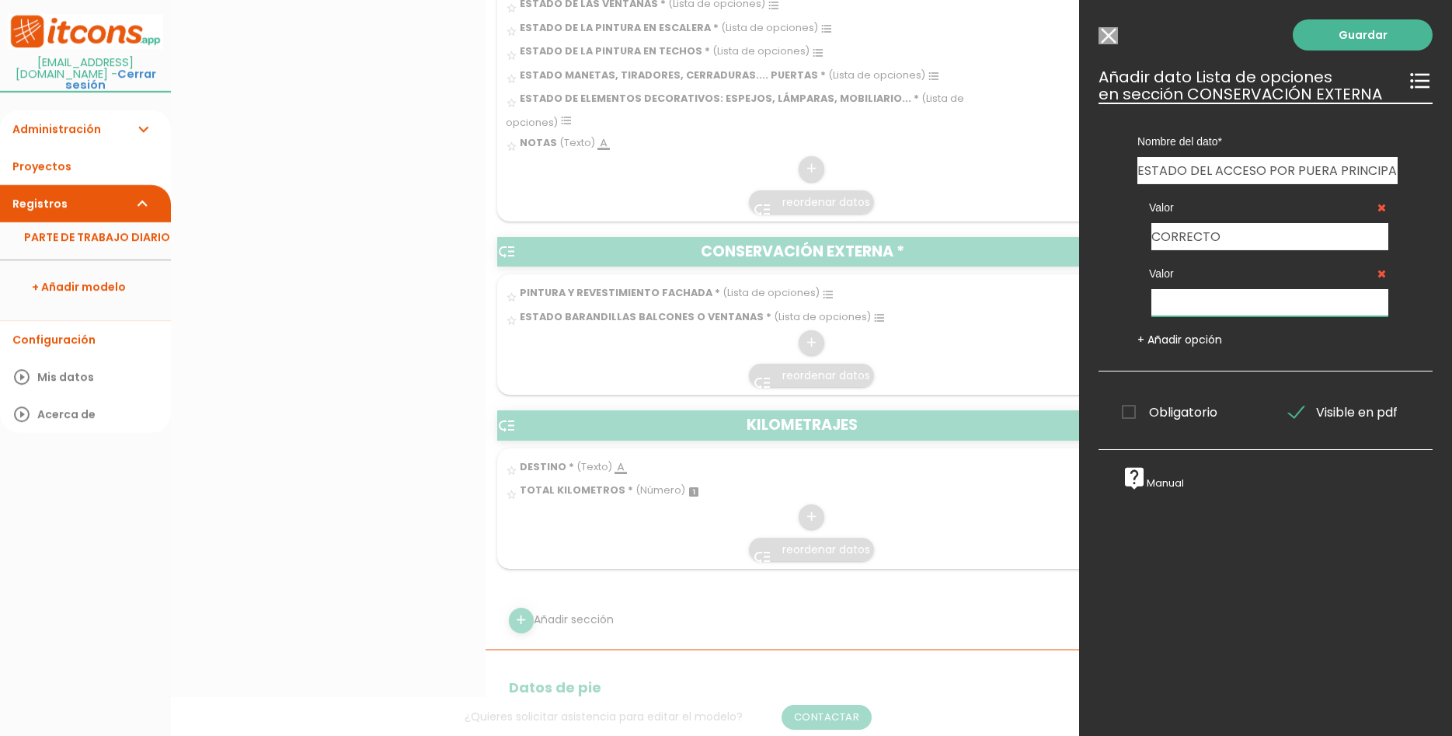
click at [1215, 315] on input "text" at bounding box center [1270, 302] width 237 height 27
type input "DEFECTUOSO"
click at [1165, 415] on span "Obligatorio" at bounding box center [1170, 411] width 96 height 19
click at [1136, 412] on span "Obligatorio" at bounding box center [1170, 411] width 96 height 19
click at [0, 0] on input "Obligatorio" at bounding box center [0, 0] width 0 height 0
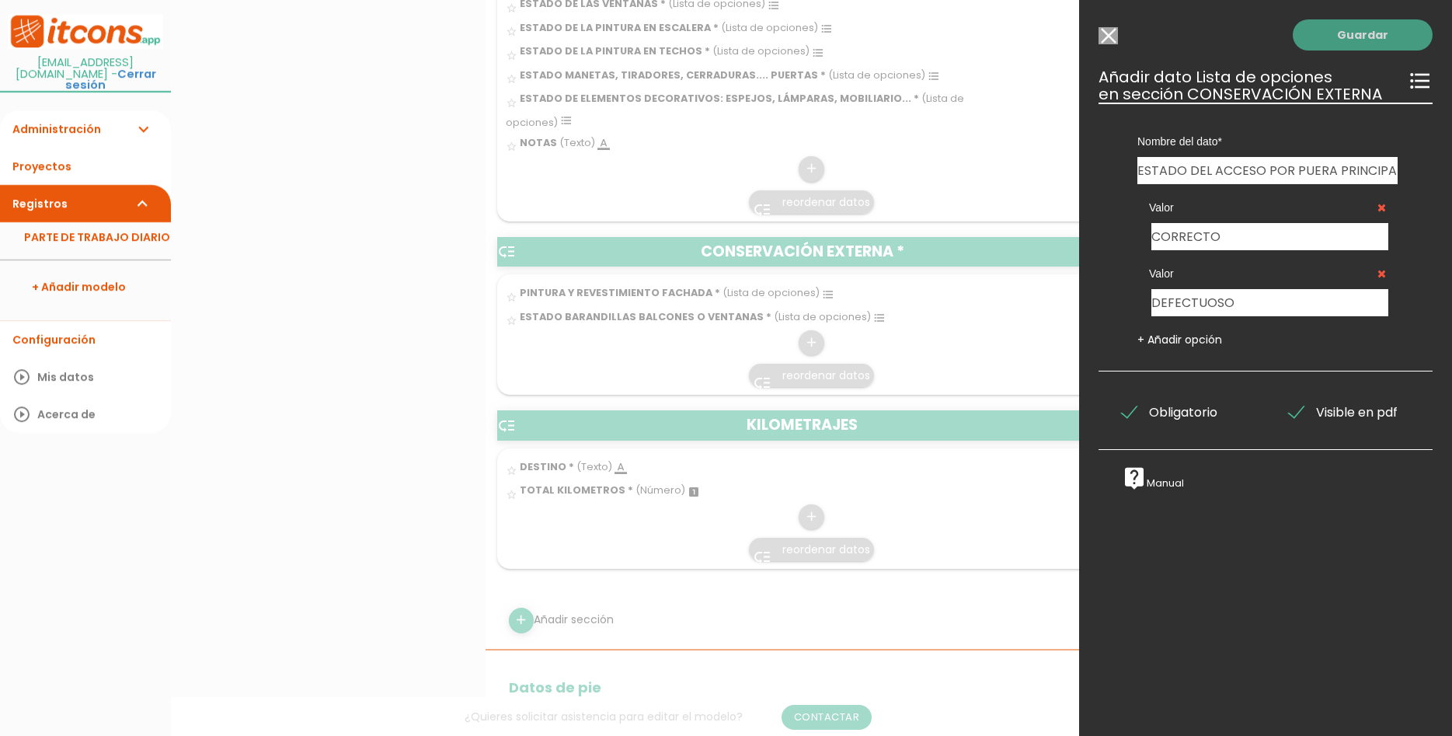
click at [1375, 27] on link "Guardar" at bounding box center [1363, 34] width 140 height 31
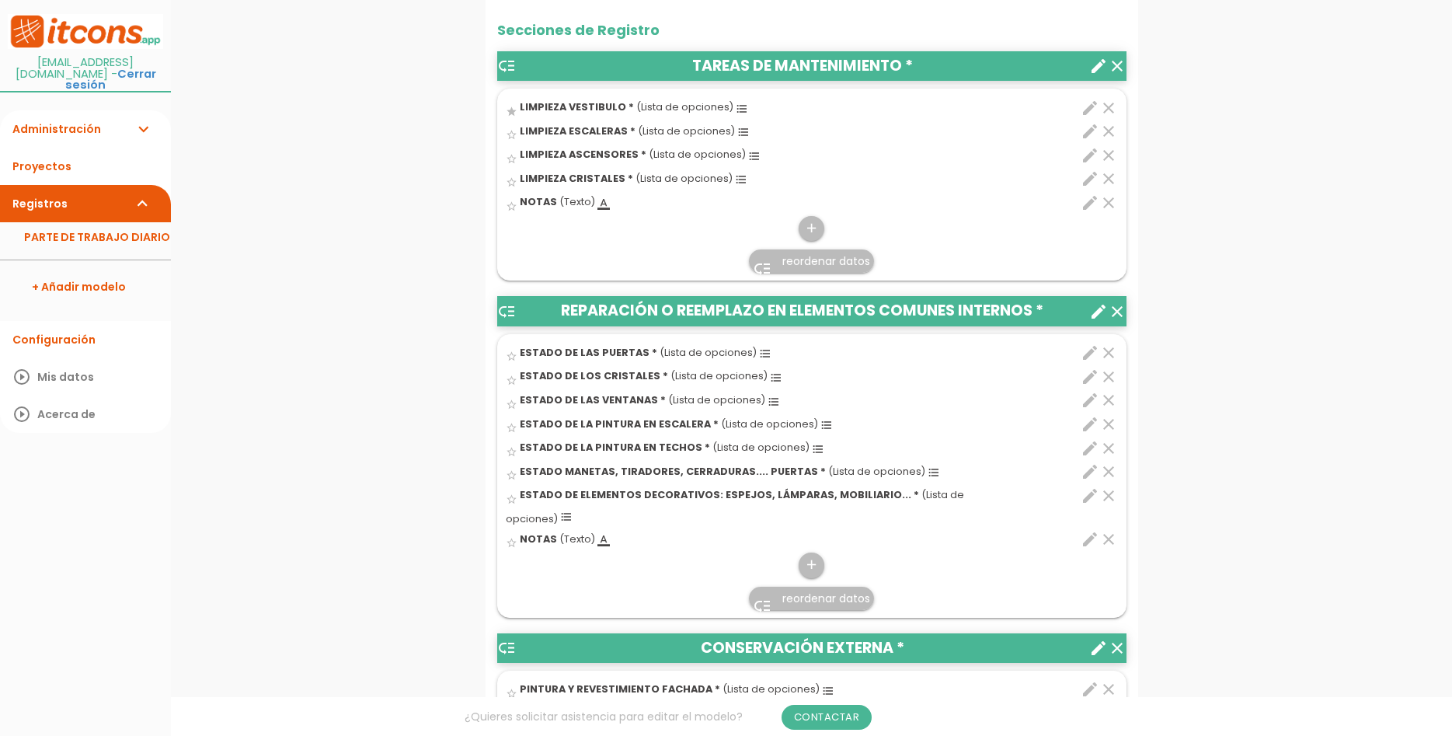
scroll to position [951, 0]
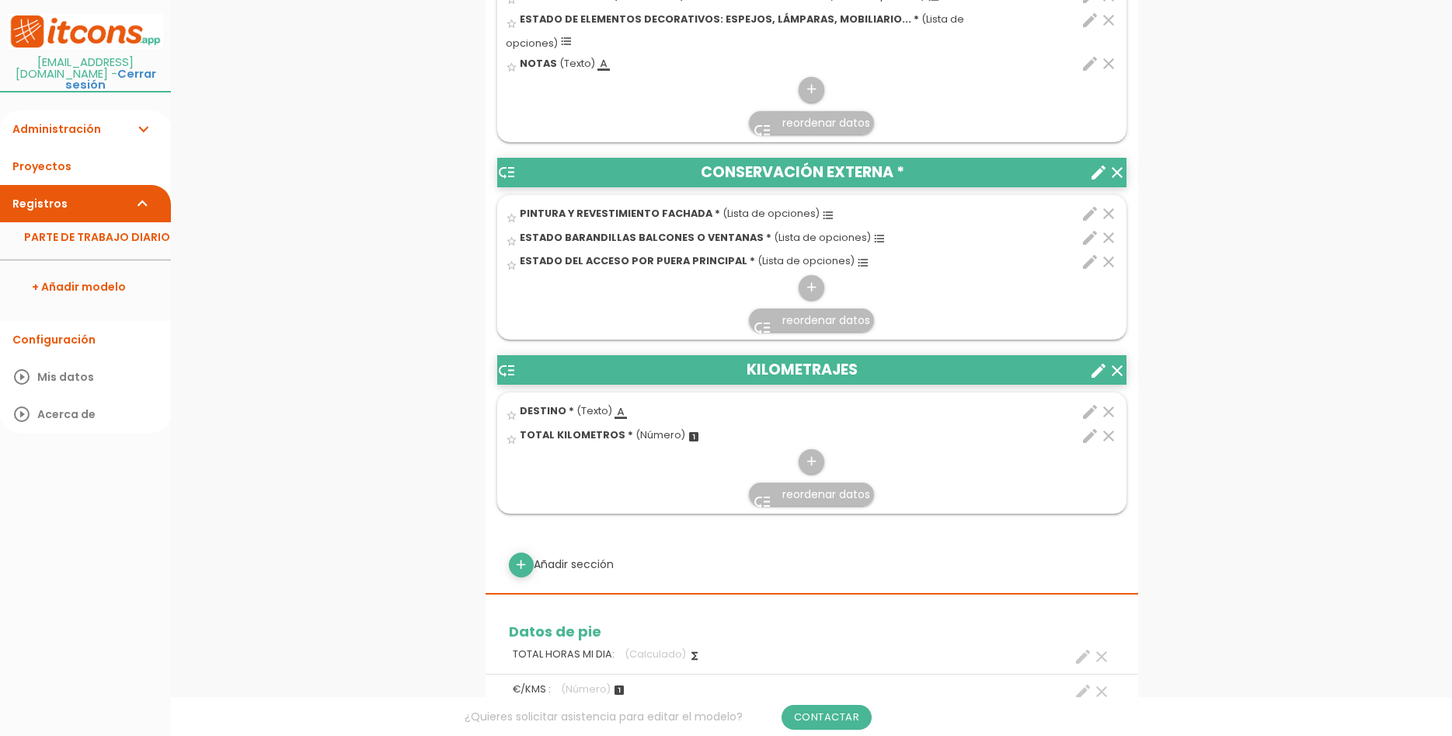
click at [1085, 253] on icon "edit" at bounding box center [1090, 262] width 19 height 19
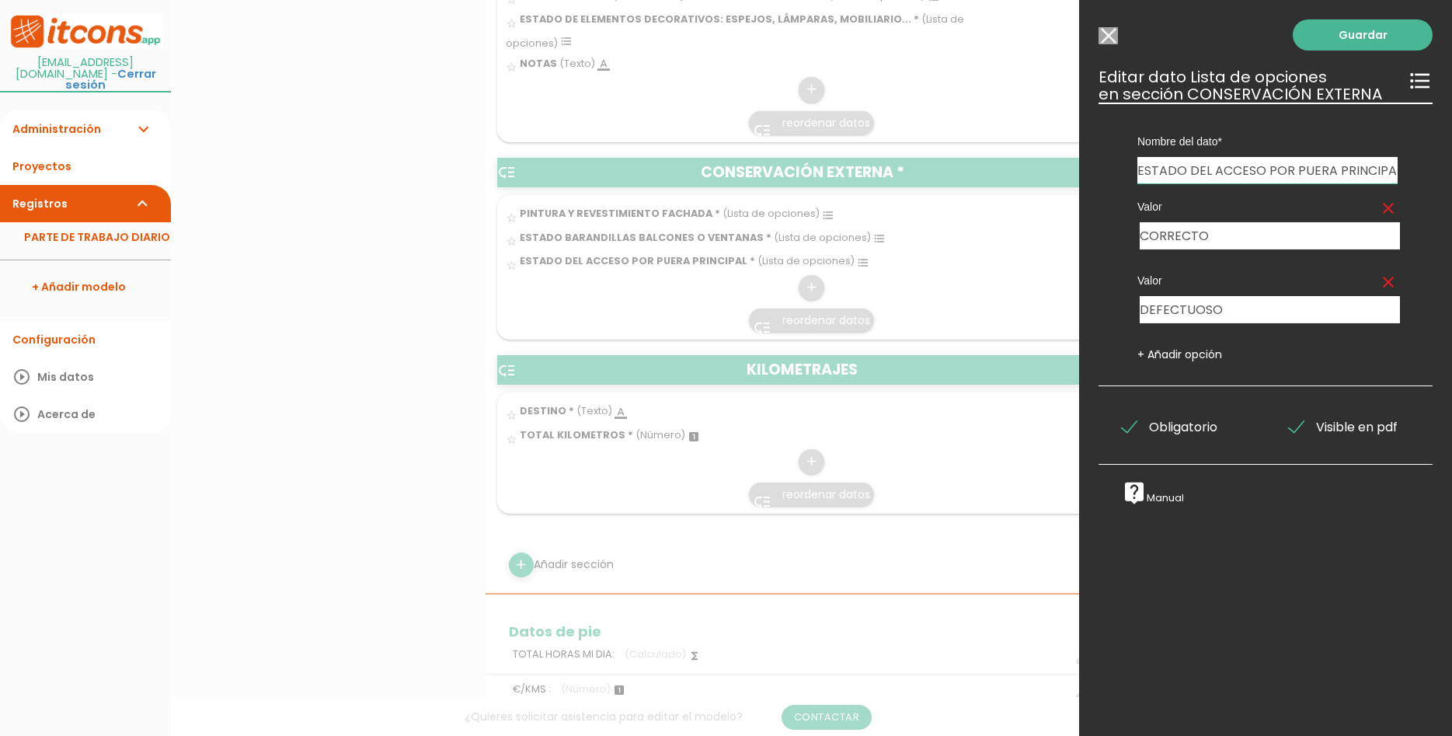
click at [1322, 170] on input "ESTADO DEL ACCESO POR PUERA PRINCIPAL" at bounding box center [1268, 170] width 260 height 26
type input "ESTADO DEL ACCESO POR PUERTA PRINCIPAL"
click at [1357, 33] on link "Guardar" at bounding box center [1363, 34] width 140 height 31
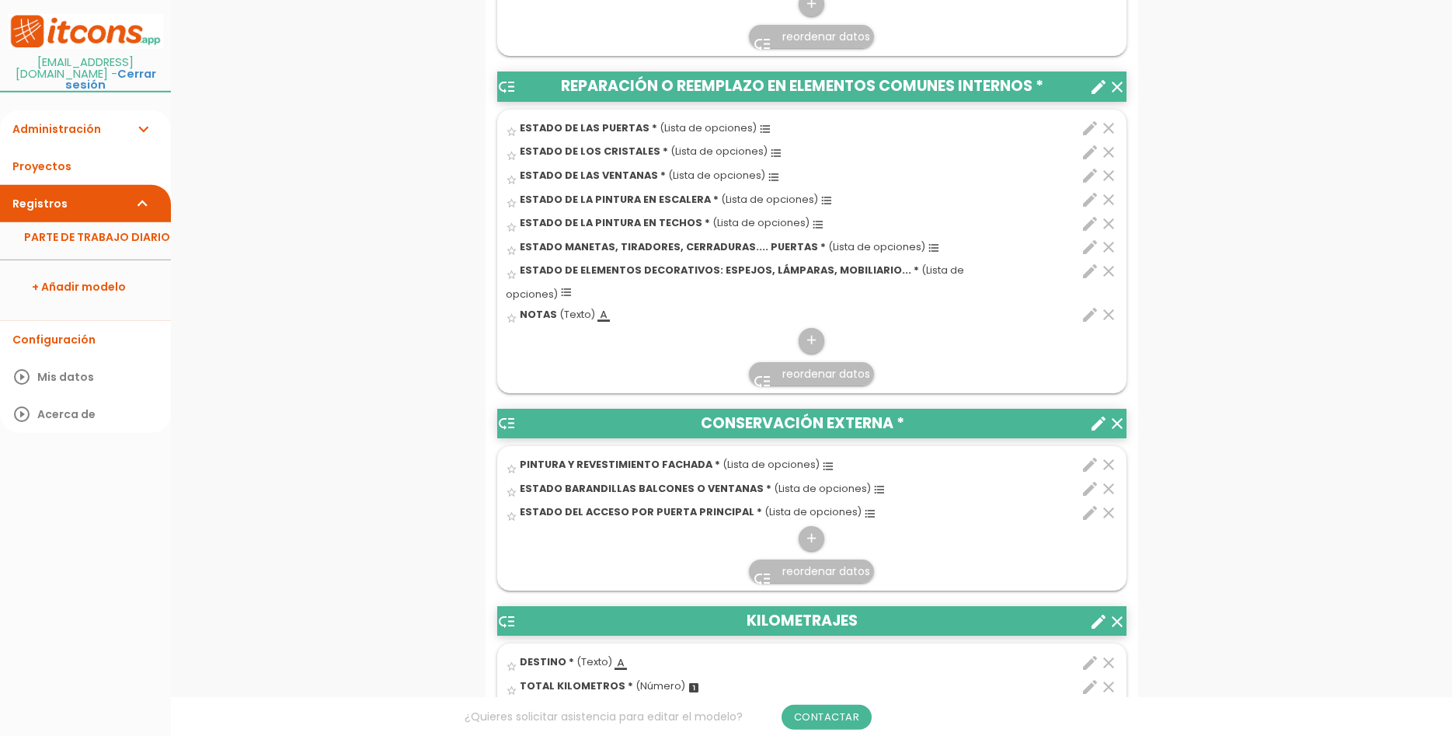
scroll to position [793, 0]
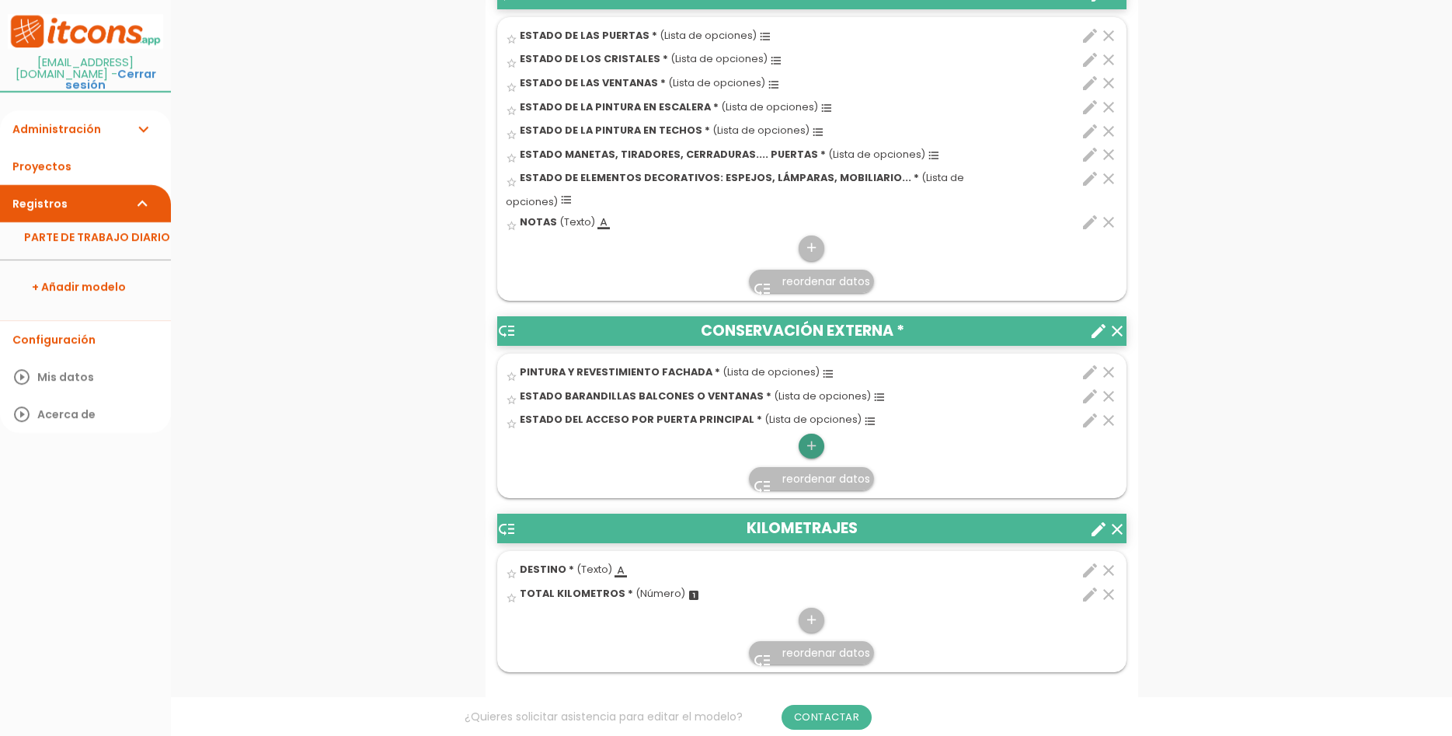
click at [807, 434] on icon "add" at bounding box center [811, 446] width 15 height 25
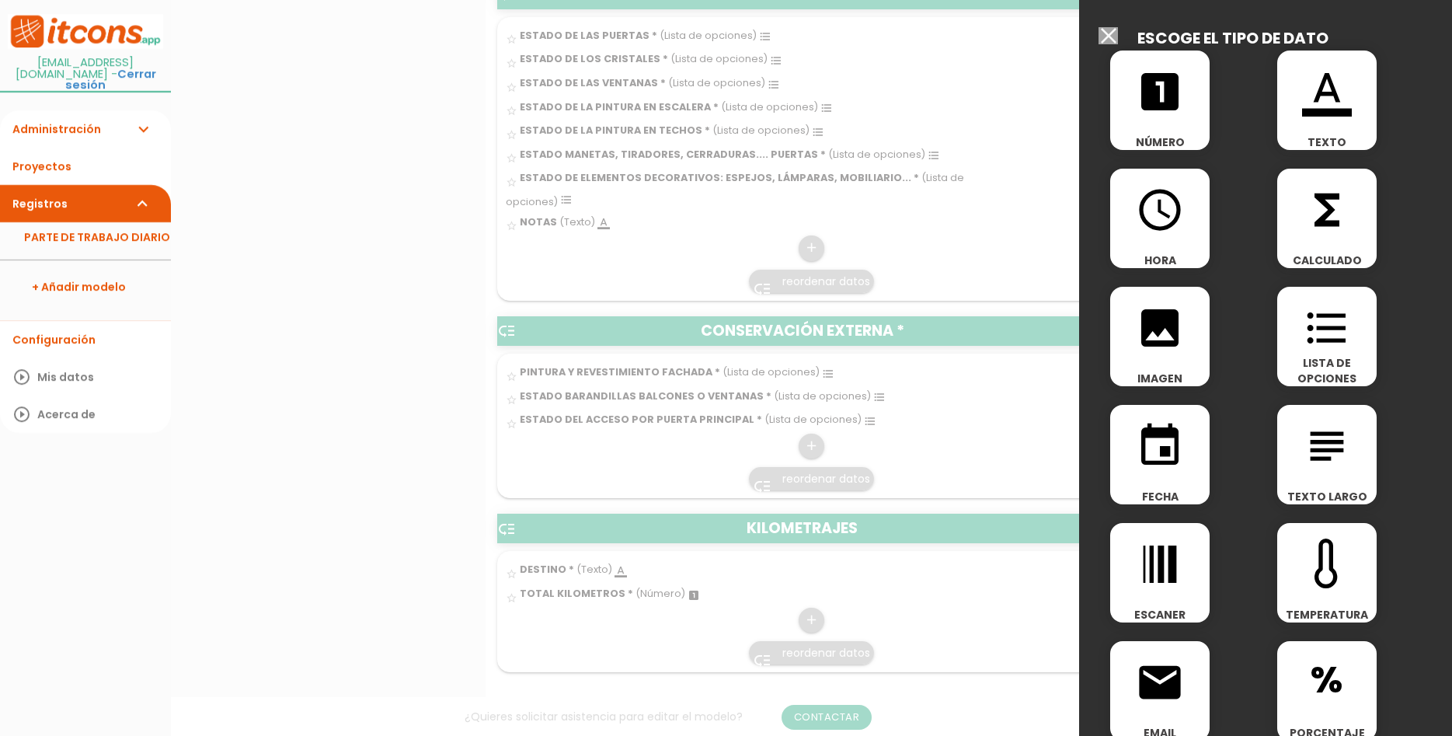
click at [1319, 323] on icon "format_list_bulleted" at bounding box center [1327, 328] width 50 height 50
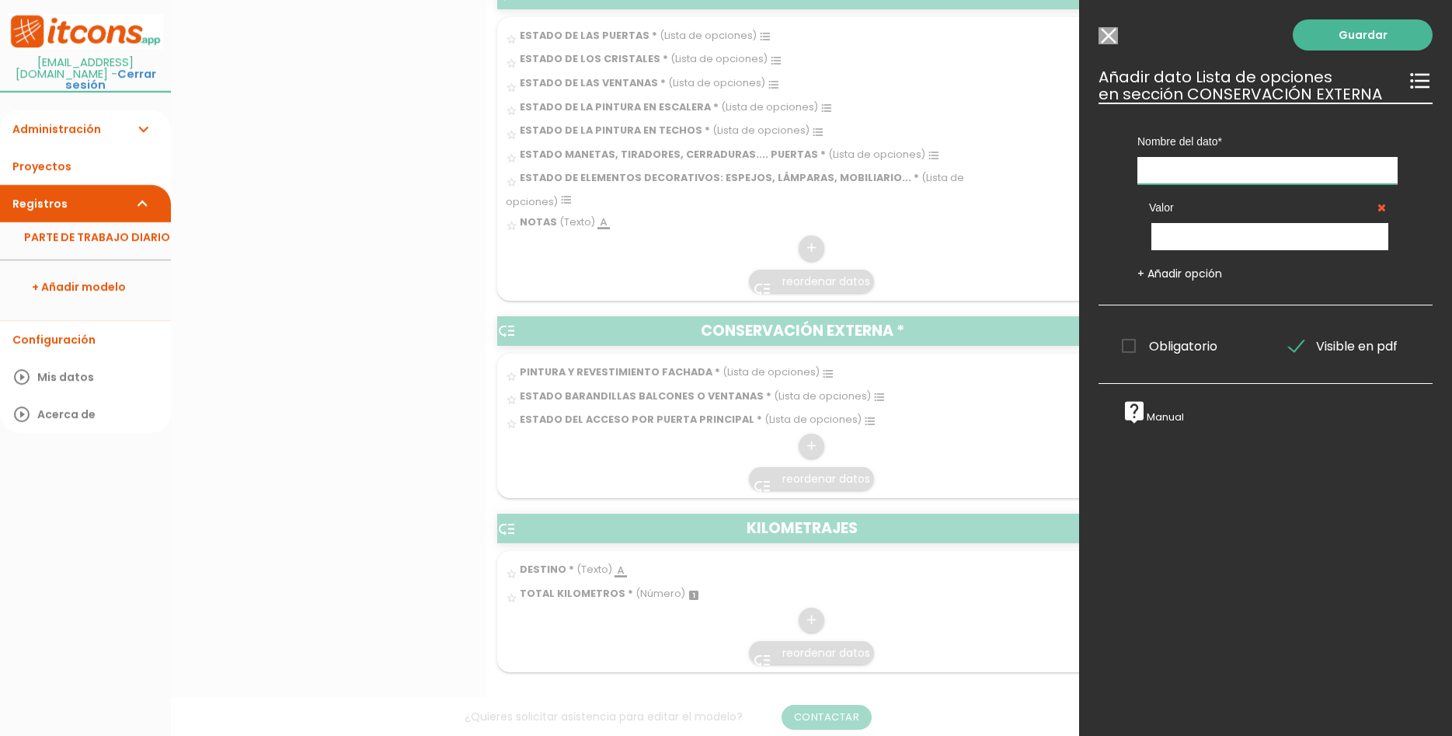
click at [1253, 167] on input "text" at bounding box center [1268, 170] width 260 height 27
type input "ESTADO DEL ACCESO POR EL PARKING"
click at [1242, 249] on input "text" at bounding box center [1270, 236] width 237 height 27
type input "CORRECTO"
click at [1197, 271] on link "+ Añadir opción" at bounding box center [1180, 274] width 85 height 16
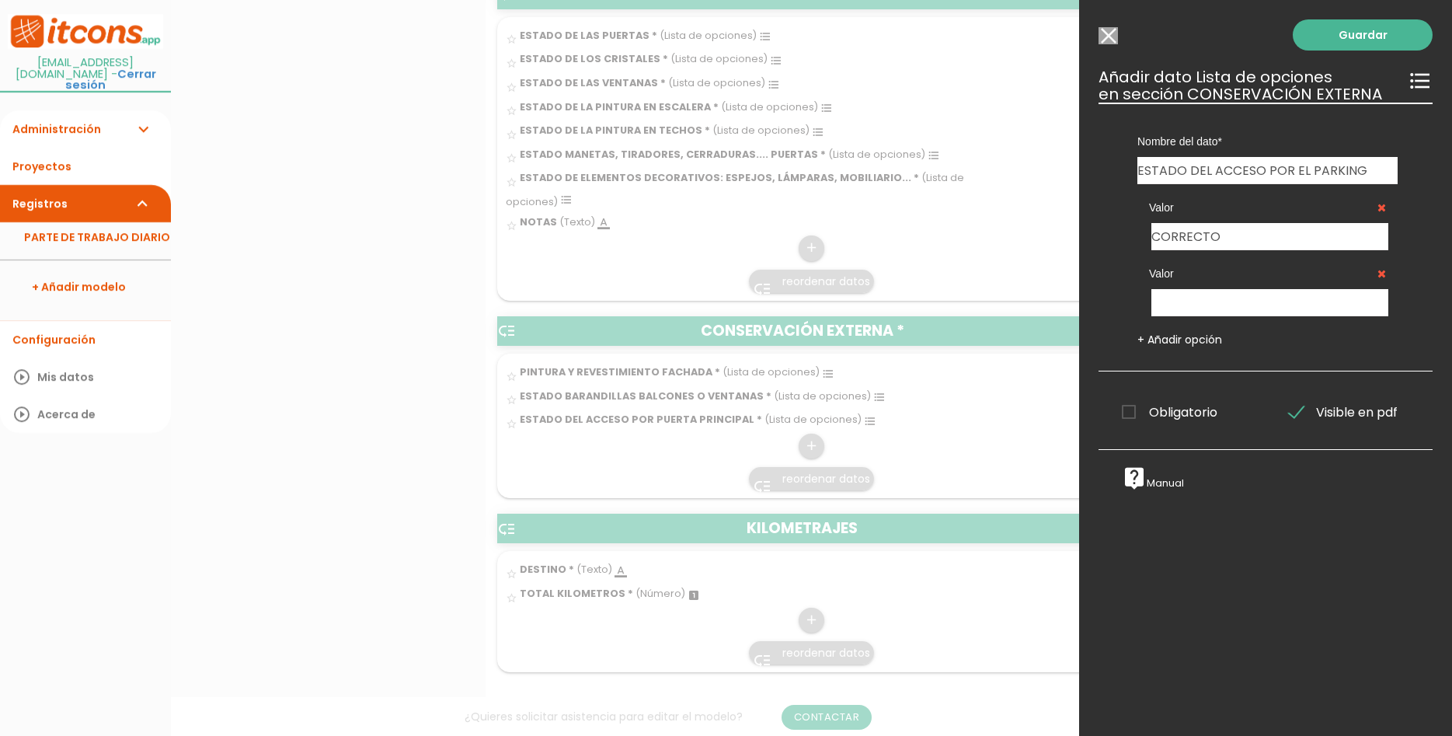
click at [1254, 322] on div "Valor CORRECTO Valor + Añadir opción" at bounding box center [1267, 265] width 307 height 163
click at [1243, 316] on input "text" at bounding box center [1270, 302] width 237 height 27
type input "DEFECTUOSO"
click at [1166, 415] on span "Obligatorio" at bounding box center [1170, 411] width 96 height 19
click at [1174, 409] on span "Obligatorio" at bounding box center [1170, 411] width 96 height 19
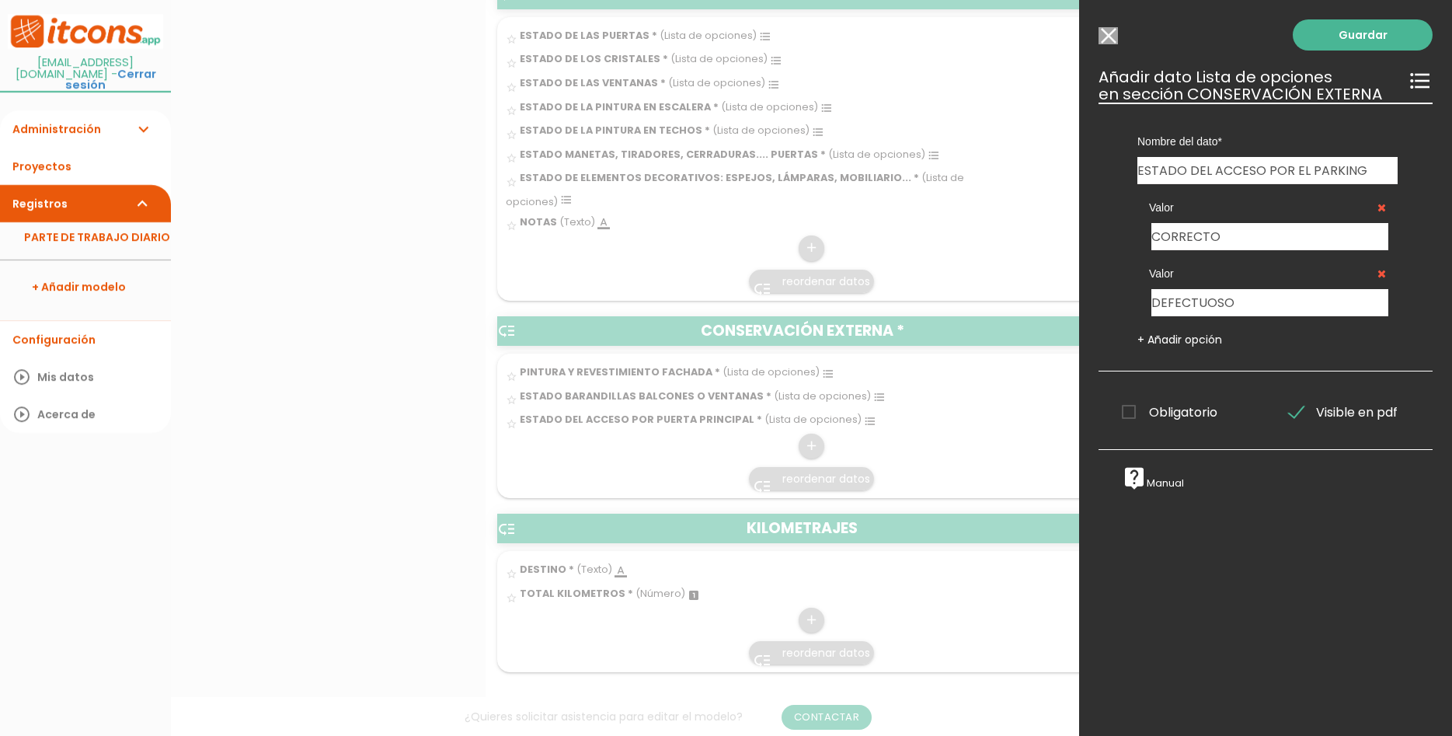
click at [0, 0] on input "Obligatorio" at bounding box center [0, 0] width 0 height 0
click at [1379, 34] on link "Guardar" at bounding box center [1363, 34] width 140 height 31
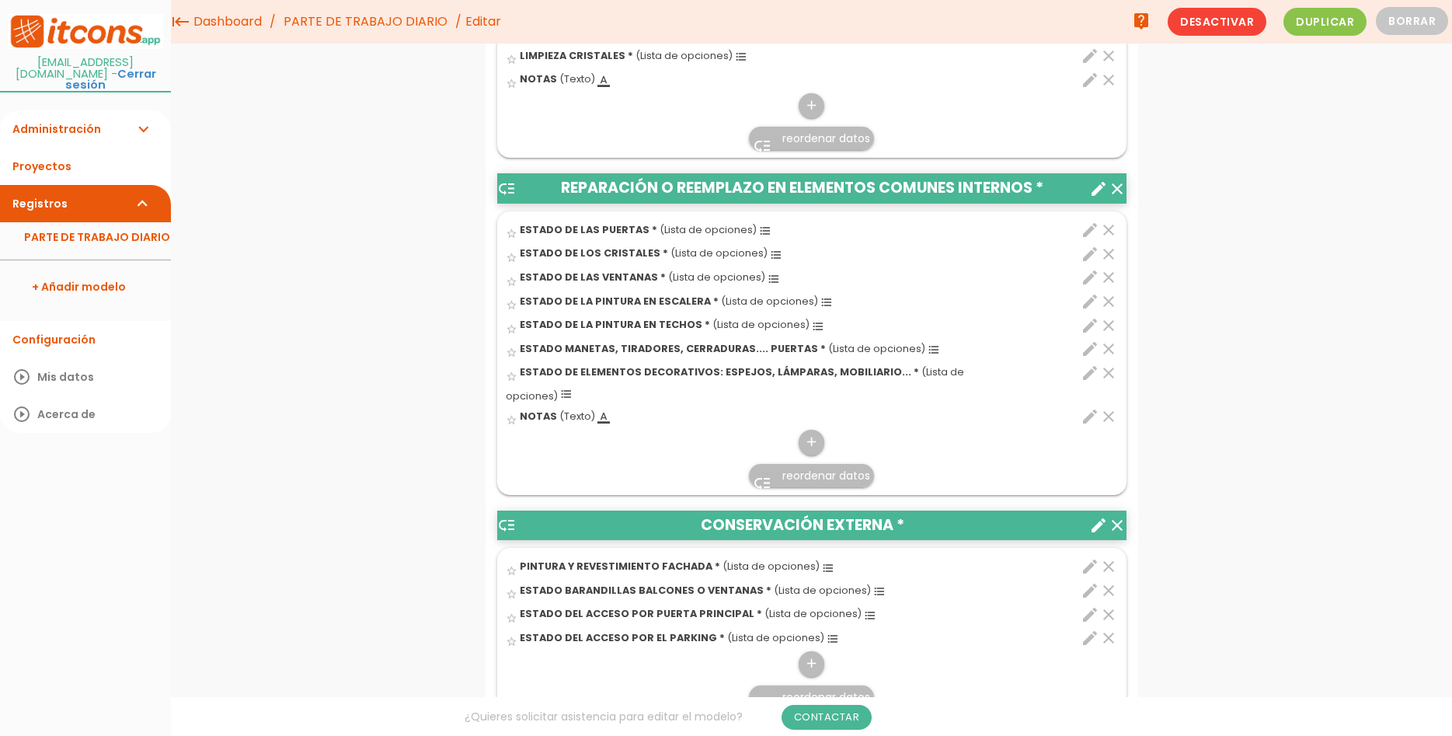
scroll to position [951, 0]
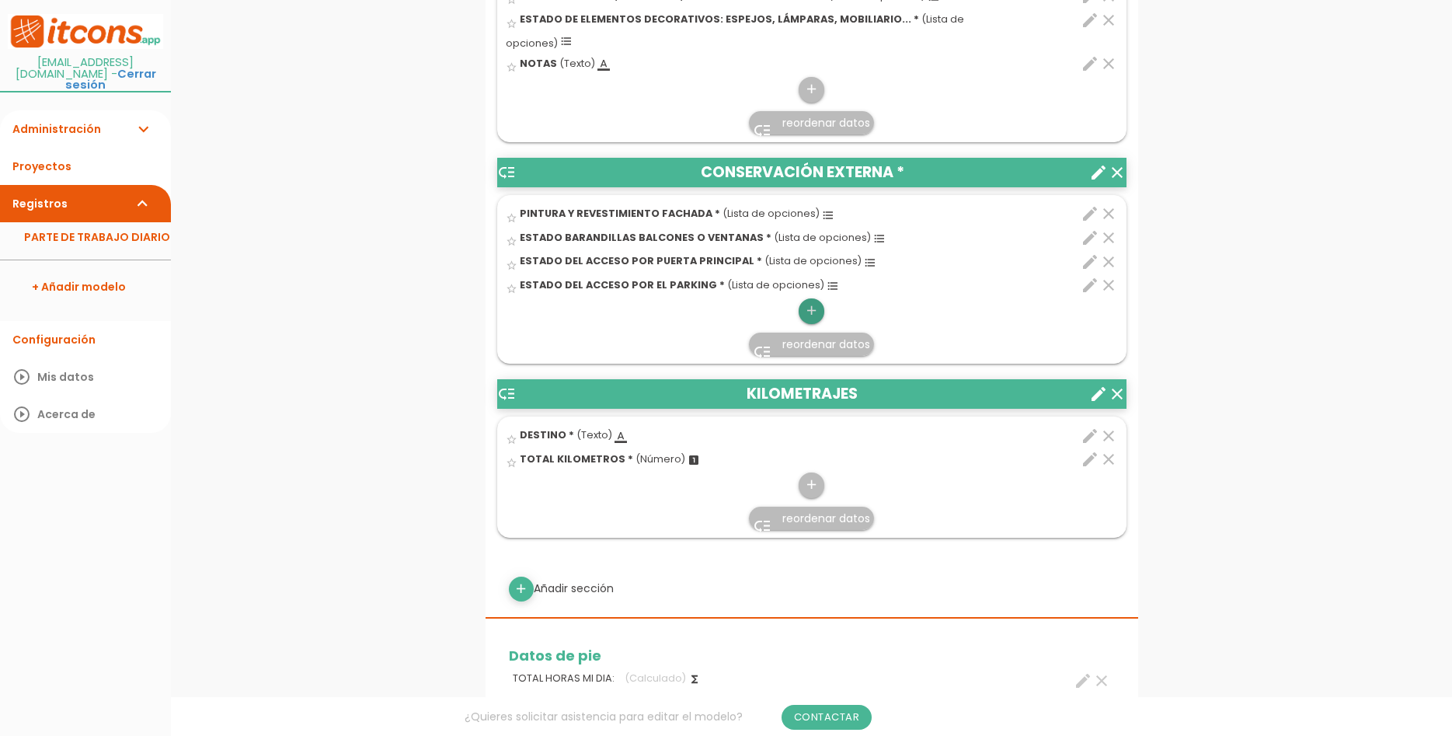
click at [806, 298] on icon "add" at bounding box center [811, 310] width 15 height 25
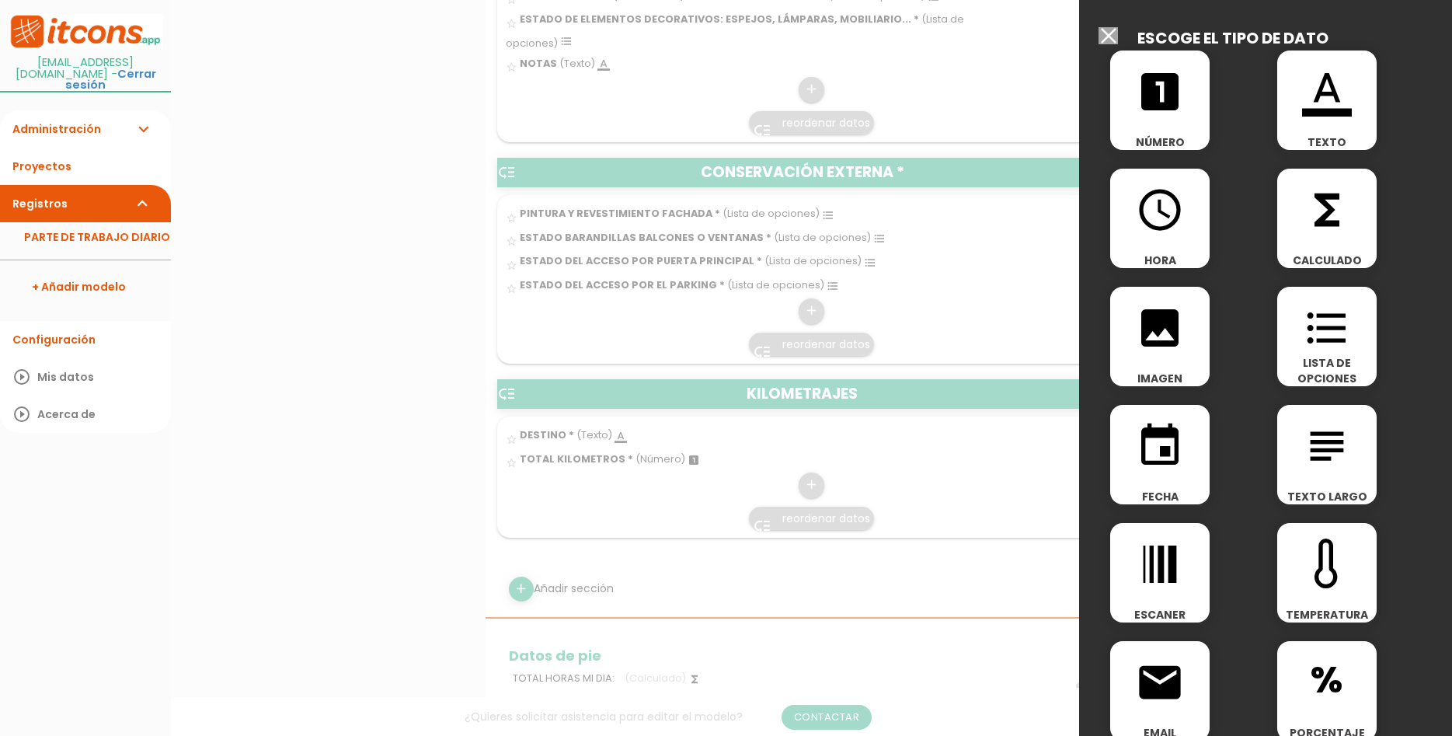
click at [1313, 106] on icon "format_color_text" at bounding box center [1327, 92] width 50 height 50
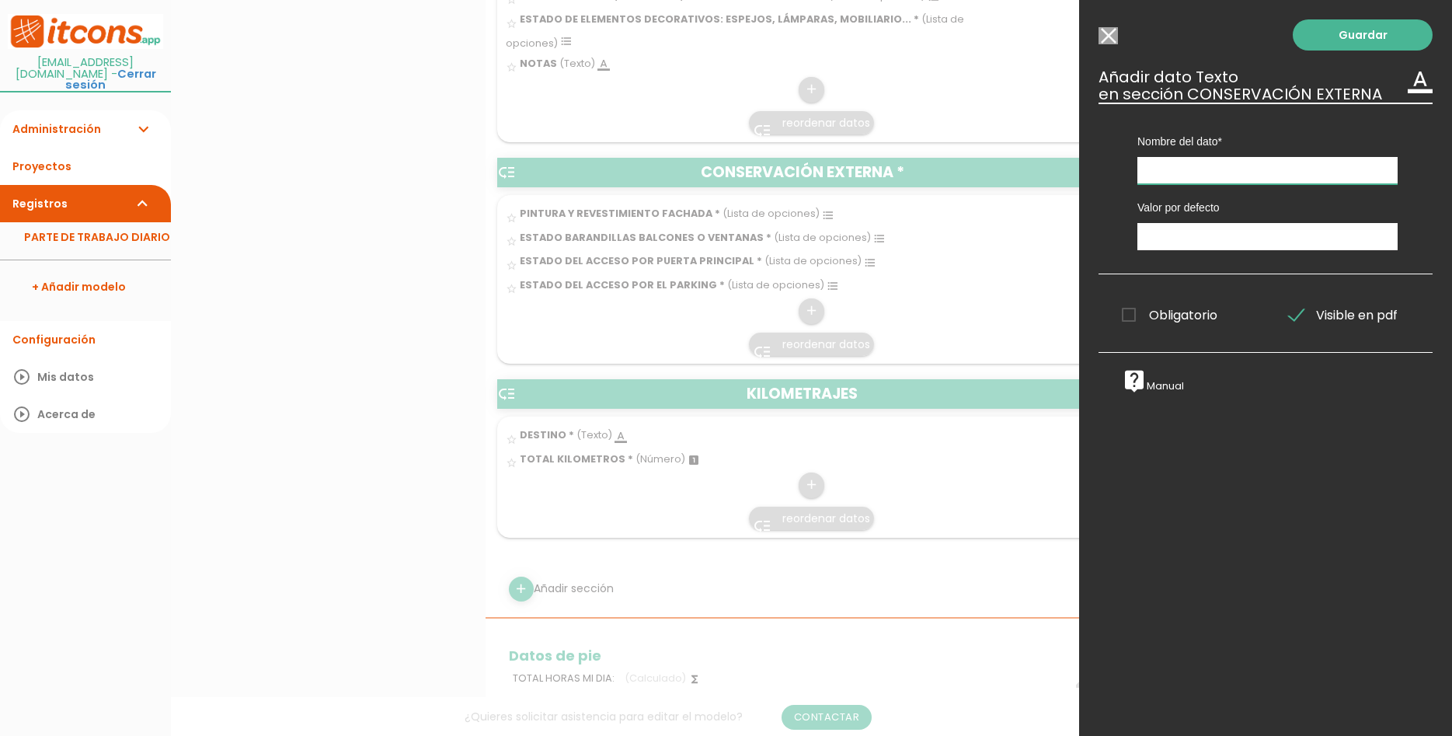
click at [1287, 181] on input "text" at bounding box center [1268, 170] width 260 height 27
type input "N"
type input "OBSERVACIONES:"
click at [1196, 318] on span "Obligatorio" at bounding box center [1170, 314] width 96 height 19
click at [0, 0] on input "Obligatorio" at bounding box center [0, 0] width 0 height 0
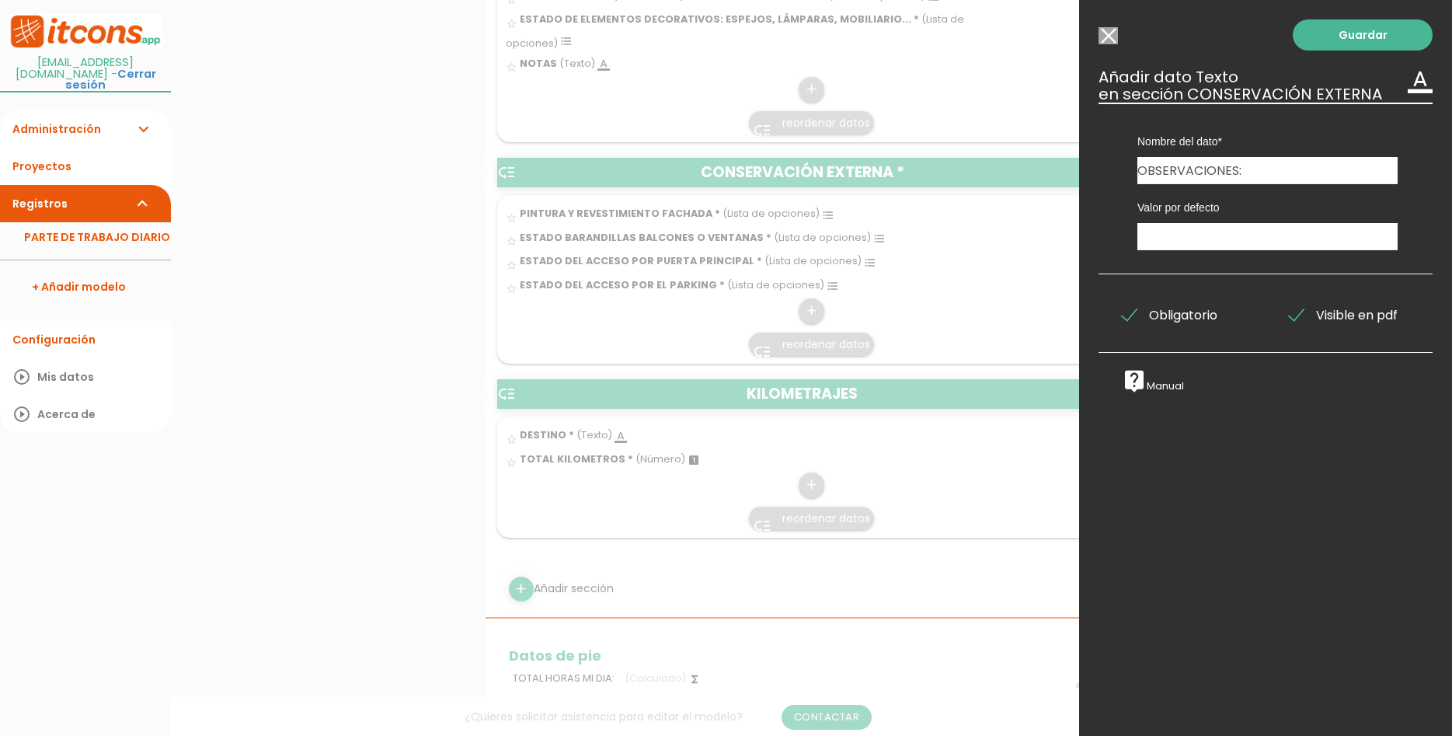
click at [1196, 318] on span "Obligatorio" at bounding box center [1170, 314] width 96 height 19
click at [0, 0] on input "Obligatorio" at bounding box center [0, 0] width 0 height 0
click at [1382, 40] on link "Guardar" at bounding box center [1363, 34] width 140 height 31
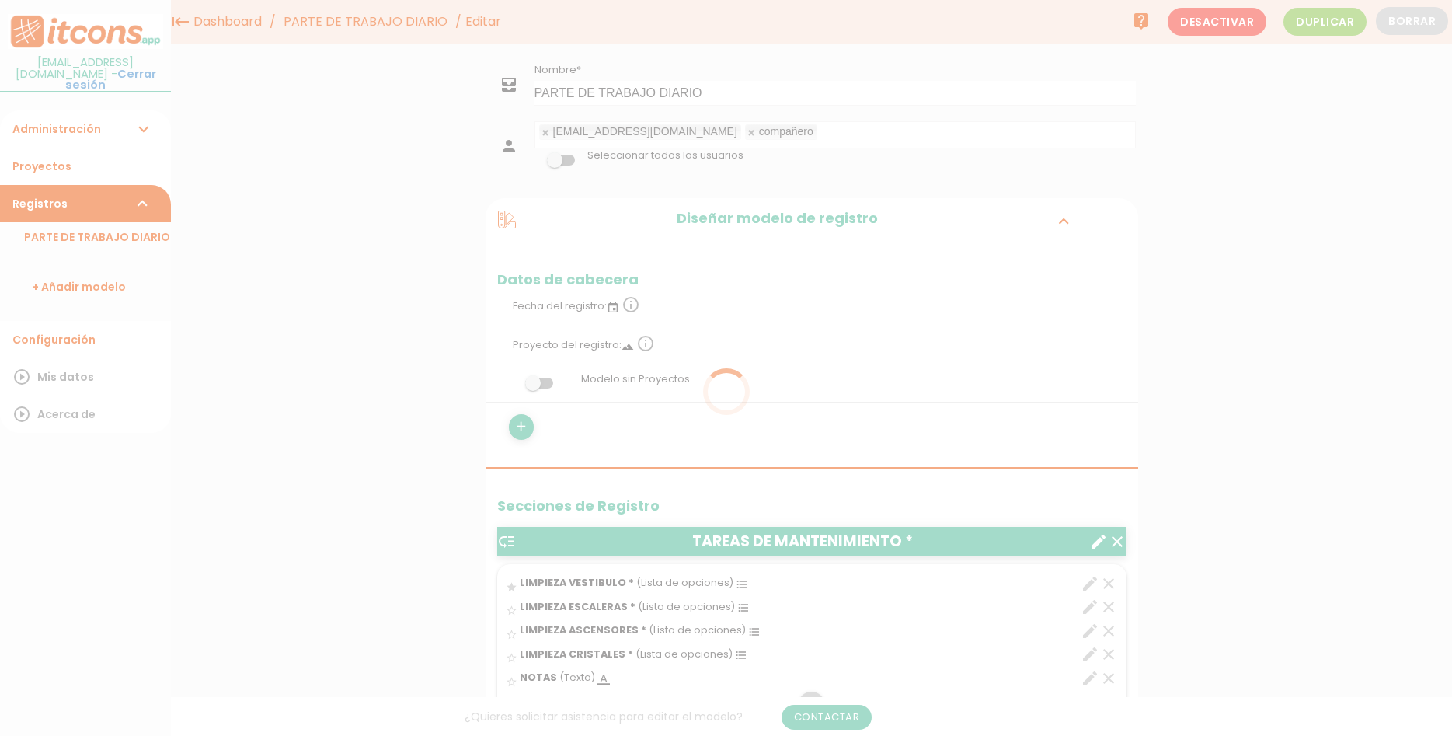
scroll to position [79, 0]
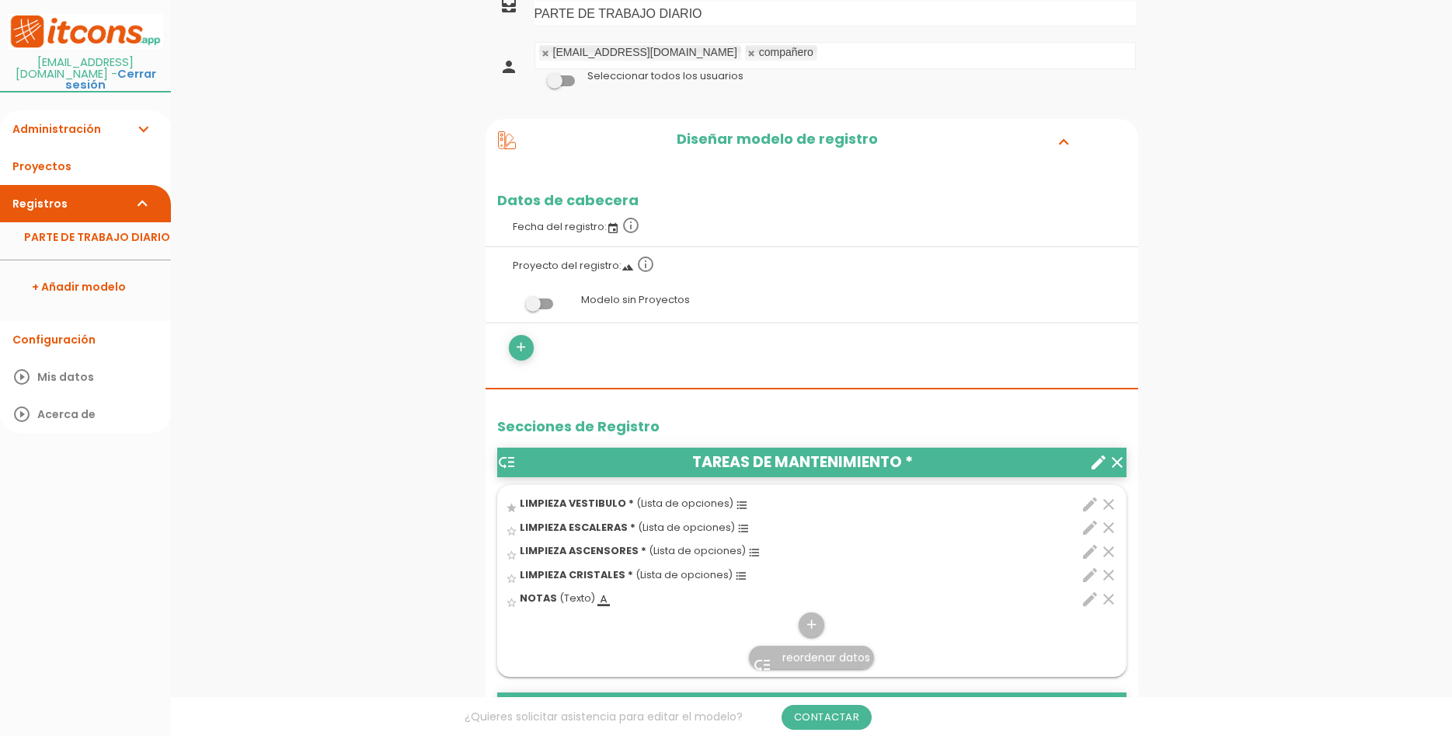
click at [1089, 603] on icon "edit" at bounding box center [1090, 599] width 19 height 19
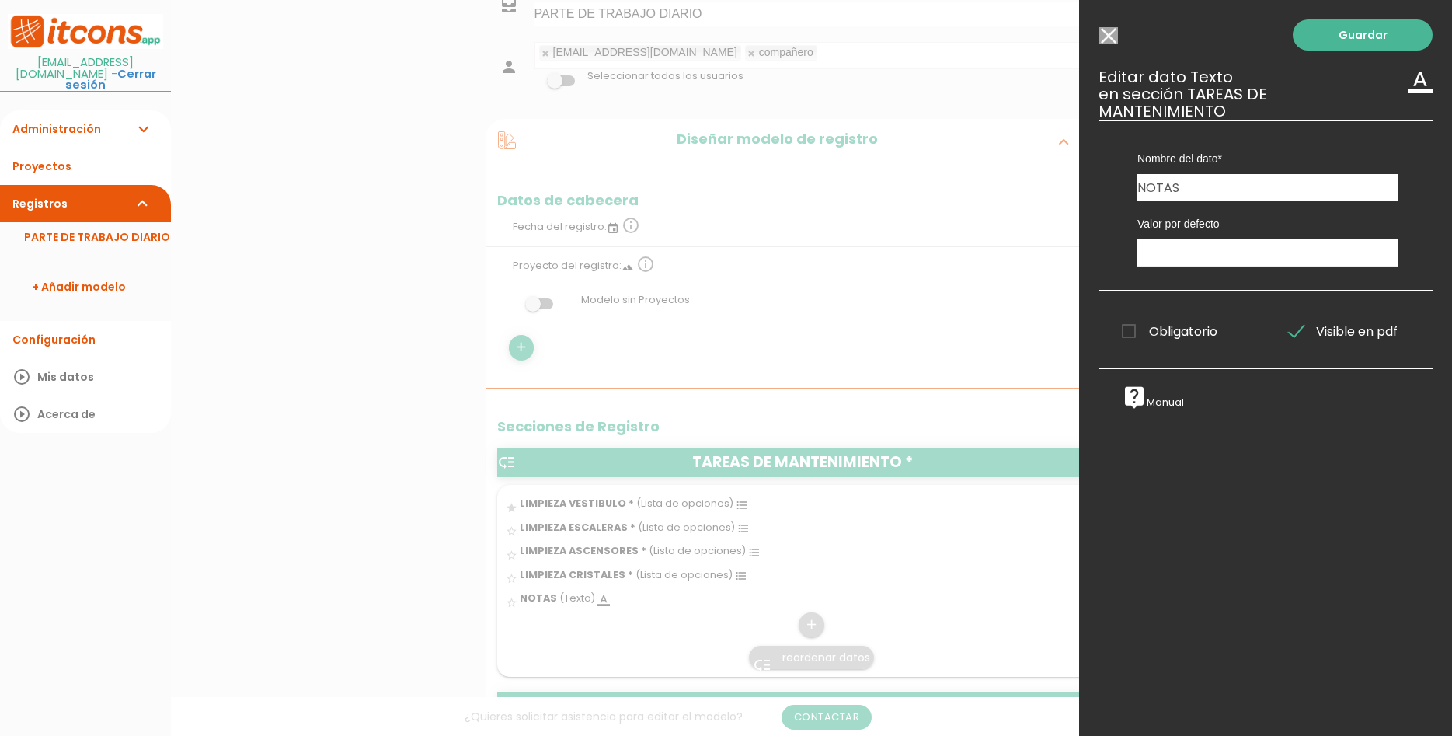
drag, startPoint x: 1204, startPoint y: 169, endPoint x: 1118, endPoint y: 168, distance: 86.3
click at [1138, 174] on input "NOTAS" at bounding box center [1268, 187] width 260 height 26
type input "OBSERVACIONES"
click at [1361, 42] on link "Guardar" at bounding box center [1363, 34] width 140 height 31
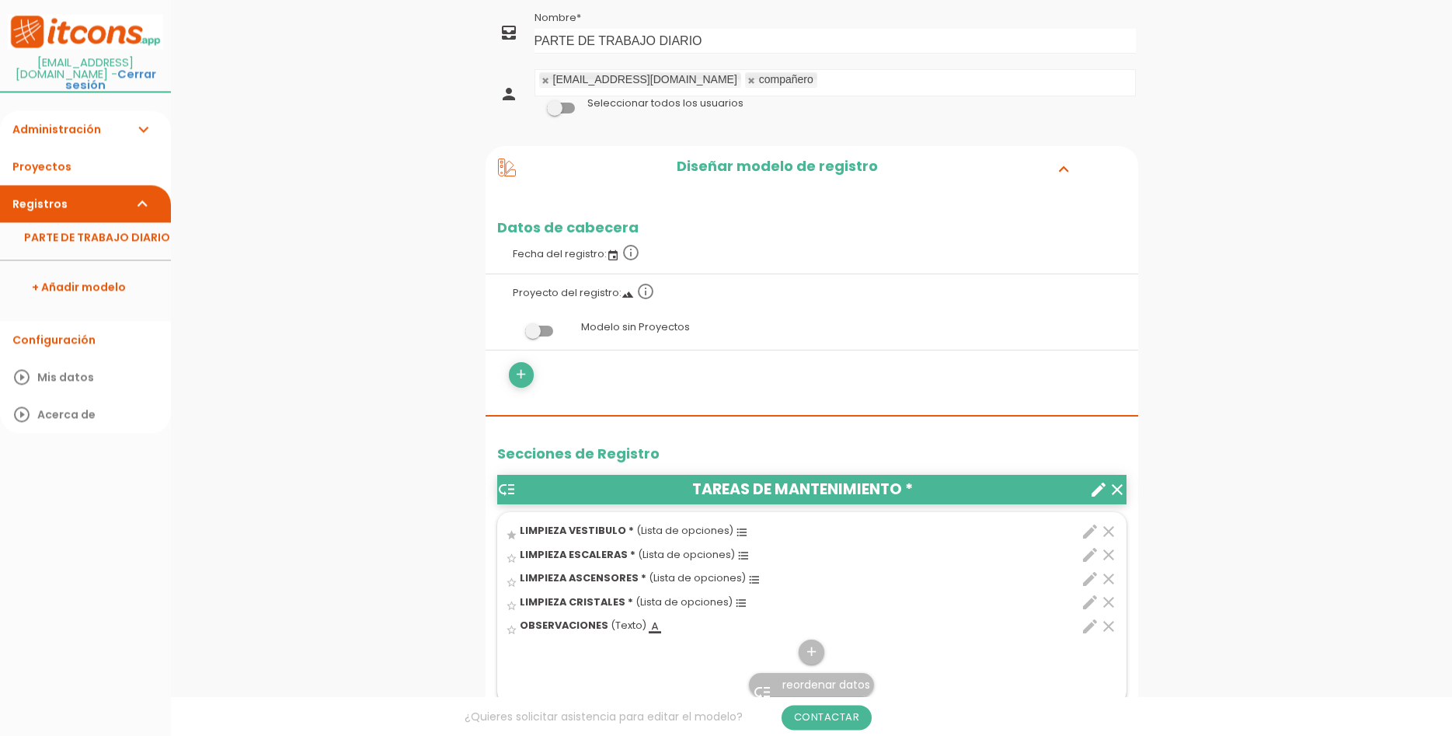
scroll to position [79, 0]
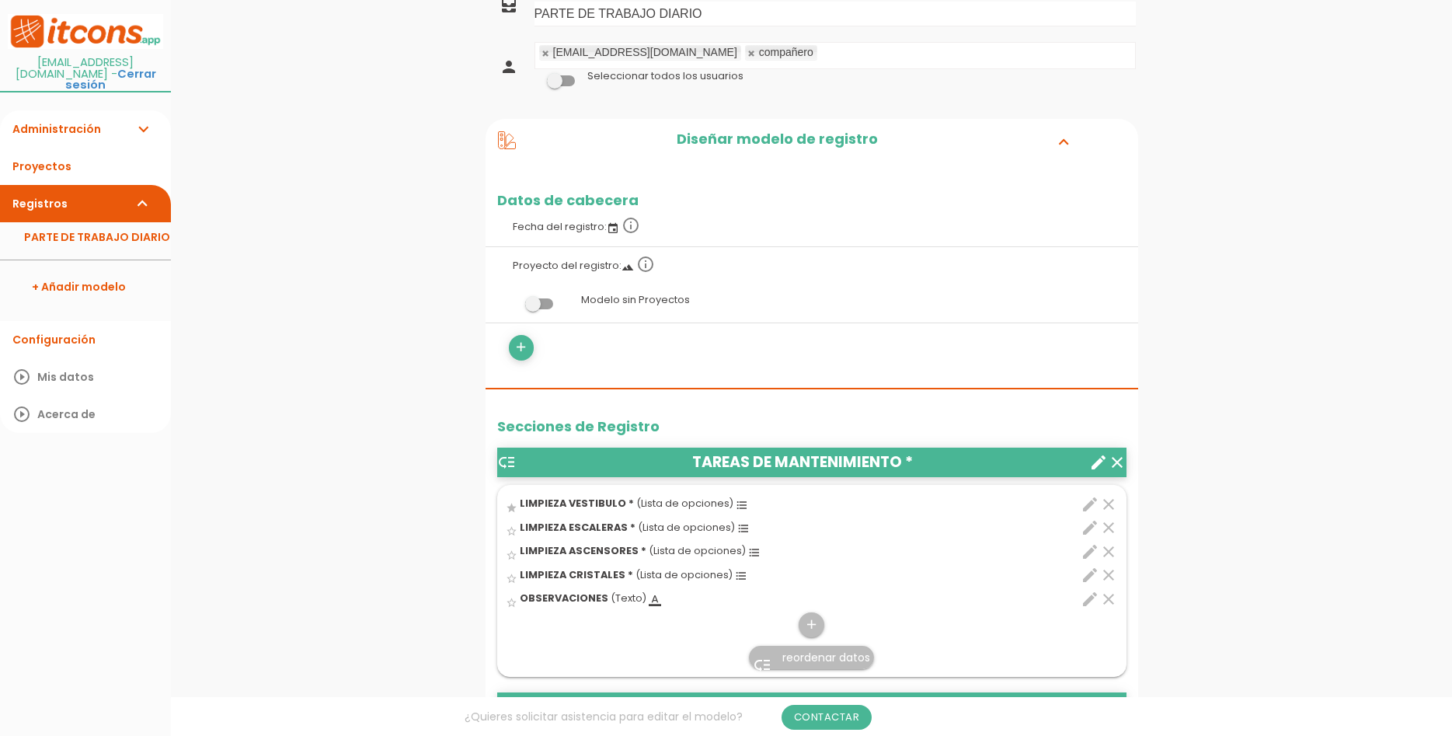
click at [1085, 600] on icon "edit" at bounding box center [1090, 599] width 19 height 19
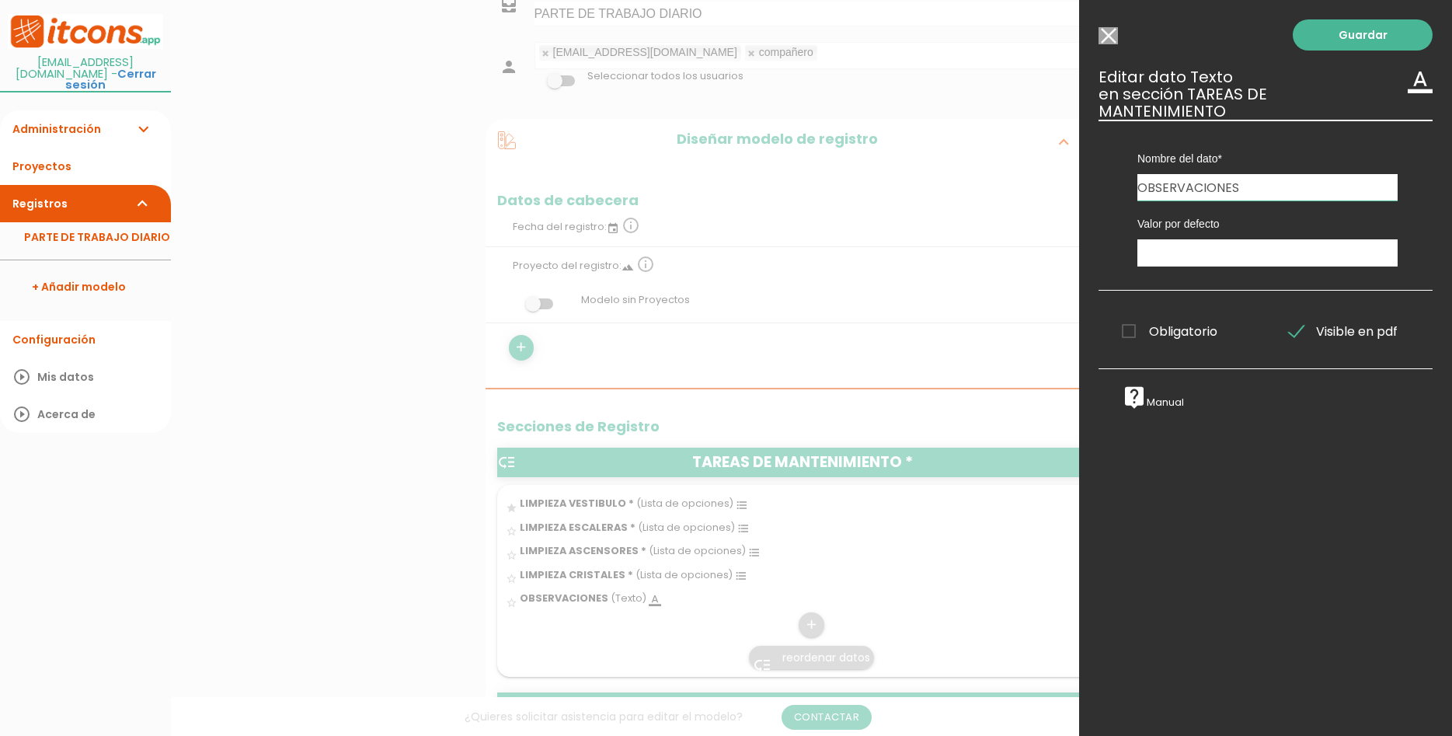
click at [1294, 174] on input "OBSERVACIONES" at bounding box center [1268, 187] width 260 height 26
type input "OBSERVACIONES:"
click at [1413, 26] on link "Guardar" at bounding box center [1363, 34] width 140 height 31
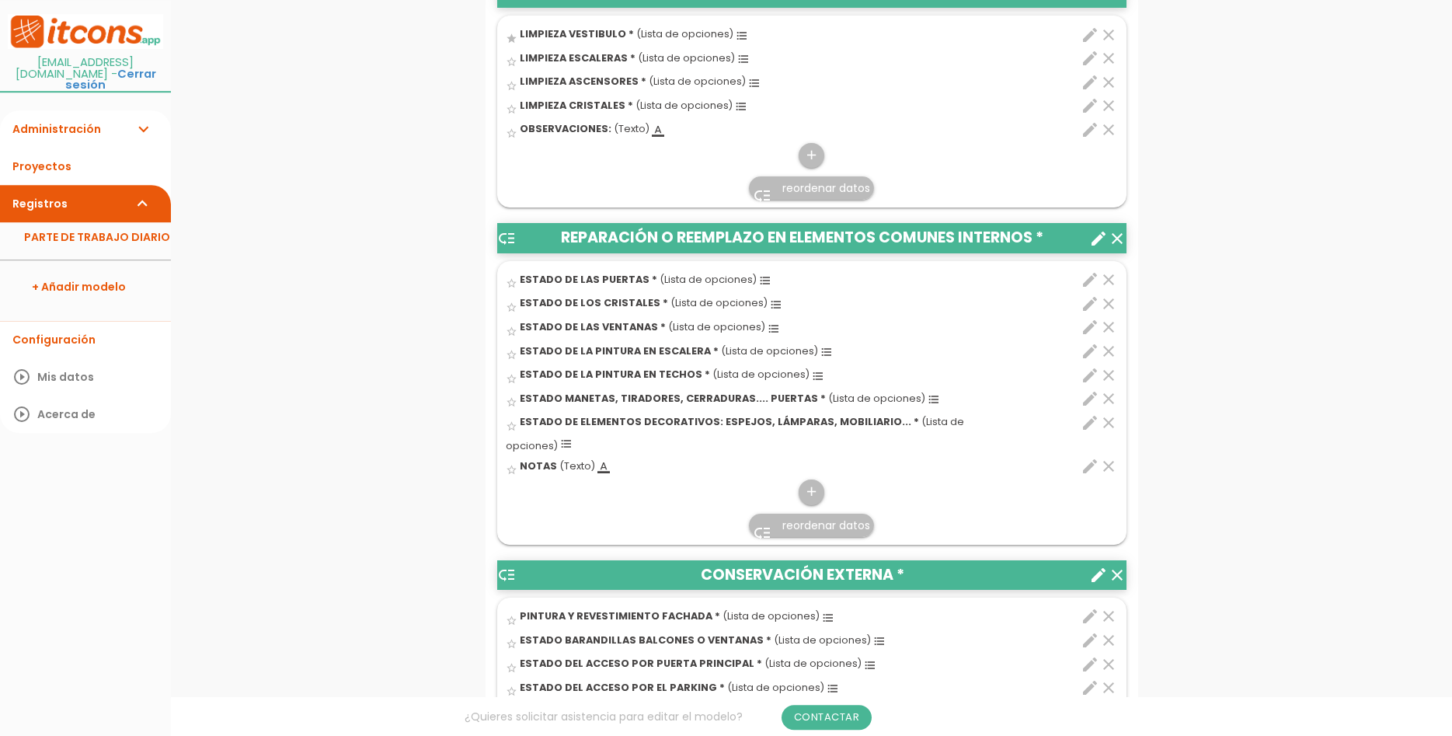
scroll to position [555, 0]
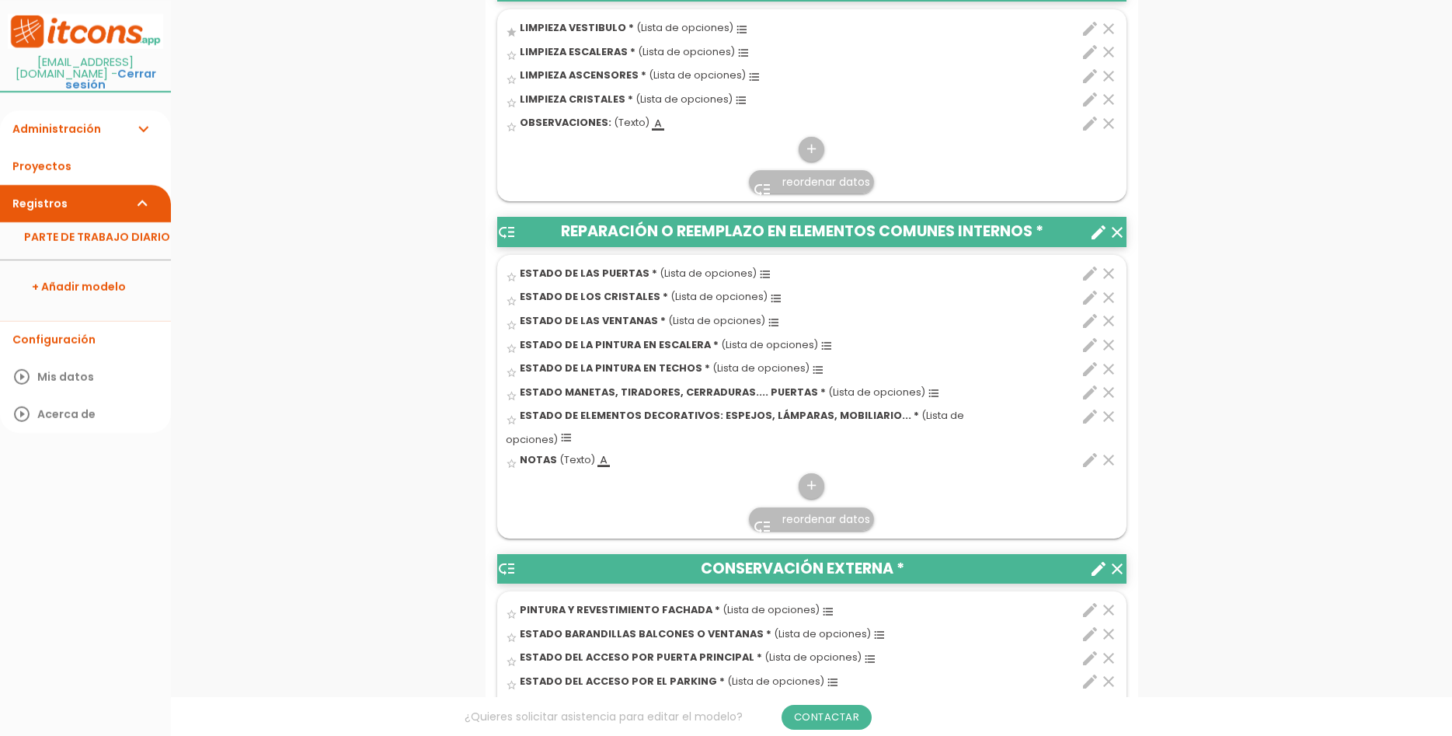
click at [1085, 451] on icon "edit" at bounding box center [1090, 460] width 19 height 19
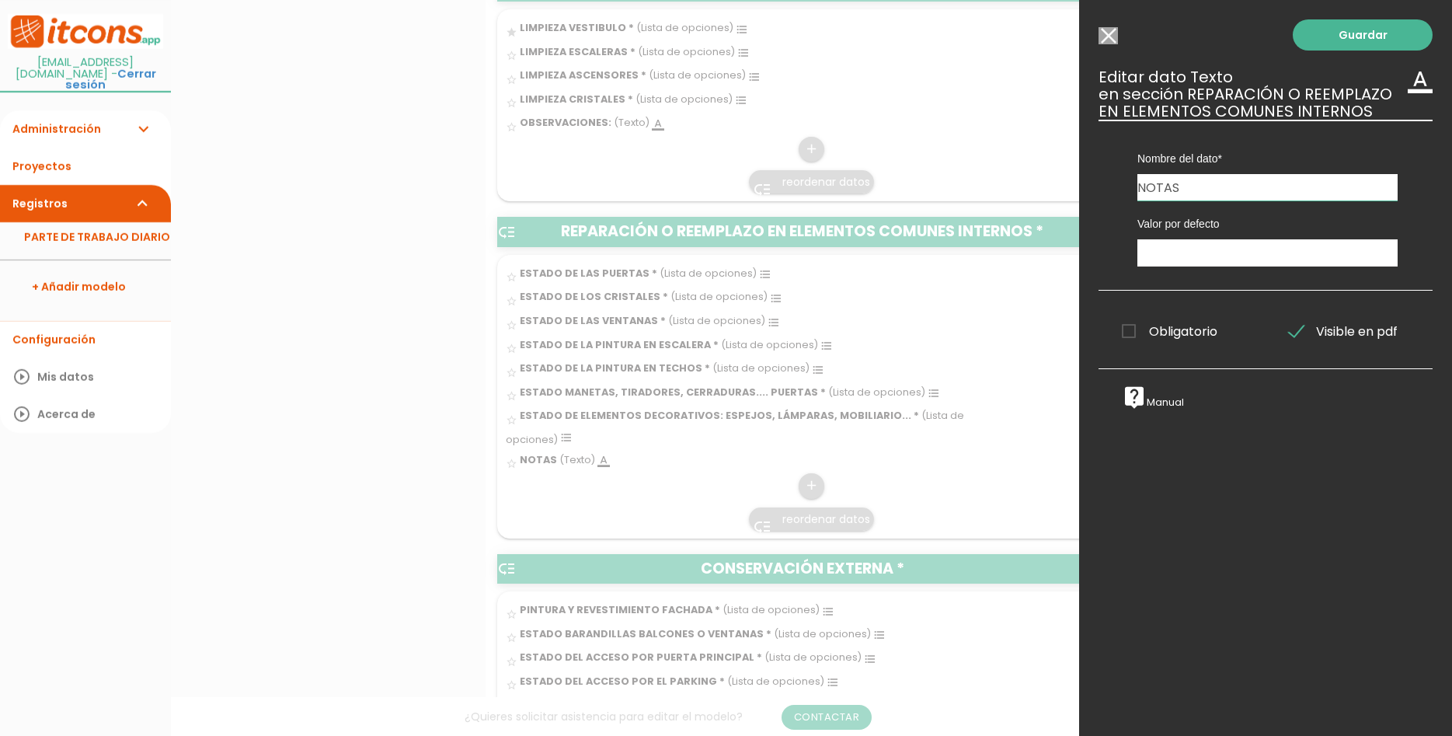
drag, startPoint x: 1254, startPoint y: 182, endPoint x: 1099, endPoint y: 172, distance: 155.7
click at [1138, 182] on input "NOTAS" at bounding box center [1268, 187] width 260 height 26
type input "OBSERVACIONES:"
click at [1360, 44] on link "Guardar" at bounding box center [1363, 34] width 140 height 31
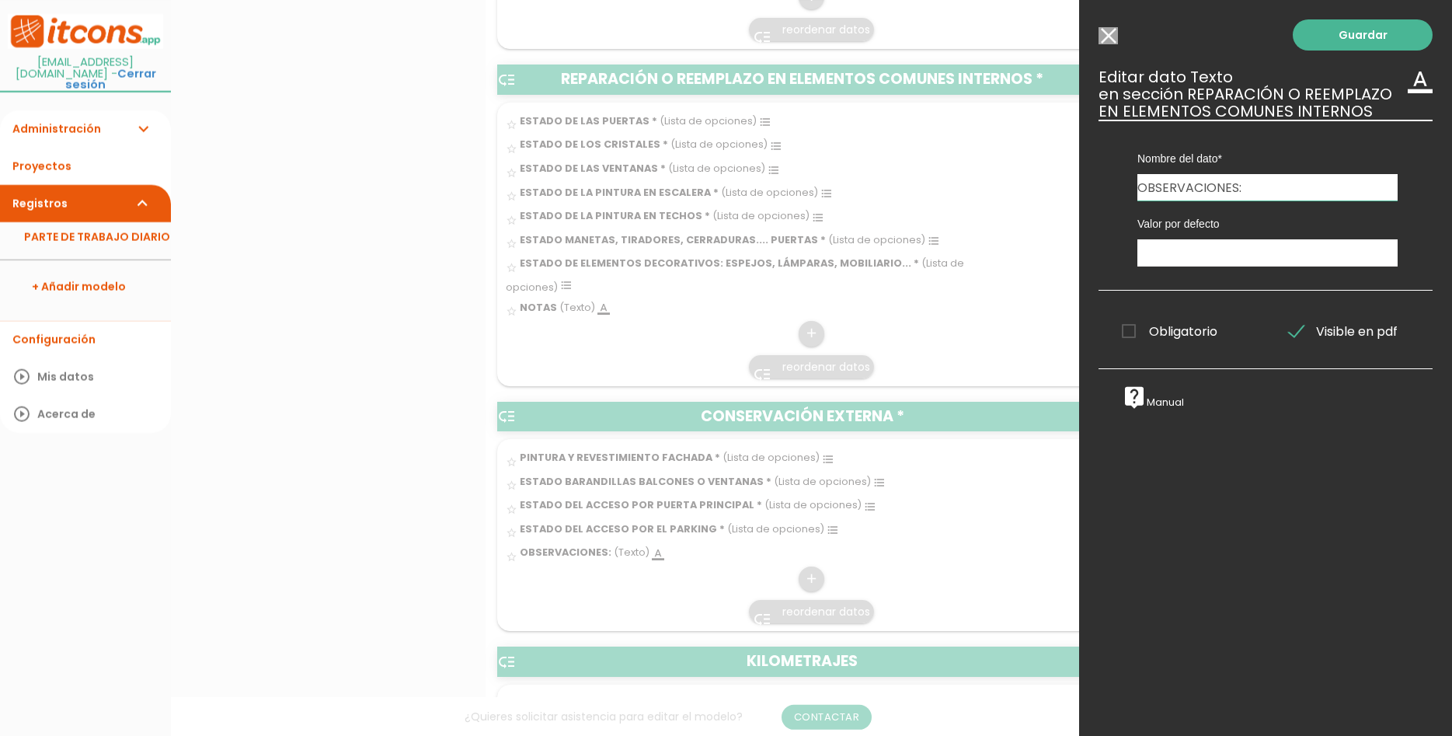
scroll to position [713, 0]
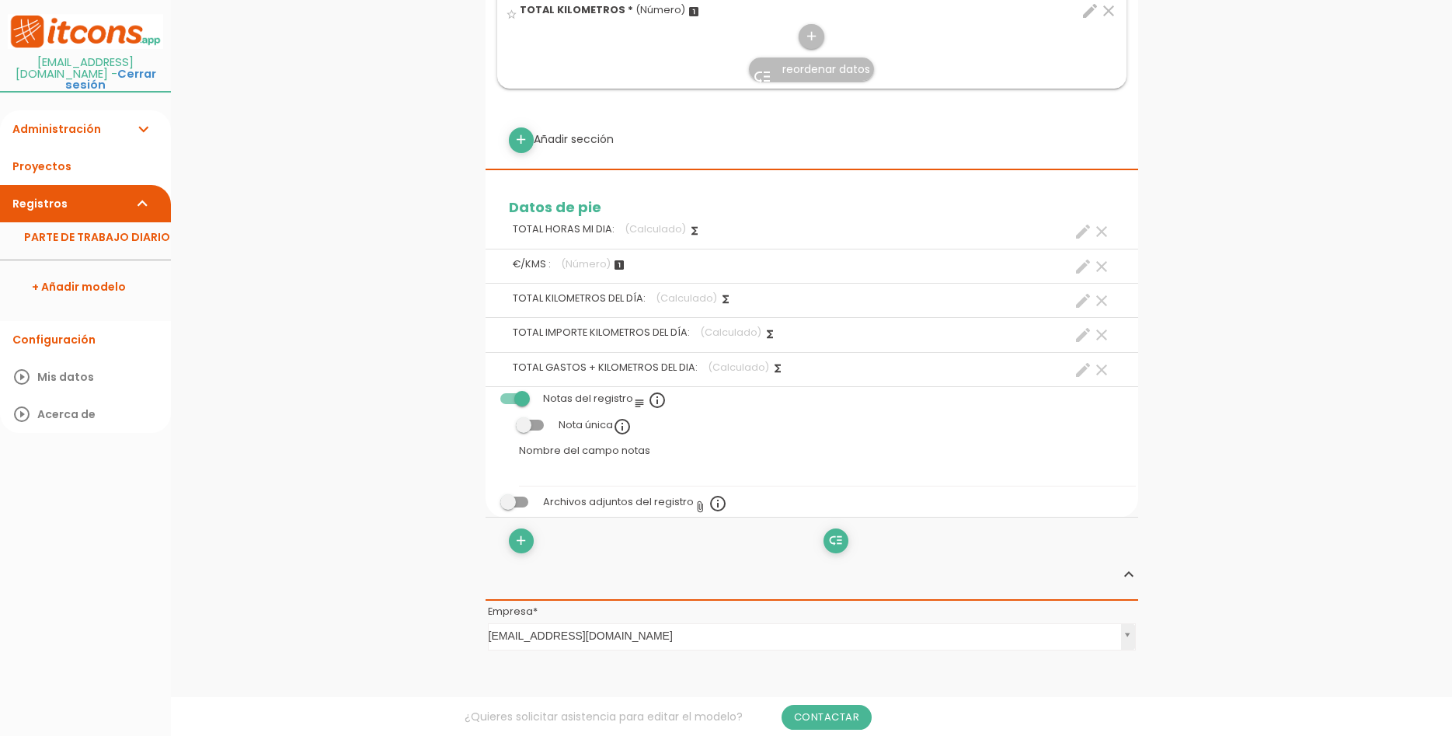
scroll to position [1585, 0]
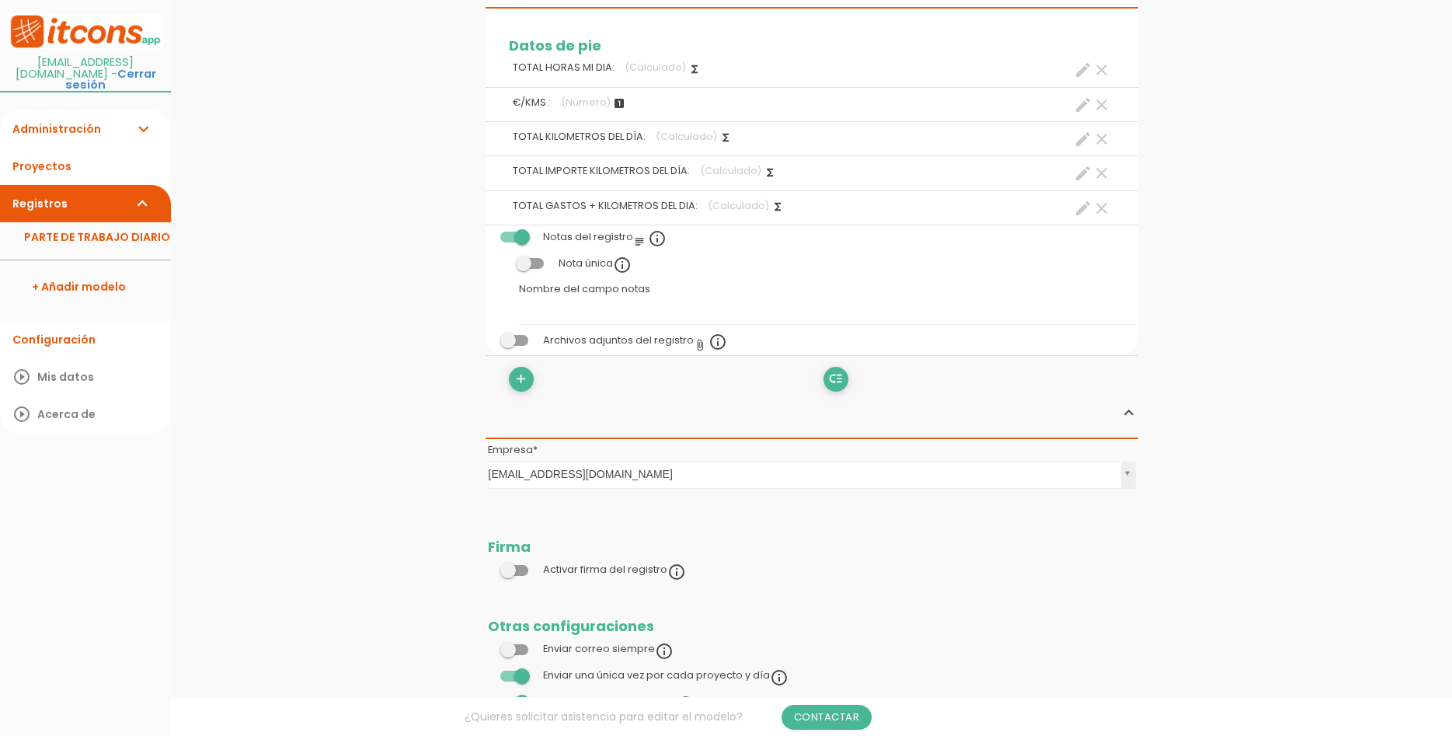
click at [521, 335] on span at bounding box center [514, 340] width 28 height 11
click at [488, 336] on input "checkbox" at bounding box center [488, 336] width 0 height 0
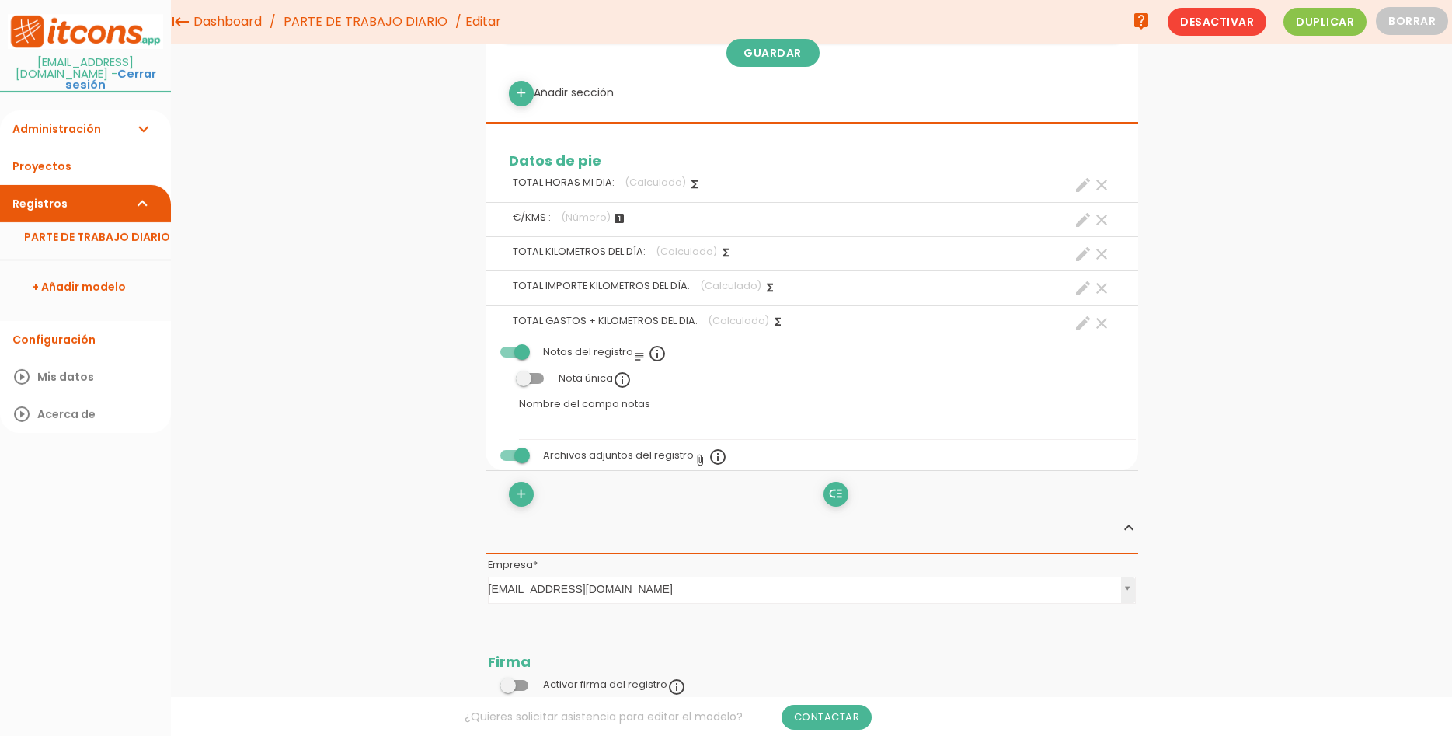
click at [1099, 314] on icon "clear" at bounding box center [1101, 323] width 19 height 19
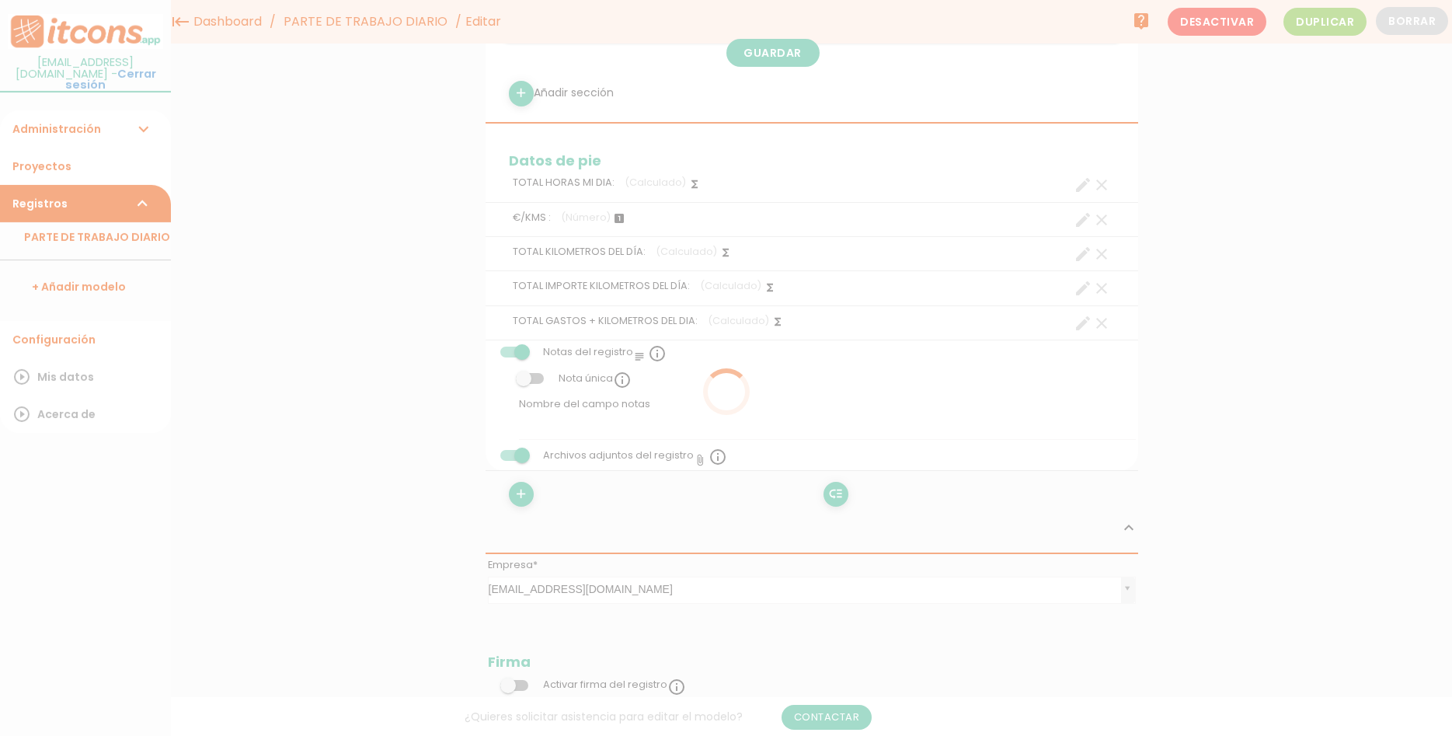
scroll to position [0, 0]
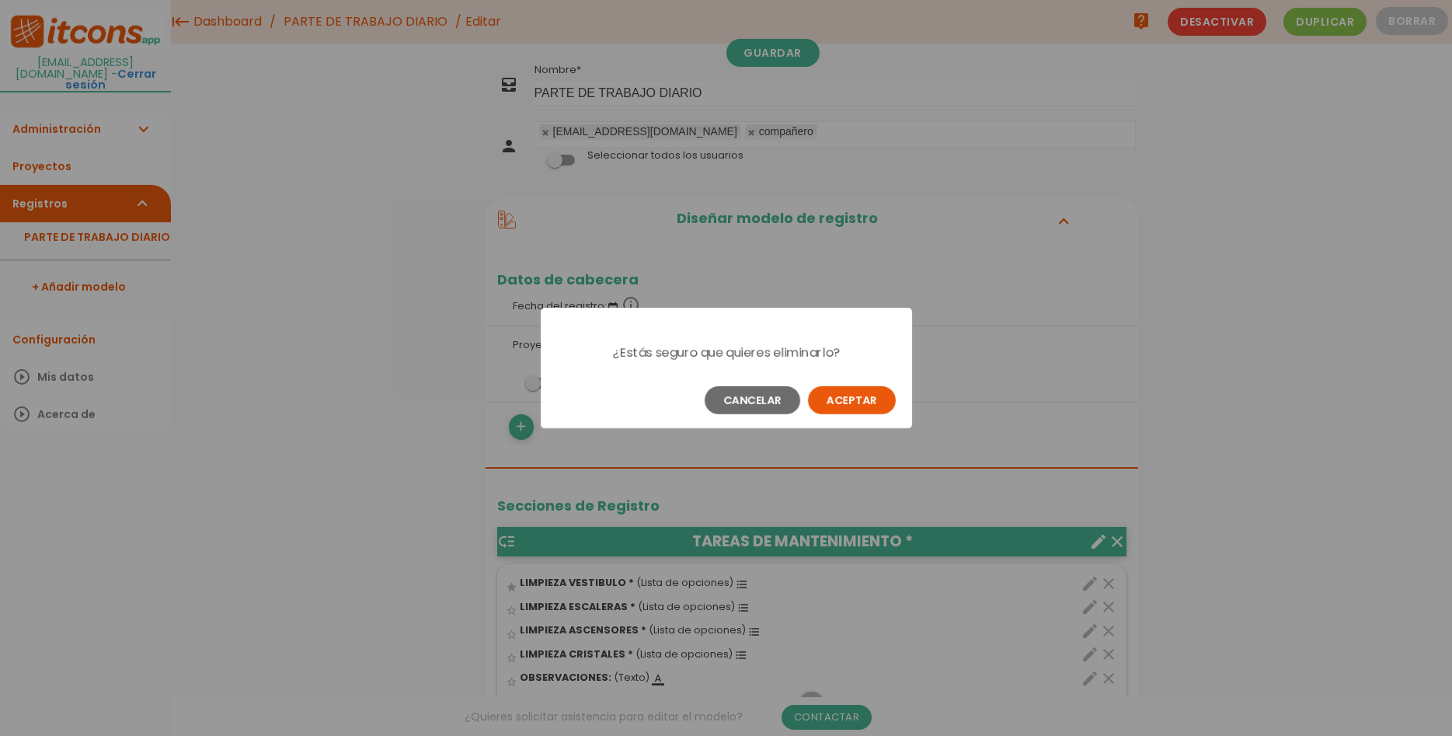
click at [861, 399] on button "Aceptar" at bounding box center [852, 400] width 88 height 28
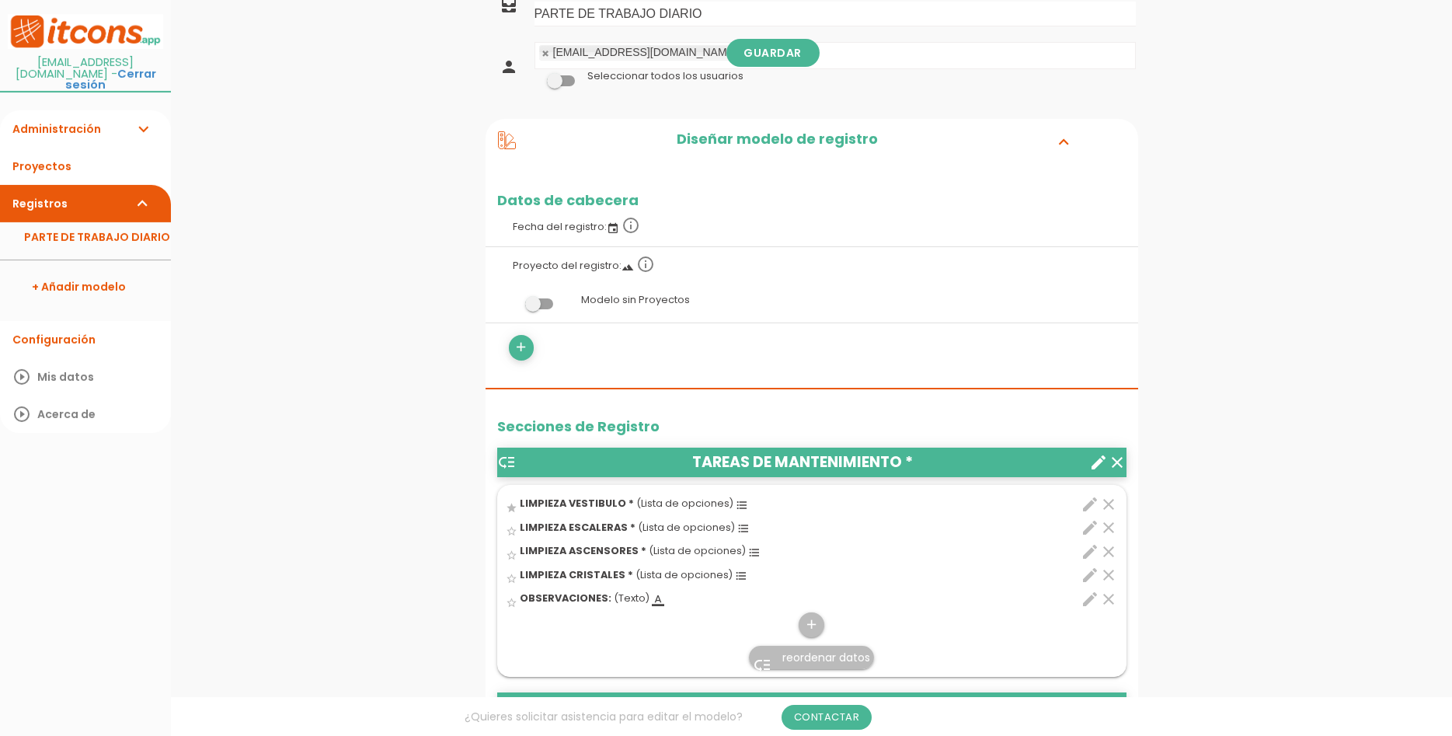
scroll to position [131, 0]
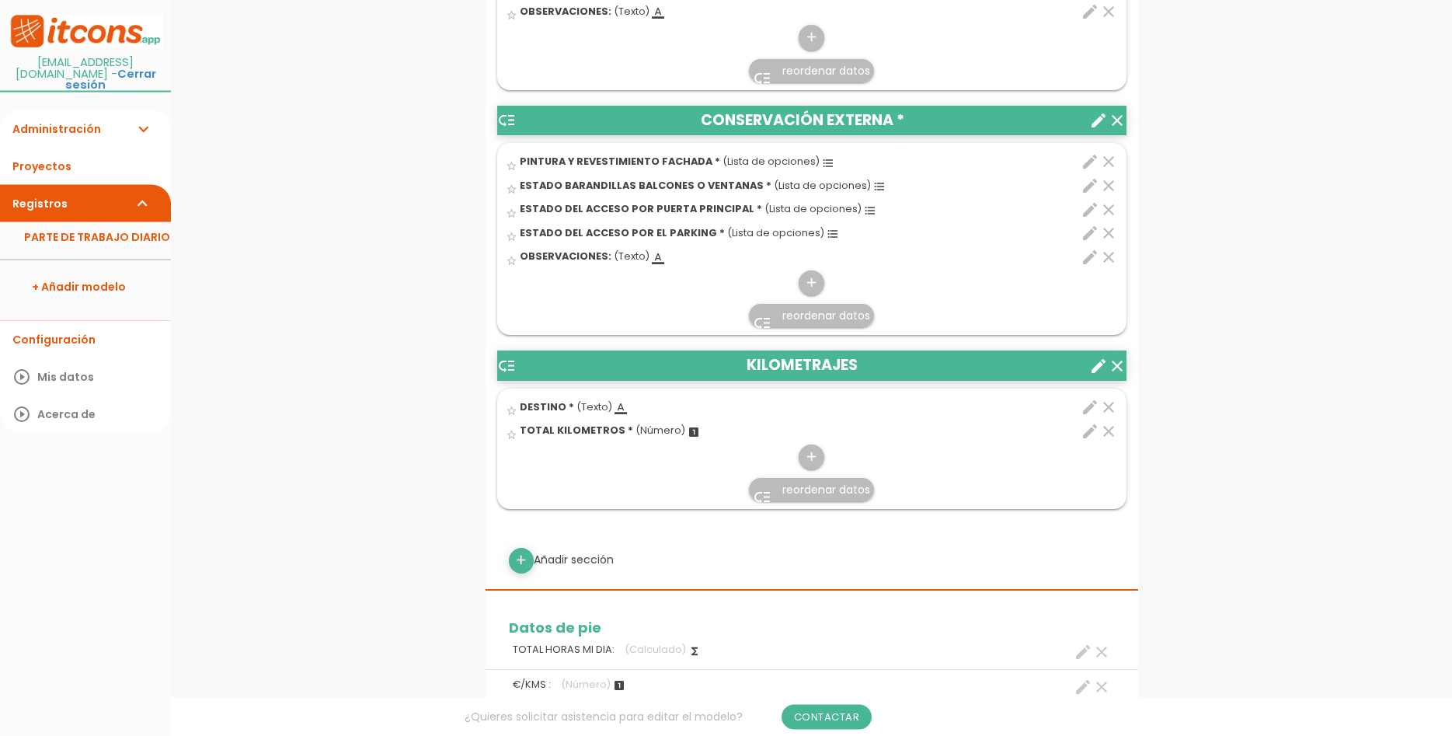
scroll to position [1012, 0]
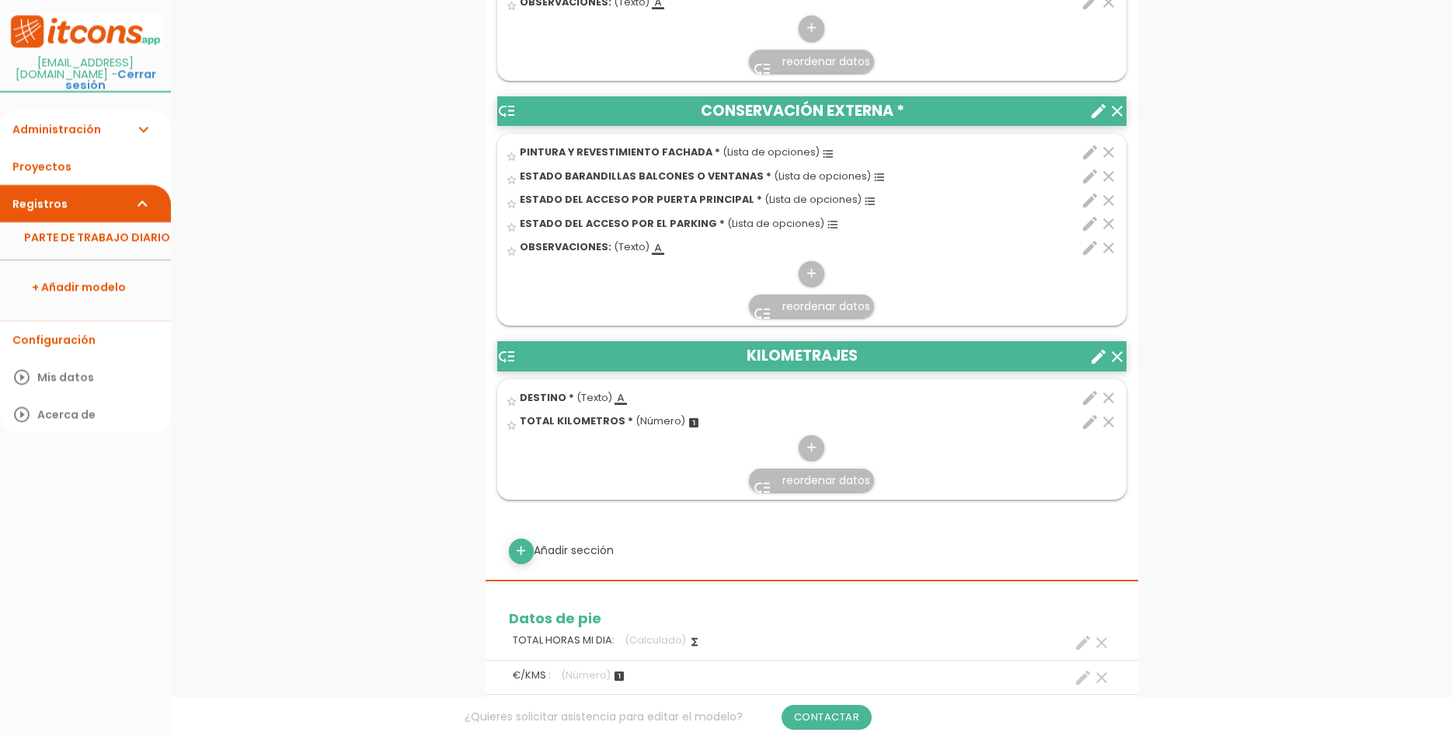
click at [1106, 413] on icon "clear" at bounding box center [1108, 422] width 19 height 19
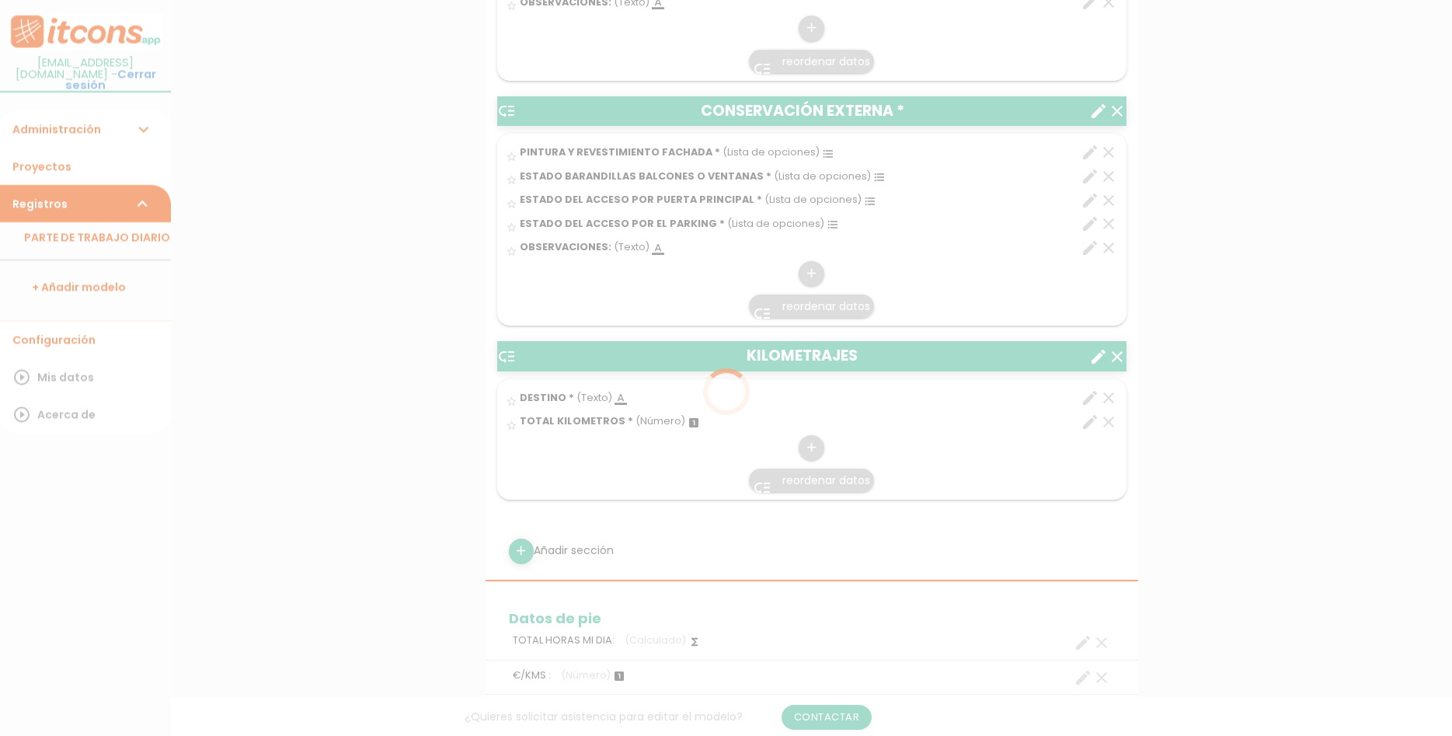
scroll to position [0, 0]
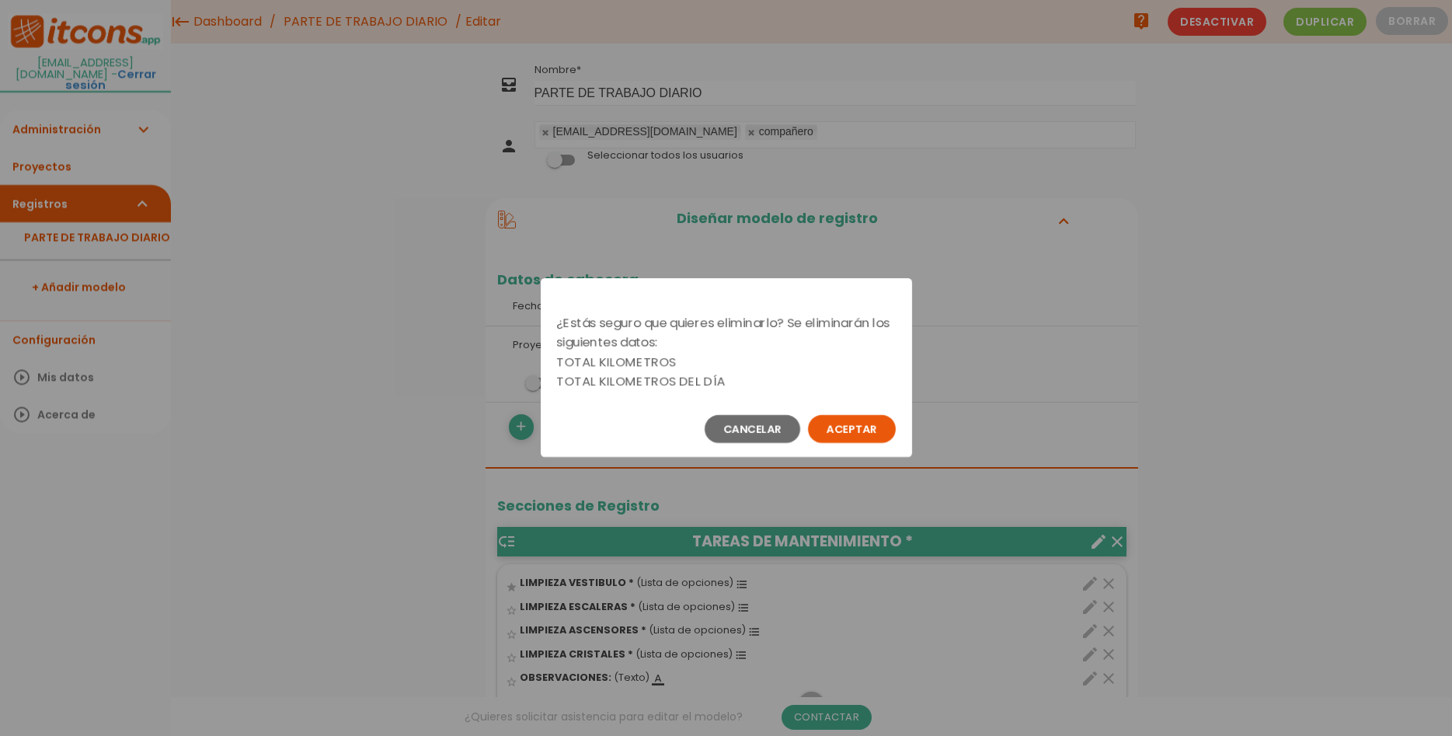
click at [878, 420] on button "Aceptar" at bounding box center [852, 429] width 88 height 28
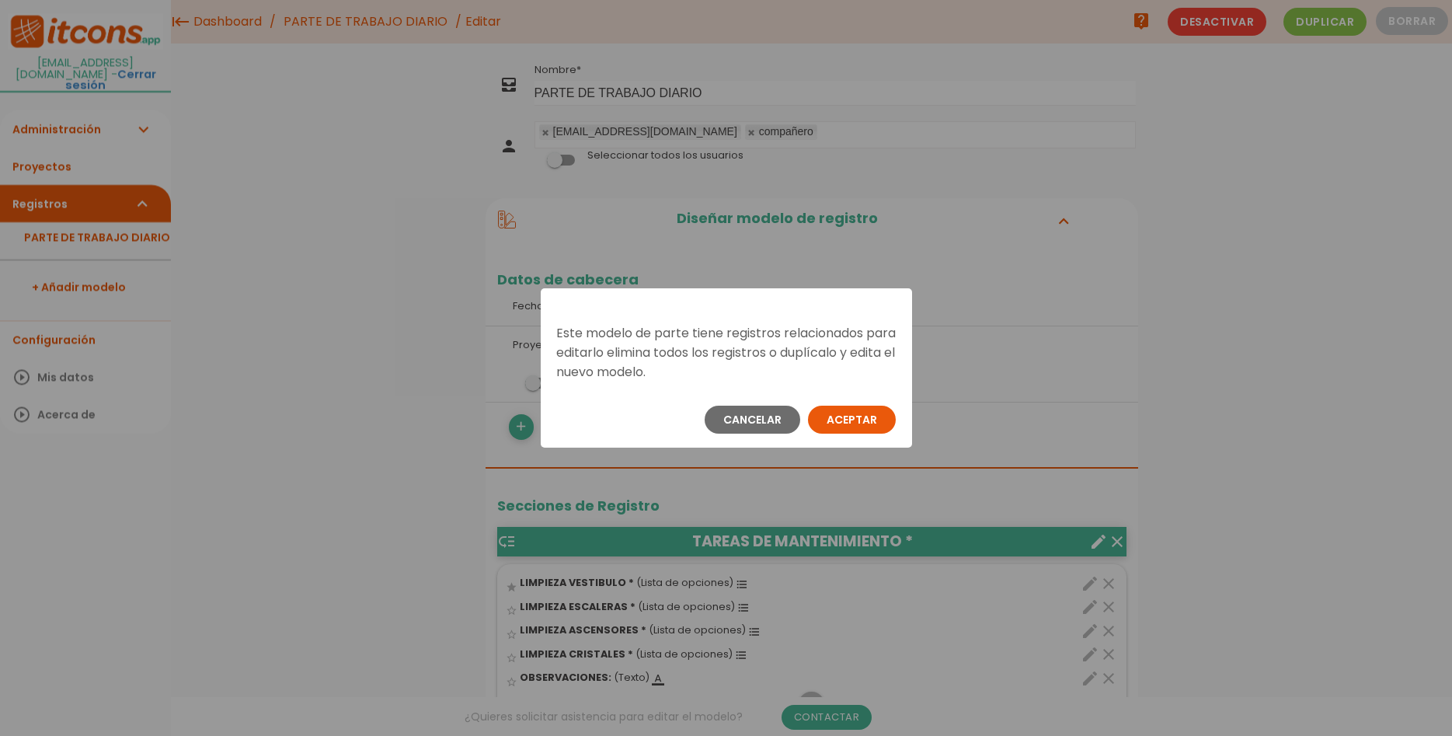
click at [856, 422] on button "Aceptar" at bounding box center [852, 420] width 88 height 28
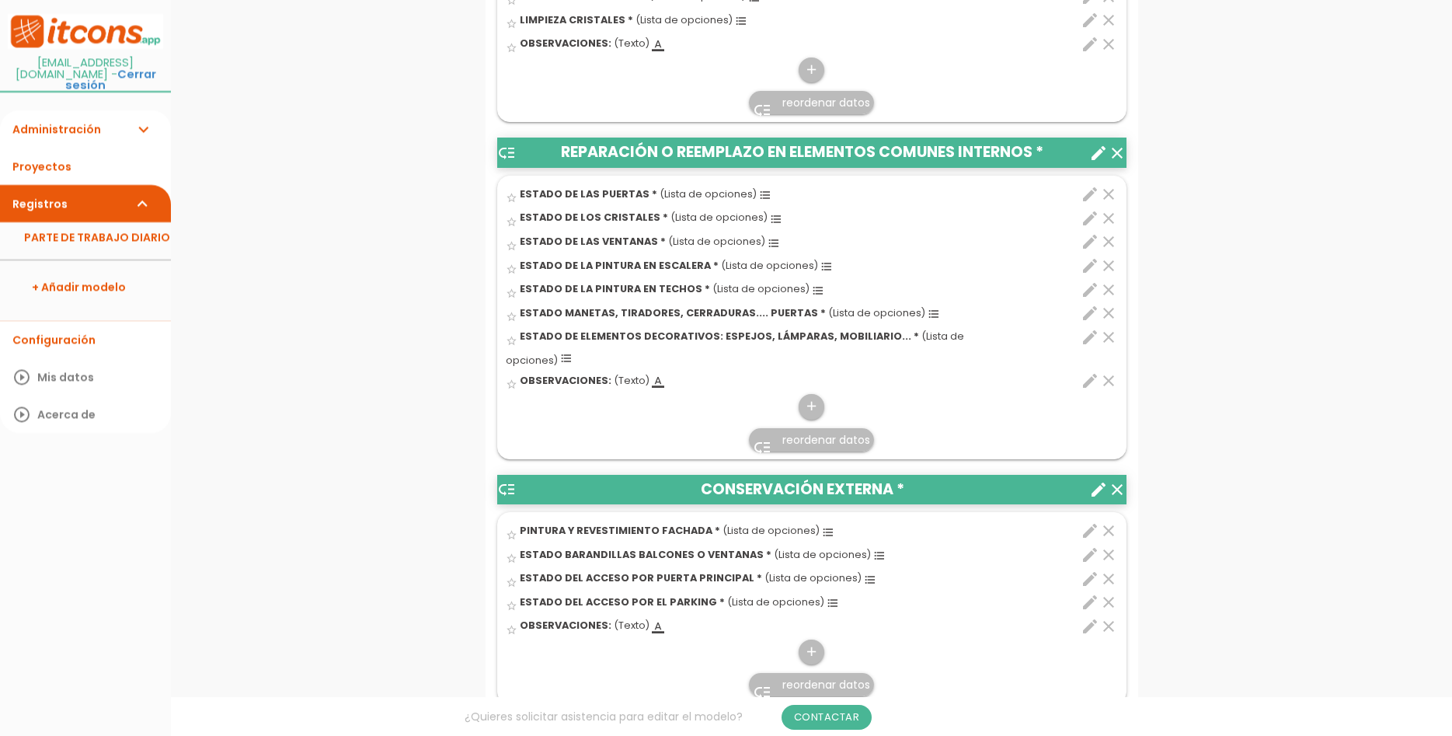
scroll to position [951, 0]
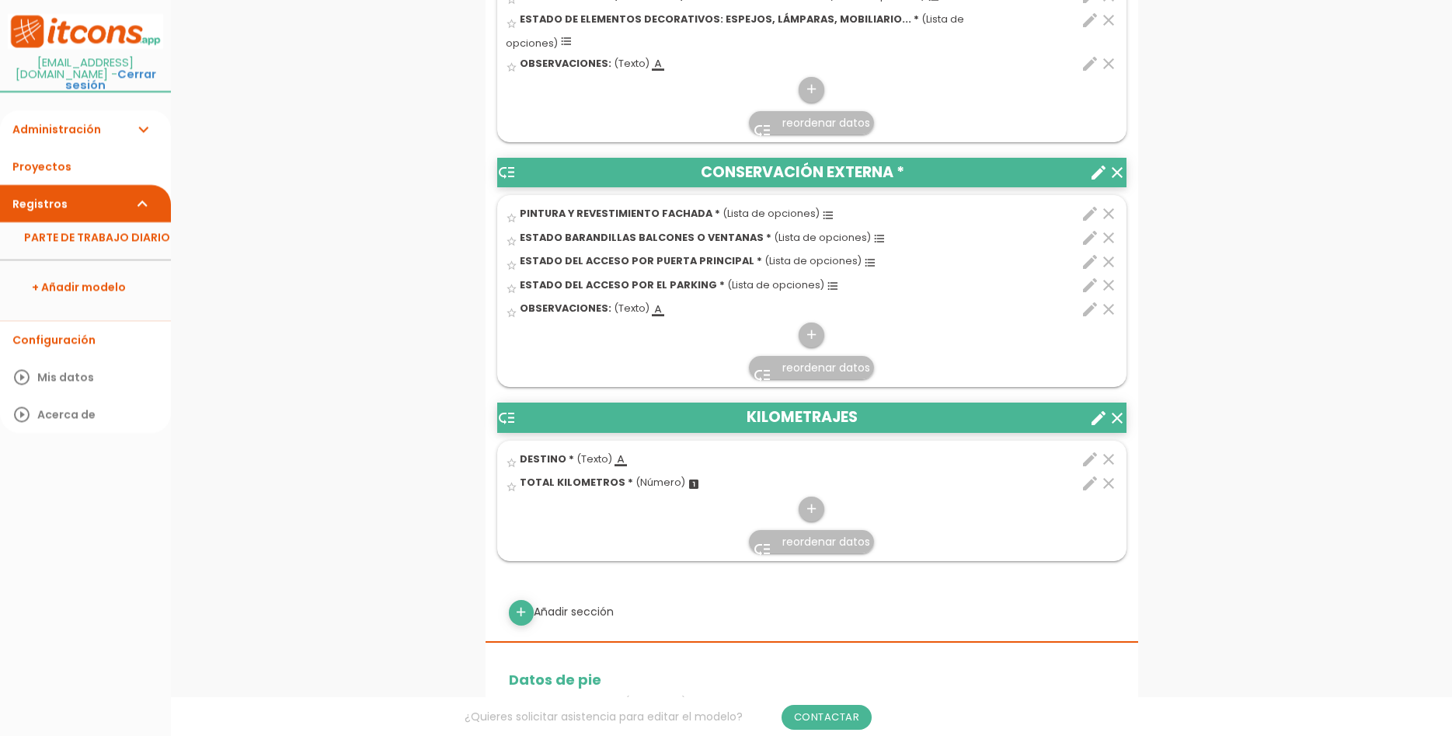
click at [1125, 409] on icon "clear" at bounding box center [1117, 418] width 19 height 19
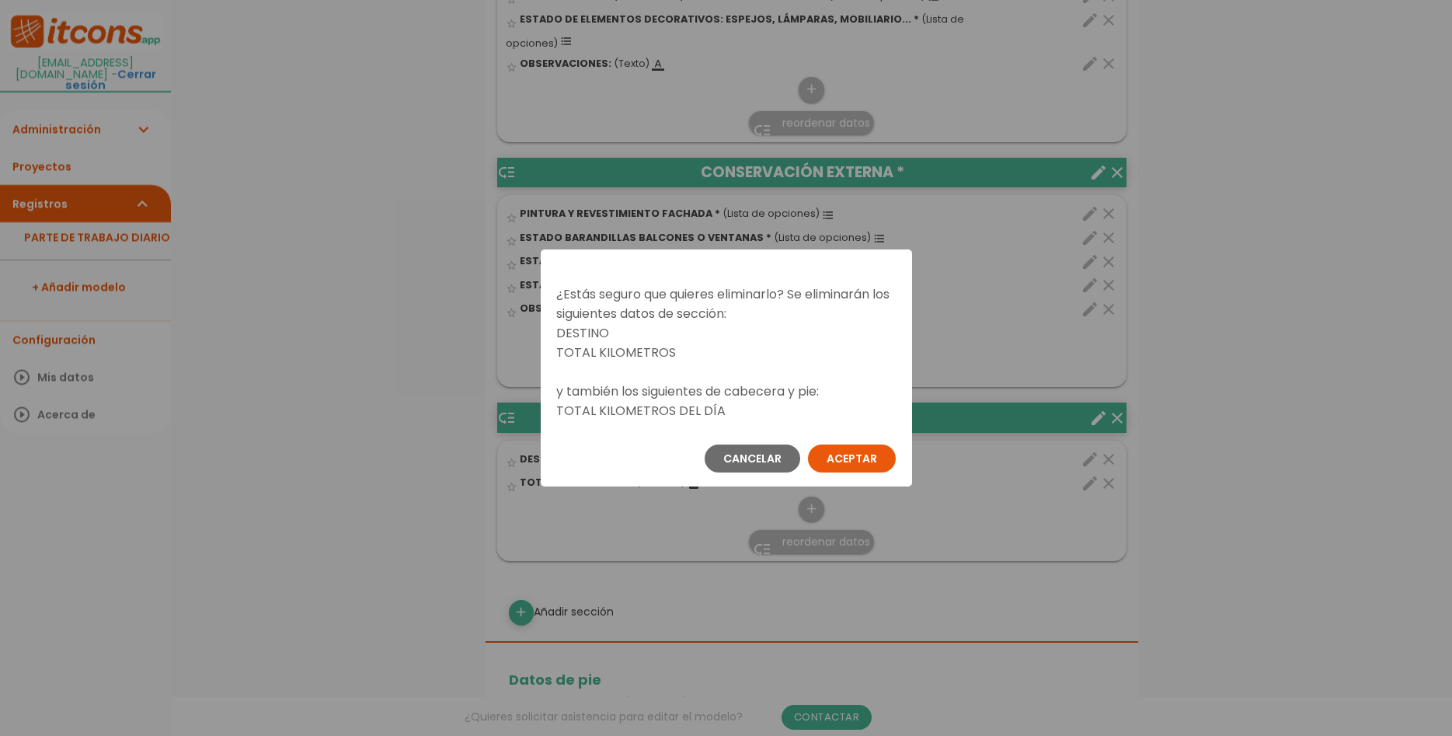
scroll to position [0, 0]
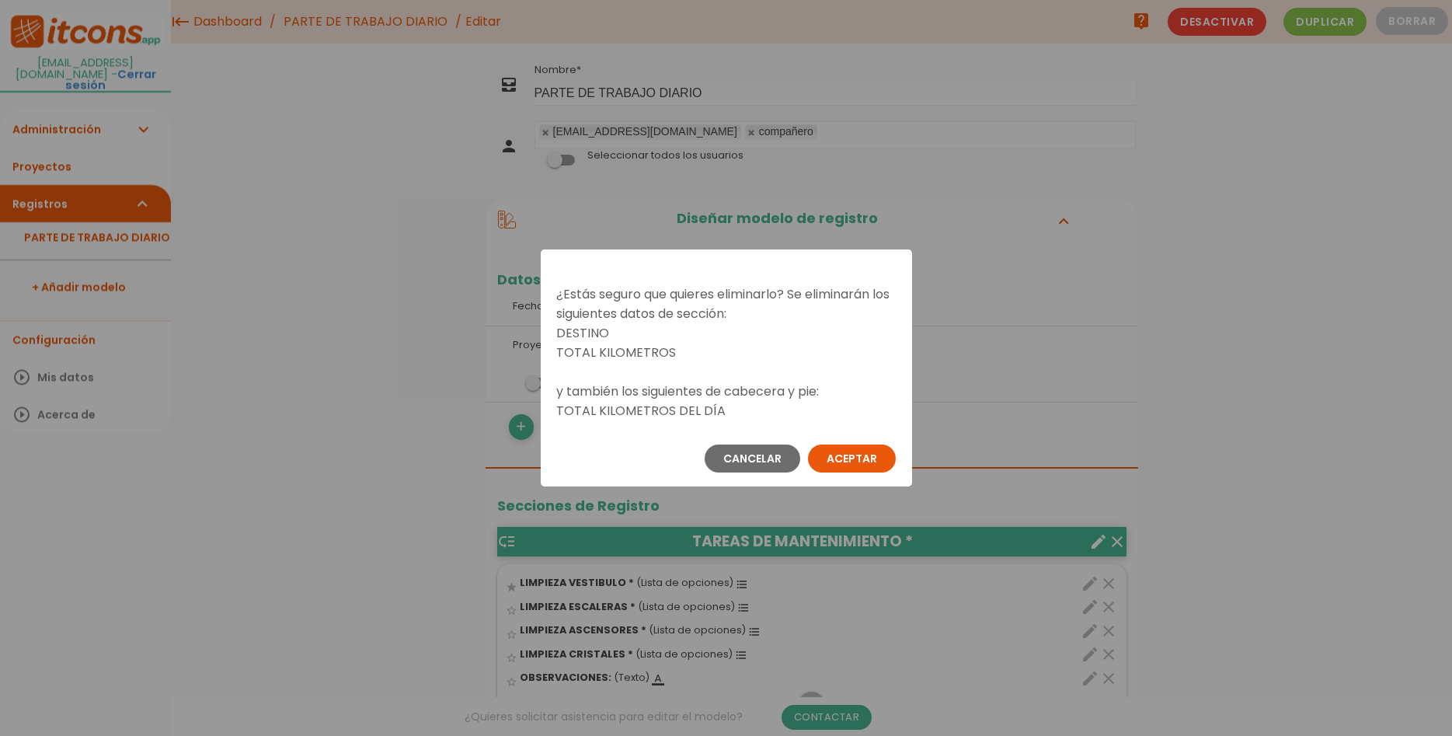
click at [881, 460] on button "Aceptar" at bounding box center [852, 458] width 88 height 28
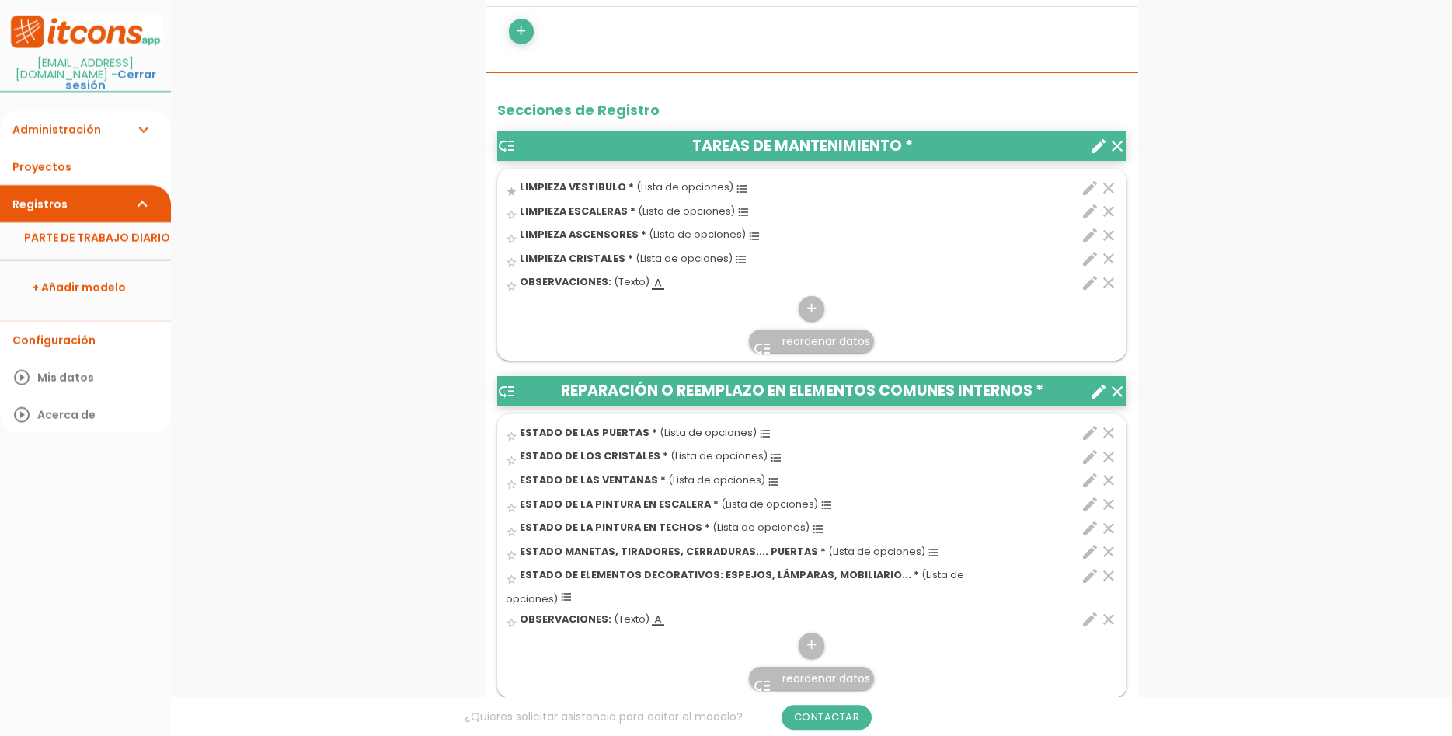
scroll to position [396, 0]
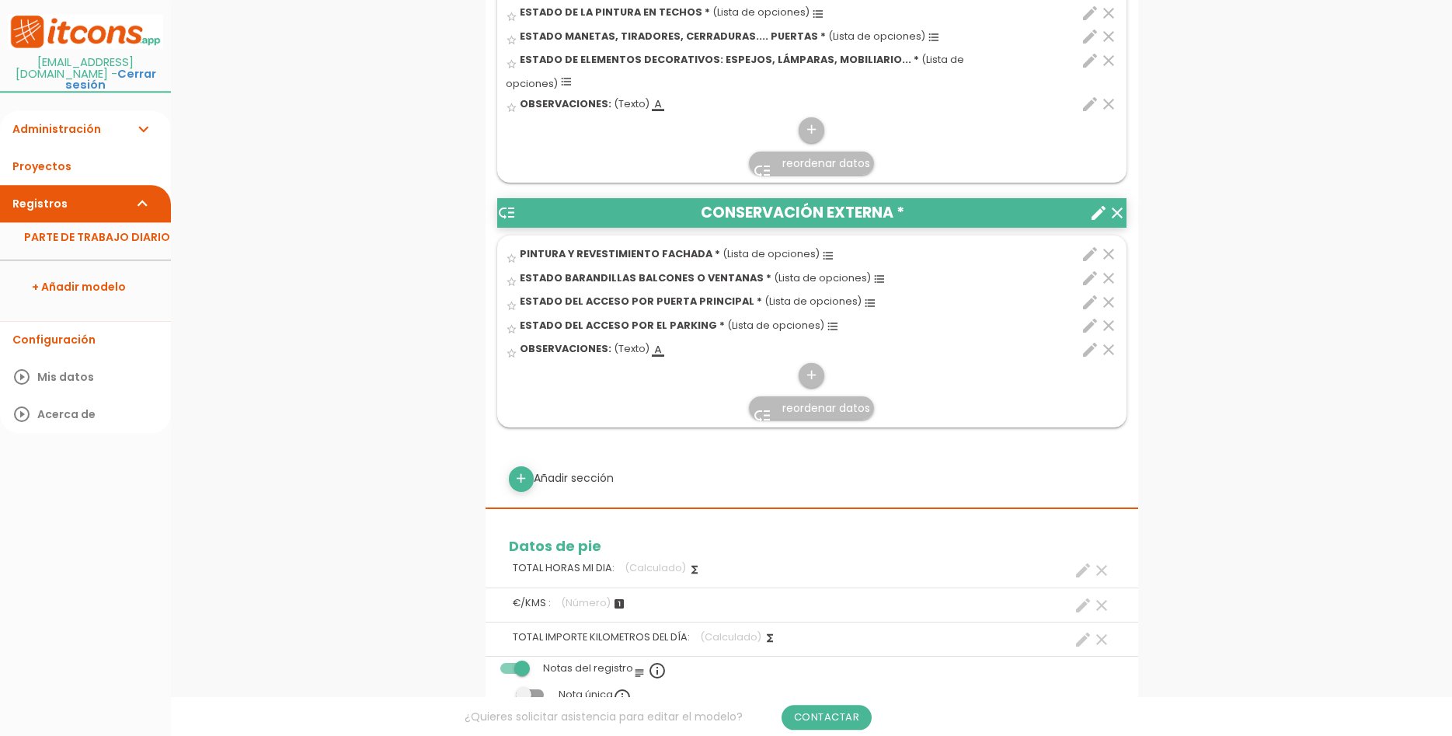
scroll to position [951, 0]
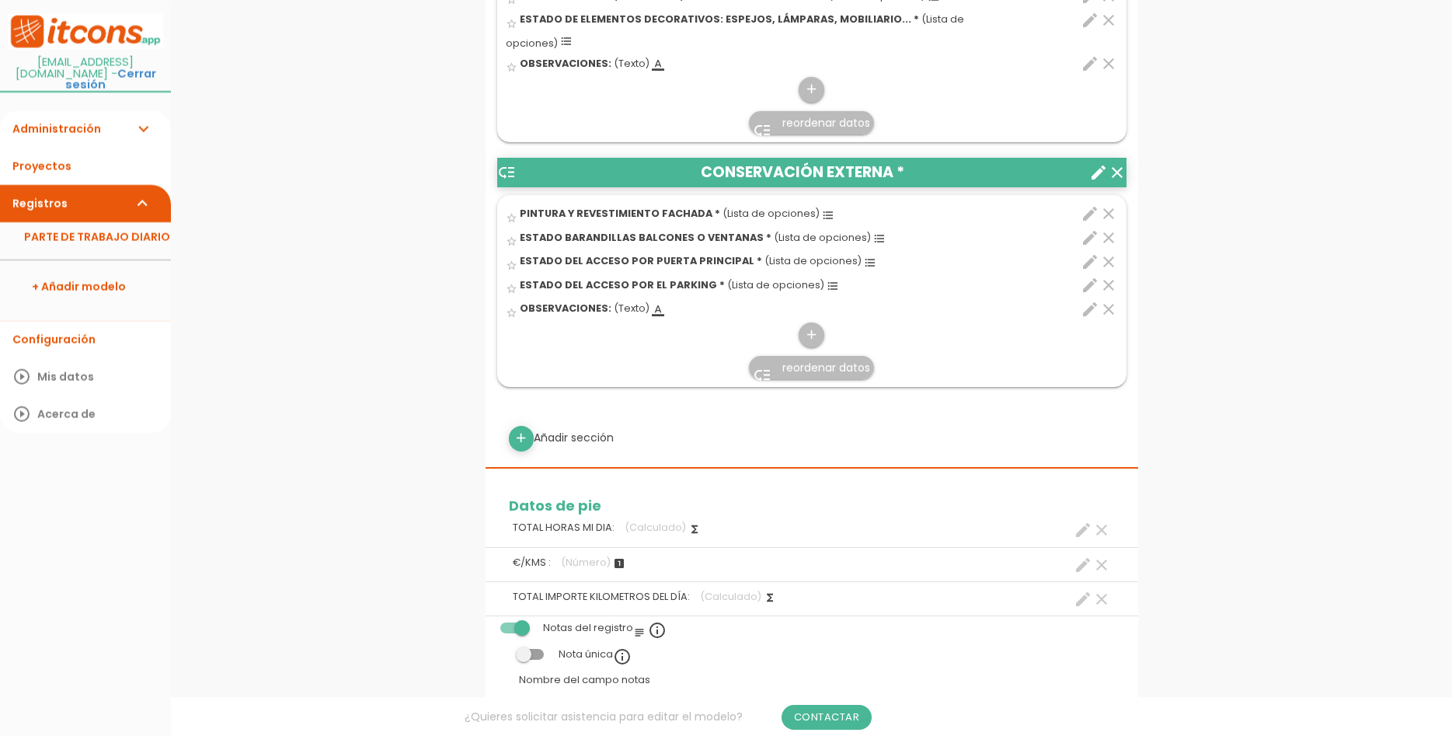
click at [1107, 521] on icon "clear" at bounding box center [1101, 530] width 19 height 19
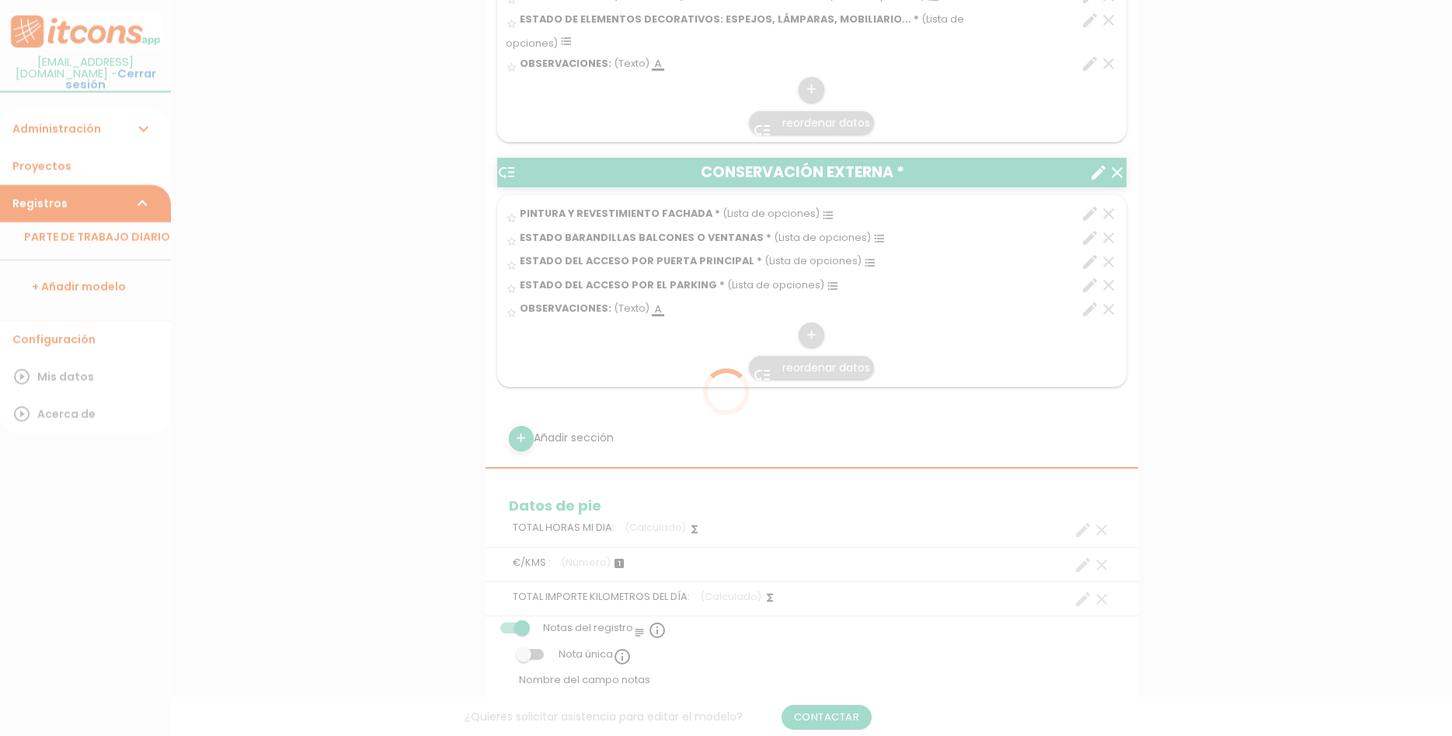
scroll to position [0, 0]
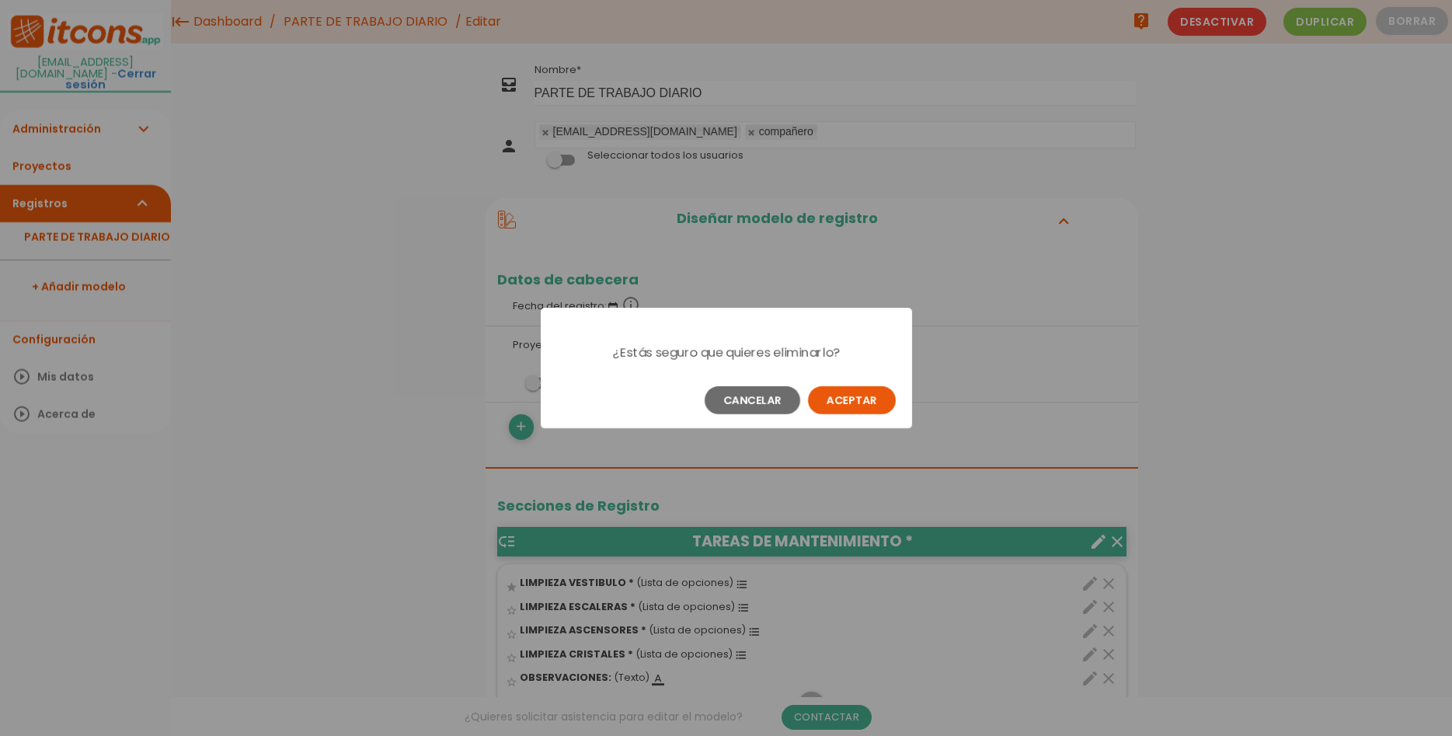
click at [820, 389] on button "Aceptar" at bounding box center [852, 400] width 88 height 28
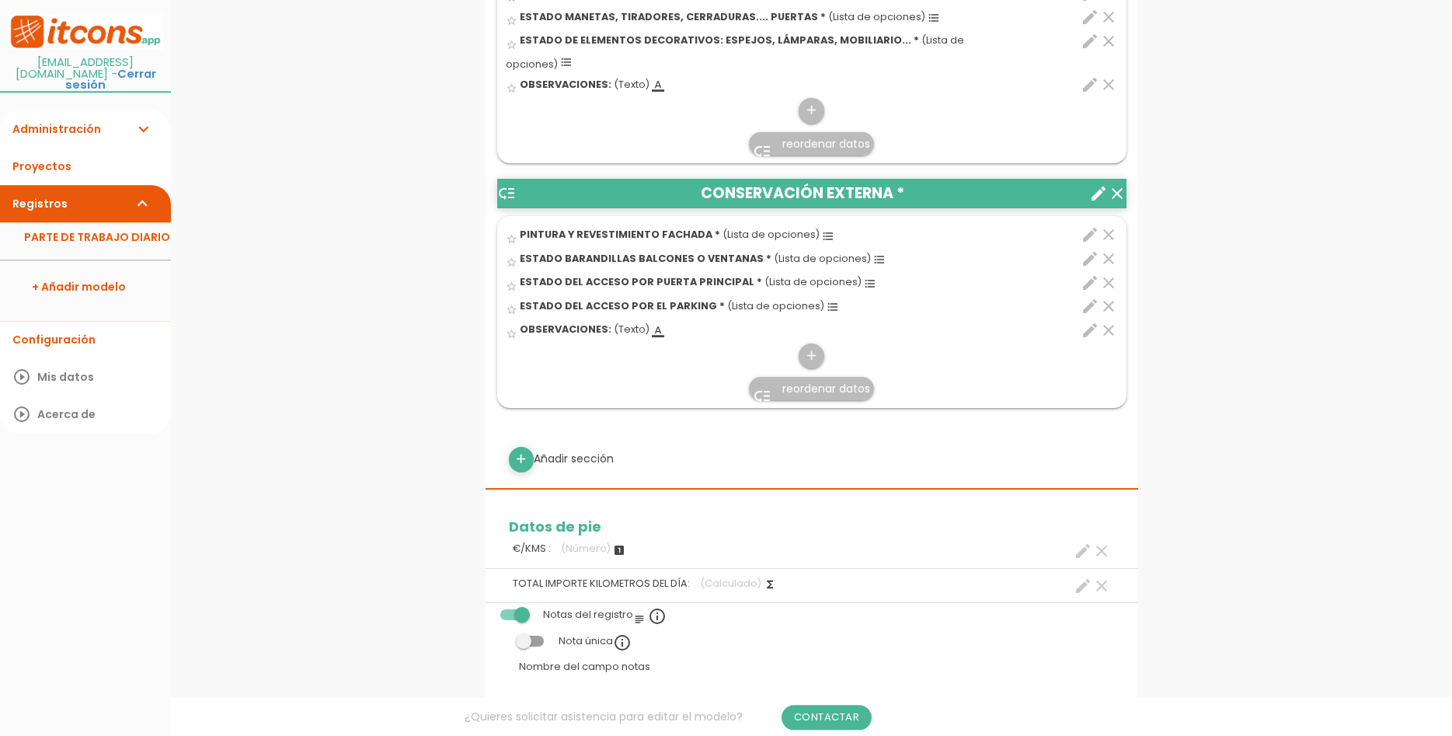
scroll to position [1030, 0]
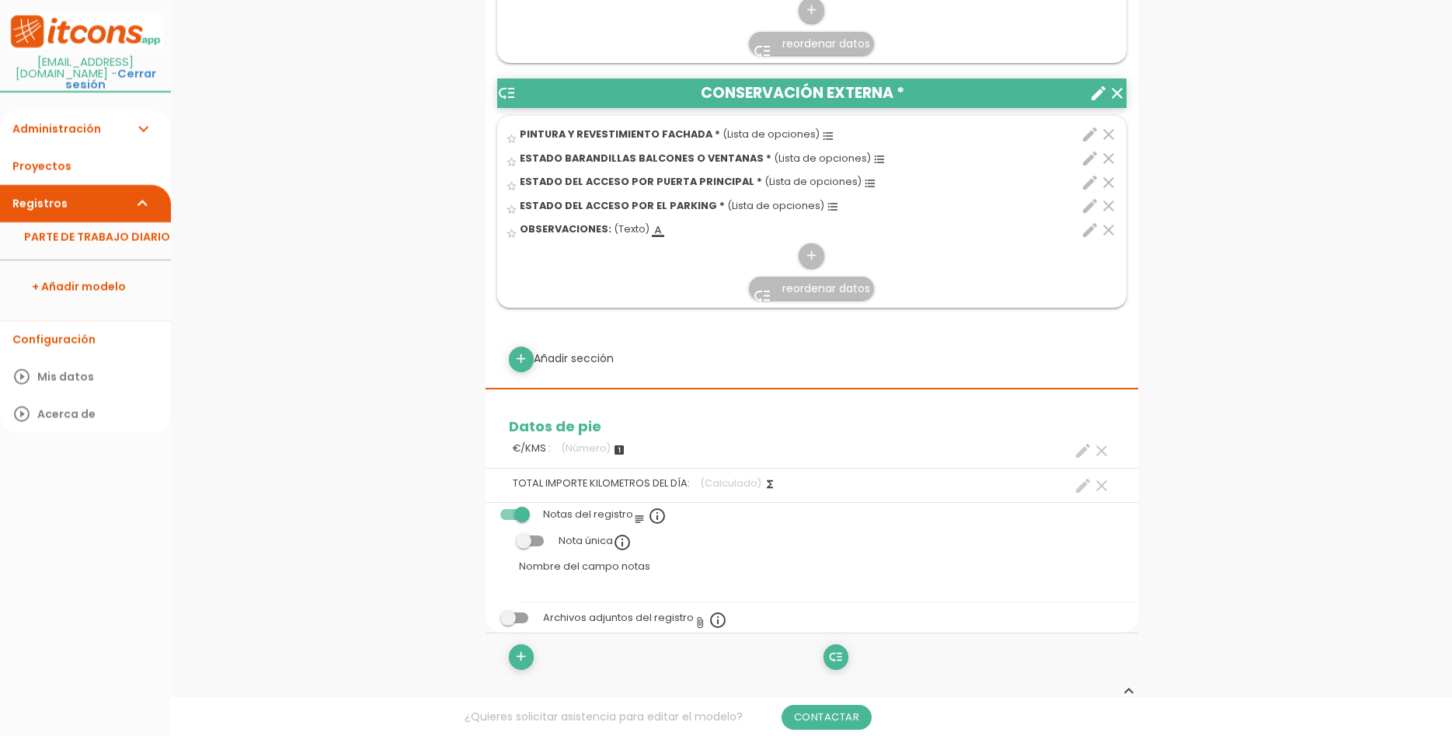
click at [1101, 441] on icon "clear" at bounding box center [1101, 450] width 19 height 19
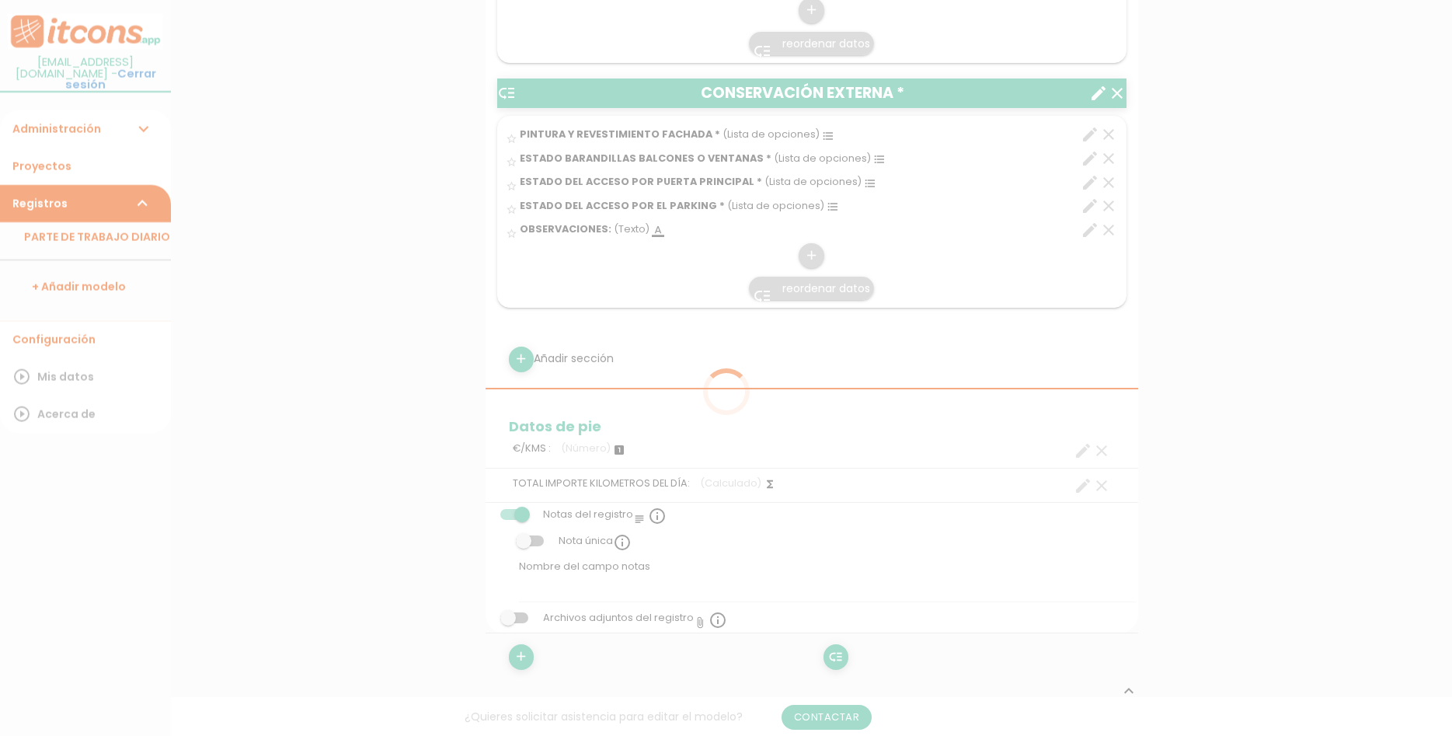
scroll to position [0, 0]
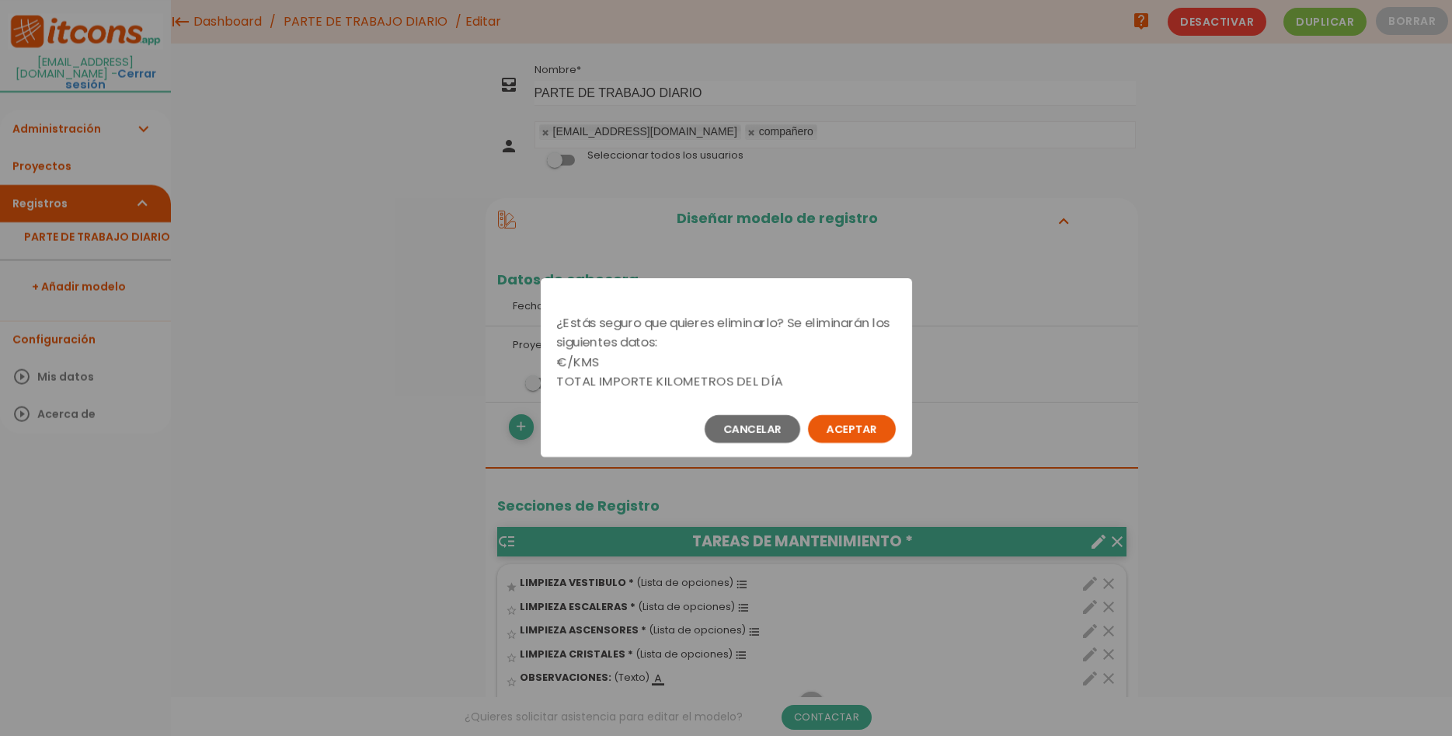
click at [862, 426] on button "Aceptar" at bounding box center [852, 429] width 88 height 28
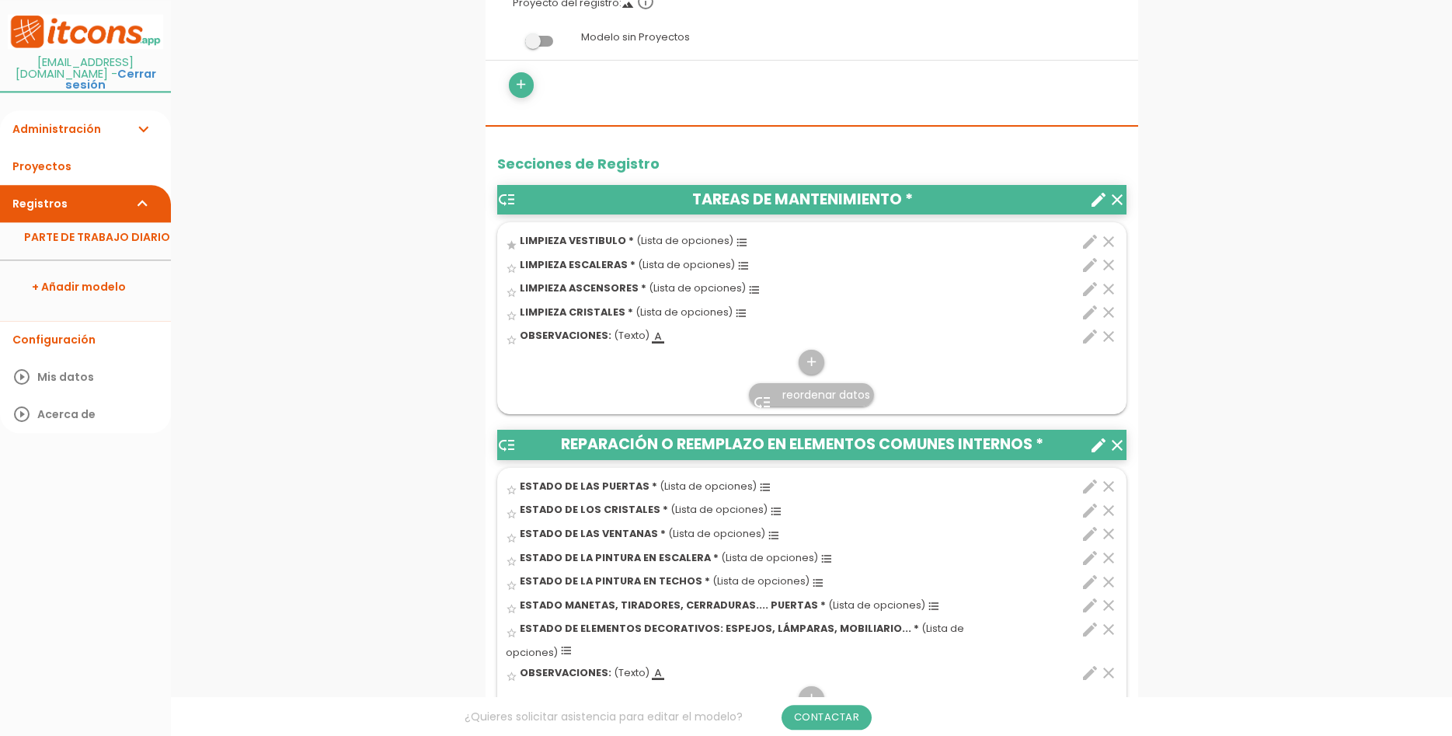
scroll to position [476, 0]
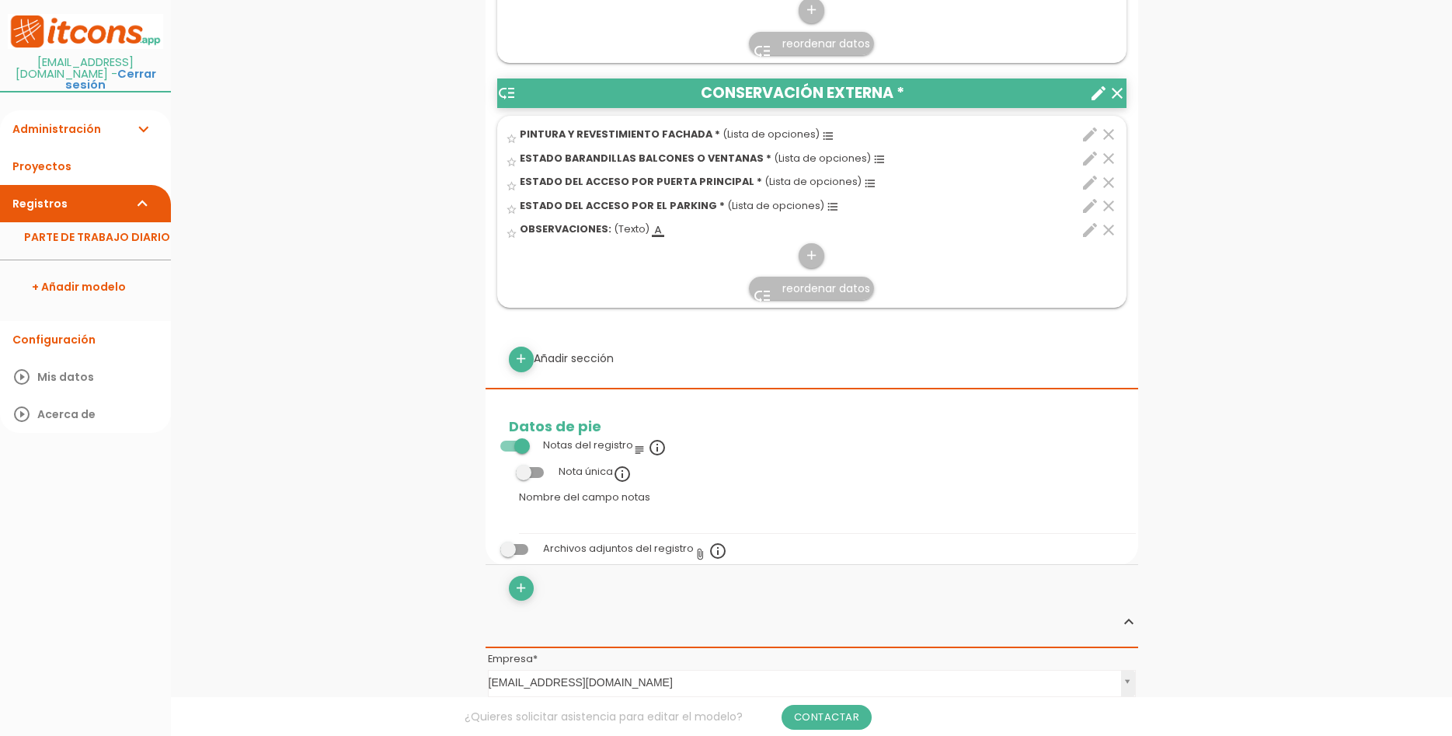
scroll to position [1110, 0]
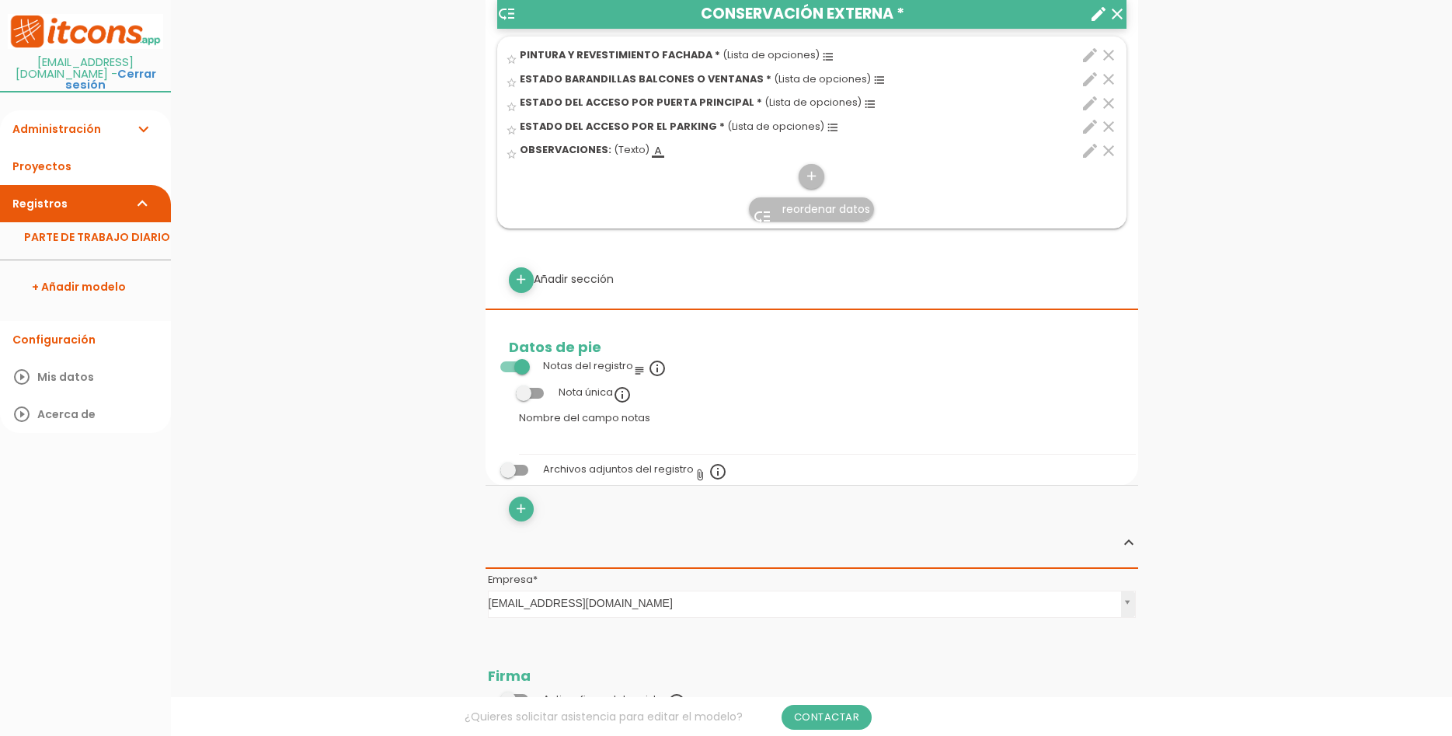
click at [517, 465] on span at bounding box center [514, 470] width 28 height 11
click at [488, 465] on input "checkbox" at bounding box center [488, 465] width 0 height 0
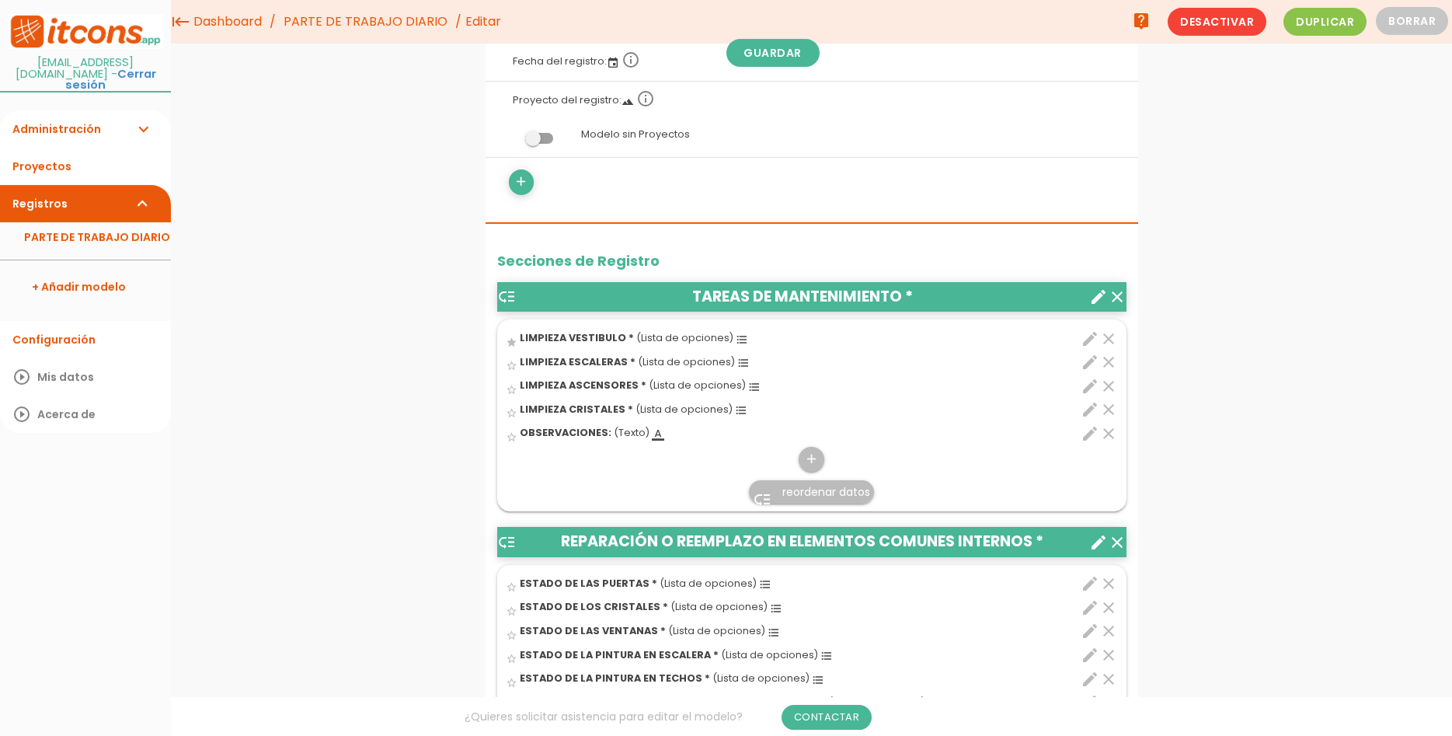
scroll to position [0, 0]
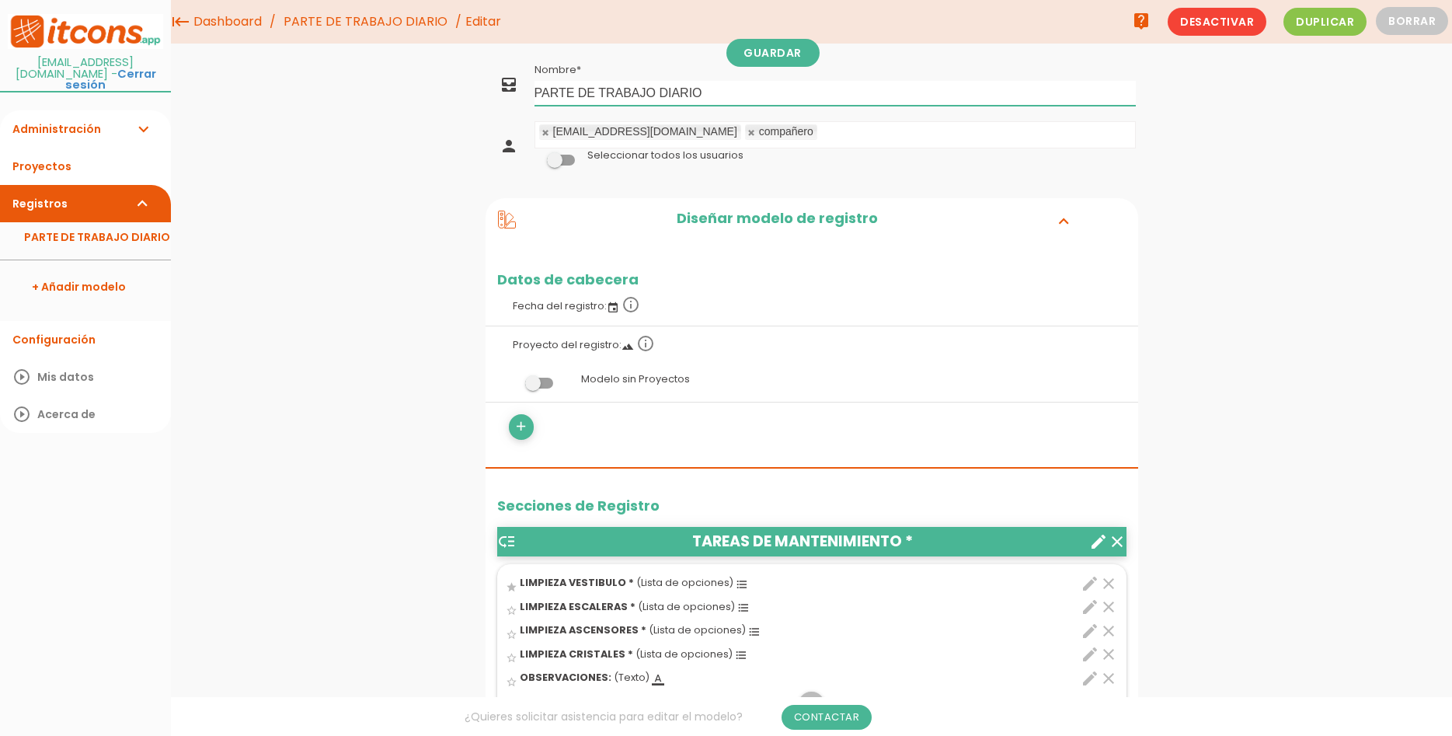
click at [717, 102] on input "PARTE DE TRABAJO DIARIO" at bounding box center [835, 93] width 601 height 25
click at [768, 57] on link "Guardar" at bounding box center [772, 53] width 93 height 28
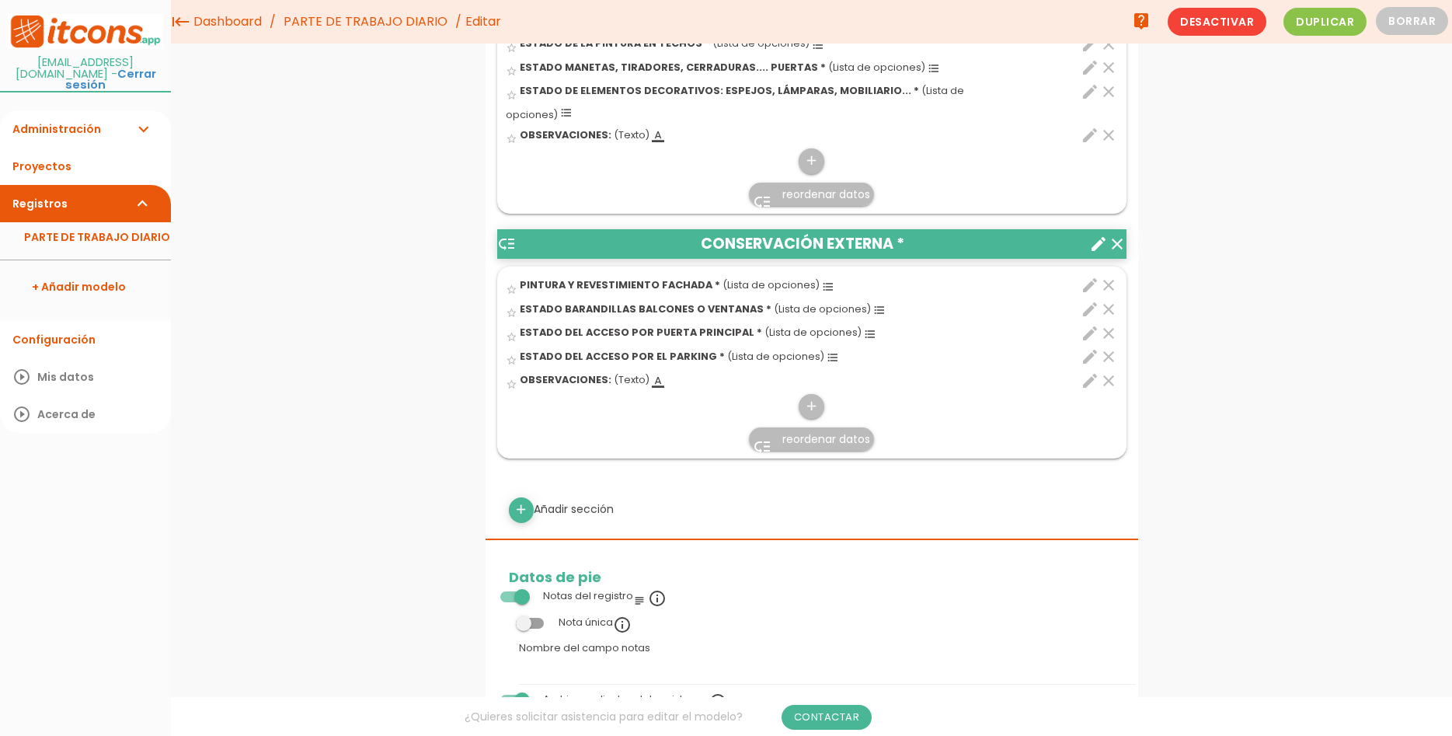
scroll to position [361, 0]
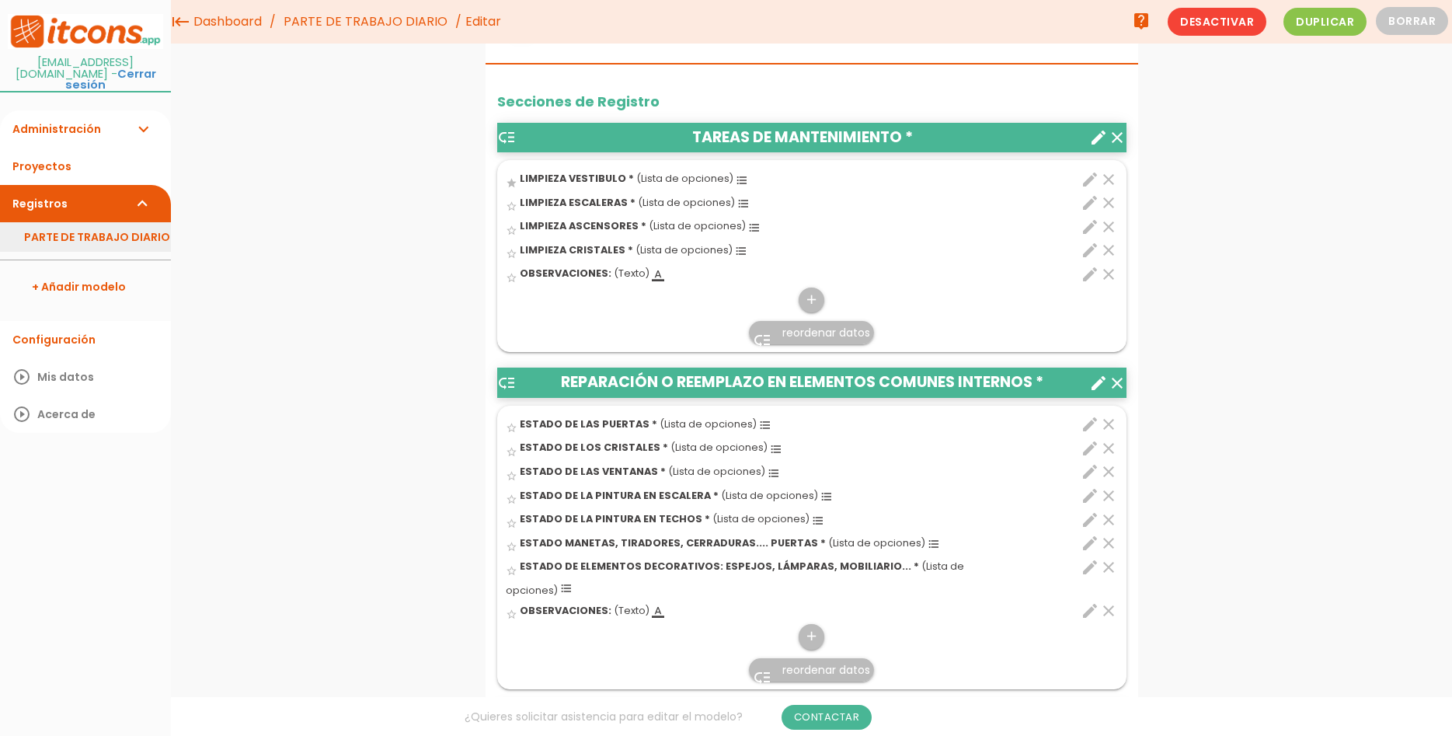
click at [75, 224] on link "PARTE DE TRABAJO DIARIO" at bounding box center [85, 237] width 171 height 30
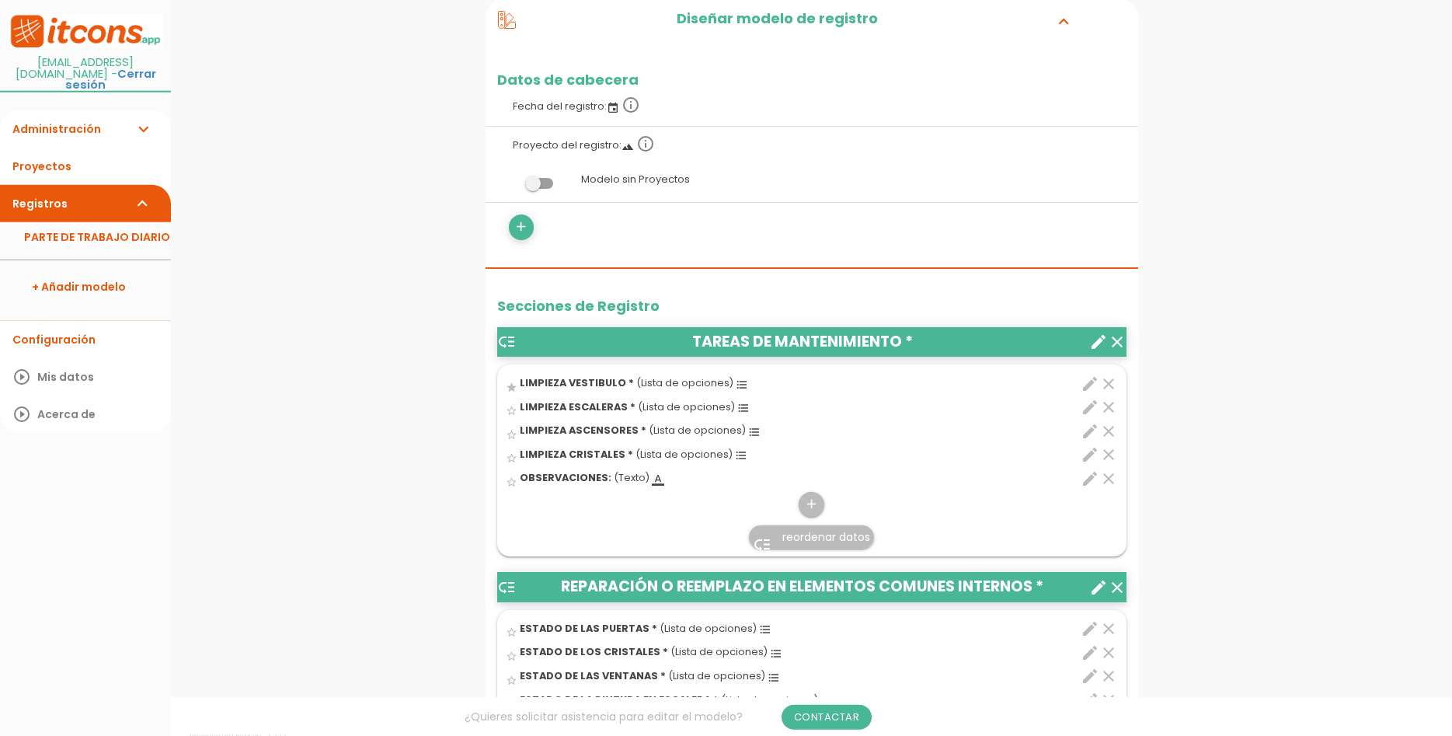
scroll to position [238, 0]
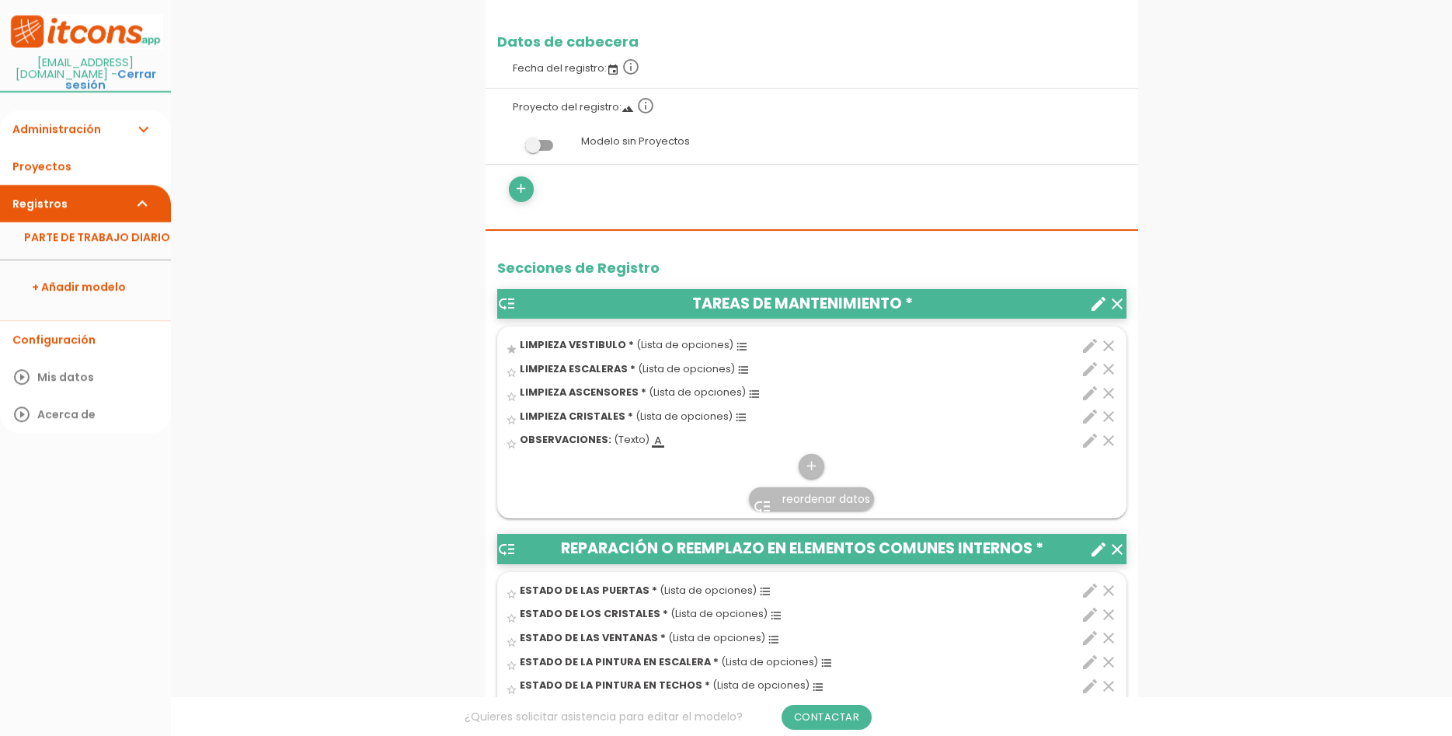
click at [1103, 301] on icon "create" at bounding box center [1098, 303] width 19 height 19
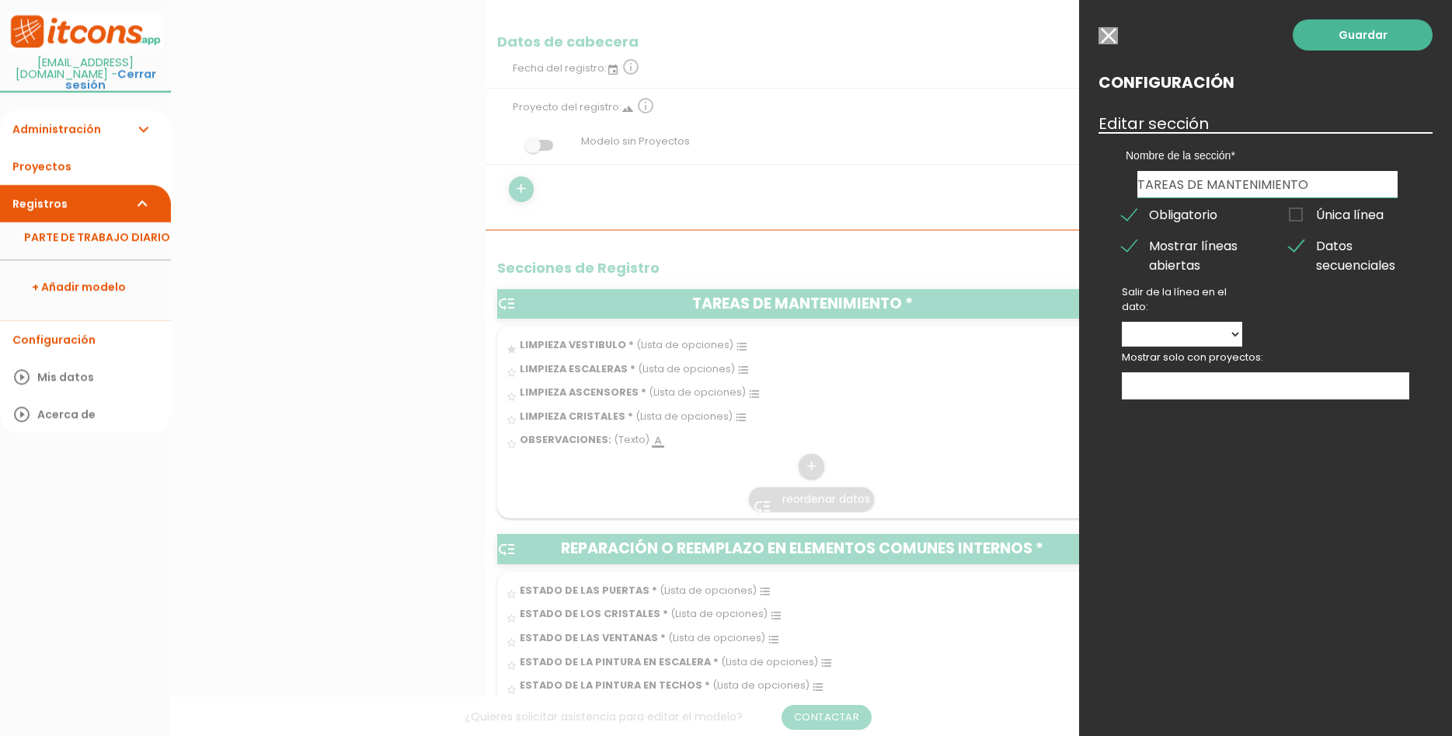
click at [1104, 34] on input "button" at bounding box center [1108, 35] width 19 height 17
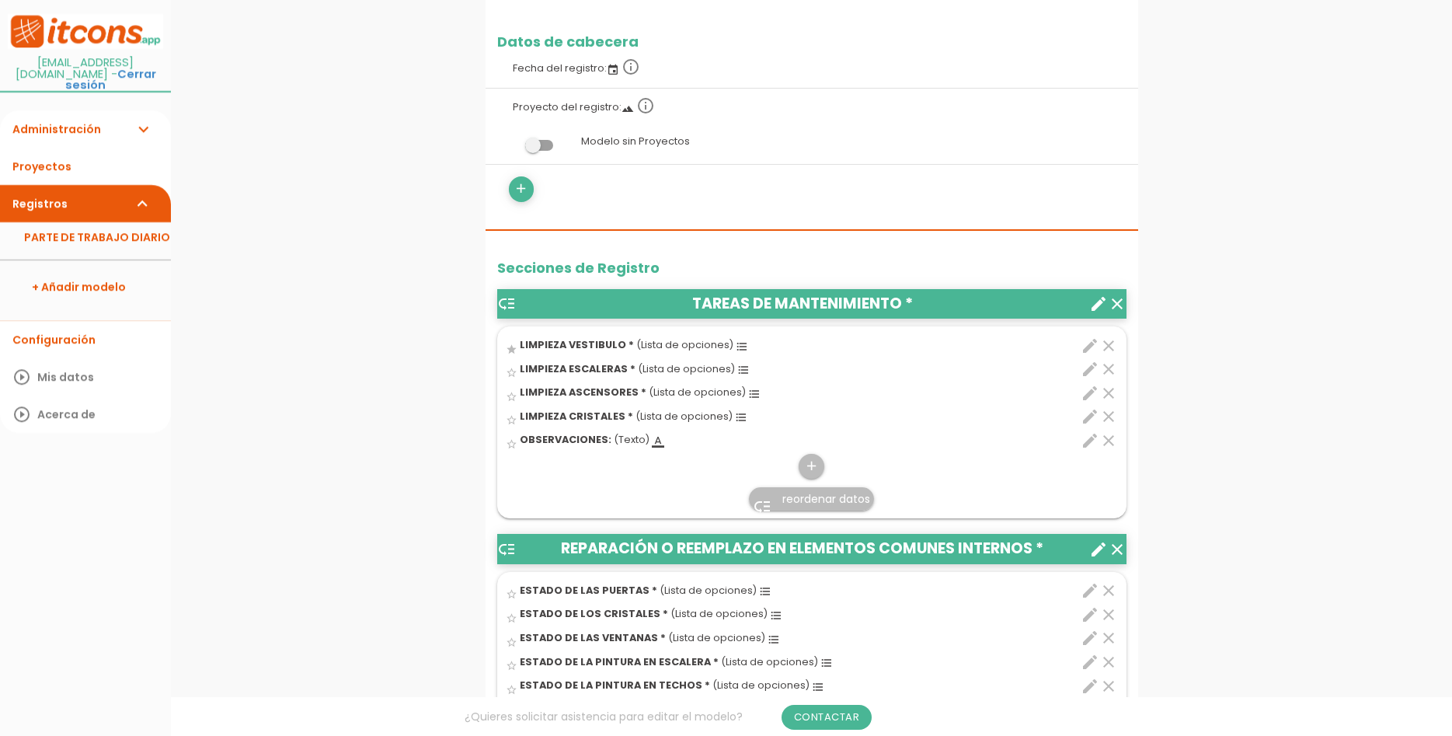
click at [1087, 340] on icon "edit" at bounding box center [1090, 345] width 19 height 19
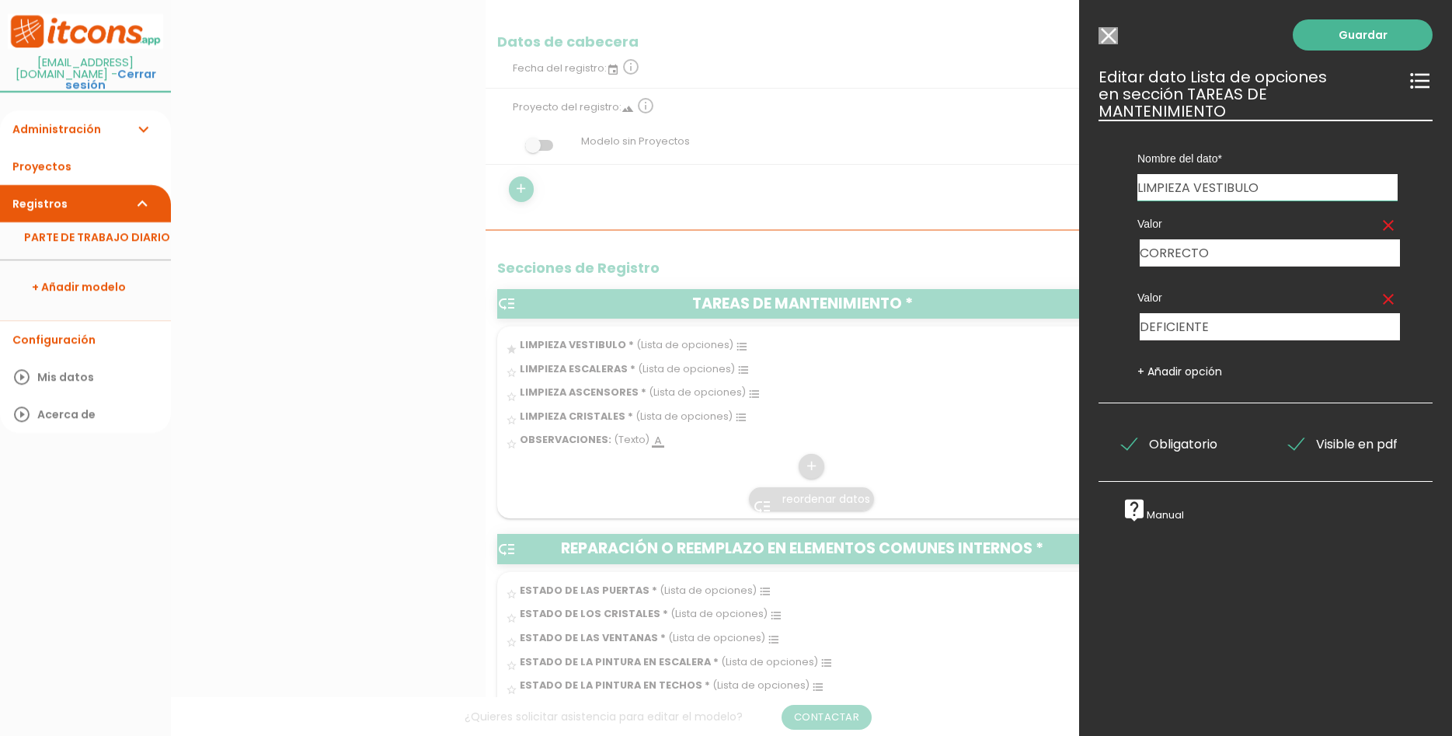
click at [1416, 84] on icon "format_list_bulleted" at bounding box center [1420, 80] width 25 height 25
click at [1418, 81] on icon "format_list_bulleted" at bounding box center [1420, 80] width 25 height 25
click at [1102, 37] on input "Seleccionar todos los usuarios" at bounding box center [1108, 35] width 19 height 17
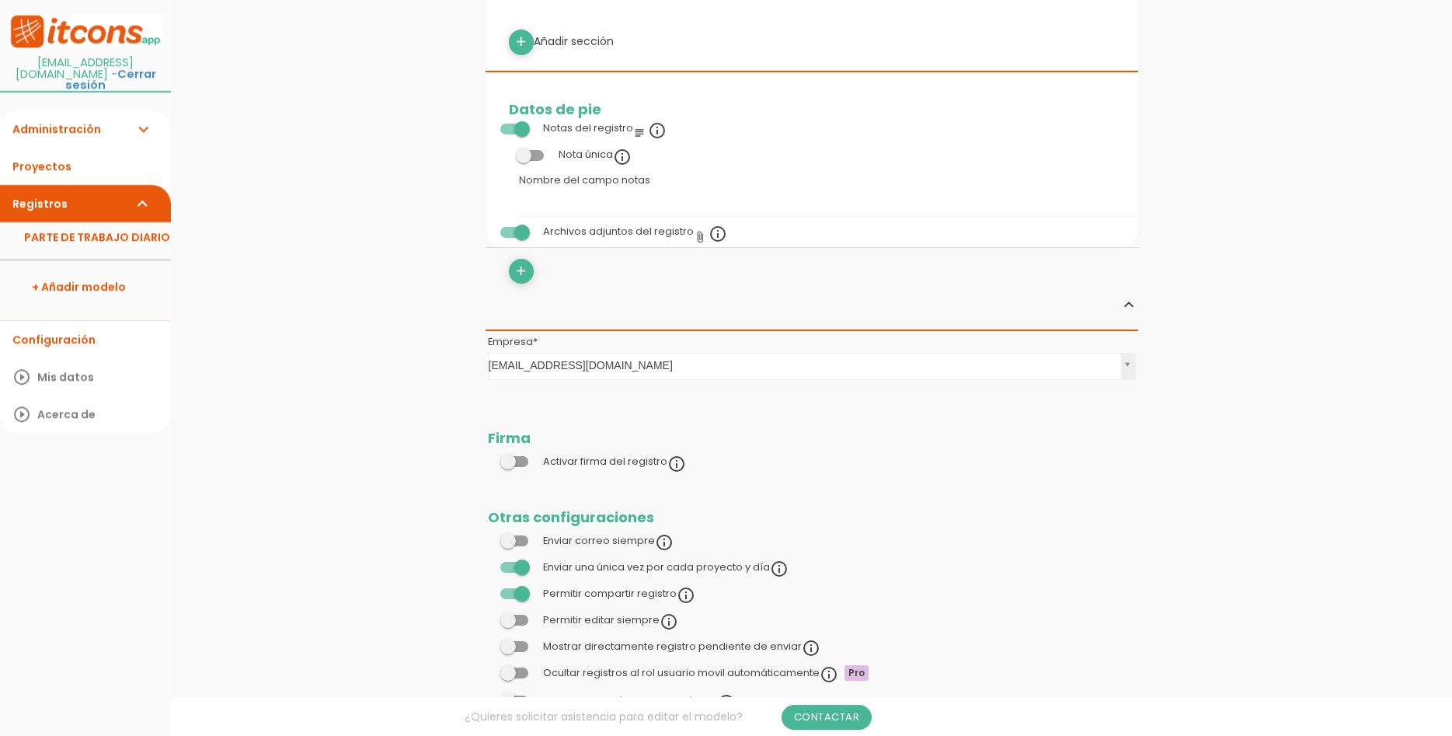
scroll to position [1391, 0]
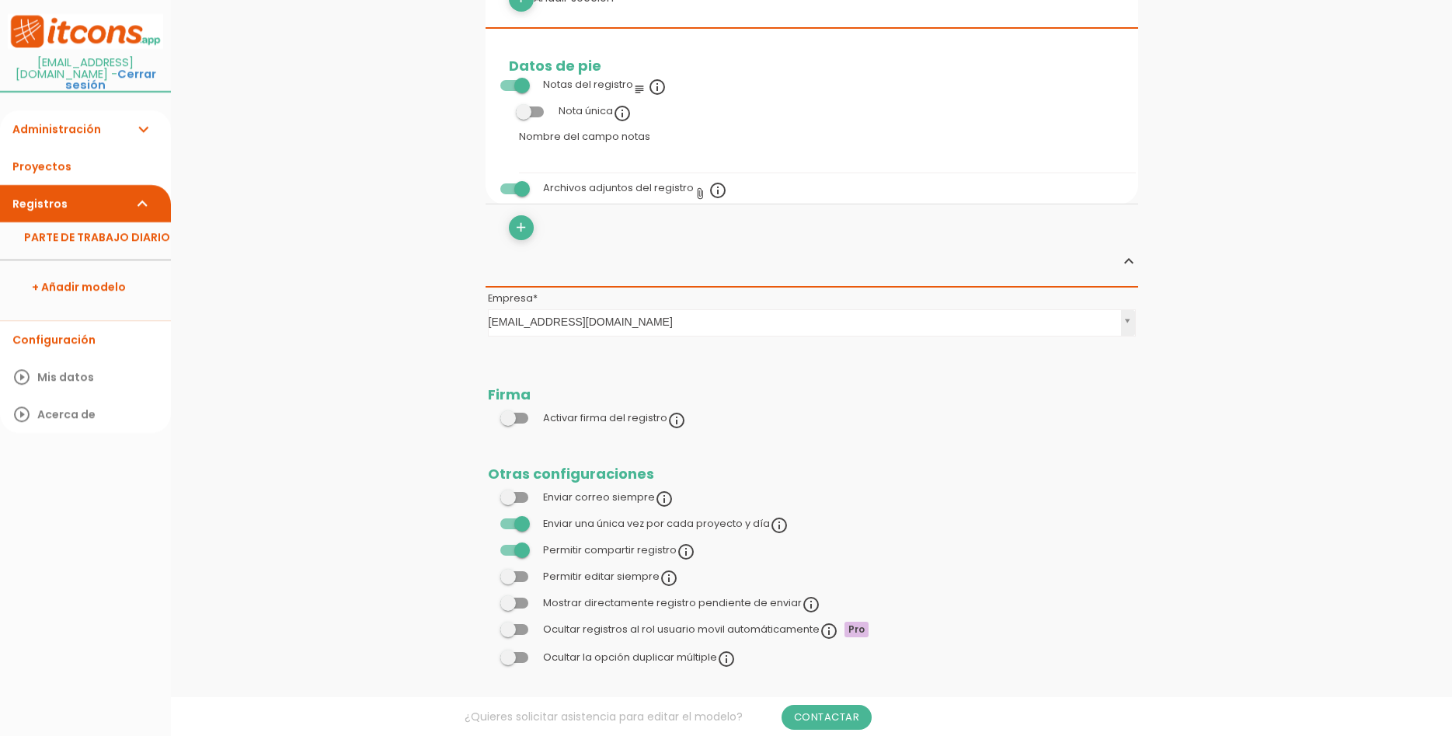
click at [77, 185] on link "Registros expand_more" at bounding box center [85, 203] width 171 height 37
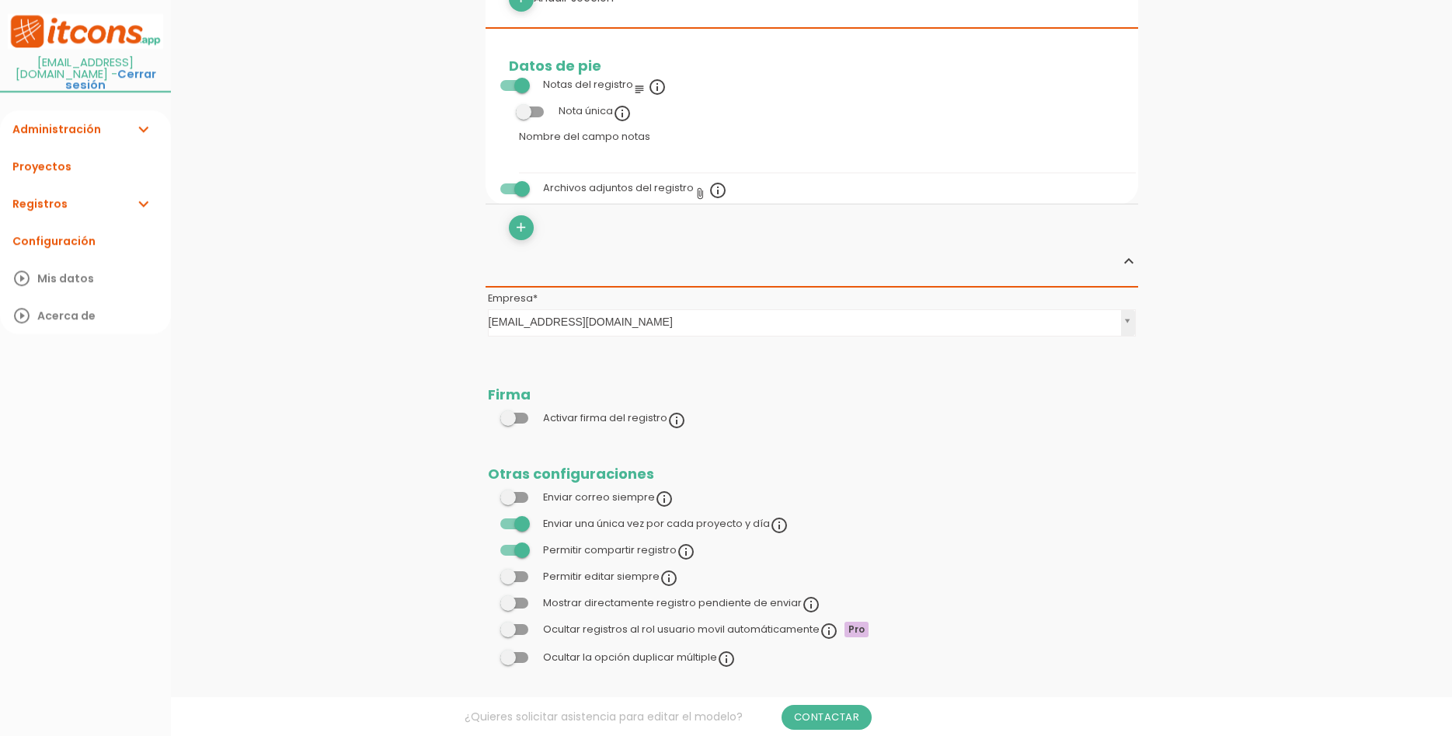
click at [77, 185] on link "Registros expand_more" at bounding box center [85, 203] width 171 height 37
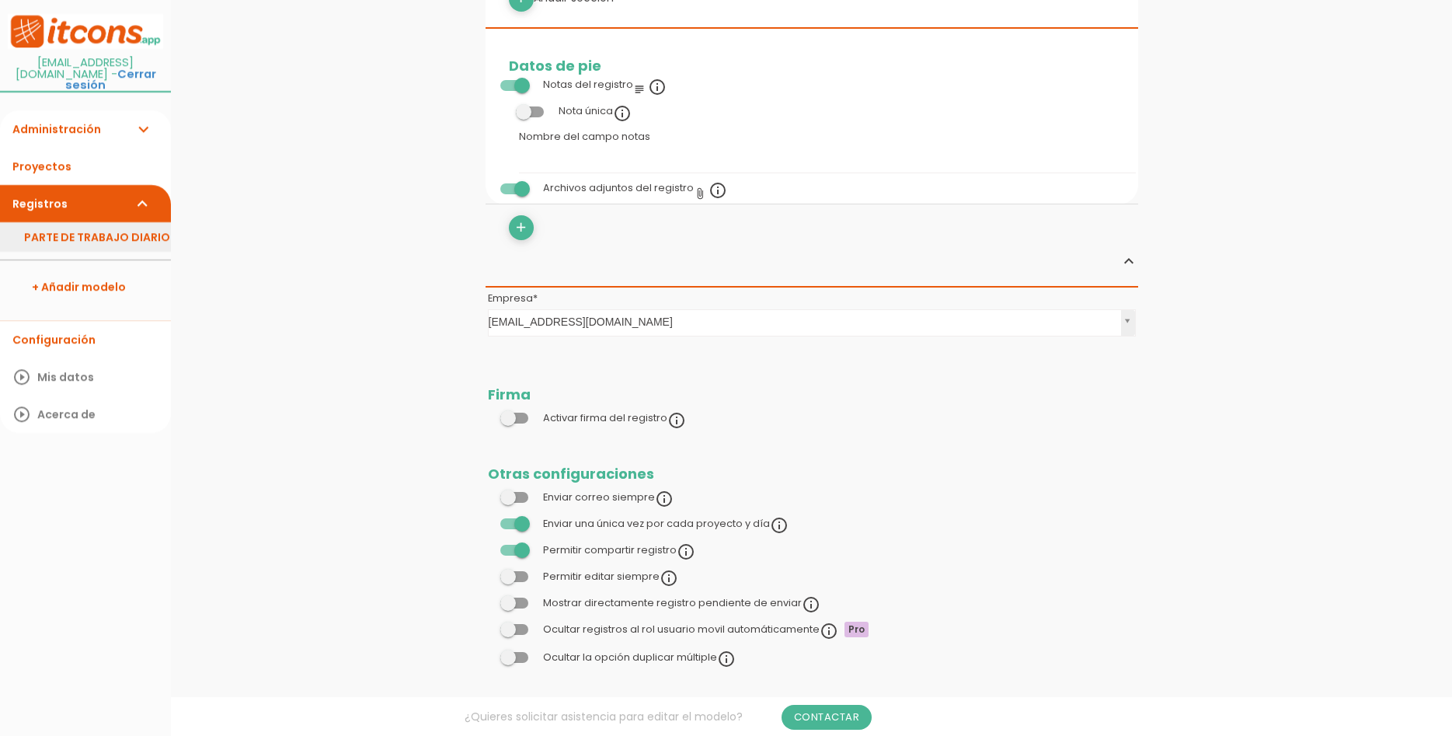
click at [89, 222] on link "PARTE DE TRABAJO DIARIO" at bounding box center [85, 237] width 171 height 30
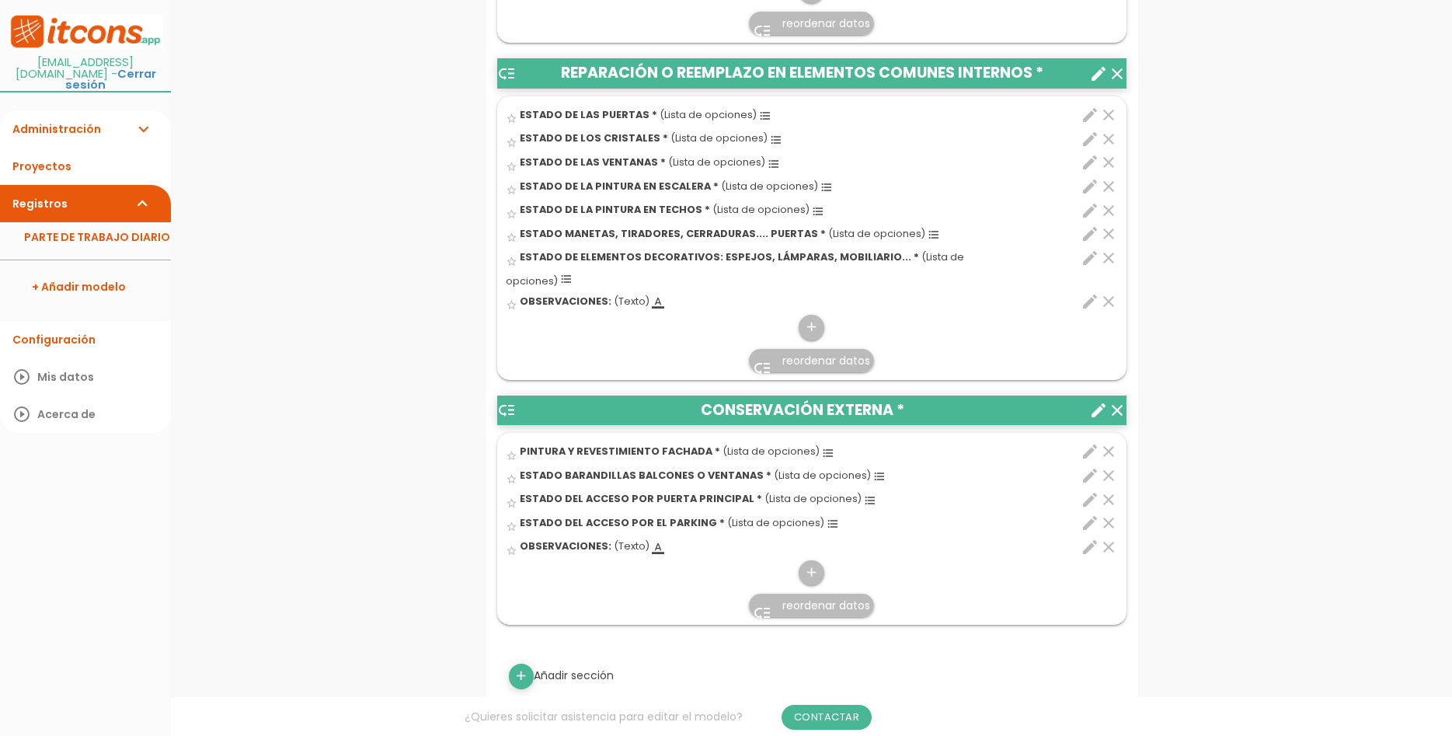
scroll to position [1030, 0]
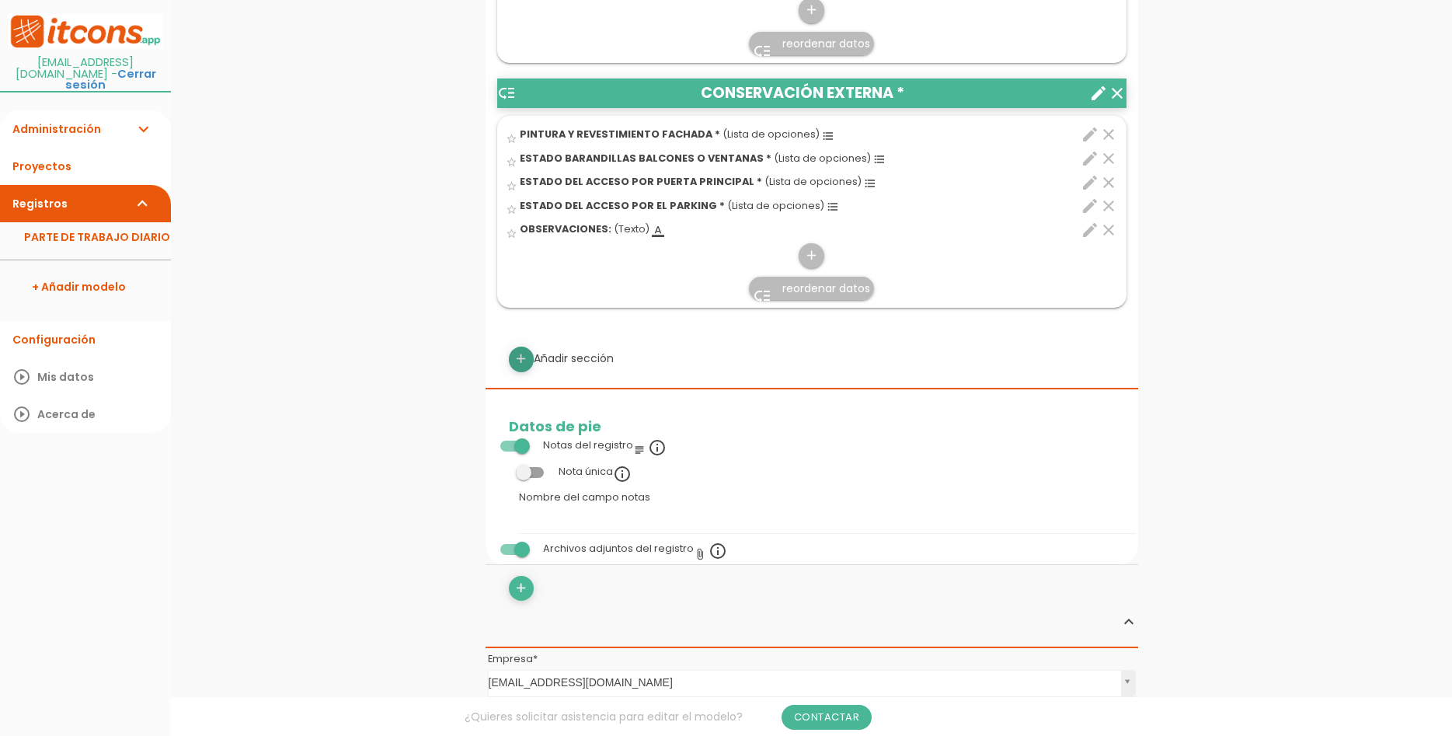
click at [528, 347] on icon "add" at bounding box center [521, 359] width 15 height 25
select select
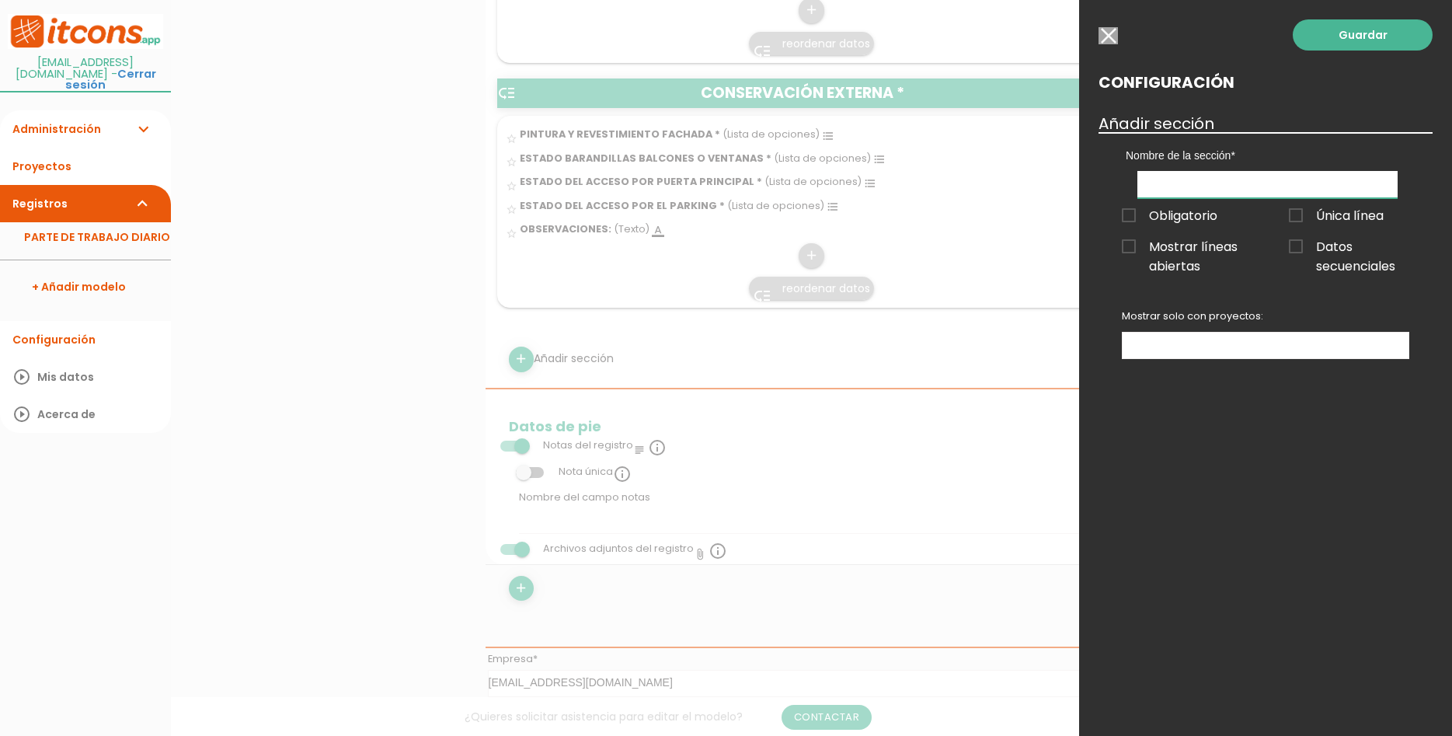
click at [1234, 183] on input "text" at bounding box center [1268, 184] width 260 height 27
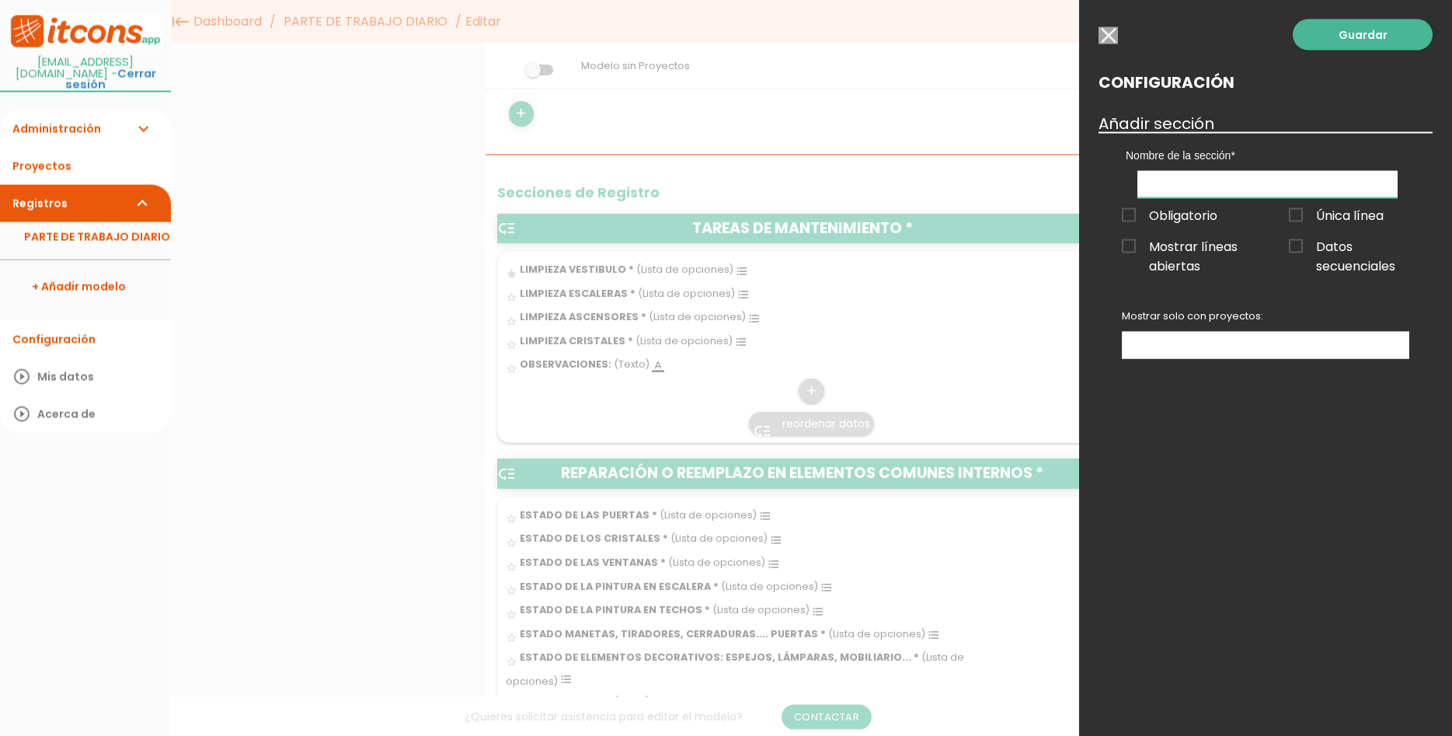
scroll to position [79, 0]
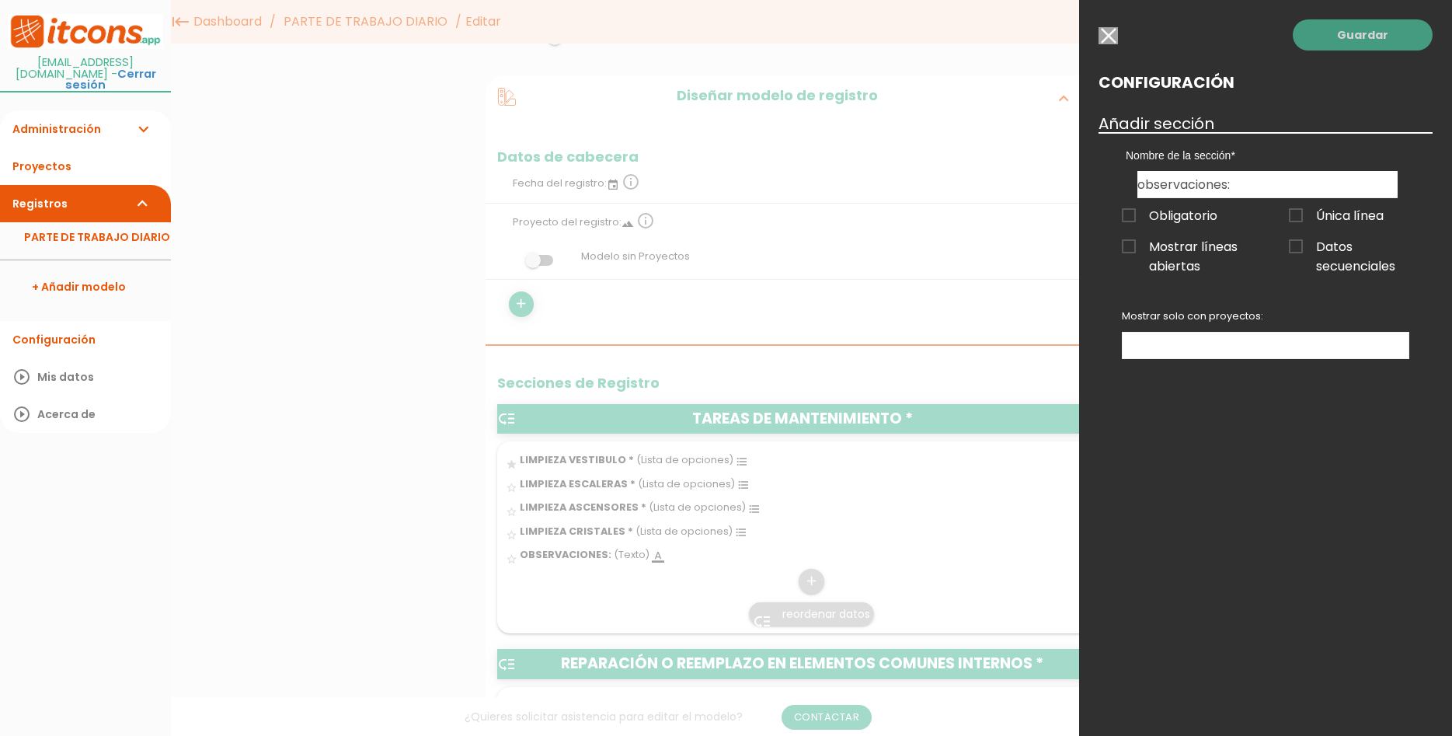
click at [1373, 42] on link "Guardar" at bounding box center [1363, 34] width 140 height 31
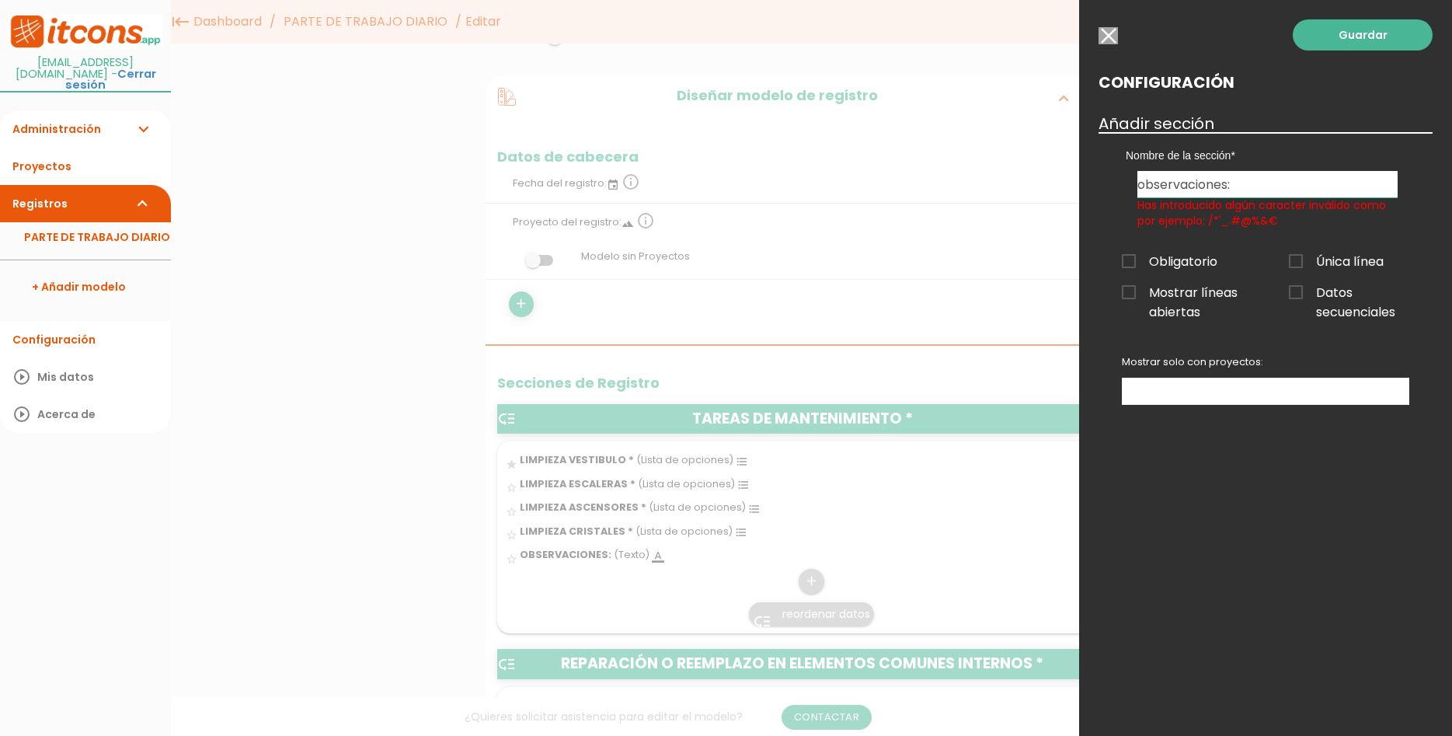
click at [1266, 176] on input "observaciones:" at bounding box center [1268, 184] width 260 height 26
type input "o"
type input "OBSERVACIONES"
click at [1377, 51] on div "Guardar Configuración Añadir sección Nombre de la sección TAREAS DE MANTENIMIEN…" at bounding box center [1265, 368] width 373 height 736
click at [1375, 46] on link "Guardar" at bounding box center [1363, 34] width 140 height 31
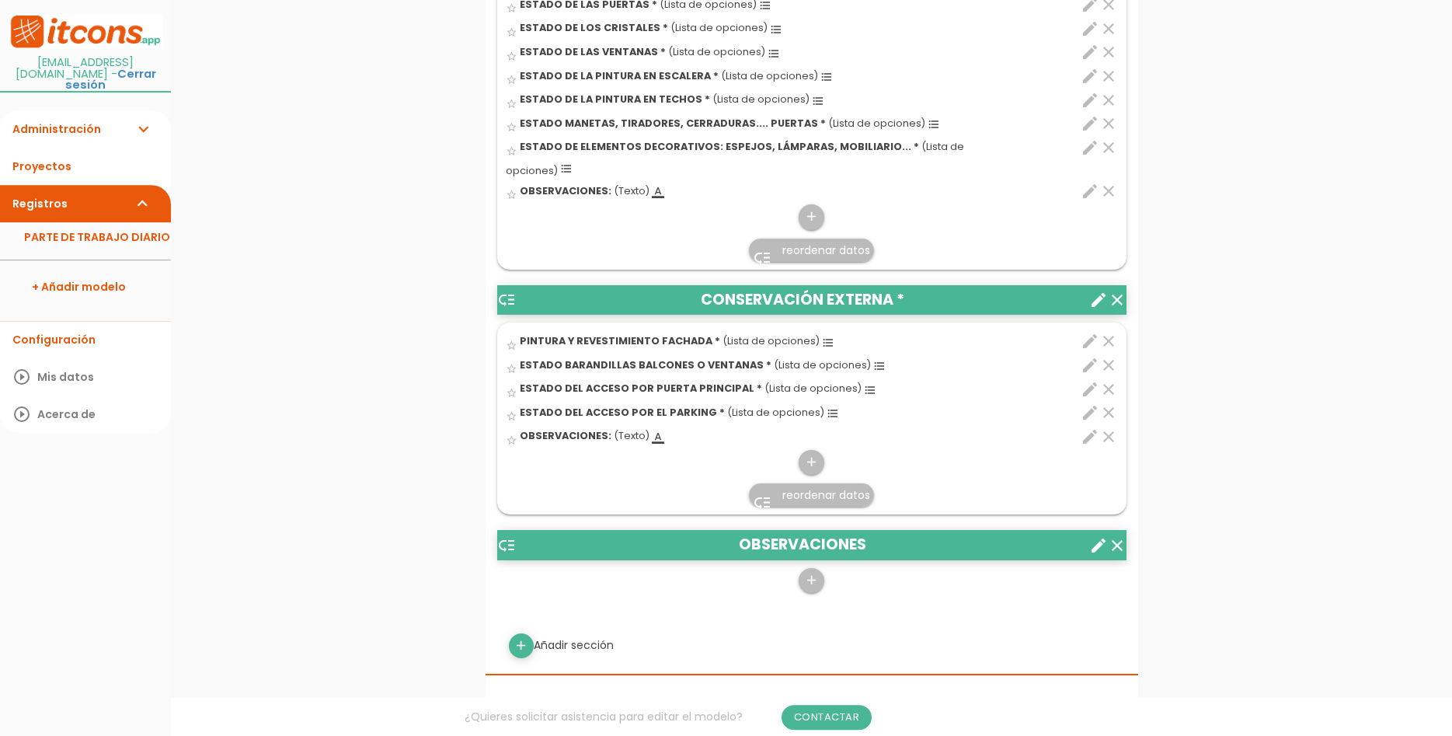
scroll to position [951, 0]
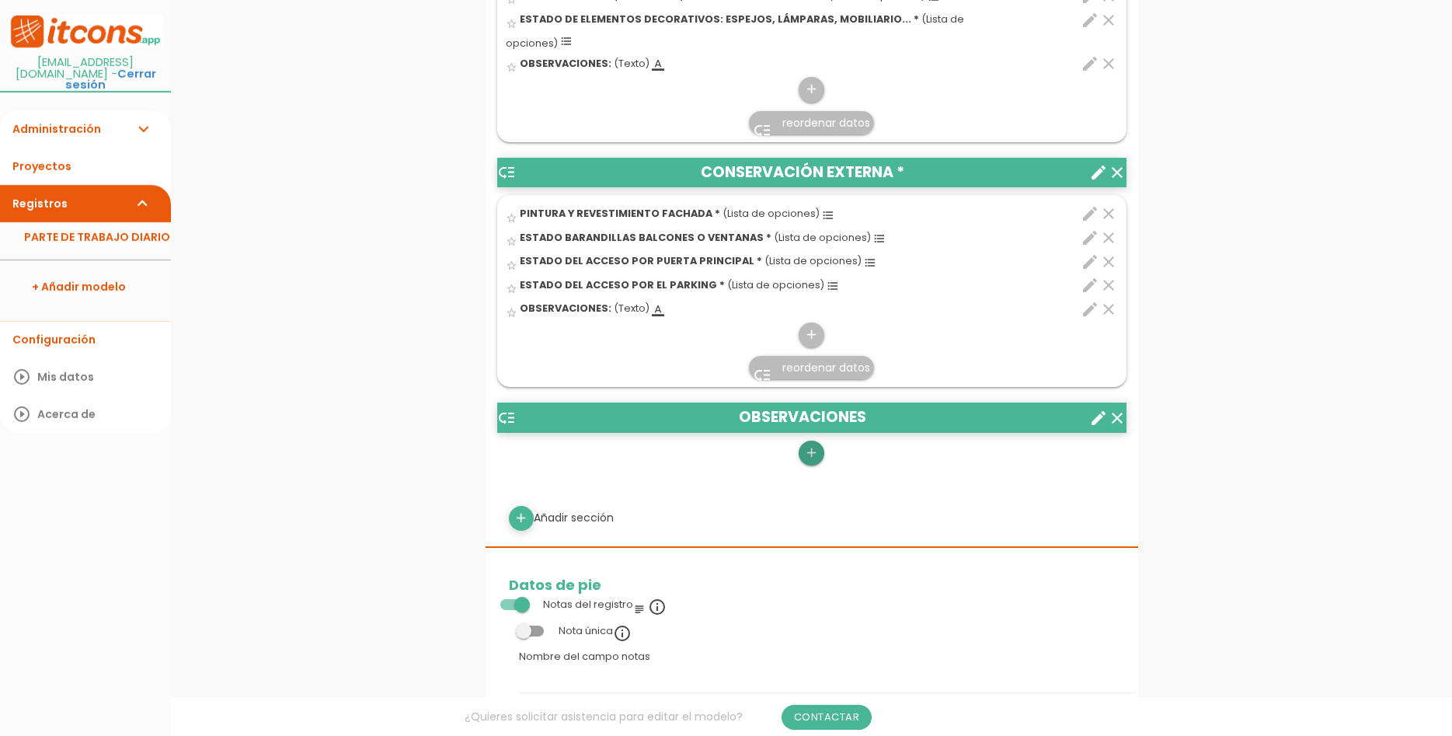
click at [810, 441] on icon "add" at bounding box center [811, 453] width 15 height 25
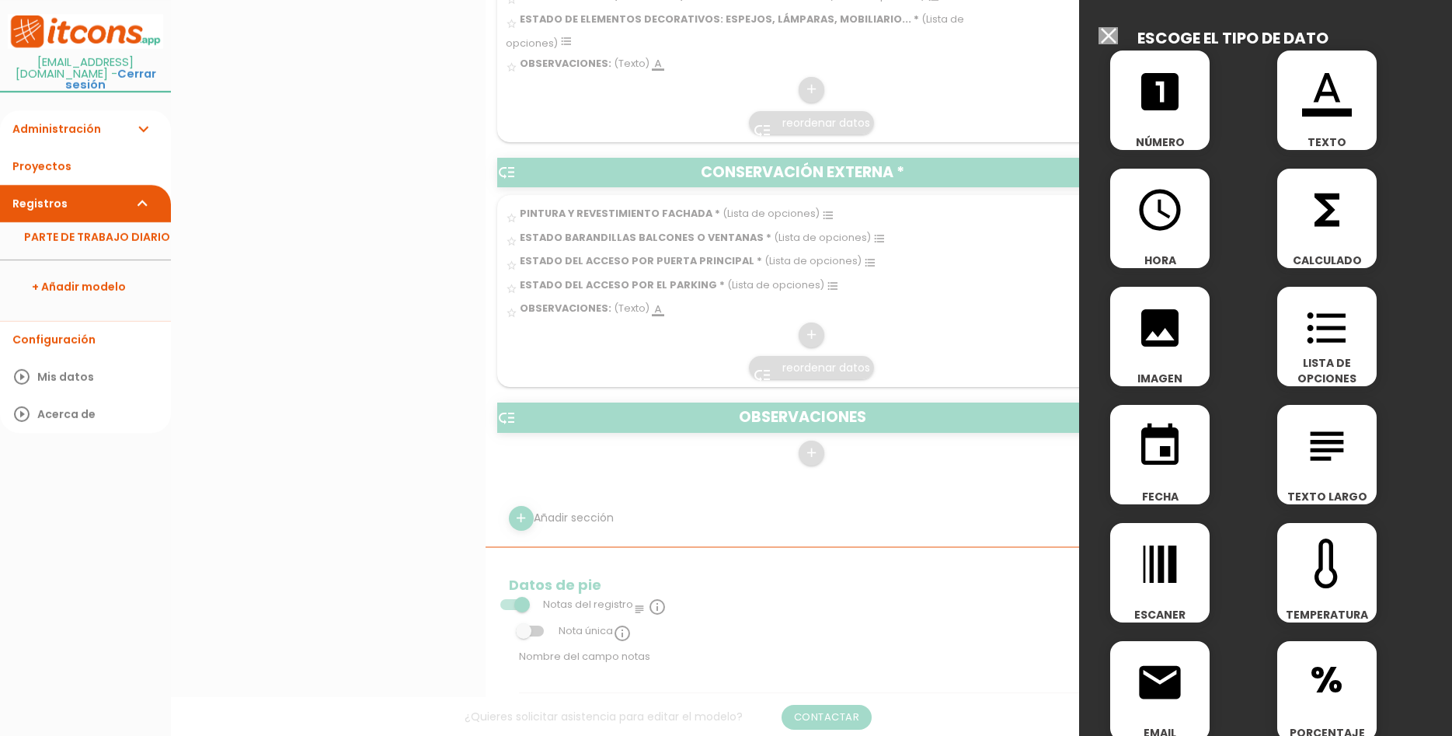
click at [1347, 123] on div "format_color_text TEXTO" at bounding box center [1326, 100] width 99 height 99
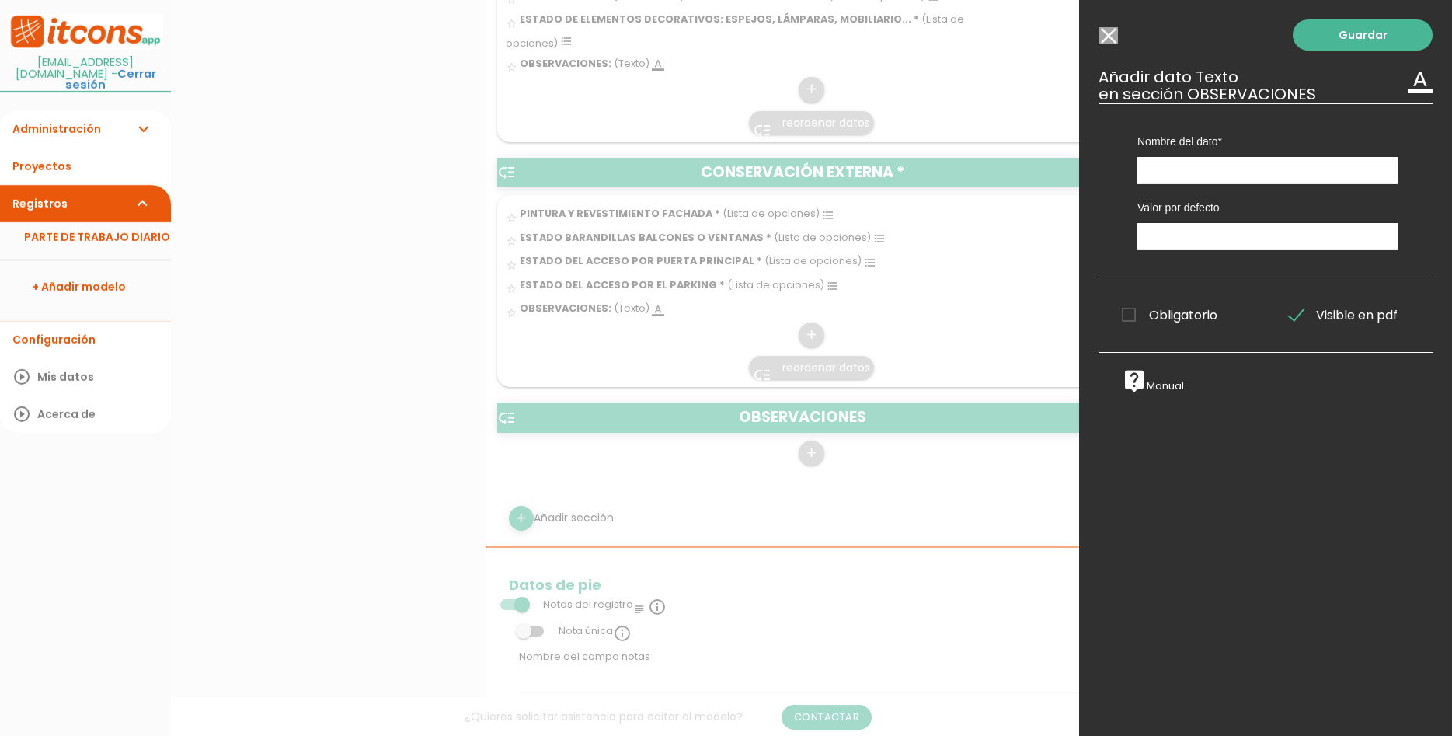
click at [1316, 153] on div "Nombre del dato ESTADO DE LAS PUERTAS ESTADO DE LOS CRISTALES ESTADO DE LAS VEN…" at bounding box center [1268, 144] width 284 height 82
click at [1332, 171] on input "text" at bounding box center [1268, 170] width 260 height 27
type input "NOTA ACLARATORIA"
click at [1331, 48] on link "Guardar" at bounding box center [1363, 34] width 140 height 31
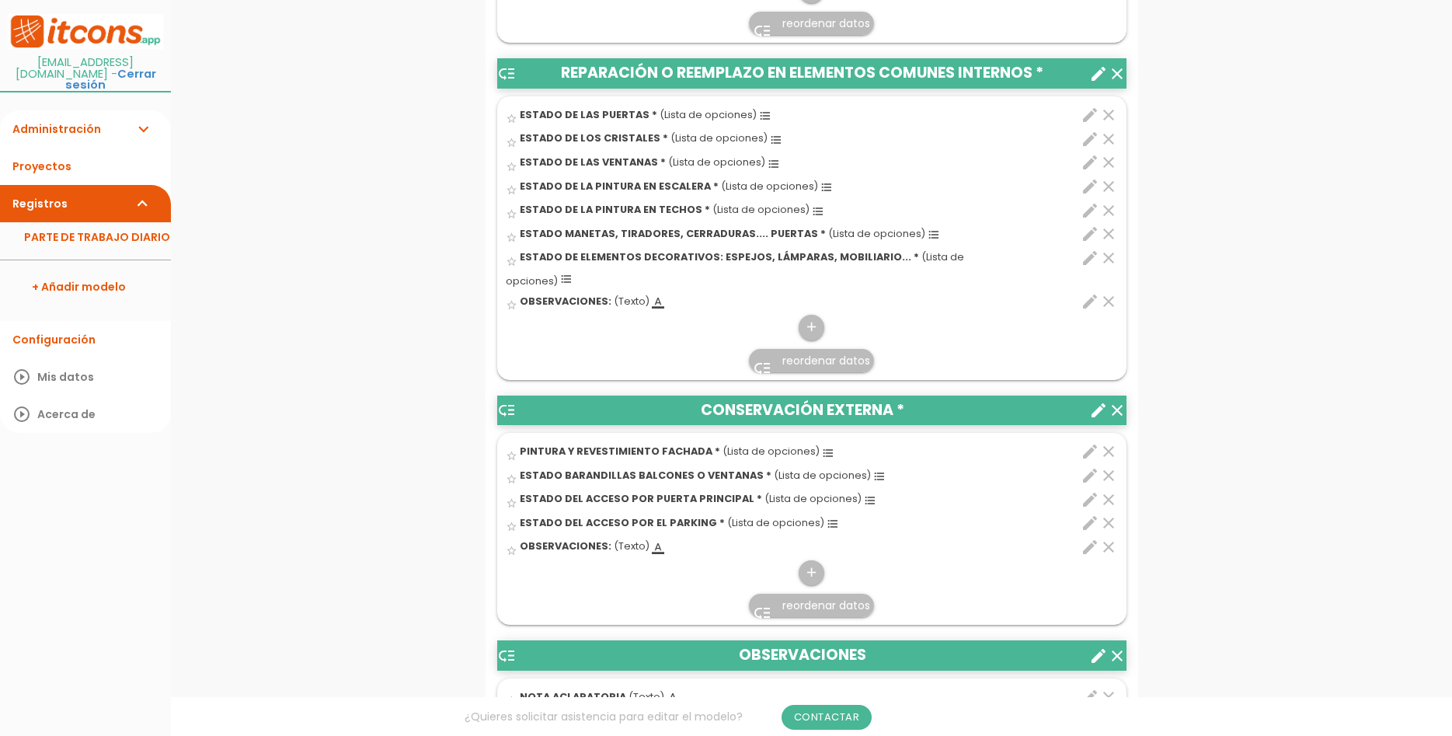
scroll to position [1030, 0]
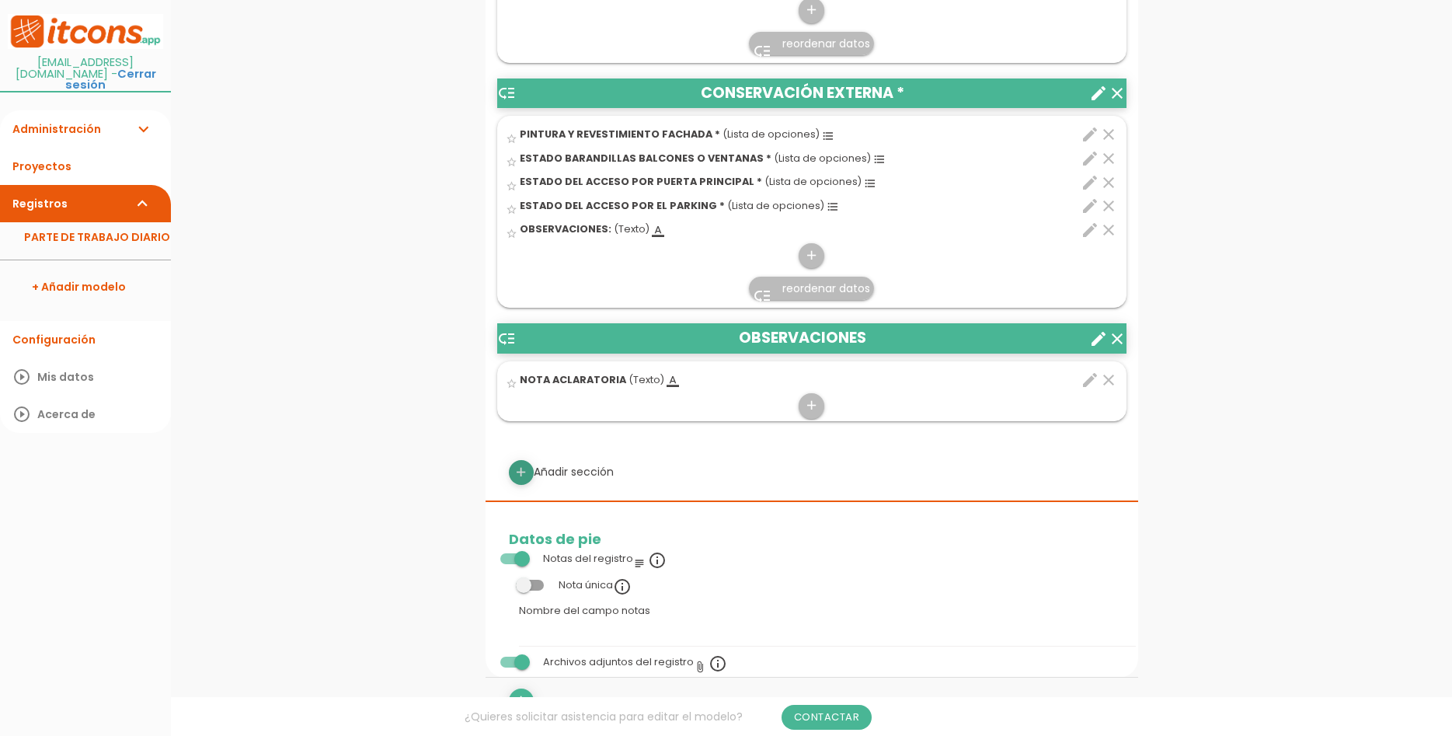
click at [520, 460] on icon "add" at bounding box center [521, 472] width 15 height 25
select select
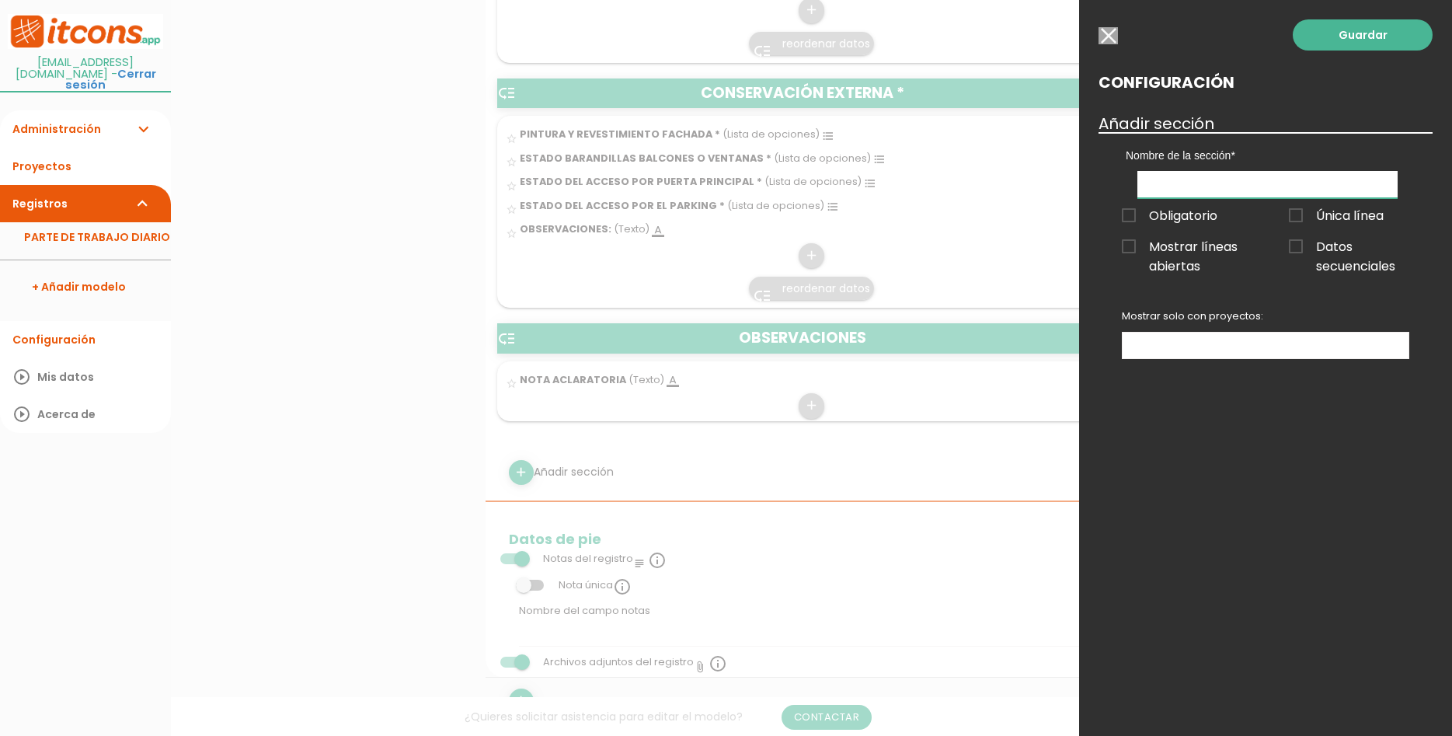
click at [1232, 186] on input "text" at bounding box center [1268, 184] width 260 height 27
click at [1370, 28] on link "Guardar" at bounding box center [1363, 34] width 140 height 31
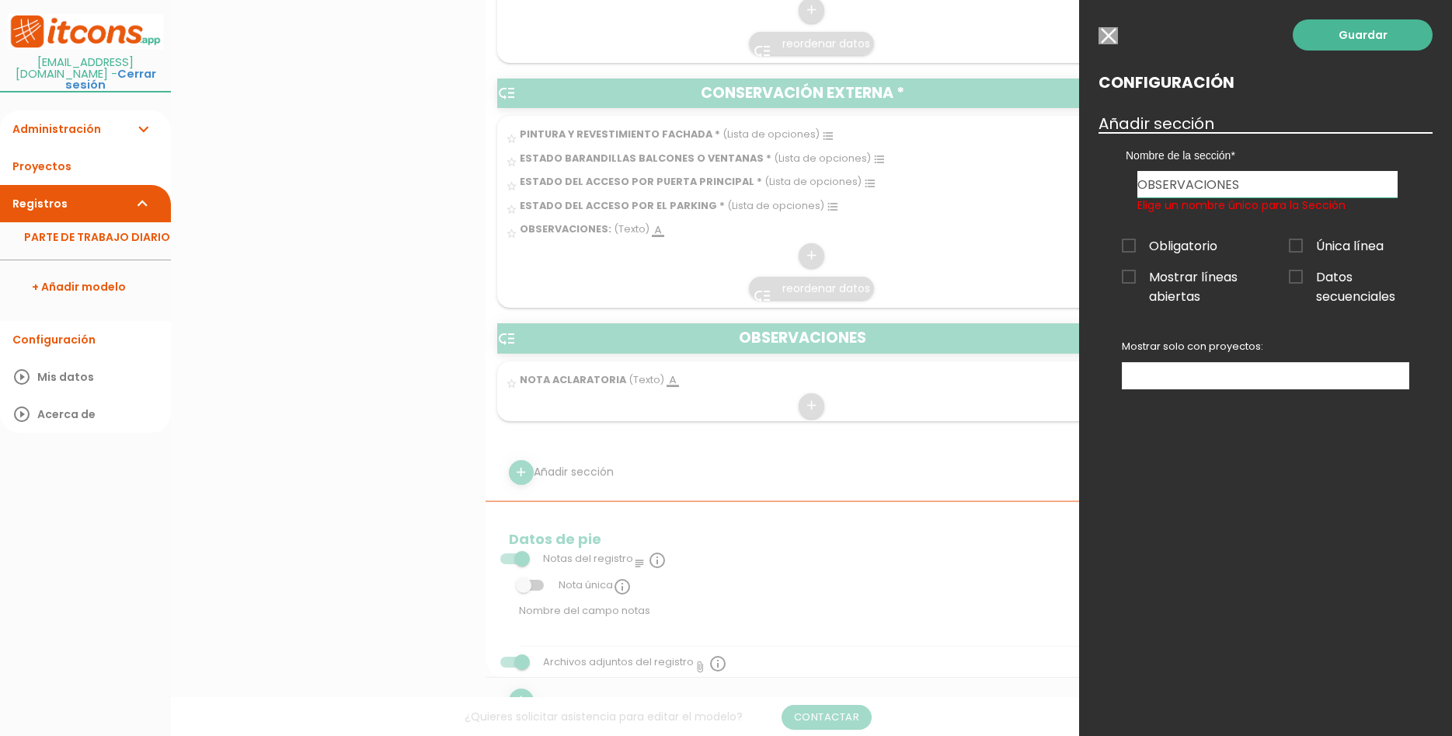
click at [1322, 176] on input "OBSERVACIONES" at bounding box center [1268, 184] width 260 height 26
type input "OBSERVACIONES INTERIORES"
click at [1347, 37] on link "Guardar" at bounding box center [1363, 34] width 140 height 31
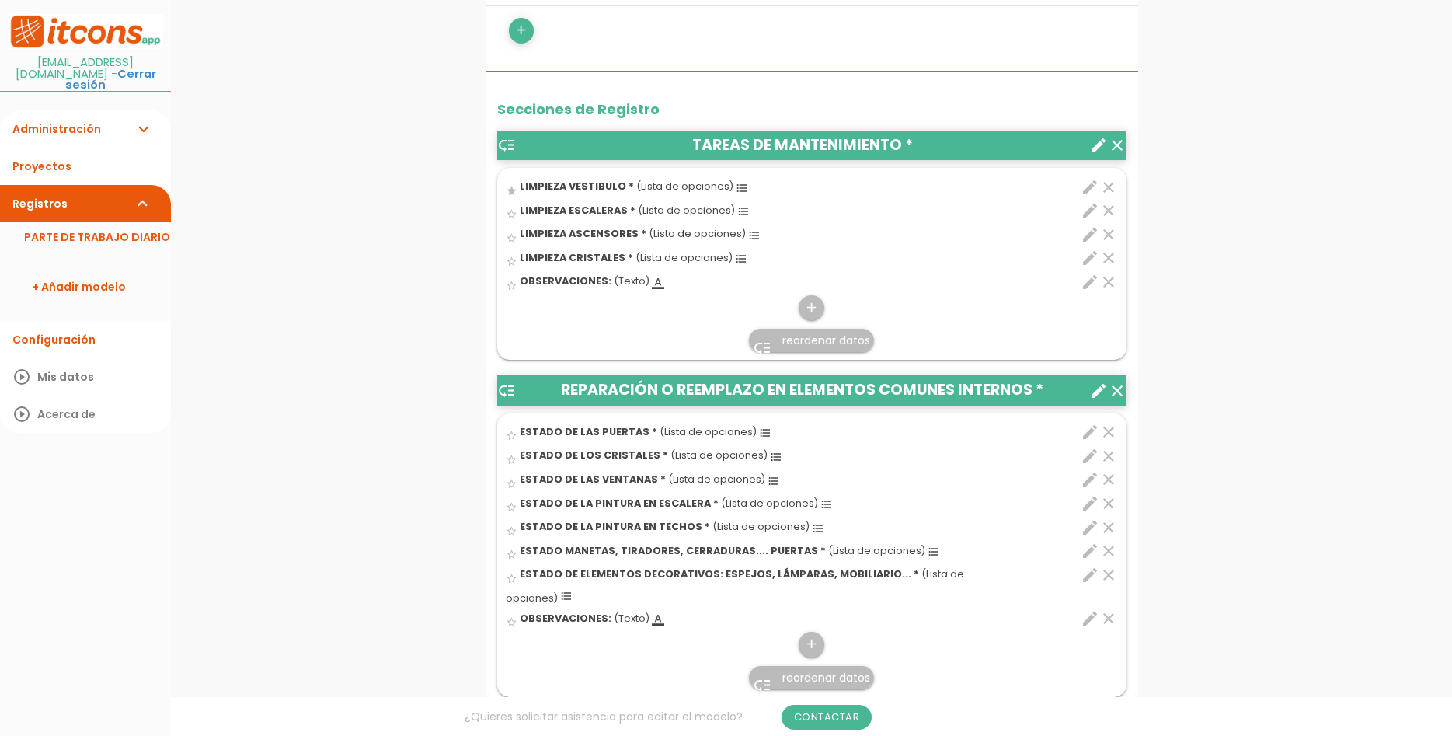
scroll to position [793, 0]
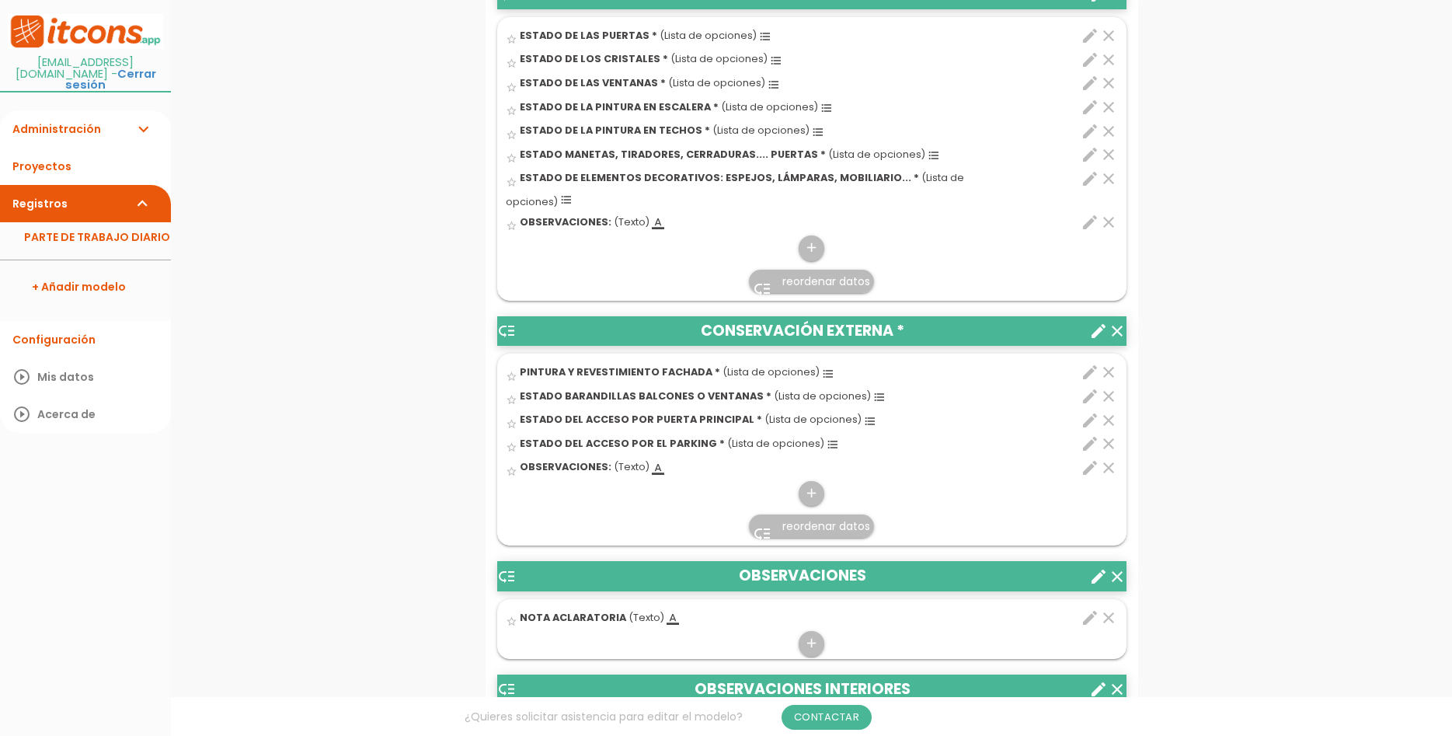
click at [1104, 213] on icon "clear" at bounding box center [1108, 222] width 19 height 19
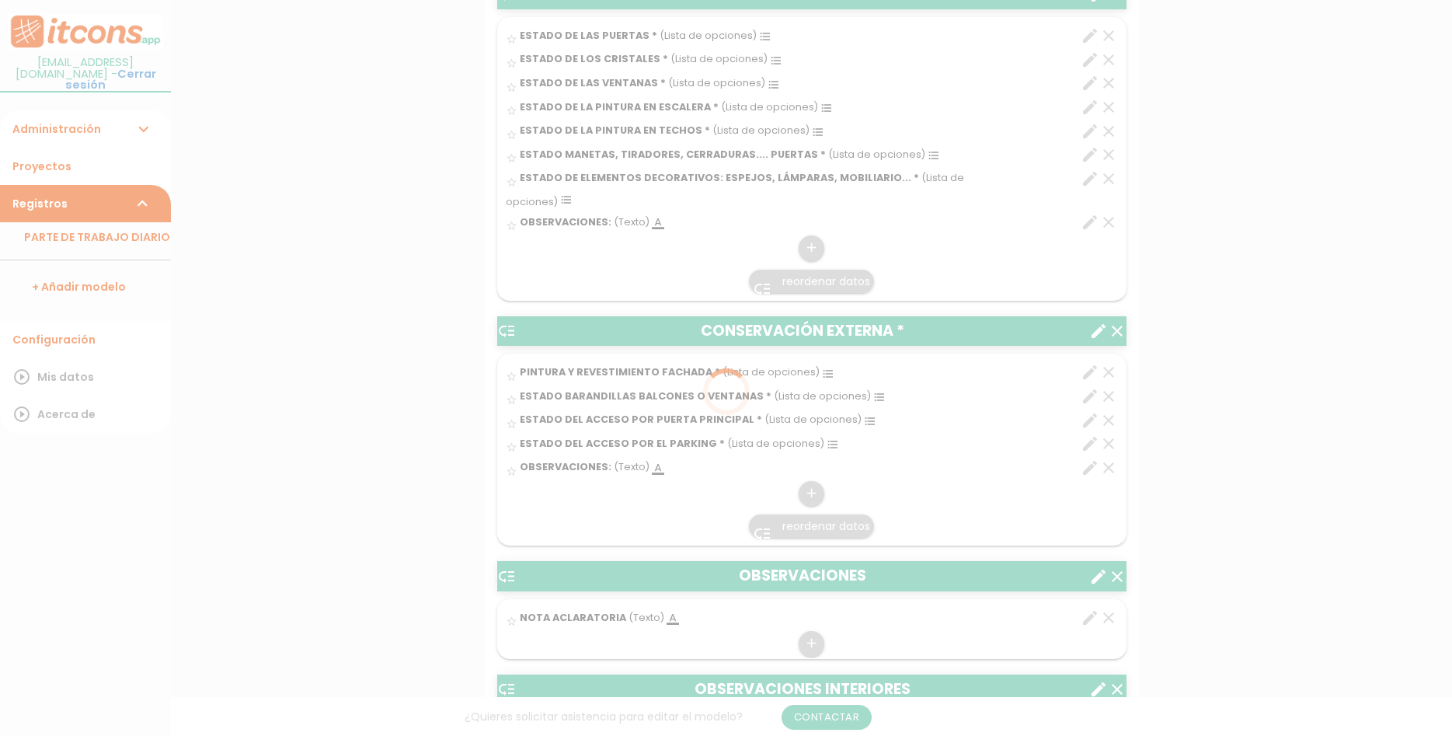
scroll to position [0, 0]
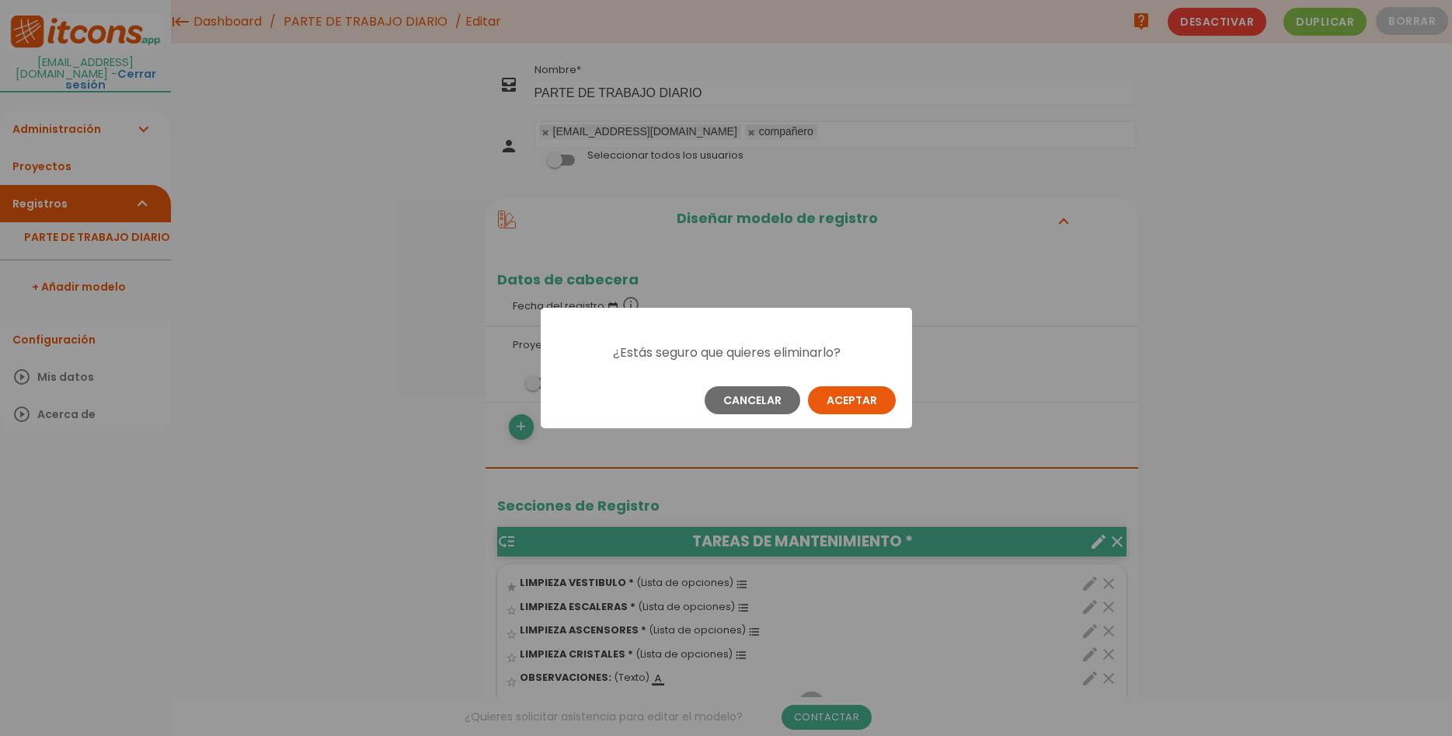
click at [840, 399] on button "Aceptar" at bounding box center [852, 400] width 88 height 28
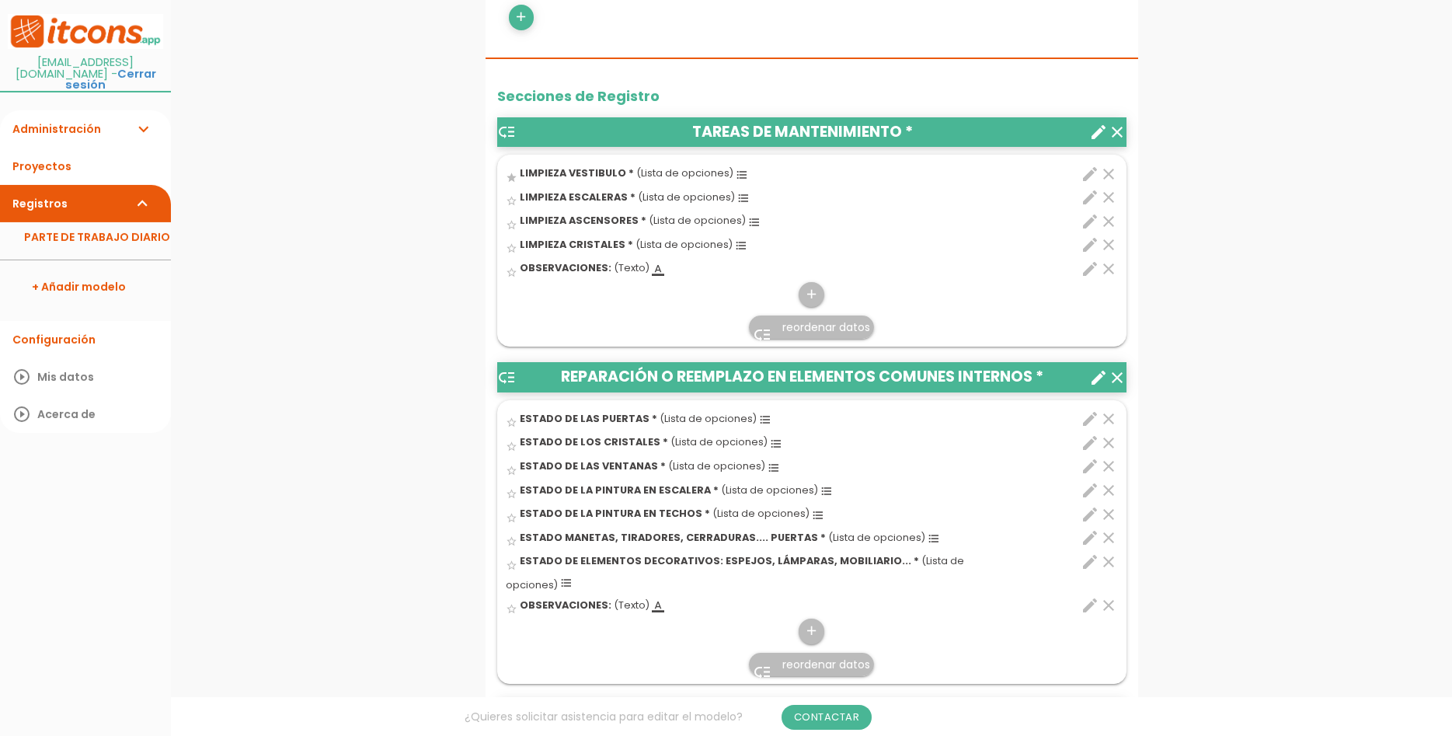
scroll to position [476, 0]
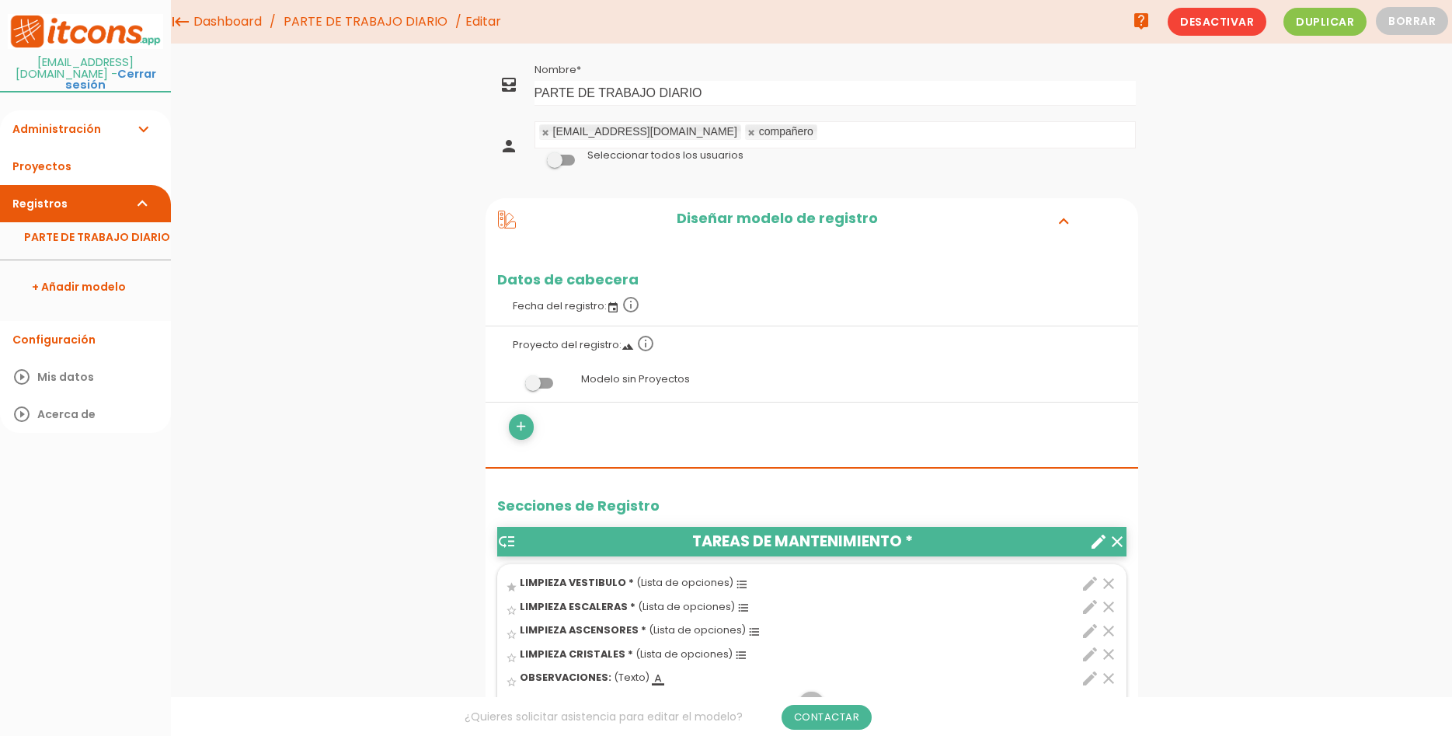
scroll to position [476, 0]
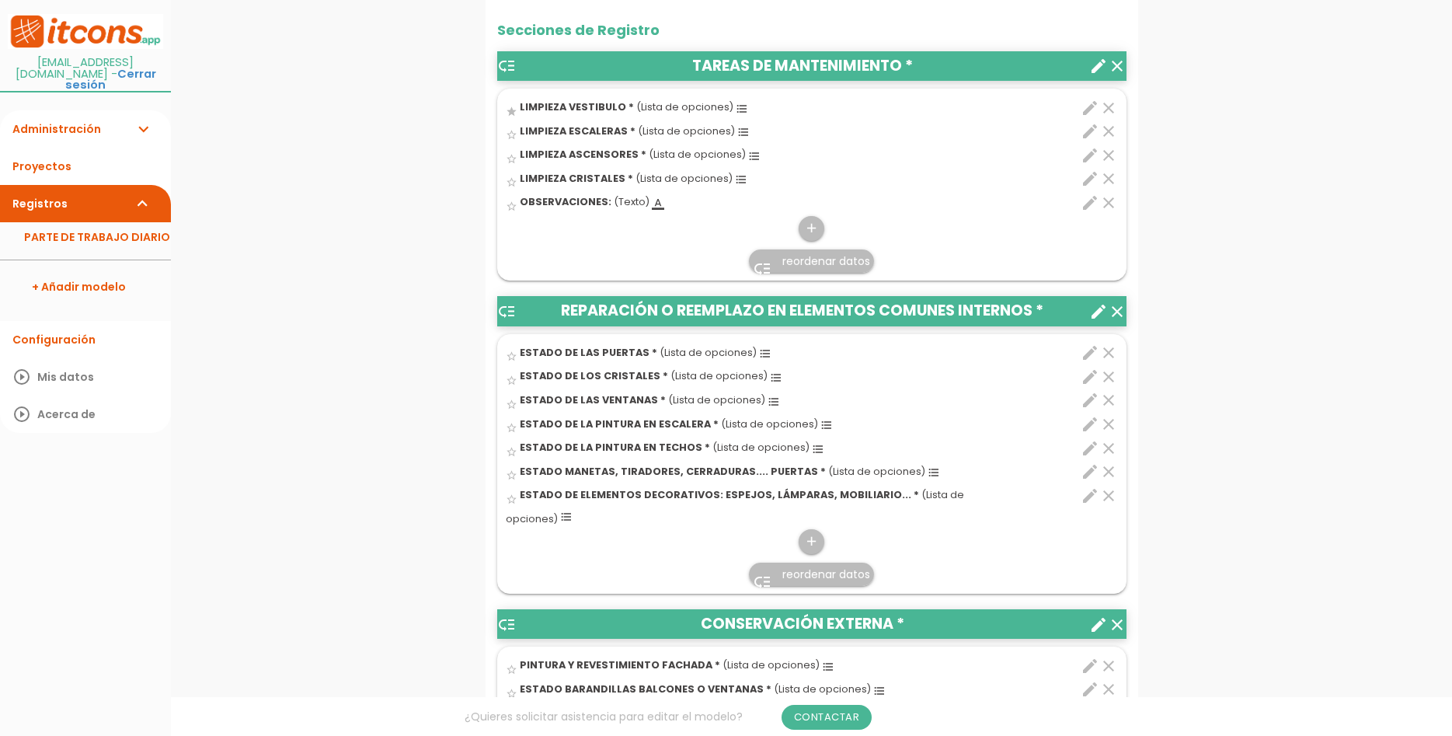
click at [1112, 200] on icon "clear" at bounding box center [1108, 202] width 19 height 19
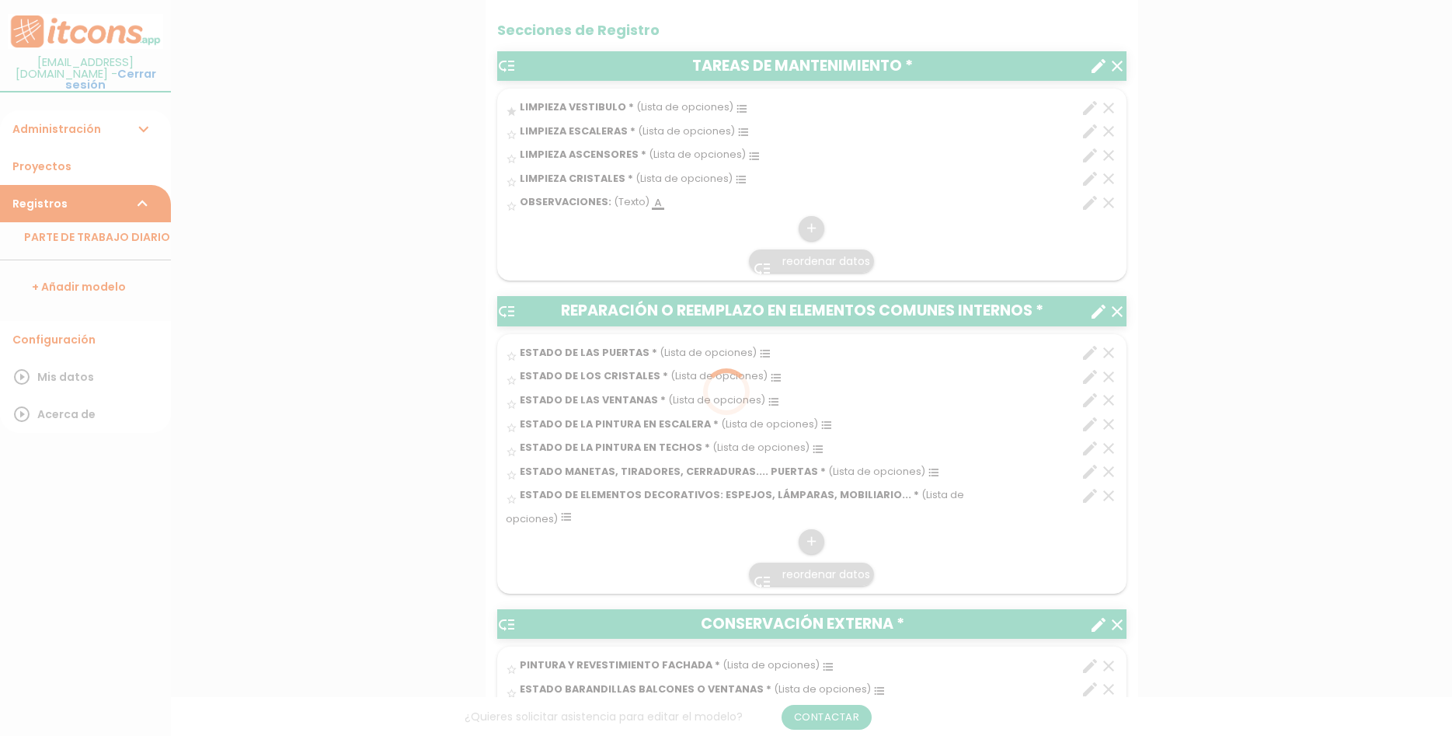
scroll to position [0, 0]
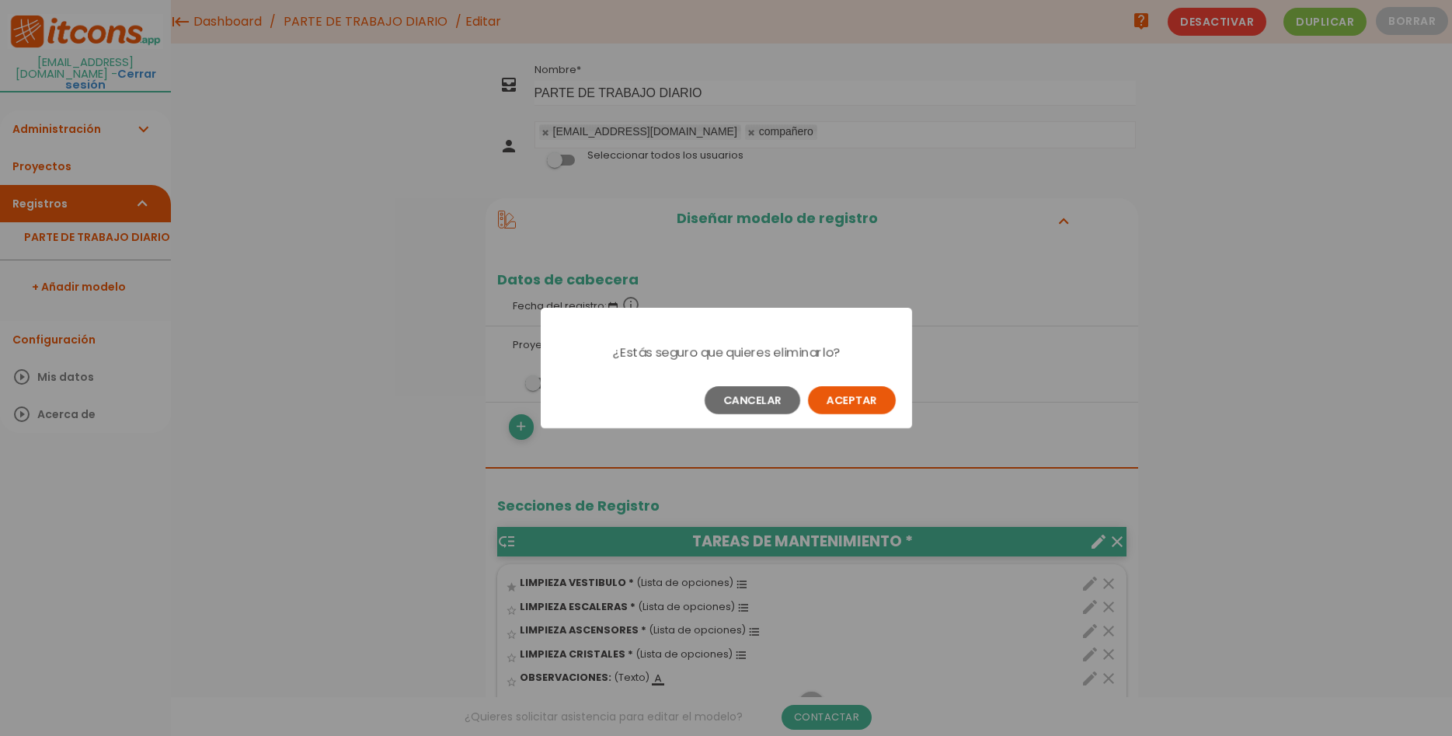
click at [858, 391] on button "Aceptar" at bounding box center [852, 400] width 88 height 28
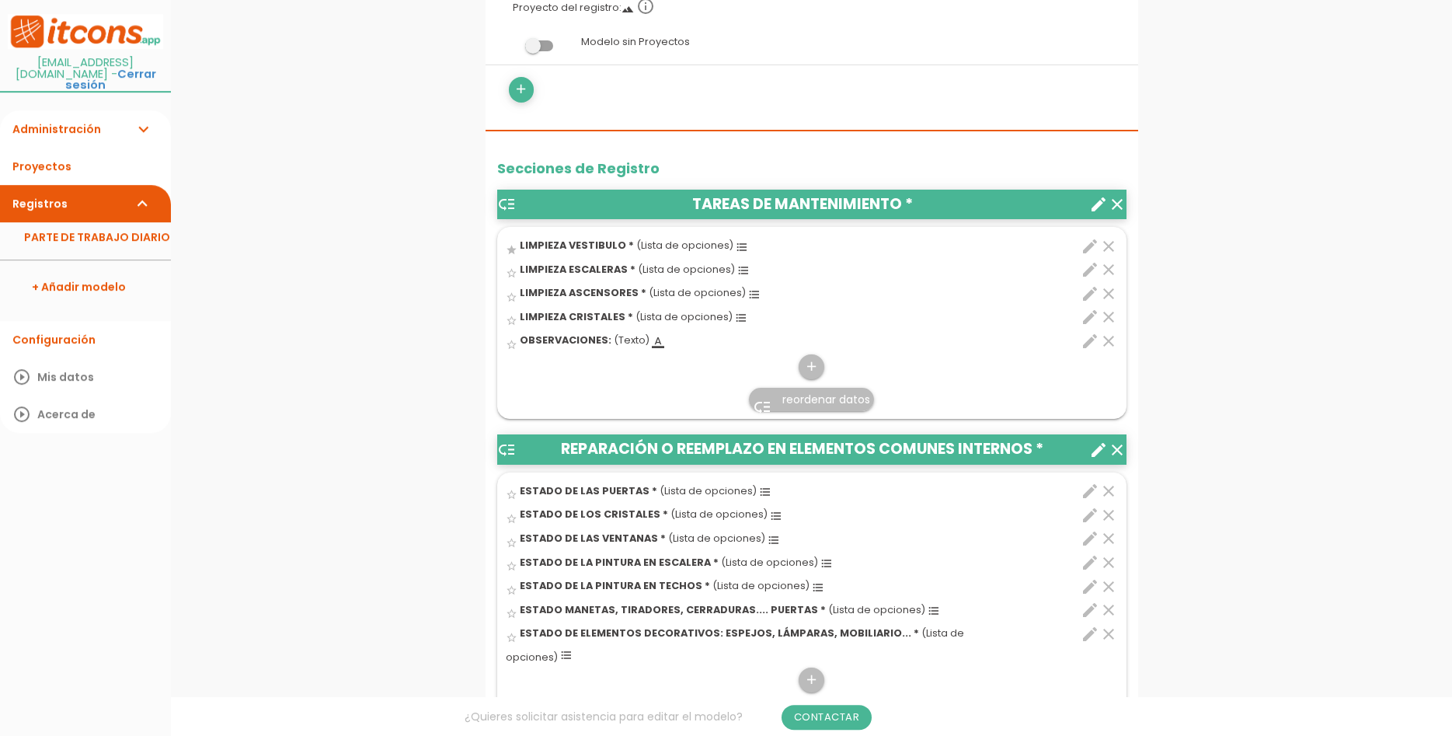
scroll to position [396, 0]
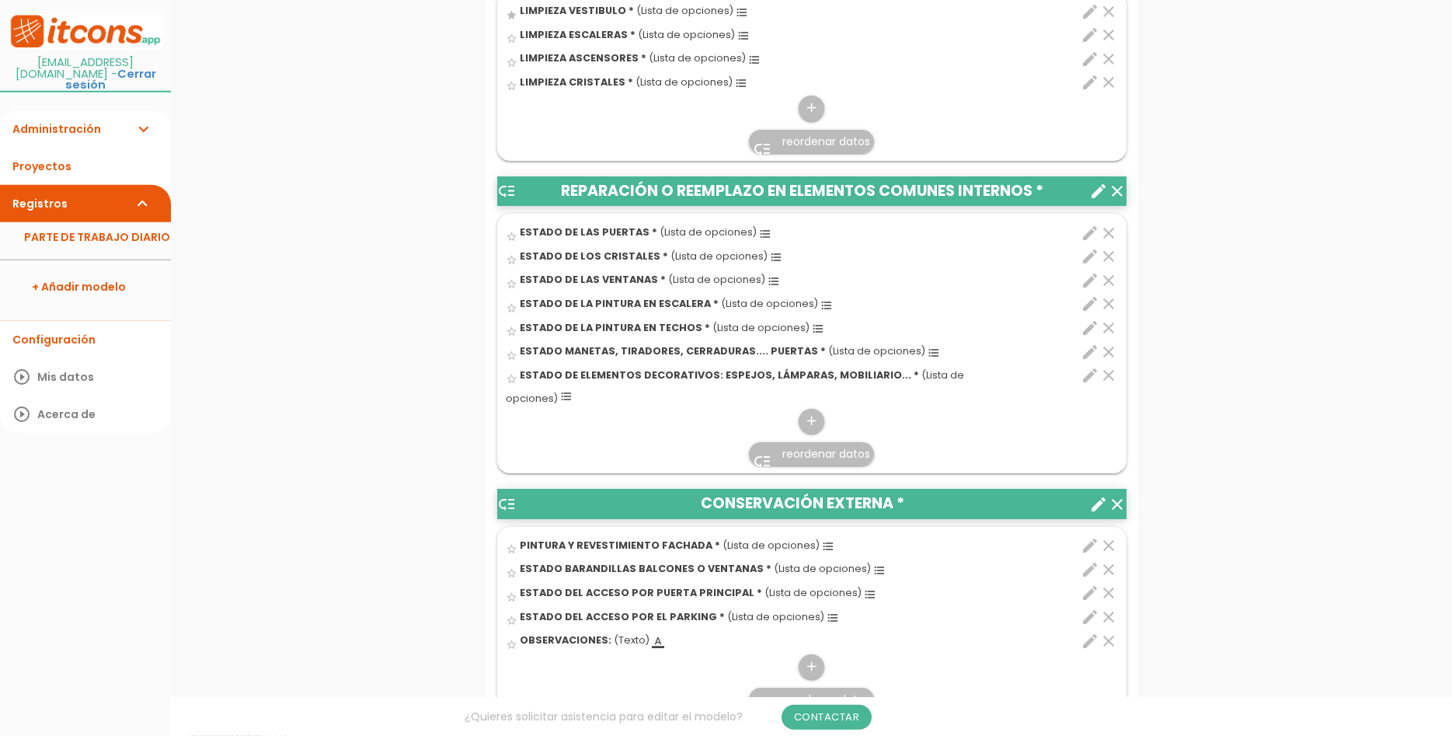
scroll to position [793, 0]
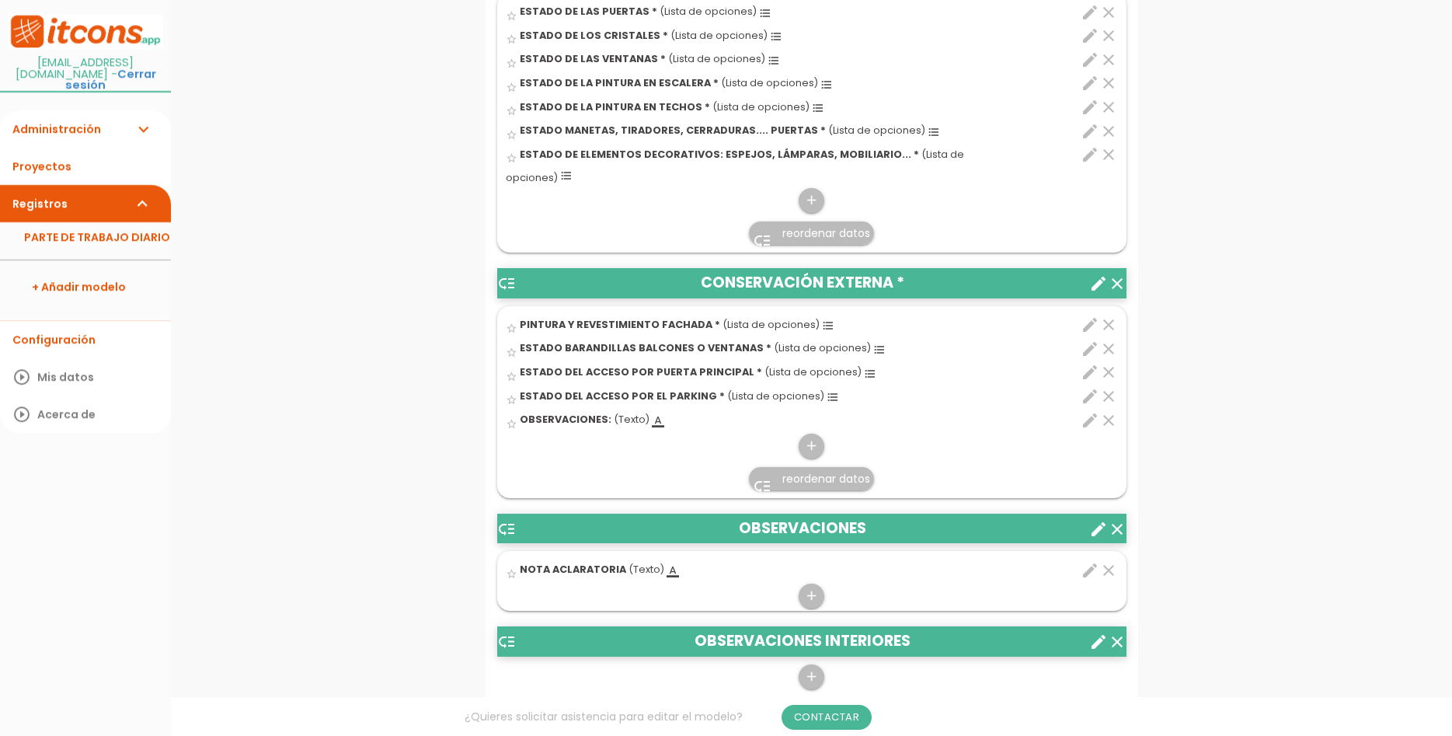
click at [1110, 411] on icon "clear" at bounding box center [1108, 420] width 19 height 19
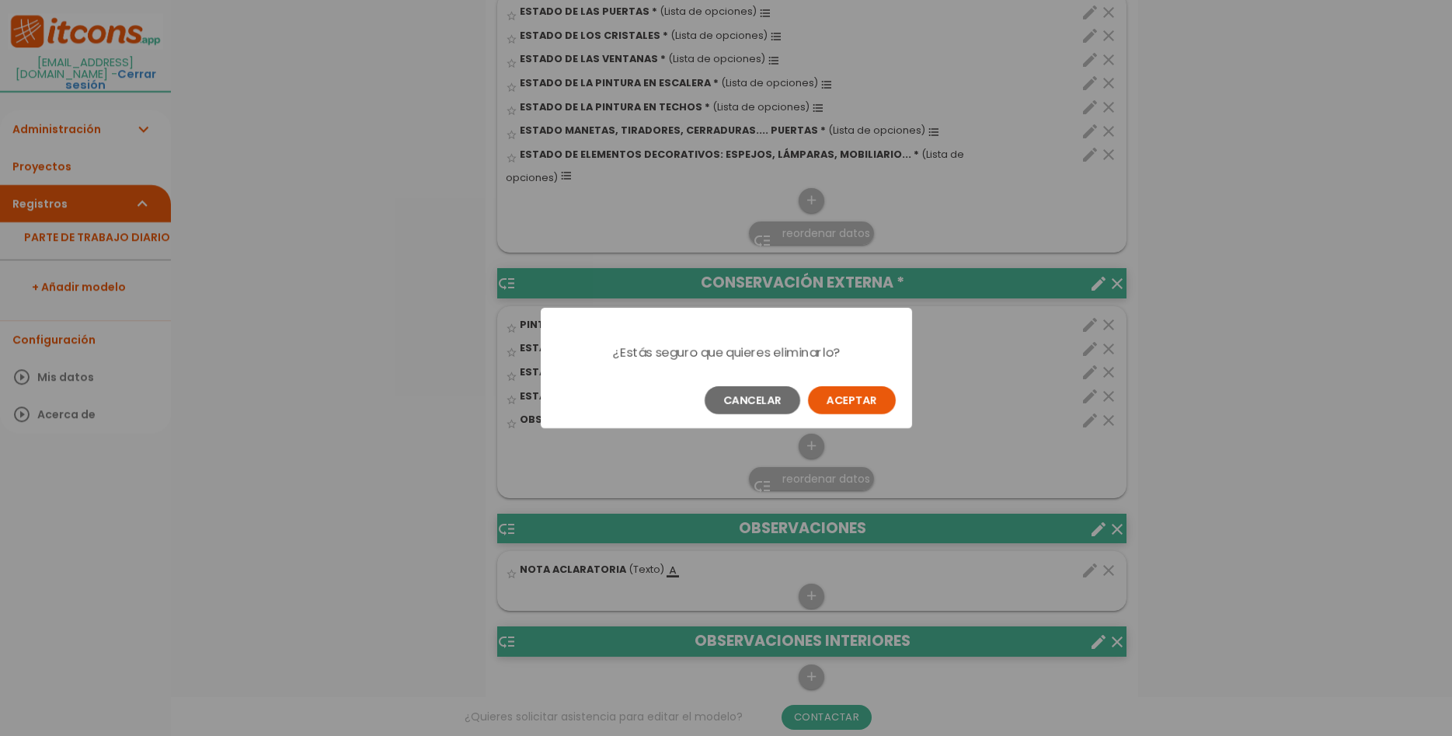
scroll to position [0, 0]
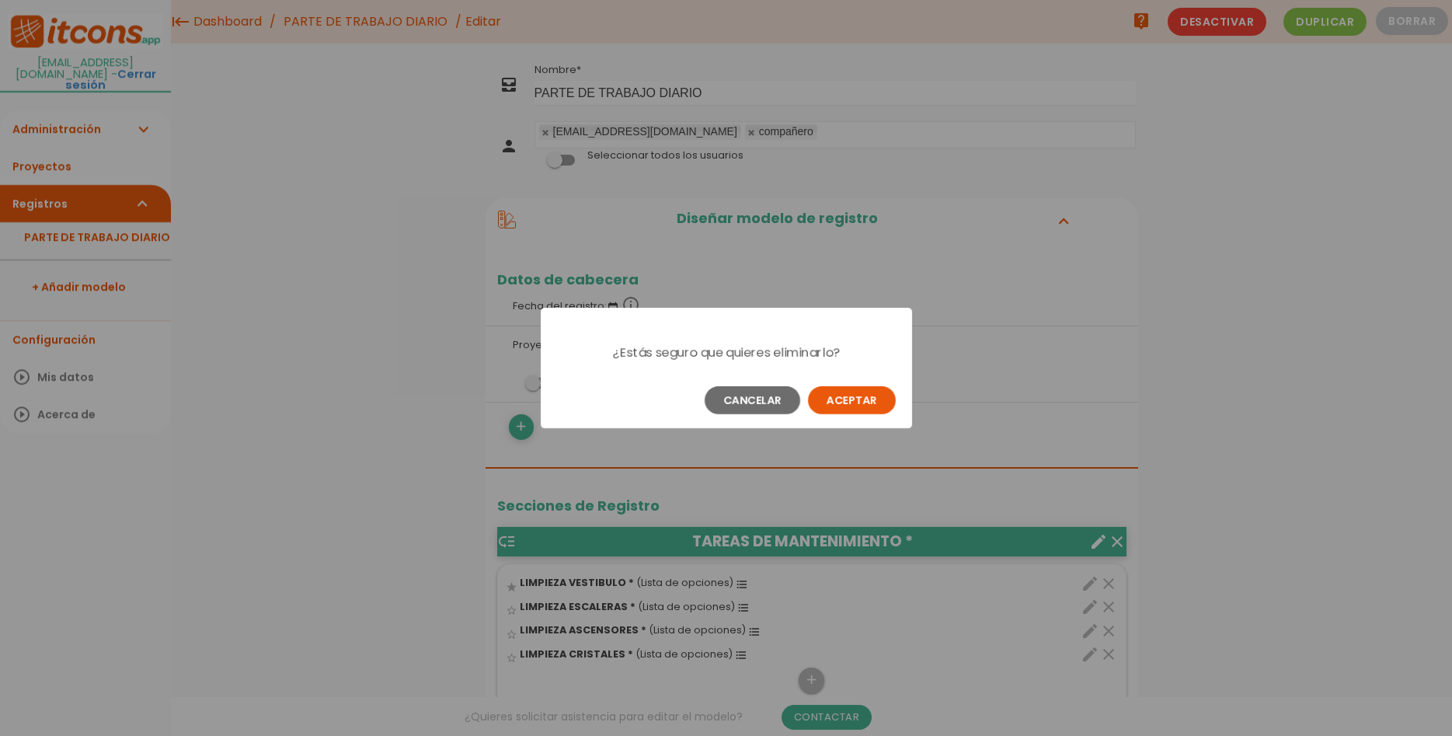
click at [880, 392] on button "Aceptar" at bounding box center [852, 400] width 88 height 28
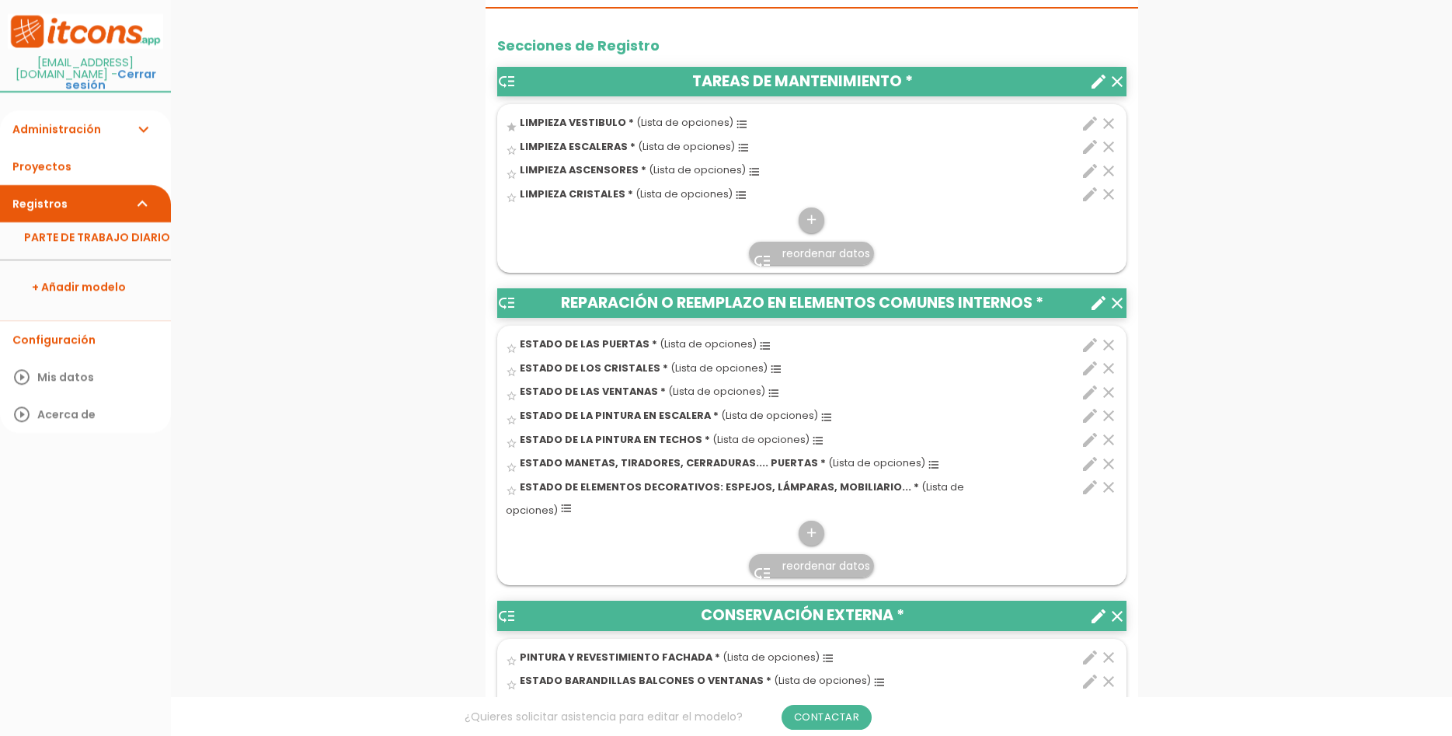
scroll to position [476, 0]
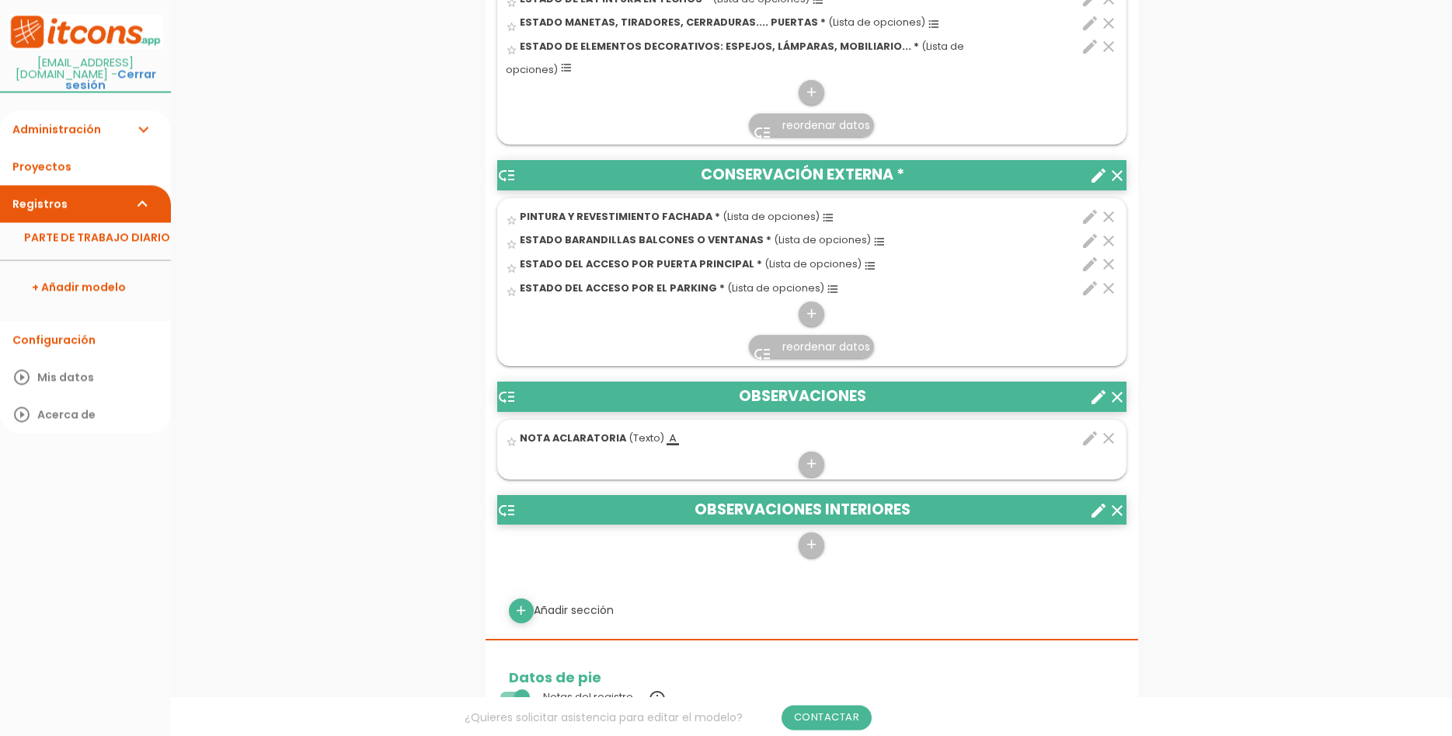
scroll to position [951, 0]
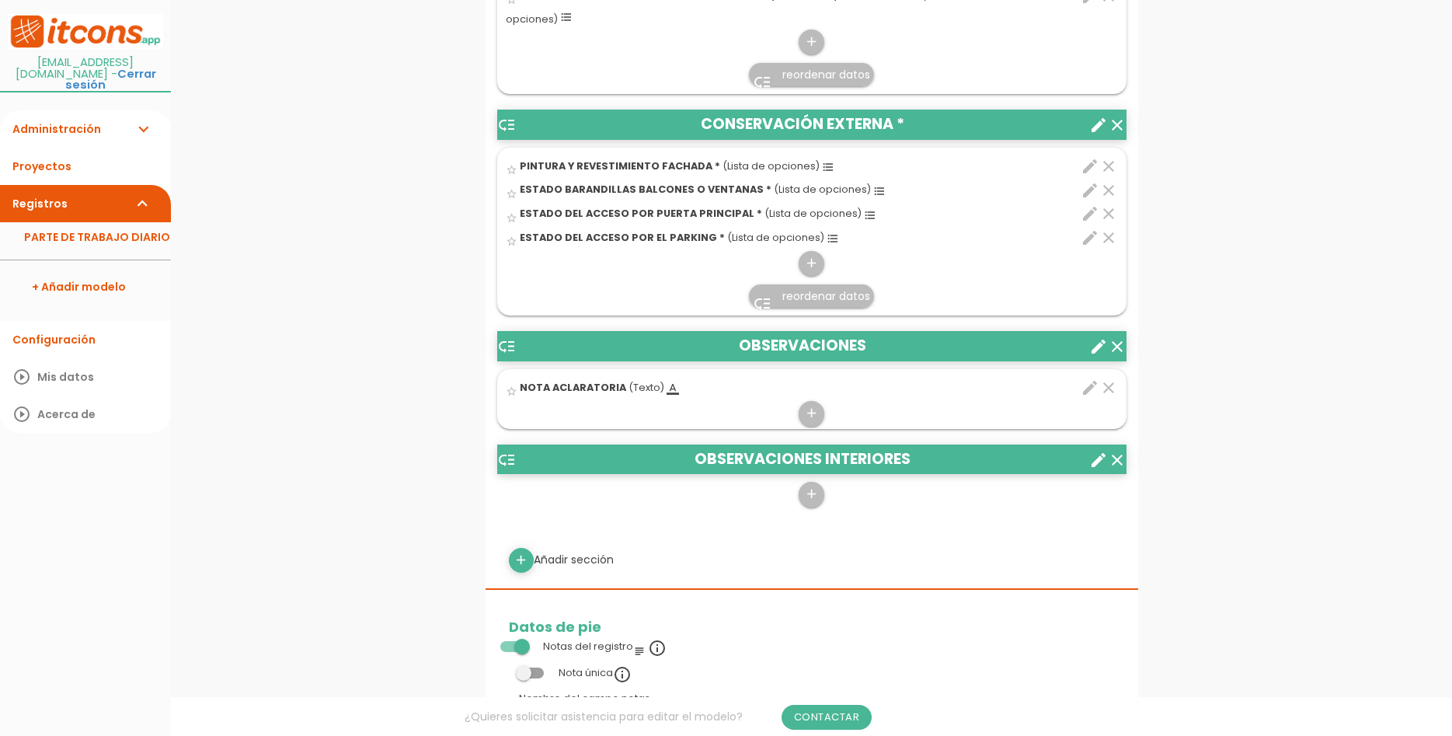
click at [1096, 337] on icon "create" at bounding box center [1098, 346] width 19 height 19
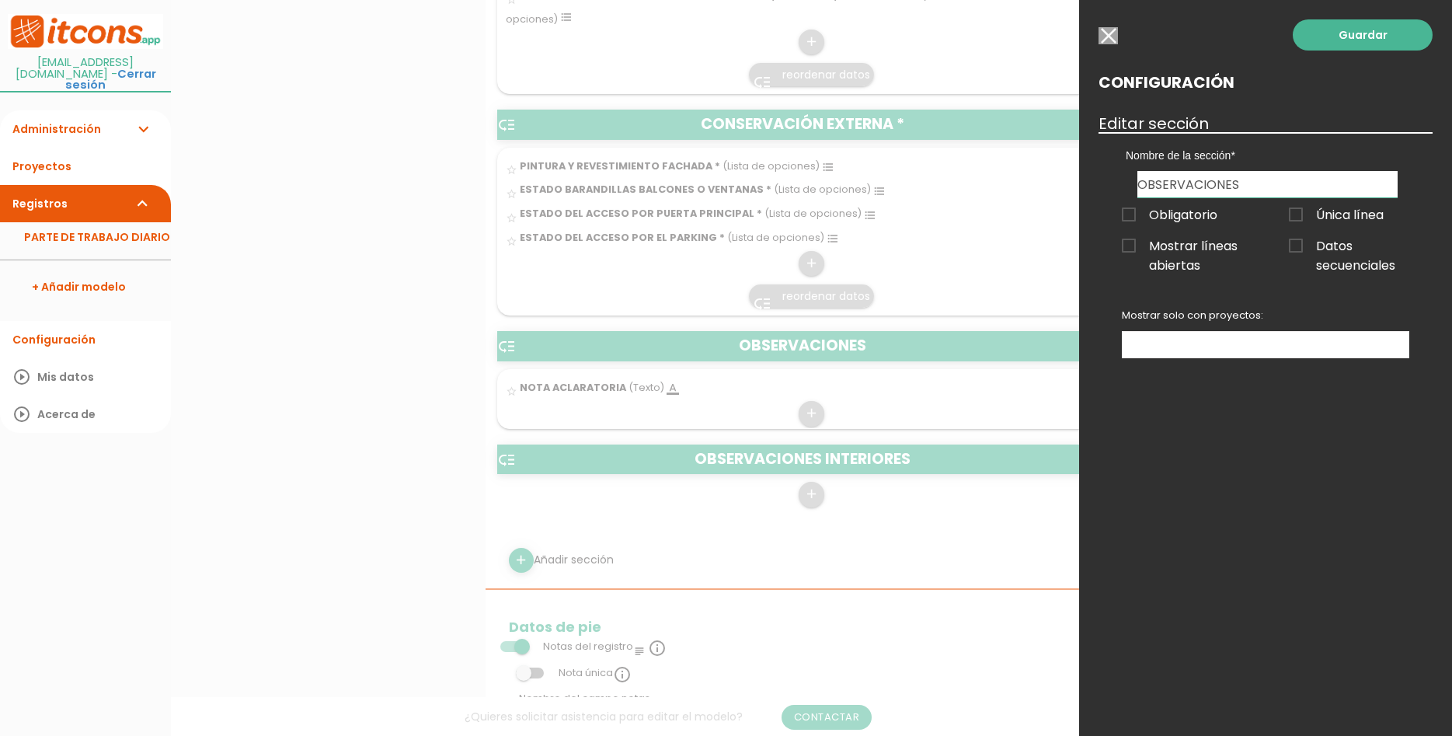
click at [1340, 193] on input "OBSERVACIONES" at bounding box center [1268, 184] width 260 height 26
type input "OBSERVACIONES EXTERNAS"
click at [1371, 44] on link "Guardar" at bounding box center [1363, 34] width 140 height 31
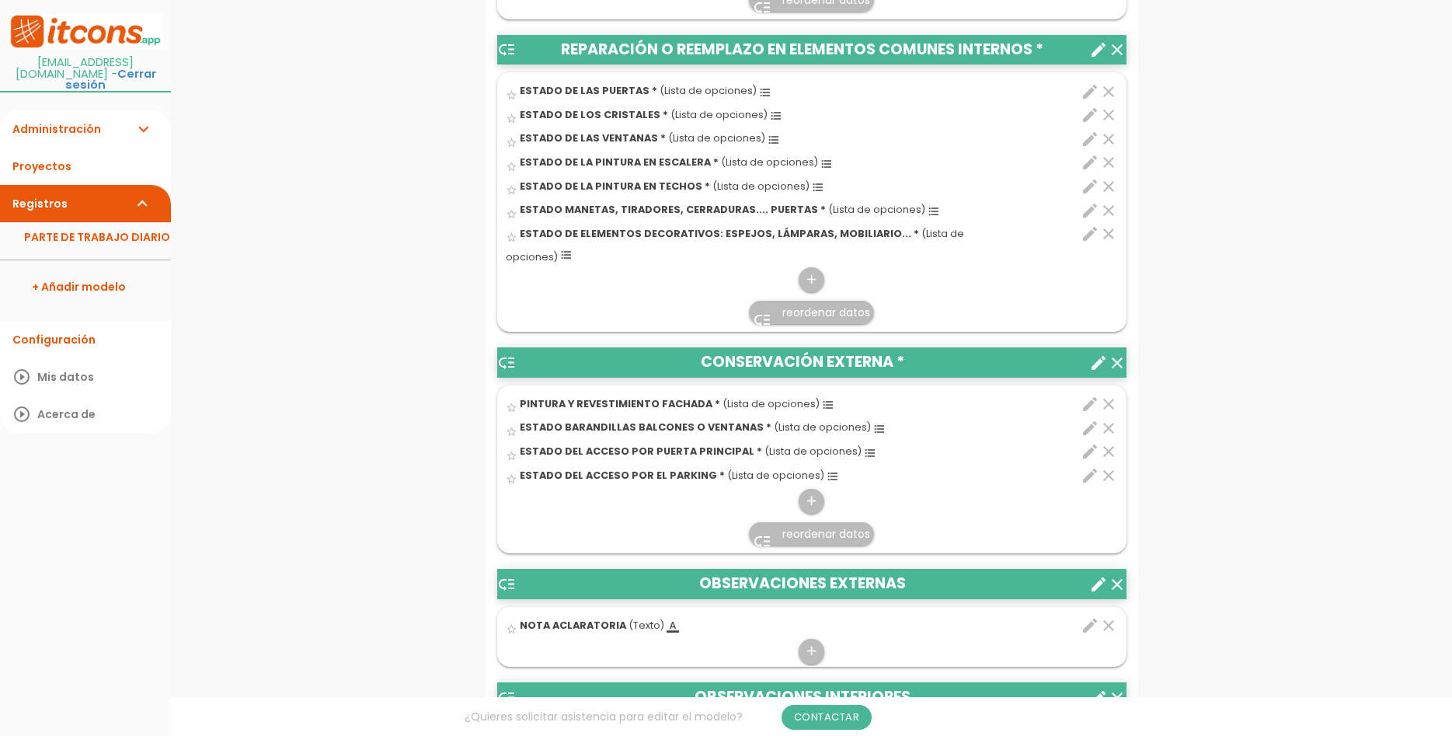
scroll to position [951, 0]
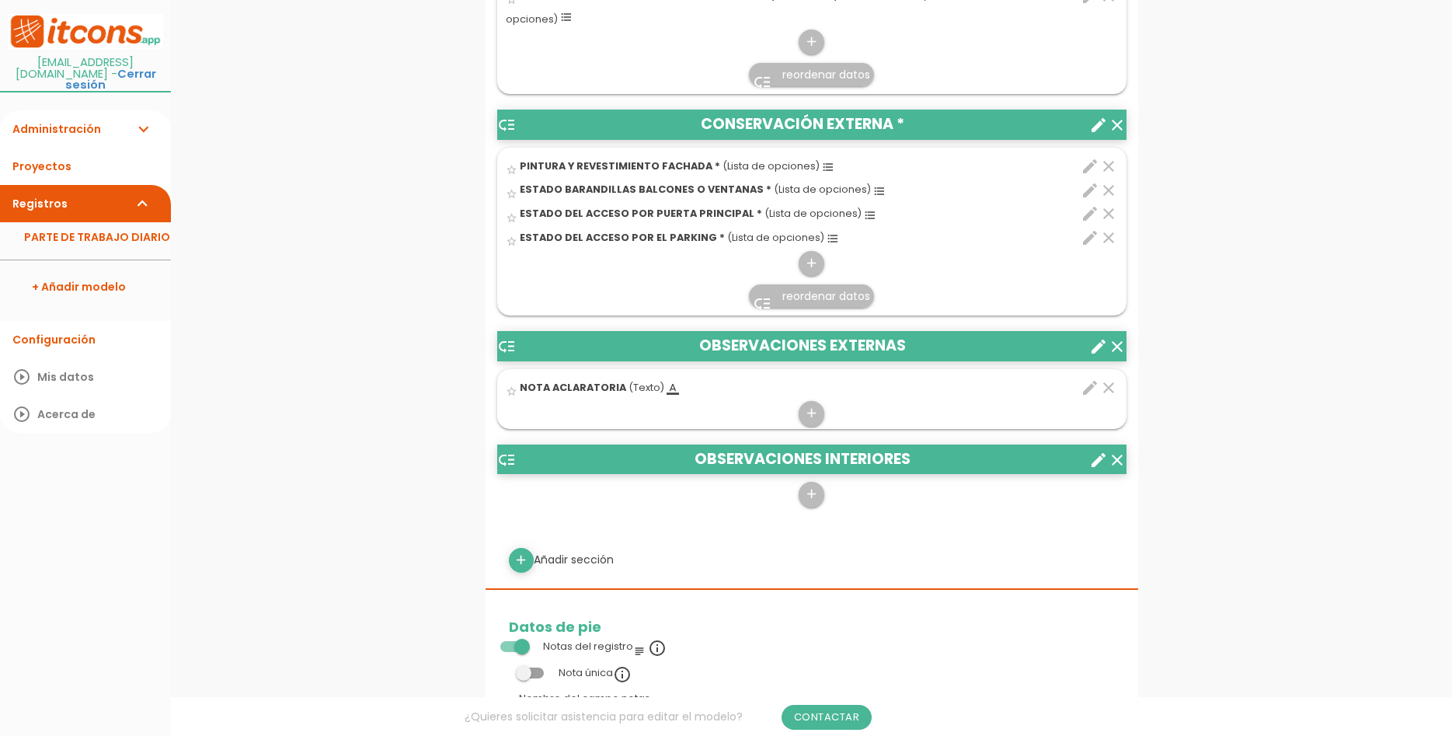
click at [1096, 451] on icon "create" at bounding box center [1098, 460] width 19 height 19
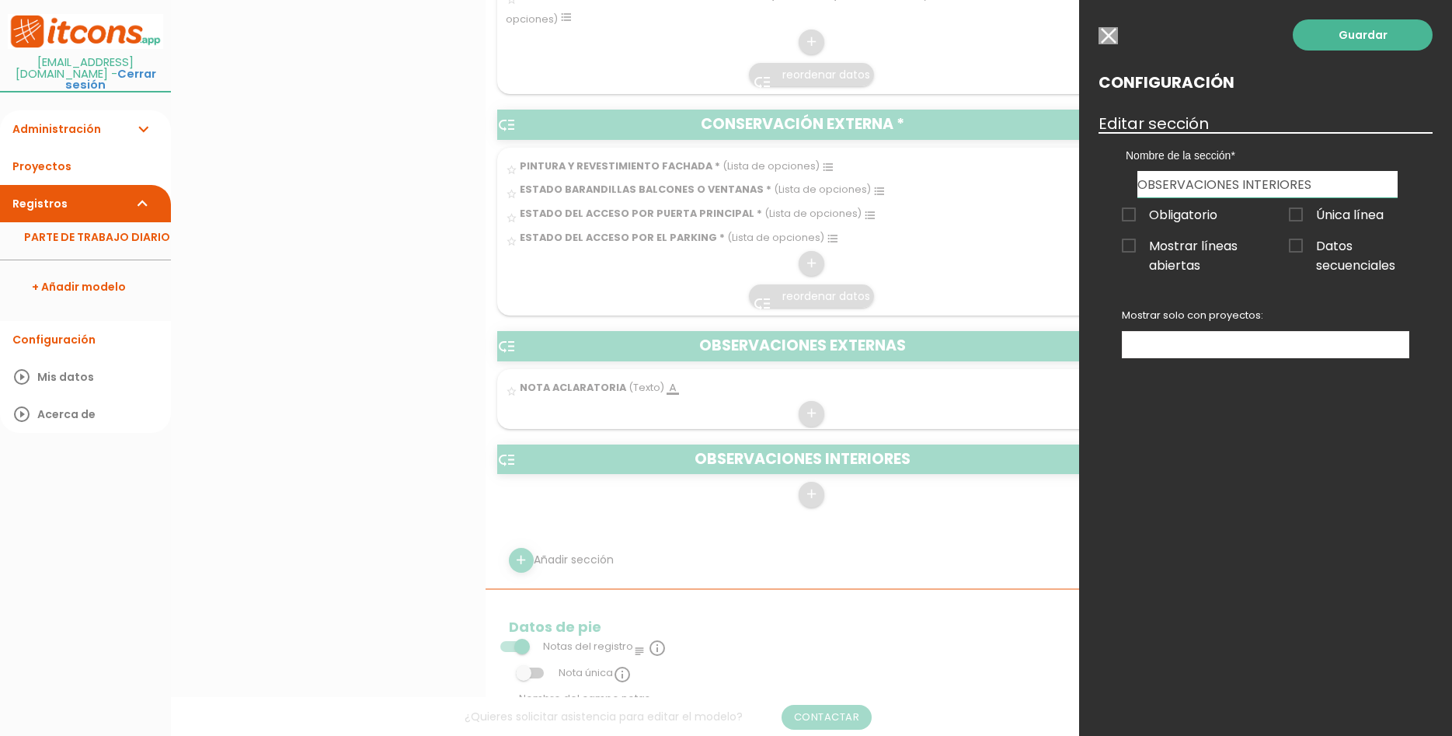
click at [1242, 184] on input "OBSERVACIONES INTERIORES" at bounding box center [1268, 184] width 260 height 26
type input "OBSERVACIONES ELEMENTOS INTERIORES"
click at [1357, 38] on link "Guardar" at bounding box center [1363, 34] width 140 height 31
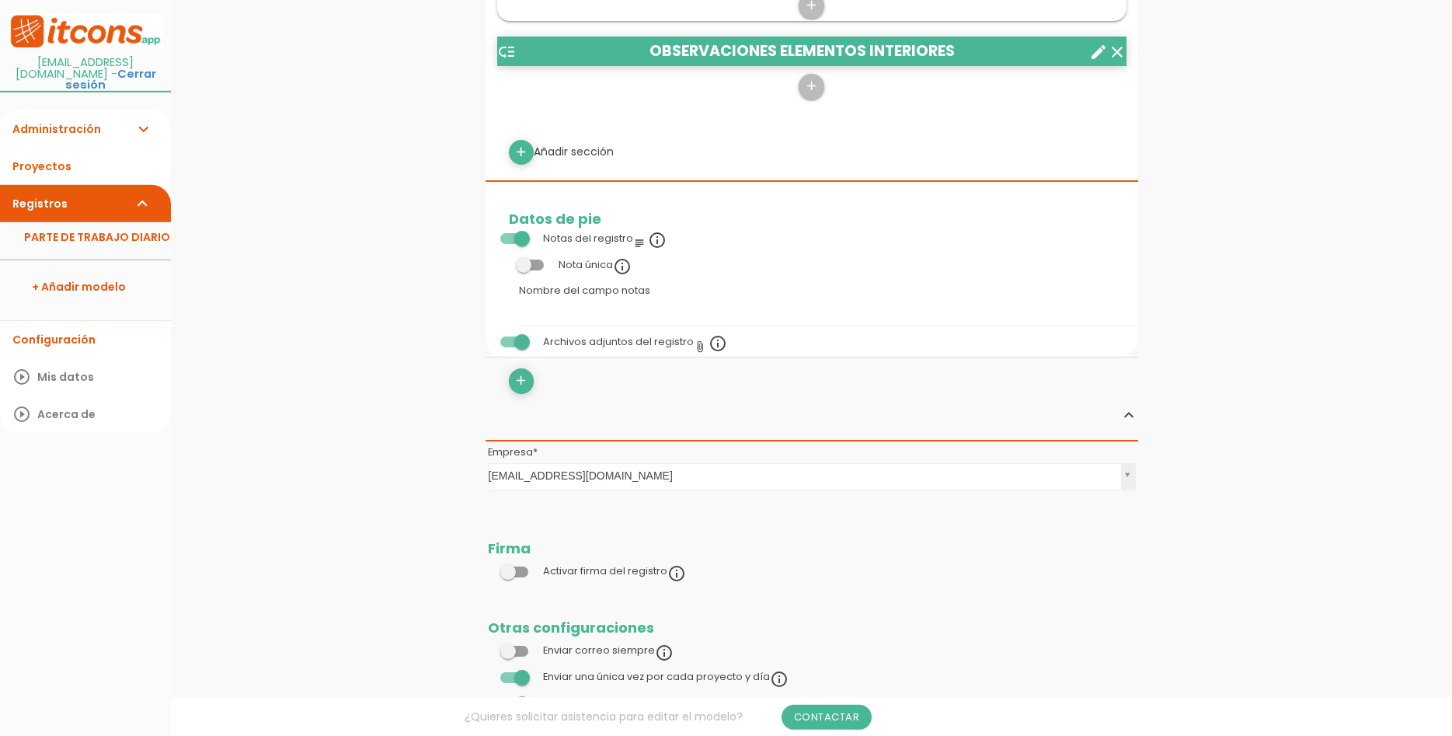
scroll to position [1427, 0]
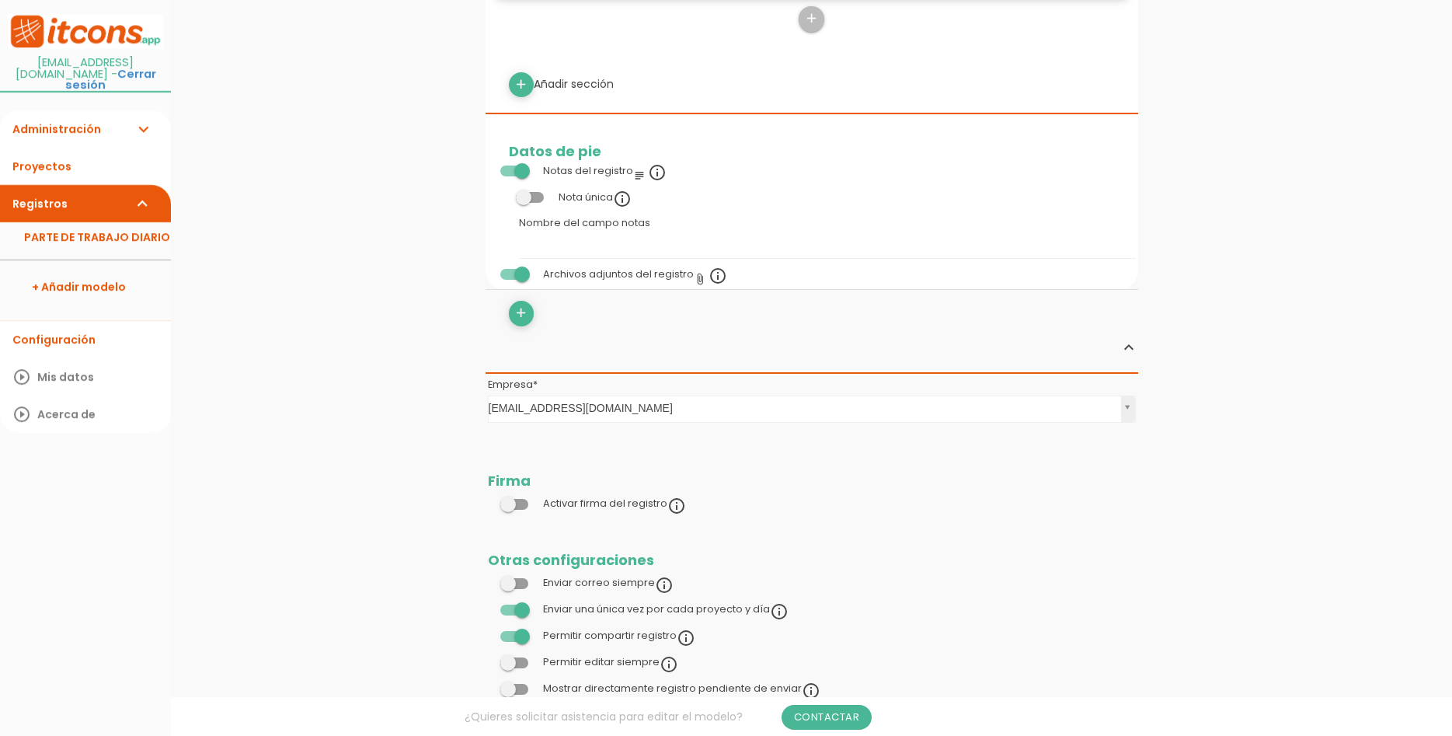
click at [576, 72] on div "add Añadir sección" at bounding box center [811, 84] width 629 height 25
click at [521, 72] on icon "add" at bounding box center [521, 84] width 15 height 25
select select
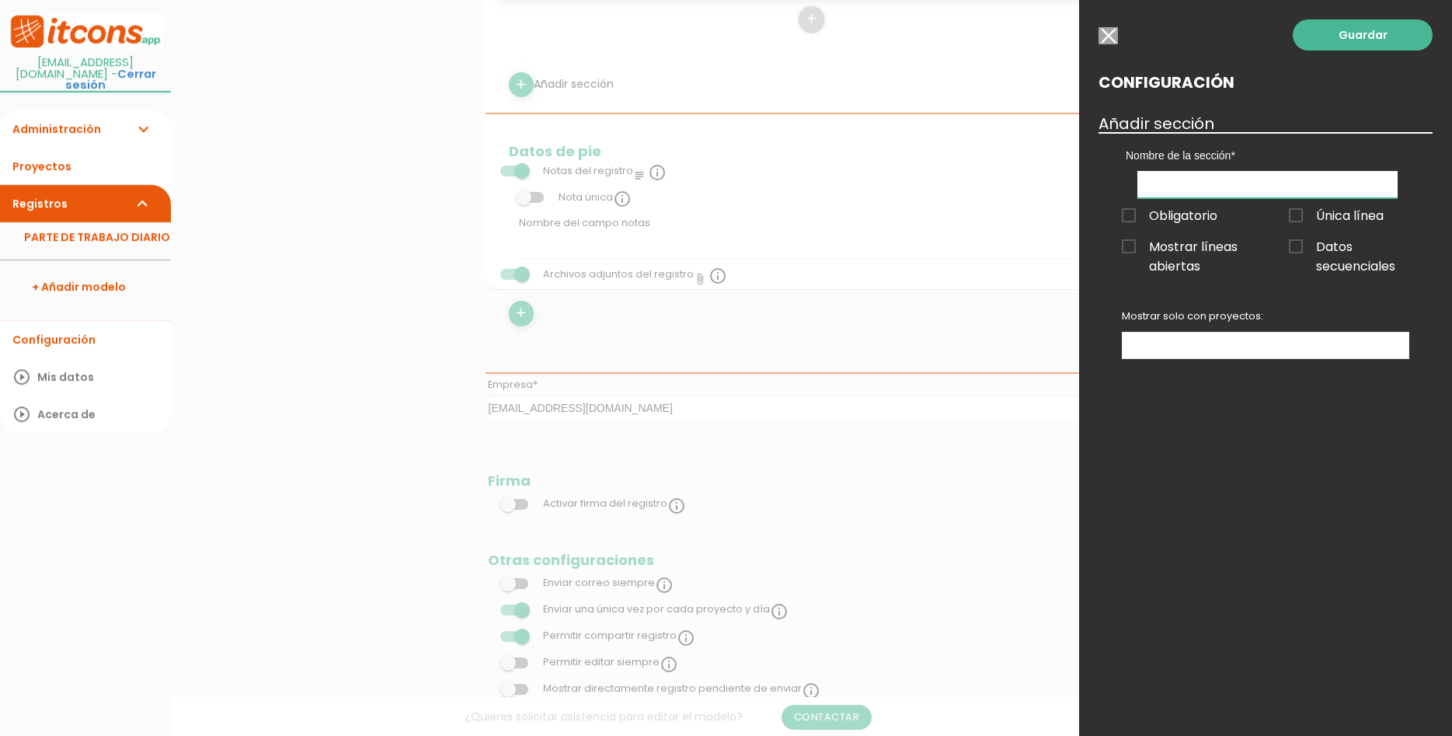
click at [1301, 186] on input "text" at bounding box center [1268, 184] width 260 height 27
type input "OBSERVACIONES ELEMENTOS INTERNOS"
click at [1365, 44] on link "Guardar" at bounding box center [1363, 34] width 140 height 31
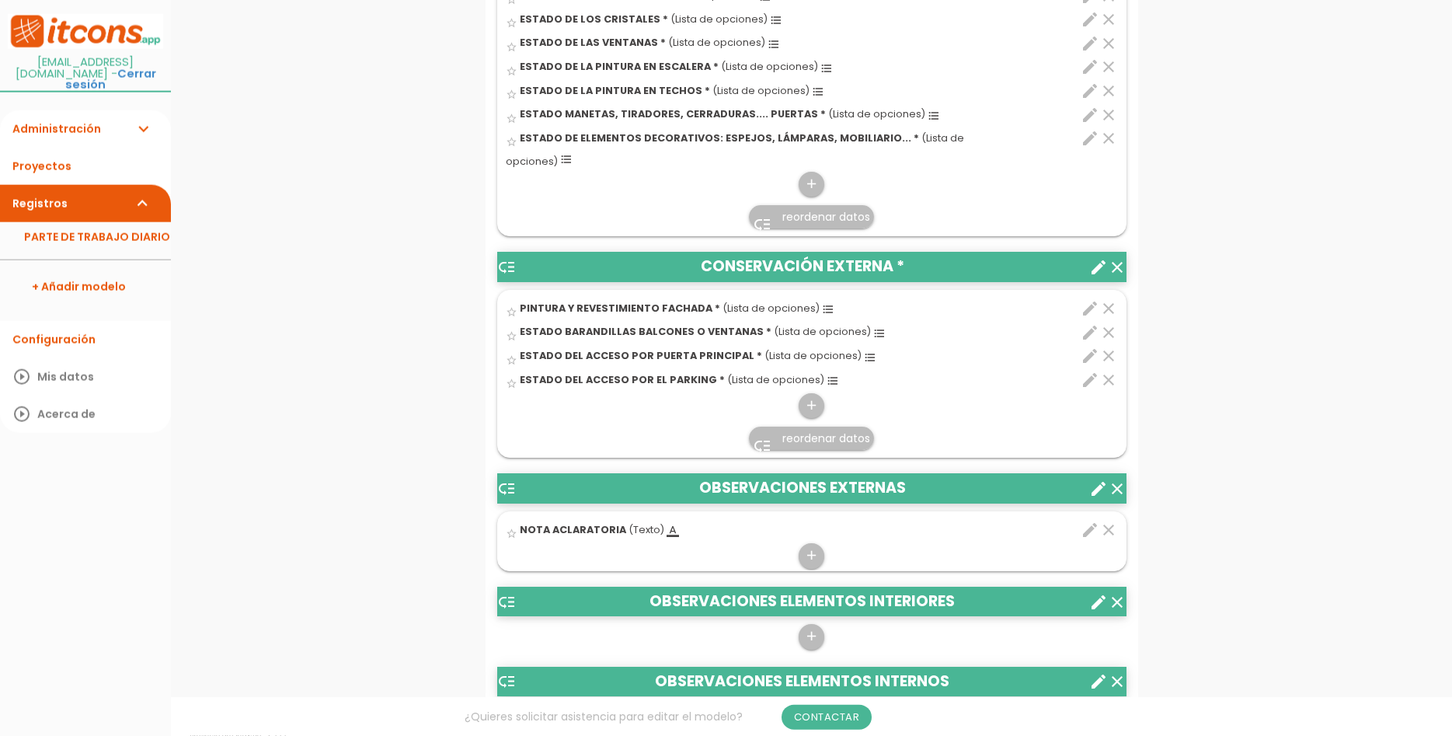
scroll to position [872, 0]
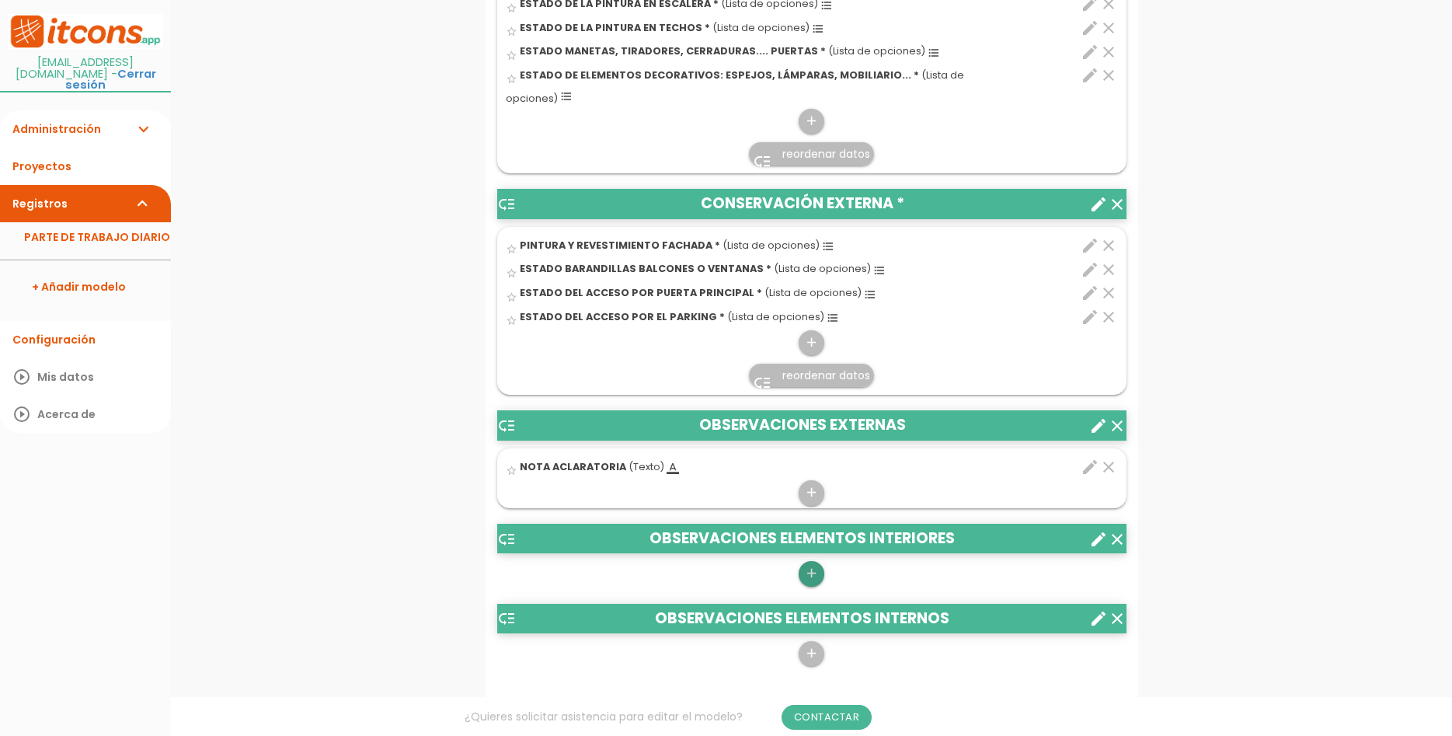
click at [810, 561] on icon "add" at bounding box center [811, 573] width 15 height 25
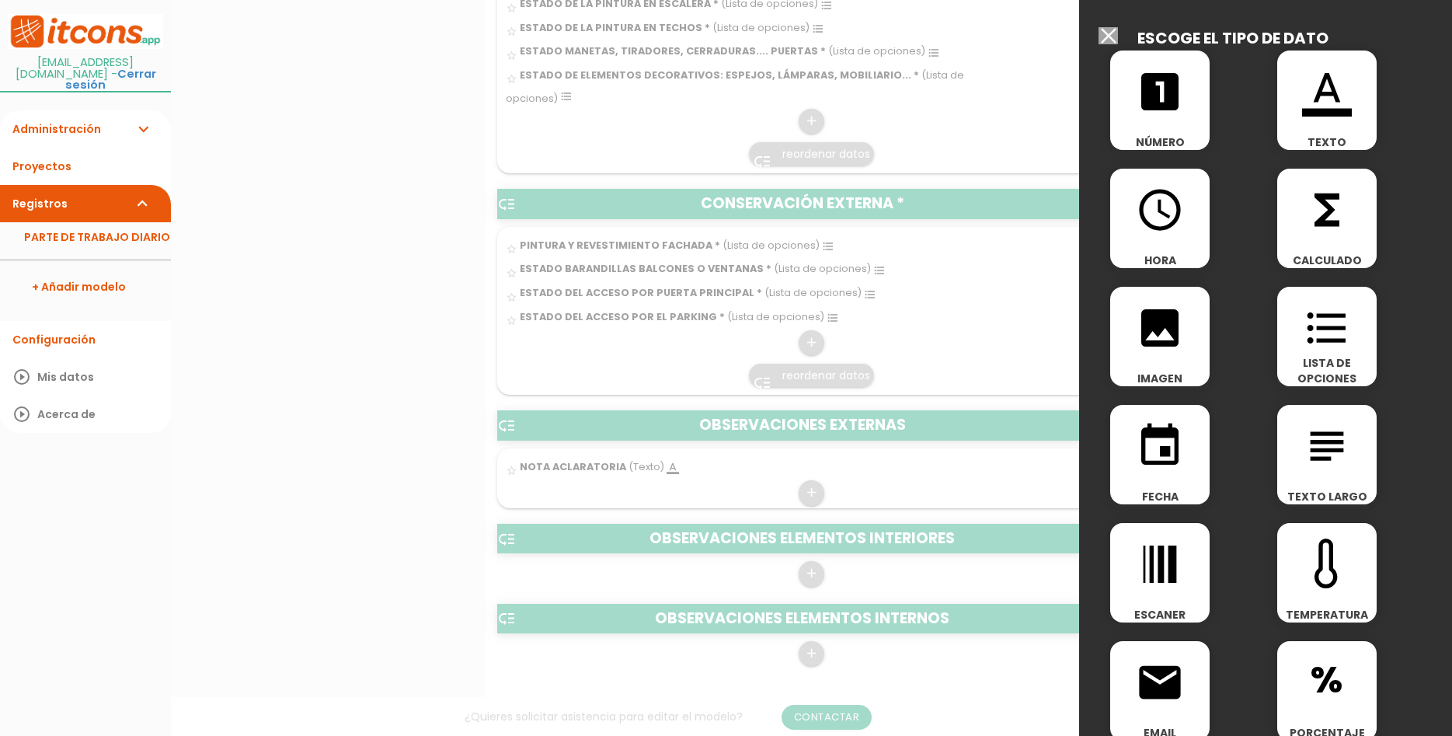
click at [1309, 99] on icon "format_color_text" at bounding box center [1327, 92] width 50 height 50
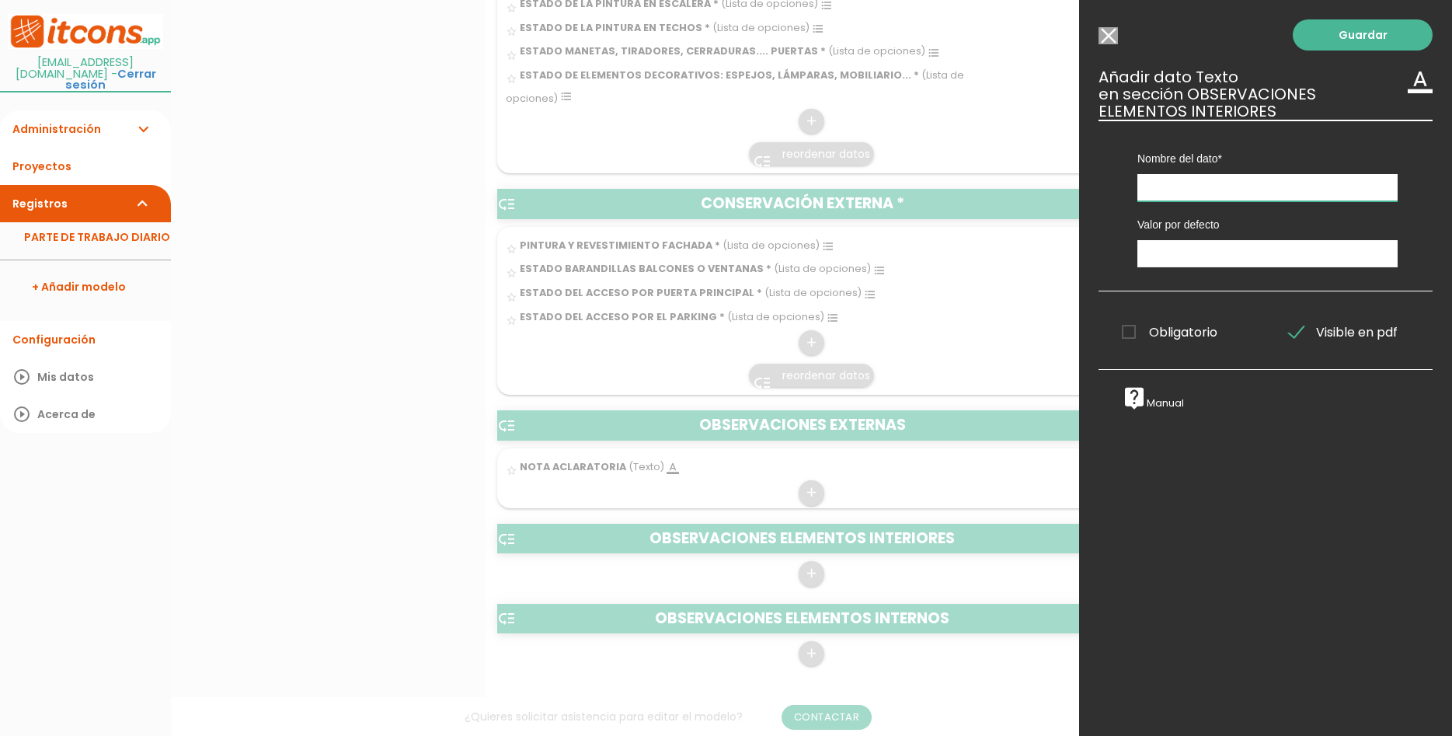
click at [1236, 183] on input "text" at bounding box center [1268, 187] width 260 height 27
type input "NOTA ACLARATORIA"
click at [1337, 48] on link "Guardar" at bounding box center [1363, 34] width 140 height 31
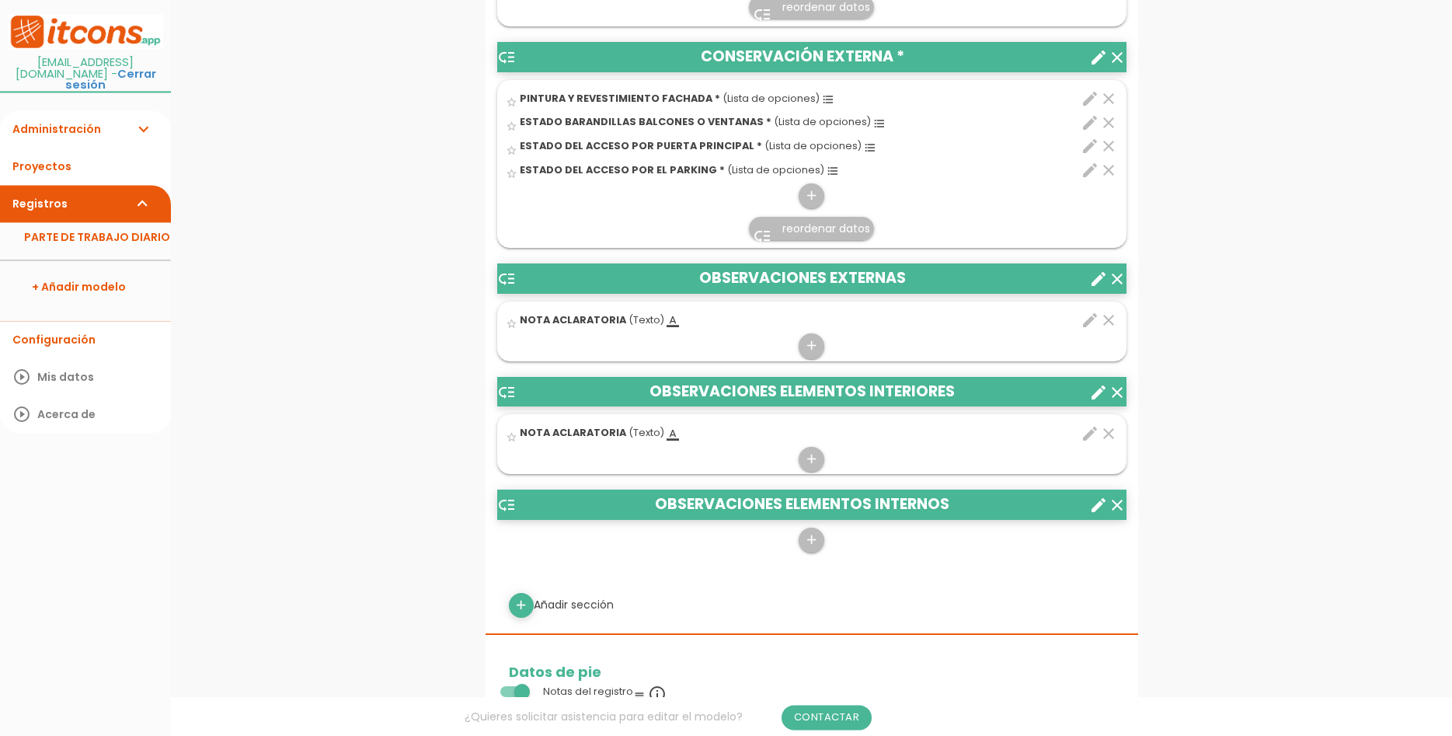
scroll to position [1110, 0]
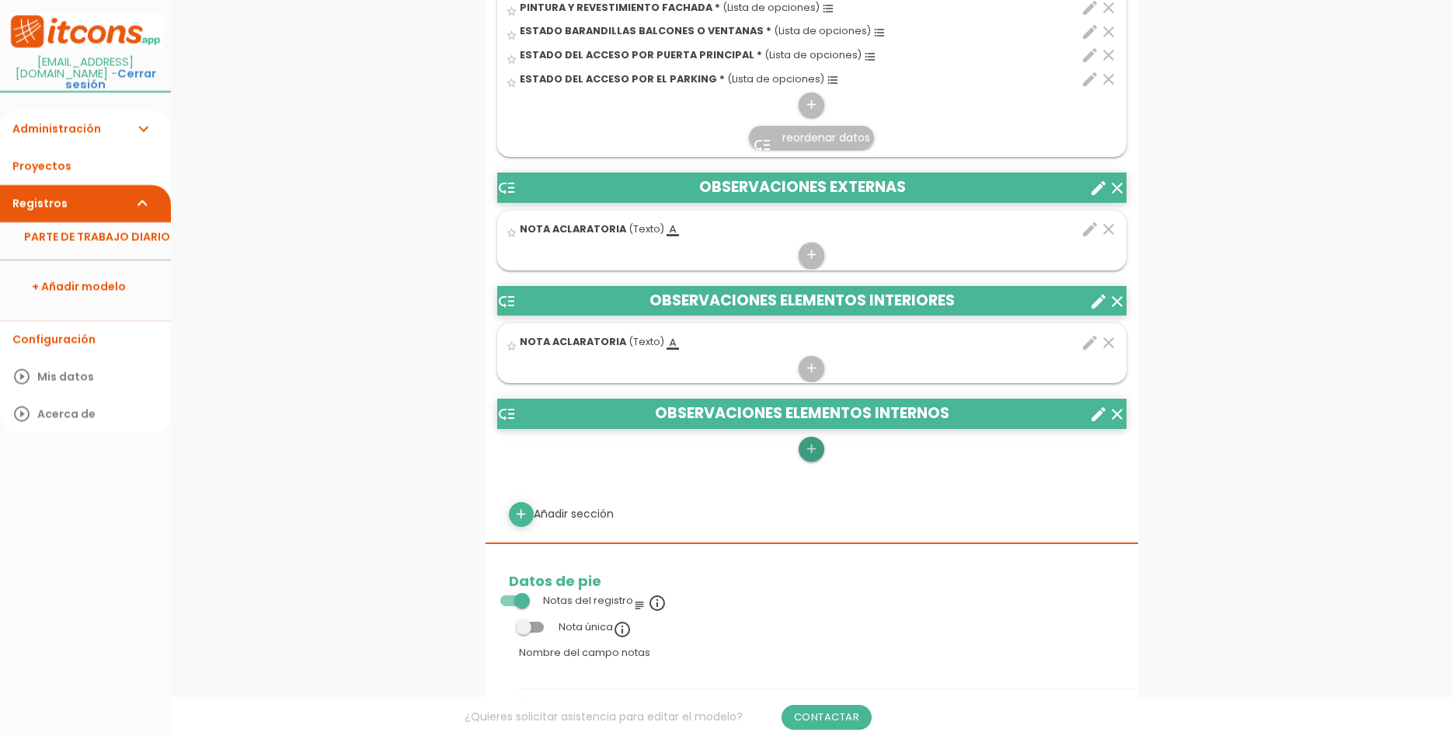
click at [810, 437] on icon "add" at bounding box center [811, 449] width 15 height 25
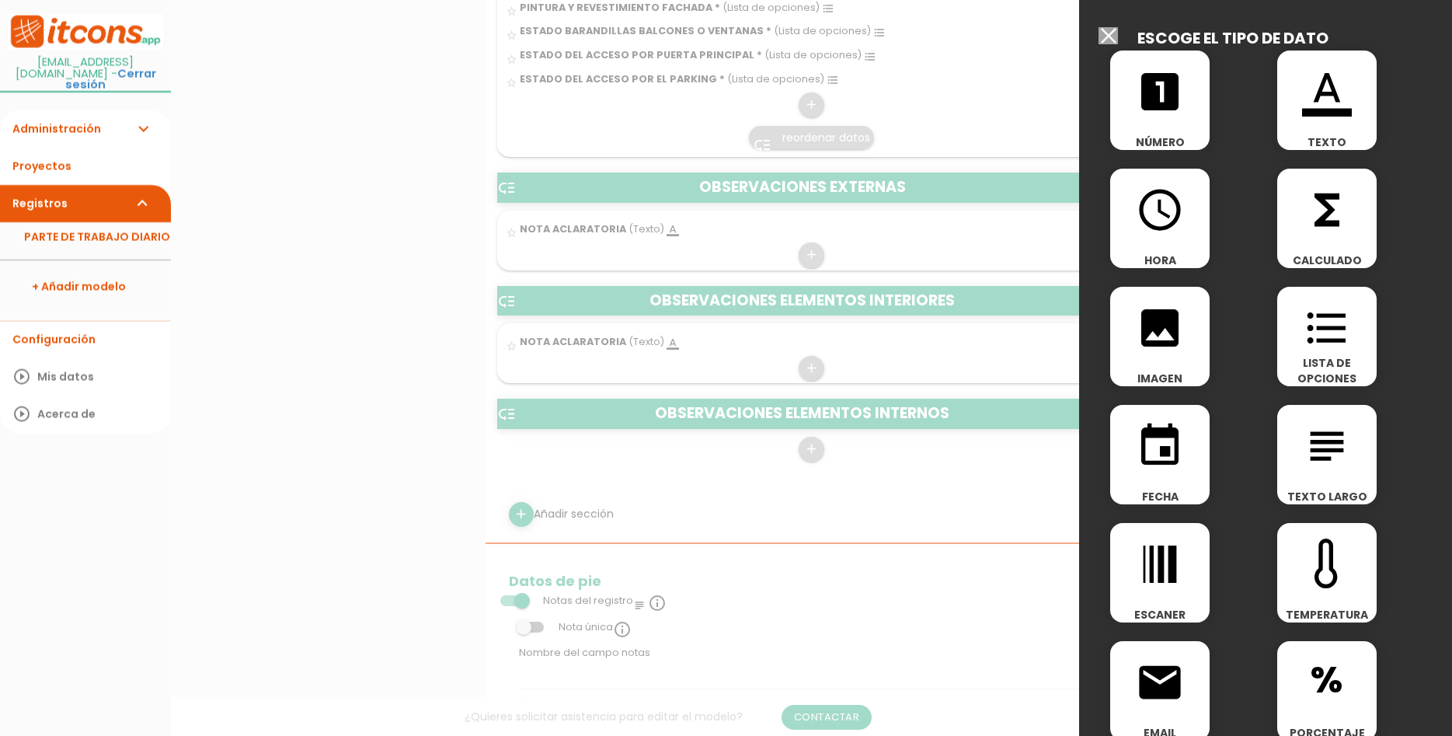
click at [1329, 97] on icon "format_color_text" at bounding box center [1327, 92] width 50 height 50
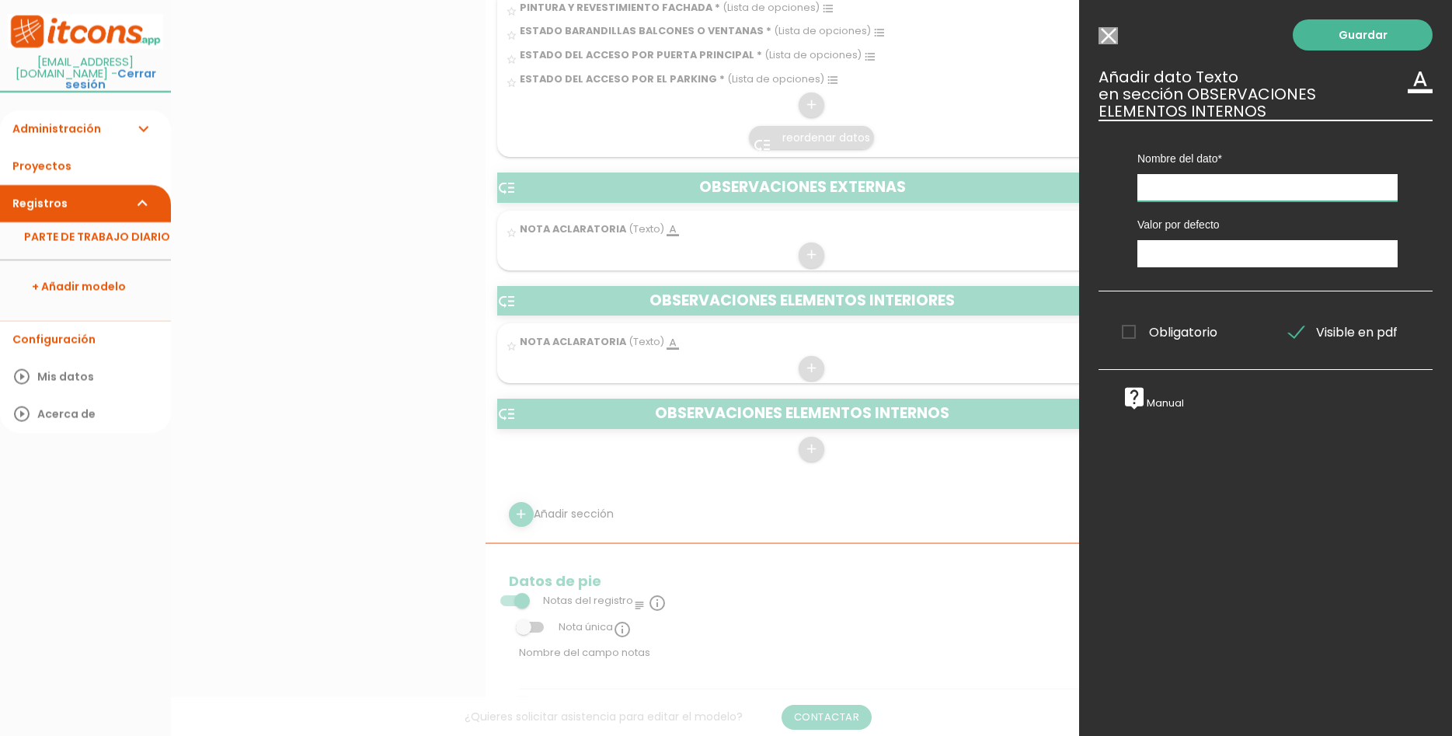
click at [1242, 182] on input "text" at bounding box center [1268, 187] width 260 height 27
type input "NOTA ACLARATORIA"
click at [1316, 44] on link "Guardar" at bounding box center [1363, 34] width 140 height 31
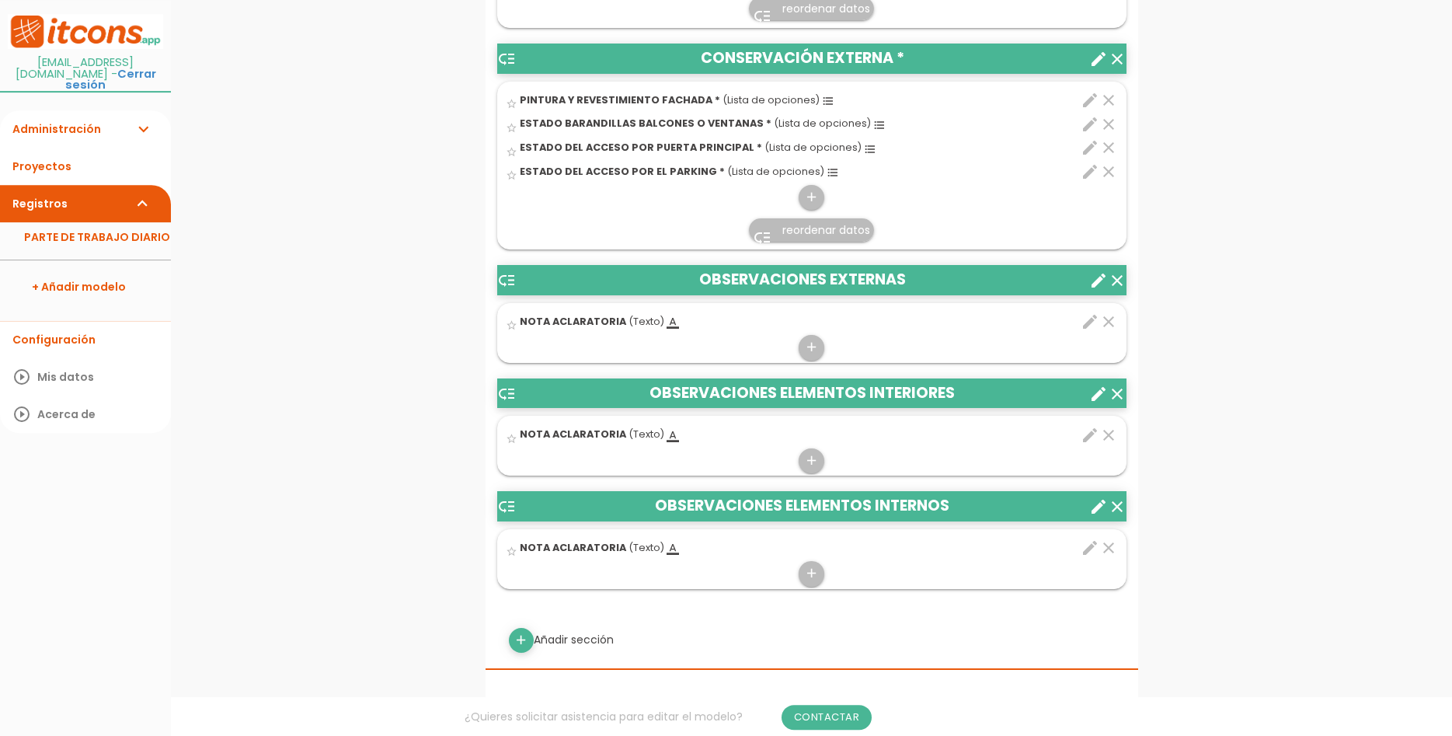
scroll to position [1030, 0]
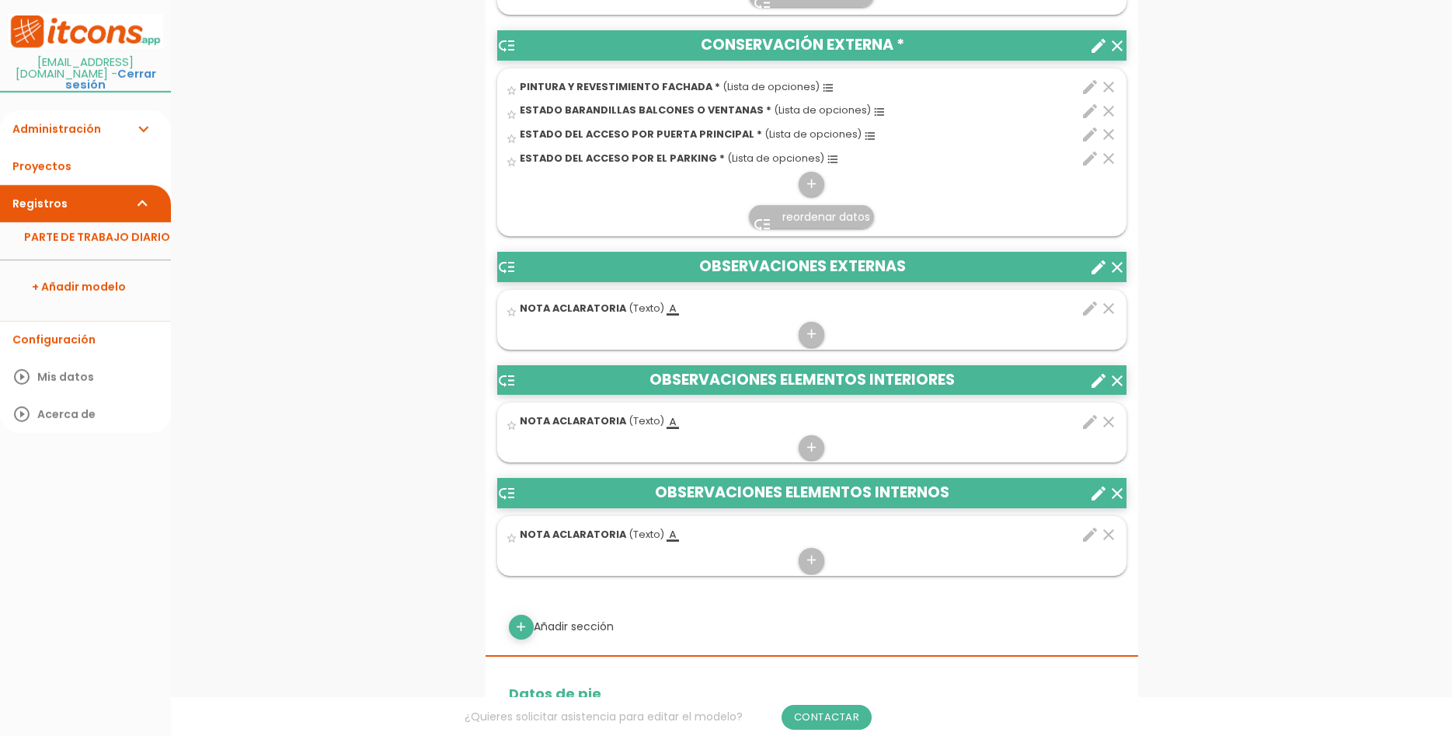
click at [504, 484] on icon "low_priority" at bounding box center [506, 493] width 19 height 19
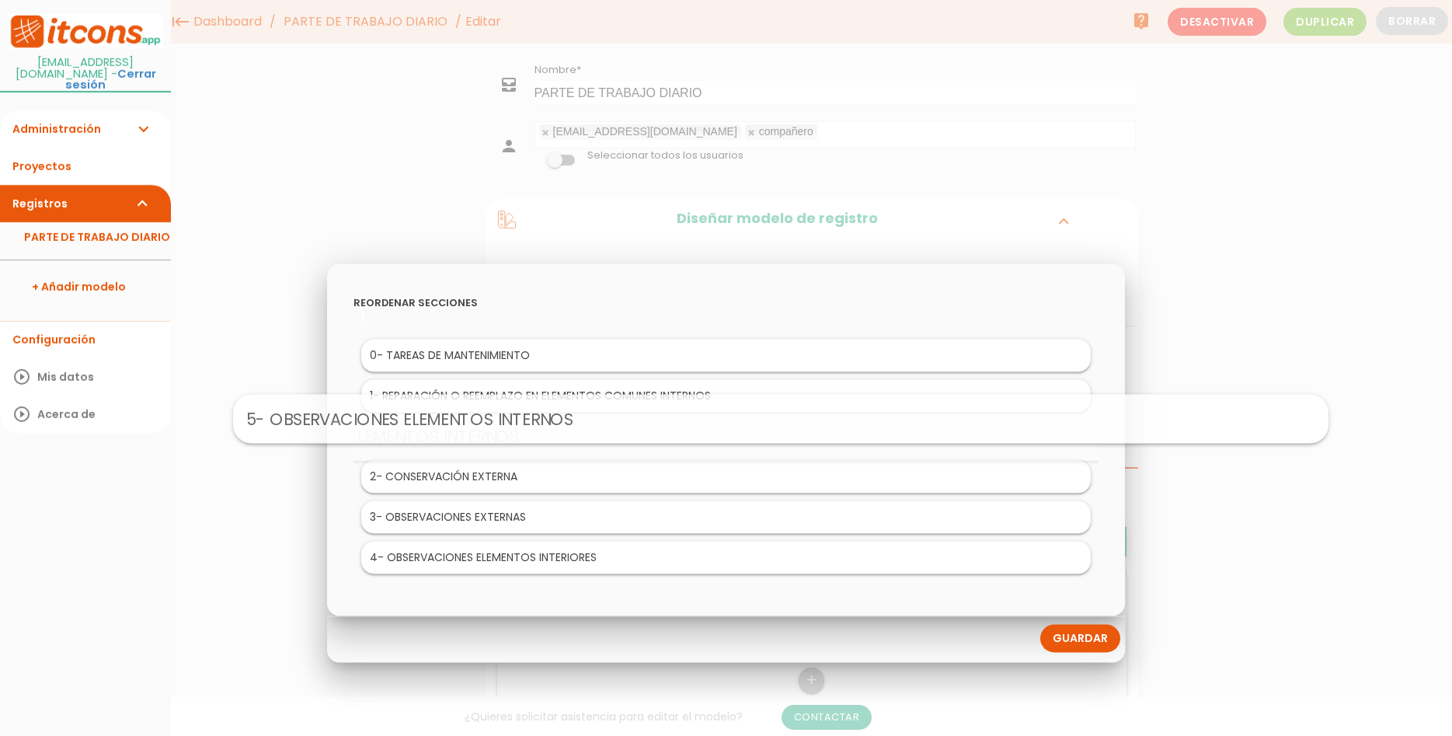
drag, startPoint x: 538, startPoint y: 563, endPoint x: 593, endPoint y: 423, distance: 150.1
click at [593, 423] on body "menu keyboard_tab Dashboard PARTE DE TRABAJO DIARIO Editar" at bounding box center [726, 368] width 1452 height 736
click at [1066, 641] on link "Guardar" at bounding box center [1080, 638] width 80 height 28
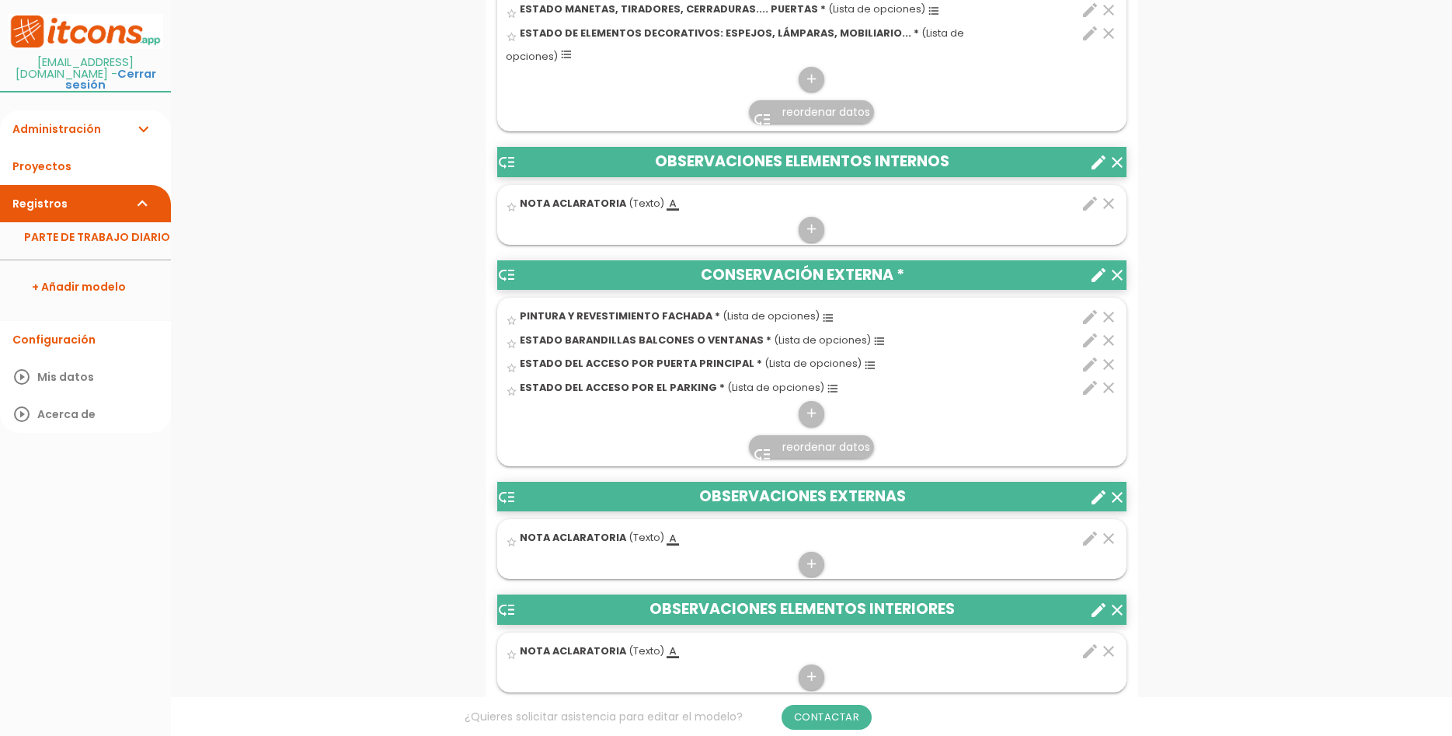
scroll to position [951, 0]
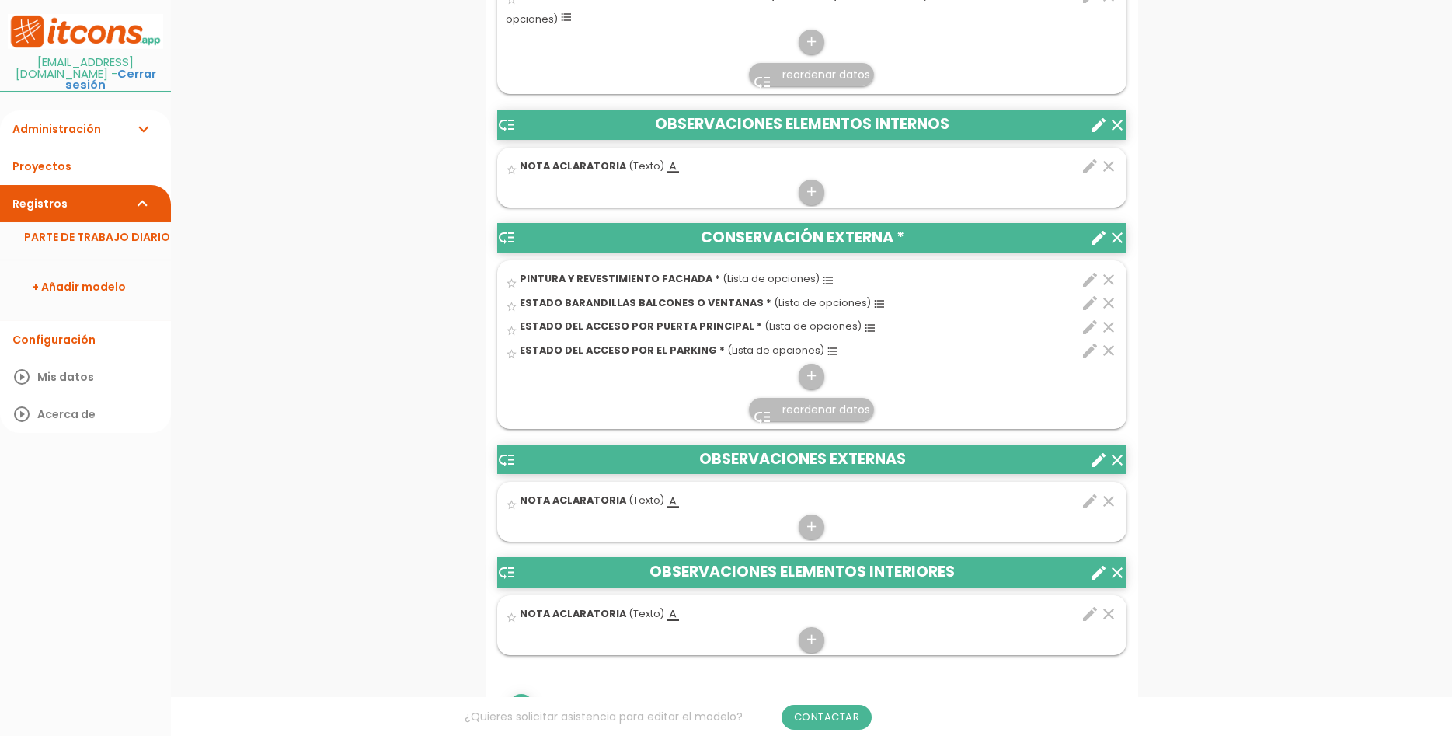
click at [1091, 563] on icon "create" at bounding box center [1098, 572] width 19 height 19
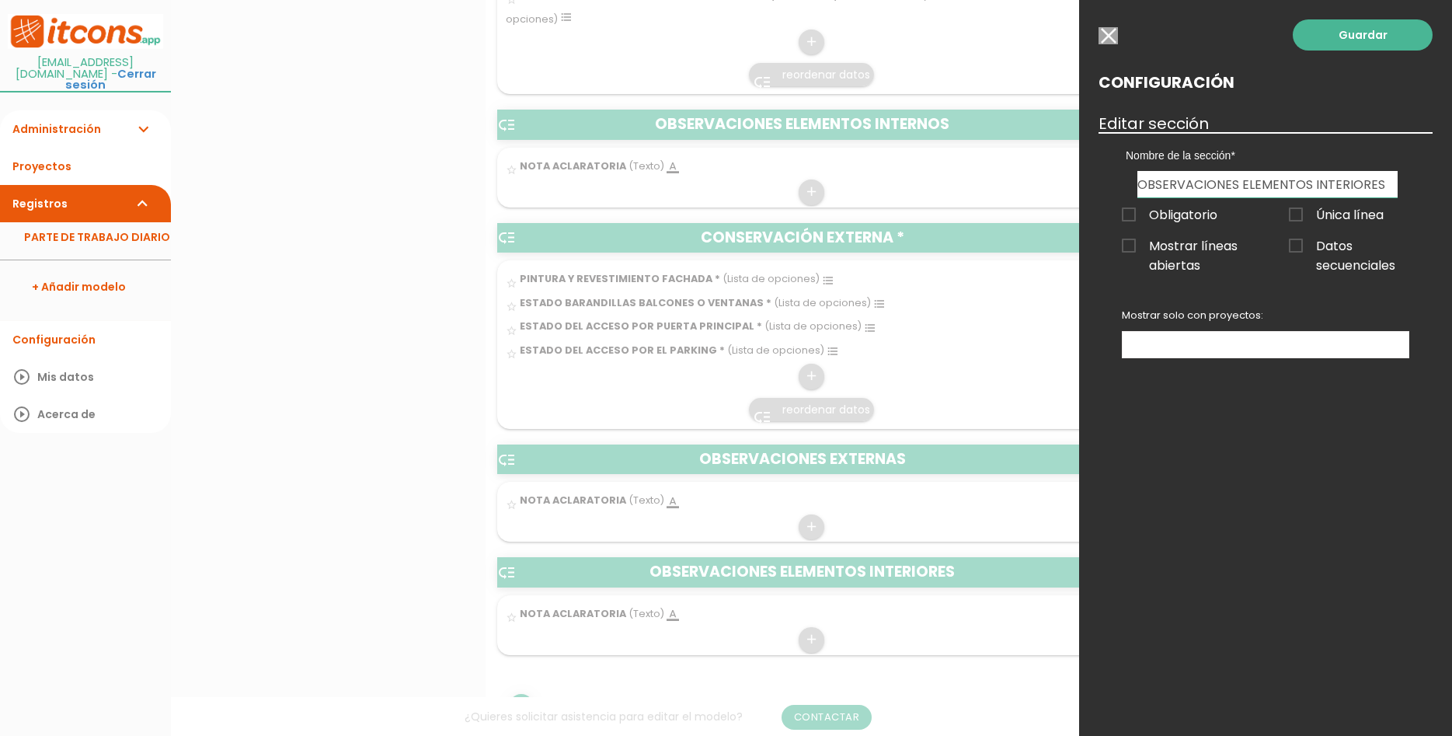
click at [1314, 180] on input "OBSERVACIONES ELEMENTOS INTERIORES" at bounding box center [1268, 184] width 260 height 26
click at [1392, 182] on input "OBSERVACIONES ELEMENTOS INTERIORES" at bounding box center [1268, 184] width 260 height 26
drag, startPoint x: 1392, startPoint y: 184, endPoint x: 1240, endPoint y: 191, distance: 152.5
click at [1240, 191] on input "OBSERVACIONES ELEMENTOS INTERIORES" at bounding box center [1268, 184] width 260 height 26
type input "OBSERVACIONES MANTENIMIENTO GENERAL"
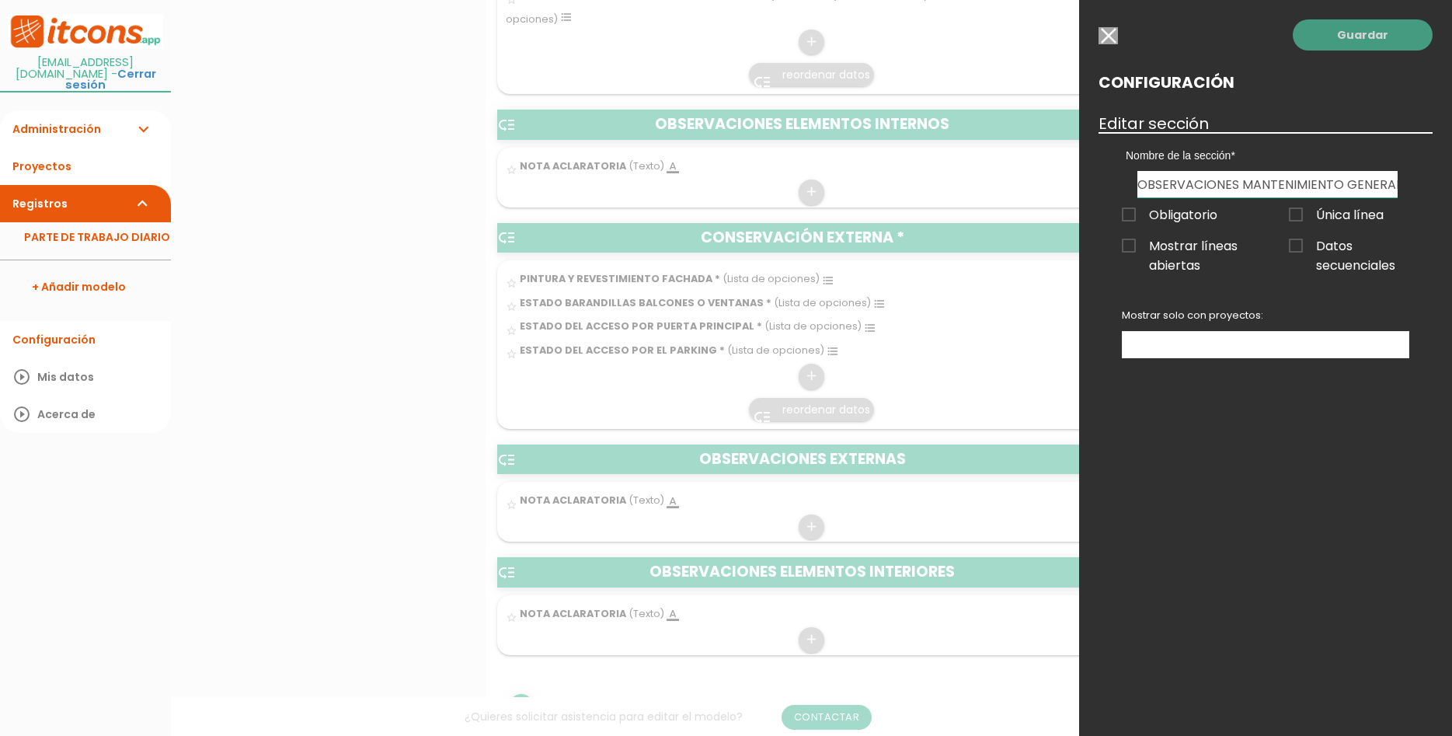
click at [1353, 40] on link "Guardar" at bounding box center [1363, 34] width 140 height 31
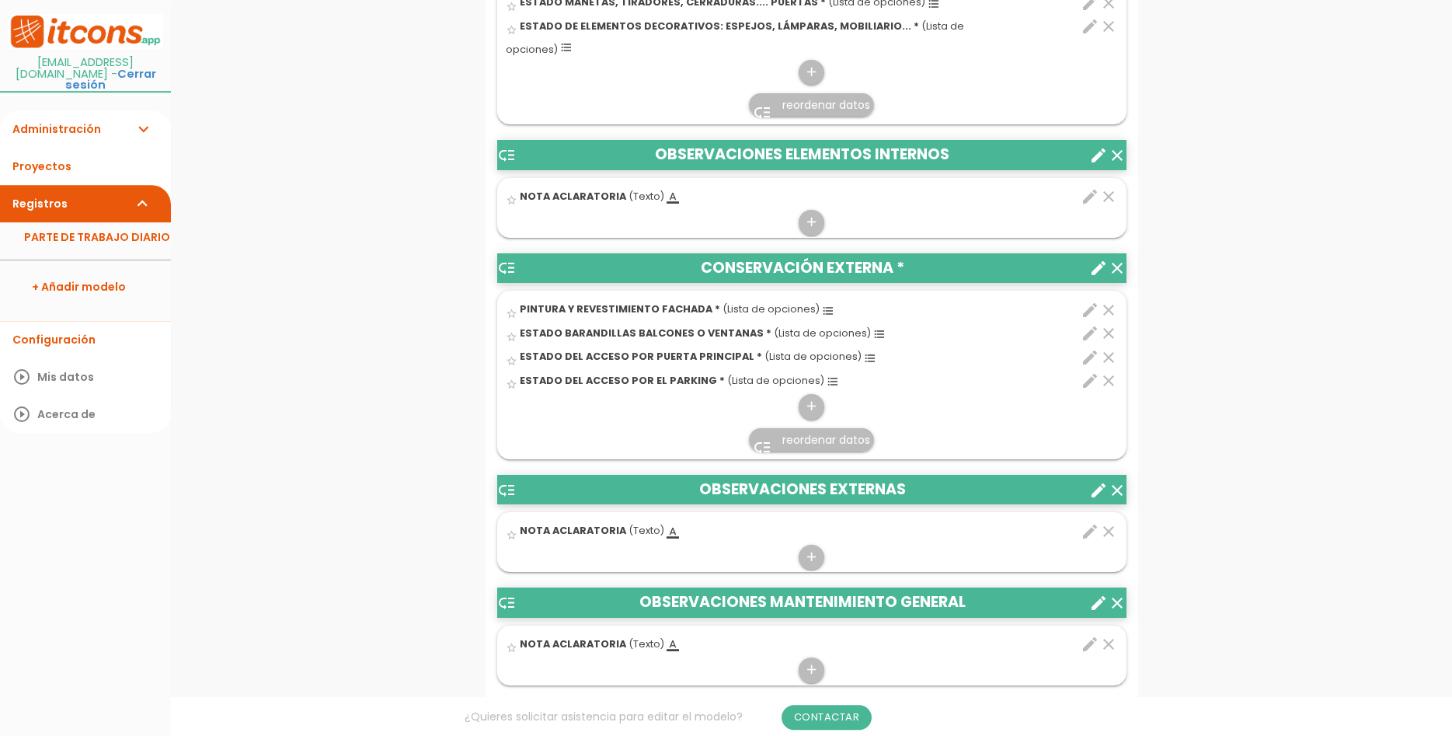
scroll to position [951, 0]
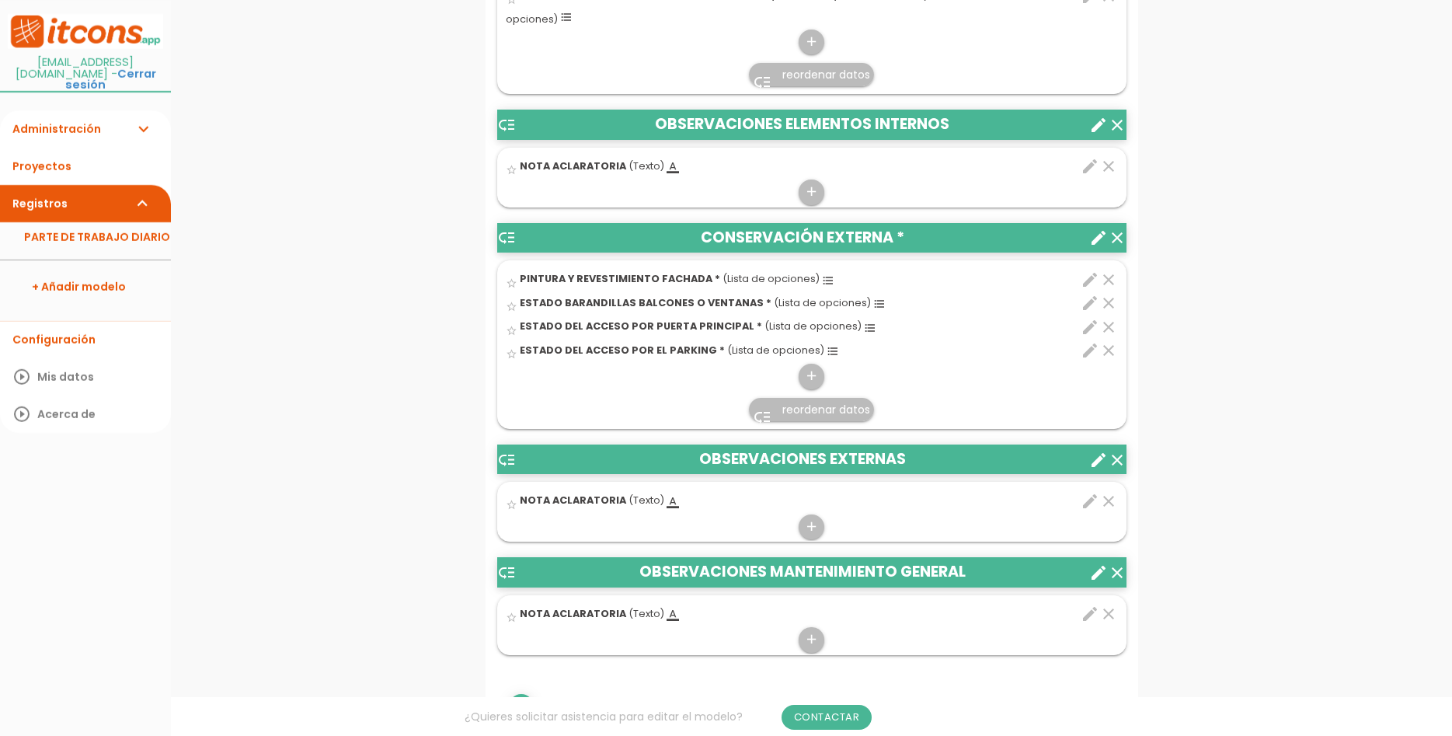
click at [507, 563] on icon "low_priority" at bounding box center [506, 572] width 19 height 19
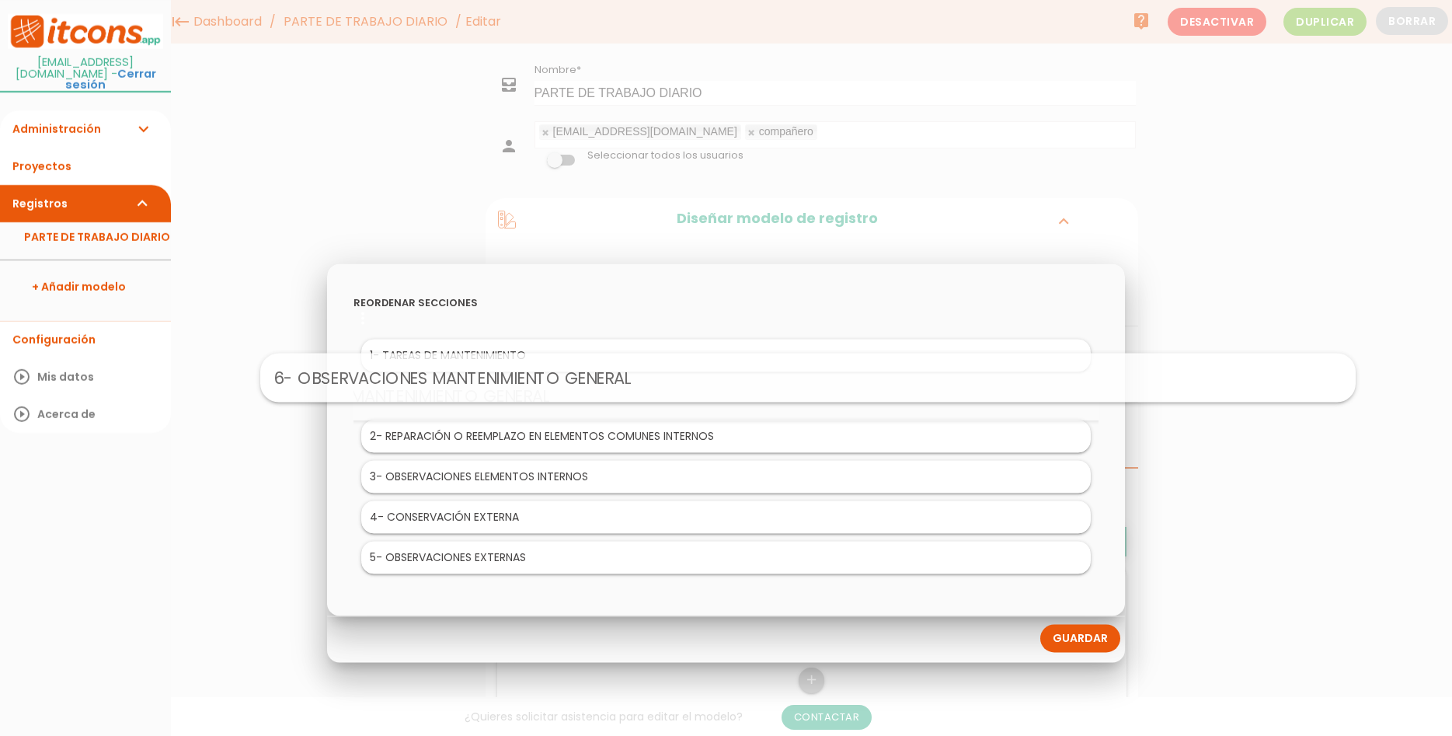
drag, startPoint x: 557, startPoint y: 563, endPoint x: 639, endPoint y: 382, distance: 197.9
click at [639, 382] on body "menu keyboard_tab Dashboard PARTE DE TRABAJO DIARIO Editar" at bounding box center [726, 368] width 1452 height 736
click at [1089, 638] on link "Guardar" at bounding box center [1080, 638] width 80 height 28
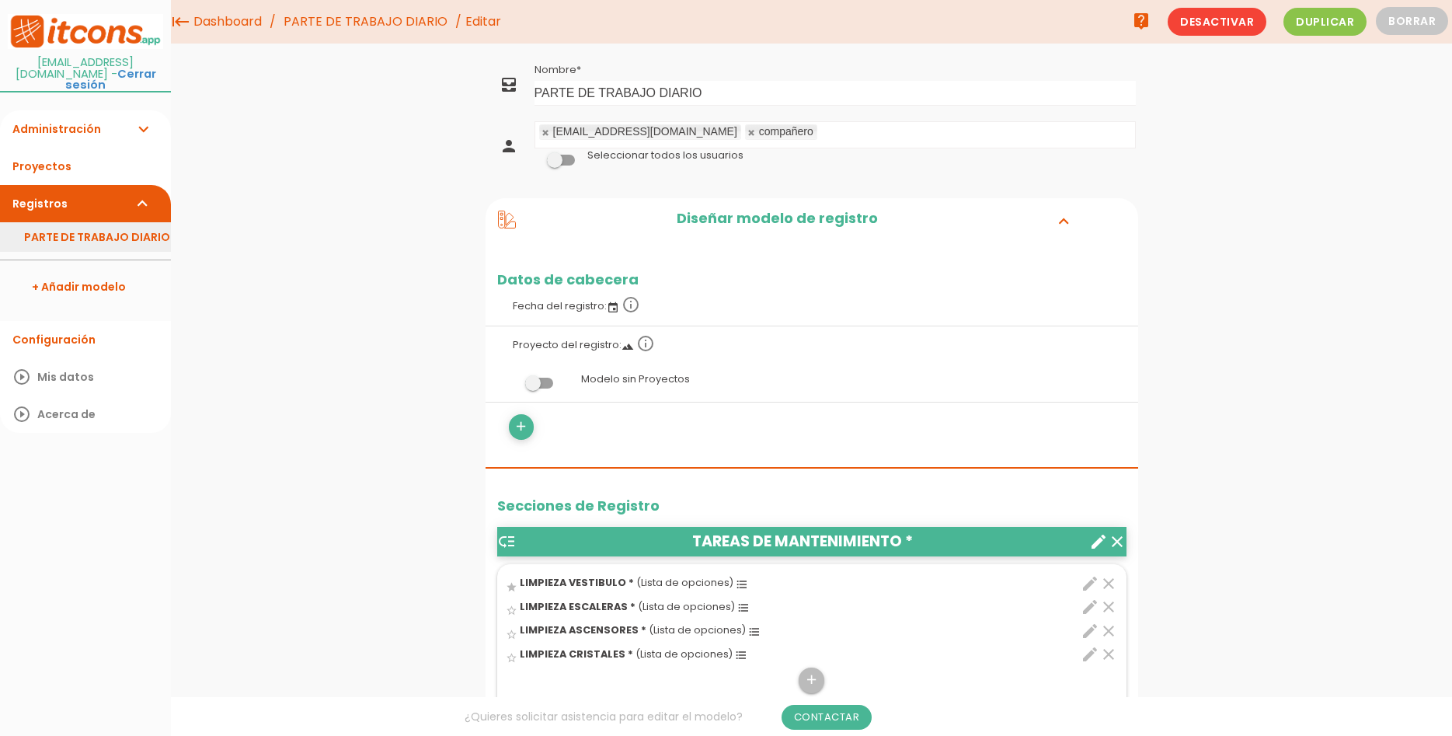
click at [138, 222] on link "PARTE DE TRABAJO DIARIO" at bounding box center [85, 237] width 171 height 30
click at [131, 164] on link "Proyectos" at bounding box center [85, 166] width 171 height 37
click at [127, 229] on link "PARTE DE TRABAJO DIARIO" at bounding box center [85, 237] width 171 height 30
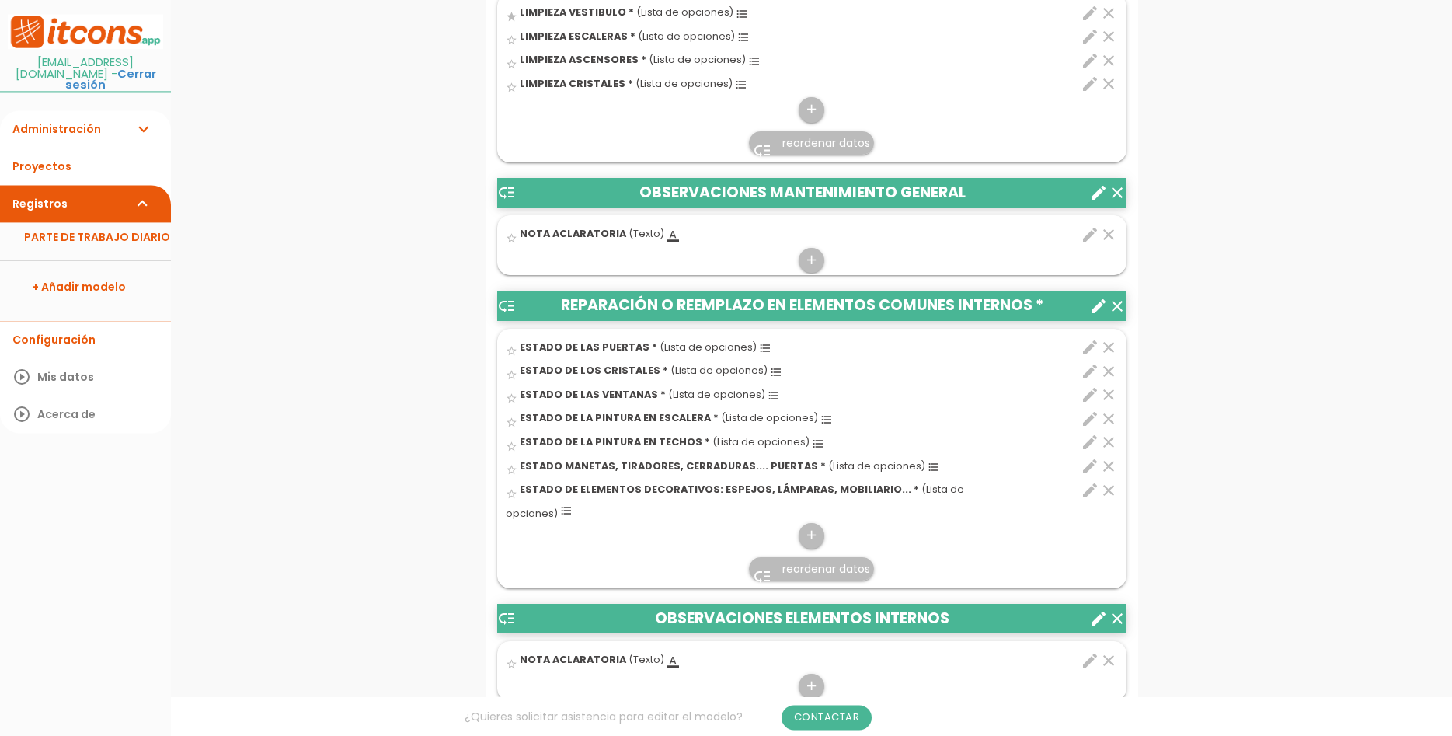
scroll to position [634, 0]
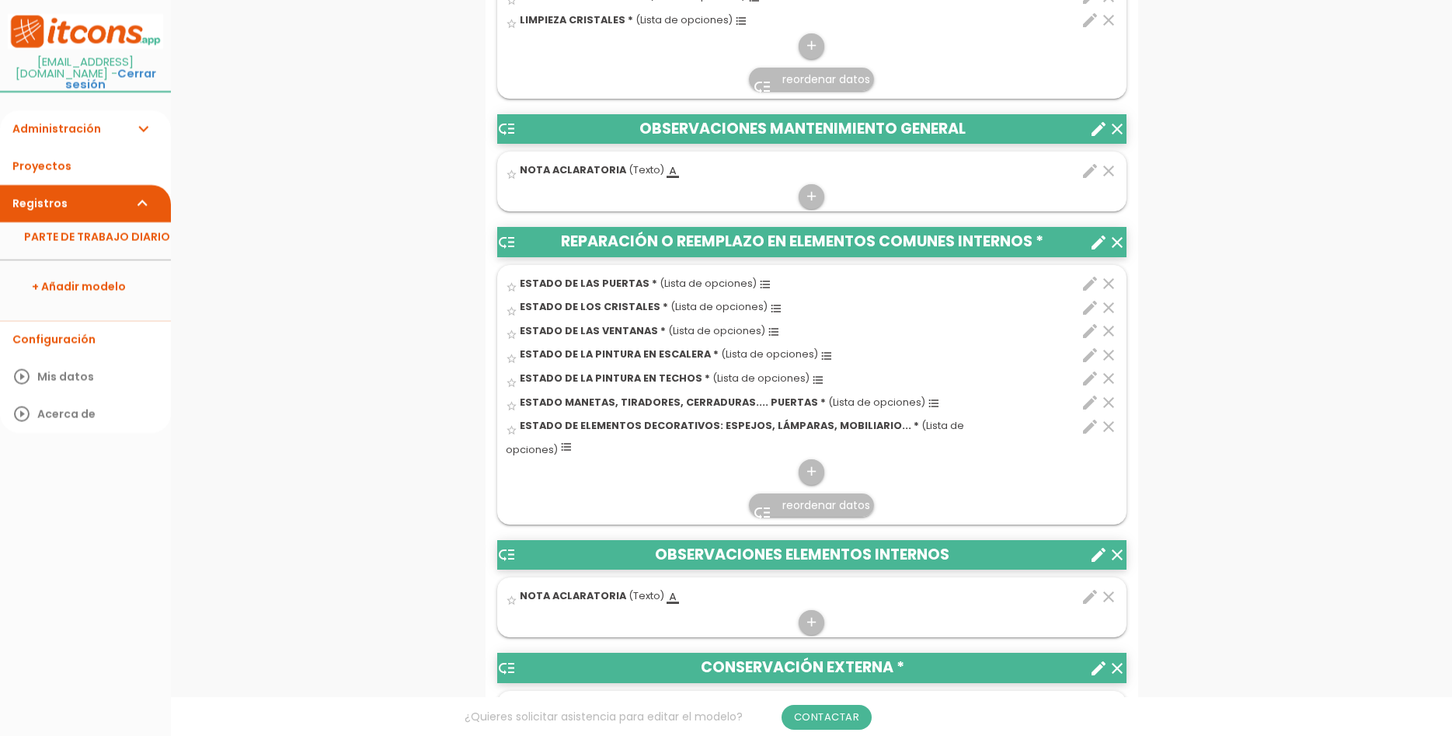
click at [1012, 241] on header "low_priority REPARACIÓN O REEMPLAZO EN ELEMENTOS COMUNES INTERNOS * clear create" at bounding box center [811, 242] width 629 height 30
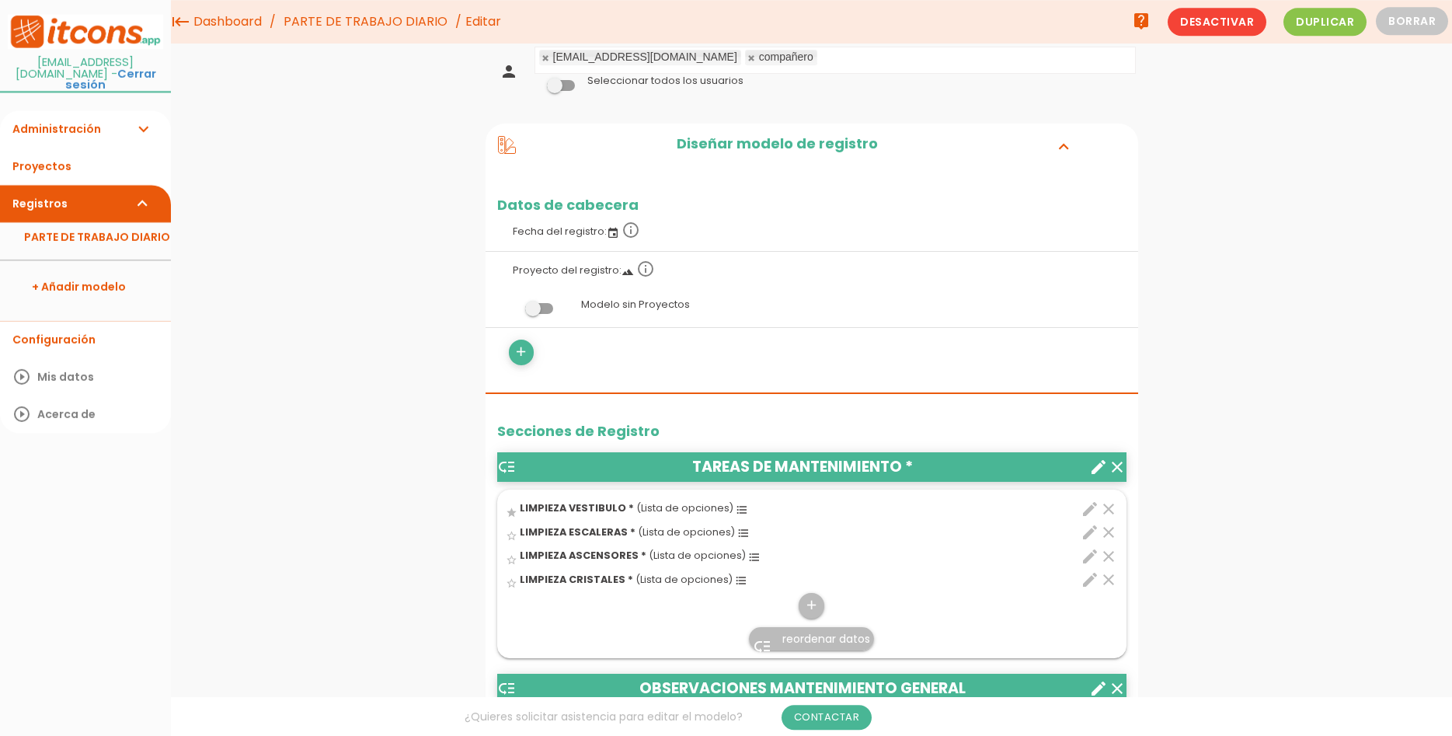
scroll to position [0, 0]
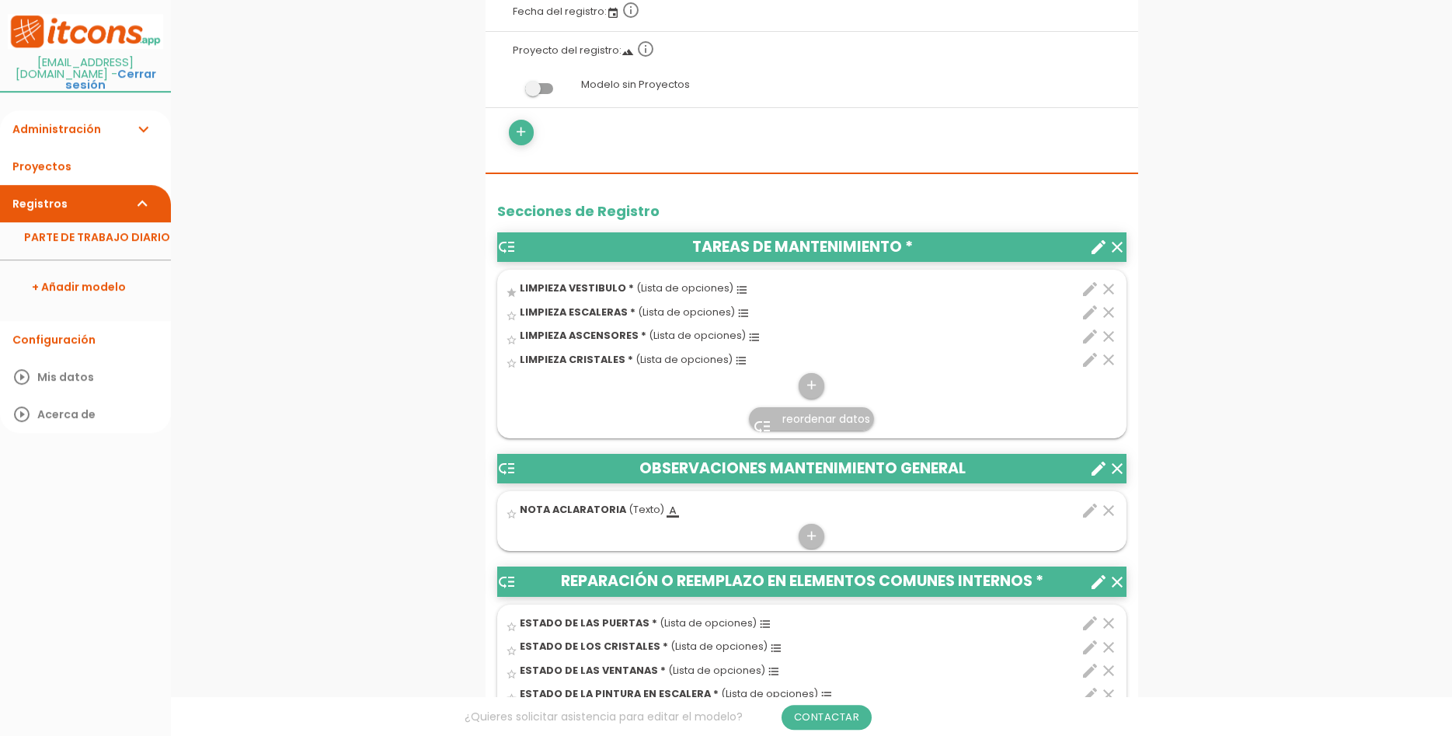
scroll to position [396, 0]
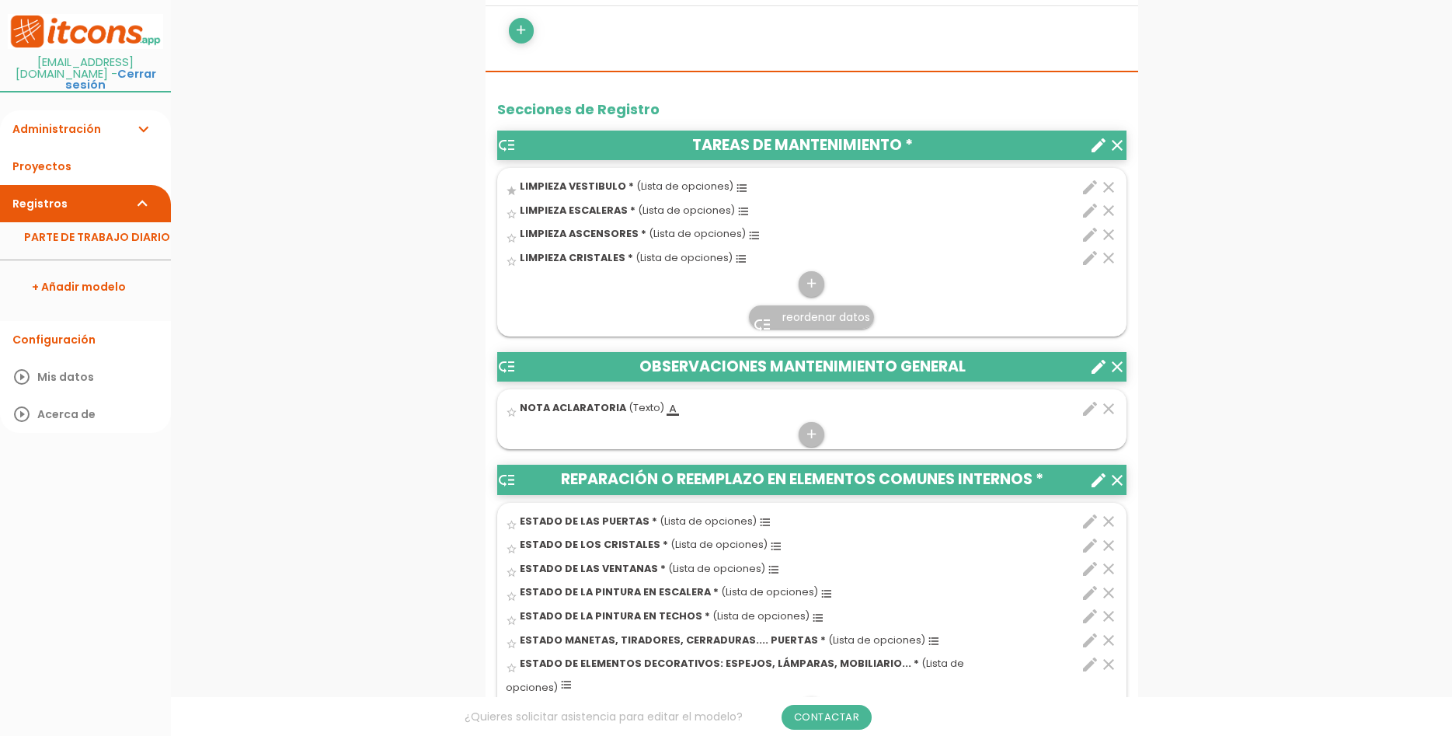
click at [1089, 190] on icon "edit" at bounding box center [1090, 187] width 19 height 19
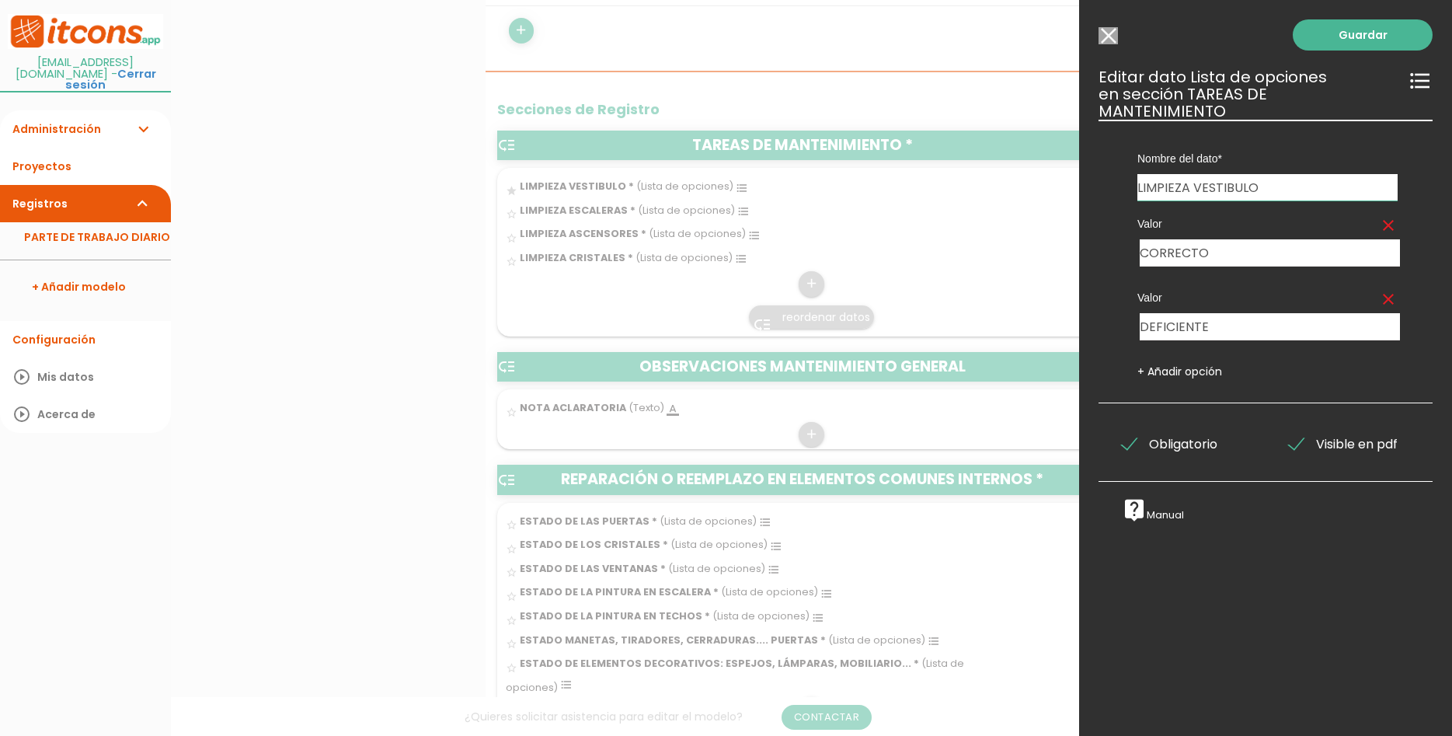
click at [1111, 37] on input "Seleccionar todos los usuarios" at bounding box center [1108, 35] width 19 height 17
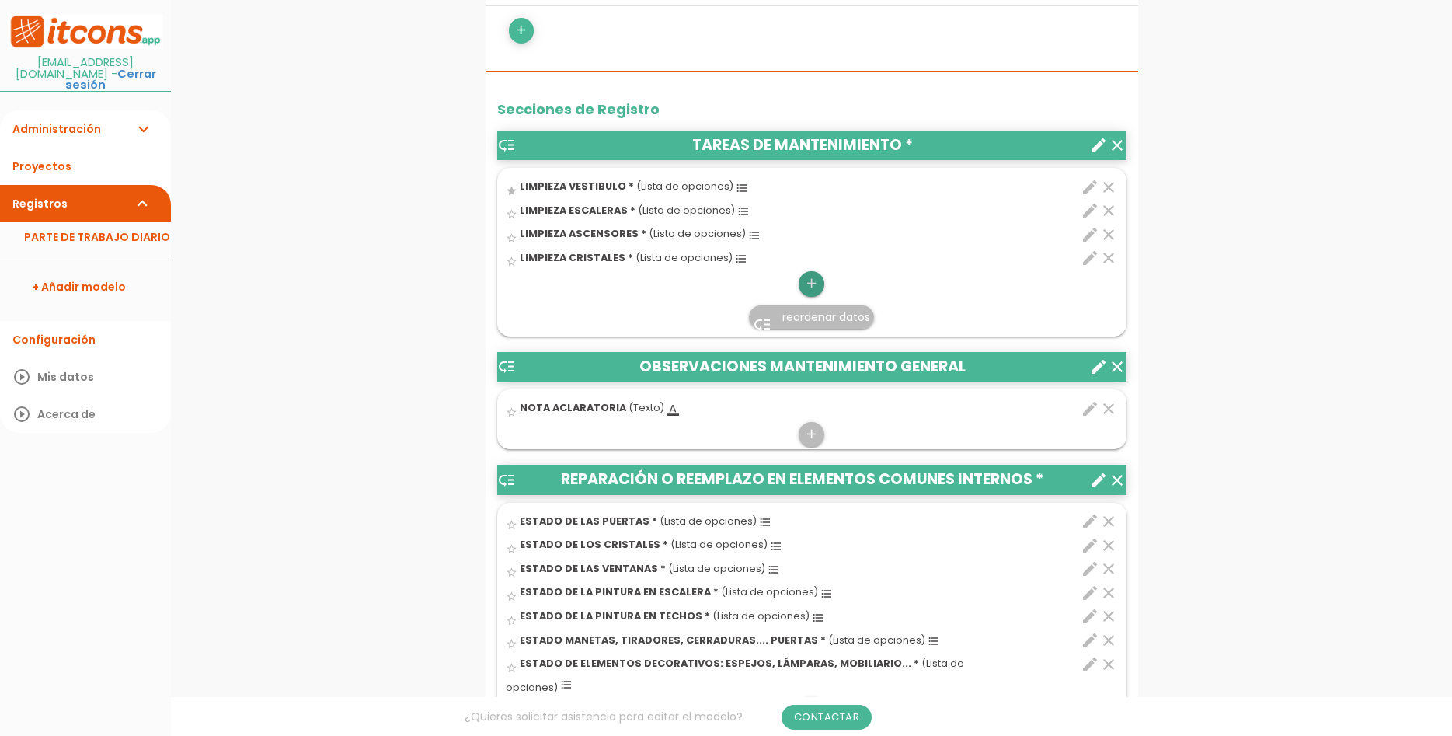
click at [814, 277] on icon "add" at bounding box center [811, 283] width 15 height 25
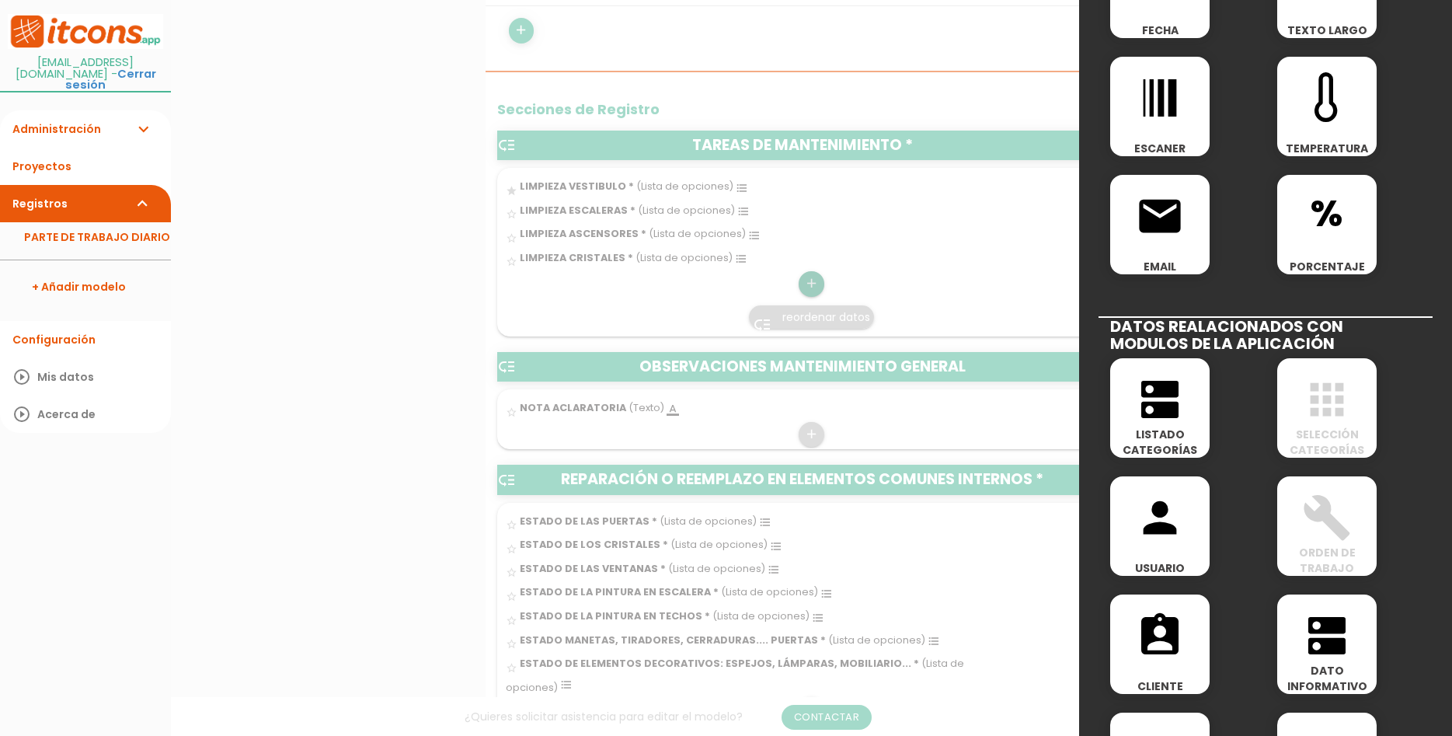
scroll to position [653, 0]
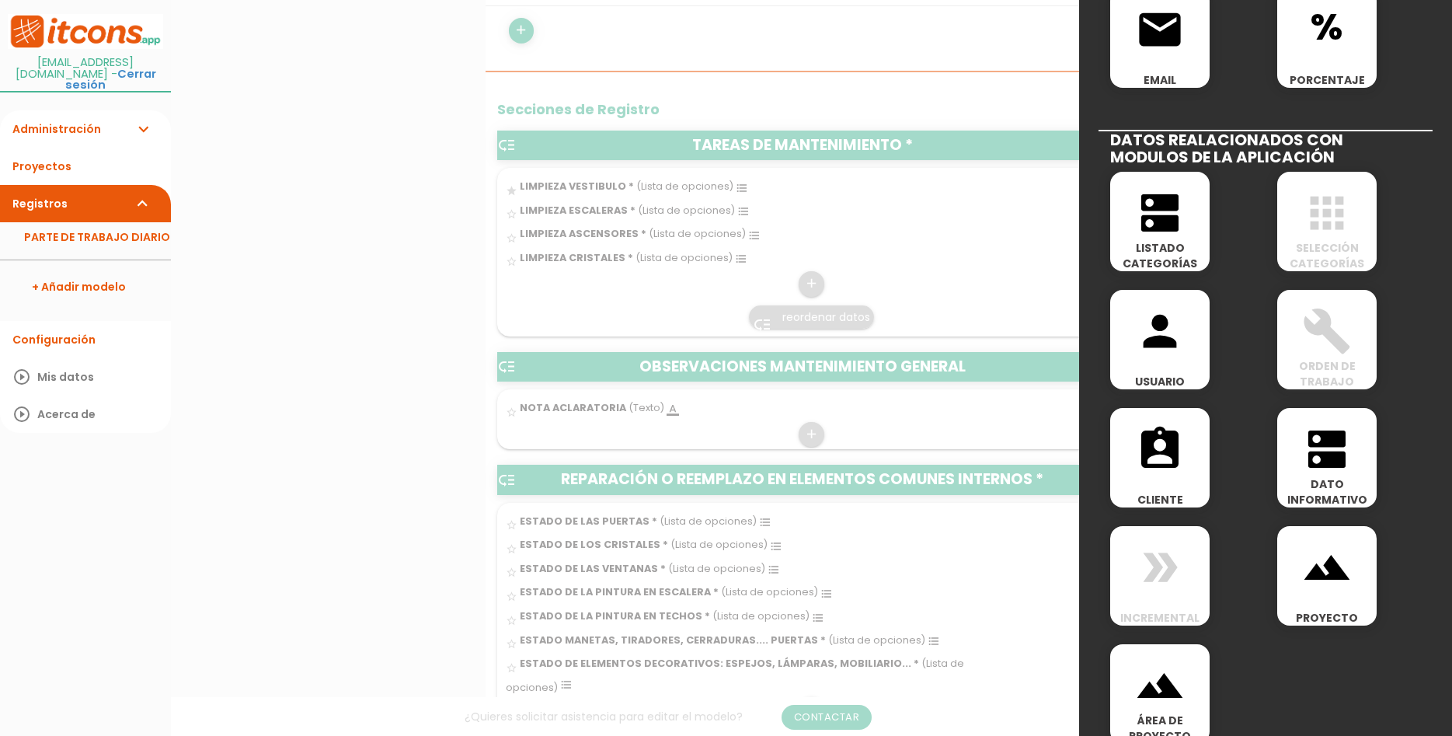
click at [1172, 229] on icon "dns" at bounding box center [1160, 213] width 50 height 50
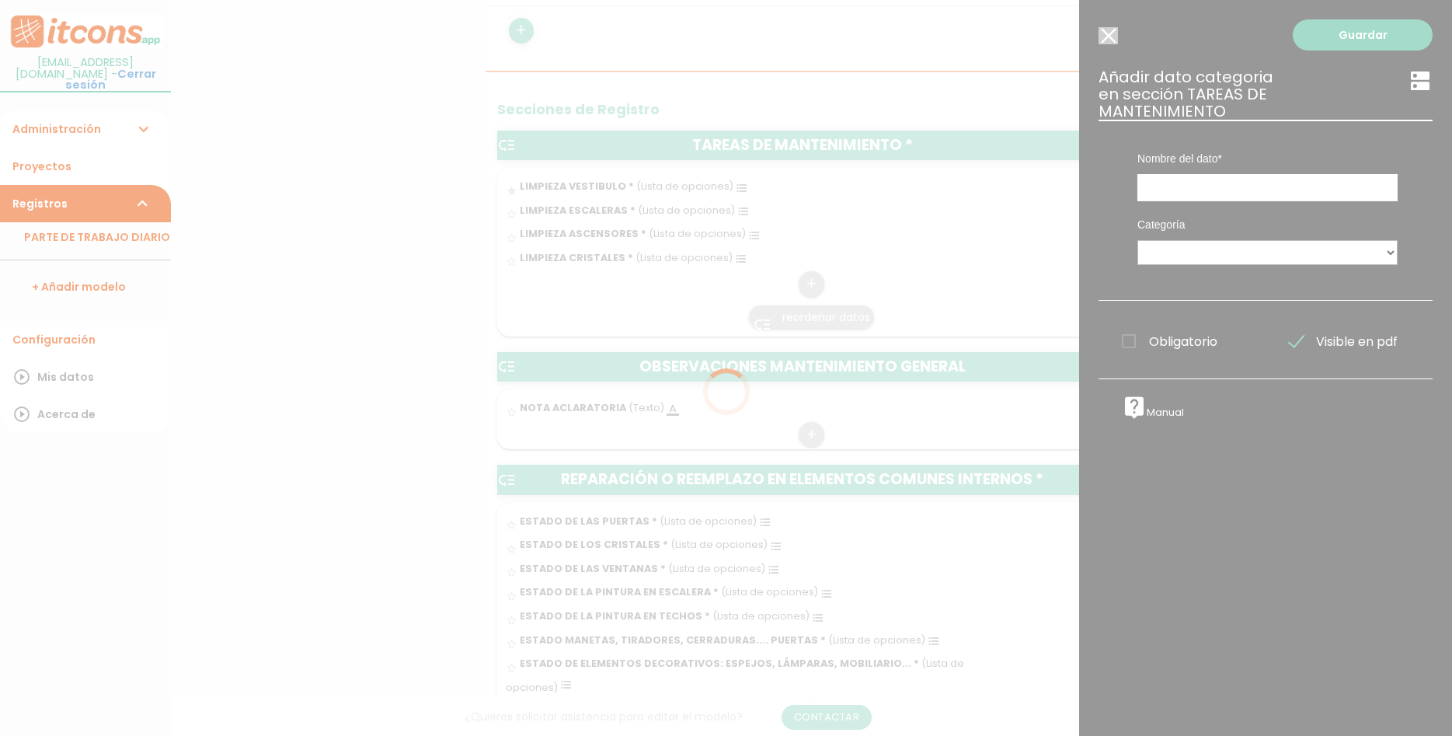
scroll to position [0, 0]
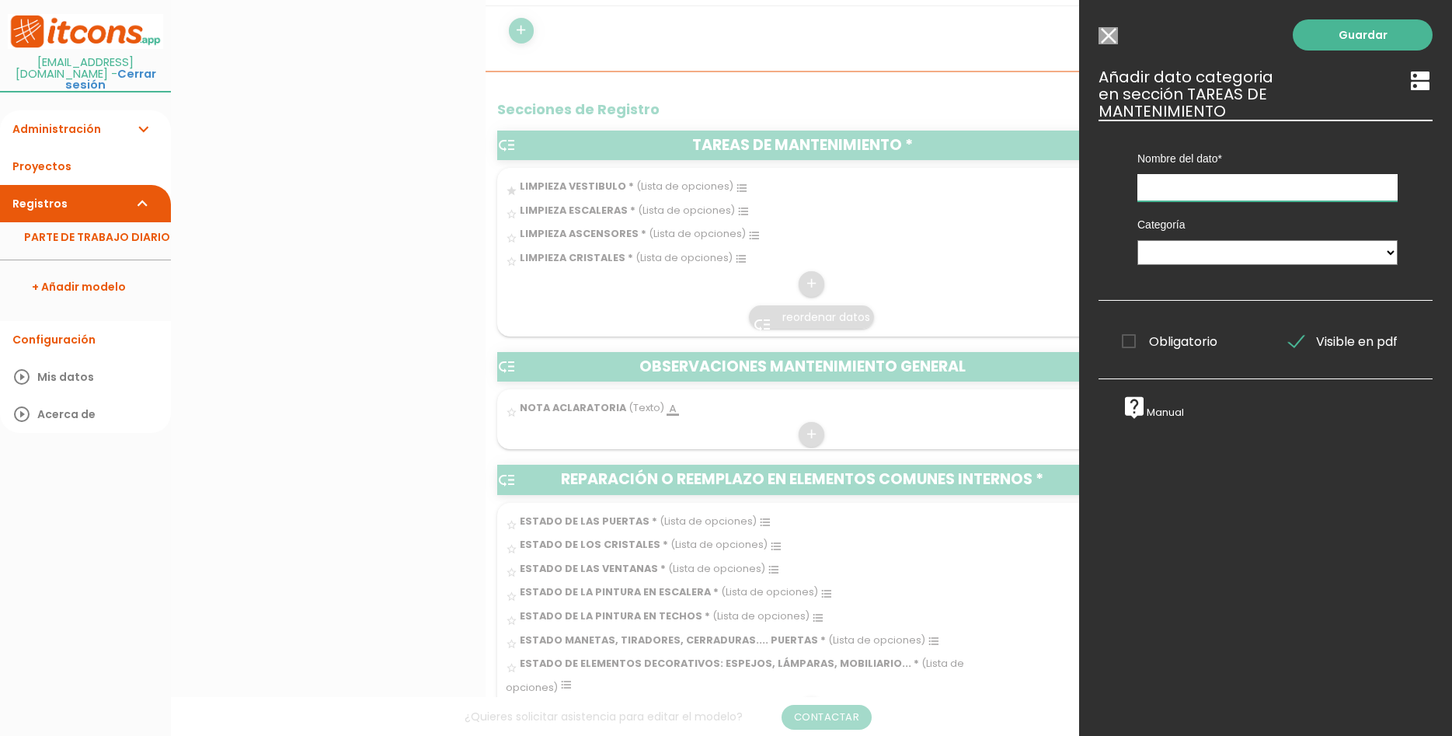
click at [1223, 174] on input "text" at bounding box center [1268, 187] width 260 height 27
click at [1138, 240] on select "CENTROS DE COSTE" at bounding box center [1268, 252] width 260 height 25
click at [1224, 240] on select "CENTROS DE COSTE" at bounding box center [1268, 252] width 260 height 25
click at [1232, 174] on input "text" at bounding box center [1268, 187] width 260 height 27
type input "YO"
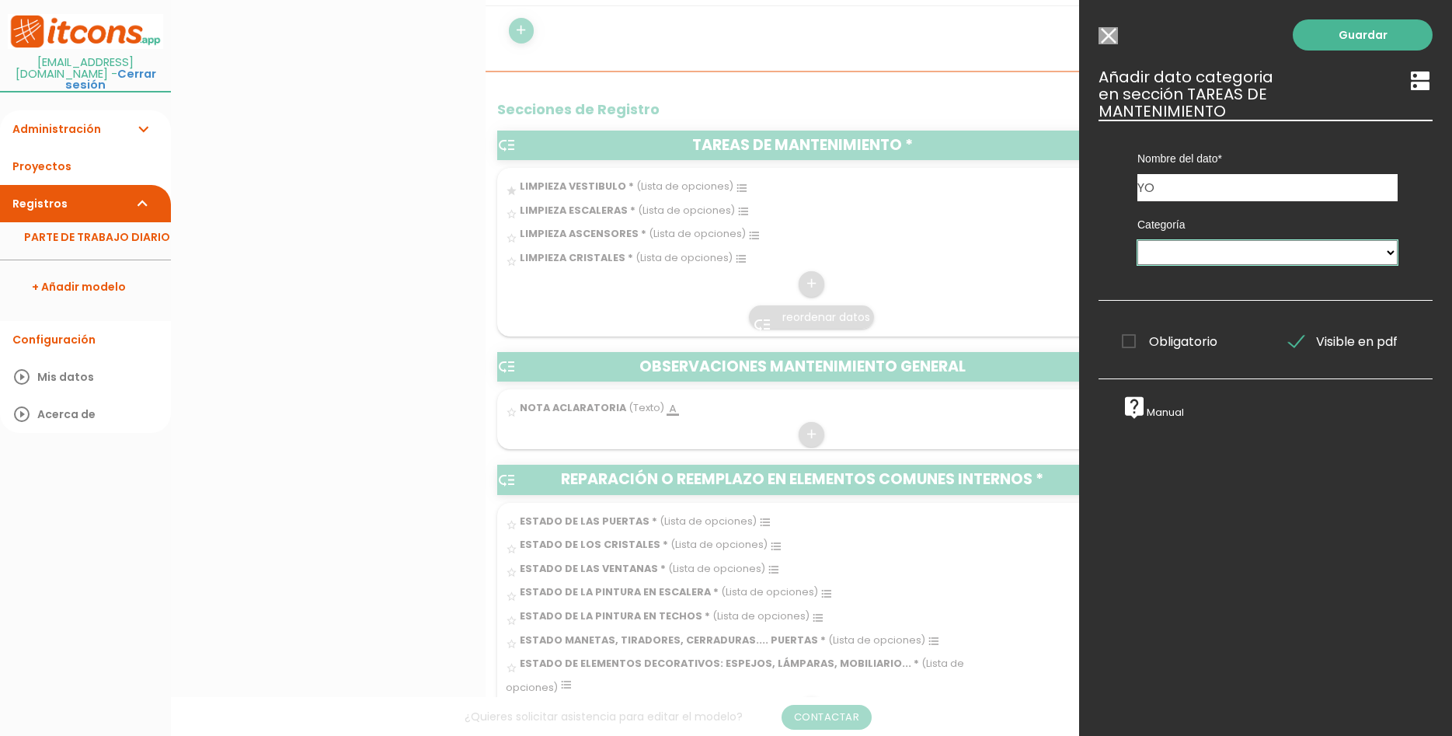
click at [1138, 240] on select "CENTROS DE COSTE" at bounding box center [1268, 252] width 260 height 25
click option at bounding box center [0, 0] width 0 height 0
click at [1138, 240] on select "CENTROS DE COSTE" at bounding box center [1268, 252] width 260 height 25
select select "593"
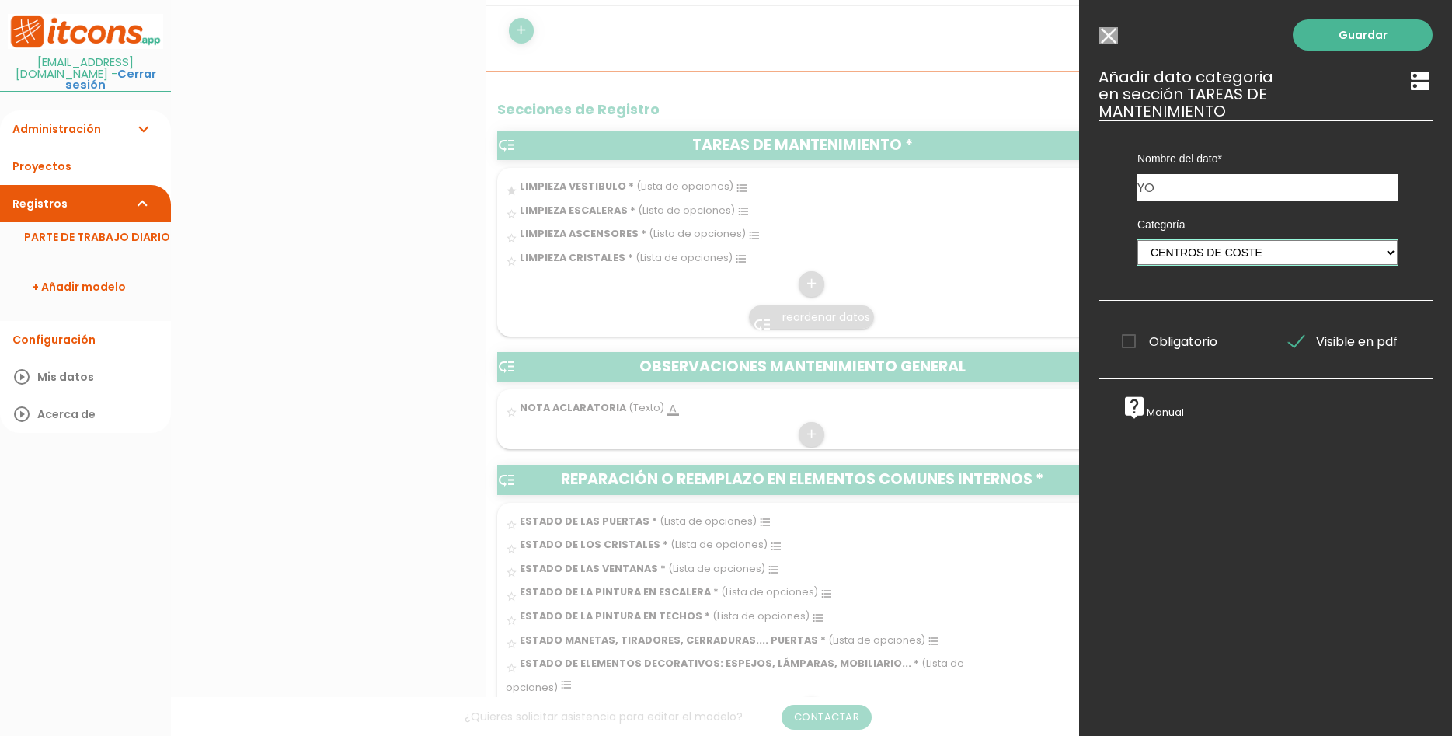
click option "CENTROS DE COSTE" at bounding box center [0, 0] width 0 height 0
click at [1369, 43] on link "Guardar" at bounding box center [1363, 34] width 140 height 31
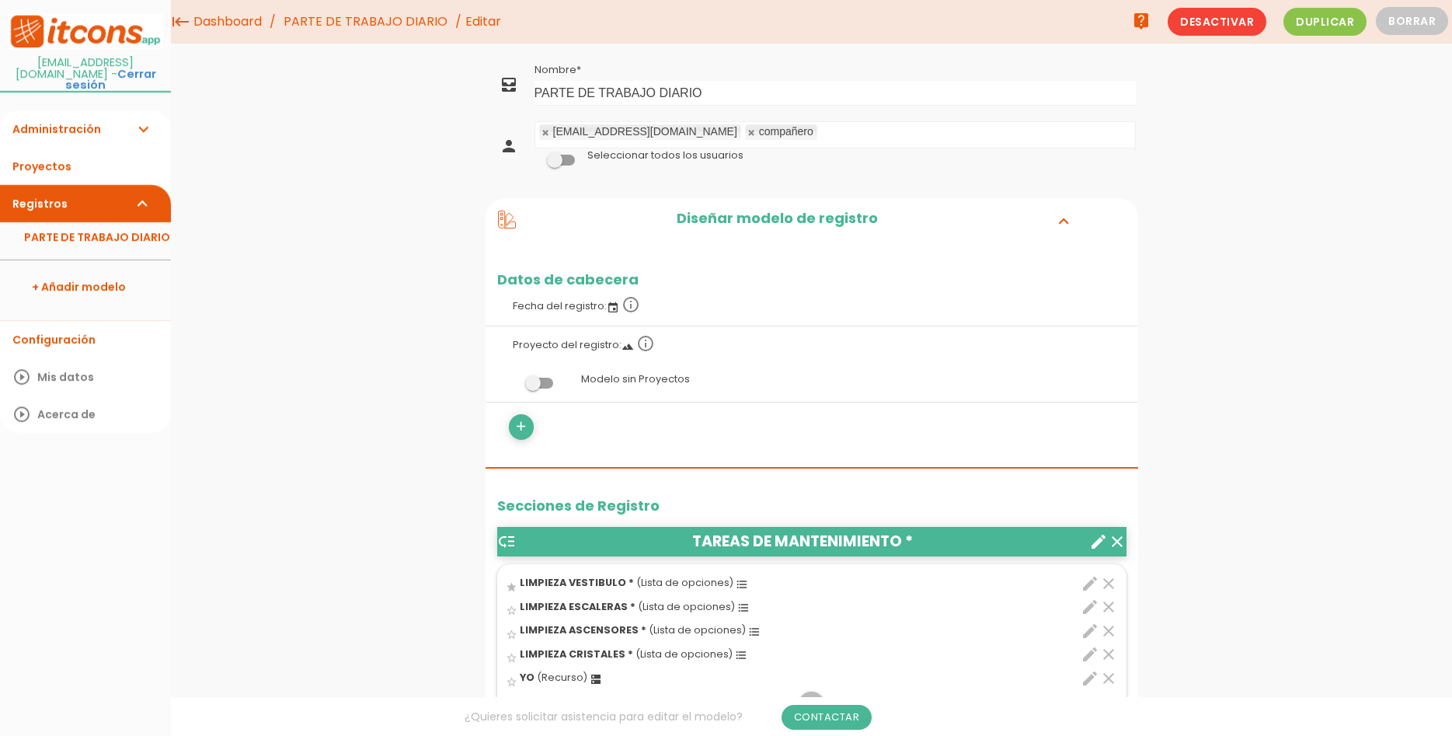
click at [221, 23] on link "Dashboard" at bounding box center [228, 22] width 76 height 44
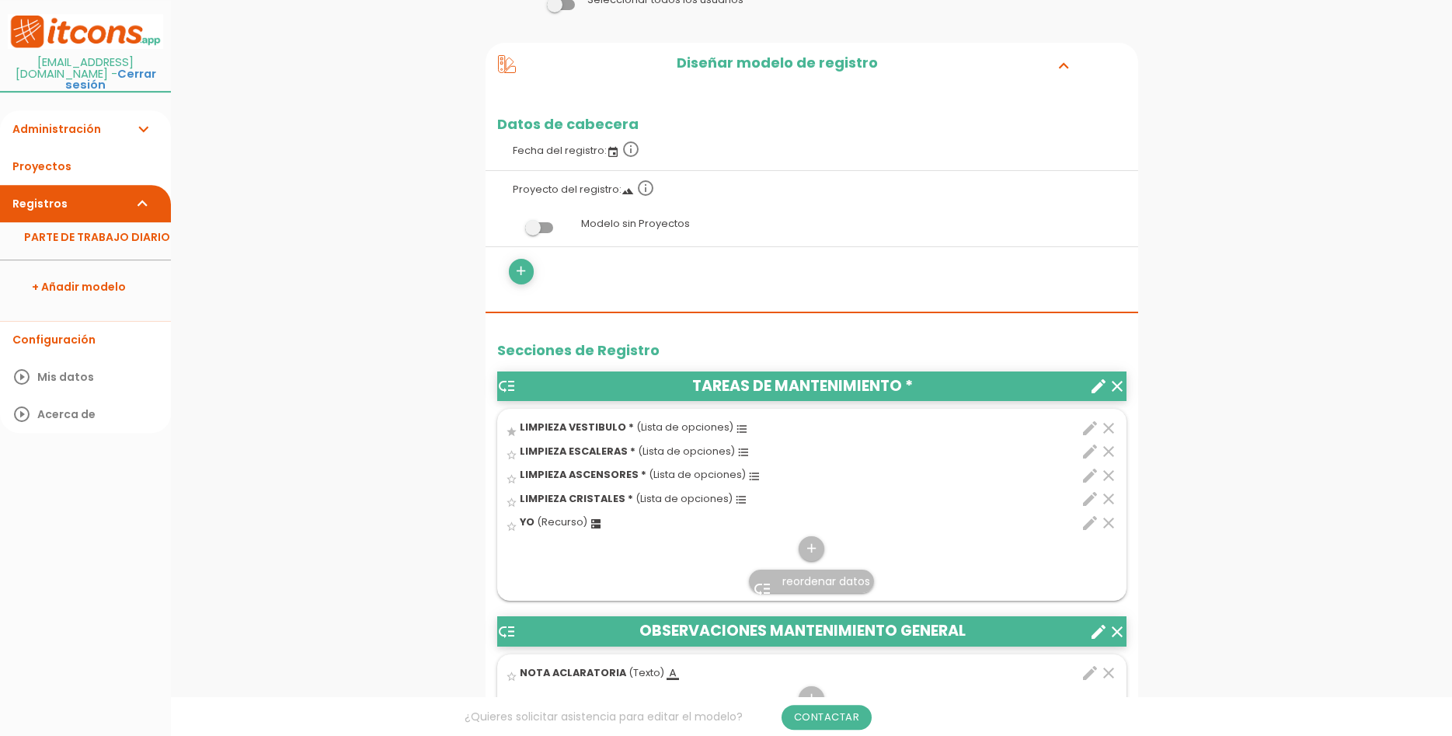
scroll to position [159, 0]
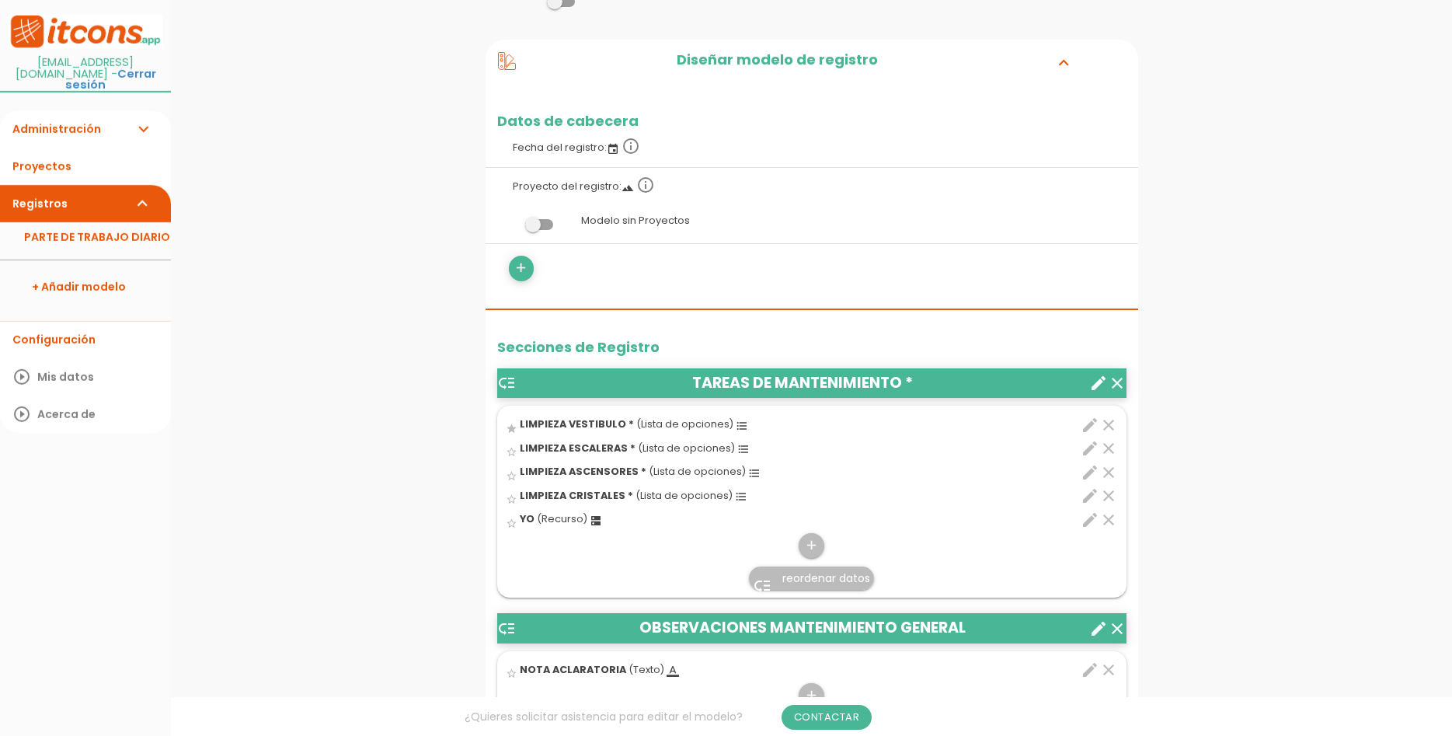
click at [1107, 513] on icon "clear" at bounding box center [1108, 519] width 19 height 19
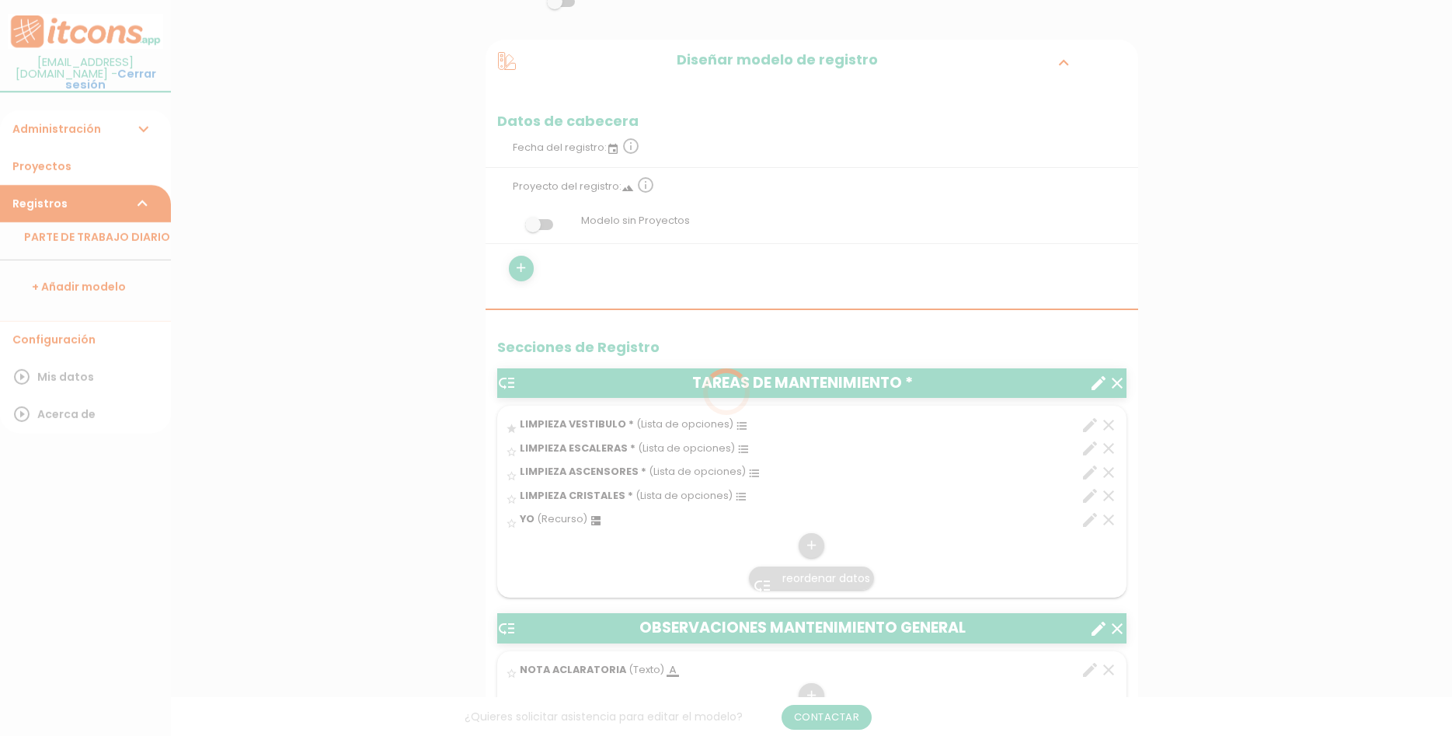
scroll to position [0, 0]
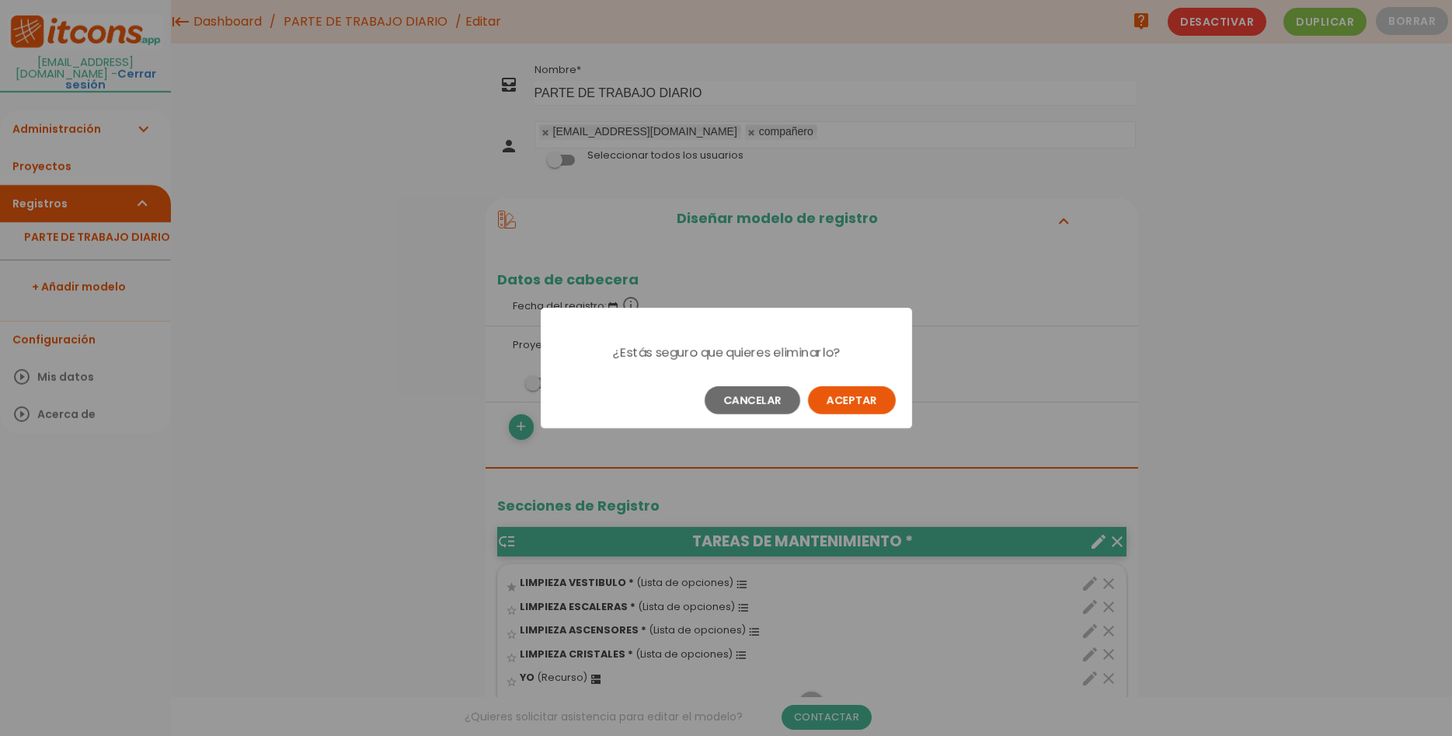
click at [871, 402] on button "Aceptar" at bounding box center [852, 400] width 88 height 28
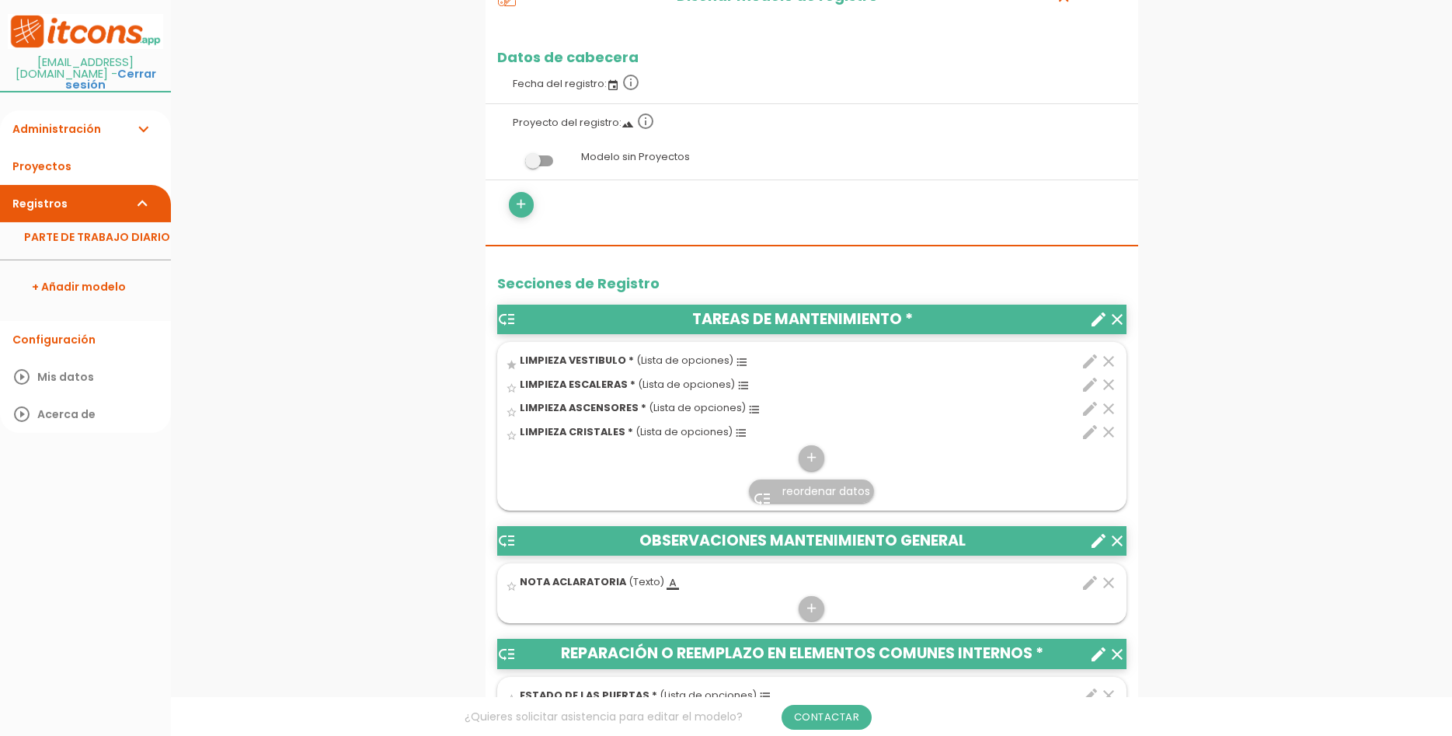
scroll to position [238, 0]
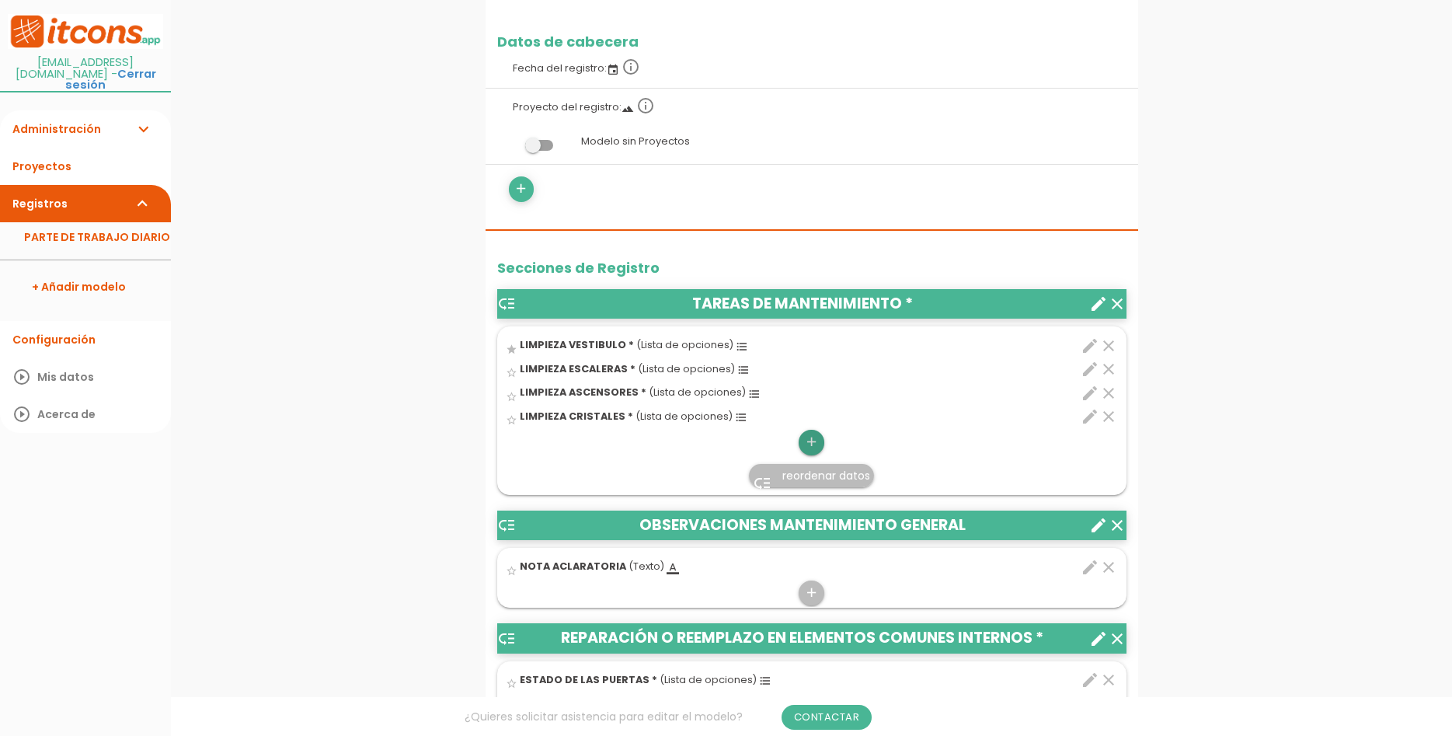
click at [815, 435] on icon "add" at bounding box center [811, 442] width 15 height 25
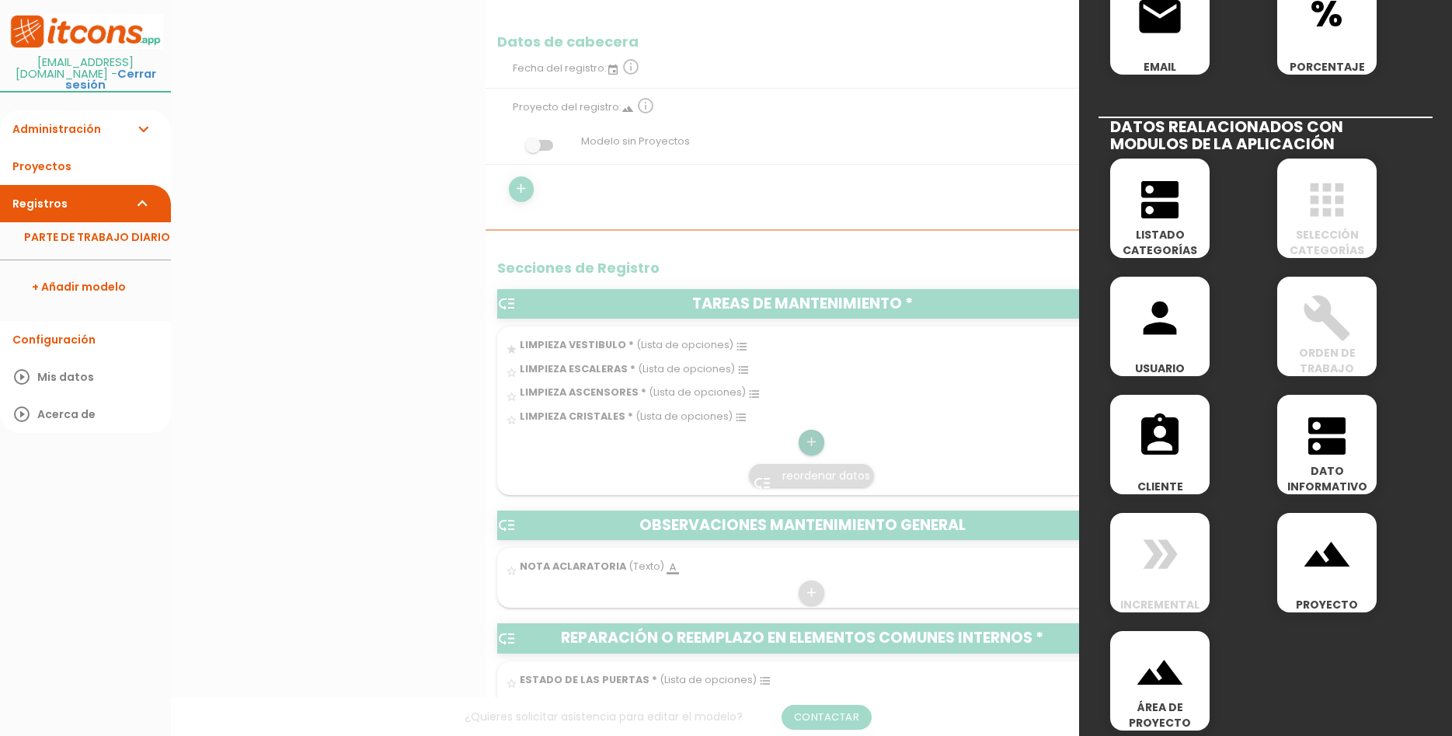
scroll to position [674, 0]
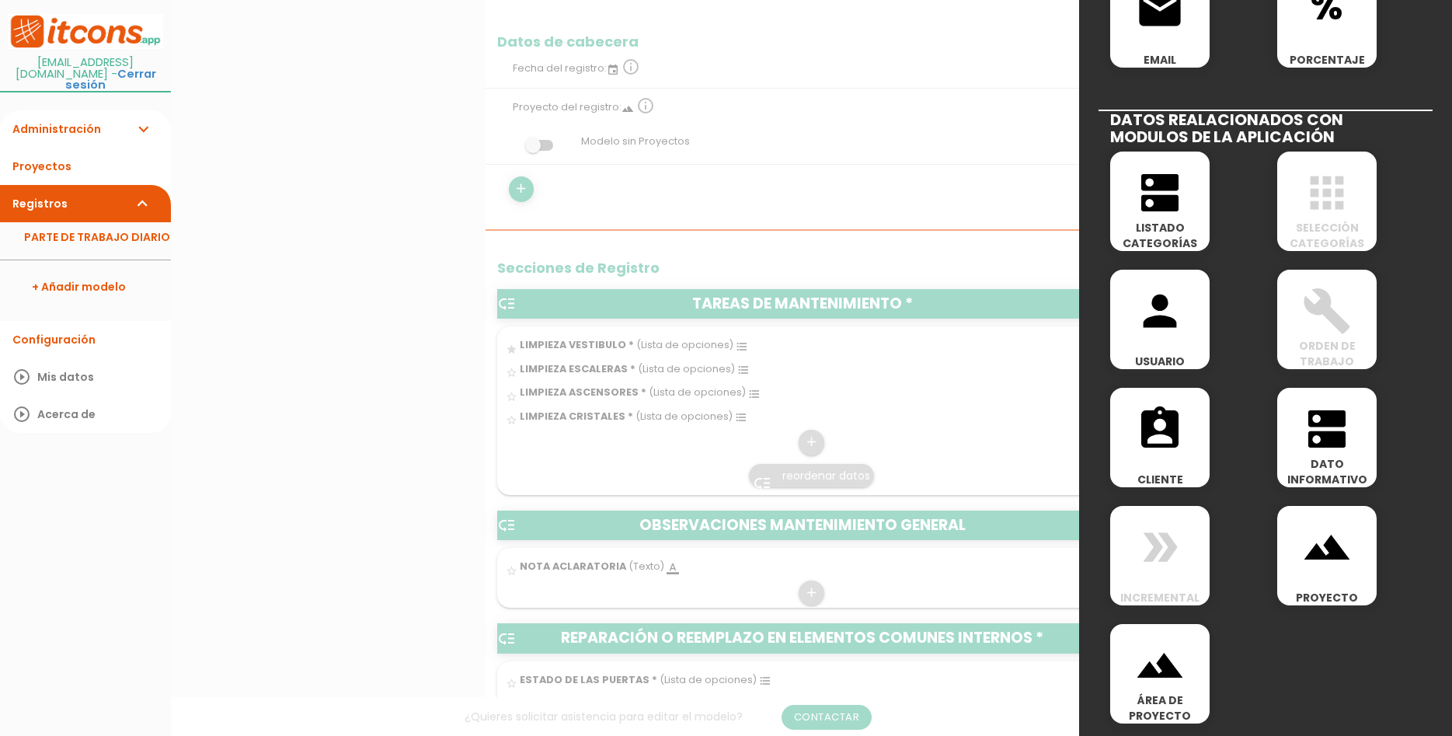
click at [1360, 563] on span "landscape" at bounding box center [1326, 539] width 99 height 66
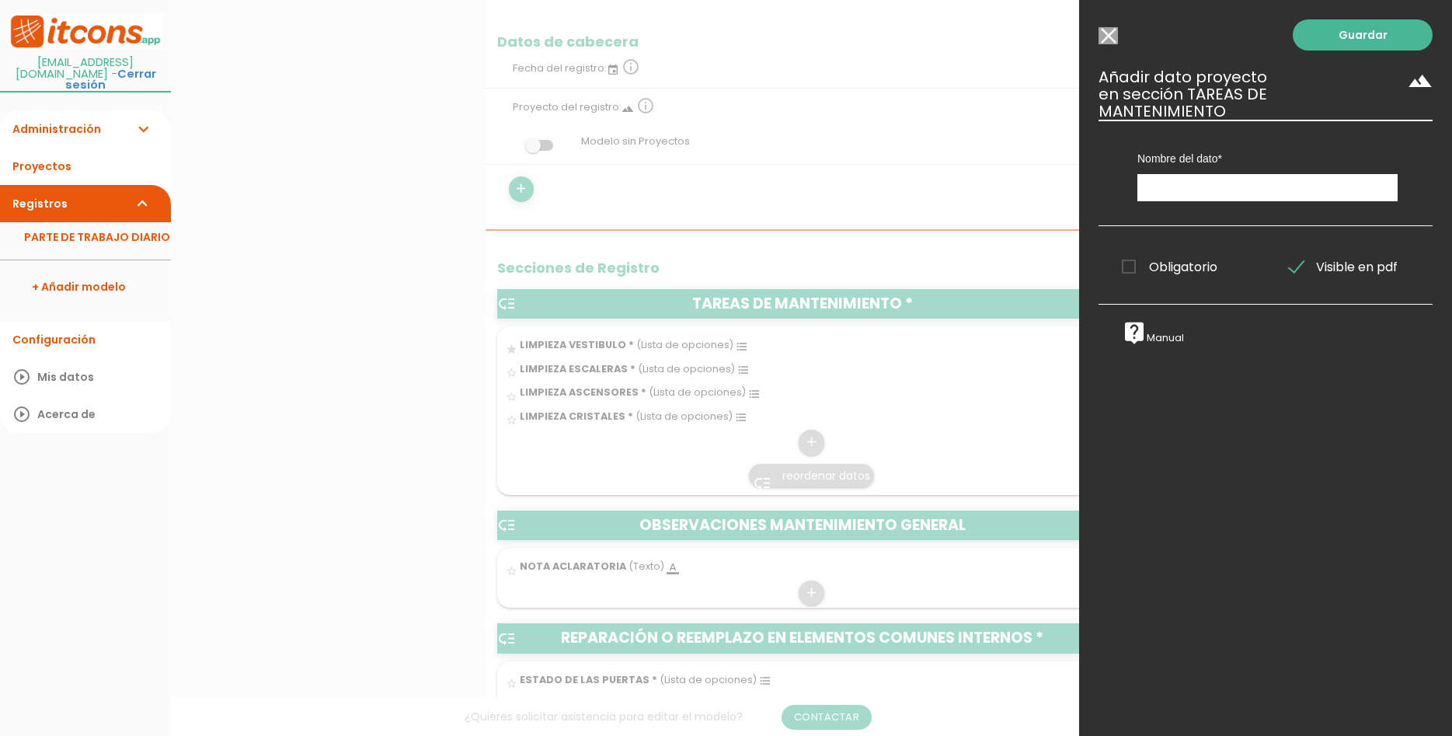
scroll to position [0, 0]
click at [1107, 30] on input "Seleccionar todos los usuarios" at bounding box center [1108, 35] width 19 height 17
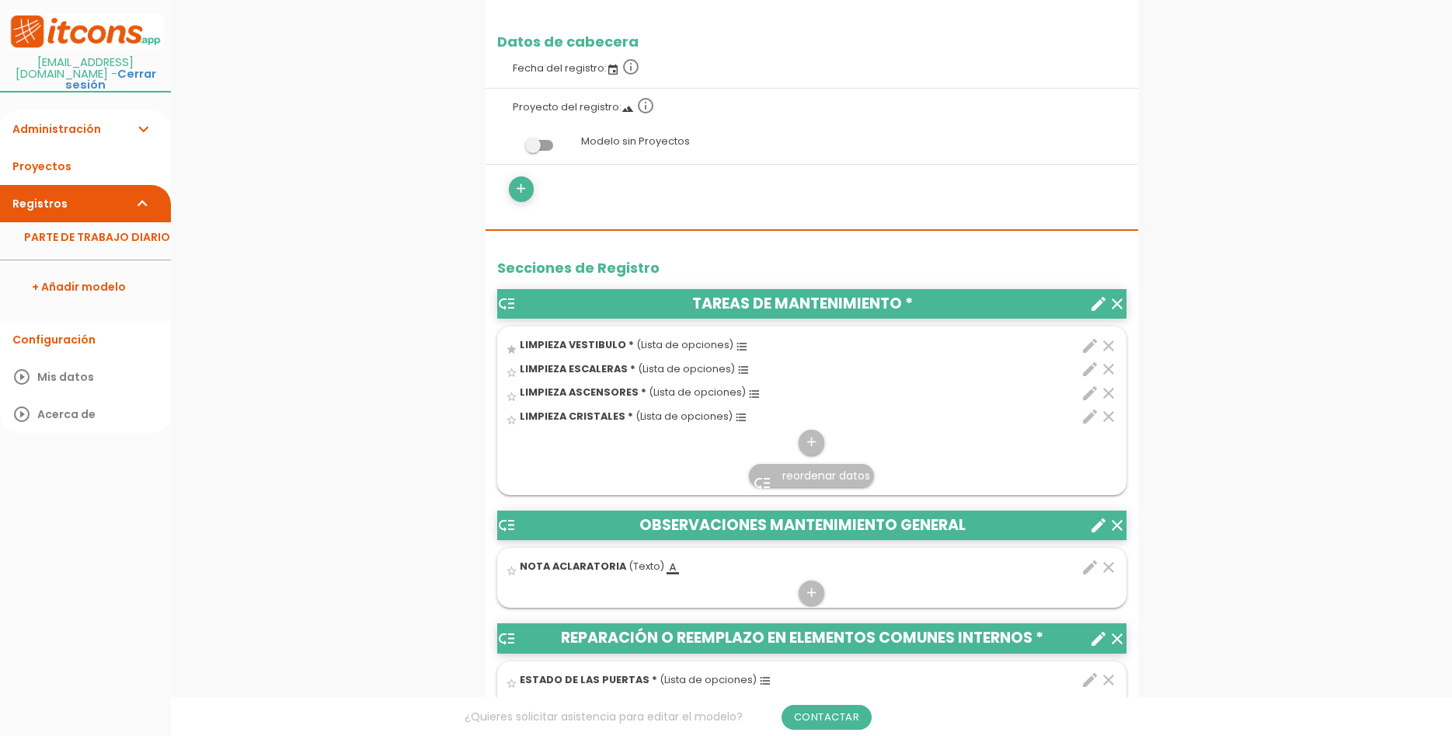
click at [83, 227] on link "PARTE DE TRABAJO DIARIO" at bounding box center [85, 237] width 171 height 30
